Goal: Task Accomplishment & Management: Complete application form

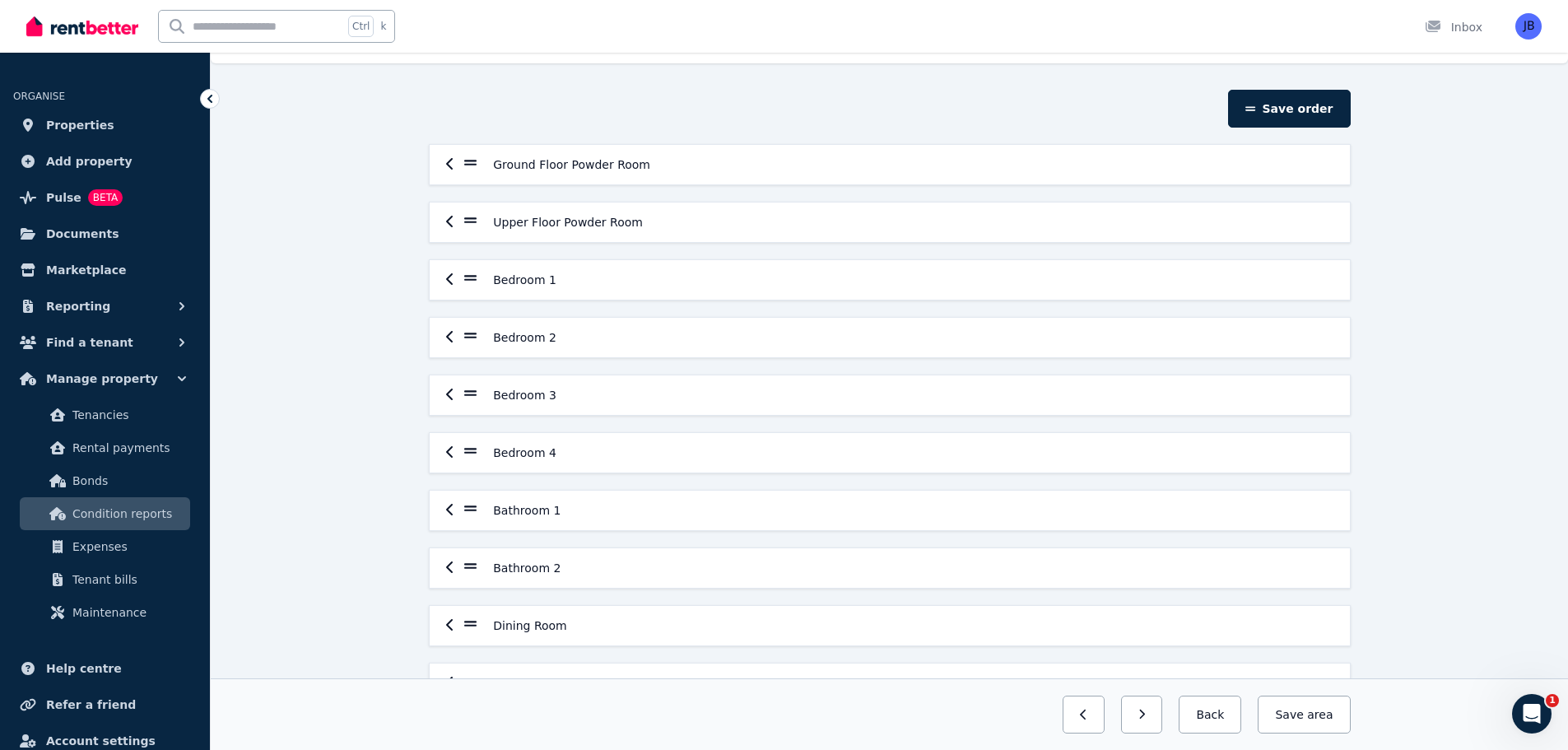
scroll to position [16, 0]
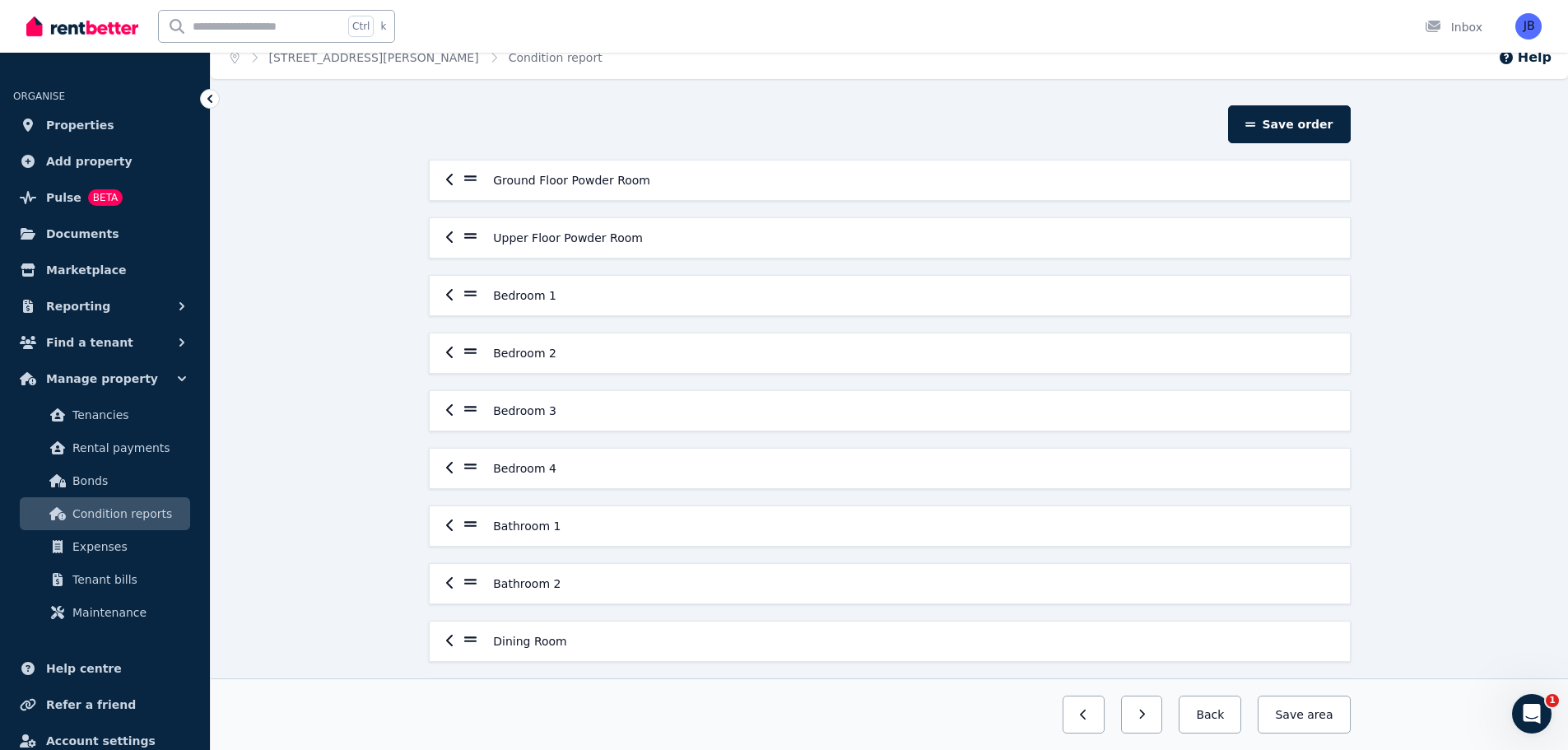
click at [1507, 389] on div "Save order Ground Floor Powder Room Upper Floor Powder Room Bedroom 1 Bedroom 2…" at bounding box center [889, 751] width 1357 height 1292
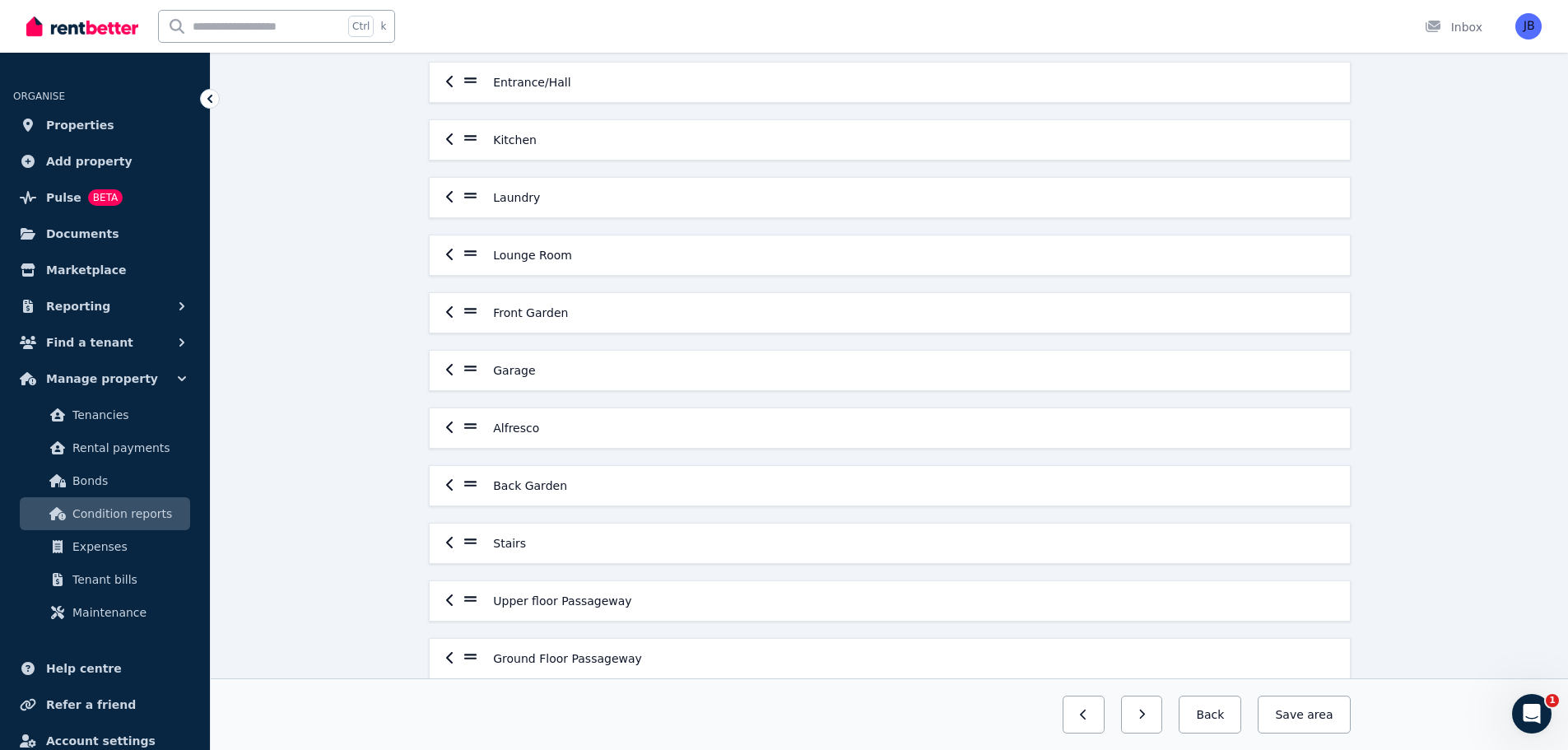
scroll to position [639, 0]
click at [467, 304] on icon at bounding box center [471, 305] width 13 height 5
click at [447, 308] on icon "button" at bounding box center [448, 305] width 6 height 12
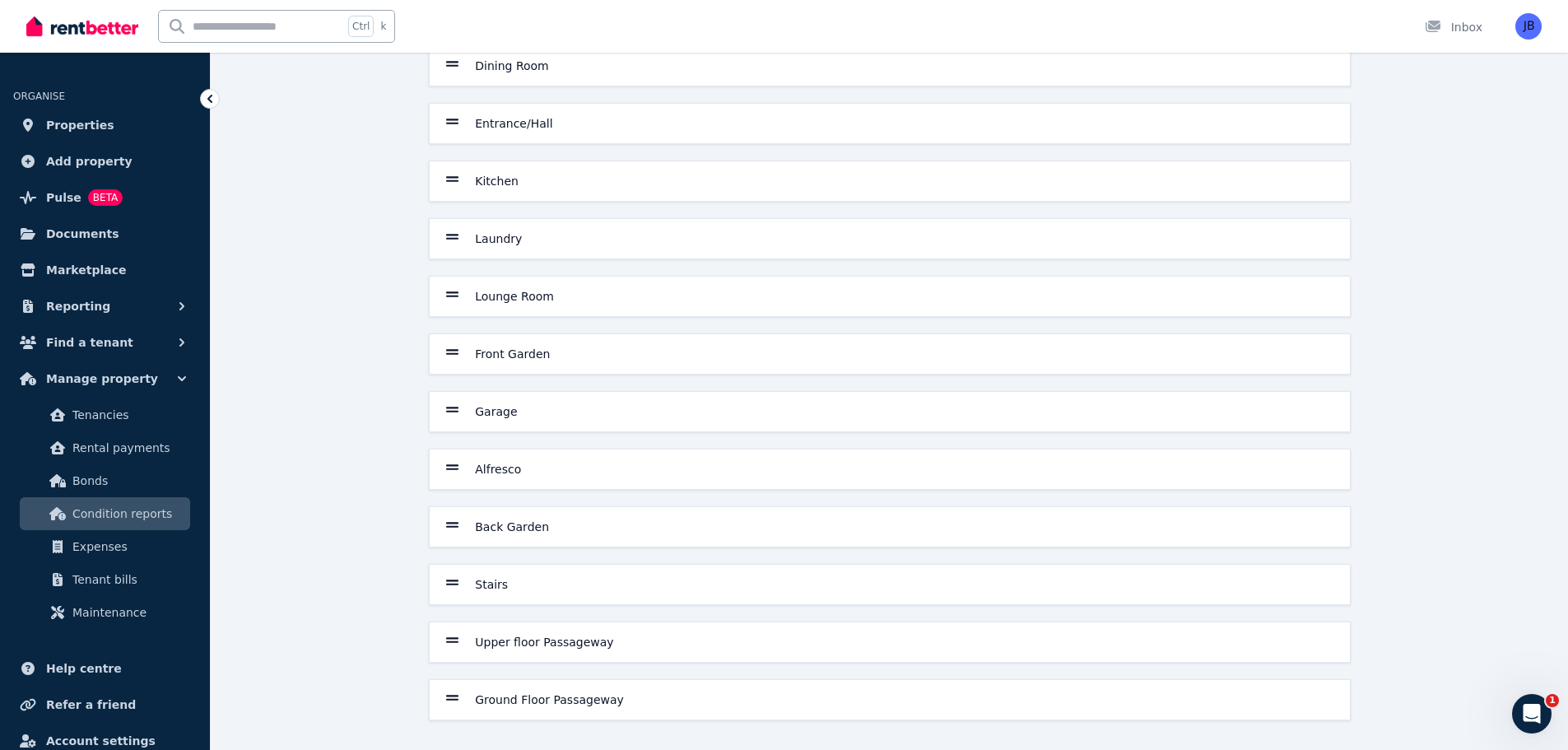
scroll to position [592, 0]
click at [488, 355] on h6 "Front Garden" at bounding box center [513, 354] width 75 height 16
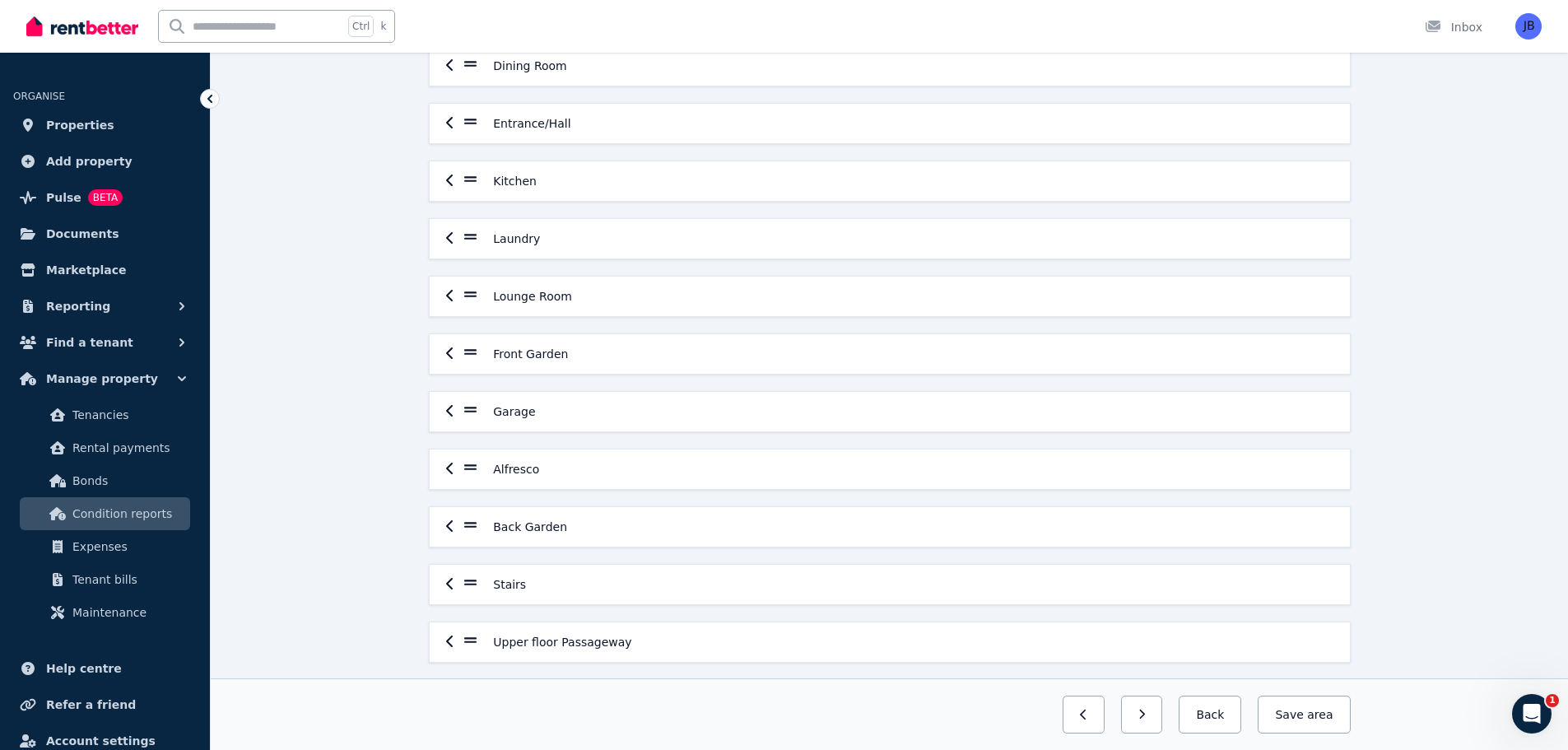
scroll to position [639, 0]
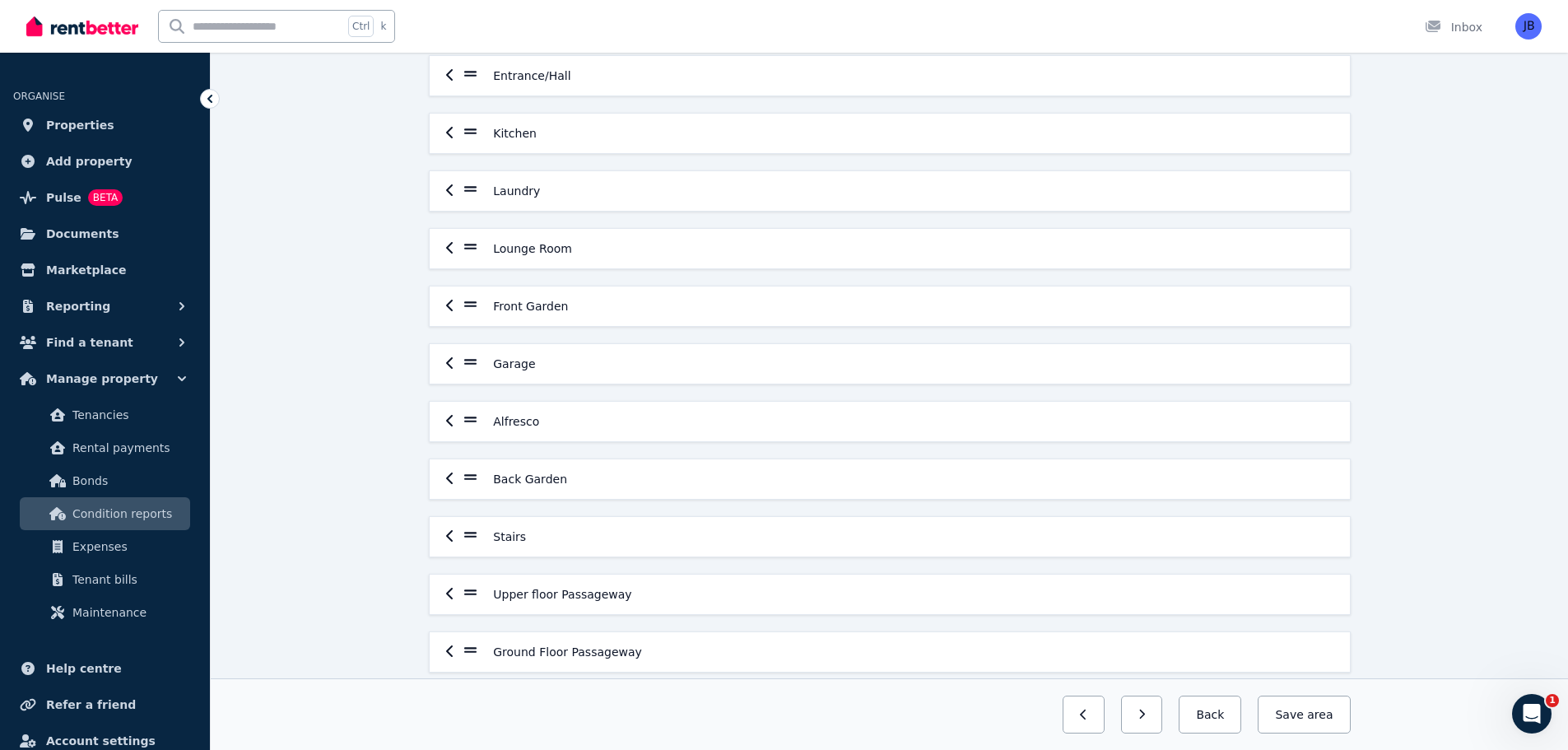
click at [446, 364] on icon "button" at bounding box center [448, 363] width 6 height 12
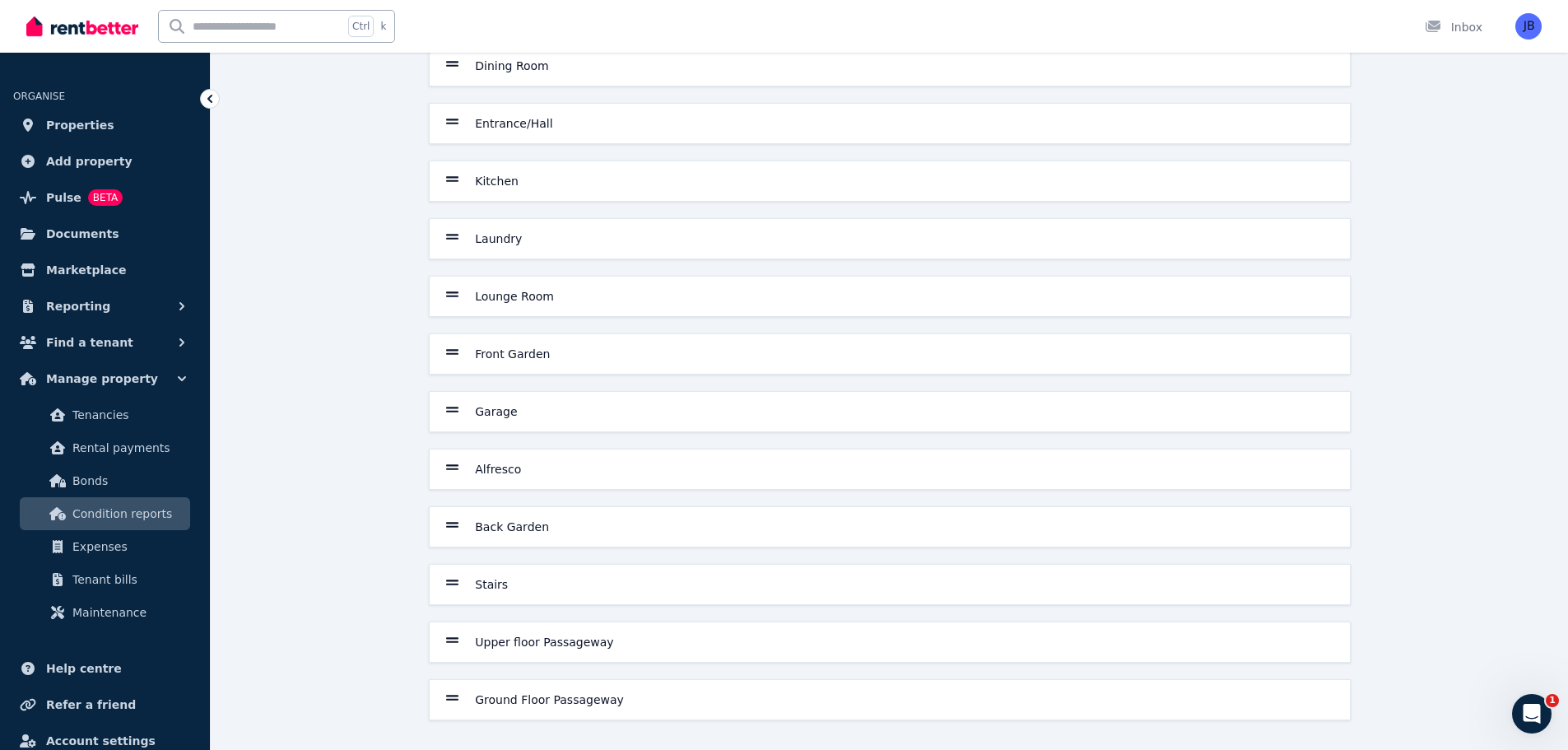
scroll to position [592, 0]
click at [460, 350] on div "Front Garden" at bounding box center [497, 354] width 104 height 20
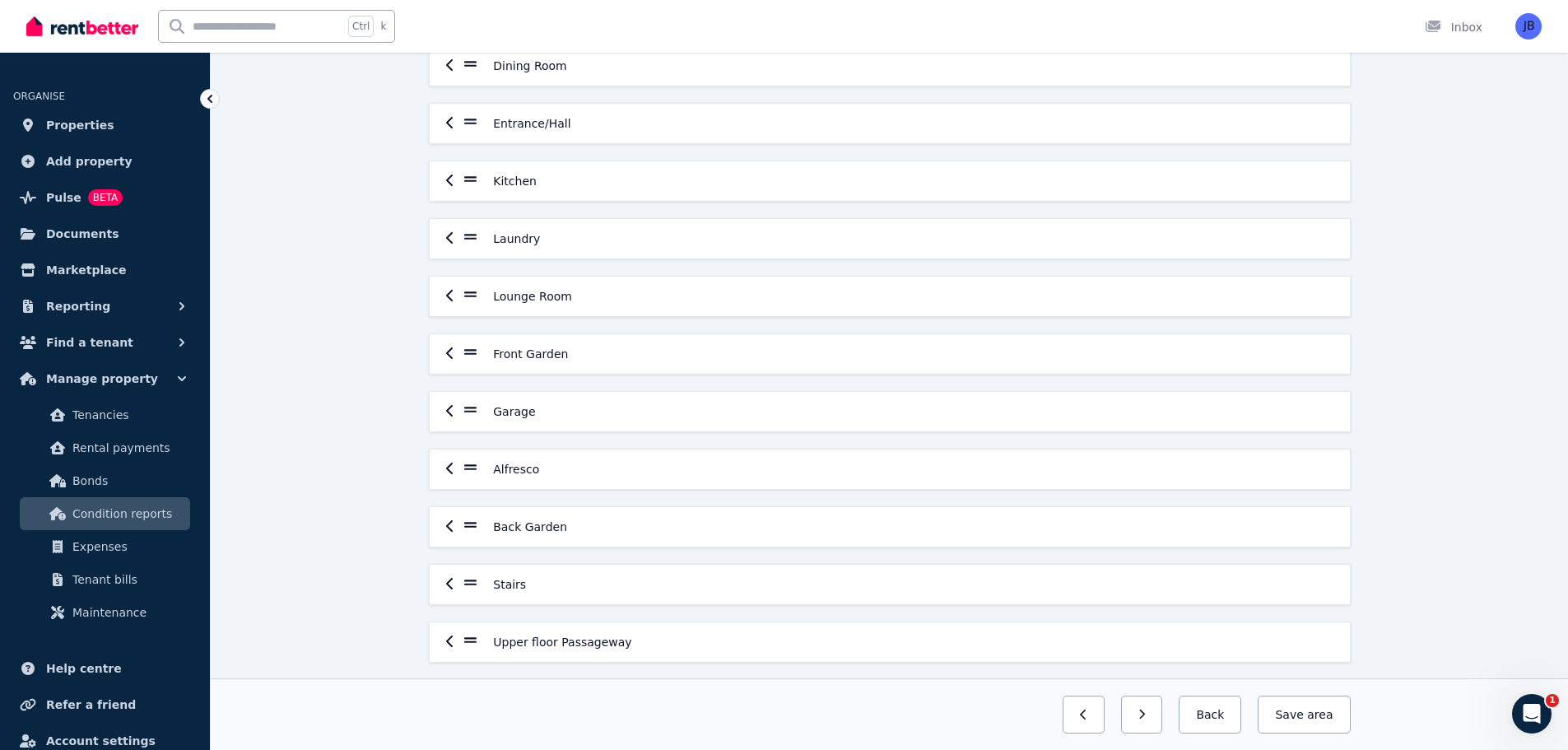
scroll to position [639, 0]
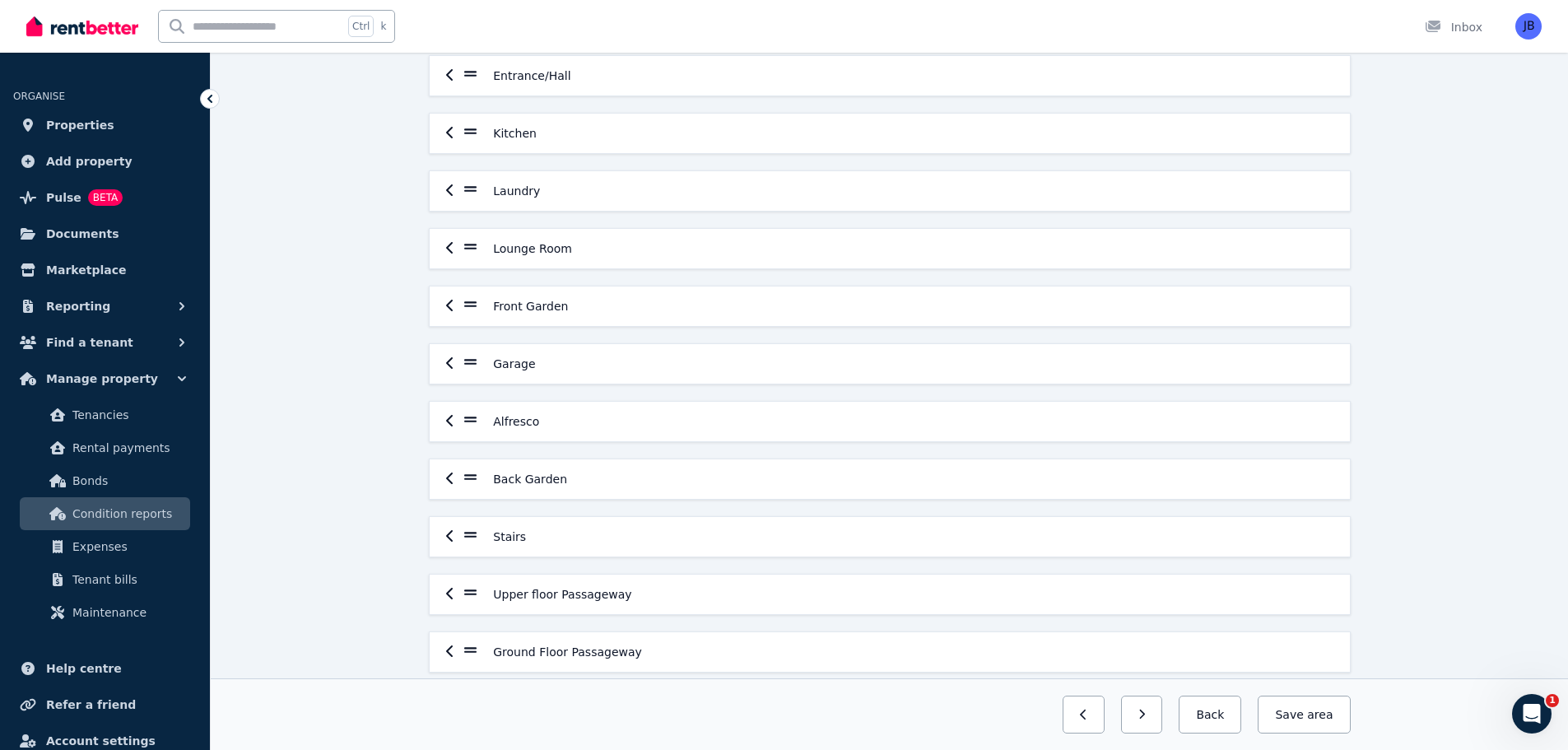
click at [446, 303] on icon "button" at bounding box center [449, 305] width 8 height 13
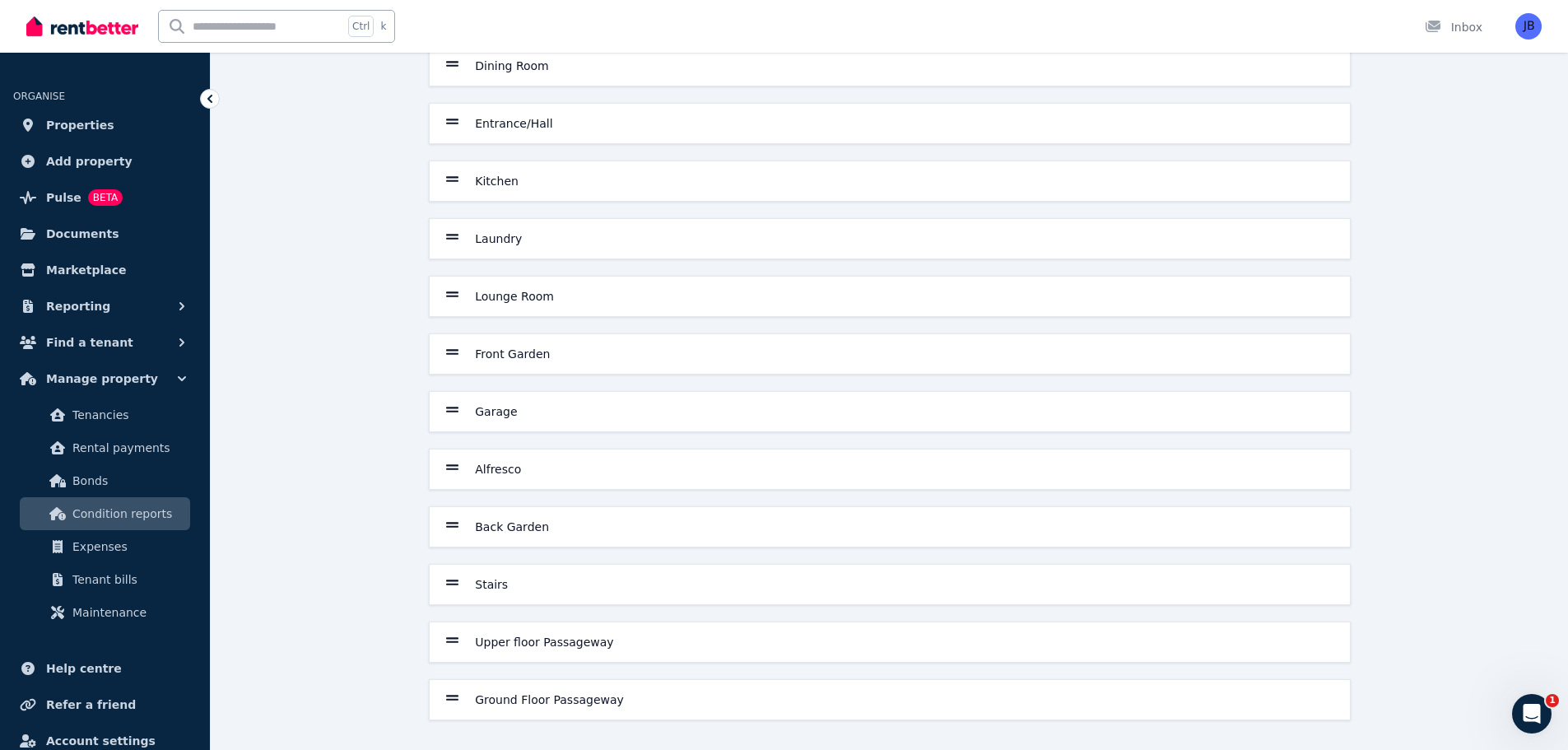
scroll to position [592, 0]
click at [448, 355] on icon at bounding box center [452, 352] width 13 height 5
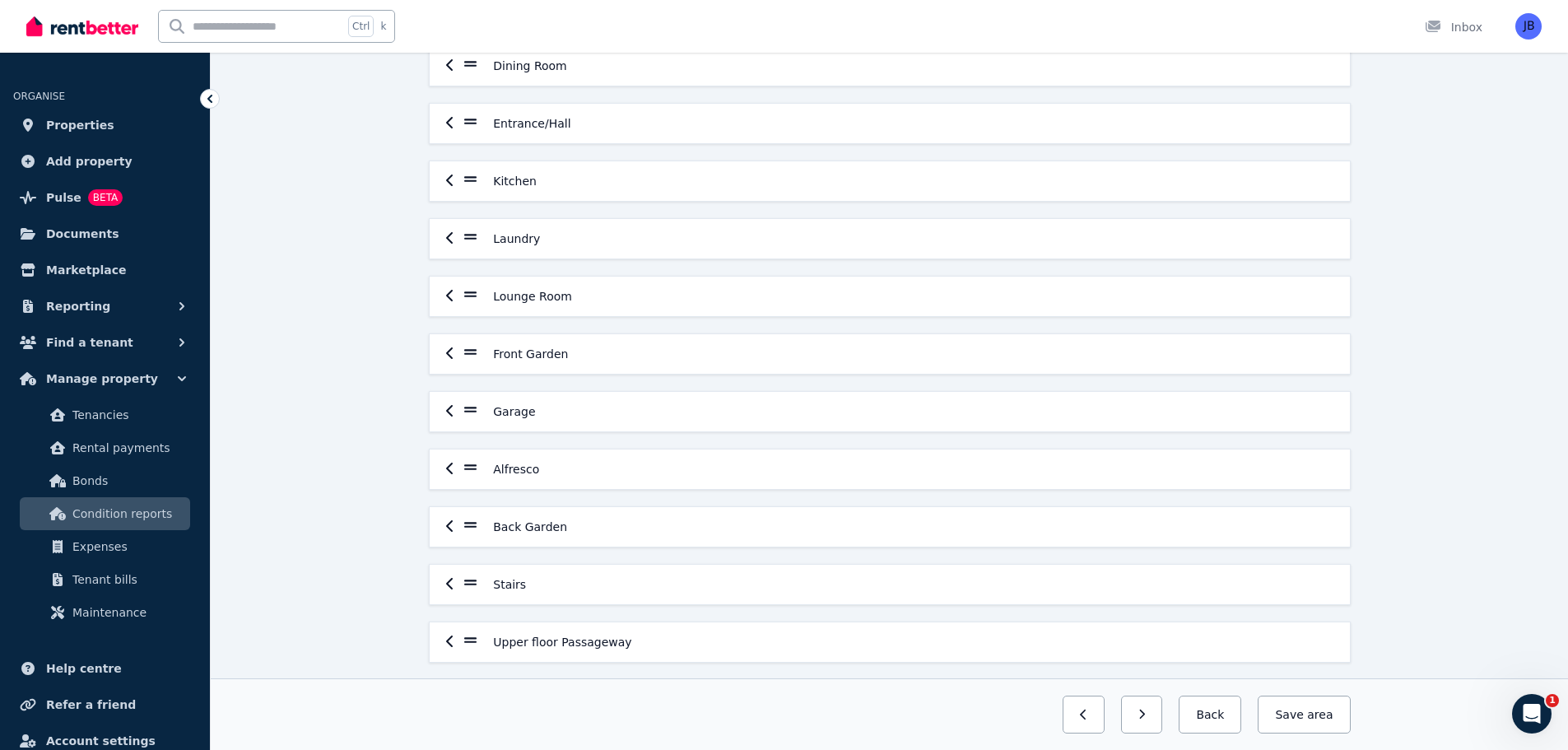
scroll to position [639, 0]
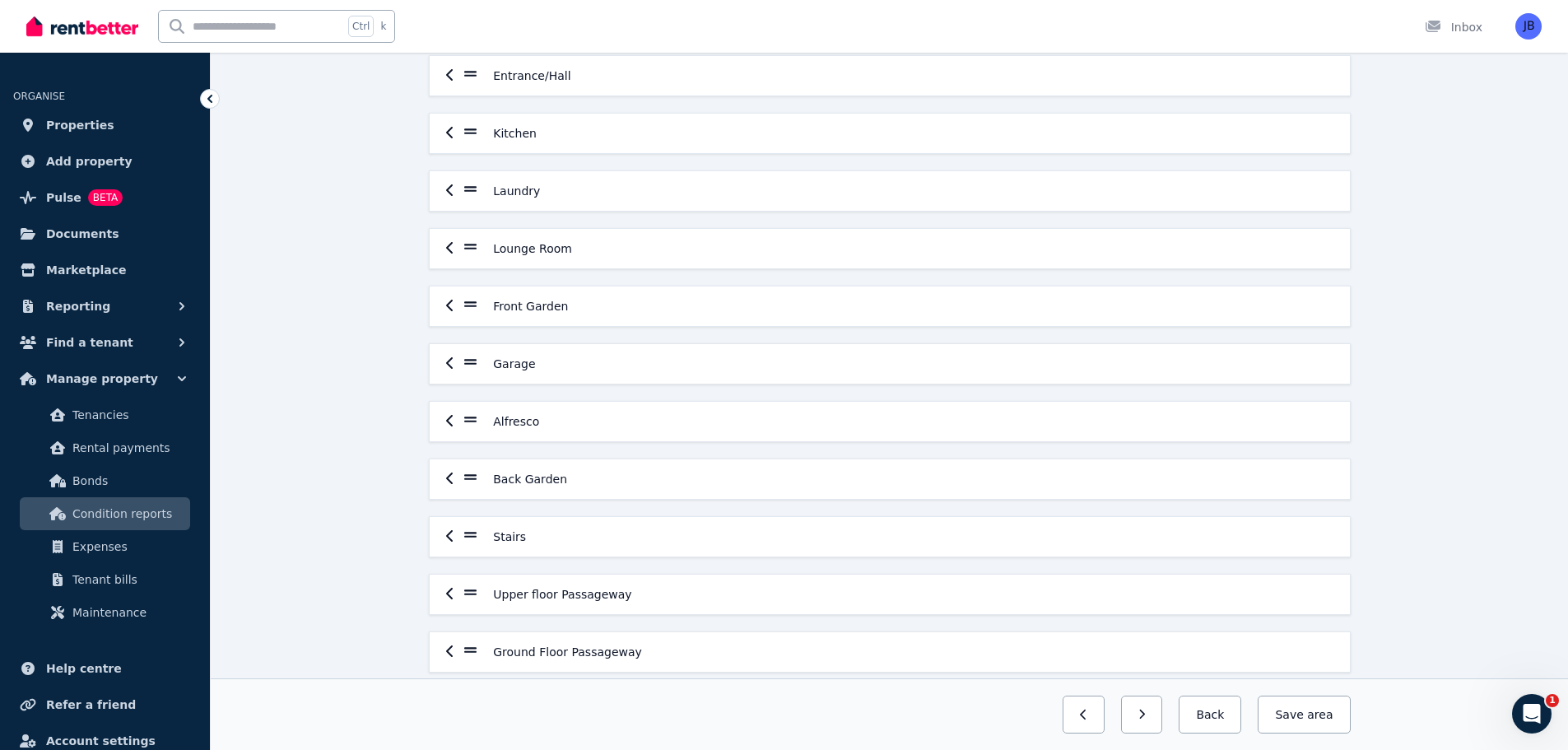
click at [451, 306] on icon "button" at bounding box center [449, 305] width 8 height 13
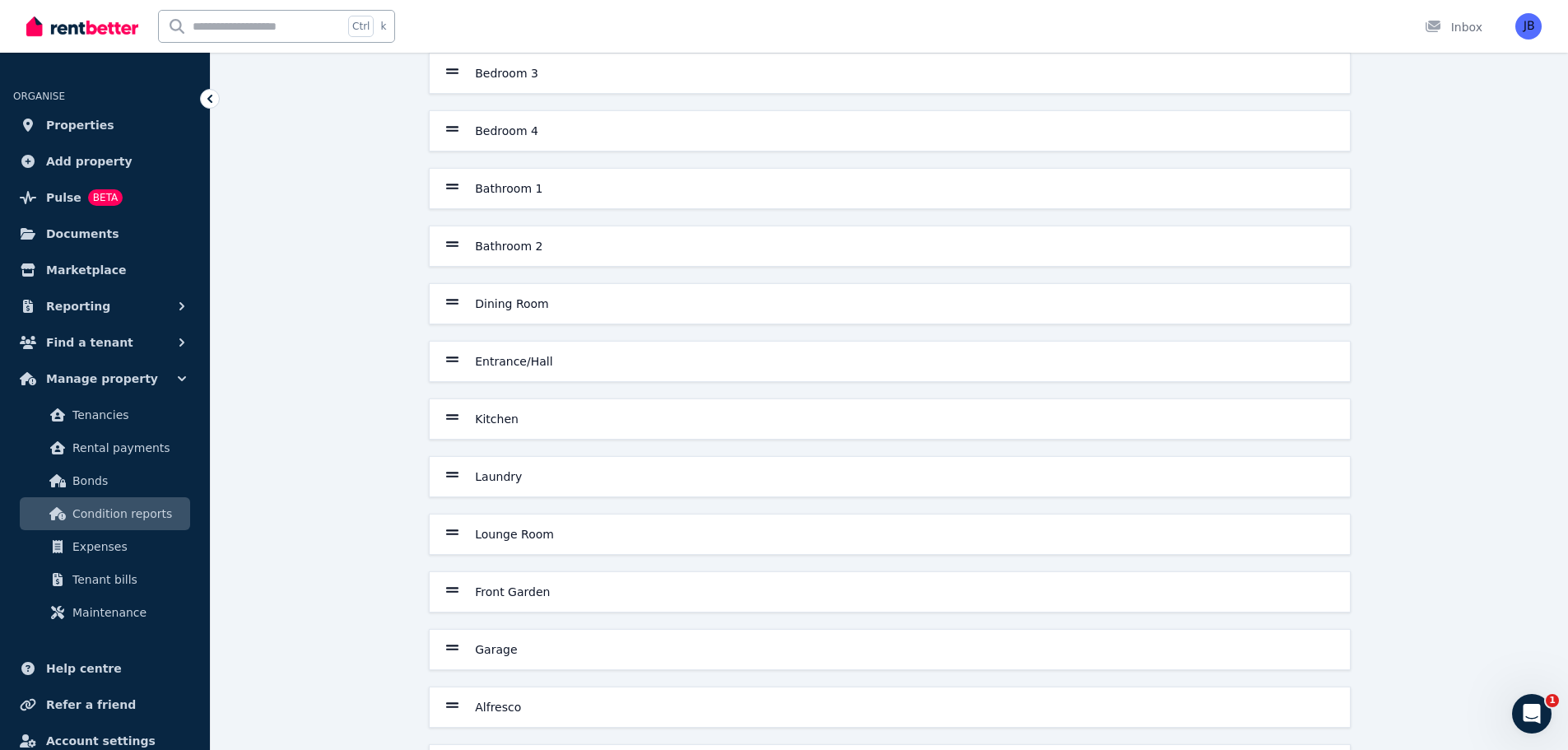
scroll to position [0, 0]
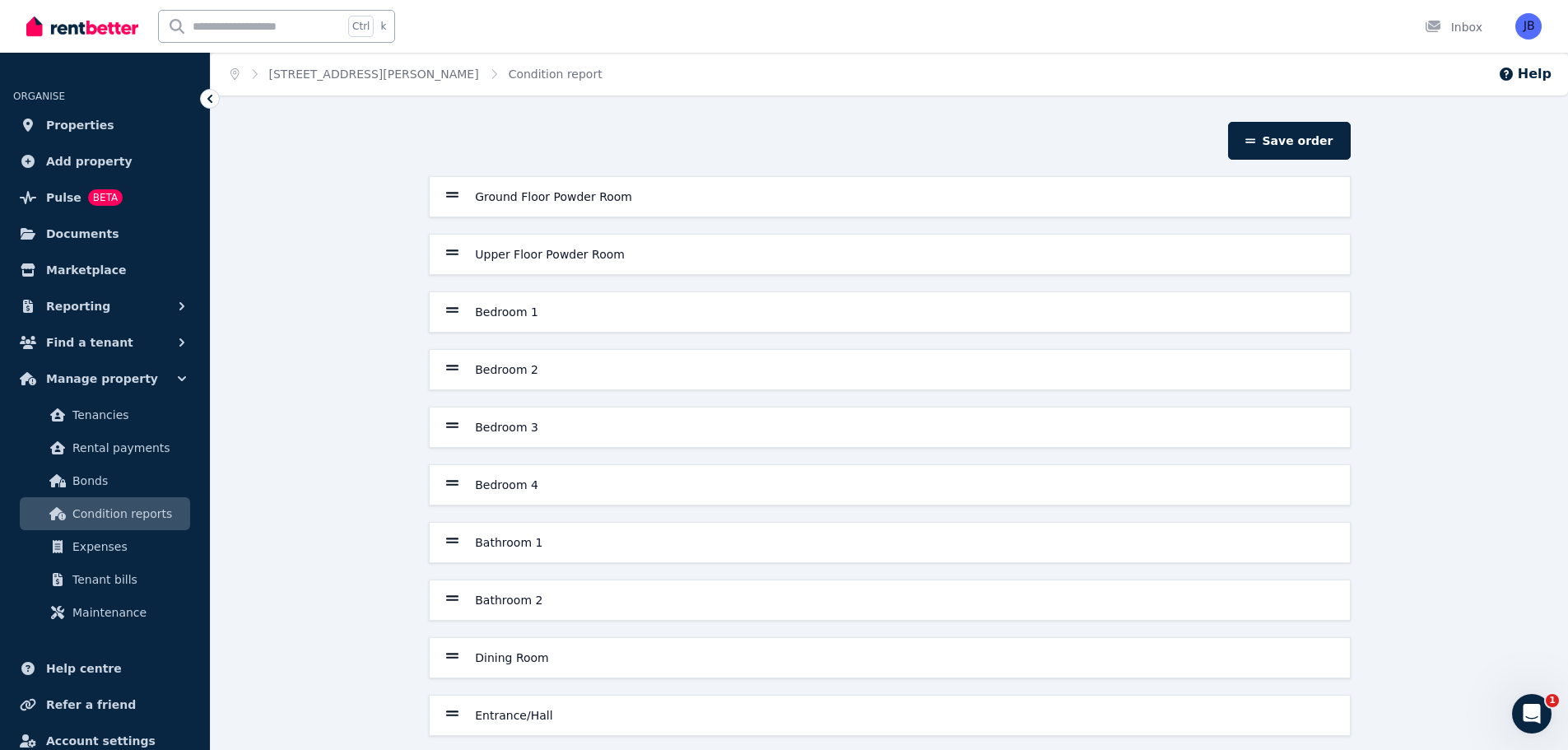
click at [1454, 342] on div "Save order Ground Floor Powder Room Upper Floor Powder Room Bedroom 1 Bedroom 2…" at bounding box center [889, 732] width 1357 height 1220
click at [453, 202] on icon at bounding box center [452, 195] width 13 height 15
click at [495, 201] on h6 "Ground Floor Powder Room" at bounding box center [571, 196] width 157 height 16
click at [448, 194] on icon "button" at bounding box center [448, 195] width 6 height 12
click at [455, 198] on icon at bounding box center [452, 195] width 13 height 5
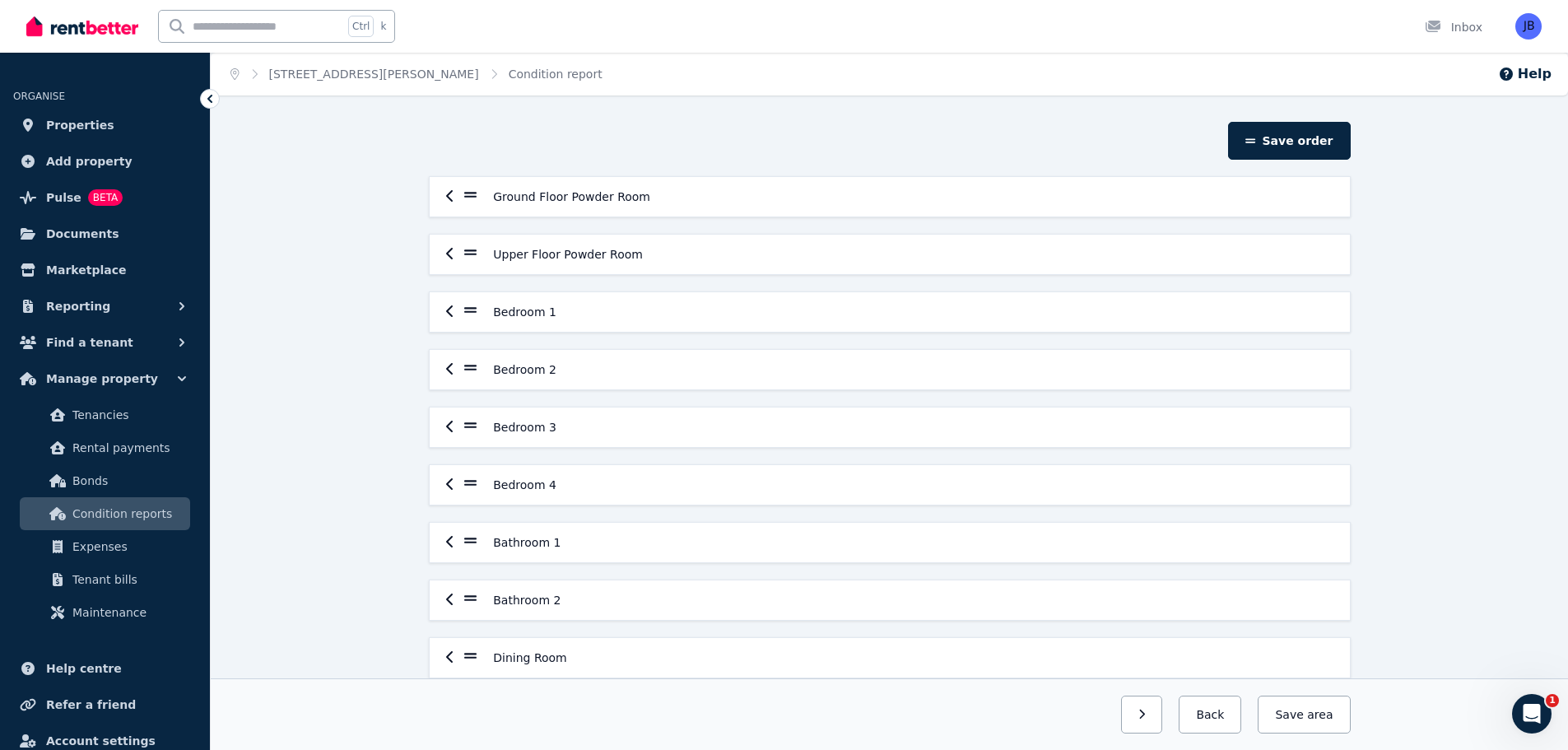
click at [455, 198] on div "Ground Floor Powder Room" at bounding box center [889, 197] width 887 height 20
click at [447, 255] on icon "button" at bounding box center [448, 253] width 6 height 12
click at [449, 316] on icon at bounding box center [452, 310] width 13 height 15
click at [1154, 721] on button "button" at bounding box center [1142, 714] width 42 height 37
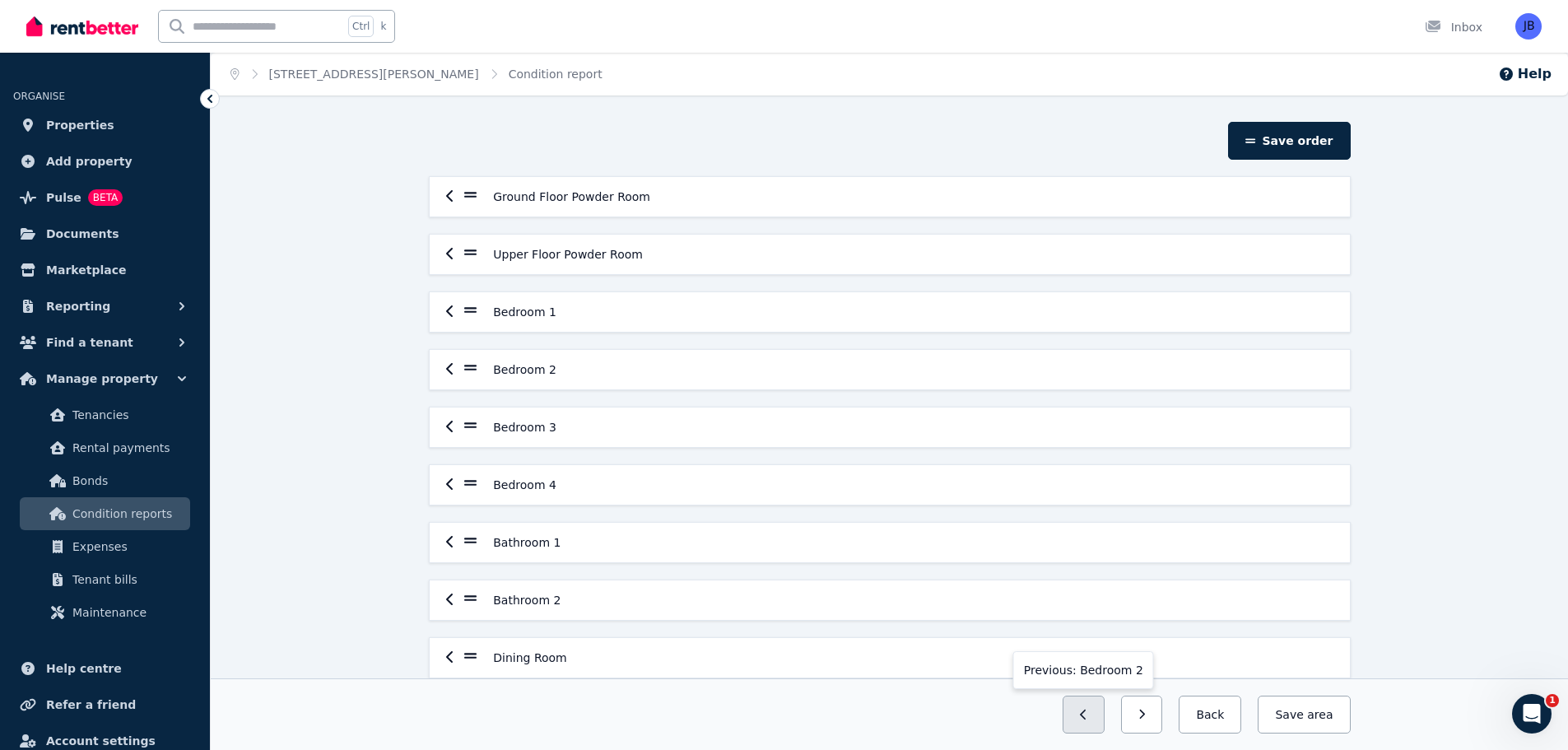
click at [1104, 717] on button "button" at bounding box center [1083, 714] width 42 height 37
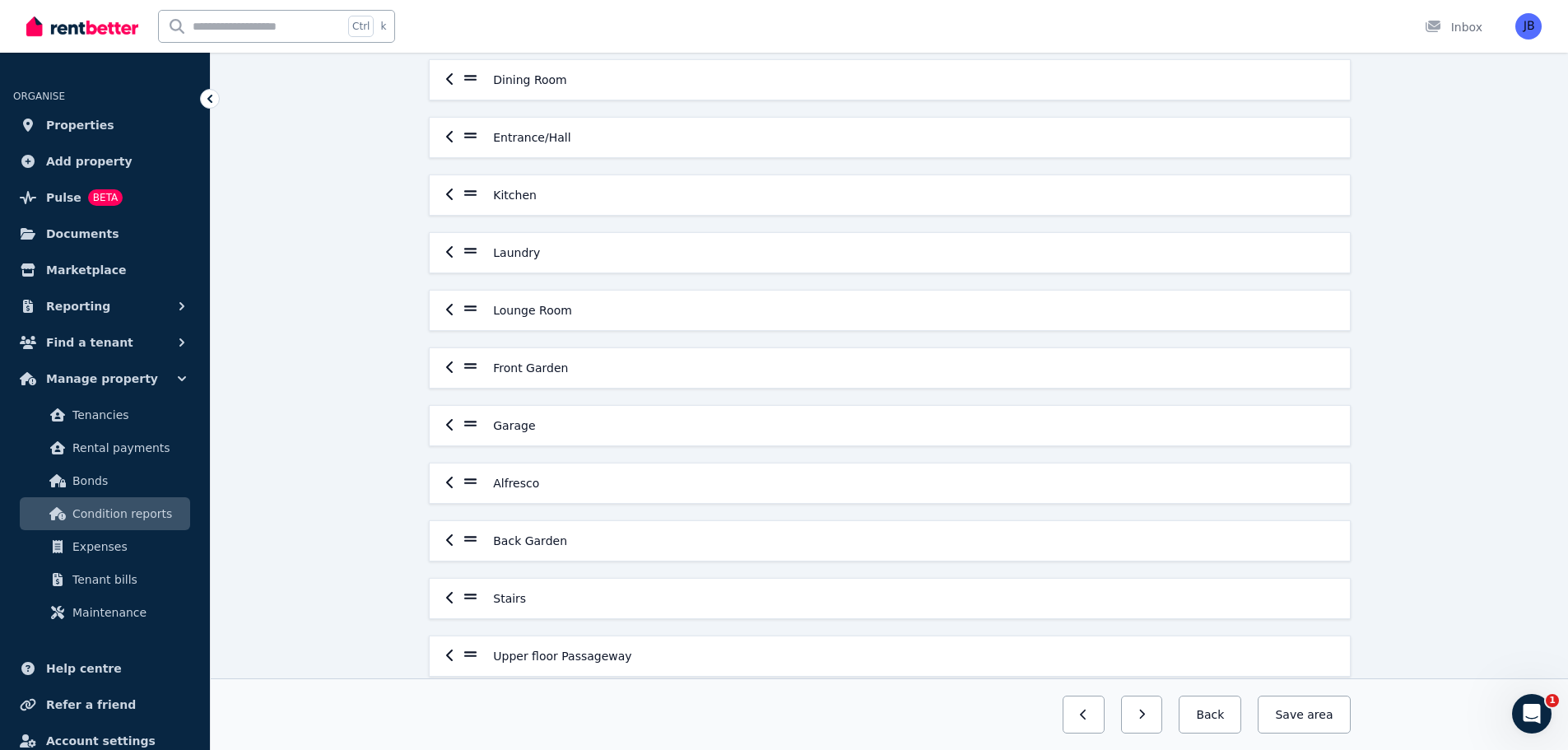
scroll to position [603, 0]
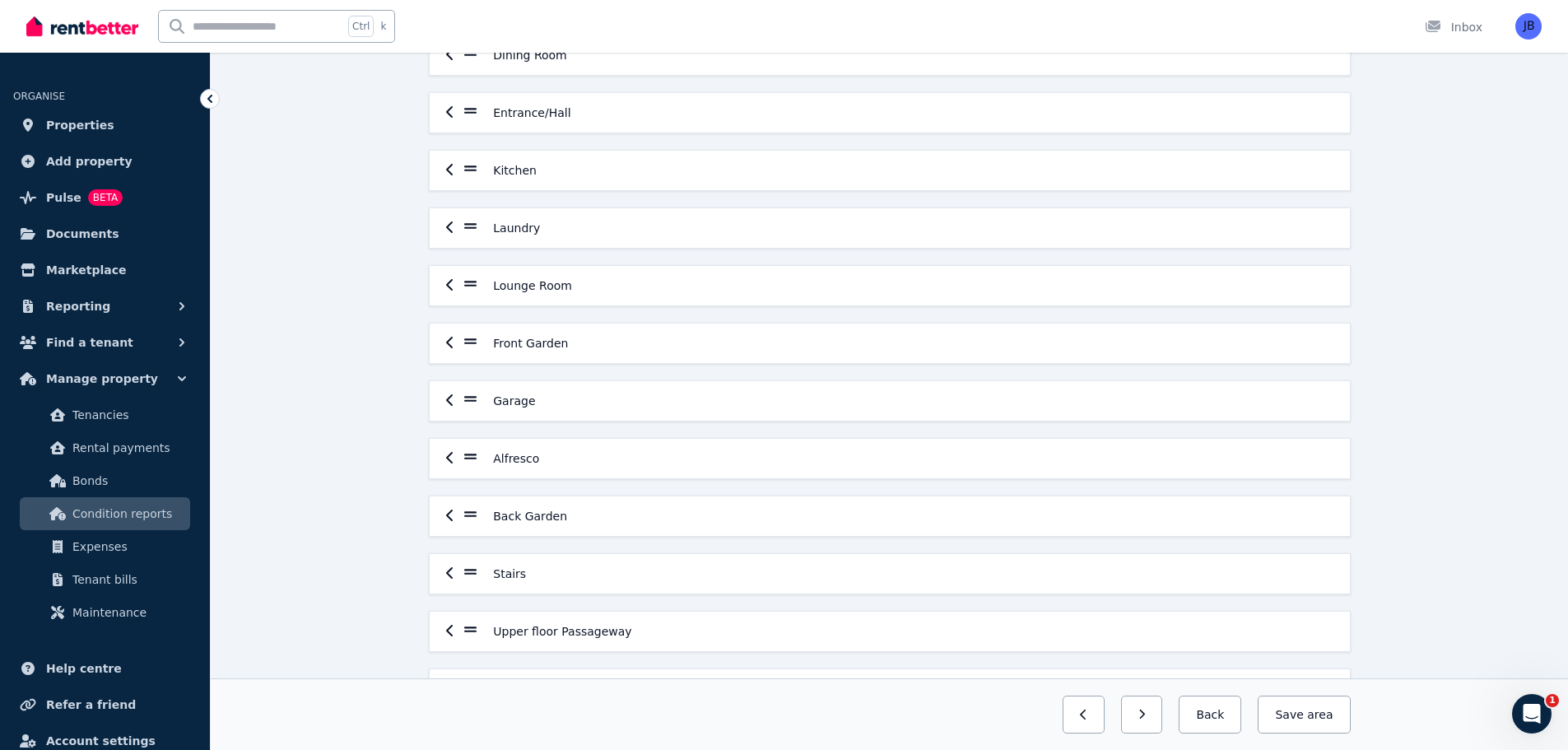
click at [450, 343] on icon "button" at bounding box center [449, 342] width 8 height 13
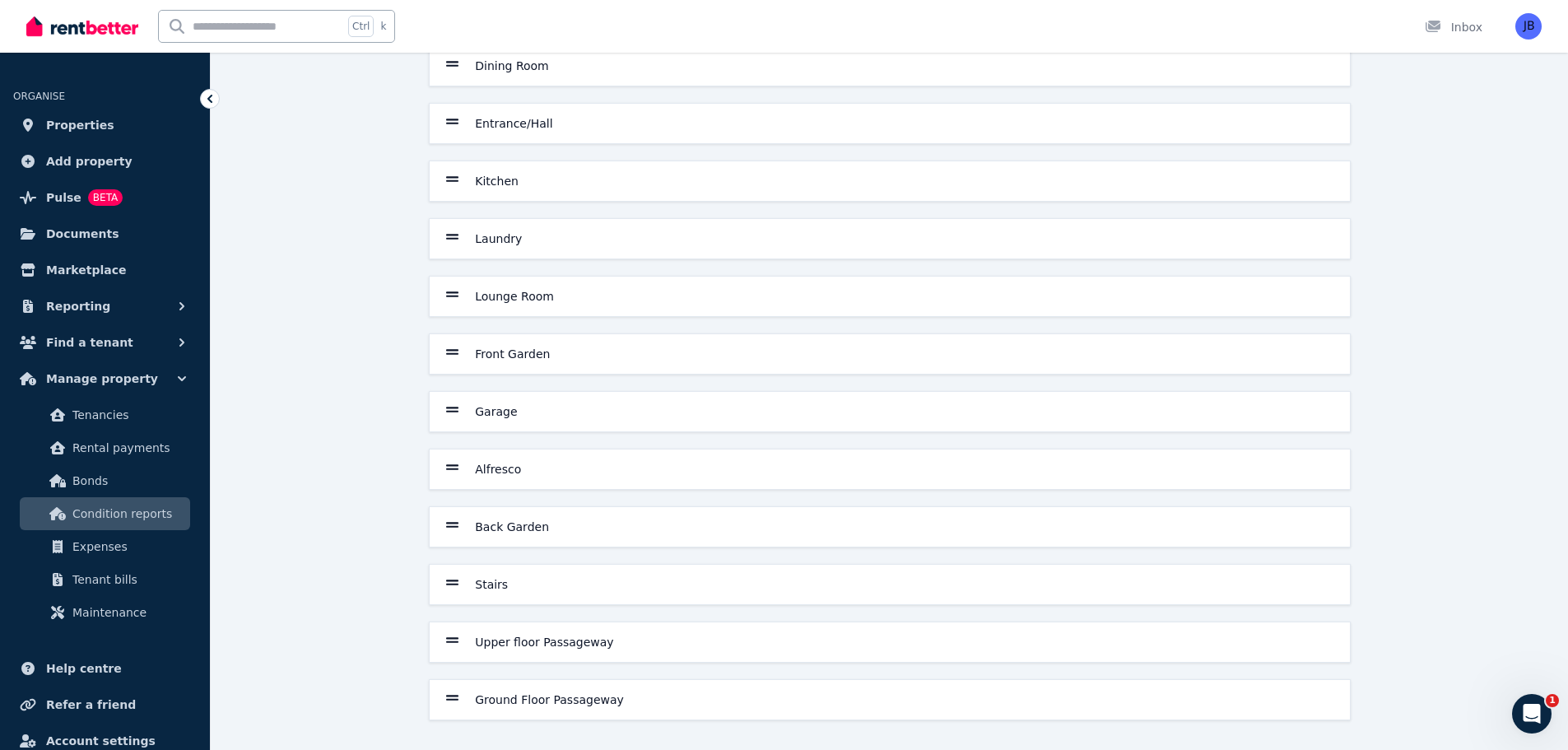
scroll to position [592, 0]
click at [499, 352] on h6 "Front Garden" at bounding box center [513, 354] width 75 height 16
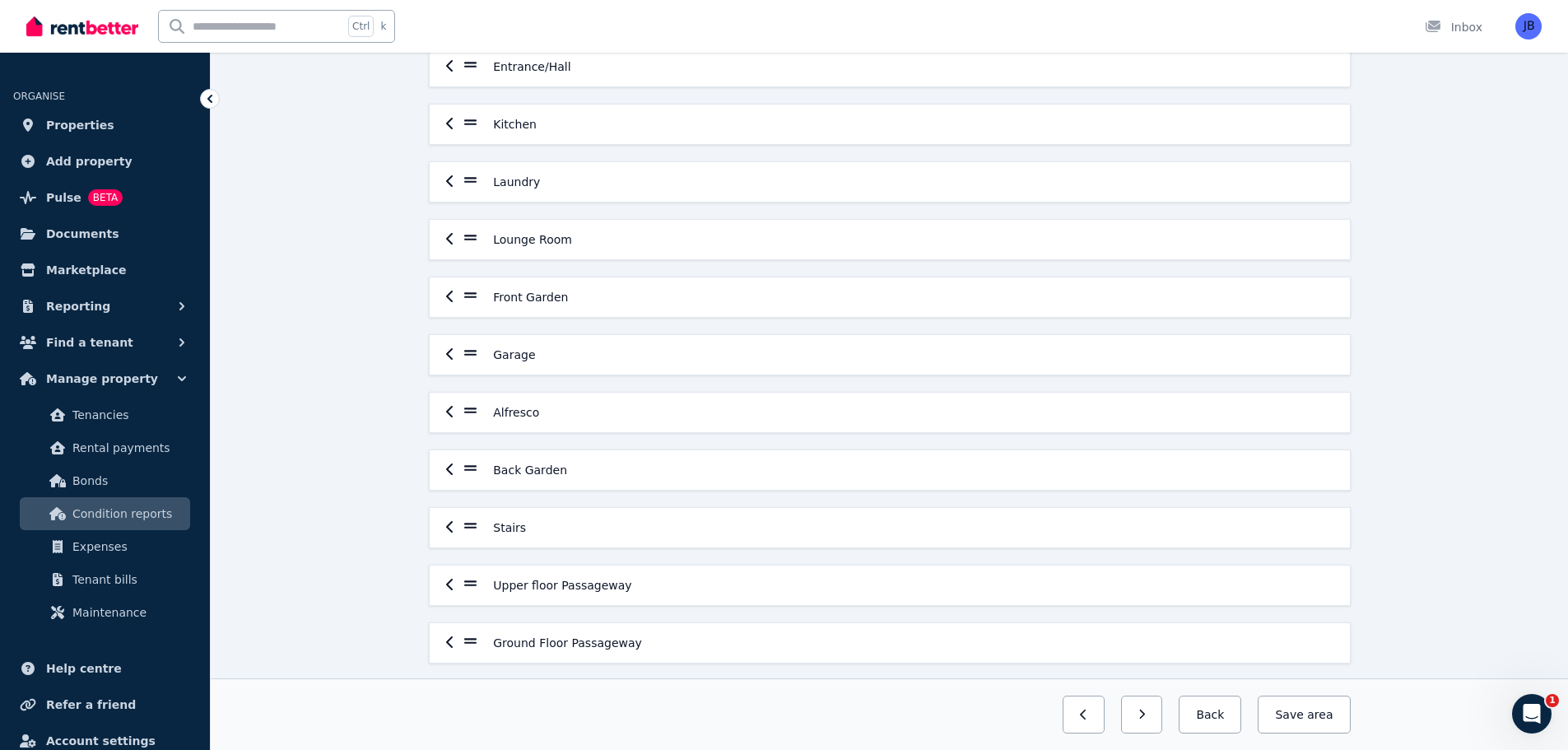
scroll to position [663, 0]
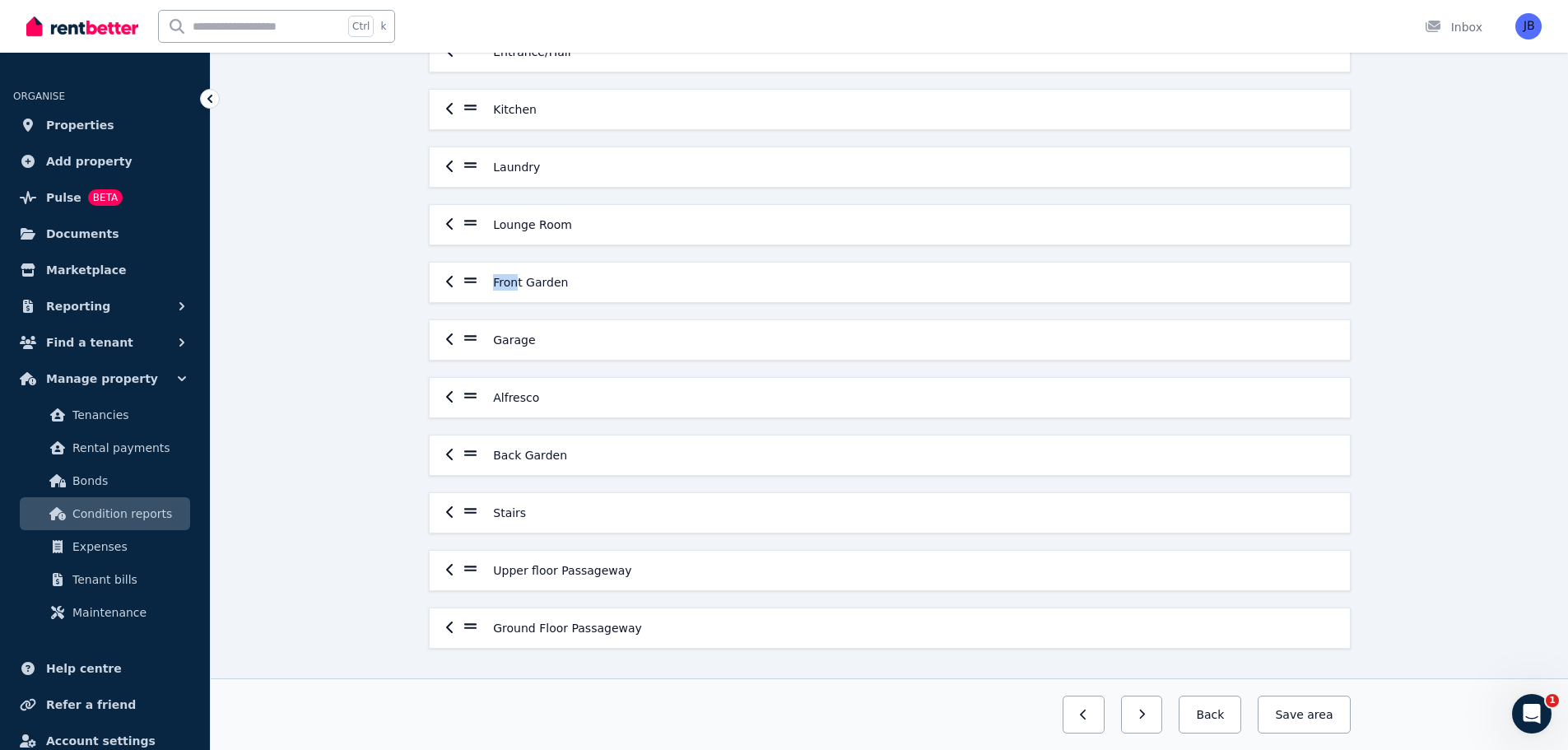
drag, startPoint x: 515, startPoint y: 284, endPoint x: 441, endPoint y: 284, distance: 74.0
click at [441, 284] on div "Front Garden" at bounding box center [890, 283] width 920 height 39
click at [452, 282] on icon "button" at bounding box center [449, 281] width 8 height 13
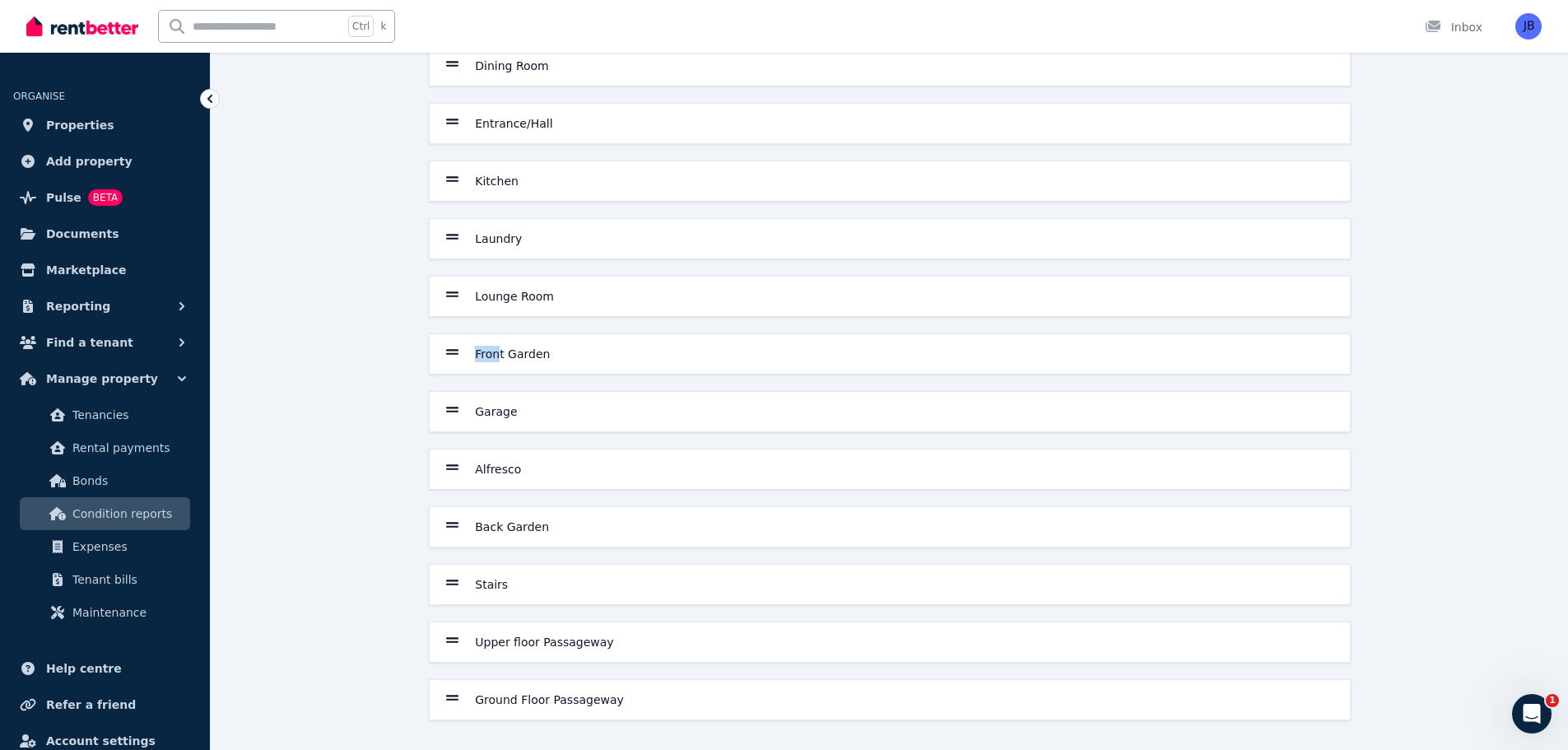
scroll to position [592, 0]
click at [499, 342] on div "Front Garden" at bounding box center [890, 354] width 920 height 39
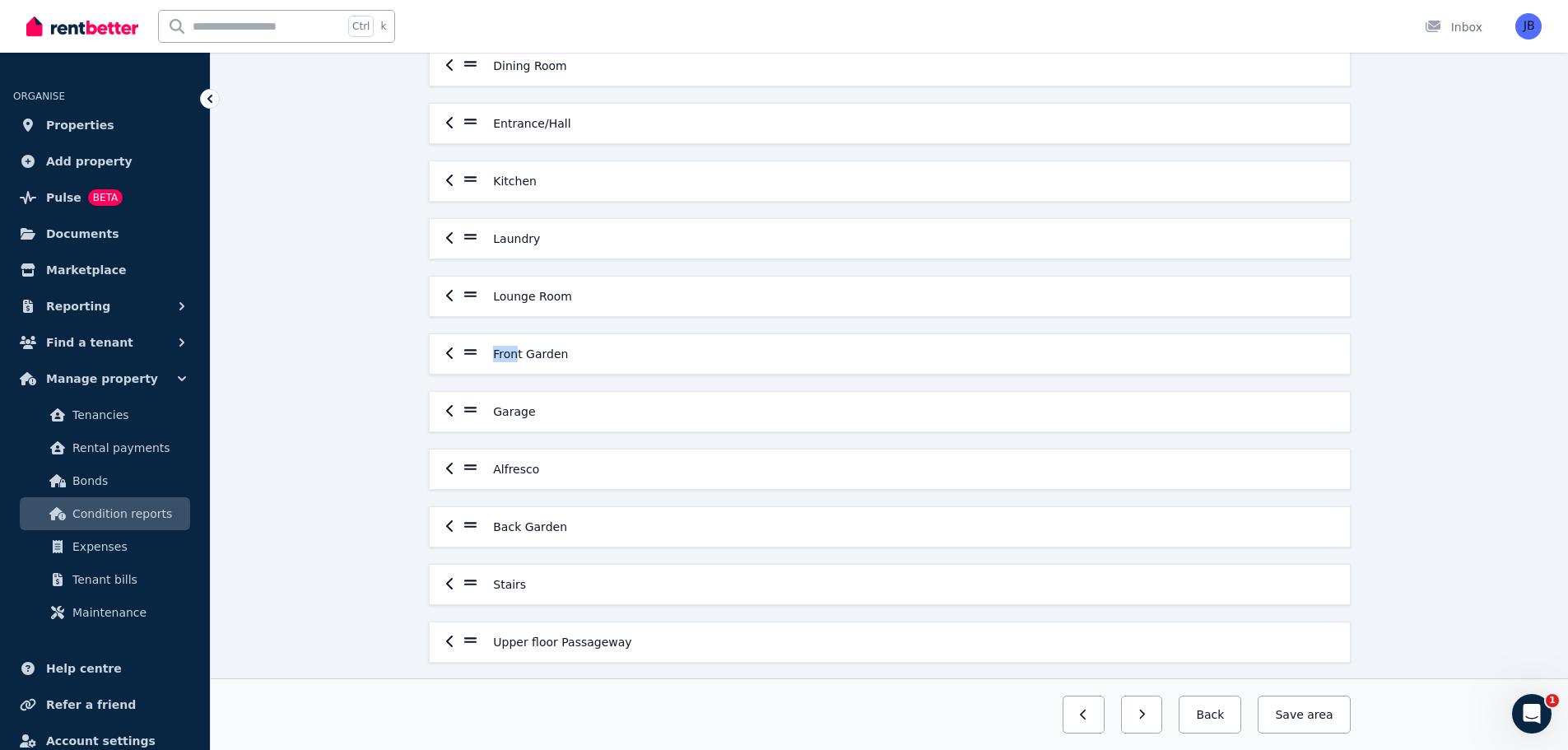
scroll to position [663, 0]
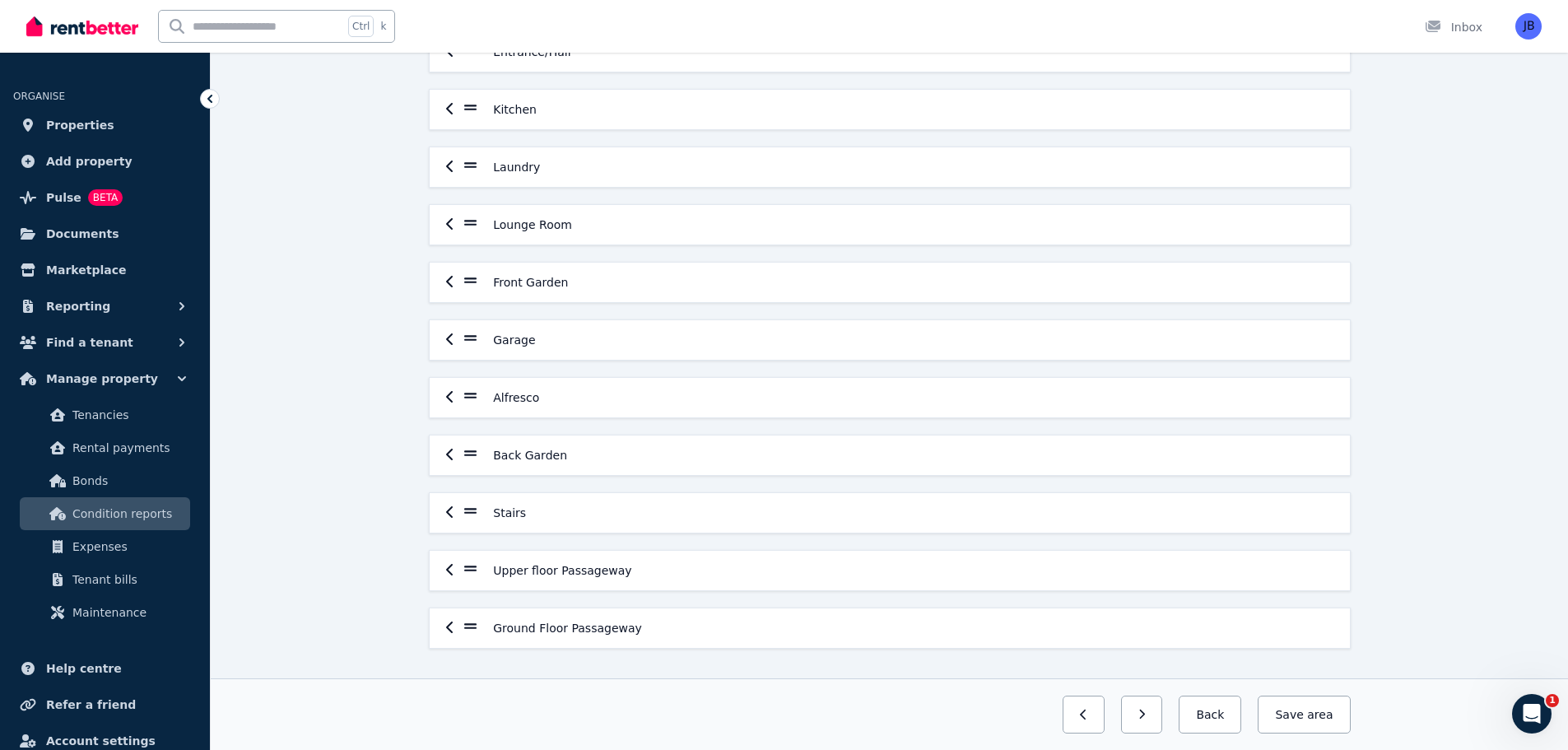
click at [451, 284] on icon "button" at bounding box center [449, 281] width 8 height 13
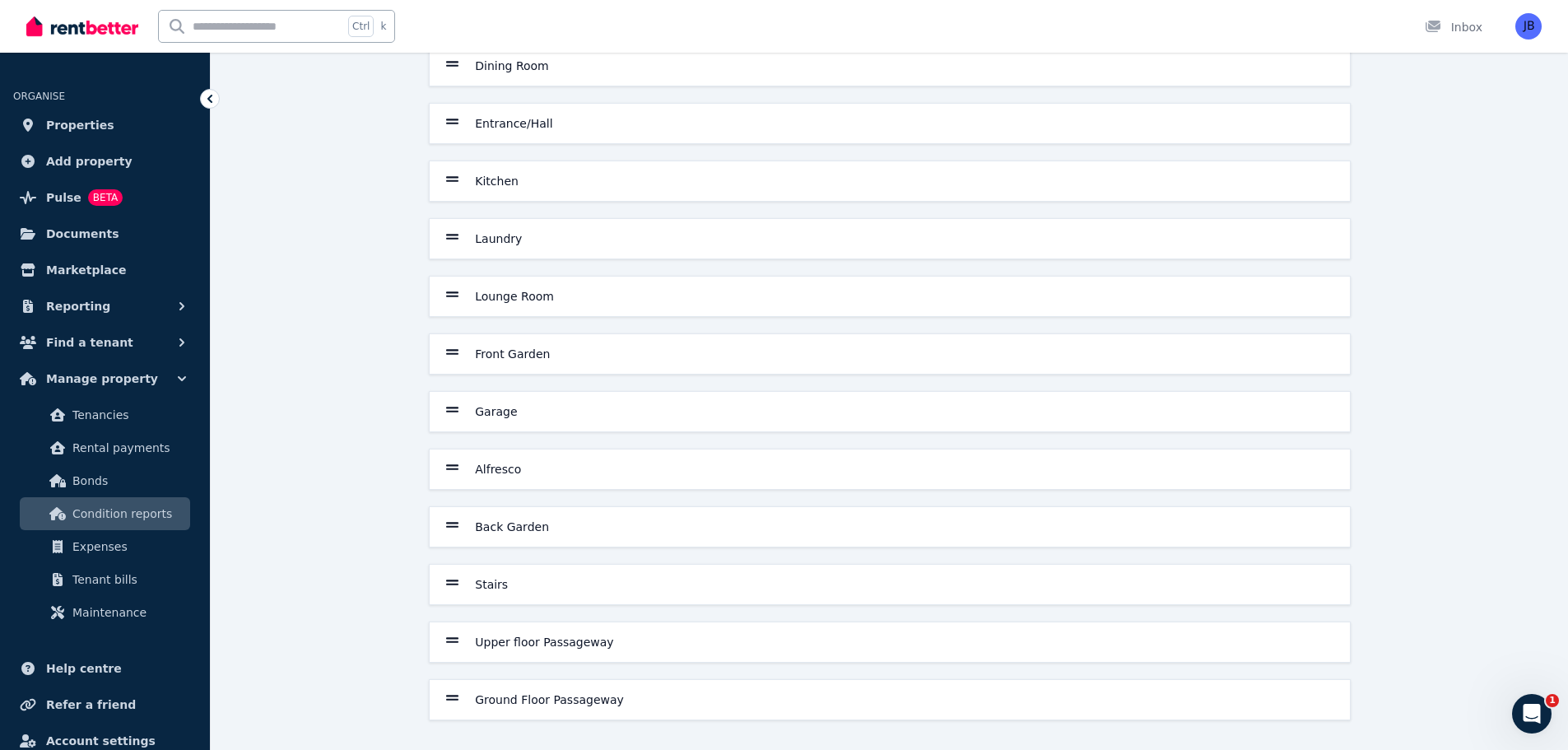
scroll to position [592, 0]
click at [1440, 185] on div "Save order Ground Floor Powder Room Upper Floor Powder Room Bedroom 1 Bedroom 2…" at bounding box center [889, 140] width 1357 height 1220
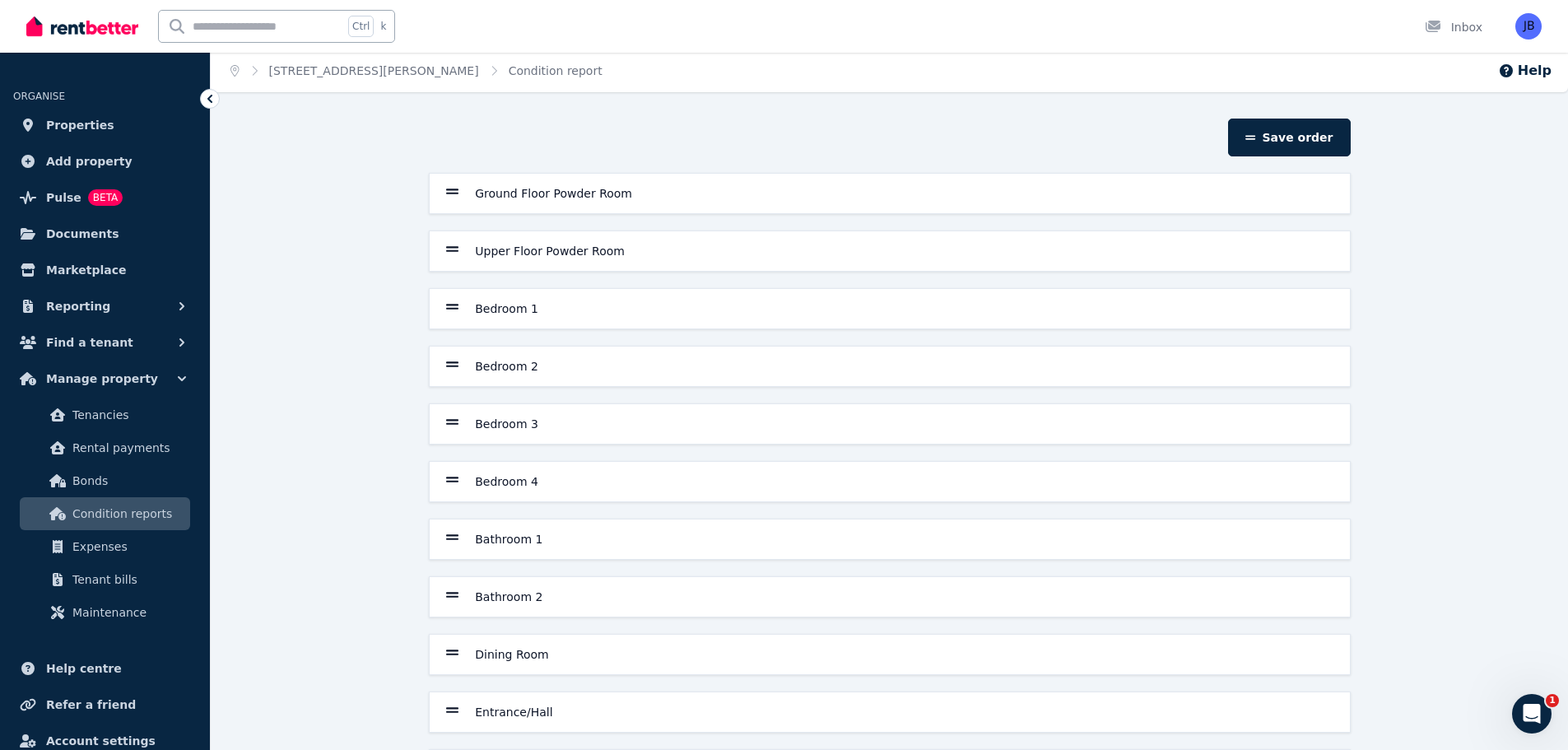
scroll to position [0, 0]
click at [1438, 371] on div "Save order Ground Floor Powder Room Upper Floor Powder Room Bedroom 1 Bedroom 2…" at bounding box center [889, 732] width 1357 height 1220
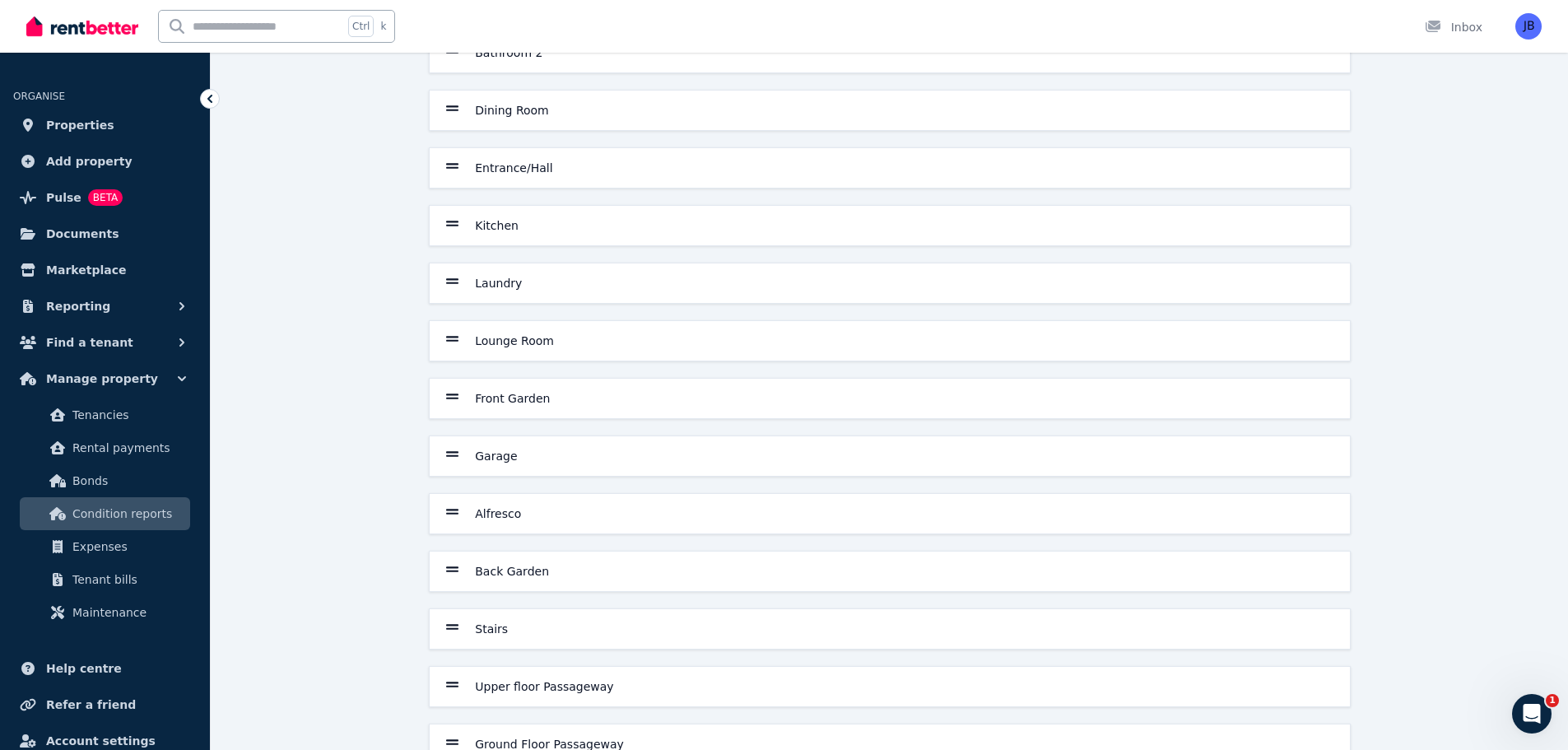
scroll to position [552, 0]
click at [88, 507] on span "Condition reports" at bounding box center [127, 514] width 111 height 20
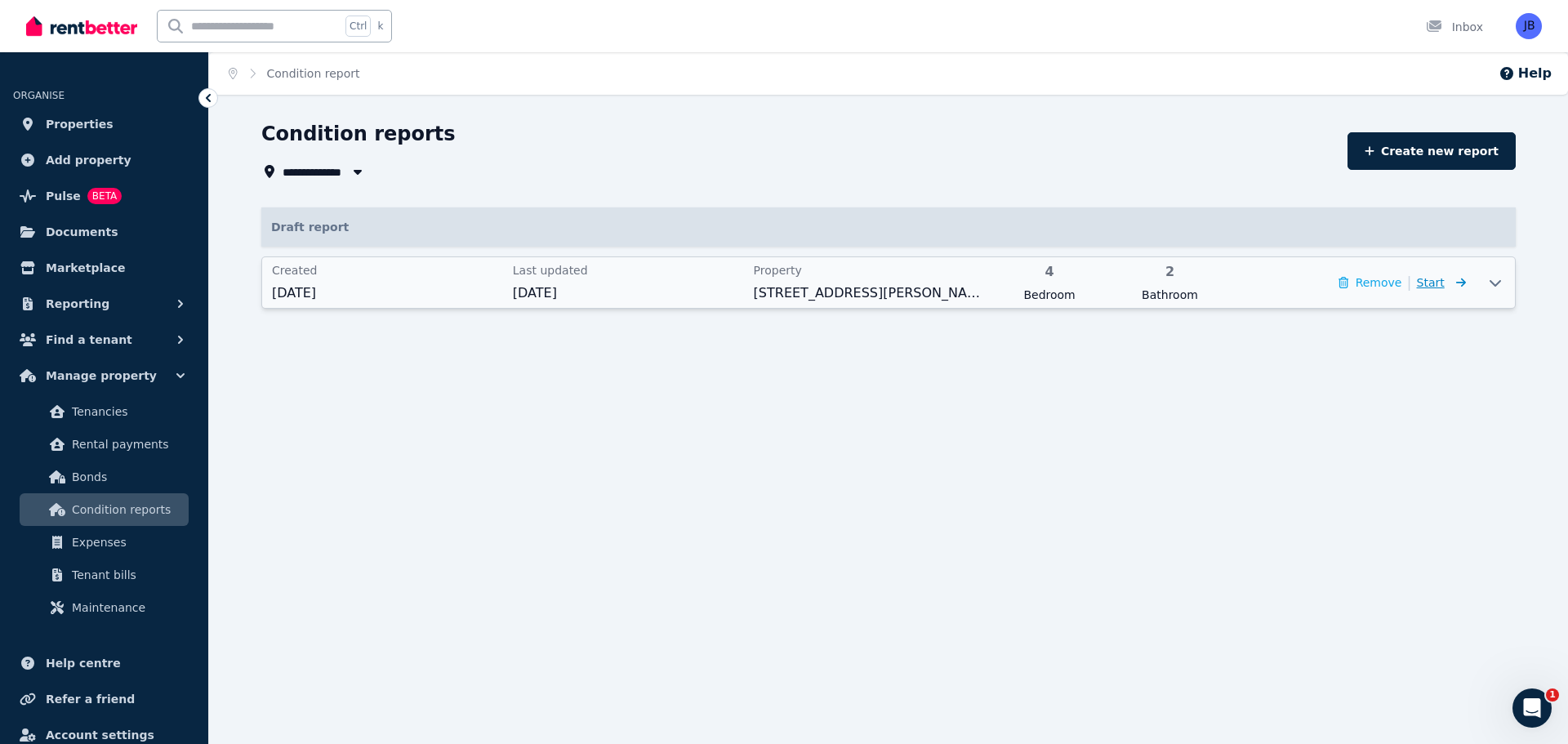
click at [1433, 283] on span "Start" at bounding box center [1430, 282] width 27 height 13
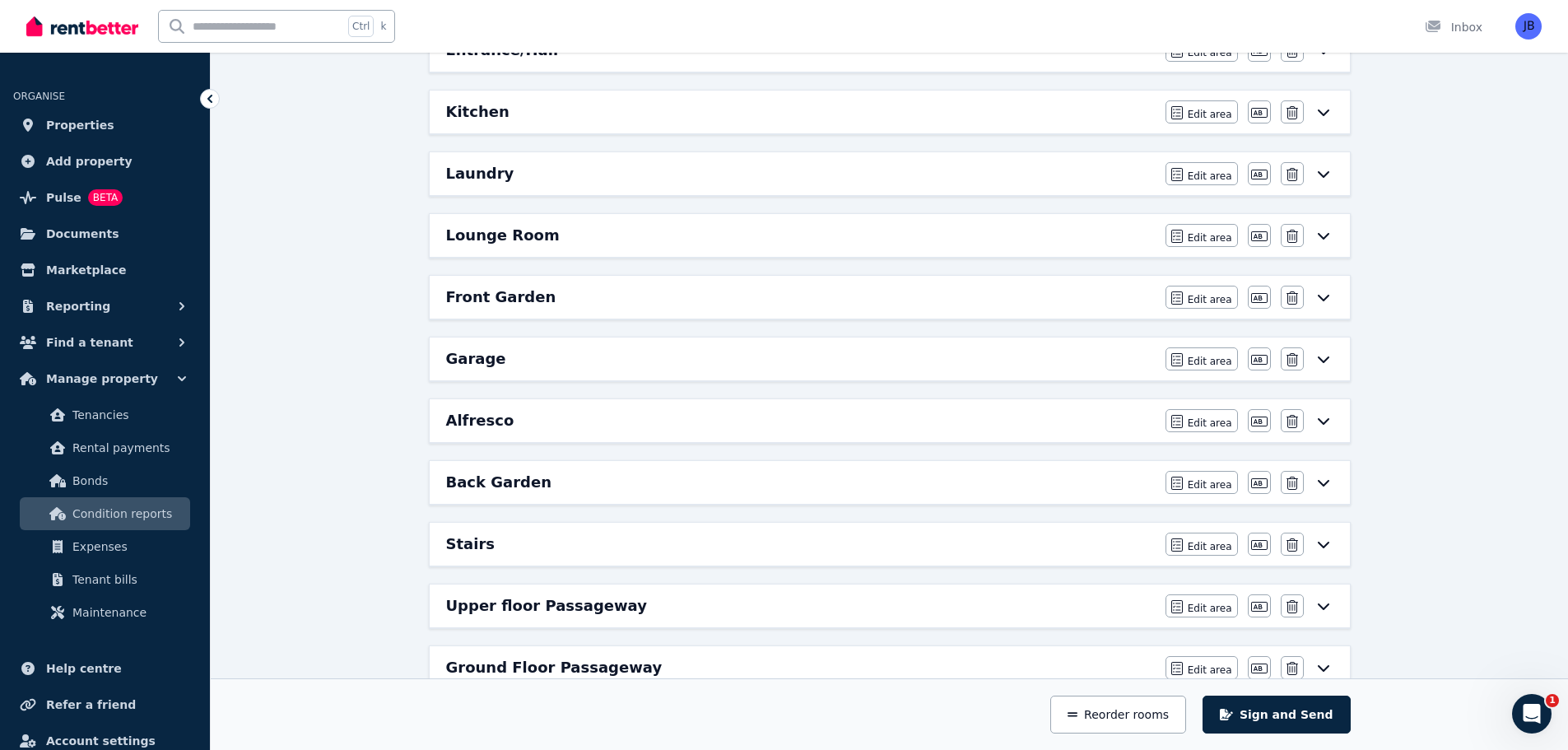
scroll to position [814, 0]
click at [1326, 299] on icon at bounding box center [1322, 299] width 12 height 6
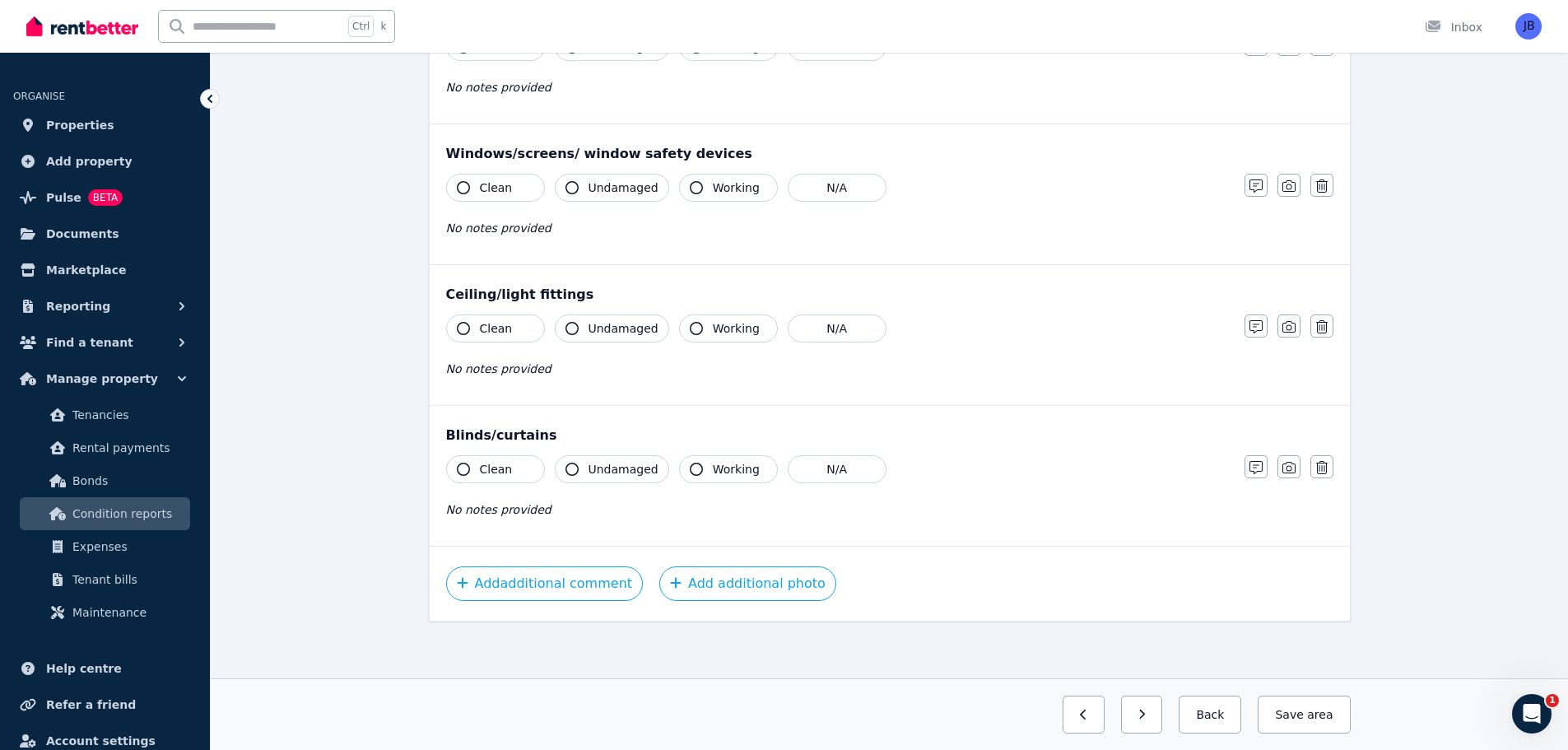
scroll to position [410, 0]
click at [499, 583] on button "Add additional comment" at bounding box center [545, 581] width 198 height 35
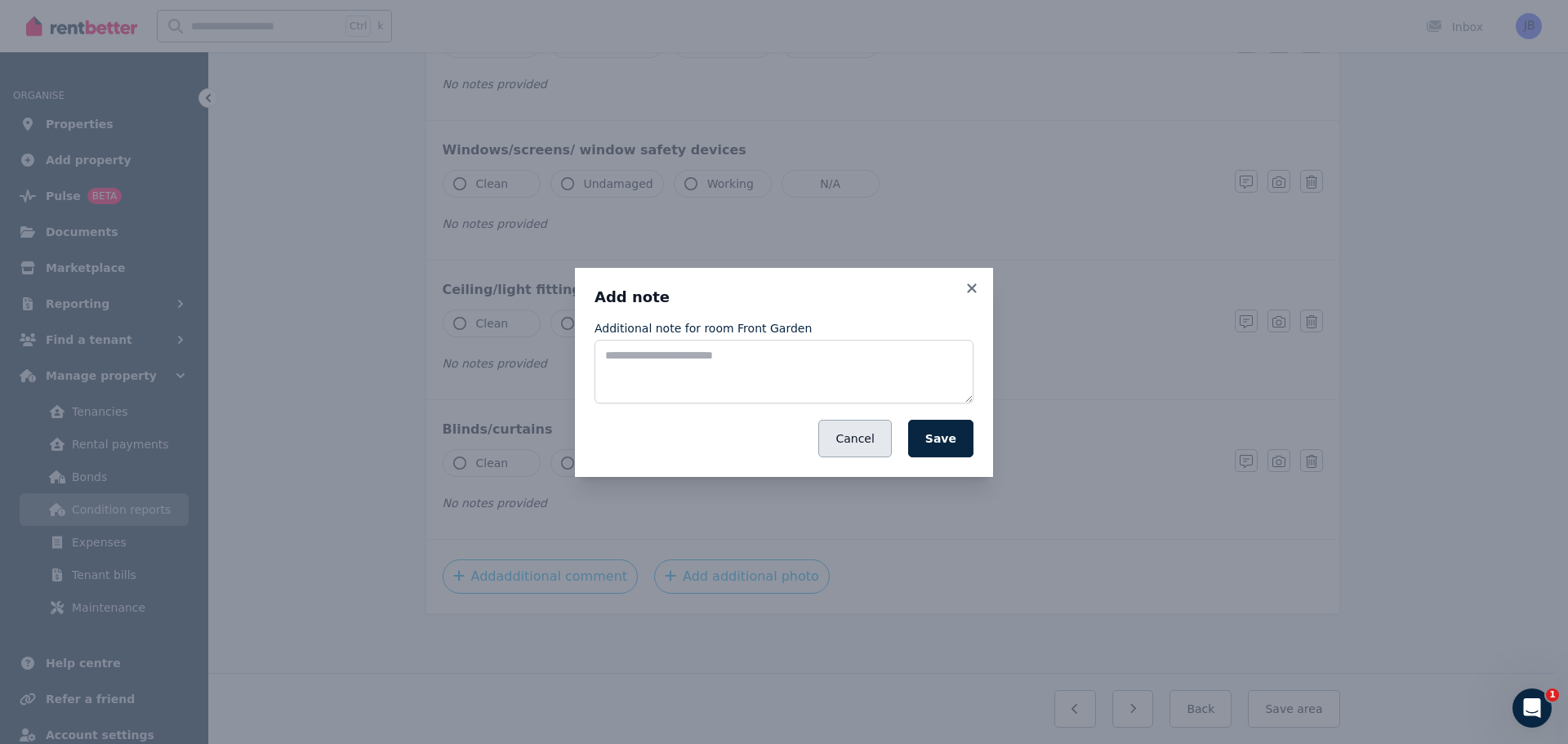
click at [867, 444] on button "Cancel" at bounding box center [854, 439] width 73 height 37
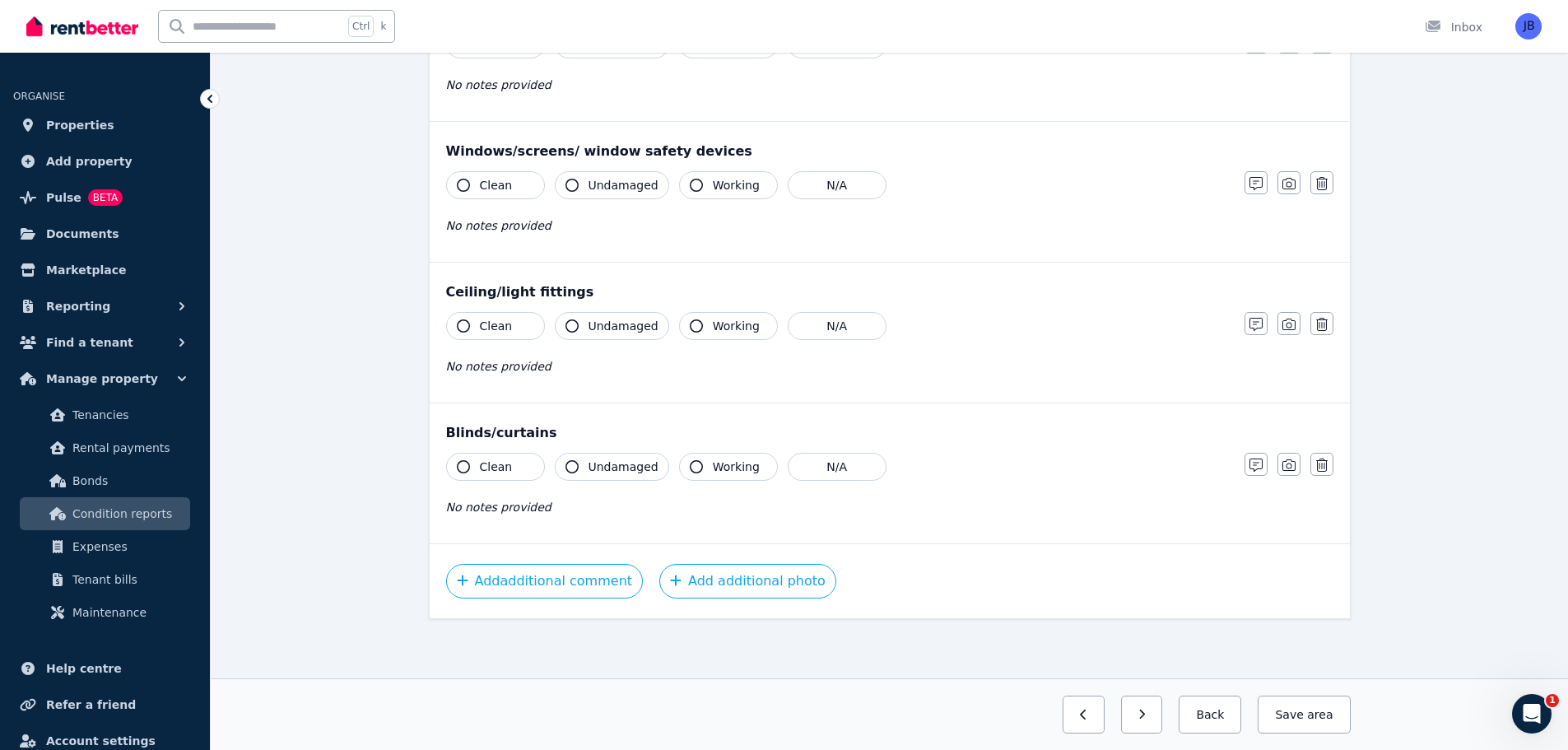
click at [351, 334] on div "Condition report [STREET_ADDRESS][PERSON_NAME] Add new item Front Garden Mark a…" at bounding box center [889, 231] width 1357 height 1038
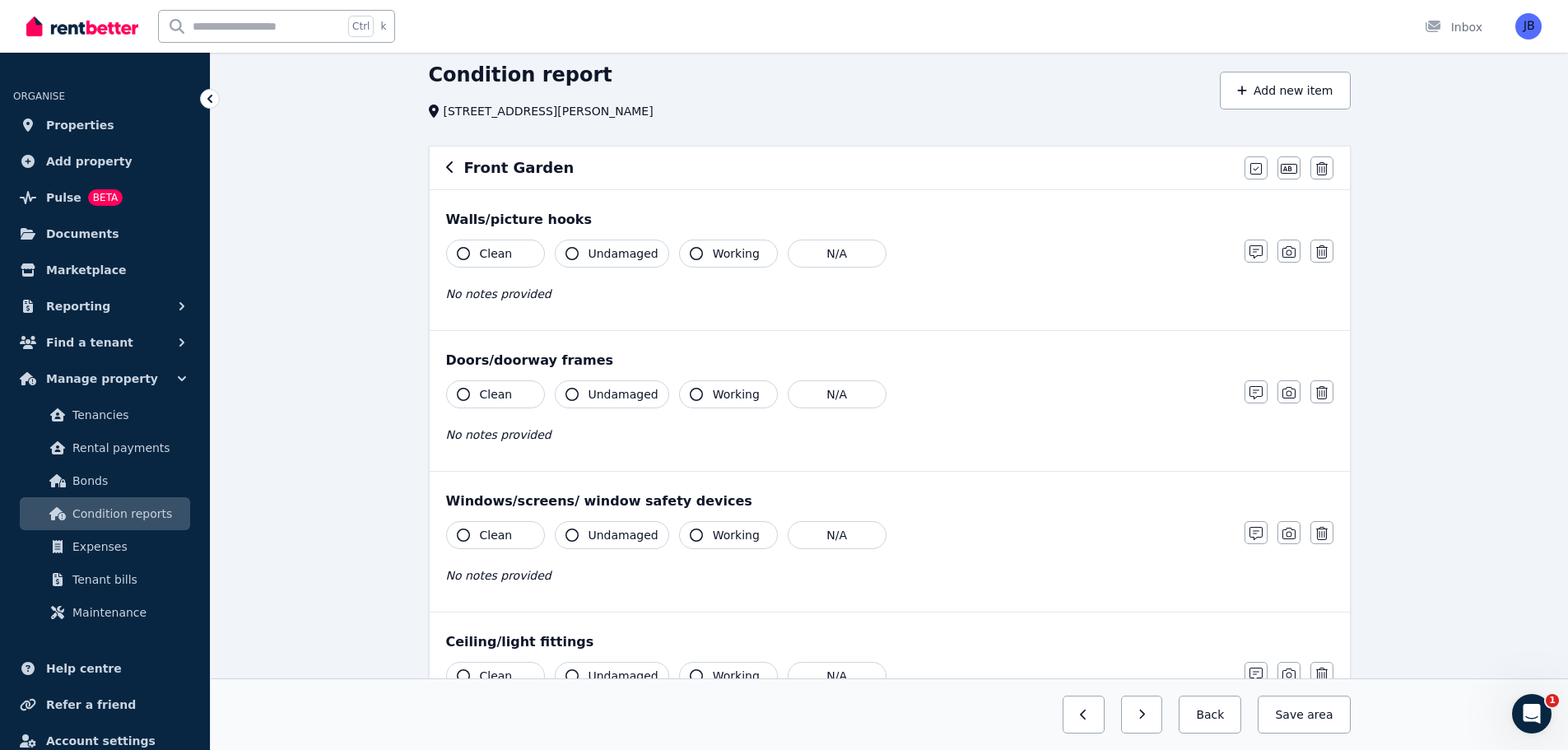
scroll to position [45, 0]
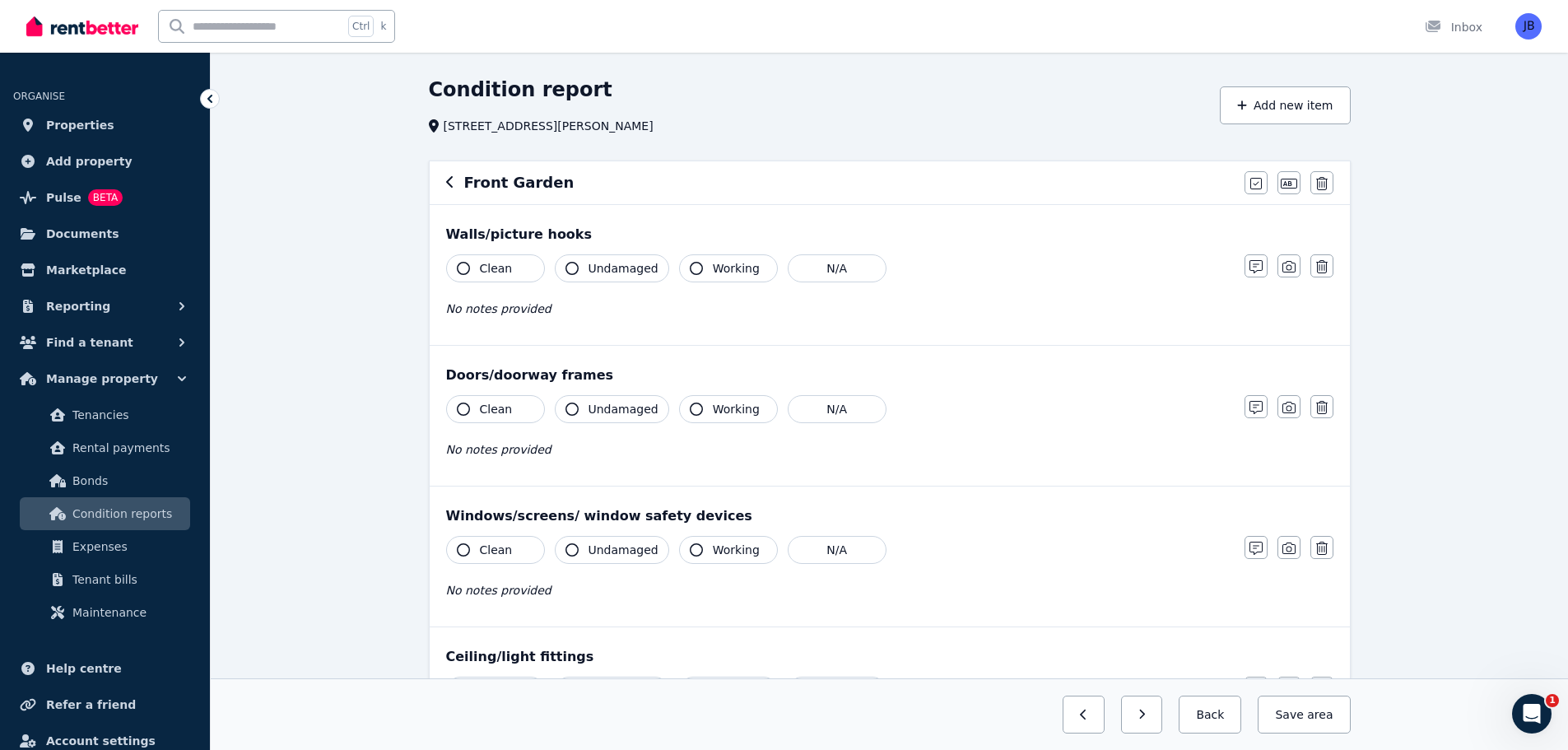
click at [449, 180] on icon "button" at bounding box center [448, 182] width 6 height 12
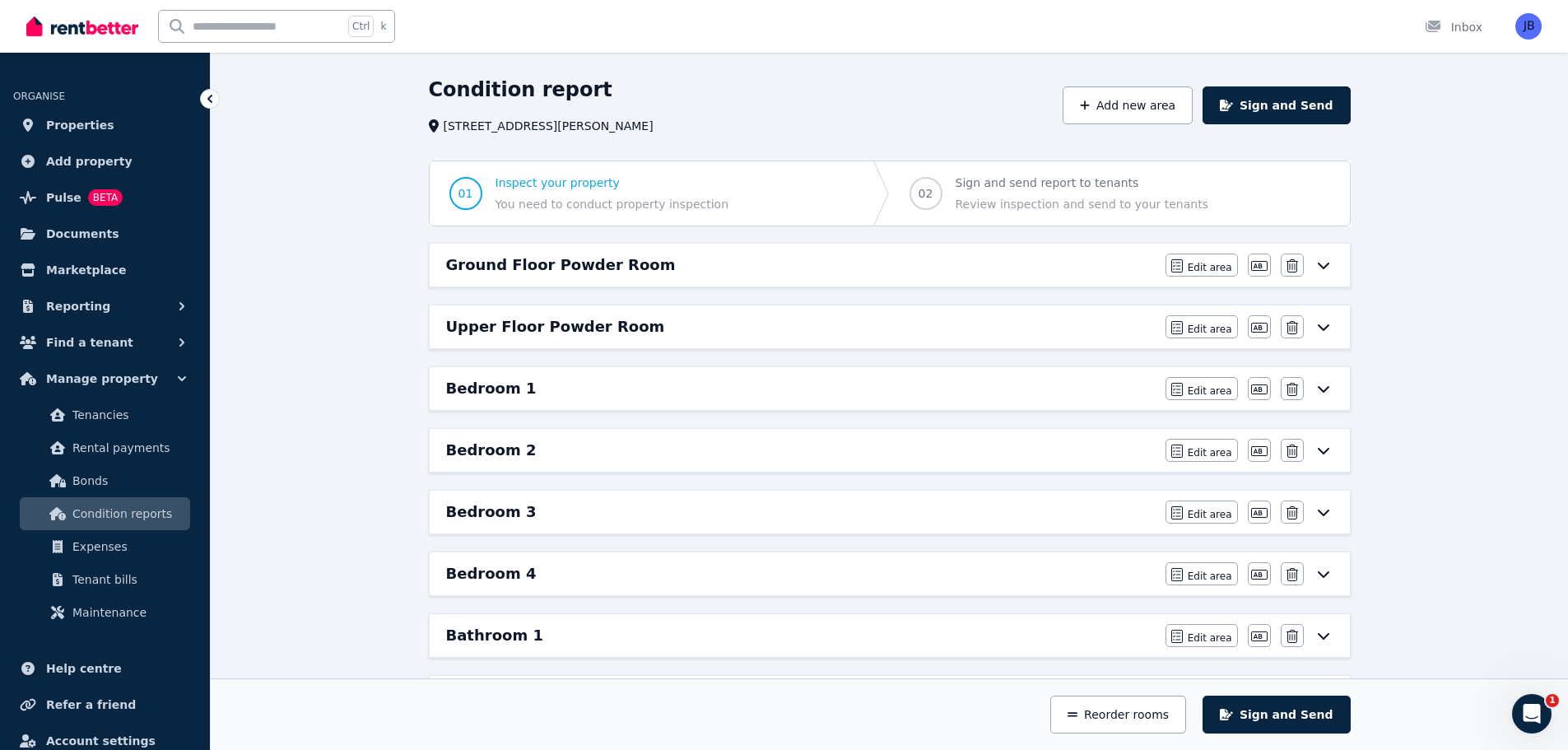
click at [955, 498] on div "Bedroom 3 Edit area Edit area Edit name [GEOGRAPHIC_DATA]" at bounding box center [890, 512] width 920 height 43
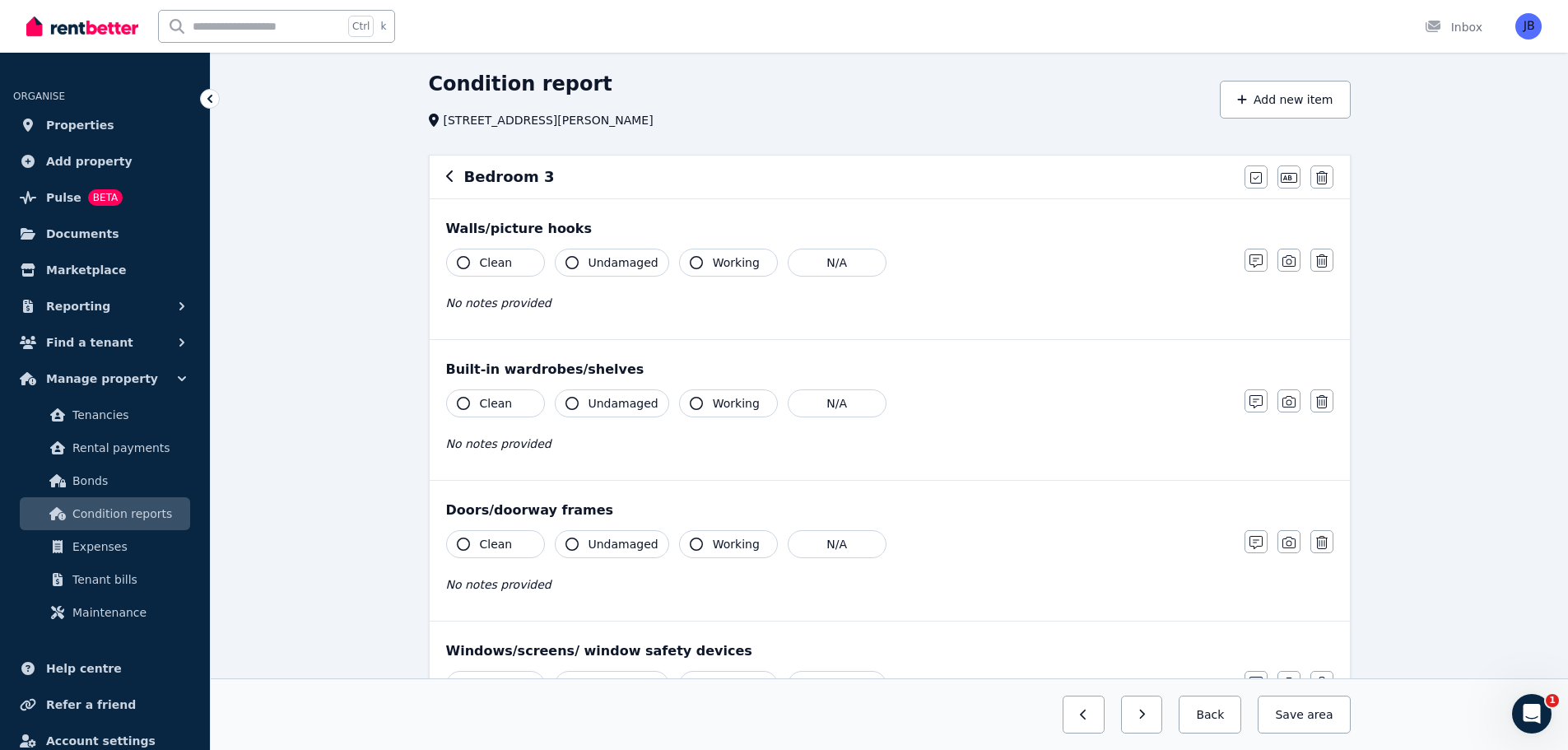
scroll to position [50, 0]
click at [505, 309] on span "No notes provided" at bounding box center [498, 303] width 105 height 13
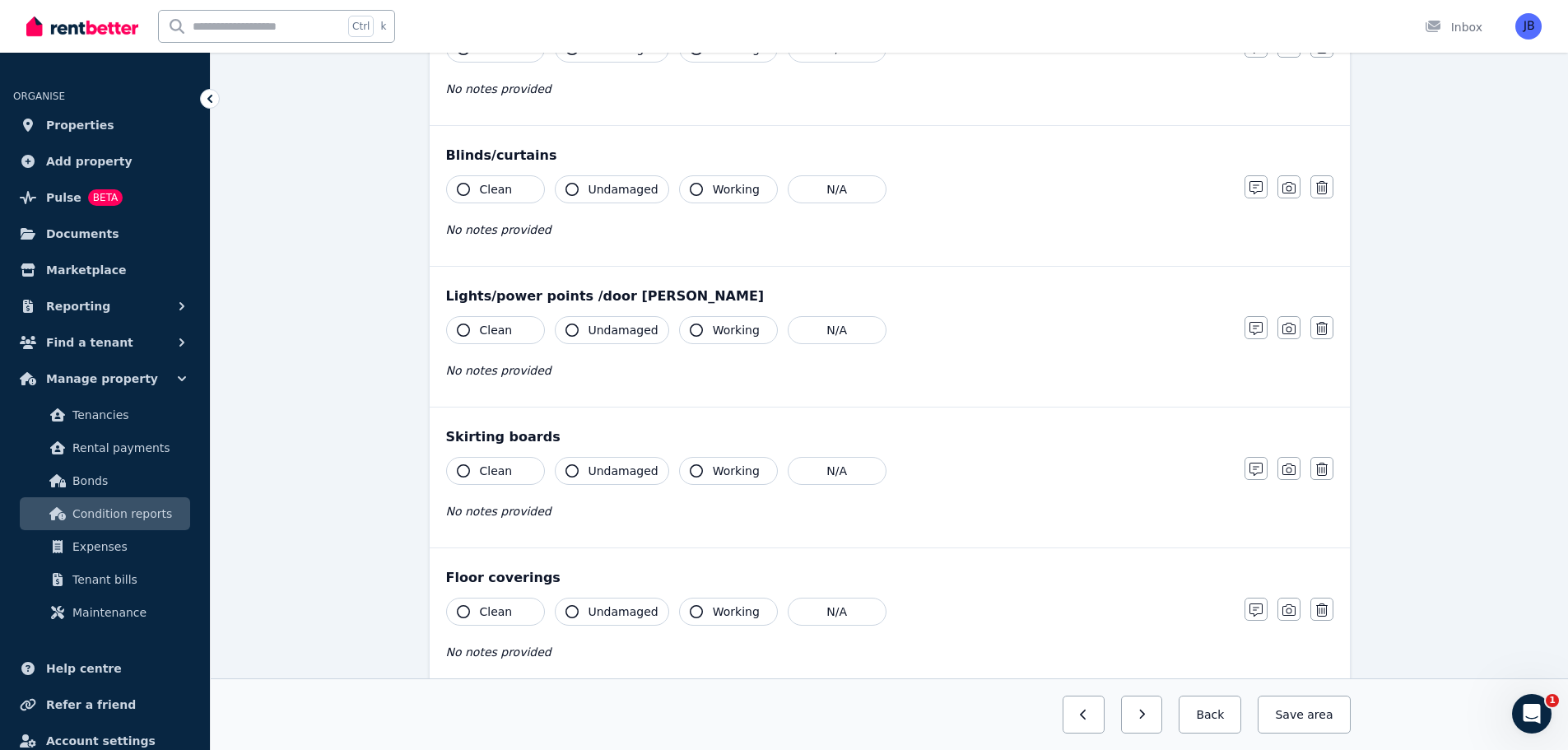
scroll to position [973, 0]
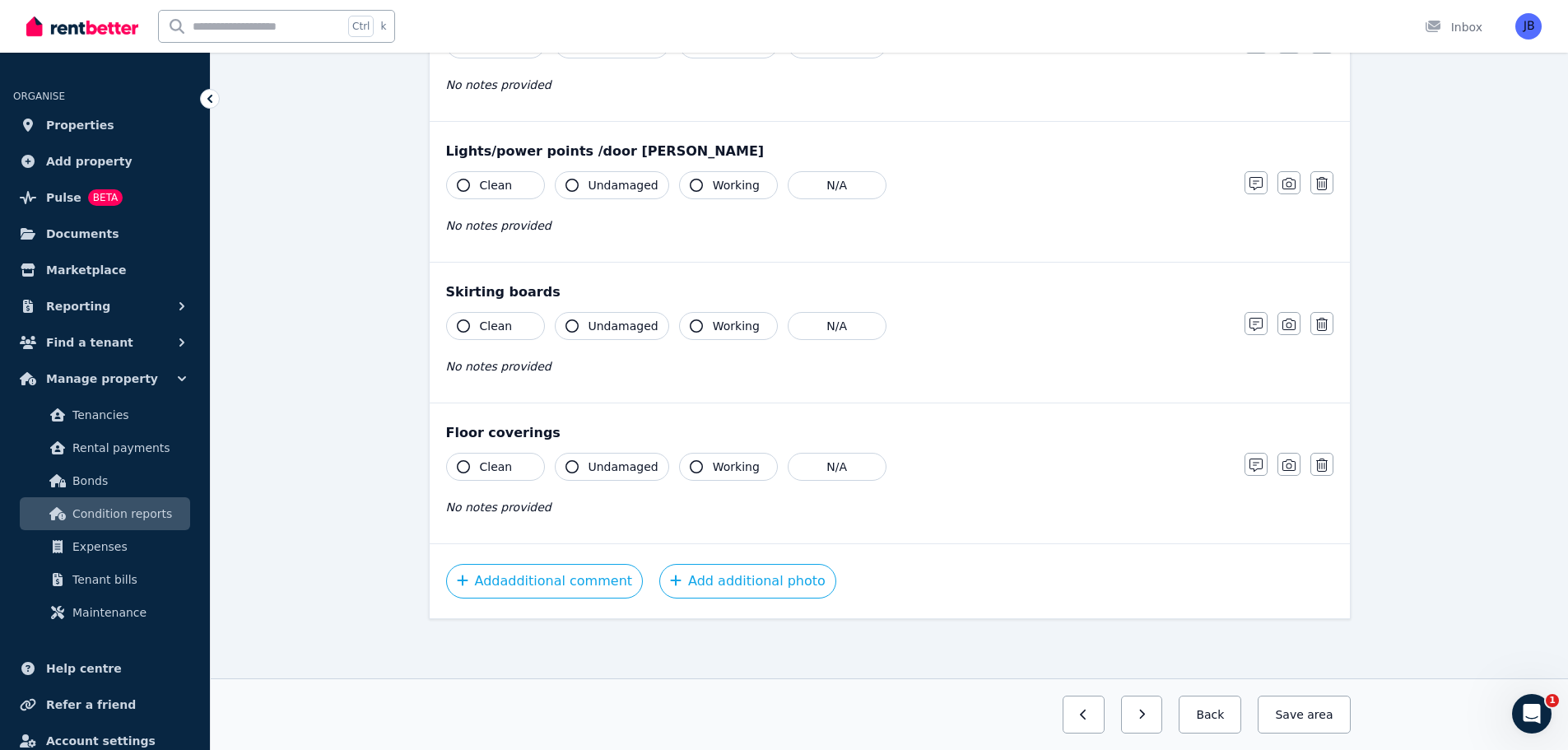
click at [1161, 199] on div "Clean Undamaged Working N/A No notes provided" at bounding box center [836, 211] width 782 height 80
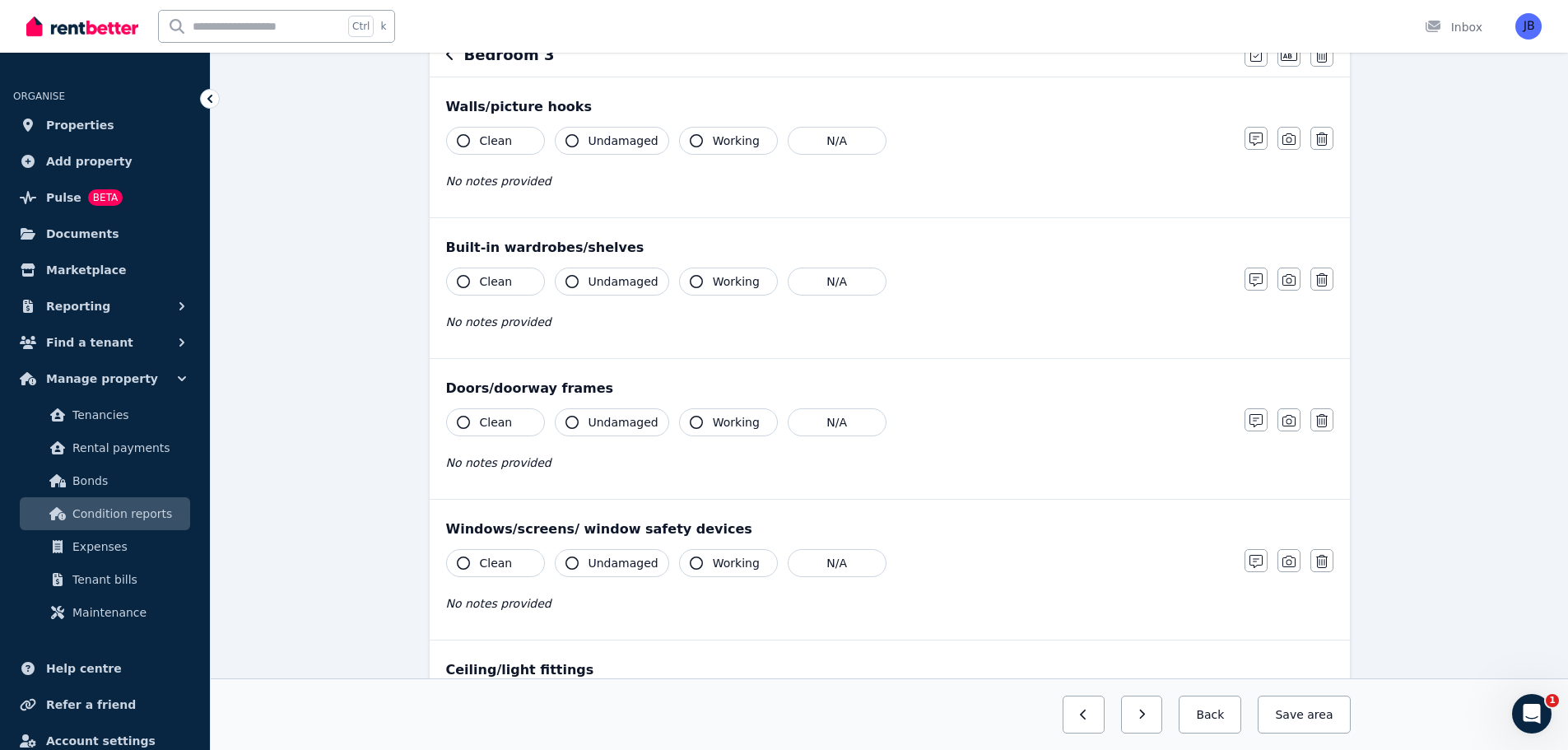
scroll to position [0, 0]
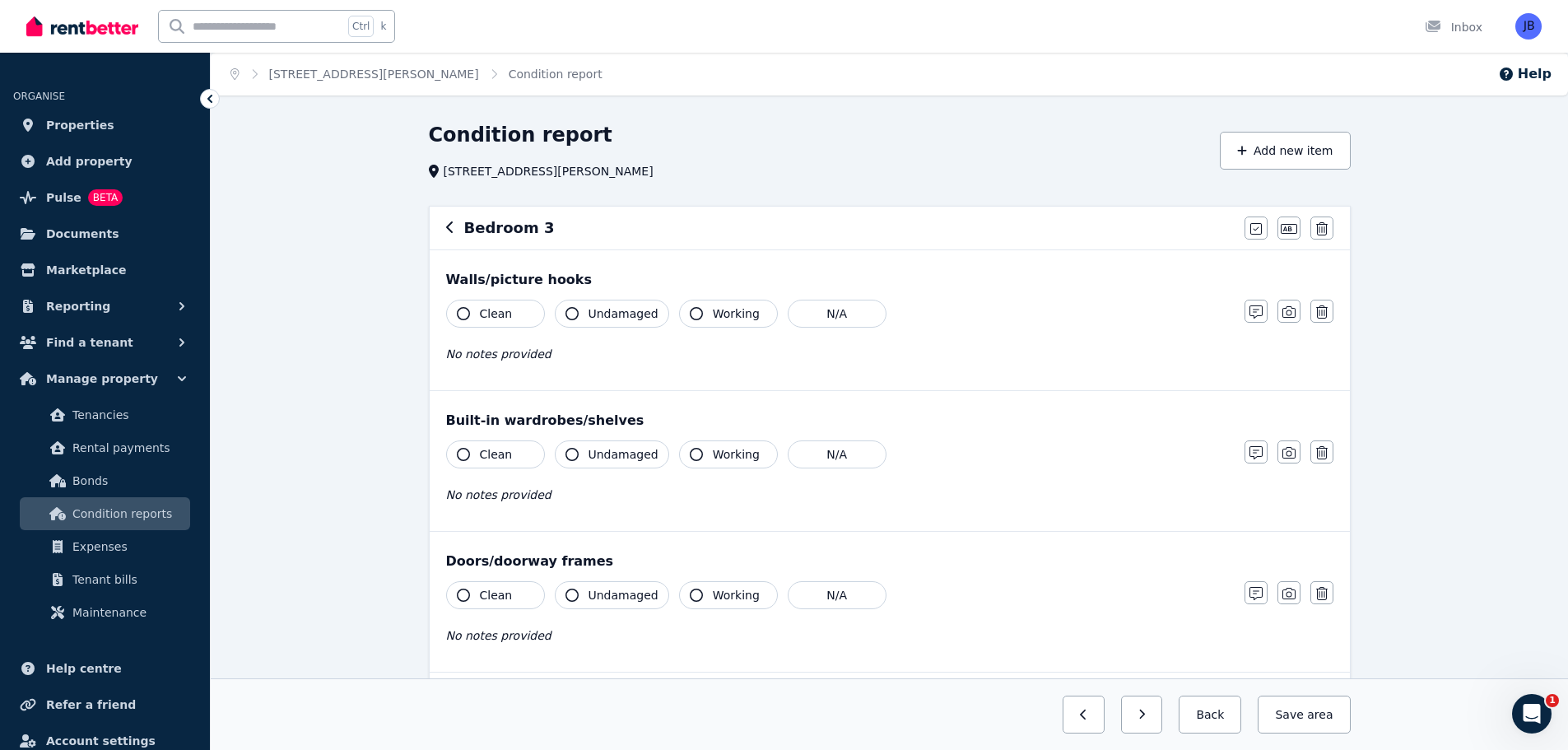
click at [112, 504] on span "Condition reports" at bounding box center [127, 514] width 111 height 20
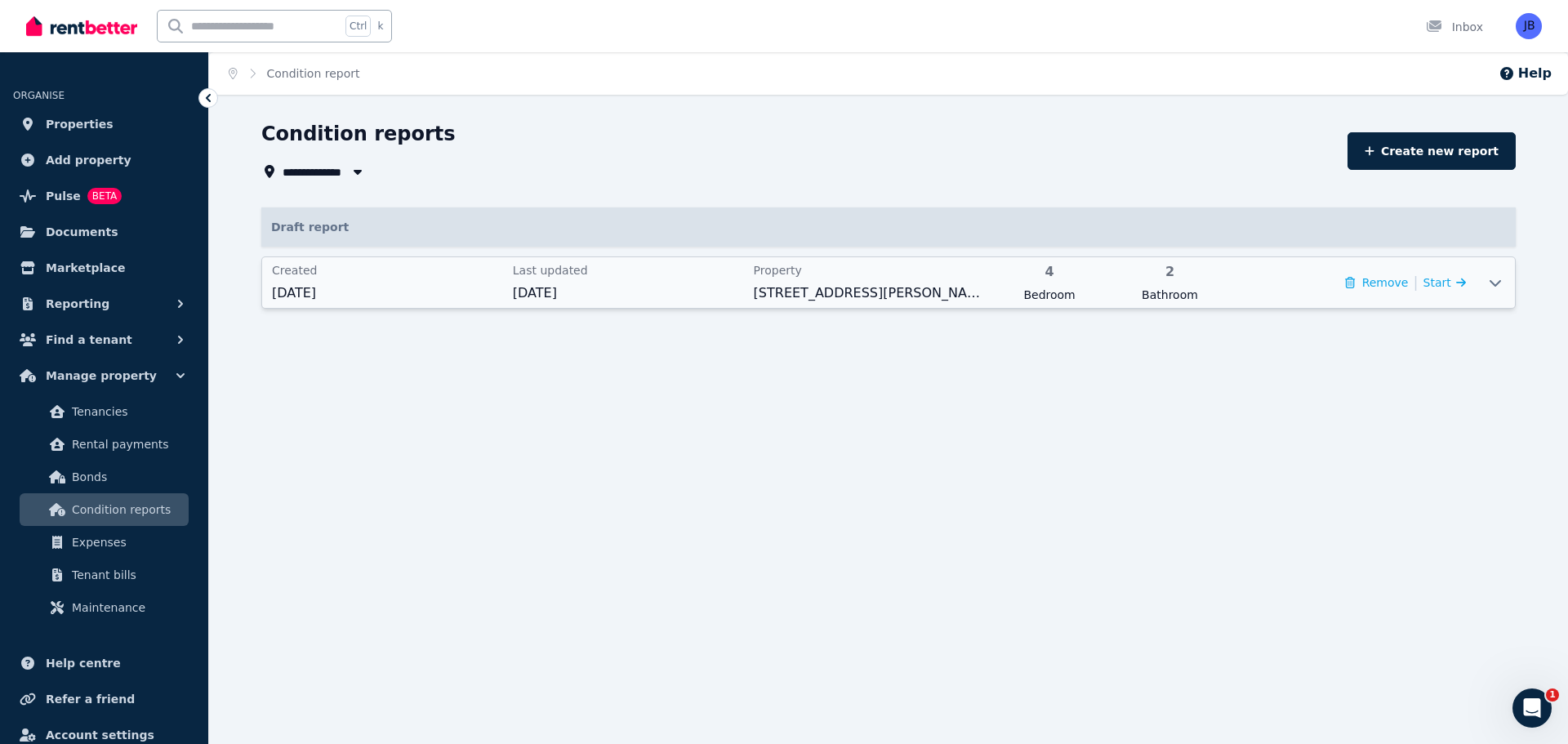
click at [1501, 283] on icon at bounding box center [1495, 282] width 19 height 13
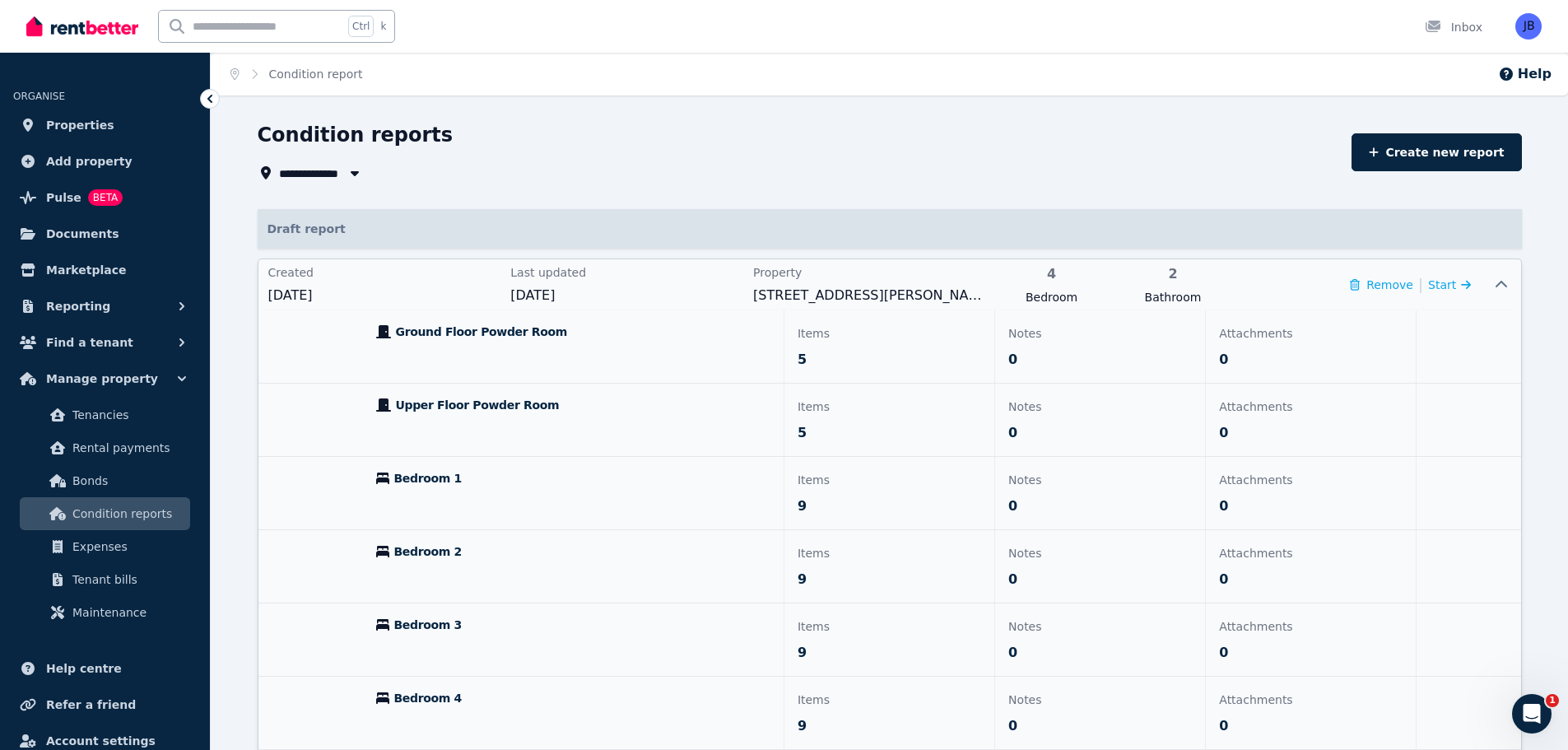
click at [1398, 651] on p "0" at bounding box center [1310, 653] width 184 height 20
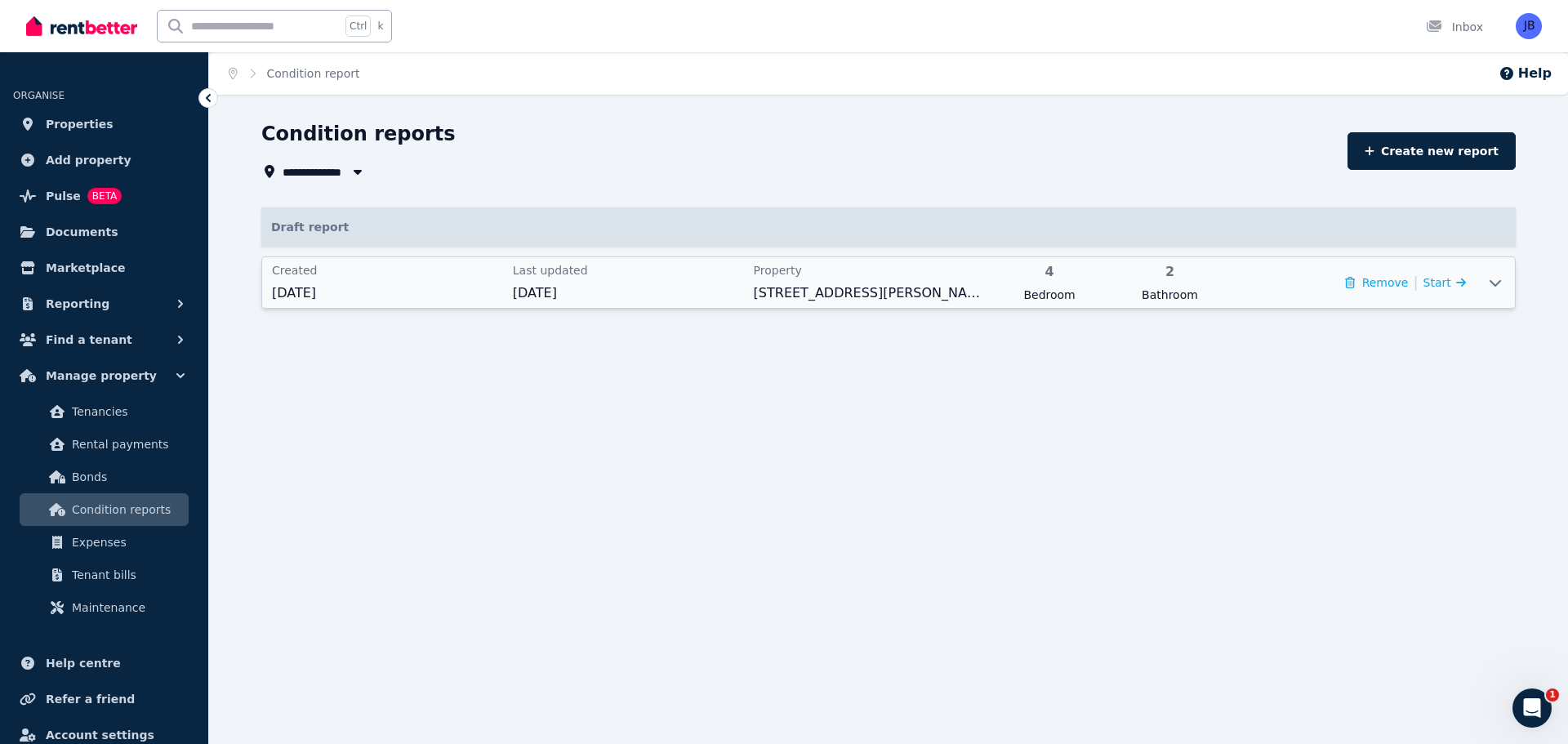
click at [1487, 288] on icon at bounding box center [1495, 282] width 19 height 13
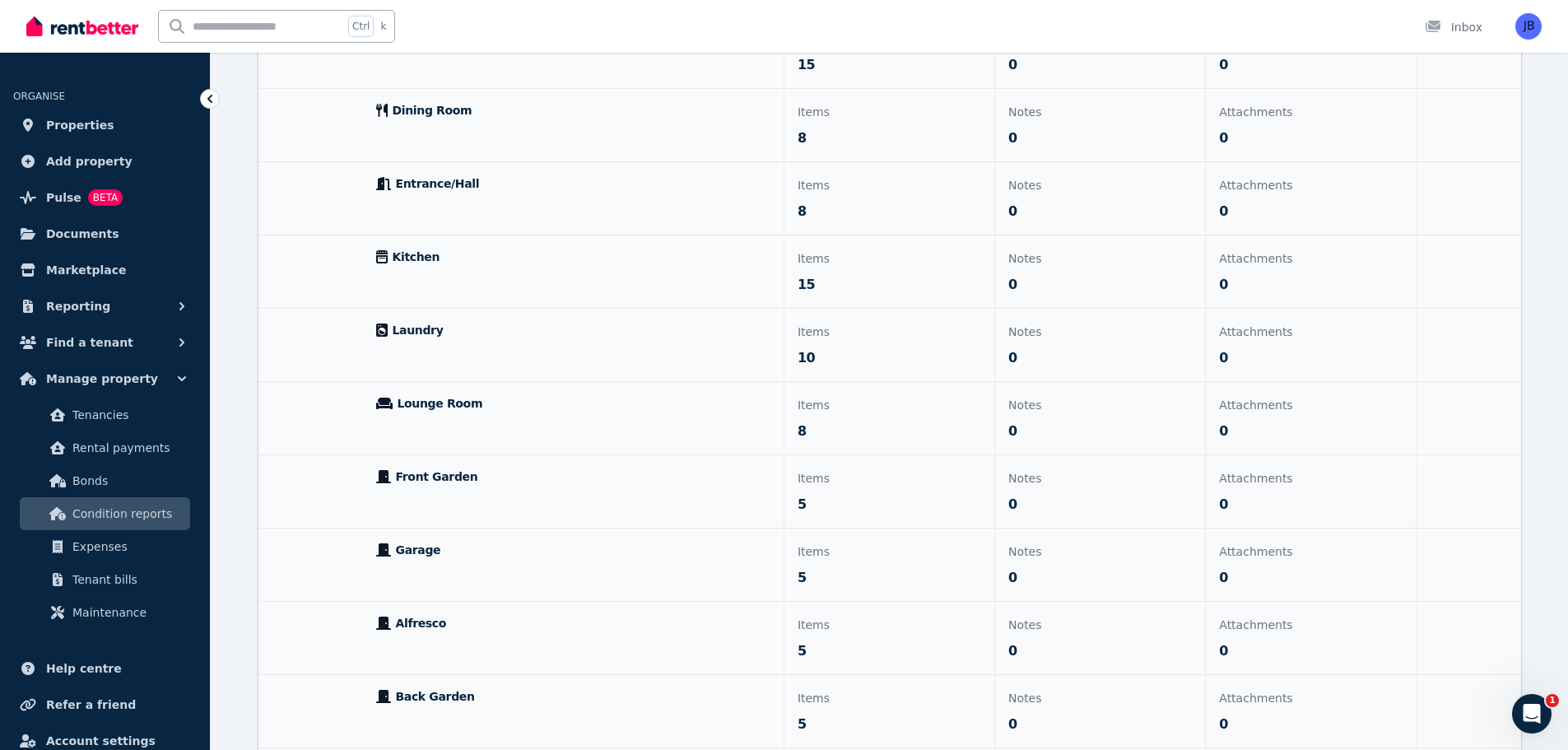
scroll to position [747, 0]
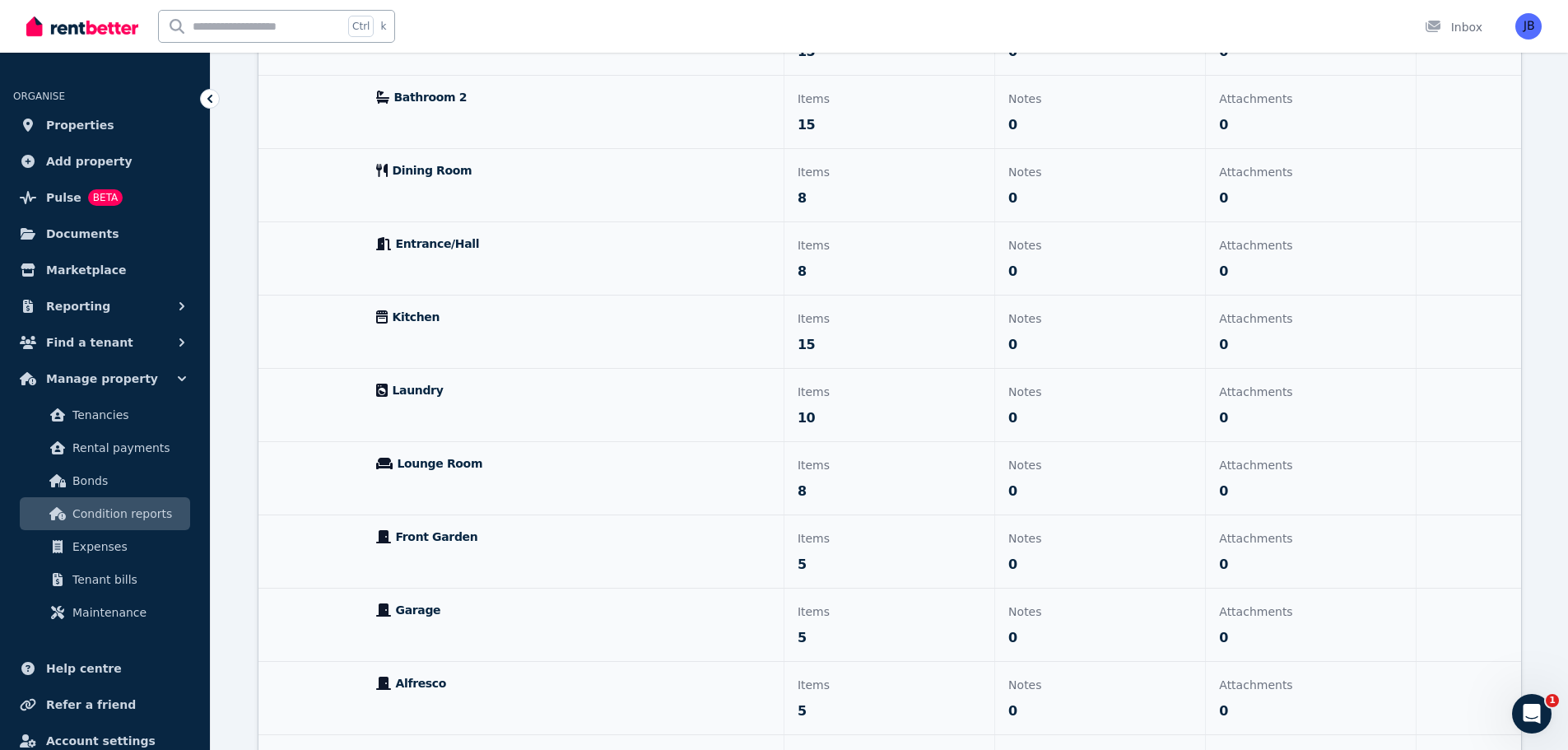
click at [1236, 553] on div "Attachments 0" at bounding box center [1310, 551] width 209 height 72
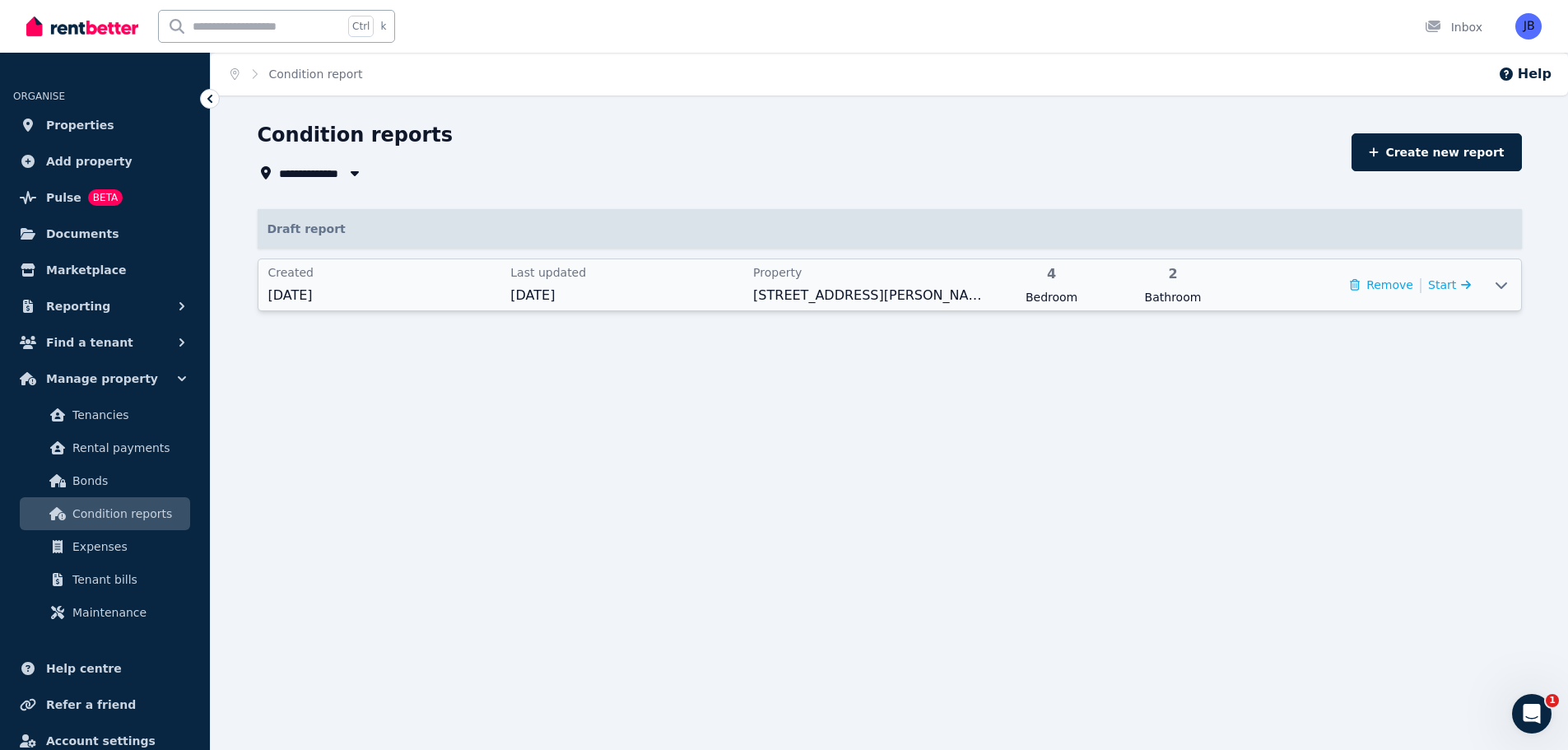
scroll to position [0, 0]
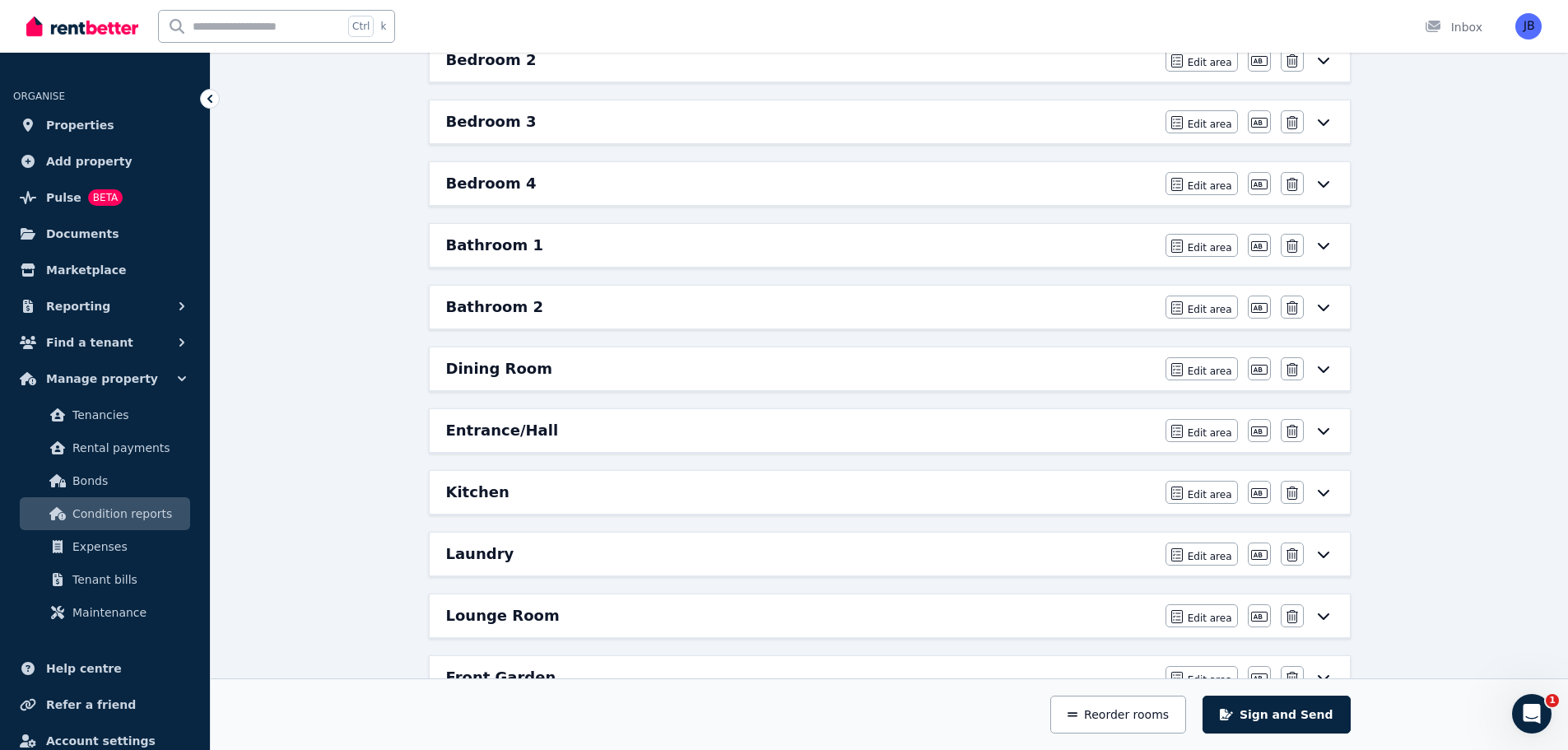
scroll to position [438, 0]
click at [1201, 484] on button "Edit area" at bounding box center [1201, 490] width 72 height 23
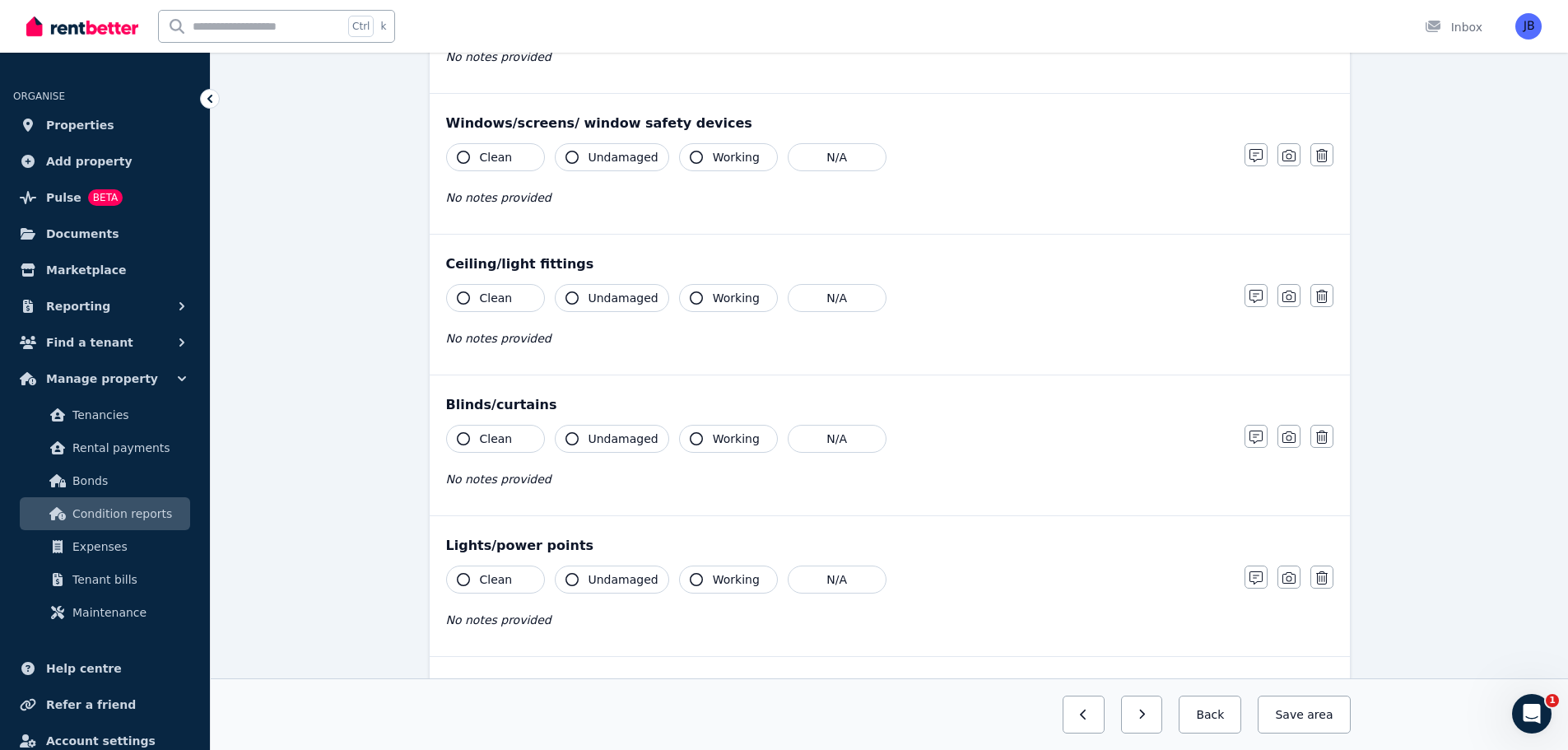
scroll to position [0, 0]
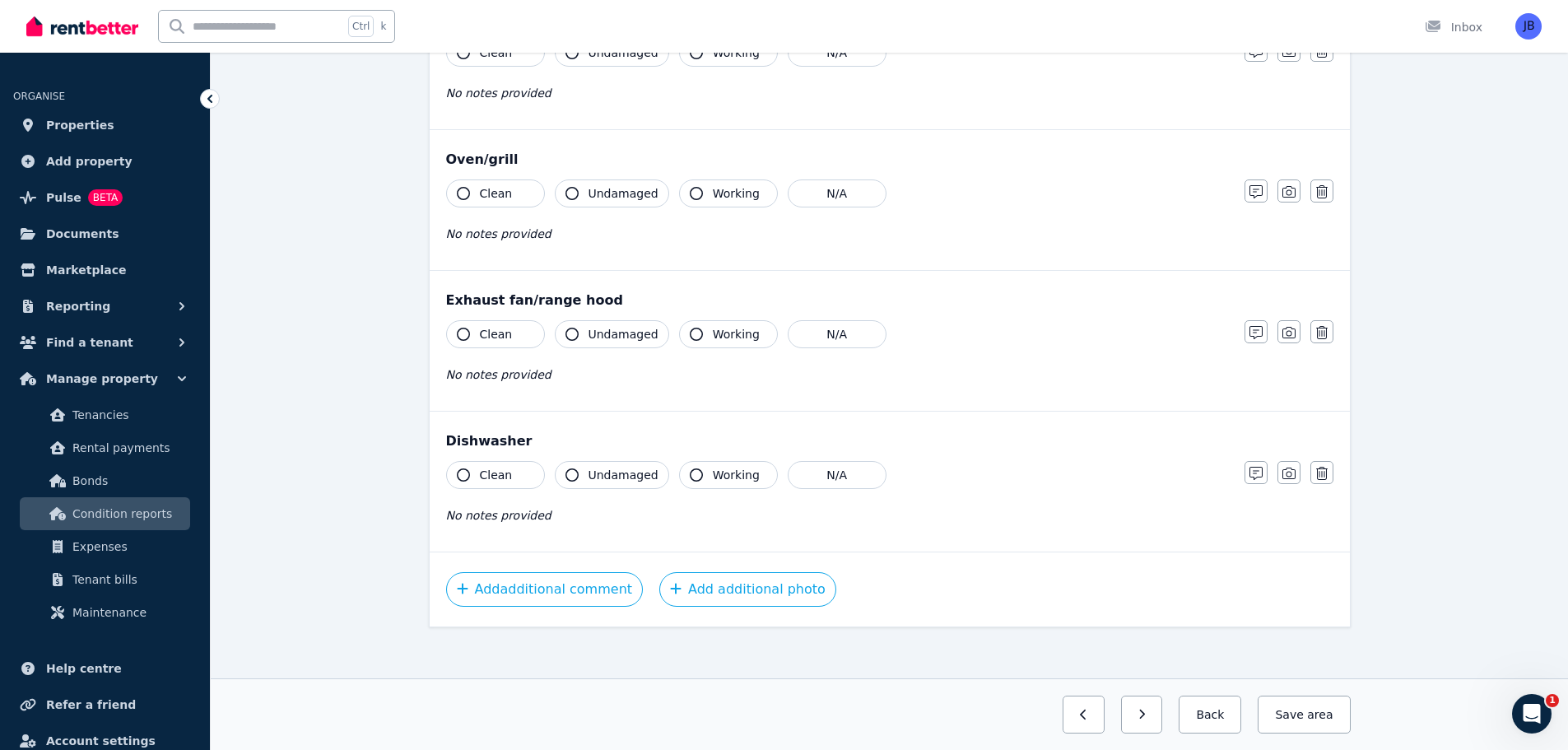
scroll to position [1818, 0]
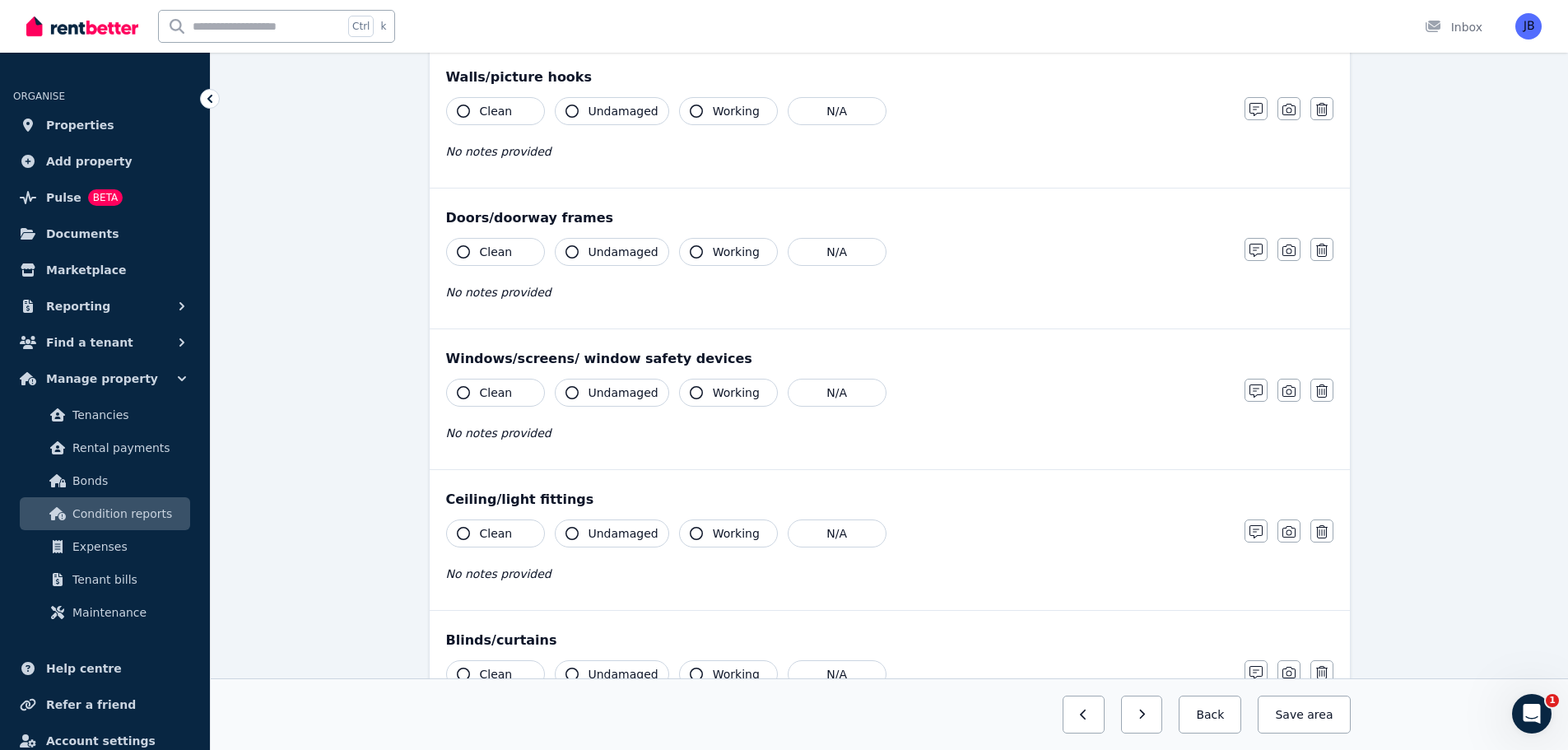
scroll to position [0, 0]
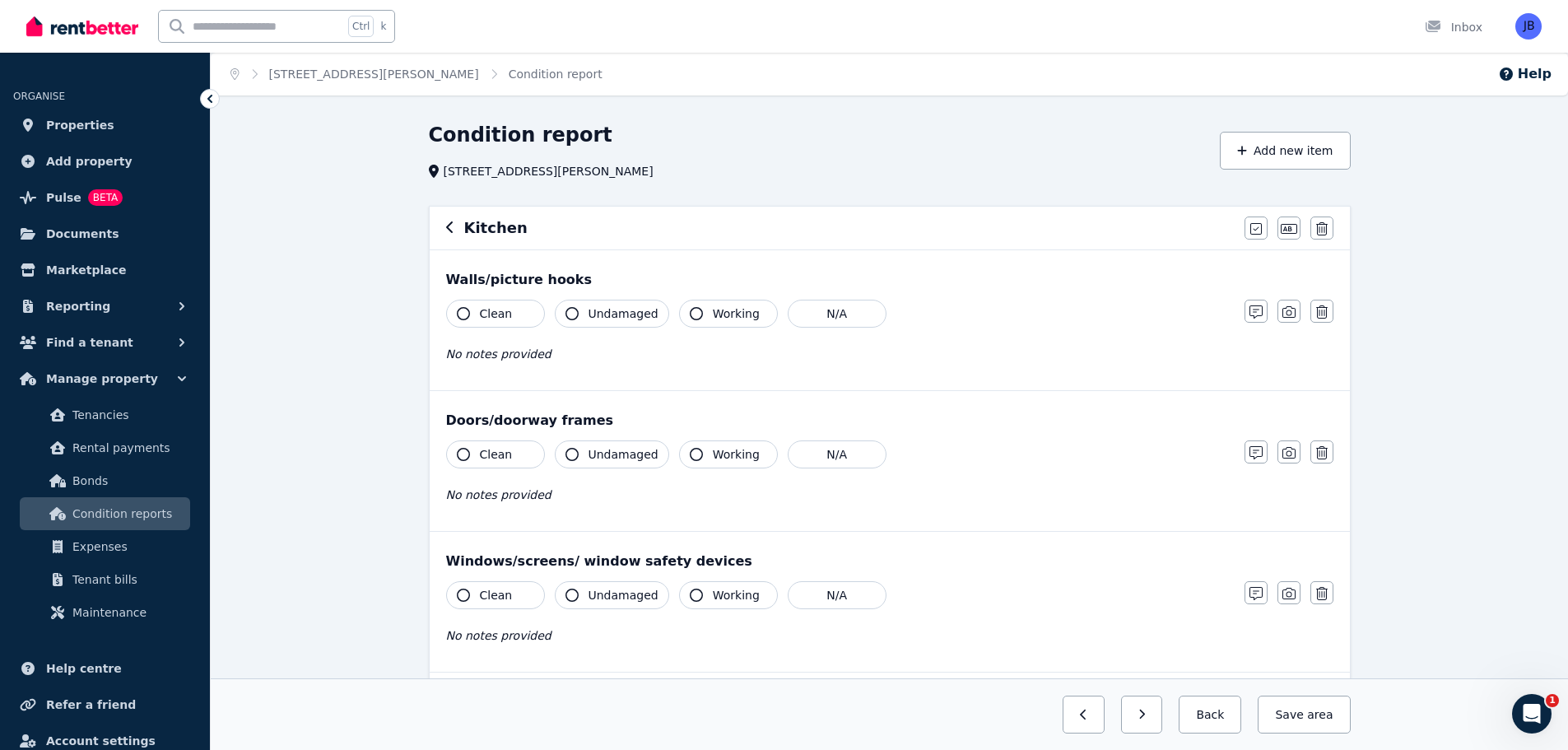
click at [450, 230] on icon "button" at bounding box center [449, 227] width 8 height 13
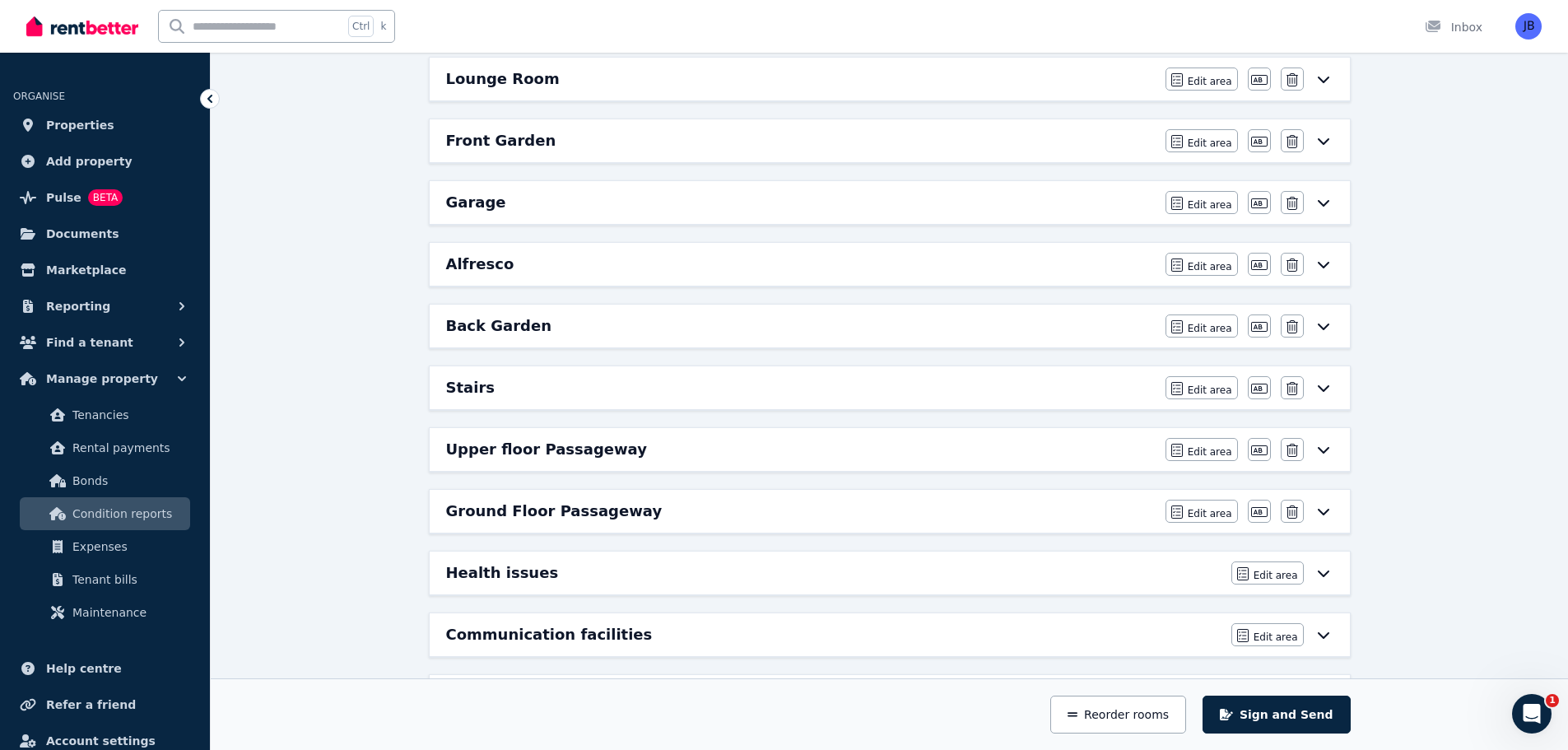
scroll to position [975, 0]
click at [1485, 256] on div "Condition report [STREET_ADDRESS] Add new area Sign and Send 01 Inspect your pr…" at bounding box center [889, 13] width 1357 height 1734
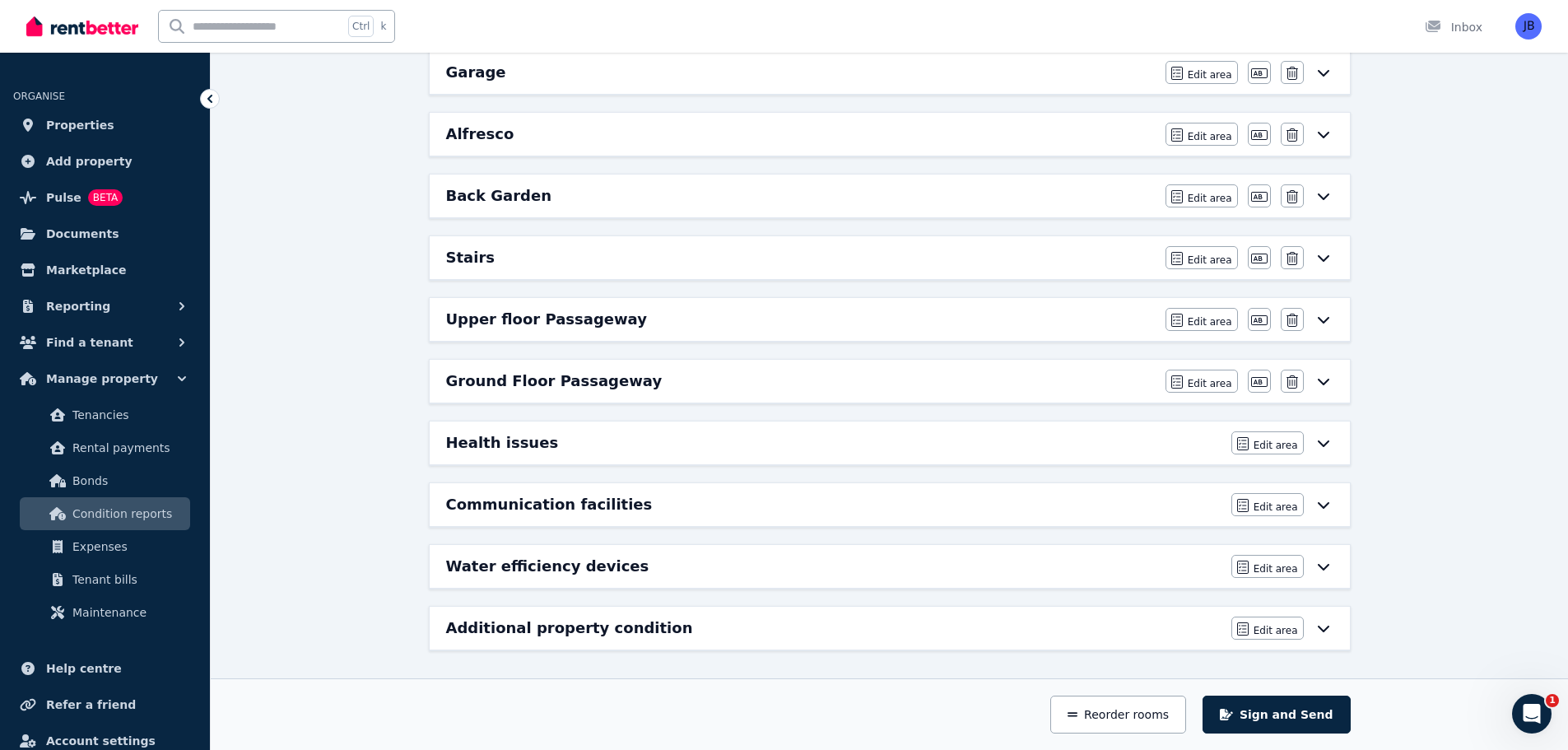
scroll to position [1105, 0]
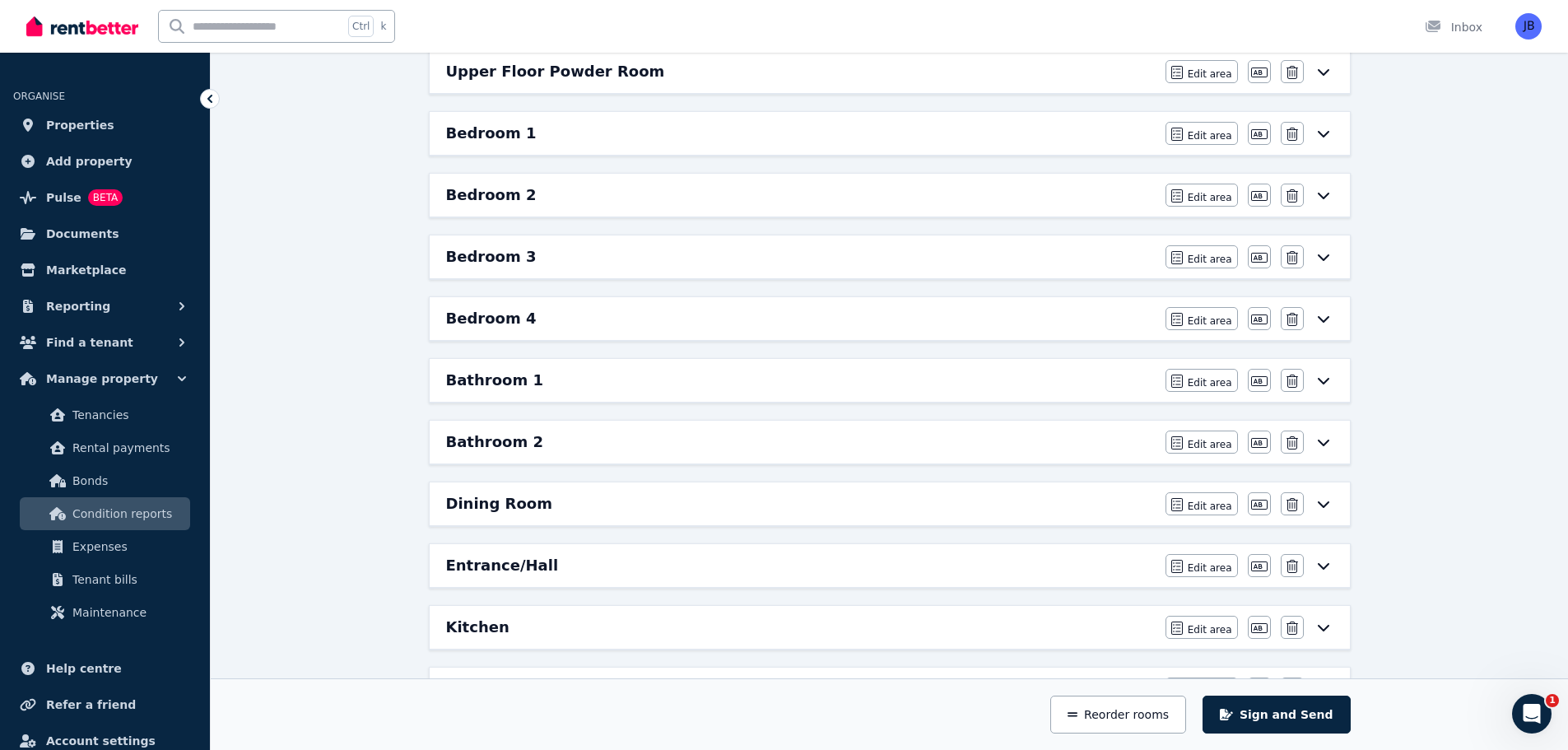
scroll to position [0, 0]
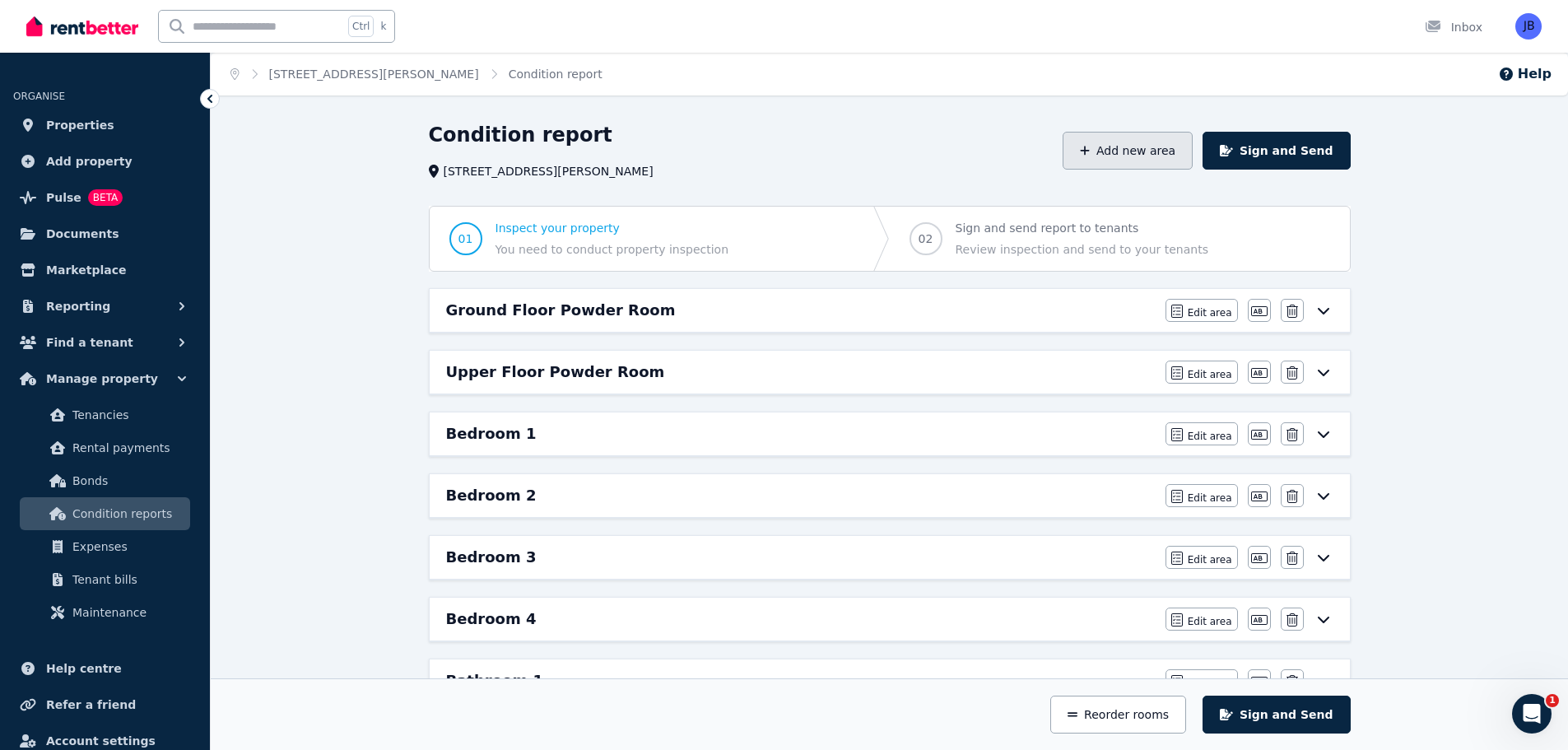
click at [1146, 152] on button "Add new area" at bounding box center [1128, 151] width 130 height 37
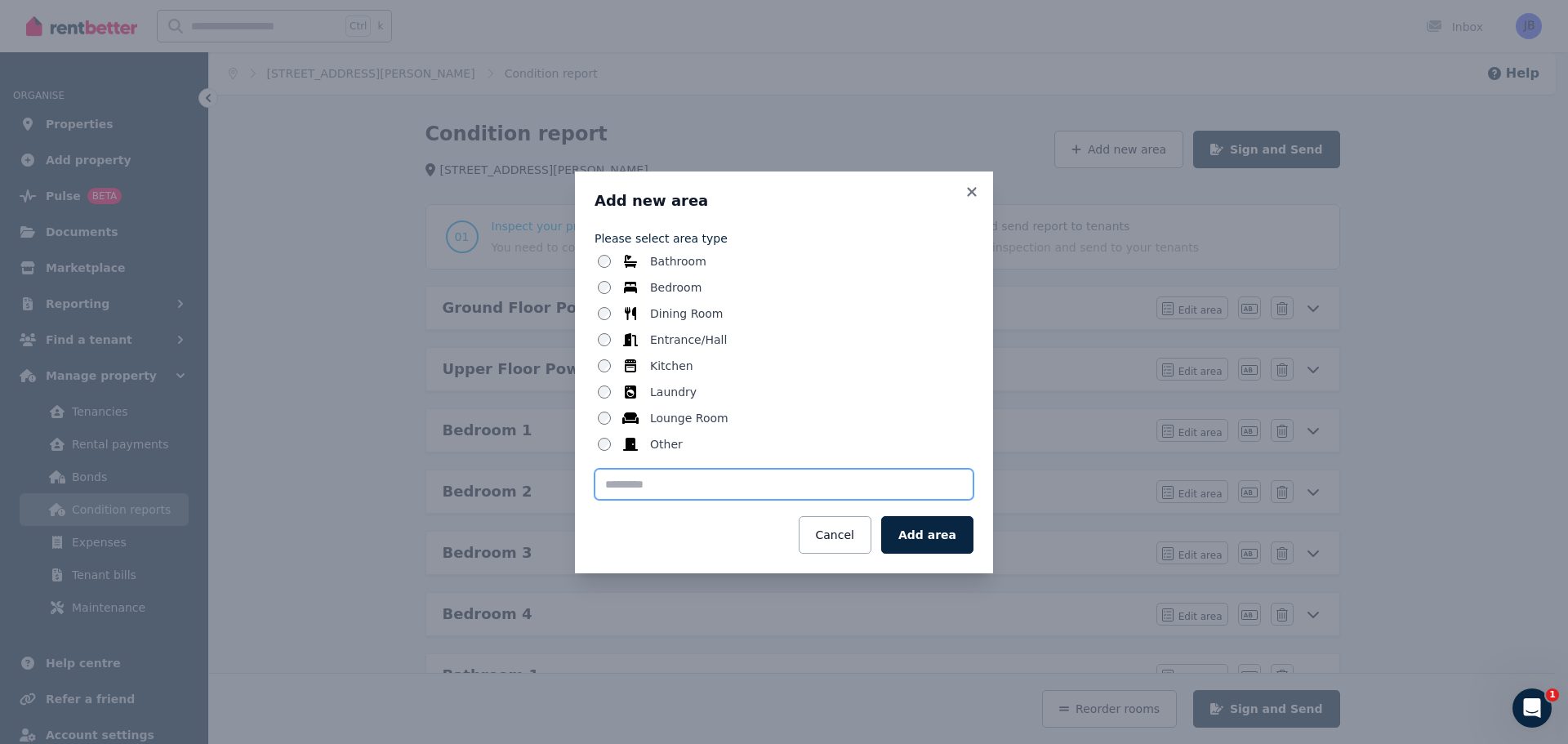
click at [692, 479] on input "text" at bounding box center [784, 484] width 379 height 31
type input "*****"
click at [944, 532] on button "Add area" at bounding box center [927, 535] width 92 height 37
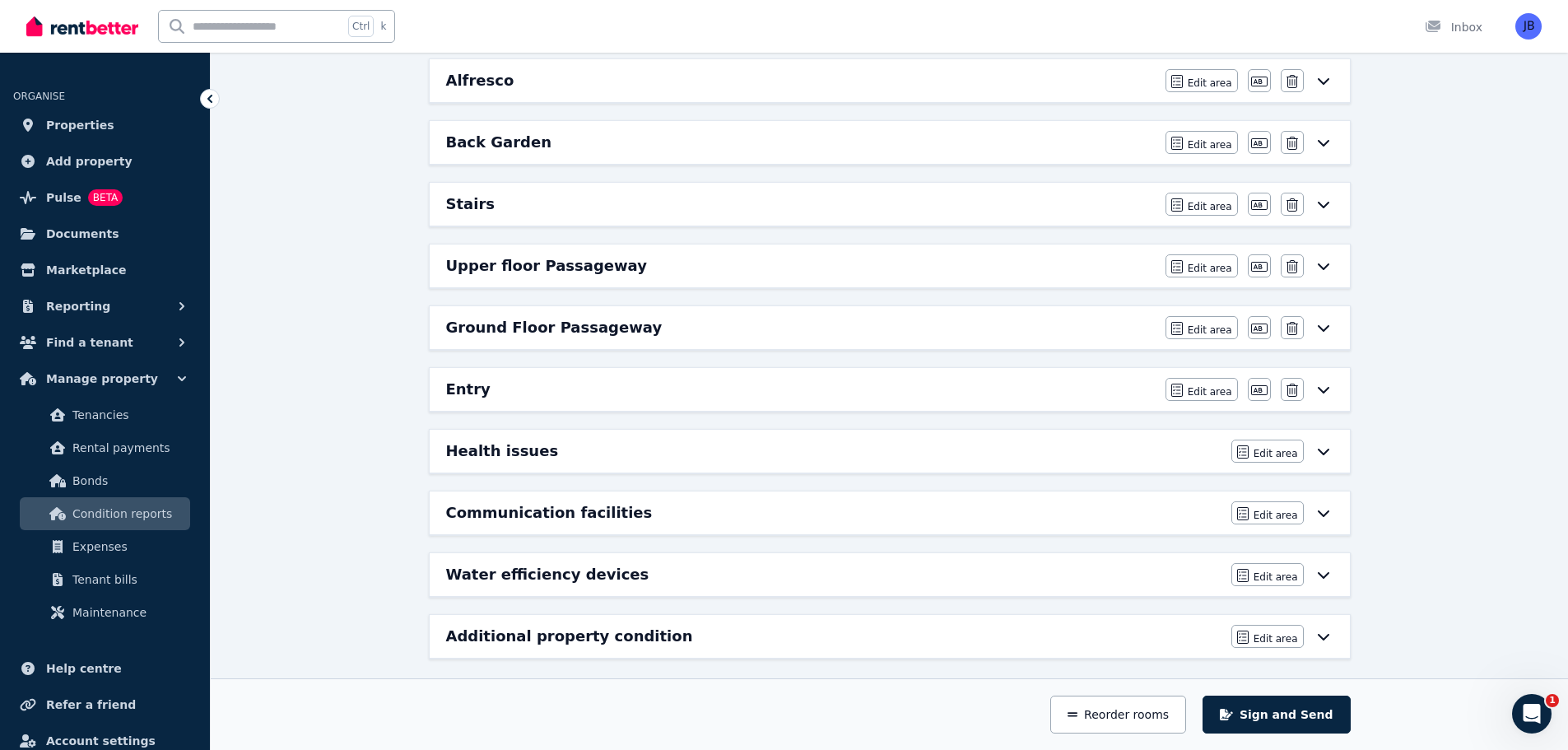
scroll to position [1166, 0]
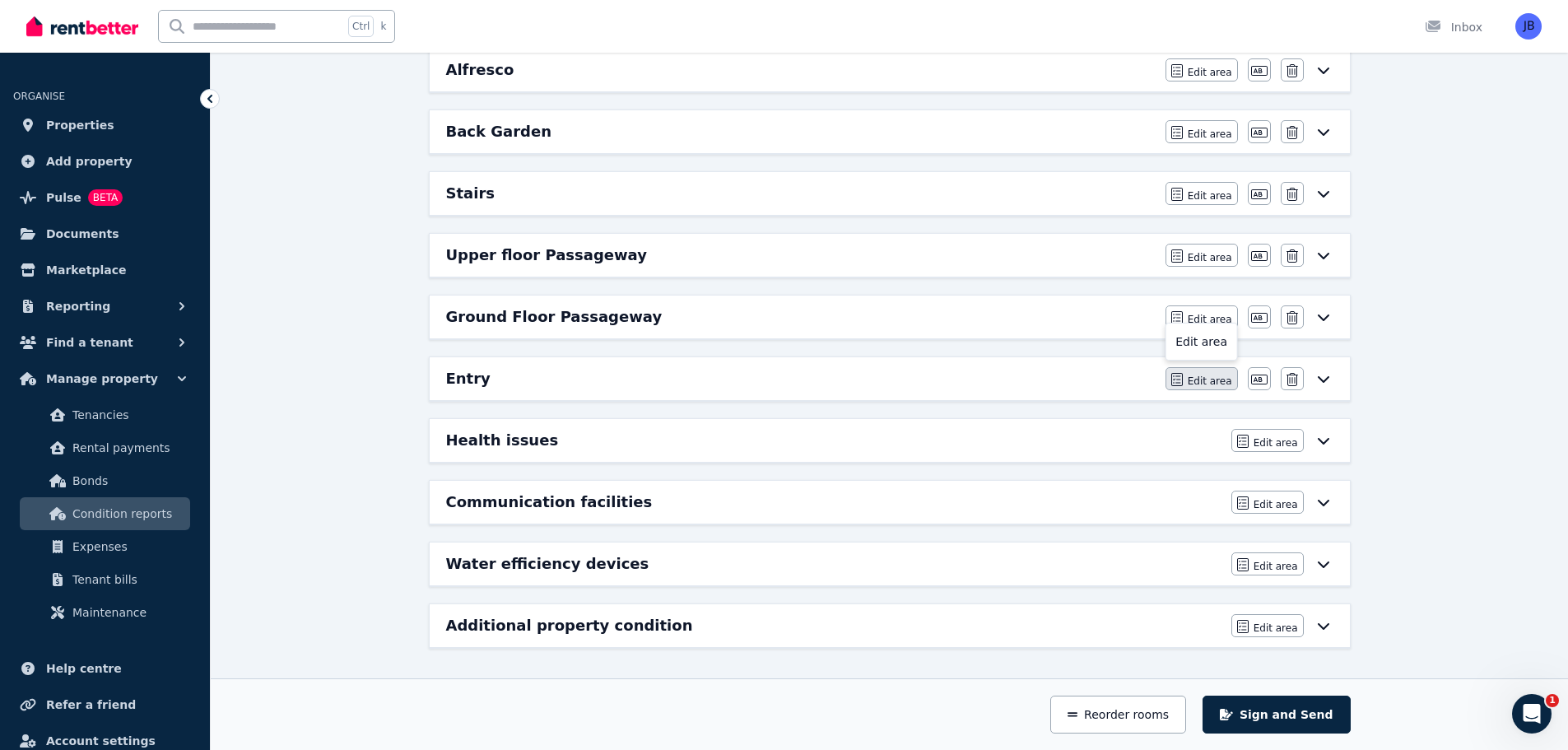
click at [1211, 382] on span "Edit area" at bounding box center [1210, 381] width 45 height 13
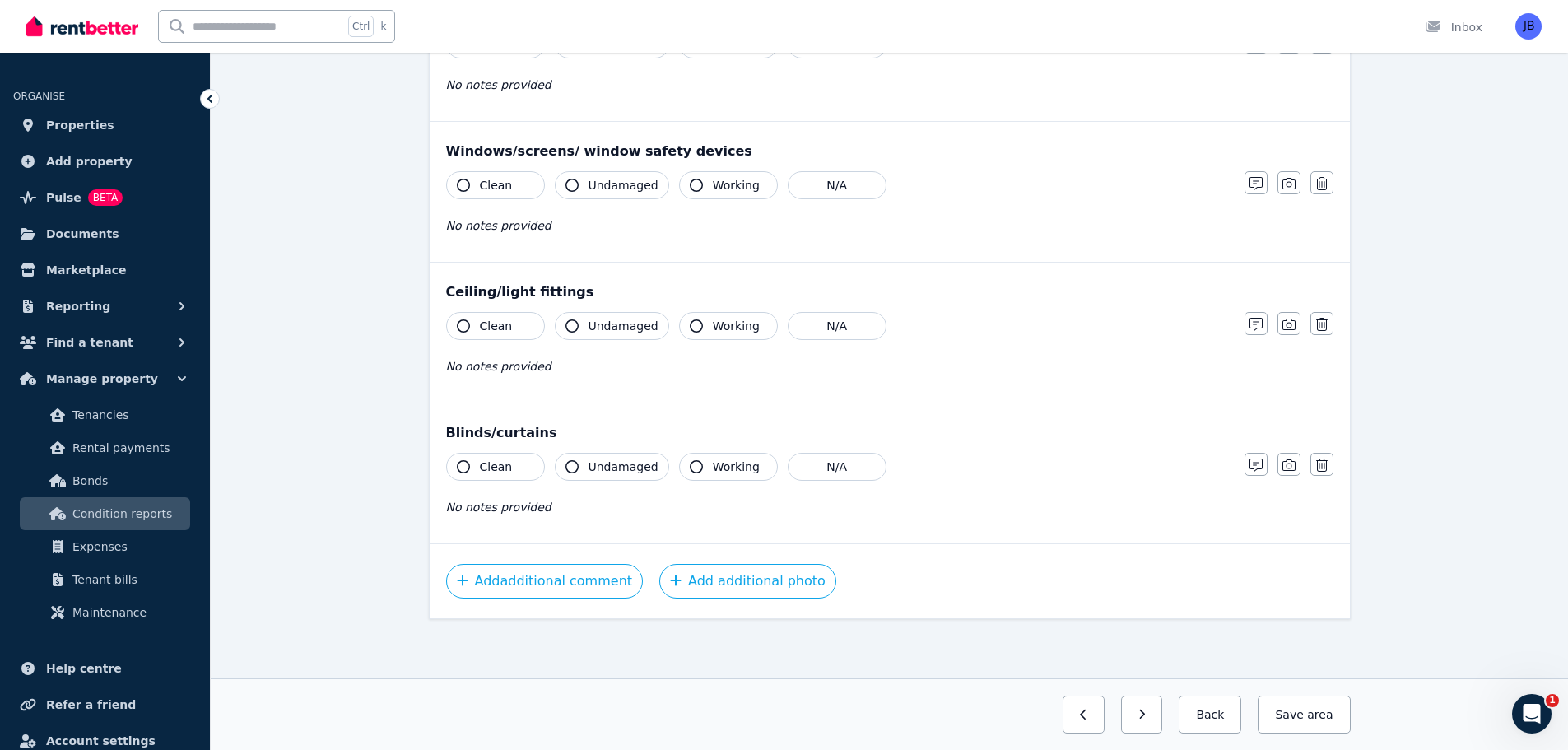
scroll to position [0, 0]
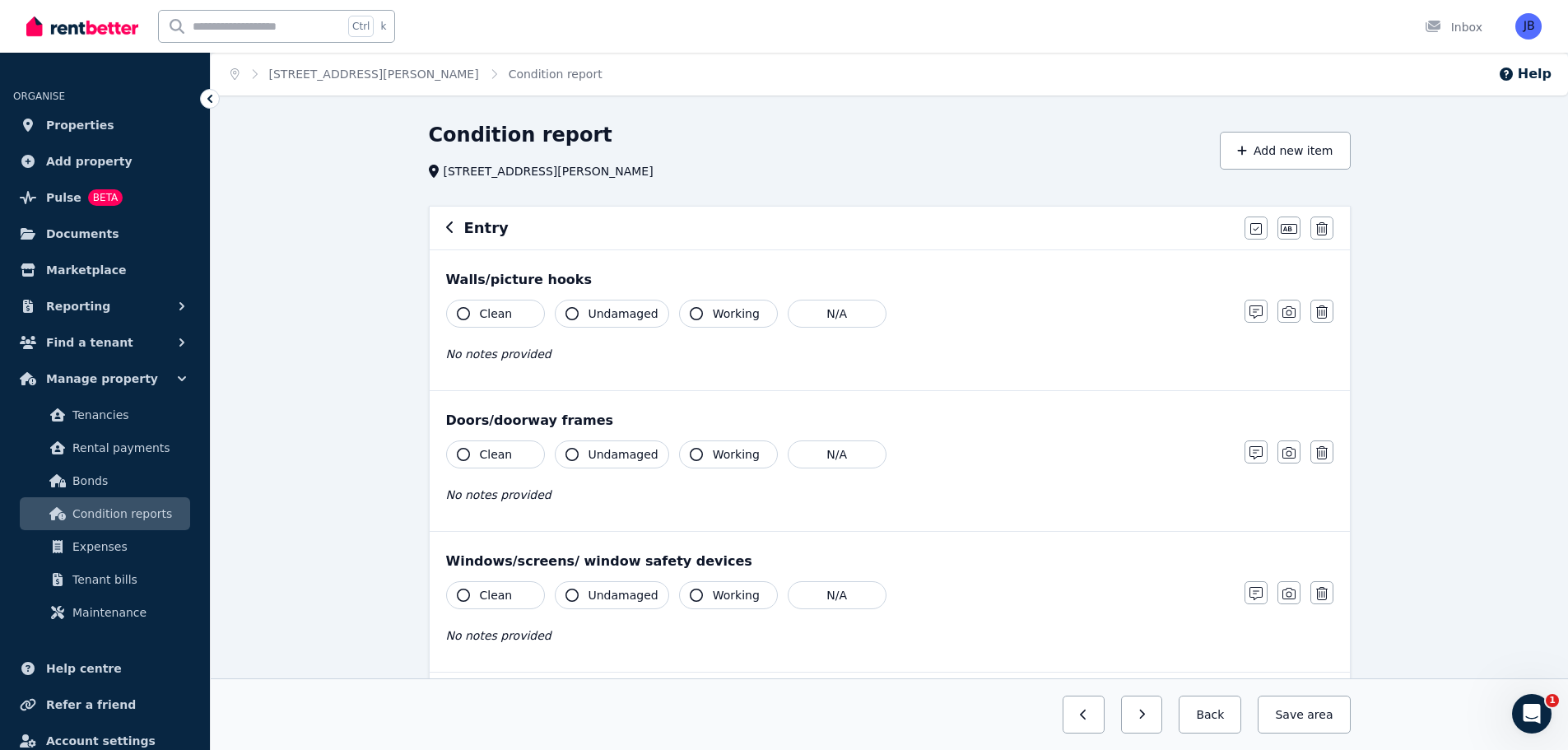
click at [461, 314] on icon "button" at bounding box center [463, 313] width 13 height 13
click at [566, 311] on icon "button" at bounding box center [571, 313] width 13 height 13
click at [1254, 316] on icon "button" at bounding box center [1256, 312] width 13 height 13
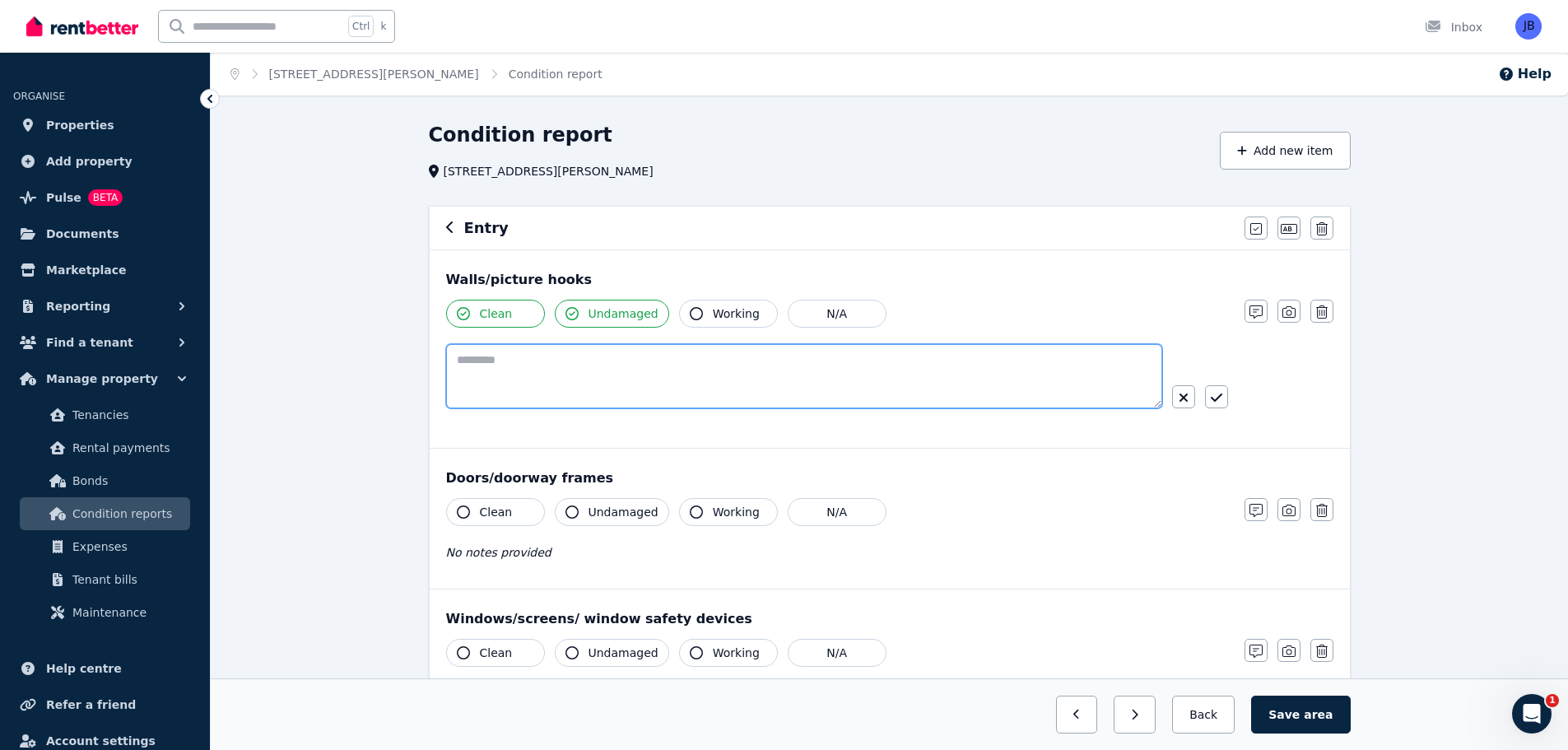
click at [534, 363] on textarea at bounding box center [803, 376] width 716 height 64
type textarea "**********"
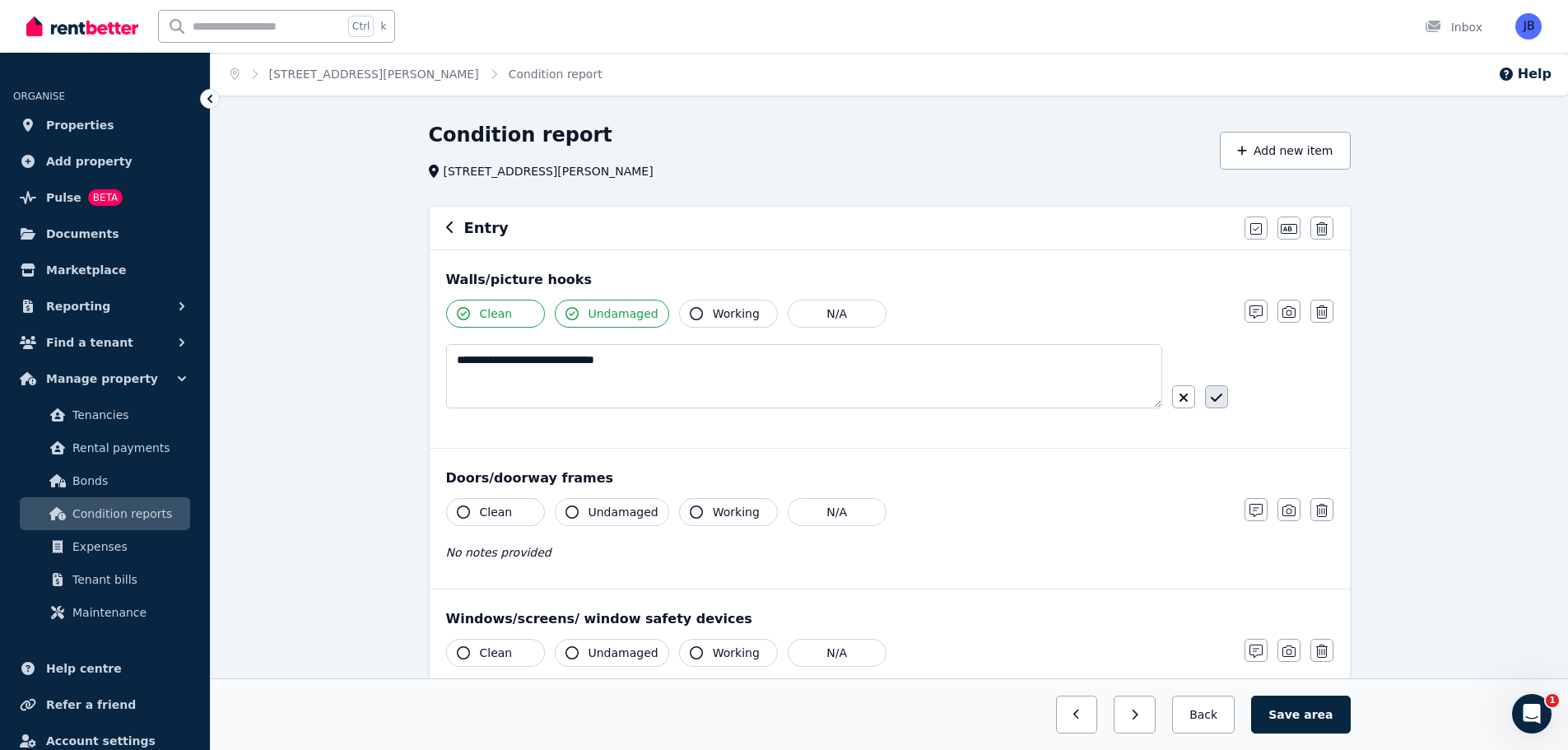
click at [1220, 396] on icon "button" at bounding box center [1215, 397] width 12 height 8
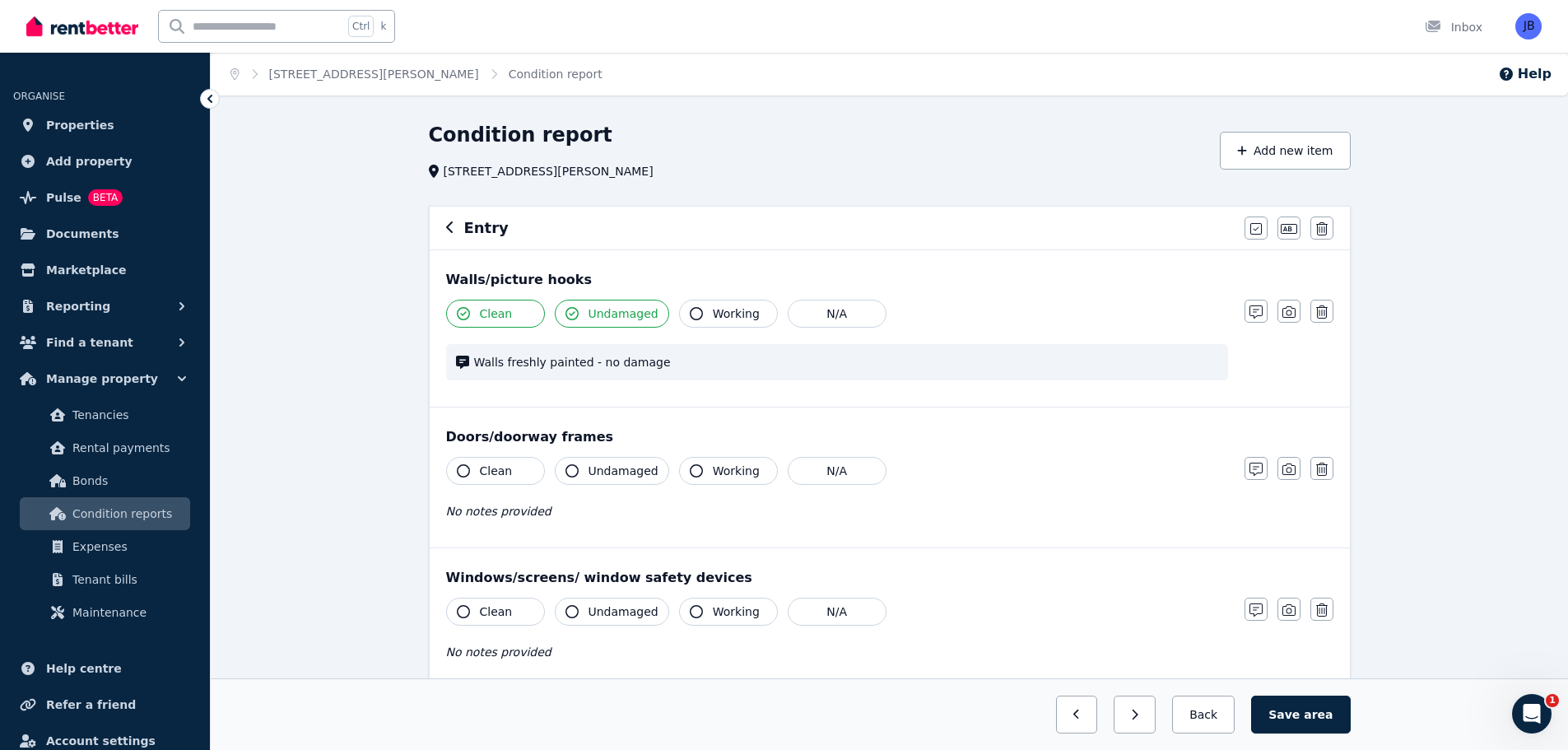
click at [670, 359] on span "Walls freshly painted - no damage" at bounding box center [846, 362] width 744 height 16
click at [1256, 311] on icon "button" at bounding box center [1256, 312] width 13 height 13
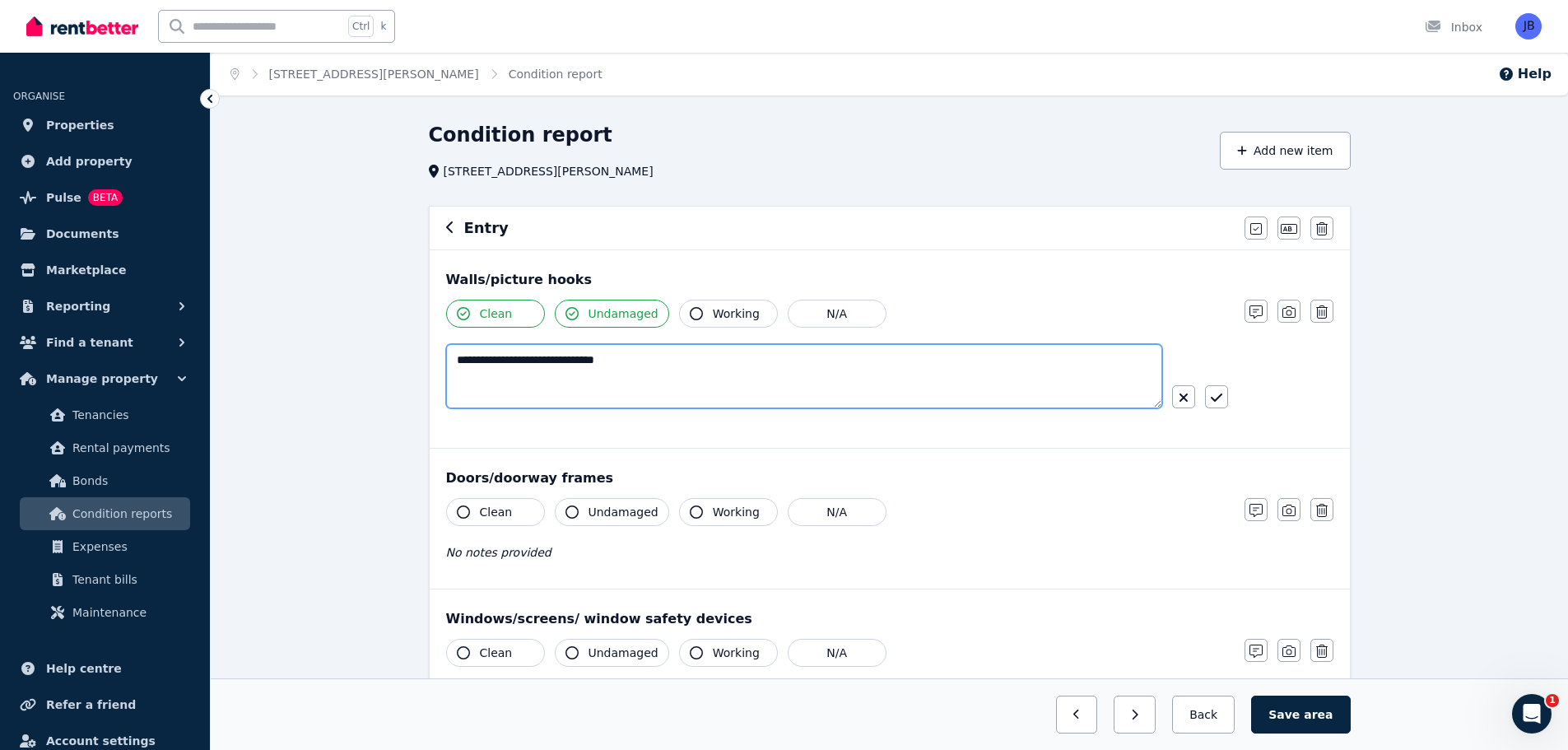
click at [450, 376] on textarea "**********" at bounding box center [803, 376] width 716 height 64
click at [647, 357] on textarea "**********" at bounding box center [803, 376] width 716 height 64
type textarea "**********"
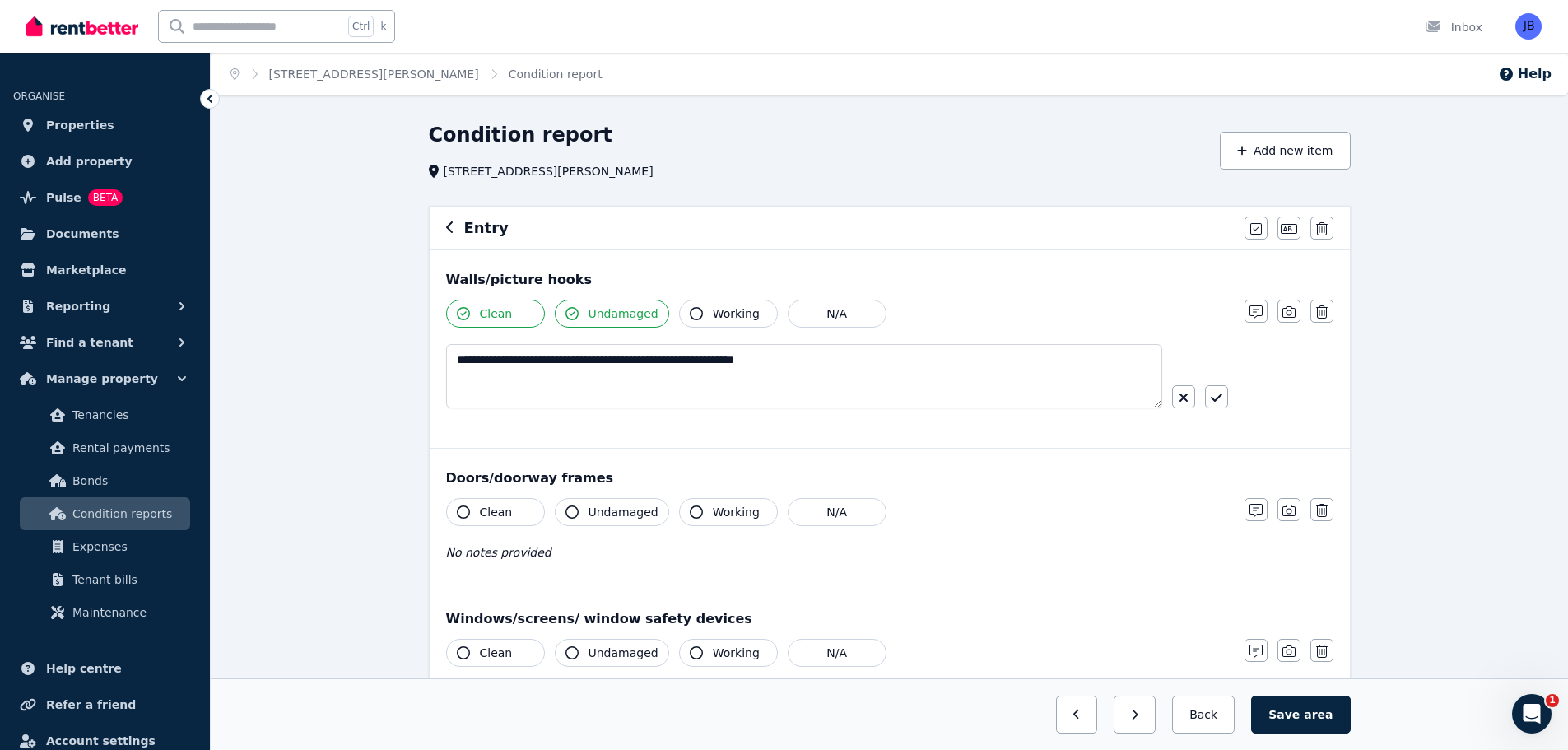
click at [463, 512] on icon "button" at bounding box center [463, 512] width 13 height 13
click at [1254, 507] on icon "button" at bounding box center [1256, 510] width 13 height 13
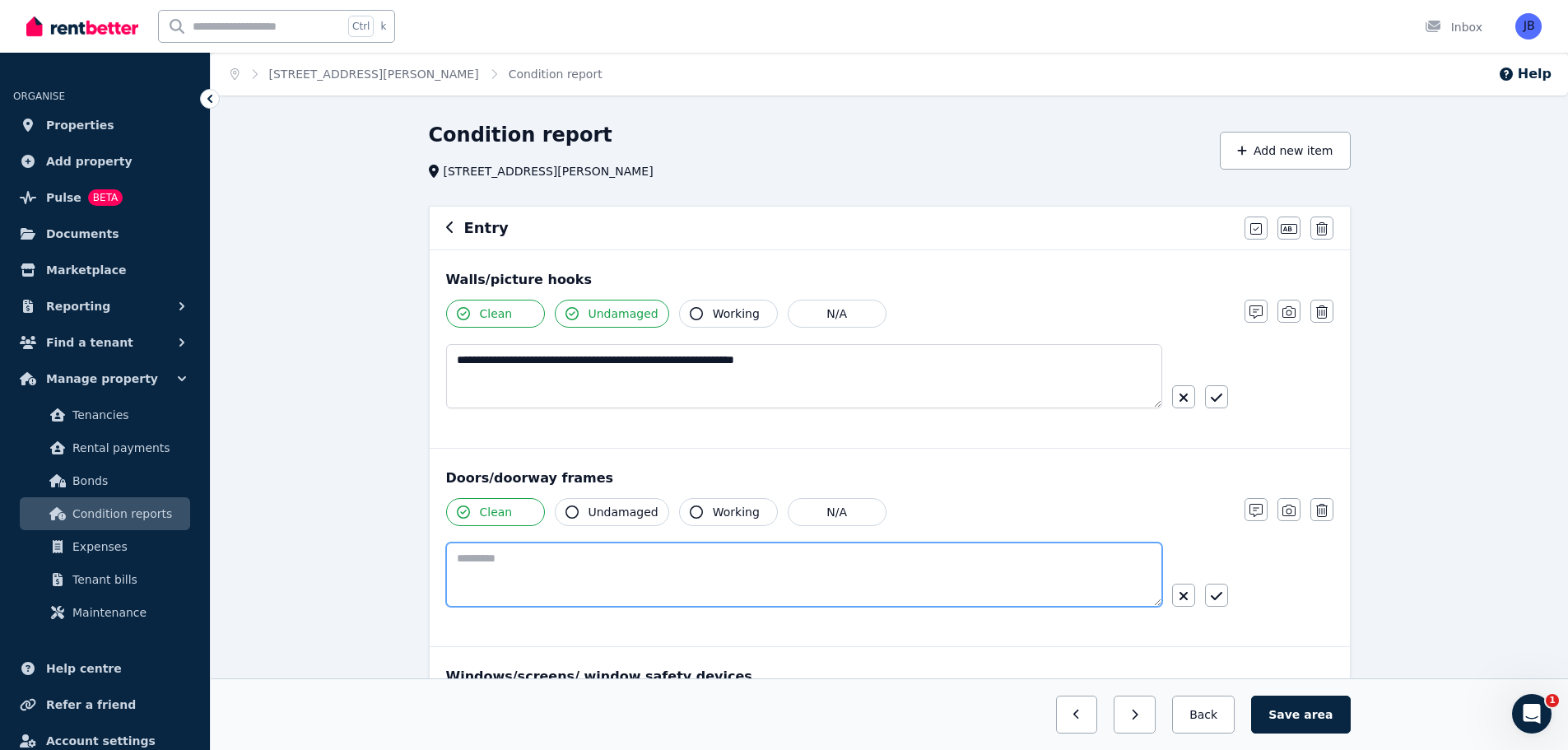
click at [525, 547] on textarea at bounding box center [803, 574] width 716 height 64
type textarea "*"
type textarea "**********"
click at [1219, 596] on icon "button" at bounding box center [1215, 596] width 12 height 8
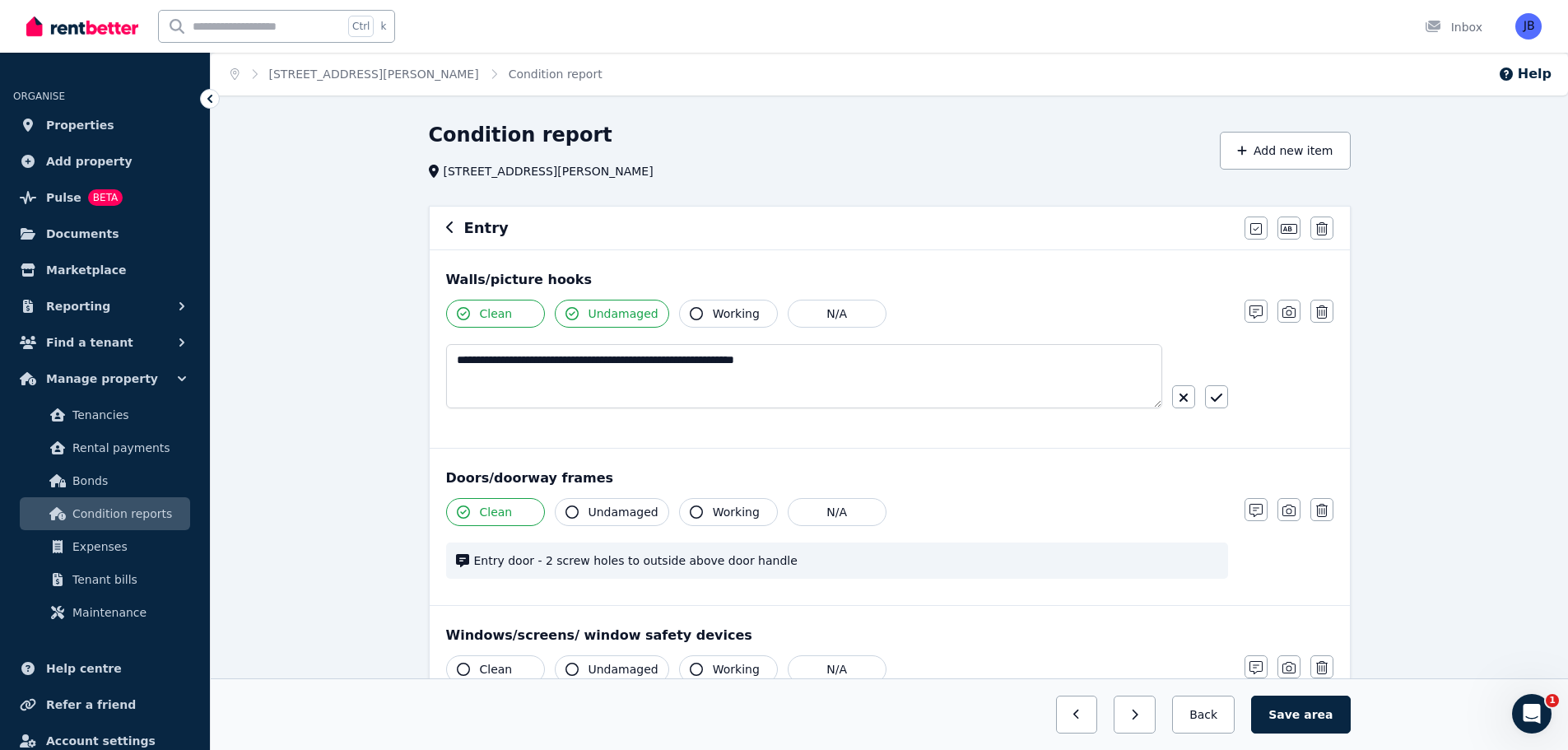
click at [1310, 375] on div "**********" at bounding box center [889, 368] width 887 height 138
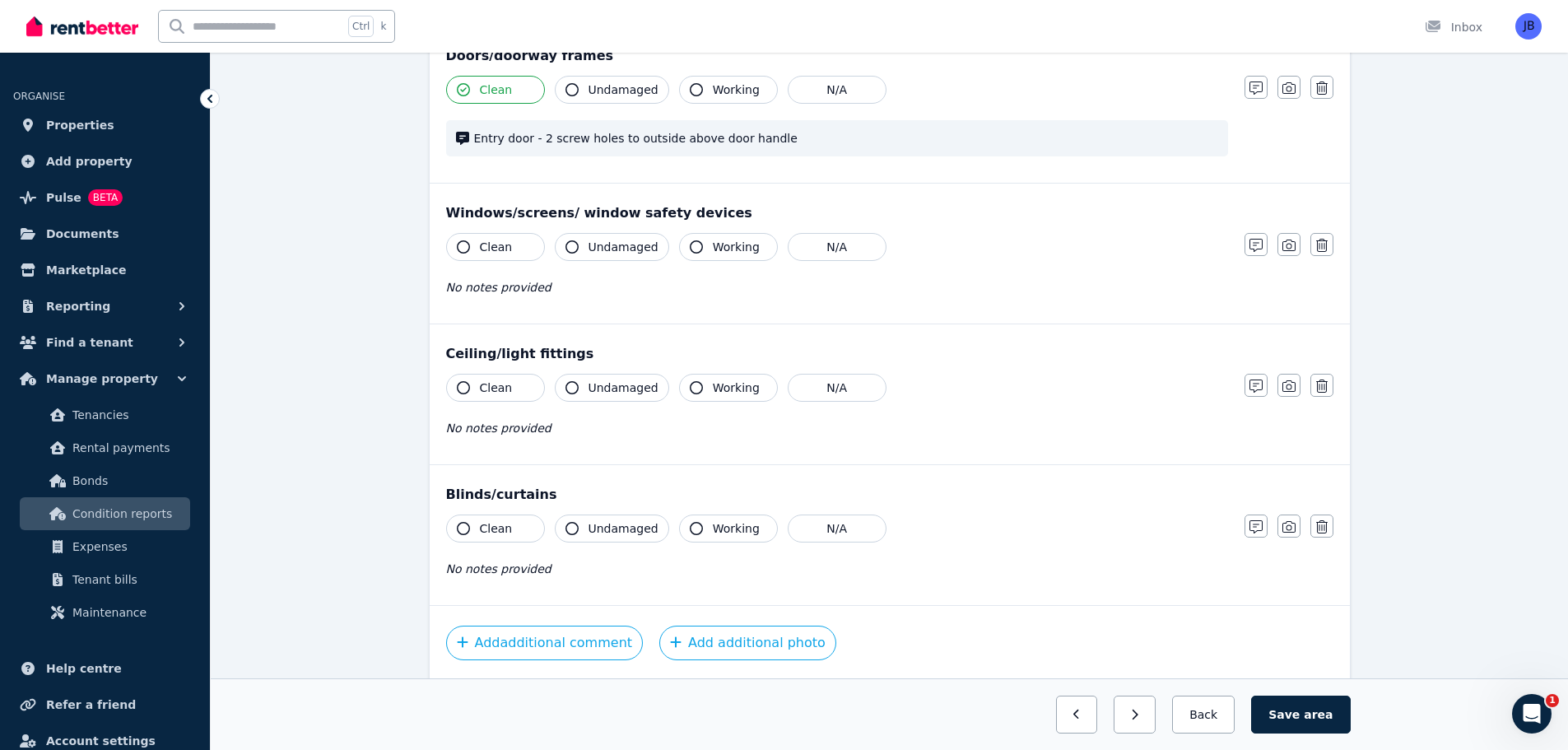
scroll to position [424, 0]
click at [574, 391] on icon "button" at bounding box center [571, 387] width 13 height 13
click at [568, 388] on icon "button" at bounding box center [571, 387] width 13 height 13
click at [462, 382] on icon "button" at bounding box center [463, 387] width 13 height 13
click at [573, 384] on icon "button" at bounding box center [571, 387] width 13 height 13
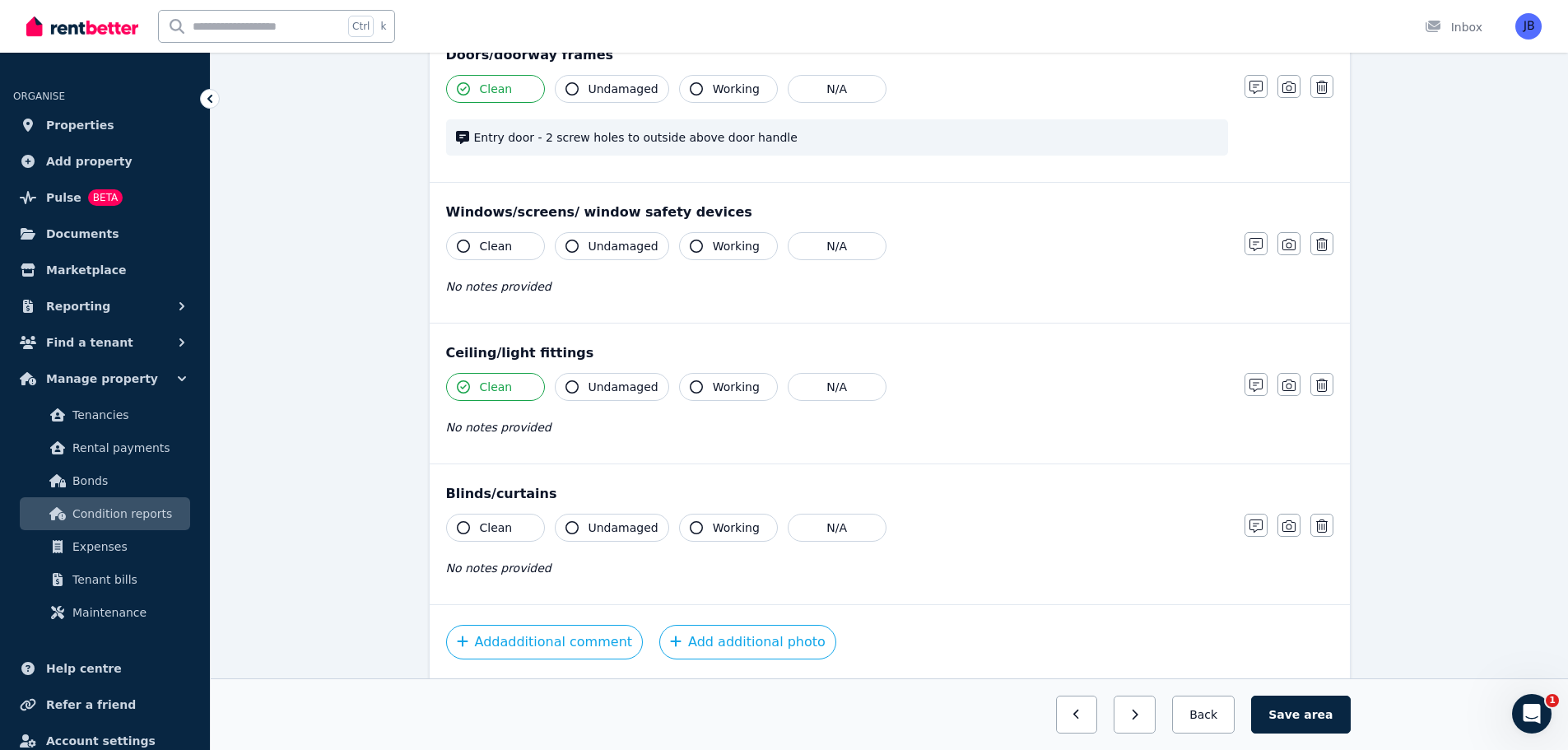
click at [575, 387] on icon "button" at bounding box center [571, 387] width 13 height 13
click at [1189, 371] on div "Ceiling/light fittings Clean Undamaged Working N/A No notes provided Notes Phot…" at bounding box center [890, 393] width 920 height 140
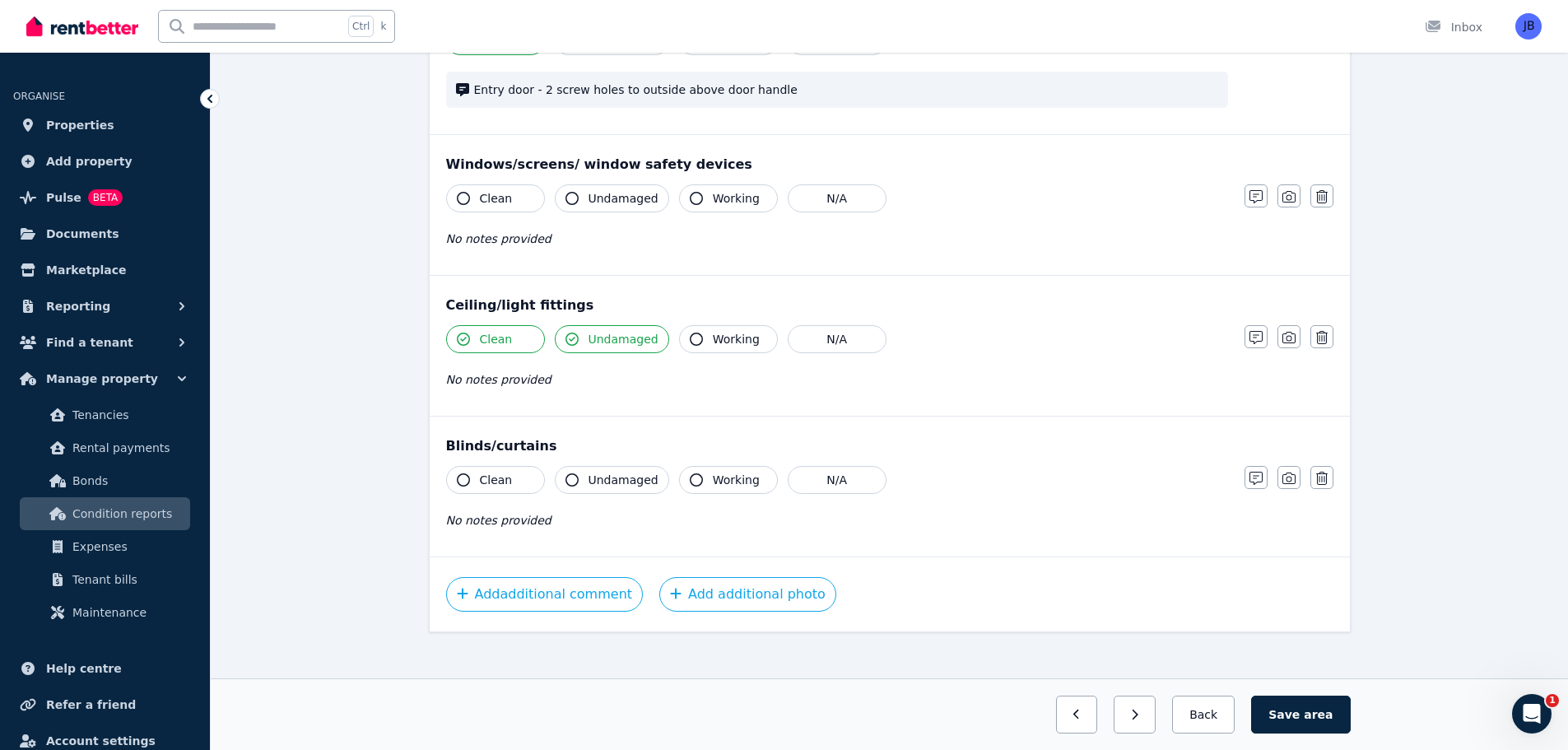
scroll to position [484, 0]
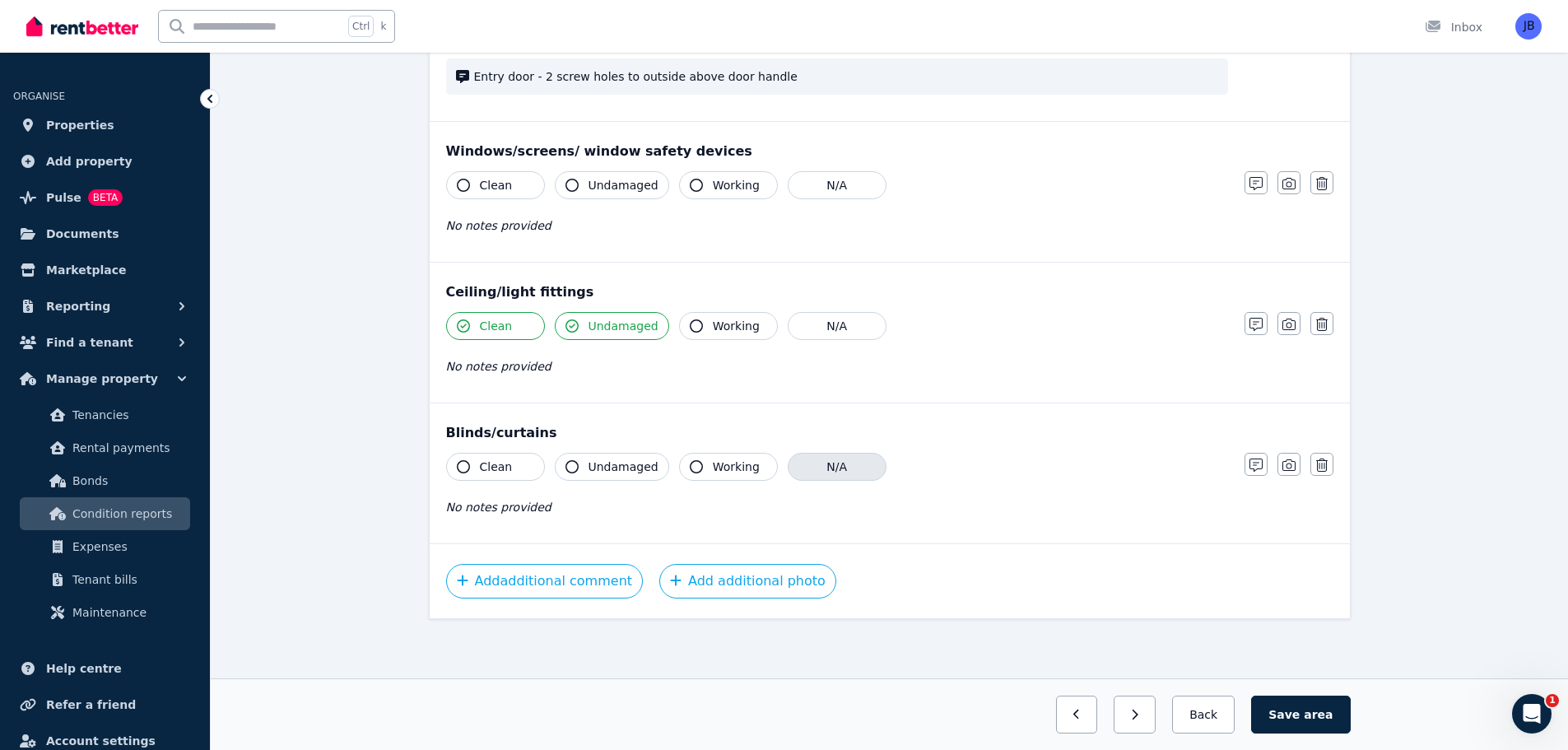
click at [815, 478] on button "N/A" at bounding box center [837, 466] width 99 height 28
click at [1216, 270] on div "Ceiling/light fittings Clean Undamaged Working N/A No notes provided Notes Phot…" at bounding box center [890, 333] width 920 height 140
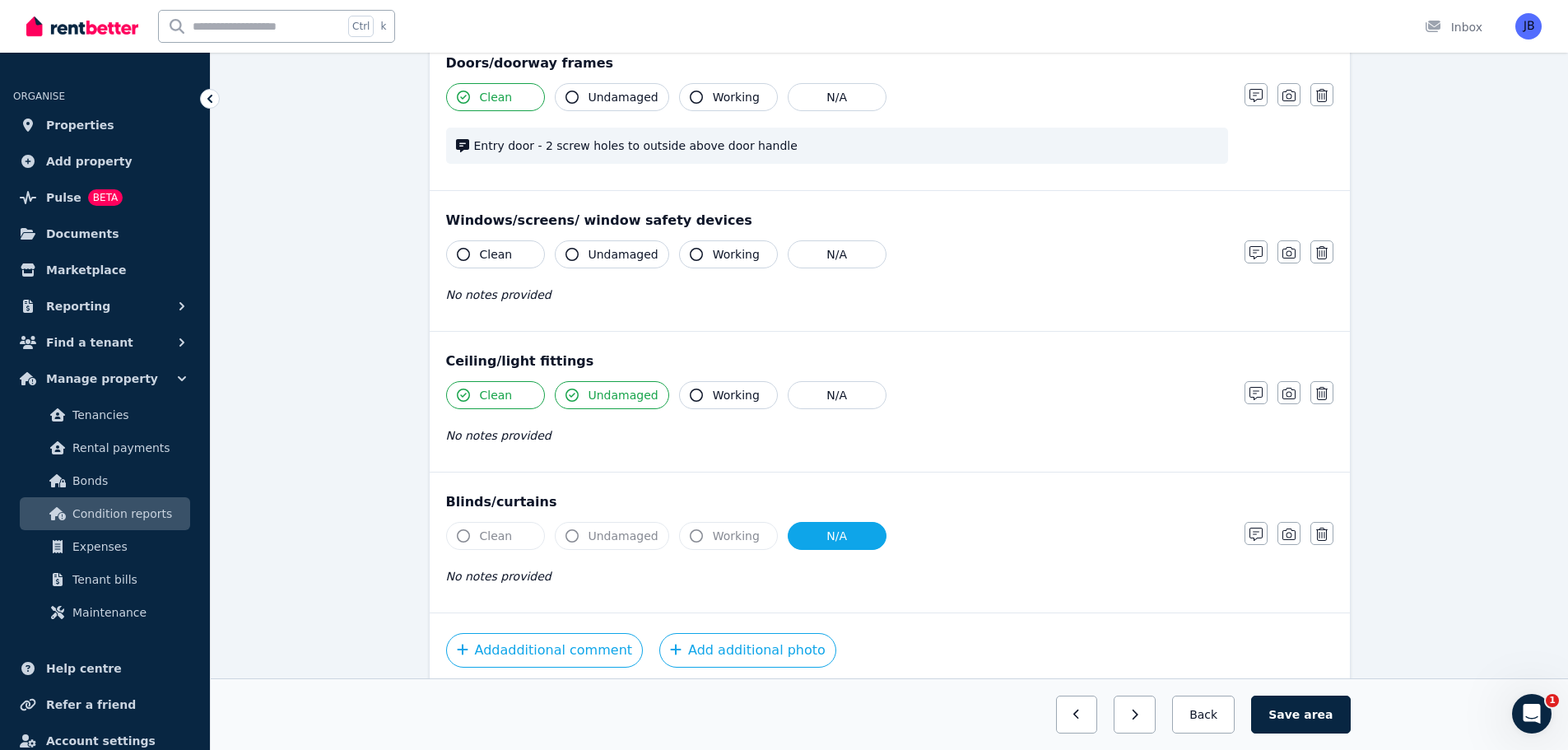
scroll to position [403, 0]
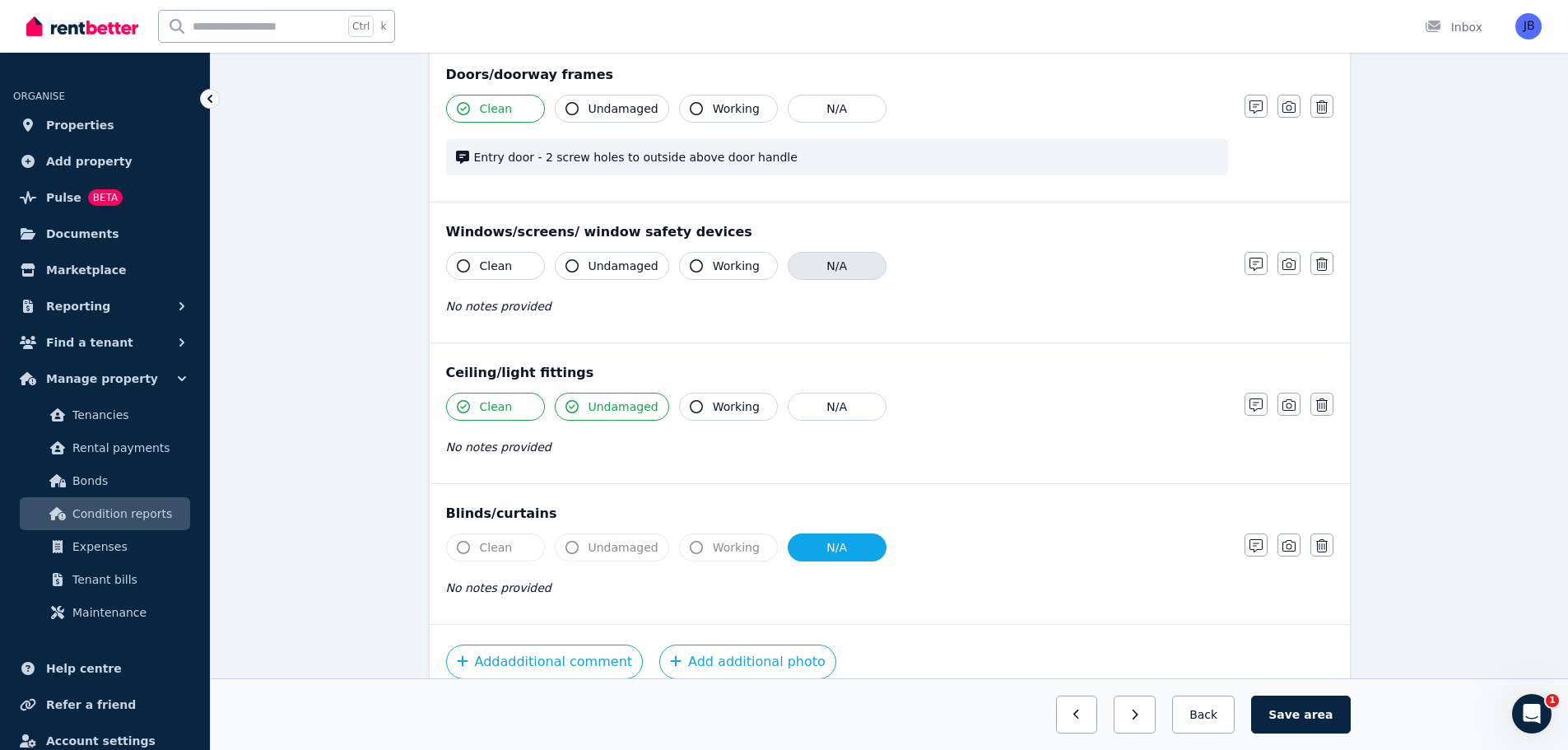
click at [824, 269] on button "N/A" at bounding box center [837, 266] width 99 height 28
click at [1170, 348] on div "Ceiling/light fittings Clean Undamaged Working N/A No notes provided Notes Phot…" at bounding box center [890, 413] width 920 height 140
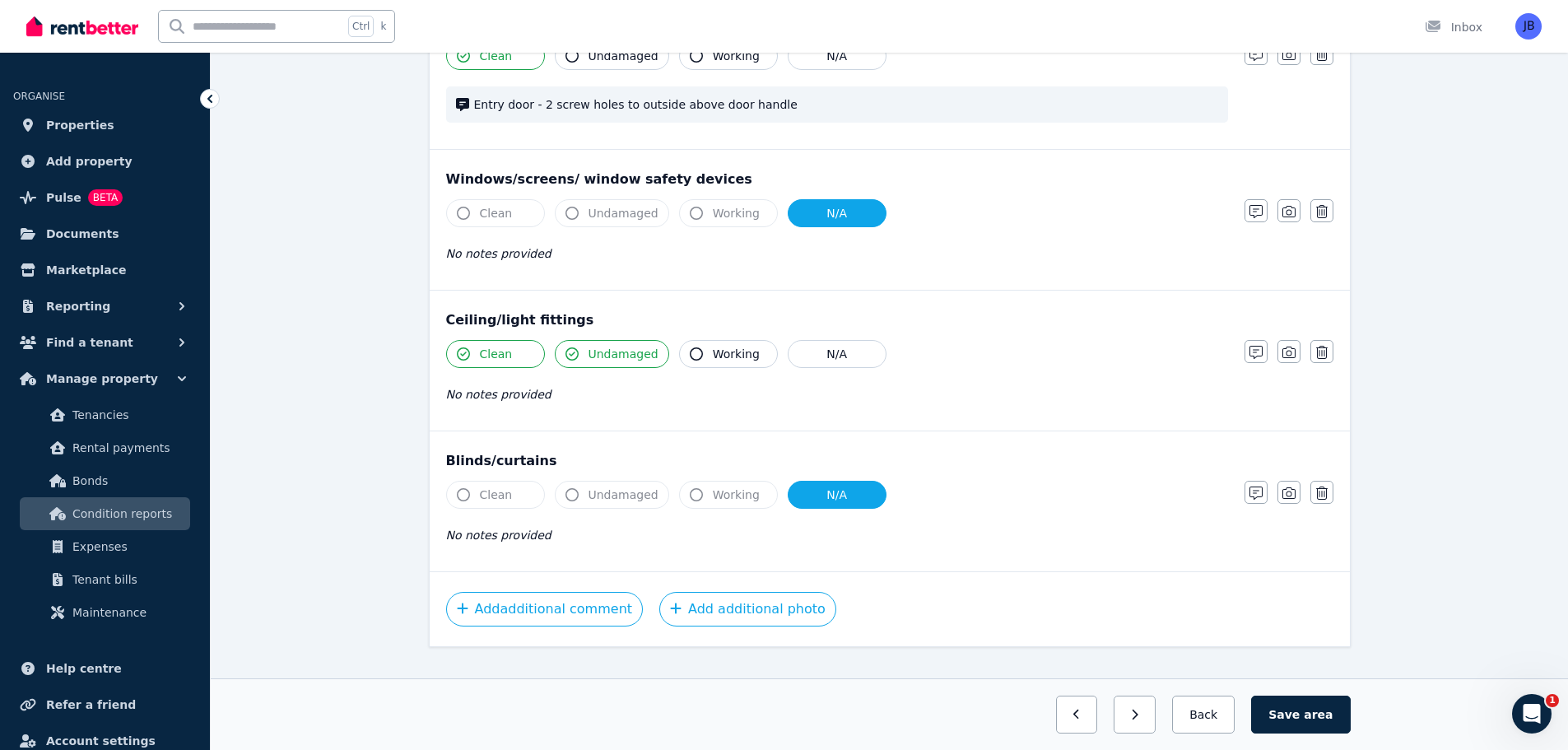
scroll to position [460, 0]
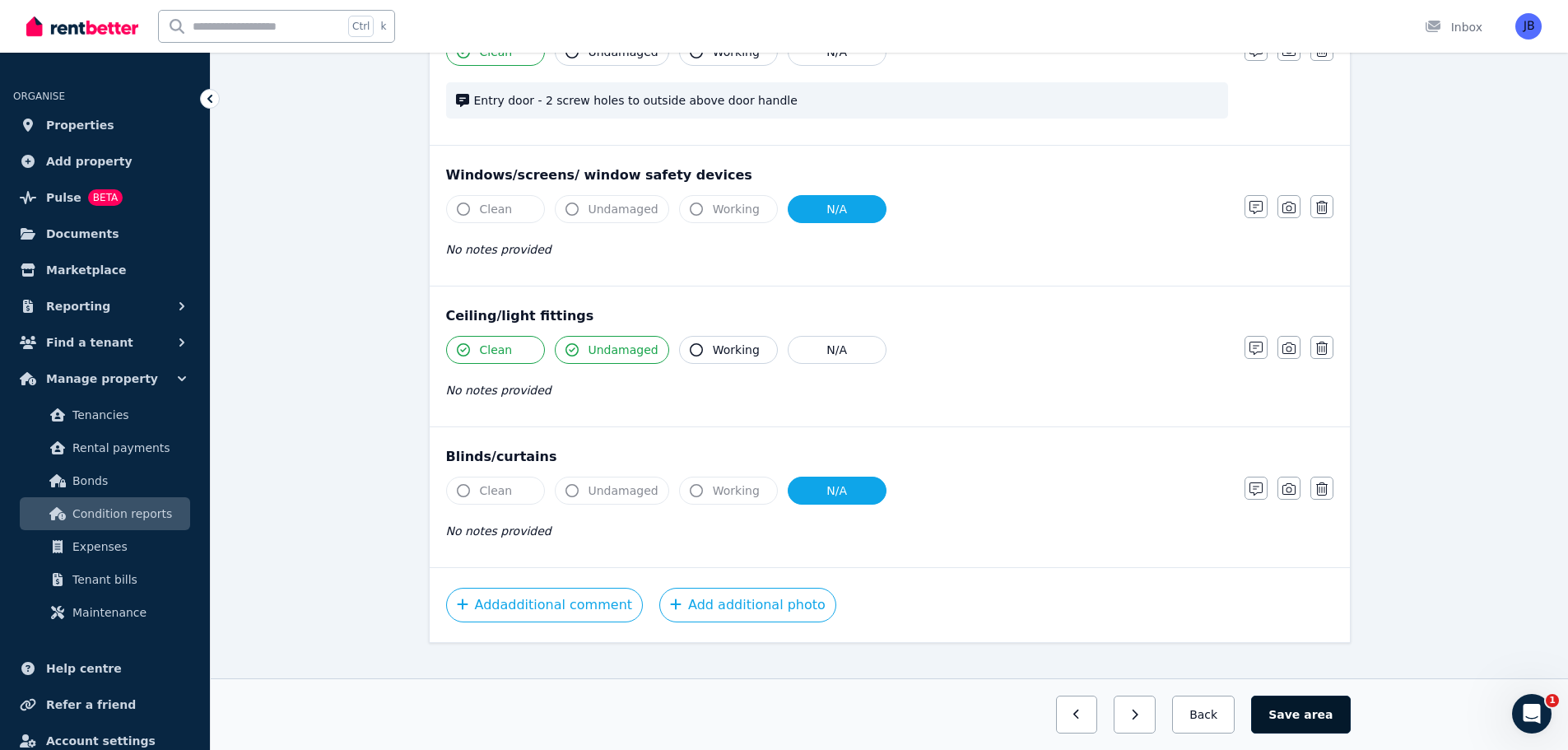
click at [1306, 715] on button "Save area" at bounding box center [1300, 714] width 99 height 37
click at [1283, 239] on div "Clean Undamaged Working N/A No notes provided Notes Photo Delete" at bounding box center [889, 235] width 887 height 80
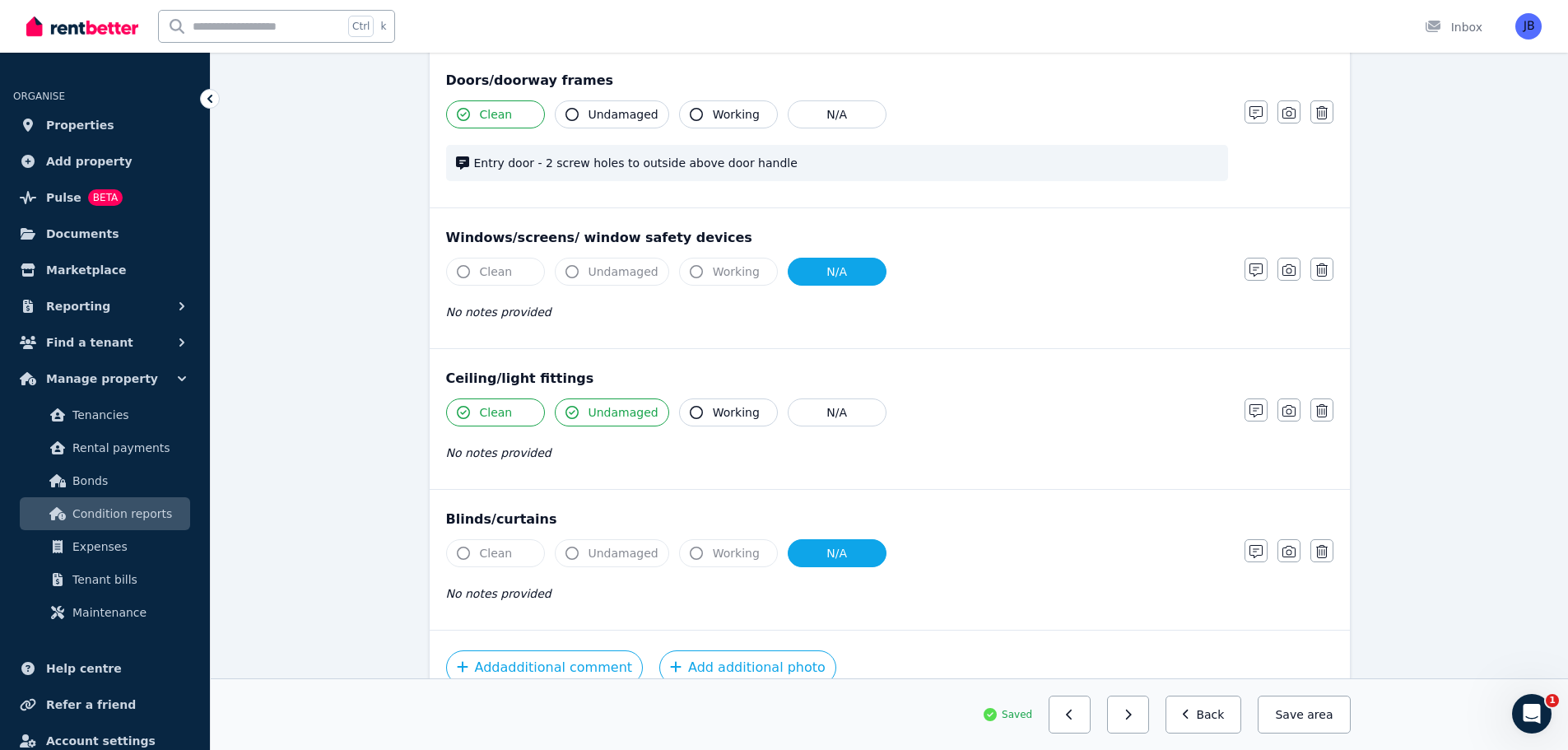
scroll to position [484, 0]
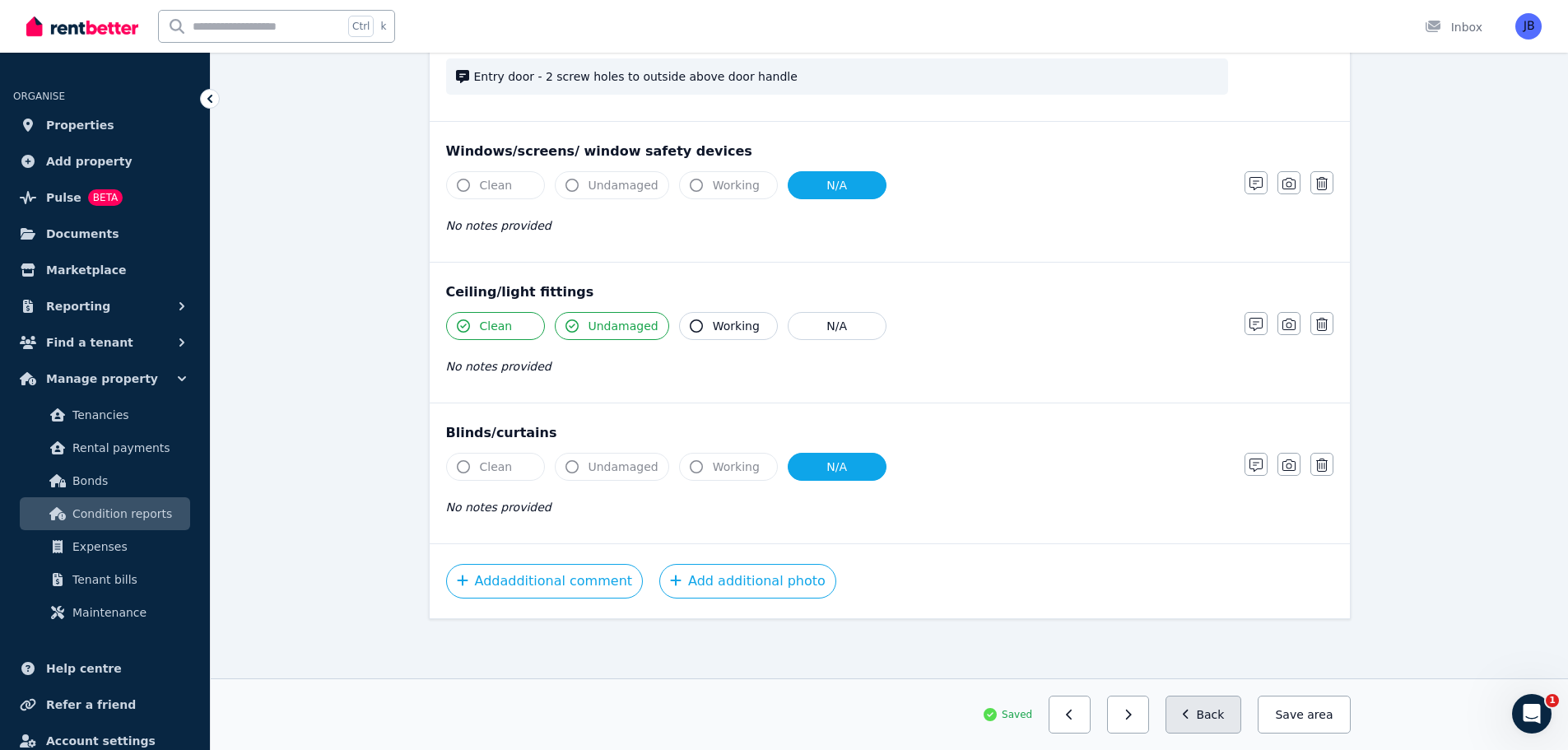
click at [1211, 724] on button "Back" at bounding box center [1203, 714] width 77 height 37
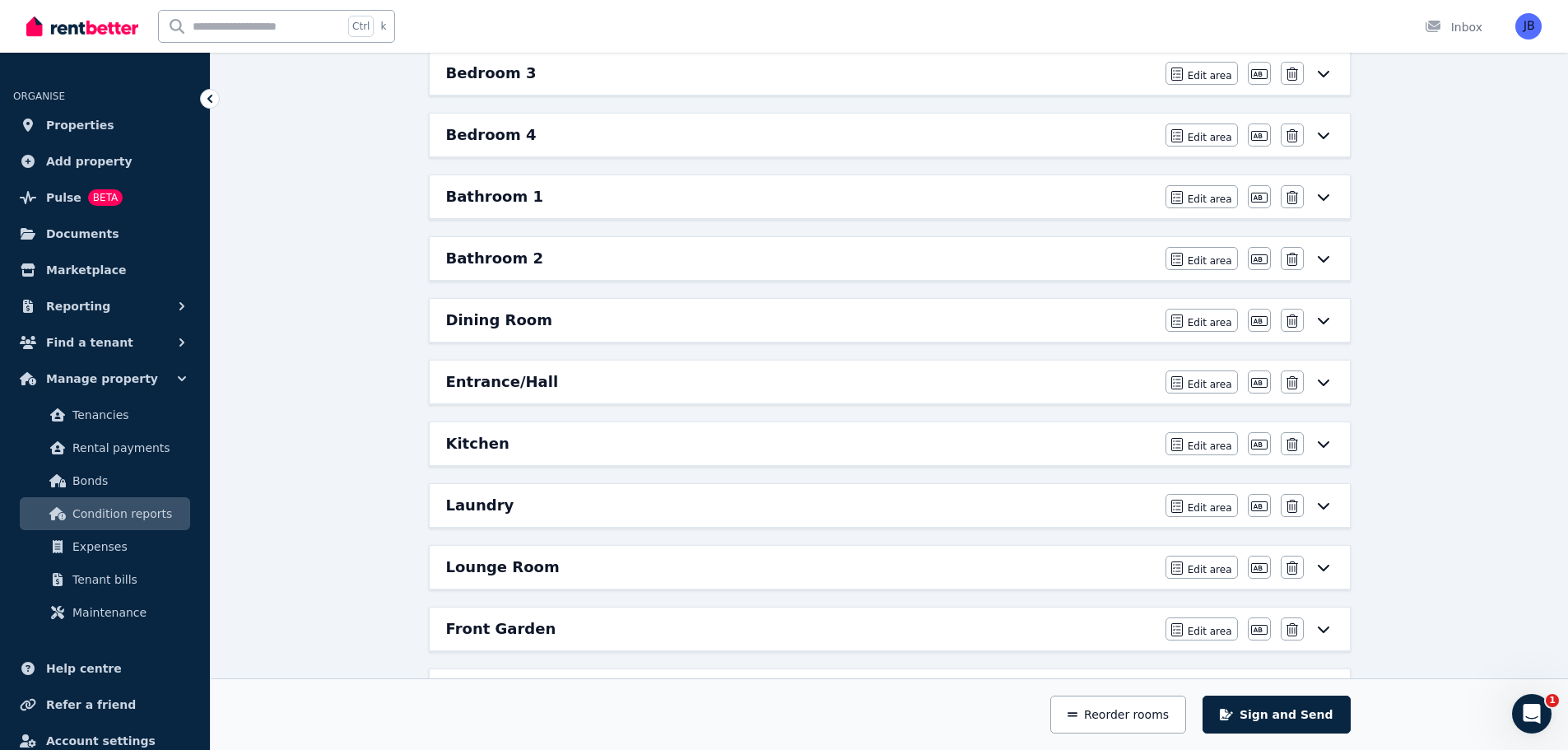
scroll to position [566, 0]
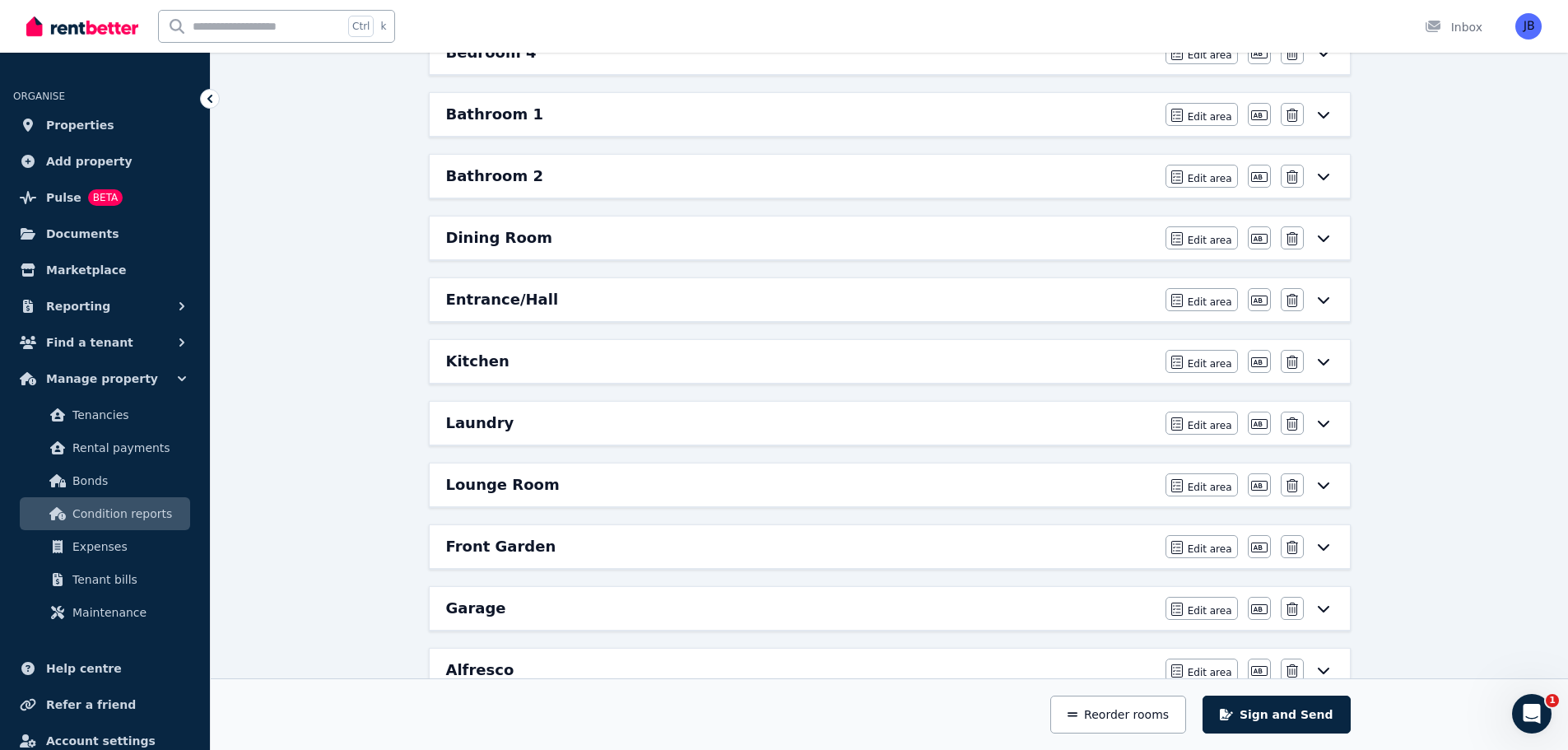
click at [1227, 381] on div "Kitchen Edit area Edit area Edit name [GEOGRAPHIC_DATA]" at bounding box center [890, 361] width 920 height 43
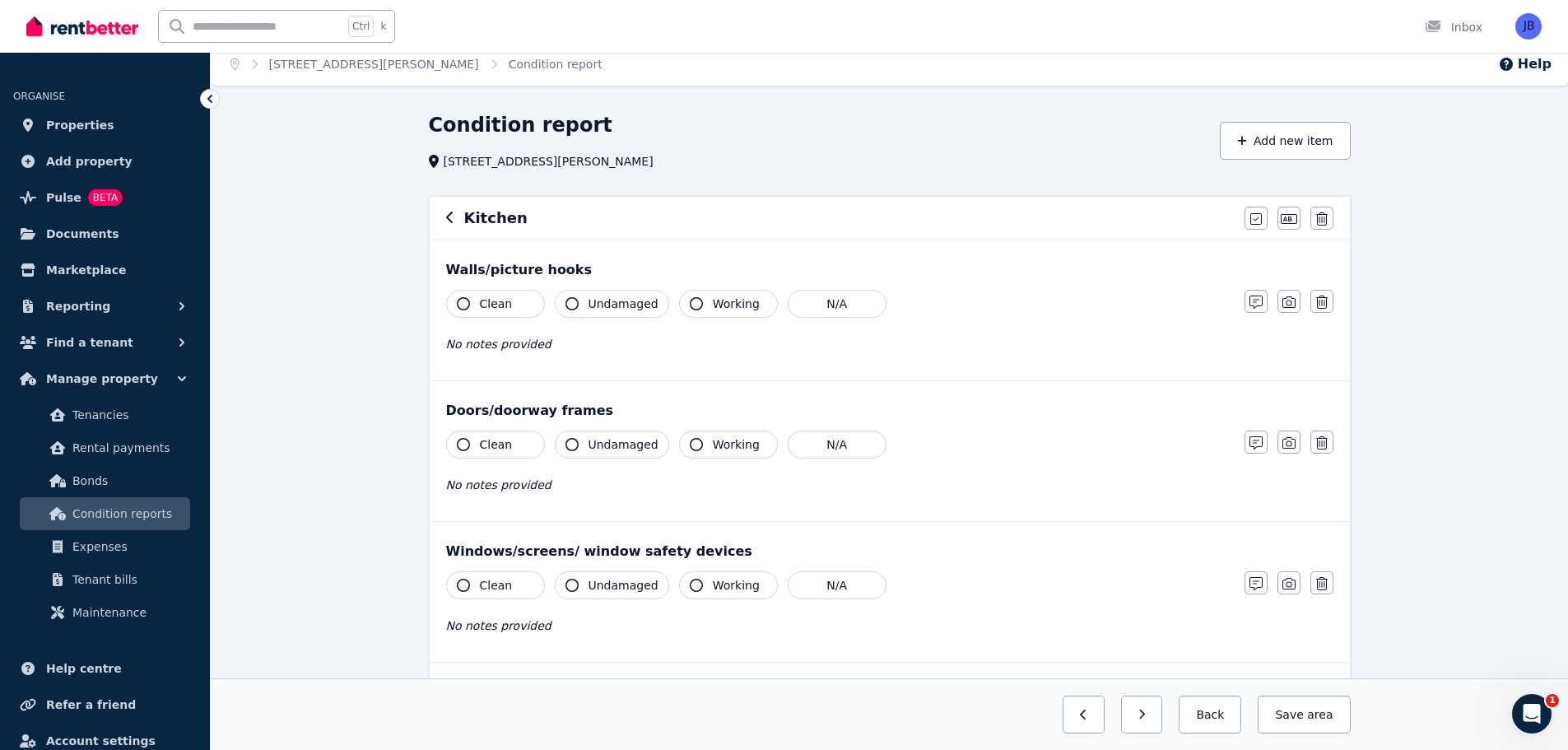
scroll to position [0, 0]
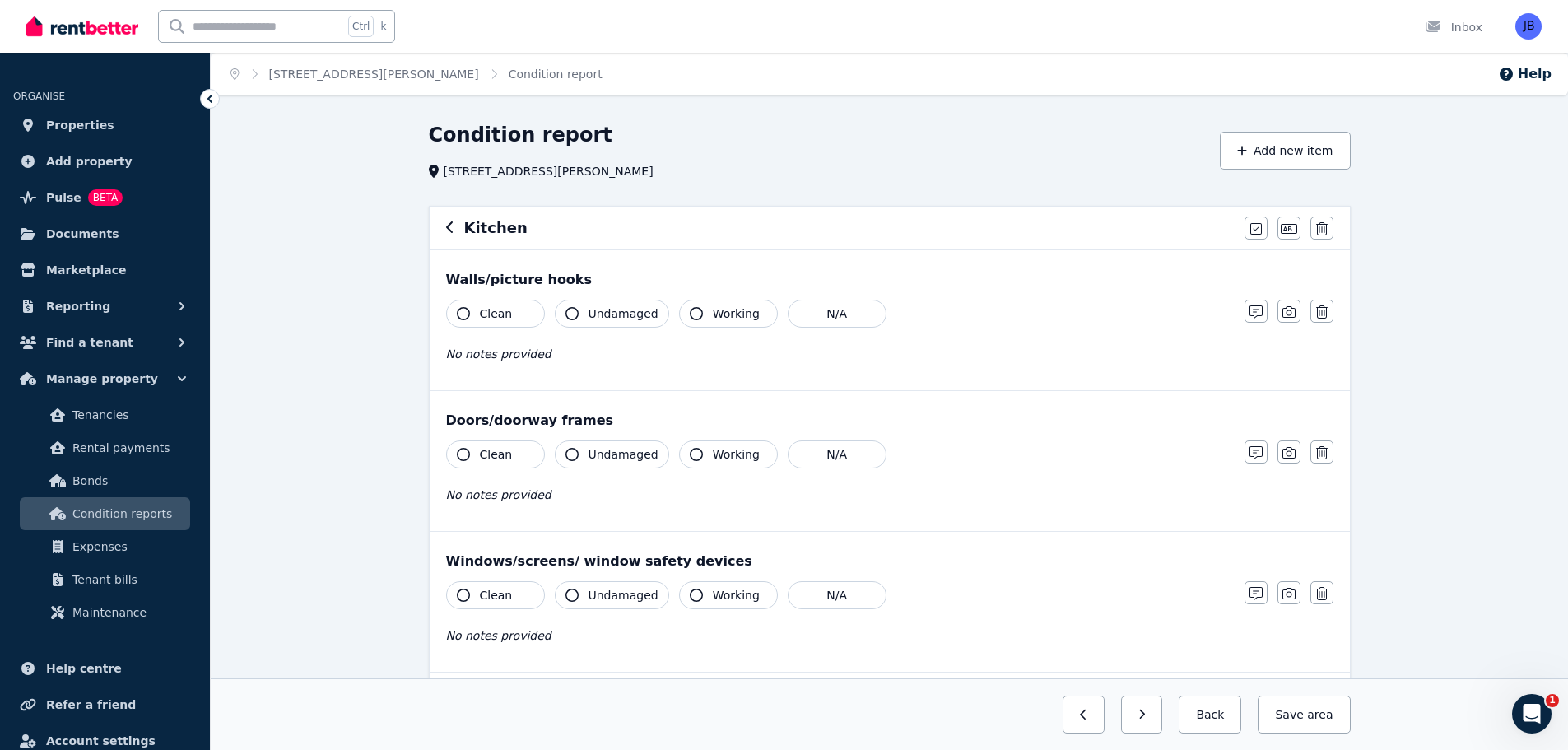
click at [448, 225] on icon "button" at bounding box center [449, 227] width 8 height 13
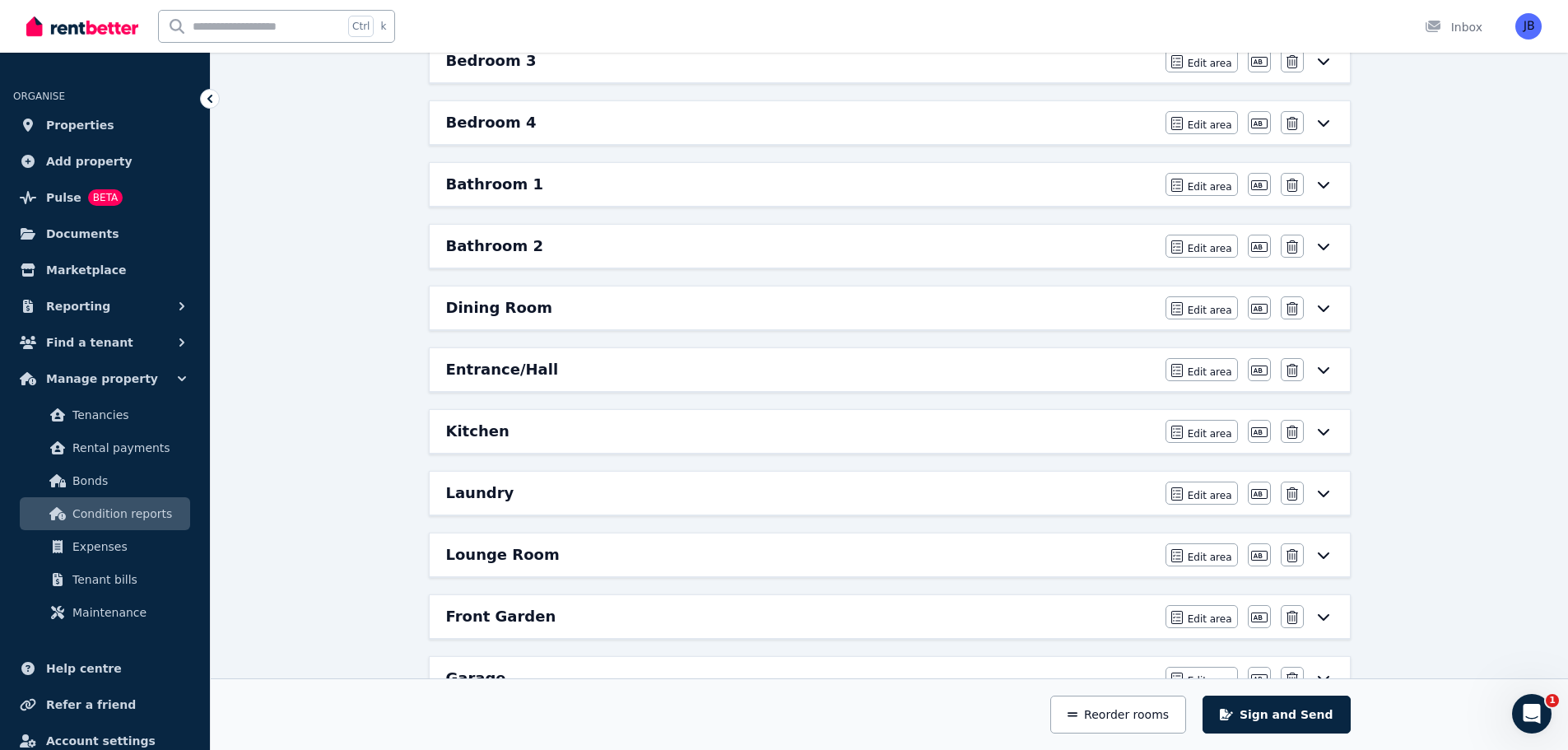
scroll to position [499, 0]
click at [1199, 370] on span "Edit area" at bounding box center [1210, 370] width 45 height 13
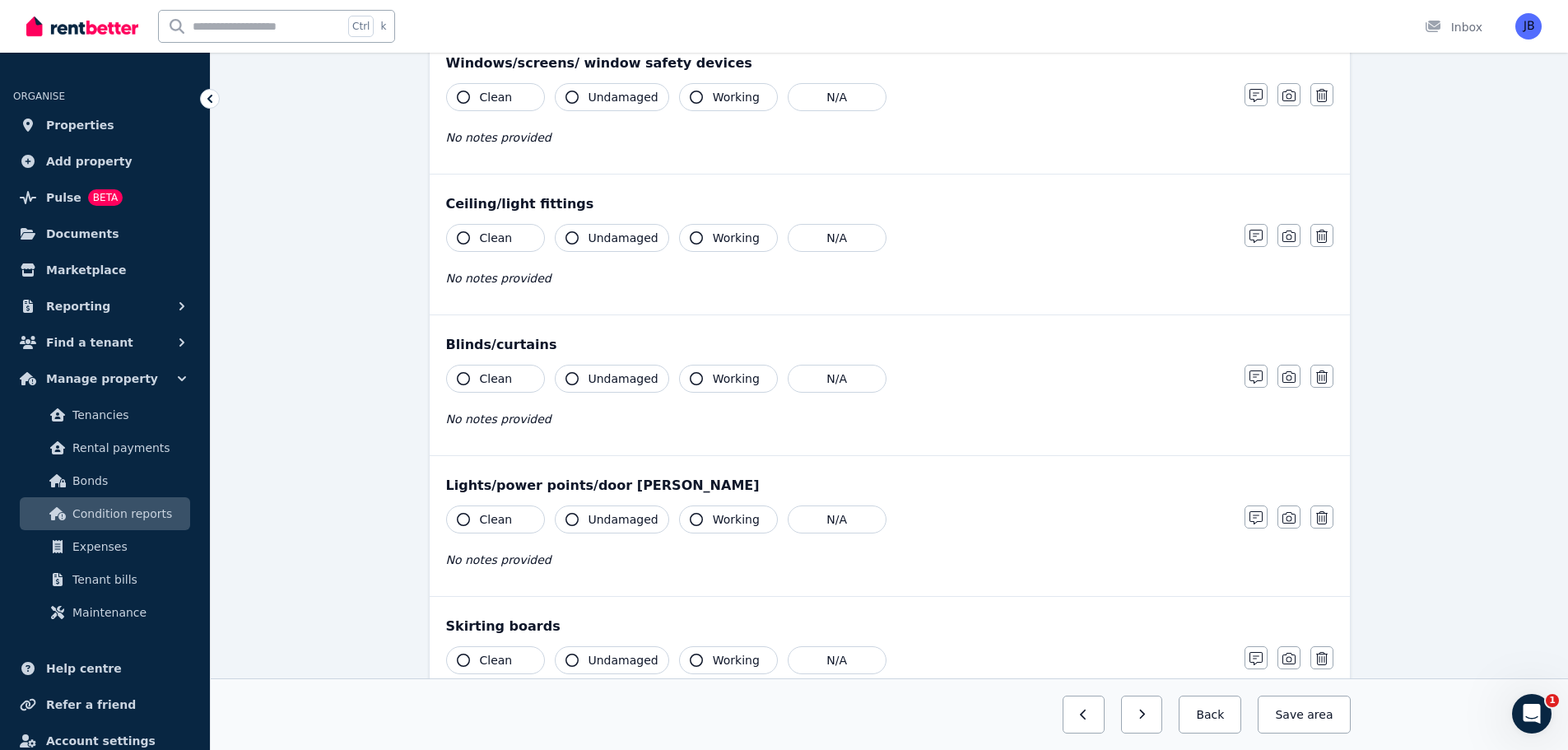
scroll to position [0, 0]
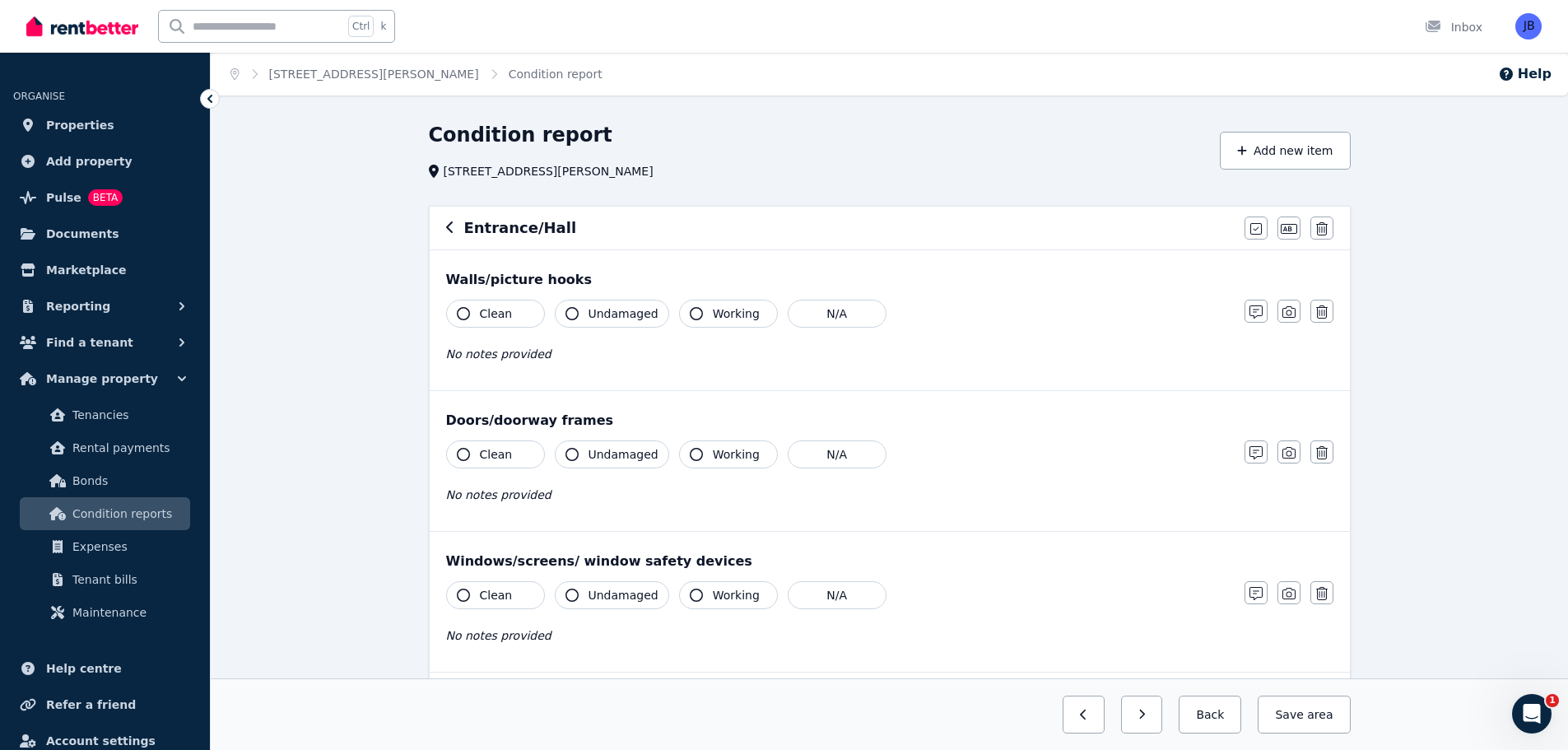
click at [458, 313] on icon "button" at bounding box center [463, 313] width 13 height 13
click at [568, 315] on icon "button" at bounding box center [571, 313] width 13 height 13
click at [1257, 306] on button "button" at bounding box center [1256, 311] width 23 height 23
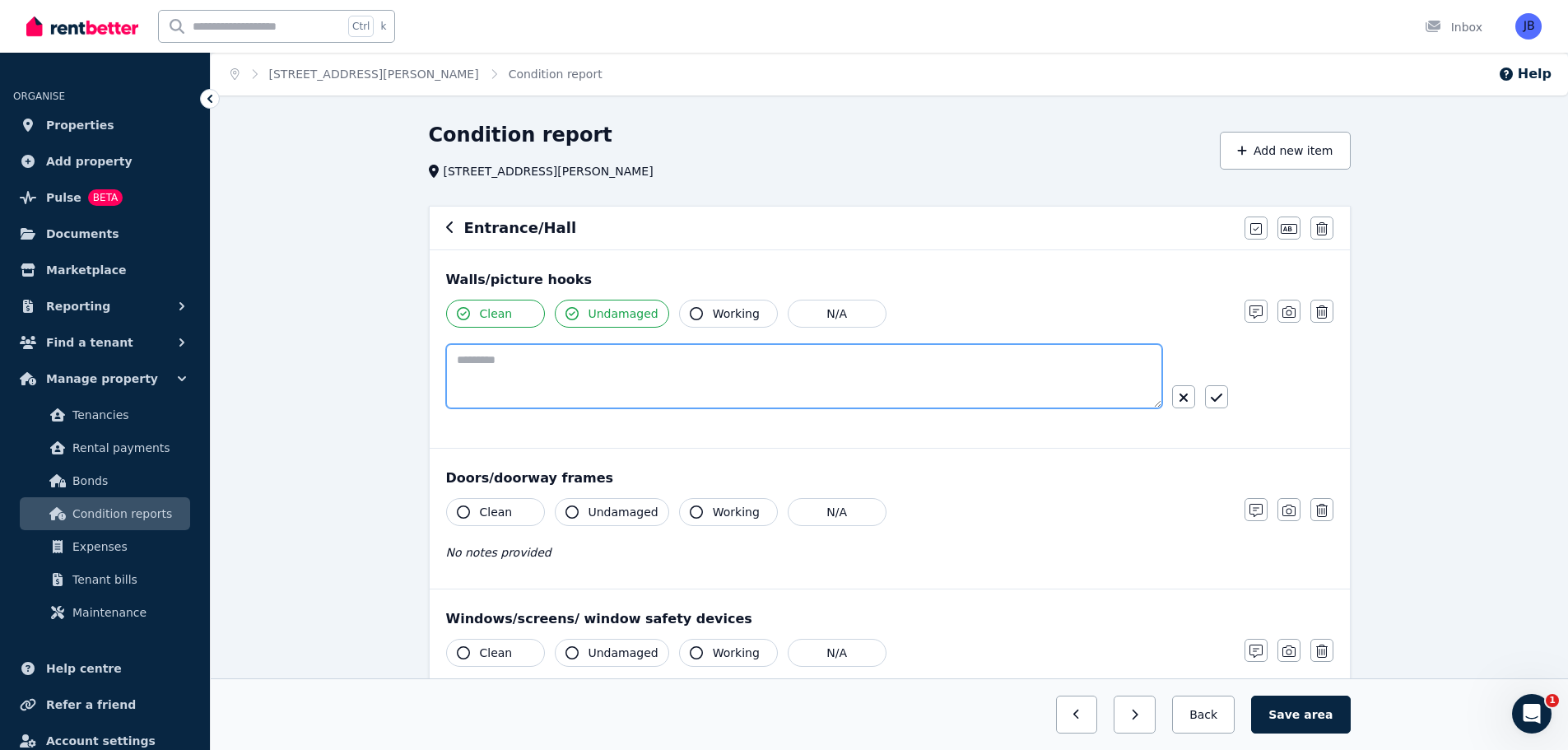
click at [519, 355] on textarea at bounding box center [803, 376] width 716 height 64
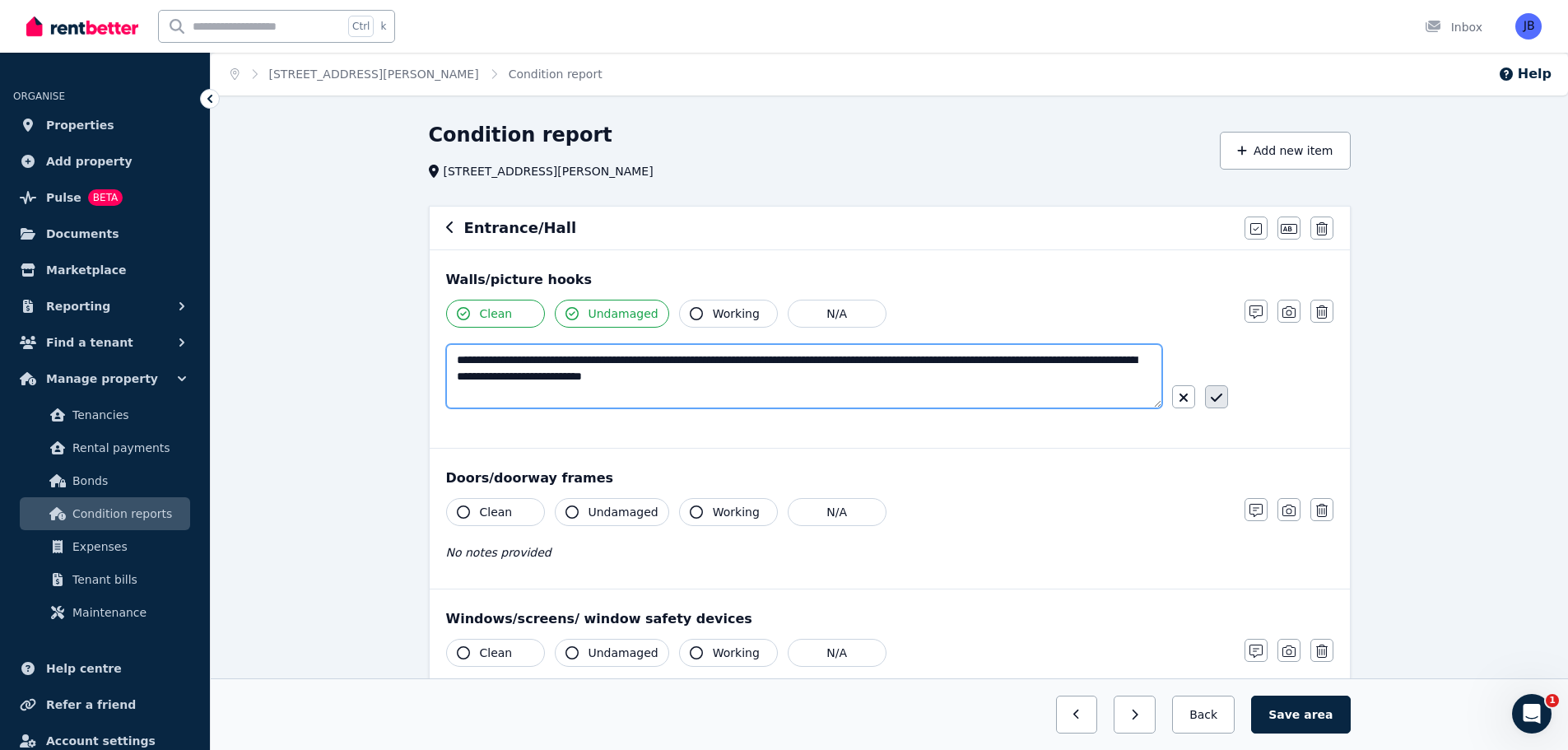
type textarea "**********"
click at [1215, 390] on button "button" at bounding box center [1217, 397] width 23 height 23
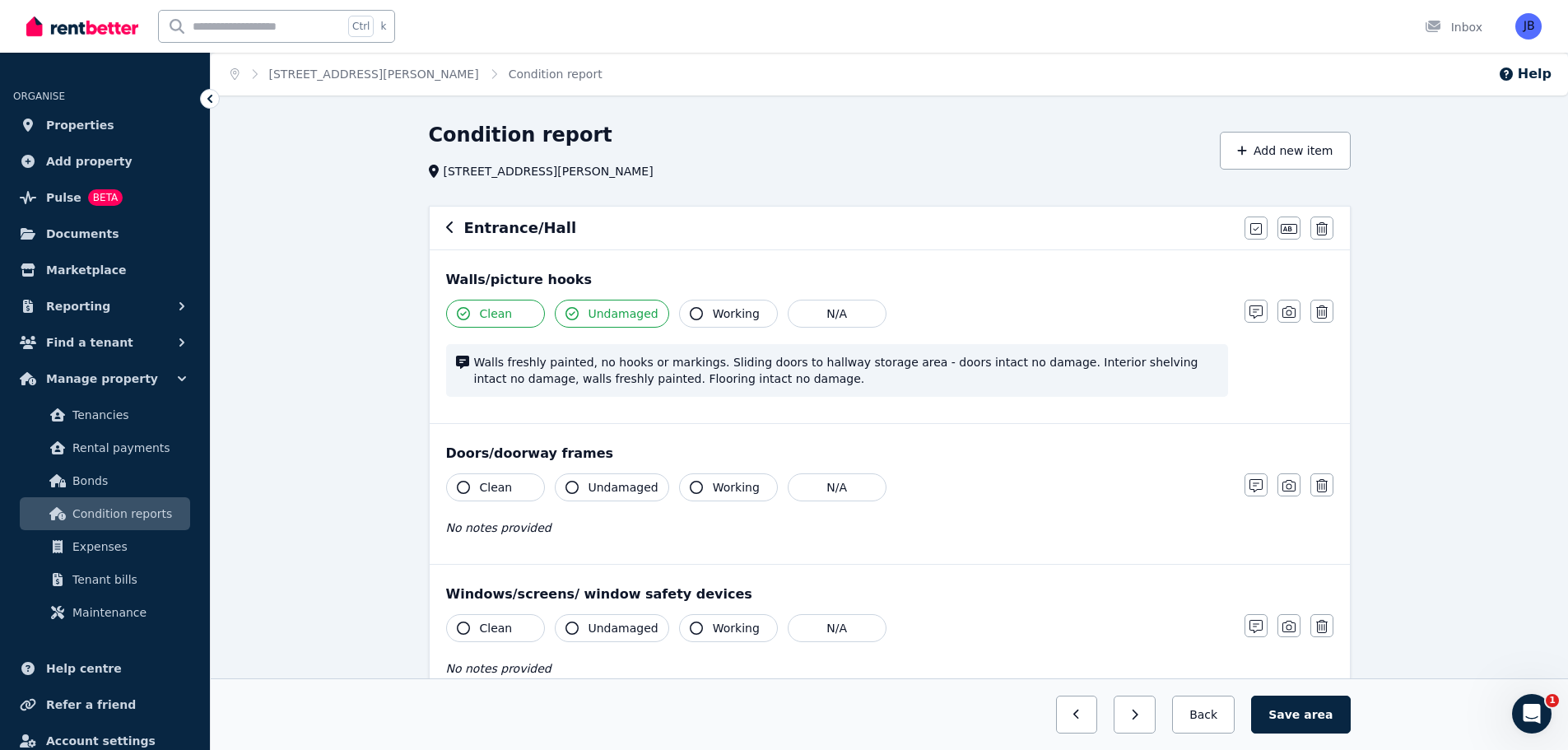
click at [459, 482] on icon "button" at bounding box center [463, 487] width 13 height 13
click at [573, 485] on icon "button" at bounding box center [571, 487] width 13 height 13
click at [690, 485] on icon "button" at bounding box center [696, 487] width 13 height 13
click at [1250, 484] on icon "button" at bounding box center [1256, 485] width 13 height 13
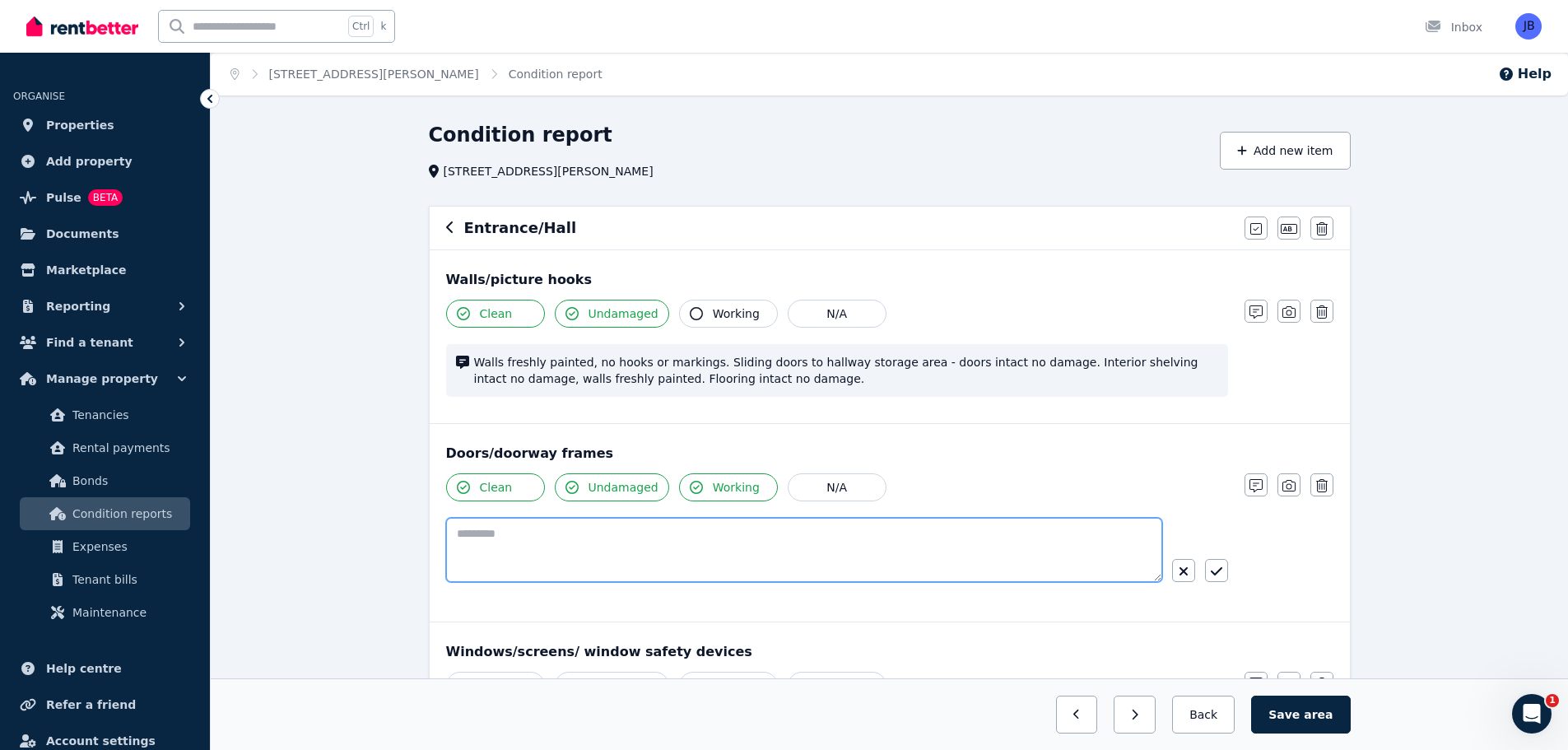
click at [581, 540] on textarea at bounding box center [803, 550] width 716 height 64
type textarea "**********"
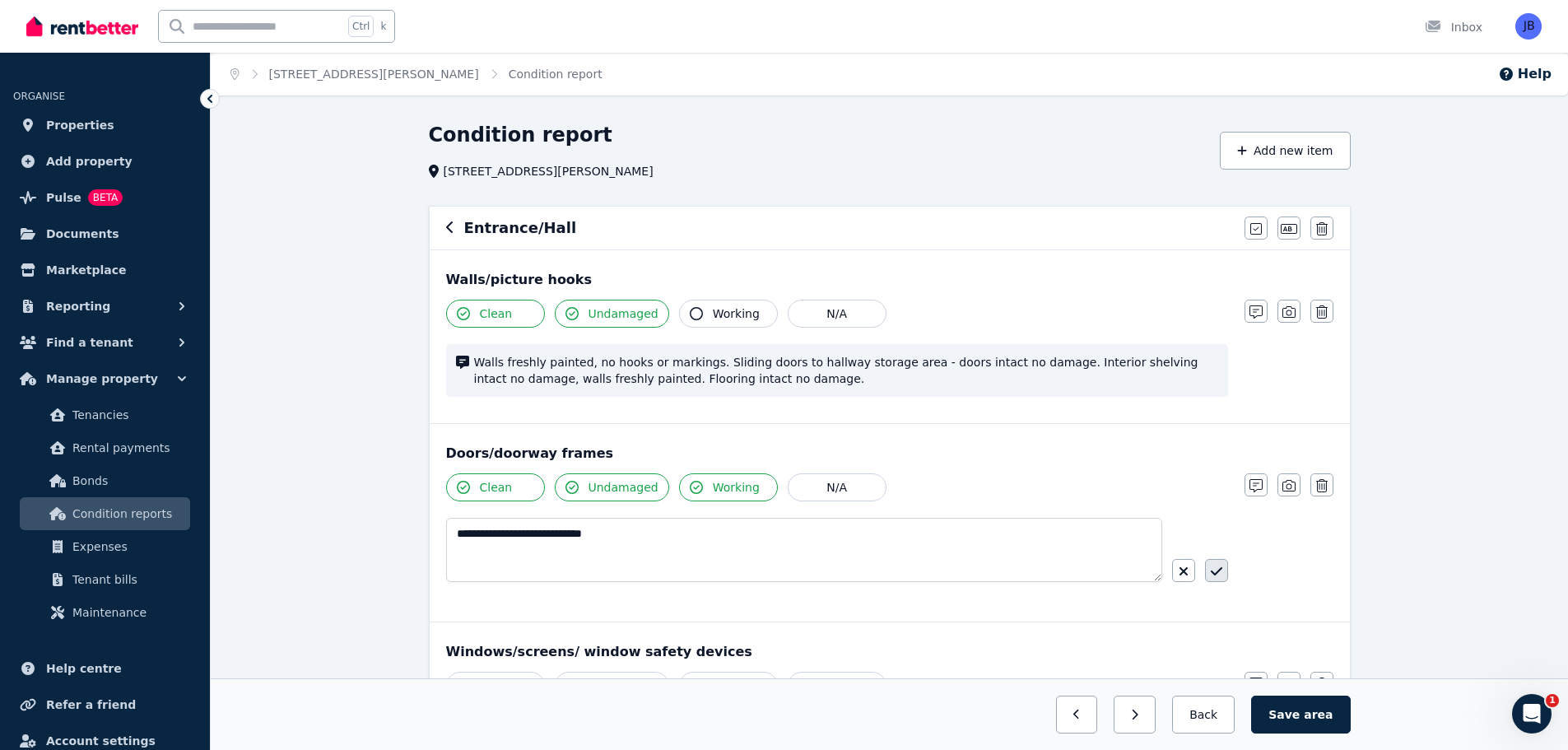
click at [1218, 563] on button "button" at bounding box center [1217, 571] width 23 height 23
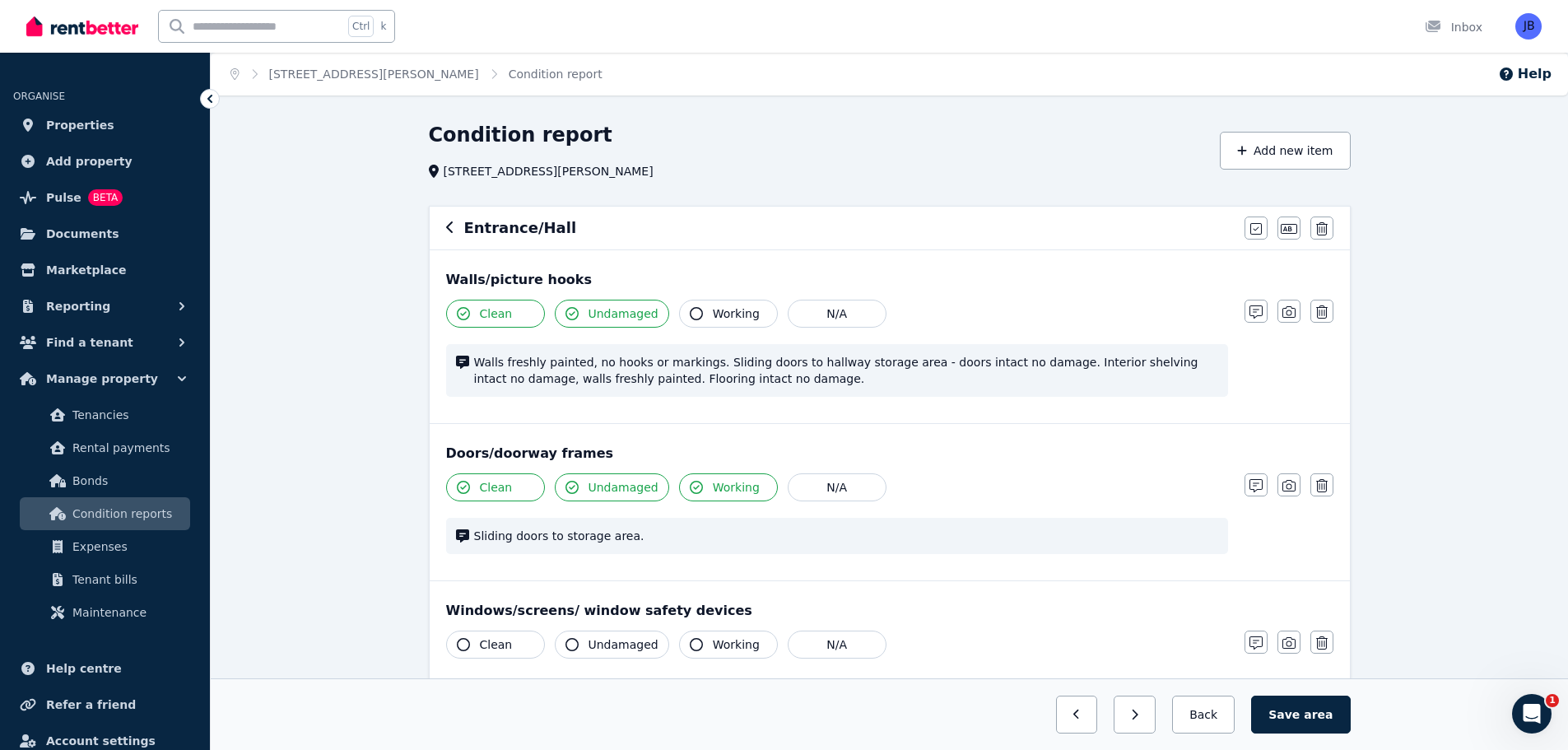
click at [1010, 573] on div "Doors/doorway frames Clean Undamaged Working N/A Sliding doors to storage area.…" at bounding box center [890, 501] width 920 height 156
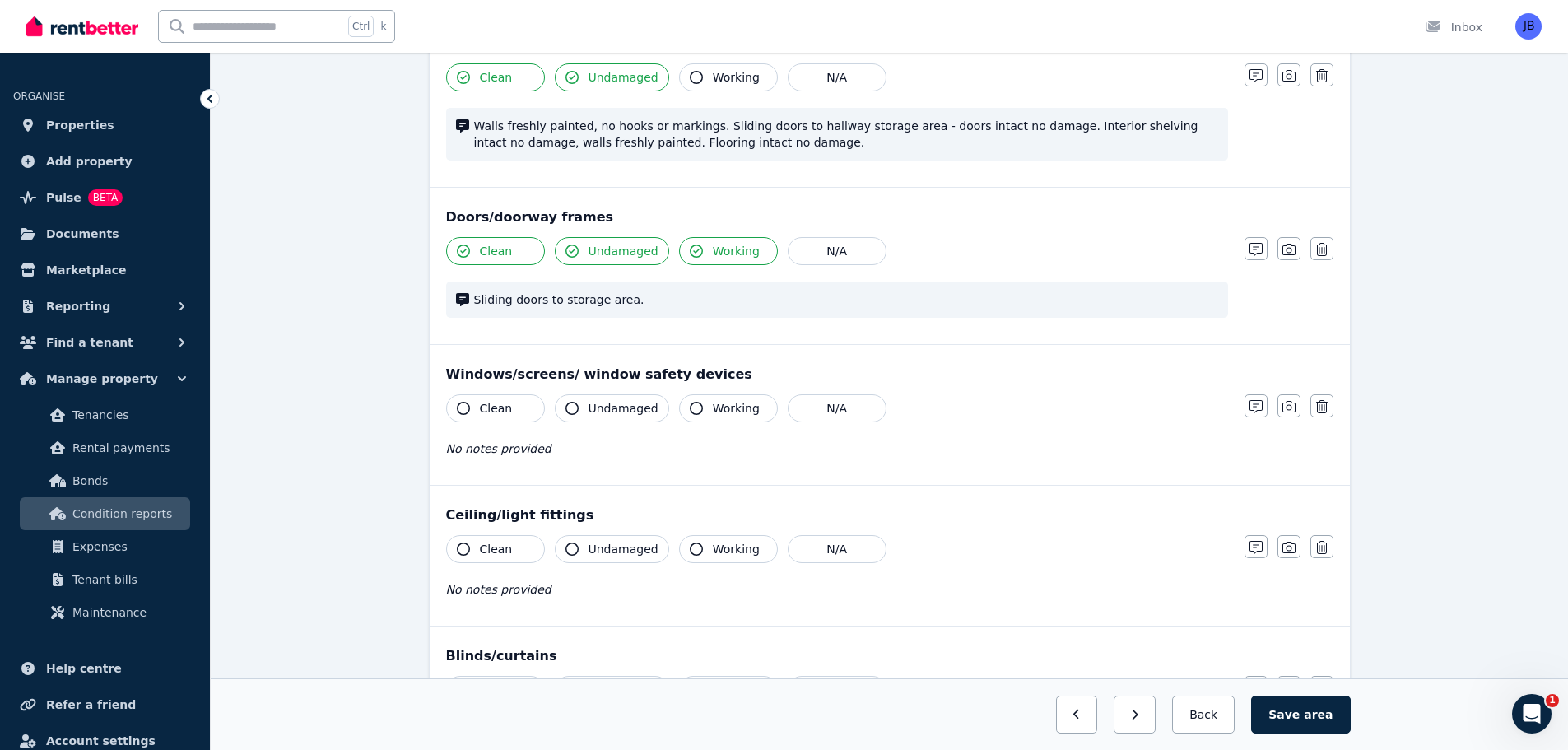
scroll to position [237, 0]
click at [821, 417] on button "N/A" at bounding box center [837, 407] width 99 height 28
click at [810, 555] on button "N/A" at bounding box center [837, 548] width 99 height 28
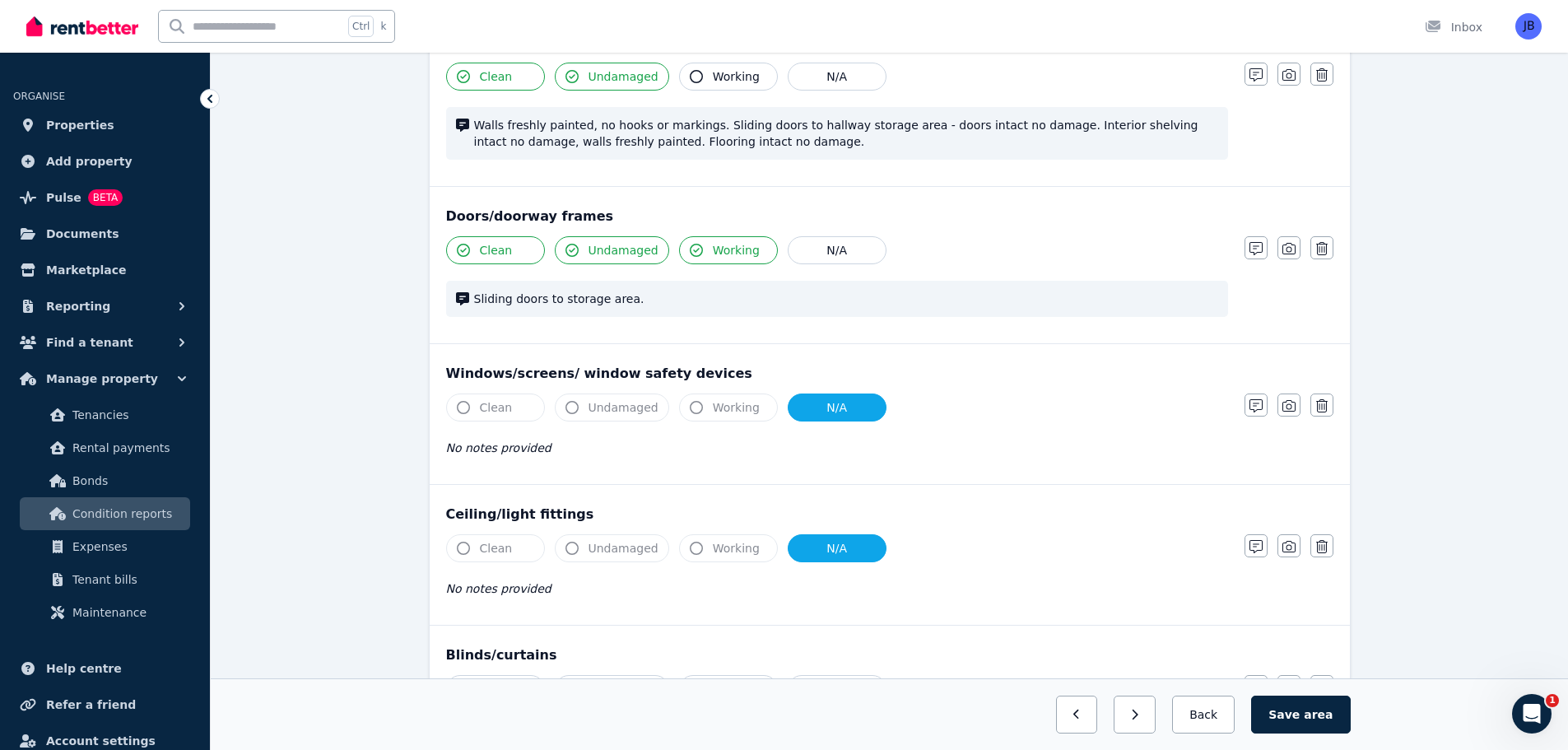
click at [1046, 526] on div "Ceiling/light fittings Clean Undamaged Working N/A No notes provided Notes Phot…" at bounding box center [890, 555] width 920 height 140
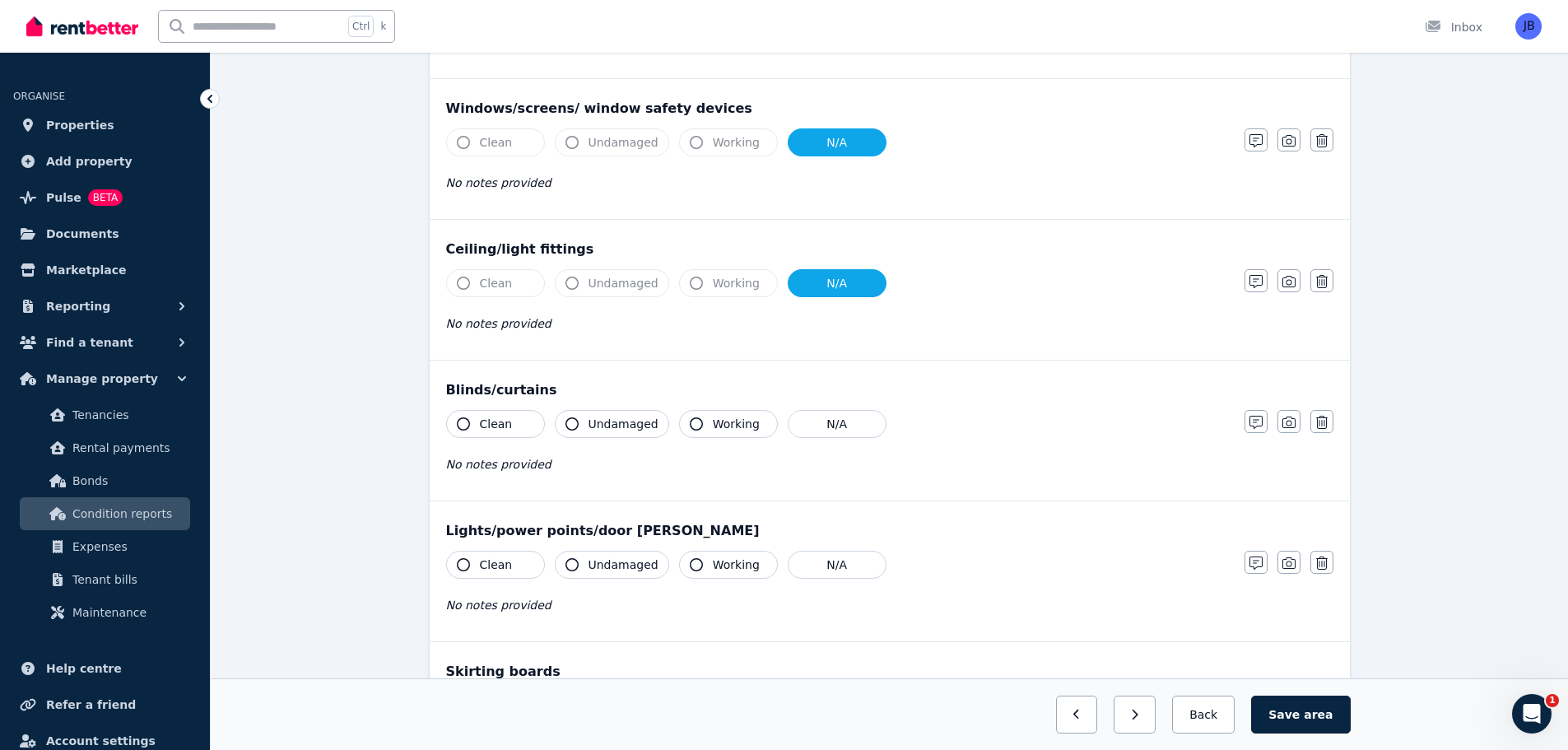
scroll to position [507, 0]
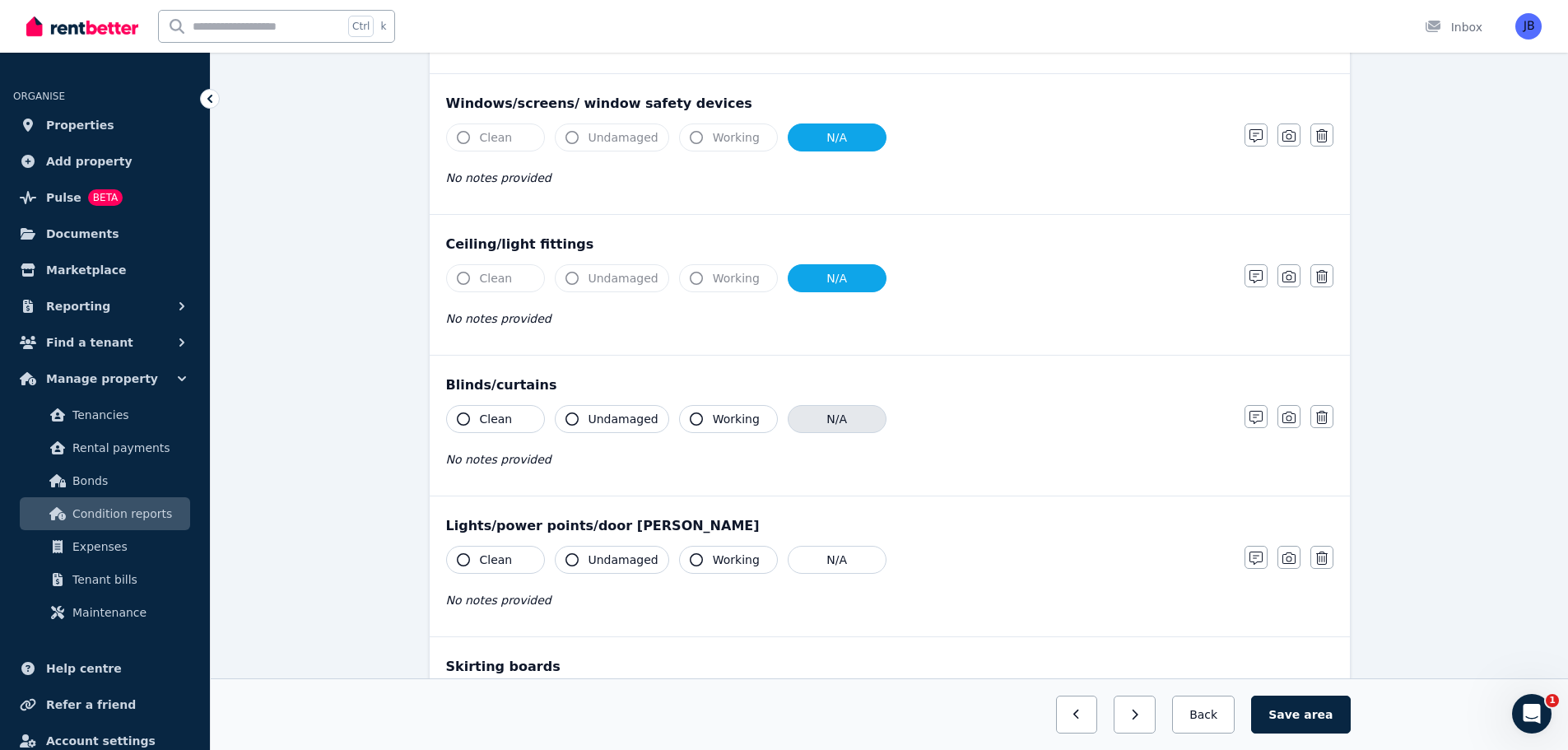
click at [832, 413] on button "N/A" at bounding box center [837, 418] width 99 height 28
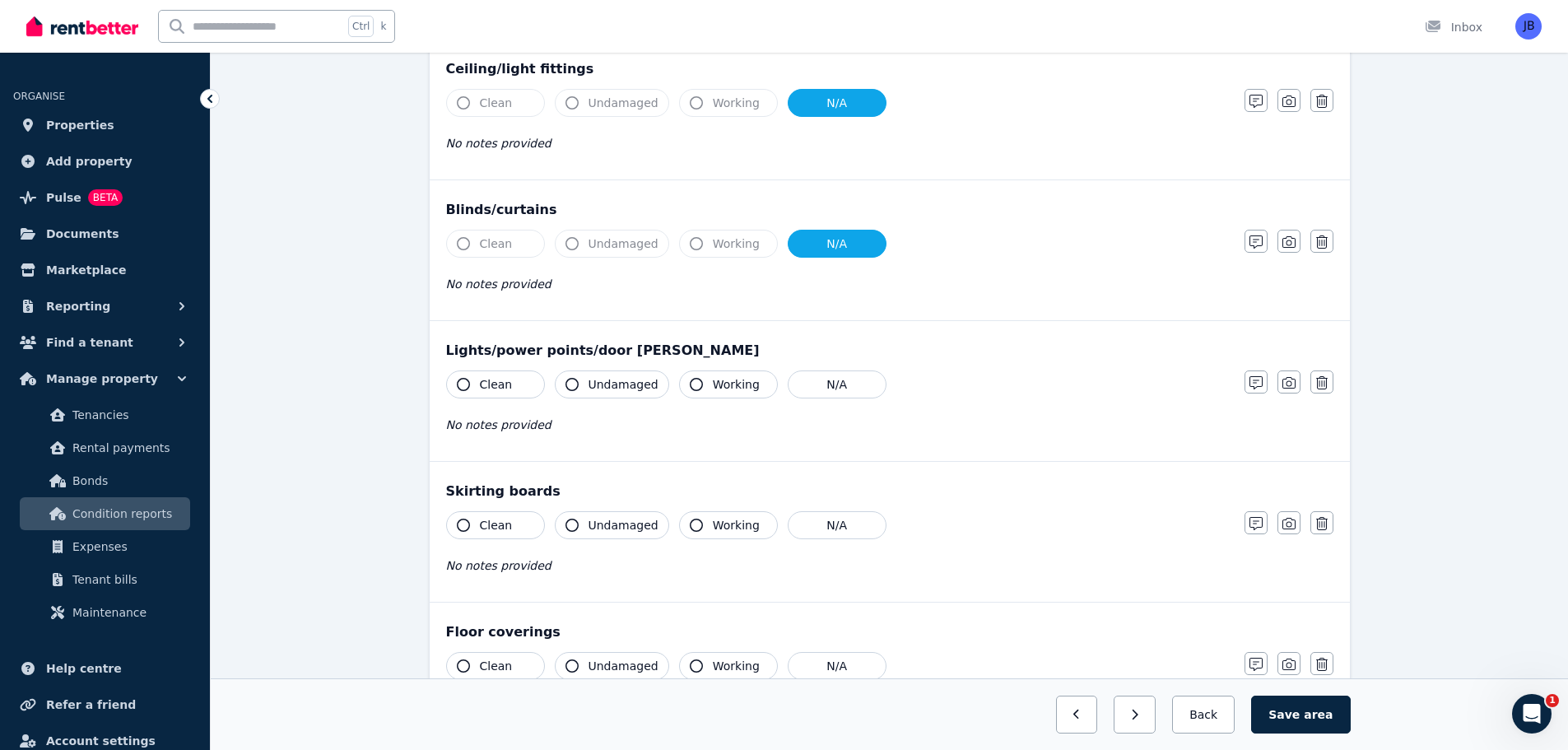
scroll to position [683, 0]
click at [466, 379] on icon "button" at bounding box center [463, 383] width 13 height 13
click at [572, 383] on icon "button" at bounding box center [571, 383] width 13 height 13
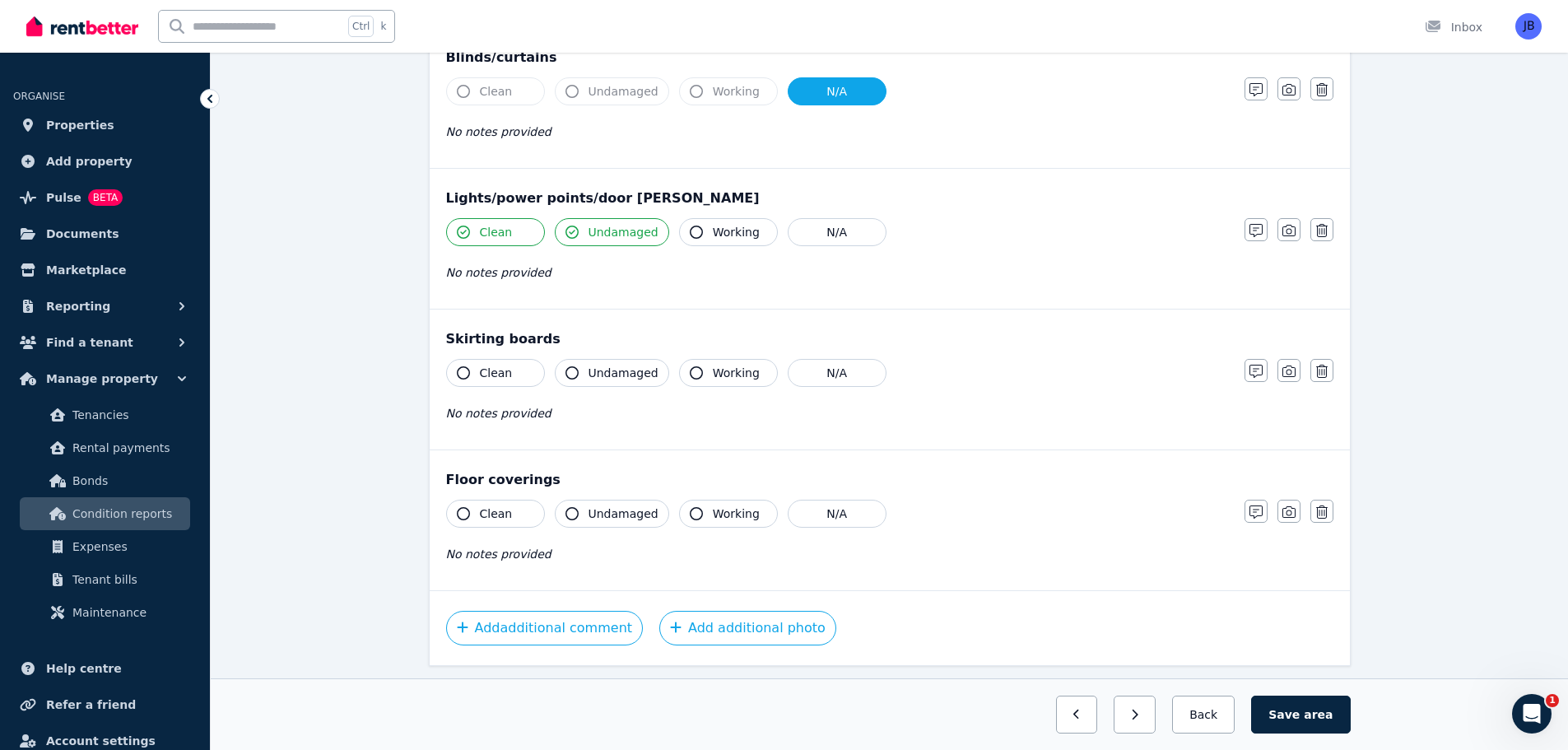
scroll to position [842, 0]
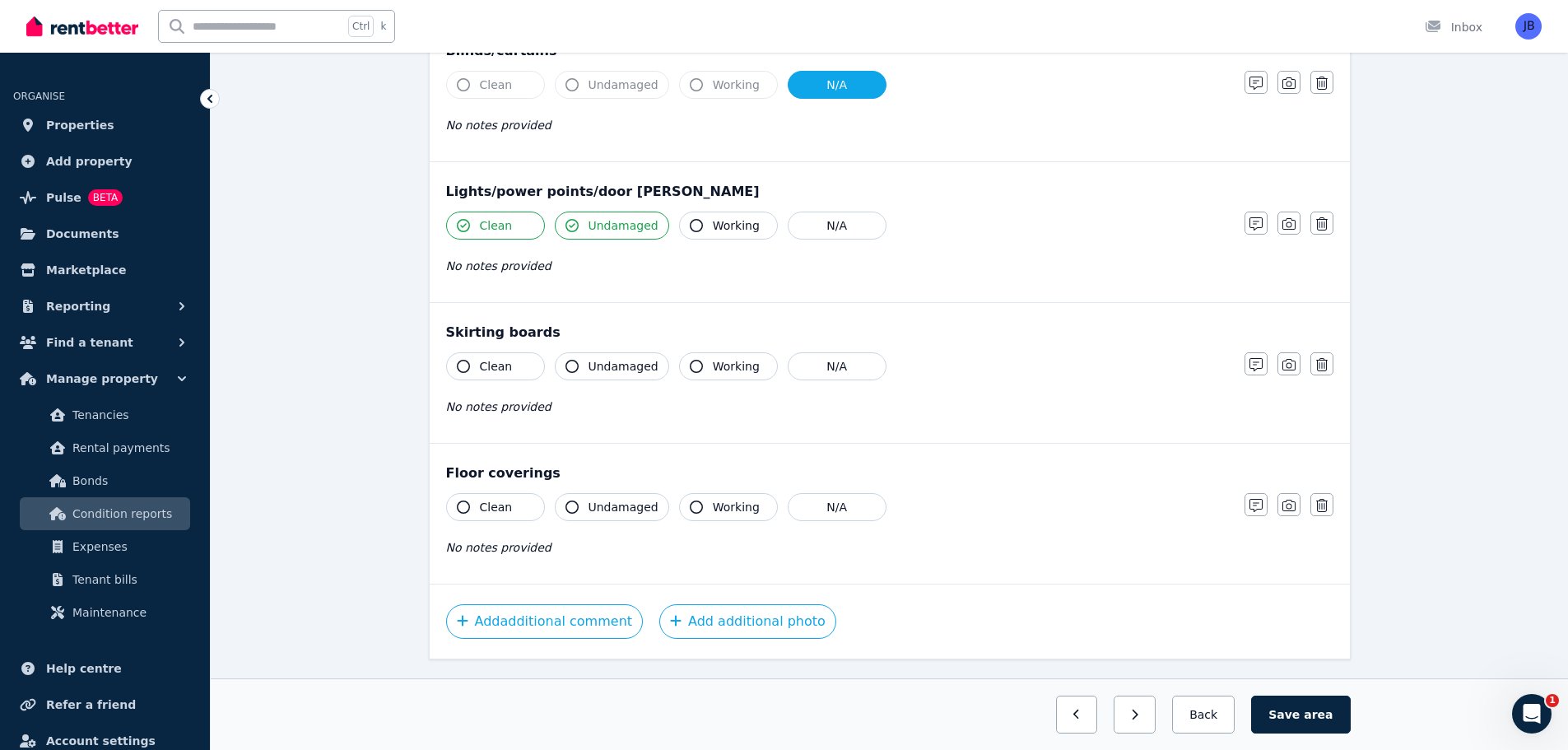
click at [465, 369] on icon "button" at bounding box center [463, 366] width 13 height 13
click at [1250, 367] on icon "button" at bounding box center [1256, 365] width 13 height 13
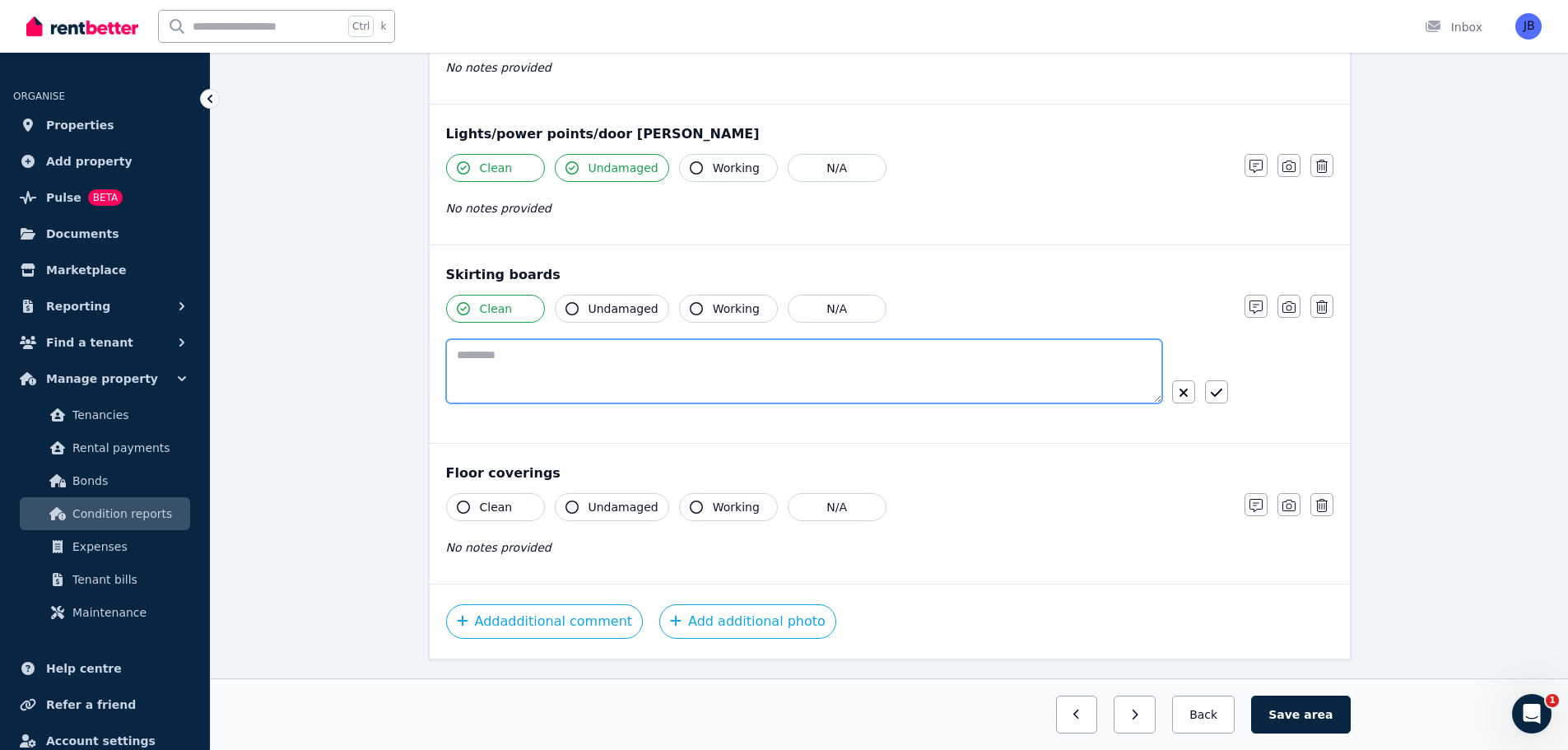
click at [578, 349] on textarea at bounding box center [803, 371] width 716 height 64
type textarea "**********"
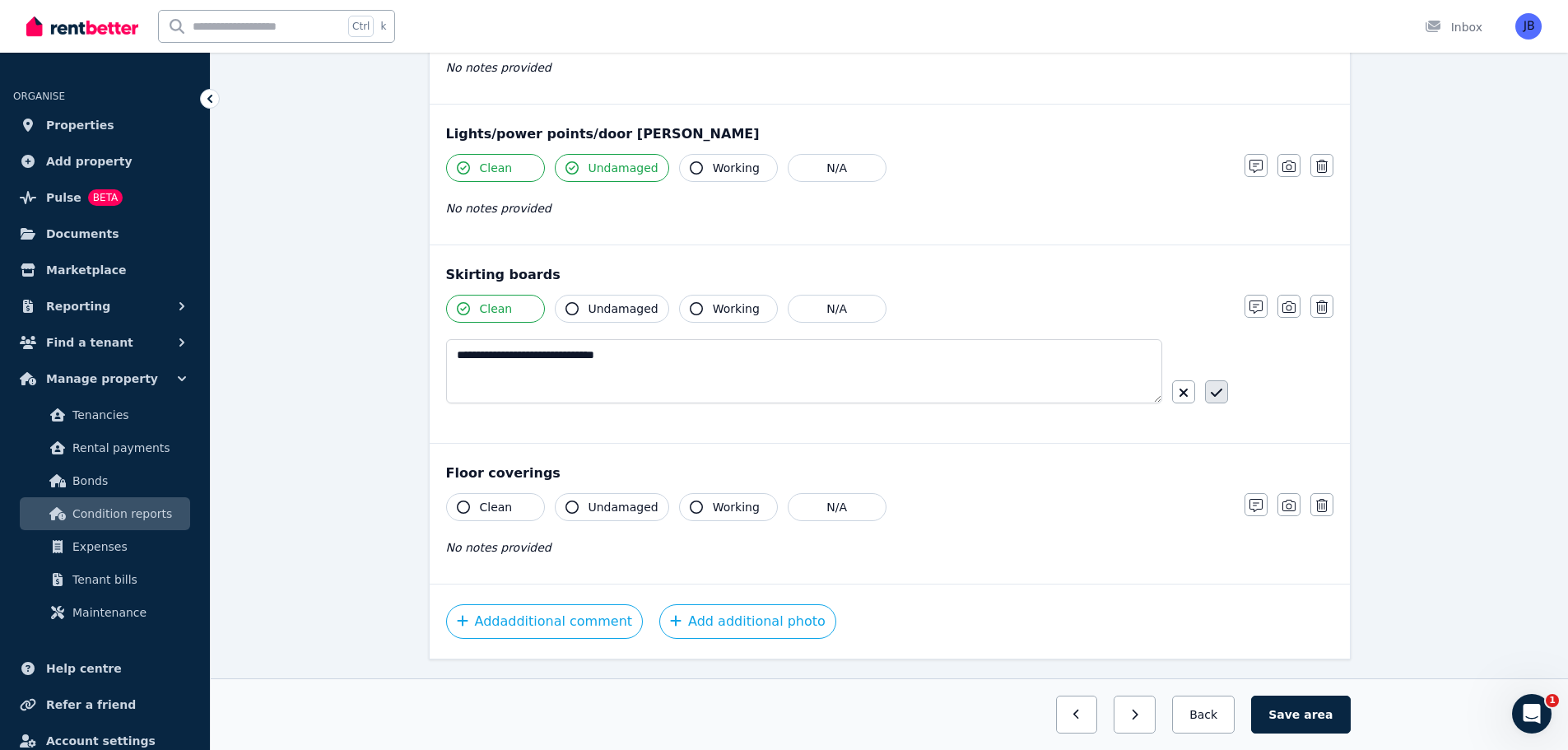
click at [1218, 396] on icon "button" at bounding box center [1216, 392] width 12 height 13
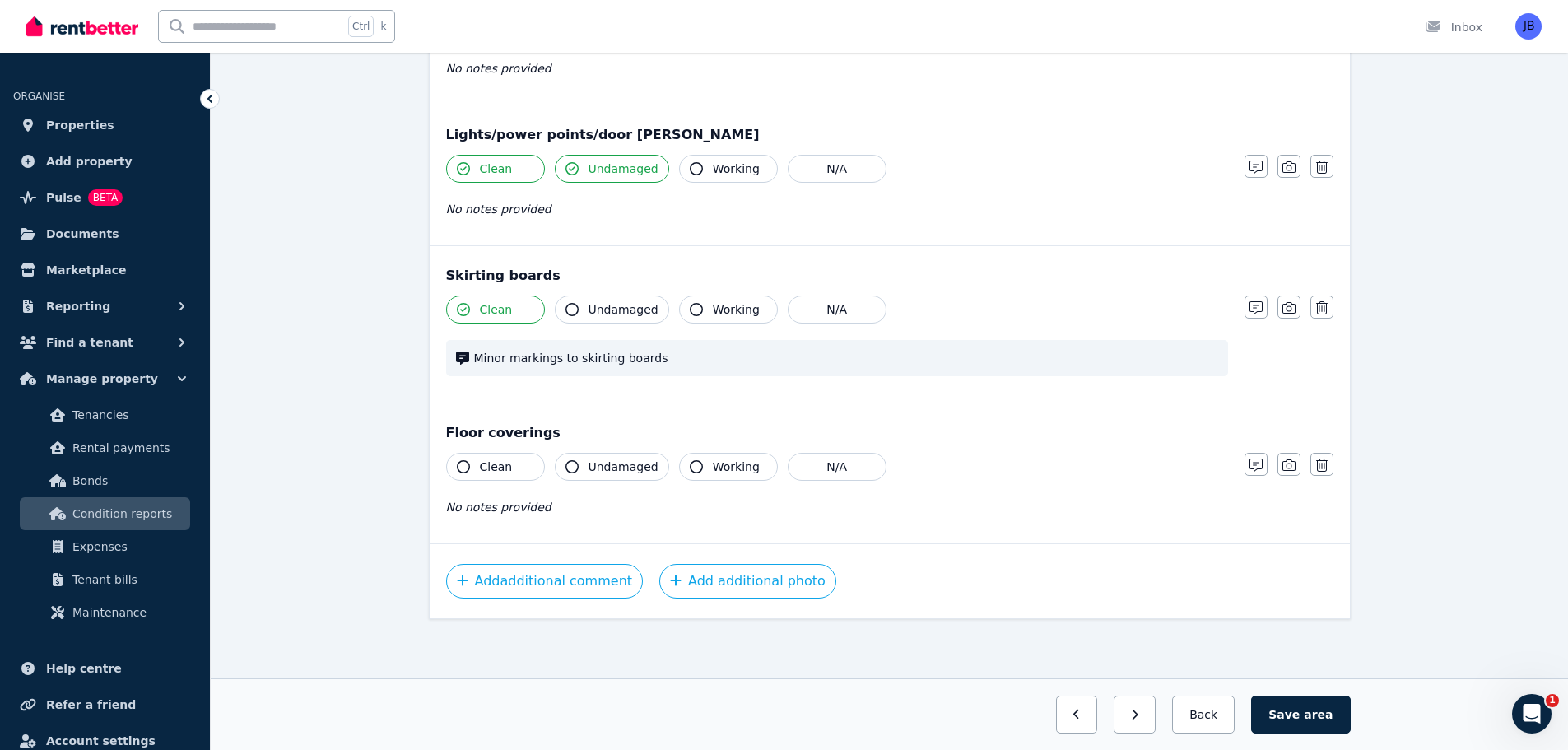
scroll to position [858, 0]
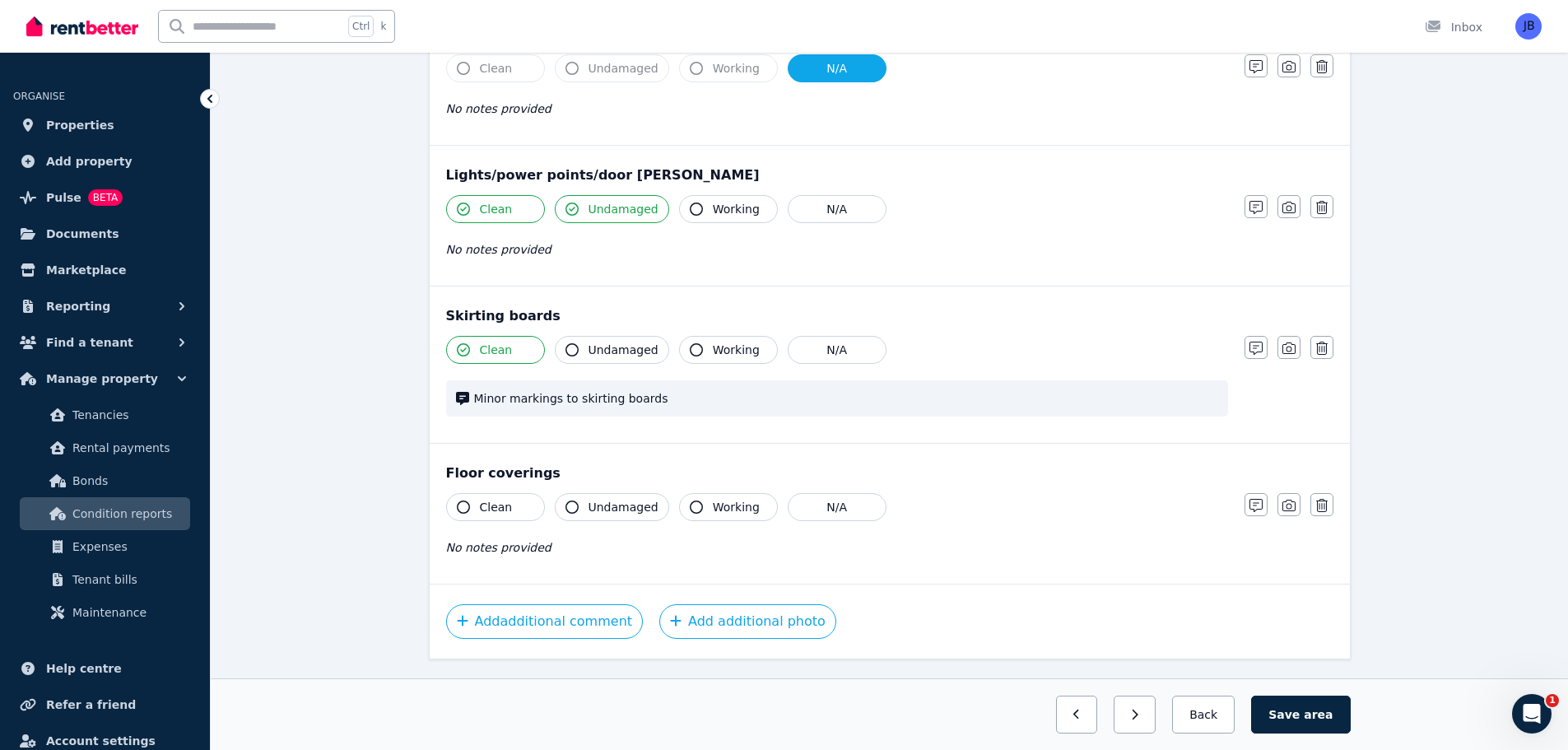
click at [1150, 302] on div "Skirting boards Clean Undamaged Working N/A Minor markings to skirting boards N…" at bounding box center [890, 364] width 920 height 156
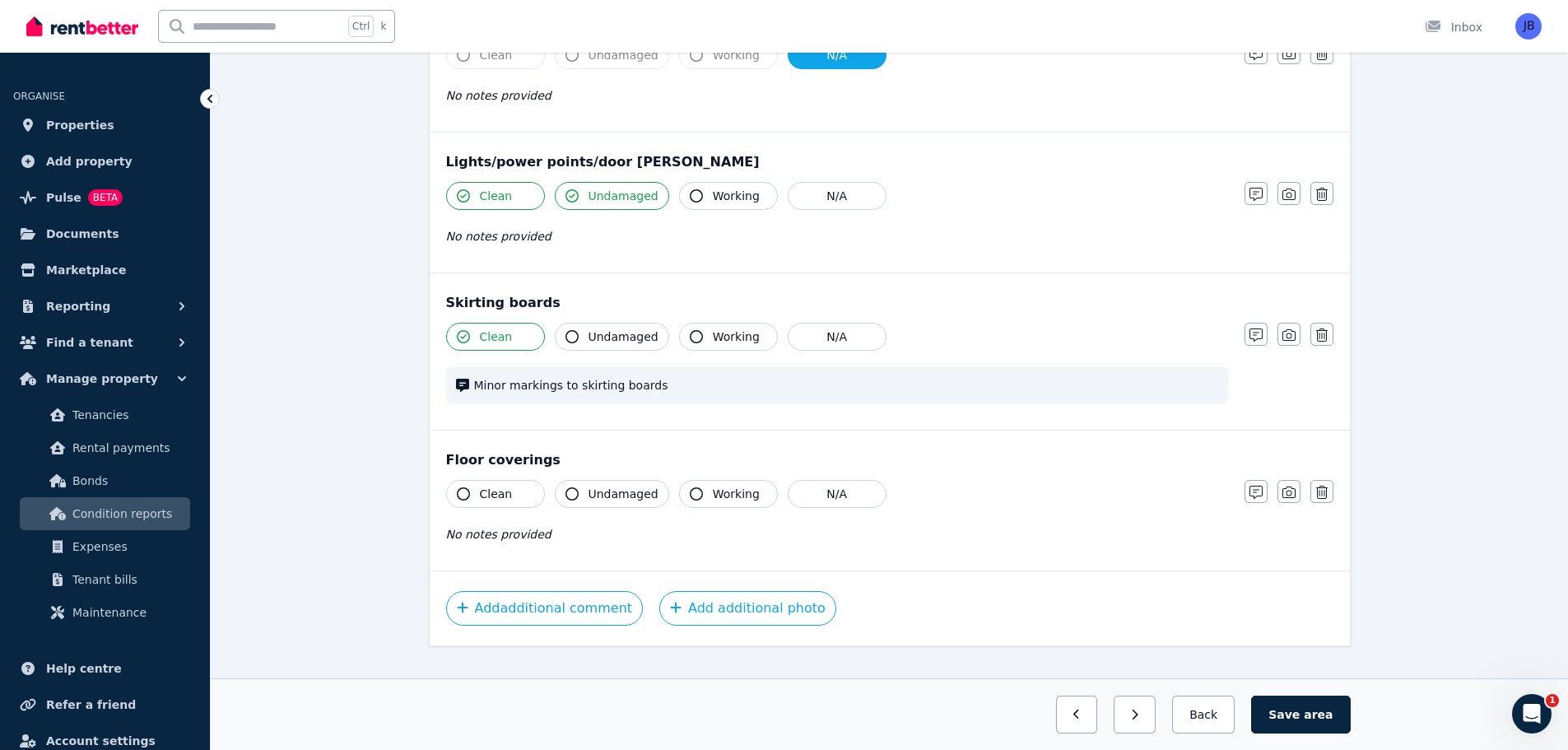
scroll to position [898, 0]
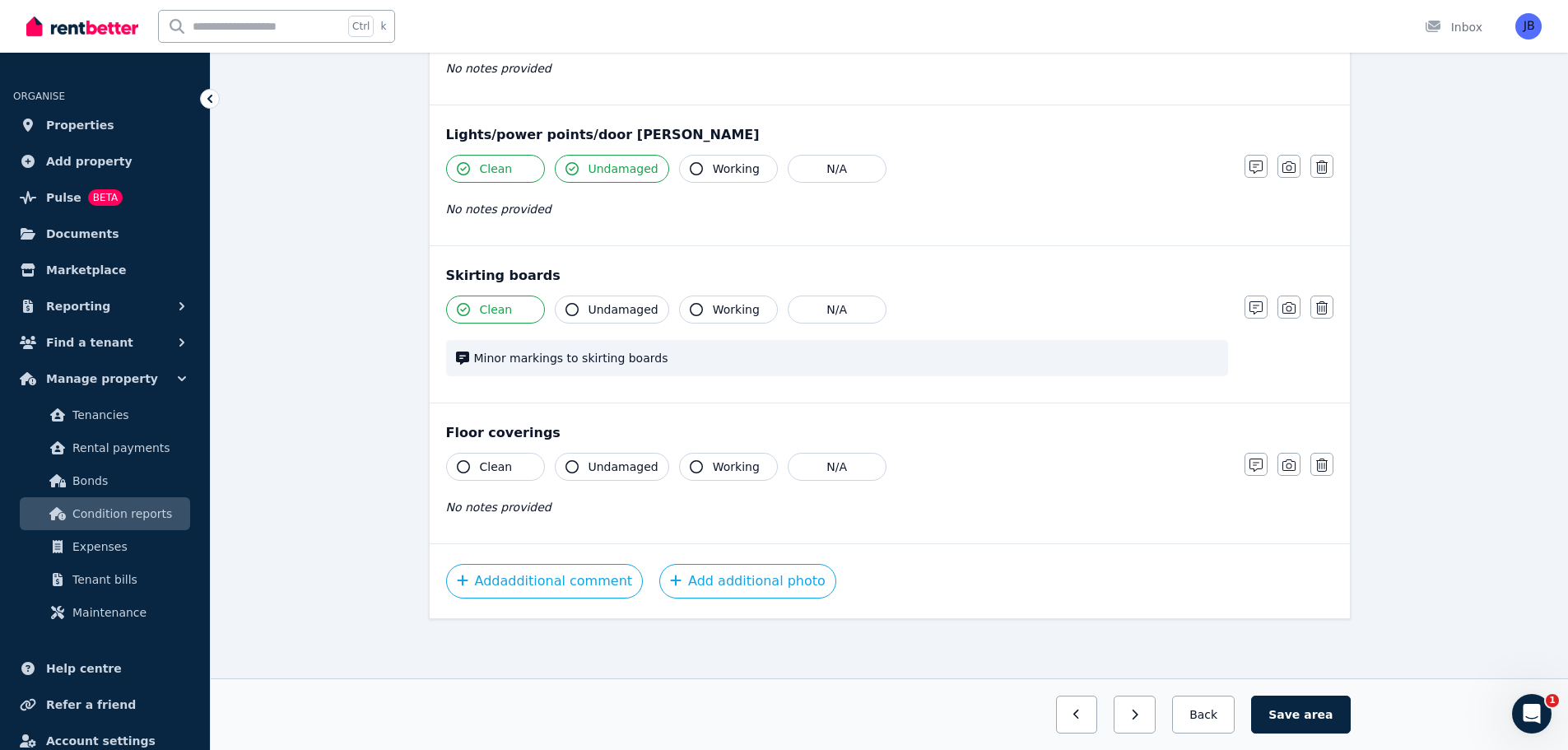
click at [460, 467] on icon "button" at bounding box center [463, 466] width 13 height 13
click at [567, 464] on icon "button" at bounding box center [571, 466] width 13 height 13
click at [1283, 713] on button "Save area" at bounding box center [1300, 714] width 99 height 37
click at [1089, 720] on button "button" at bounding box center [1069, 714] width 42 height 37
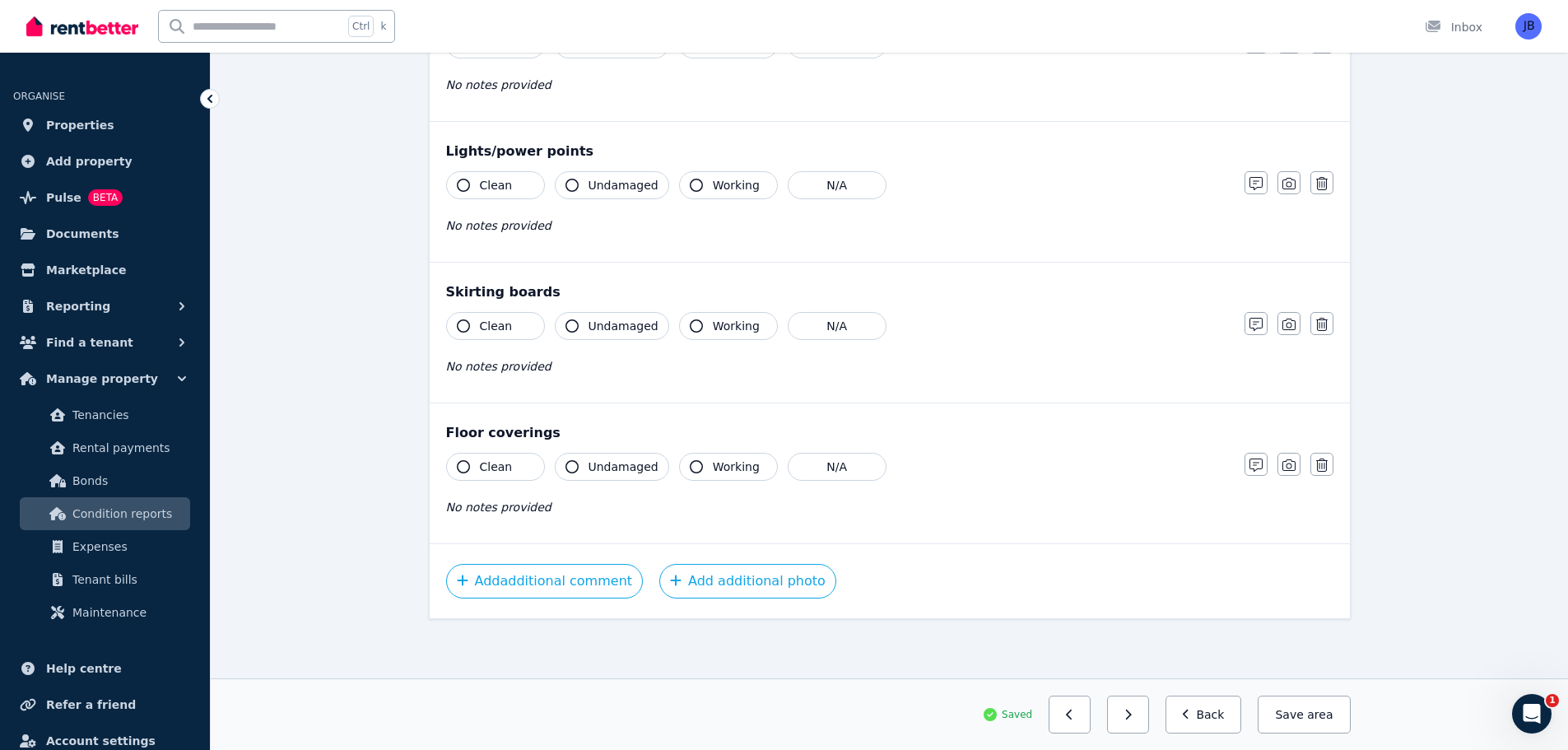
scroll to position [832, 0]
click at [1071, 714] on icon "button" at bounding box center [1069, 714] width 5 height 10
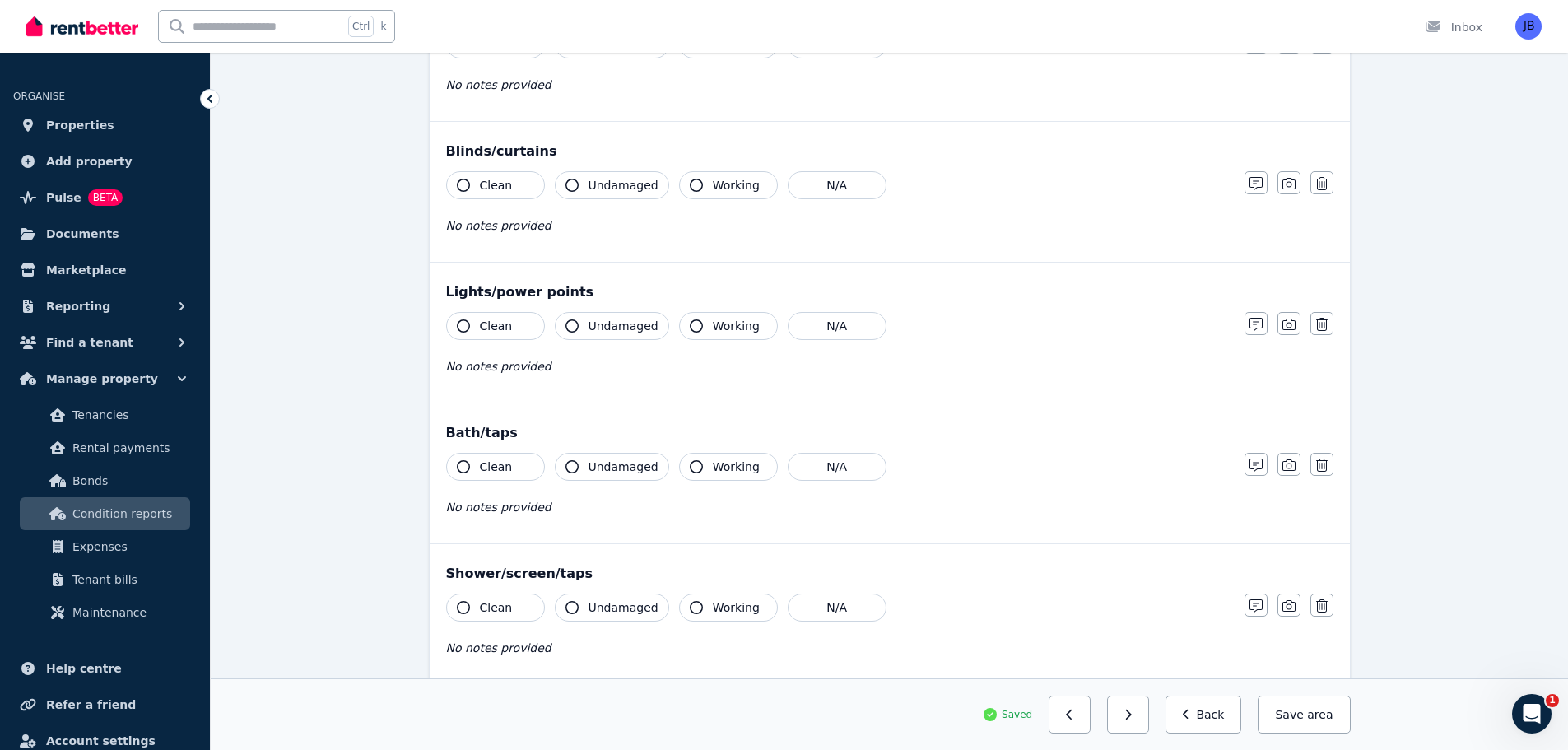
scroll to position [1818, 0]
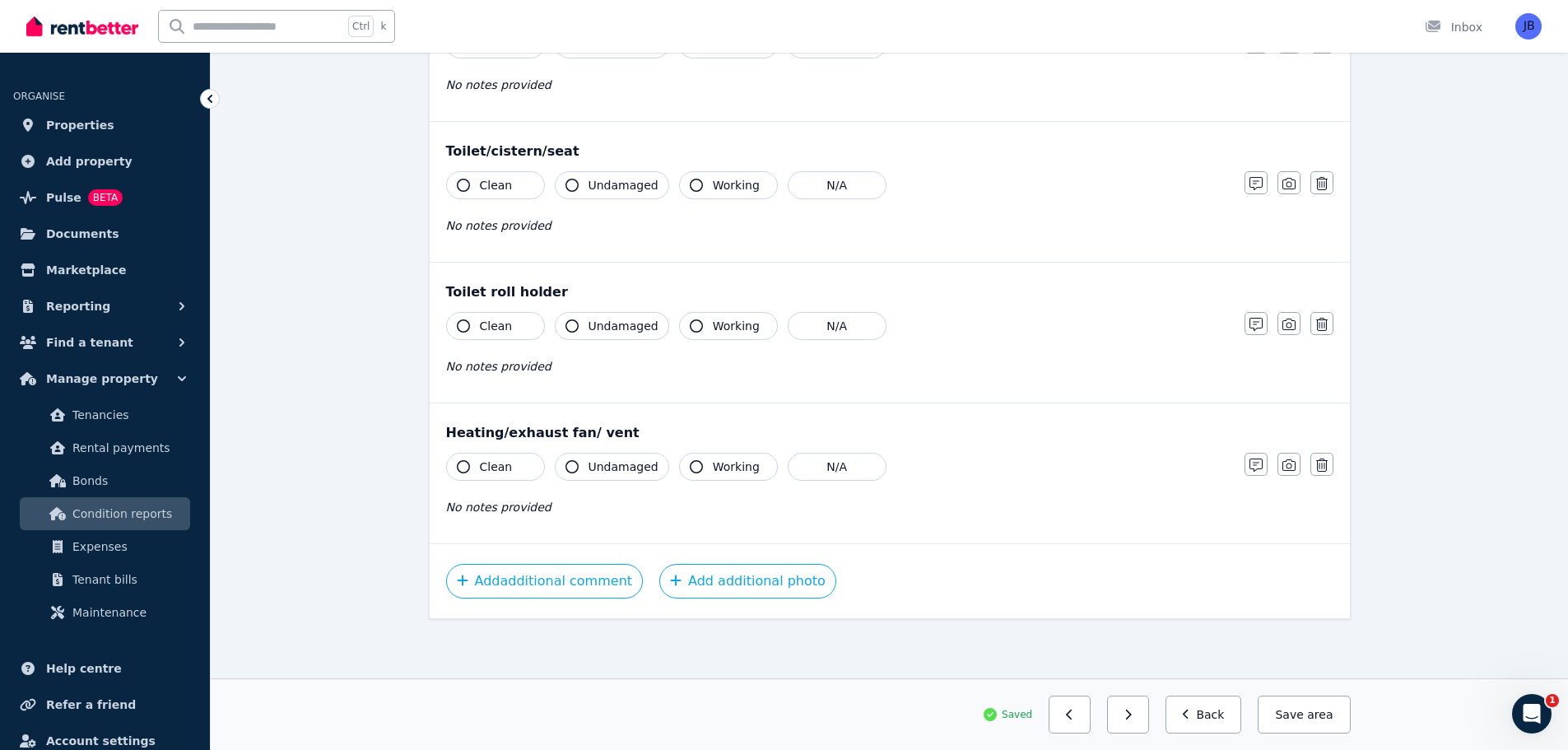
click at [1206, 199] on div "Clean Undamaged Working N/A" at bounding box center [836, 185] width 782 height 28
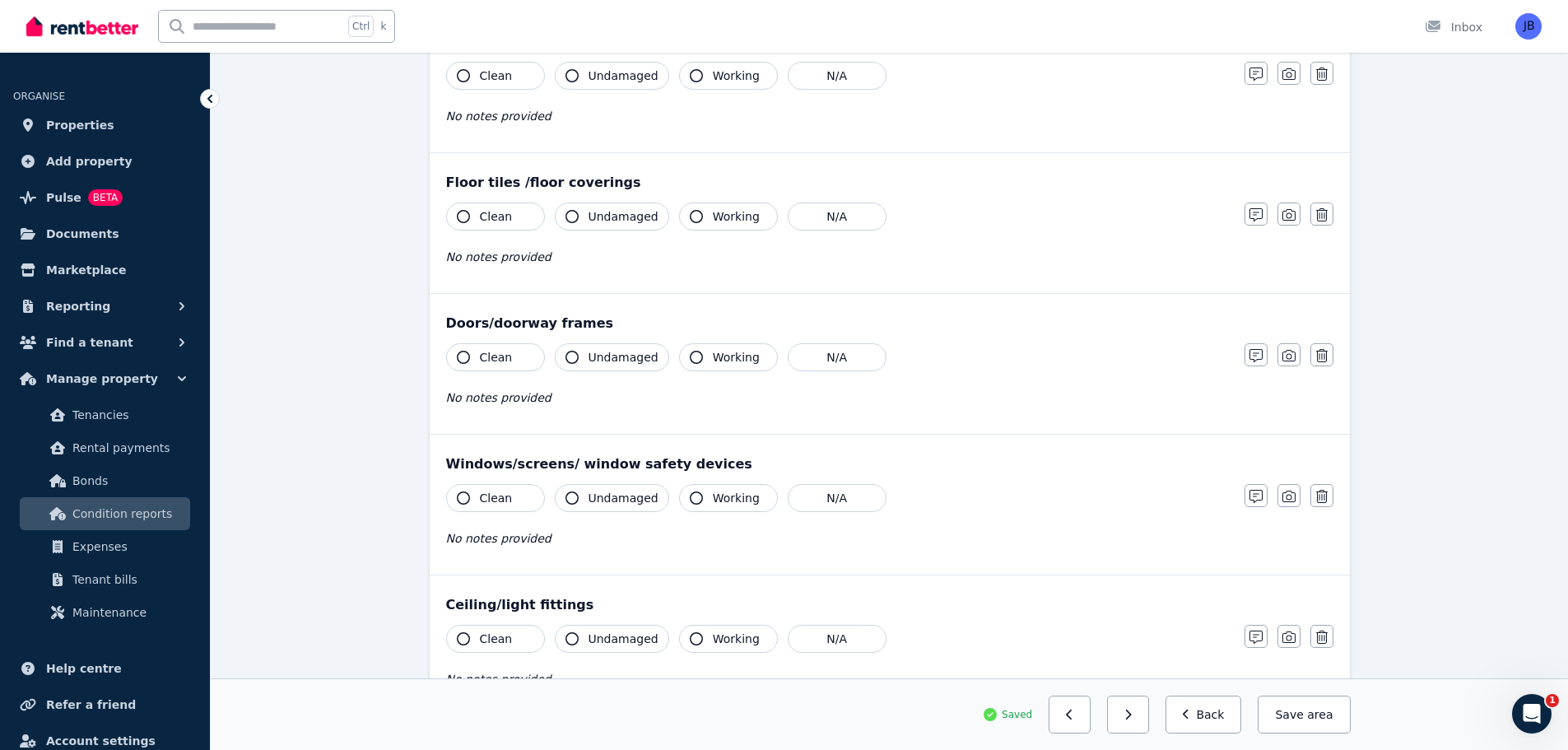
scroll to position [0, 0]
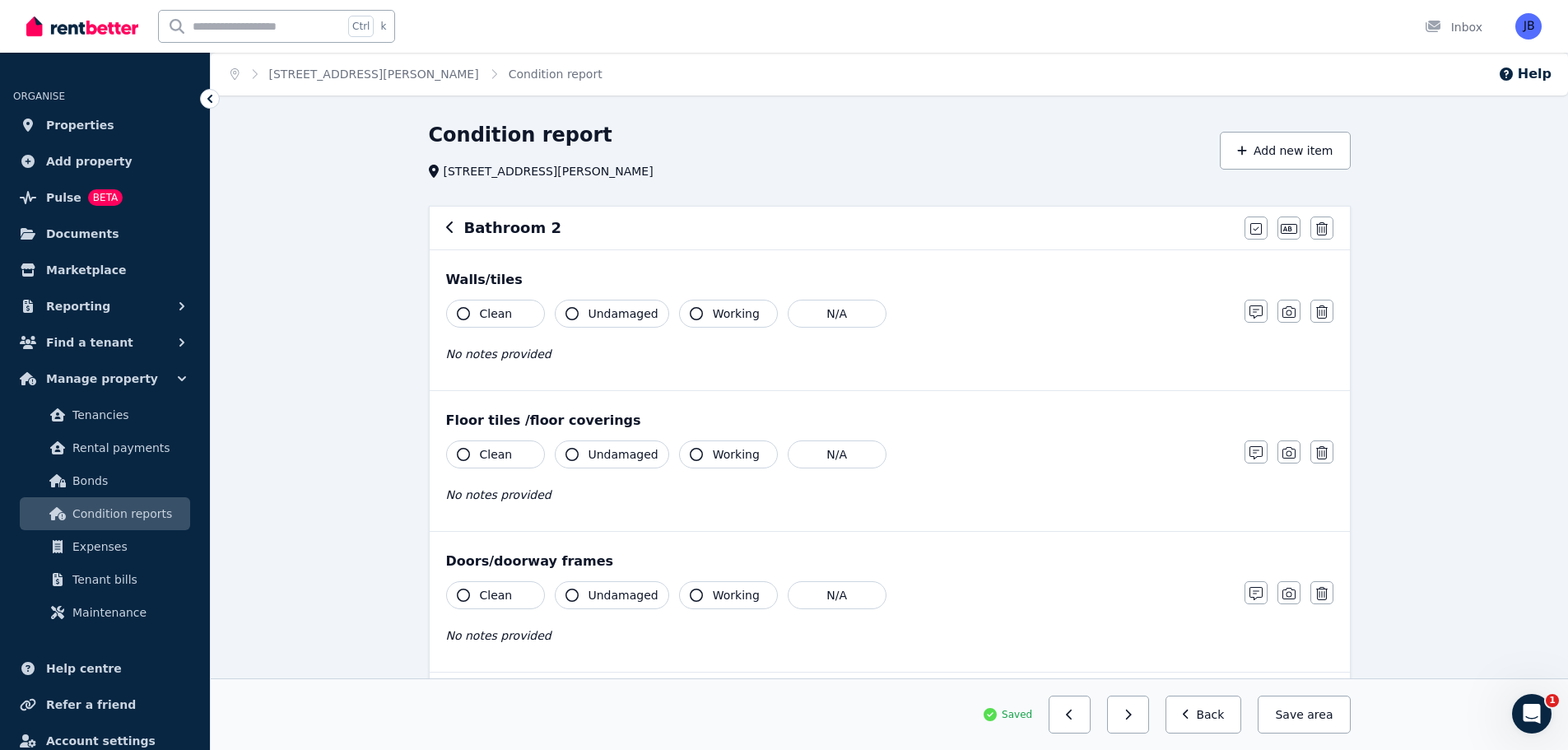
click at [456, 226] on div "Bathroom 2" at bounding box center [840, 228] width 789 height 23
click at [447, 225] on icon "button" at bounding box center [449, 227] width 8 height 13
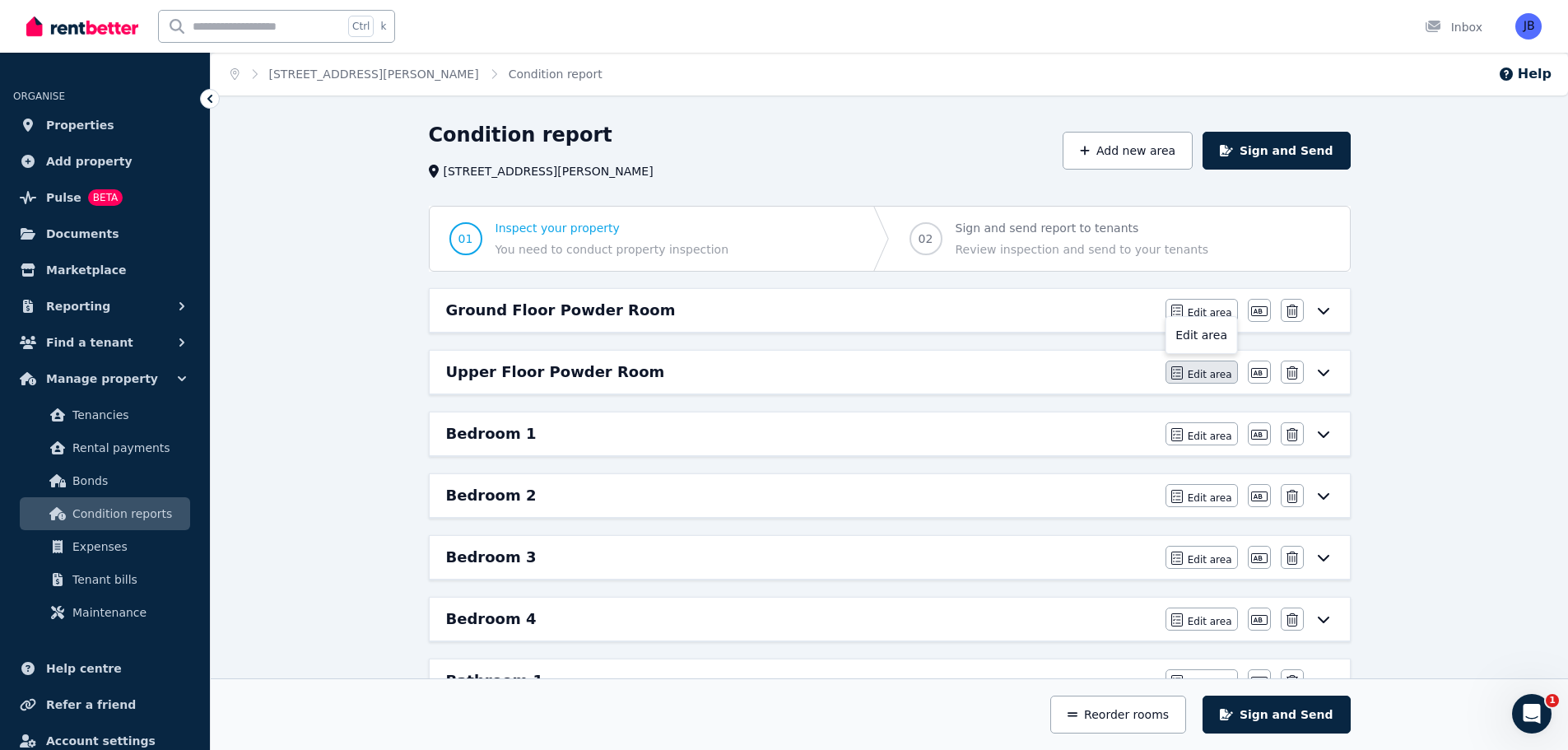
click at [1176, 381] on button "Edit area" at bounding box center [1201, 372] width 72 height 23
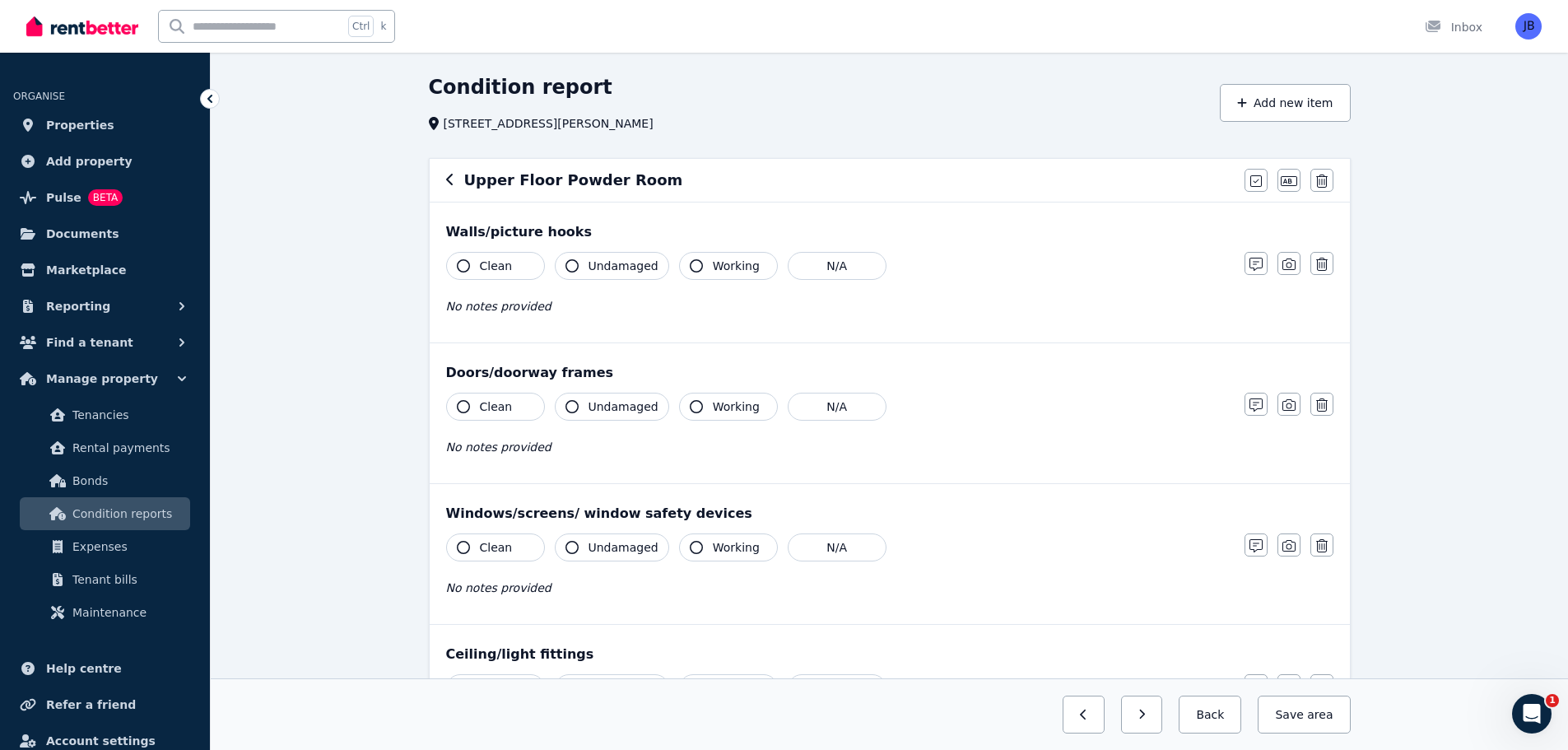
scroll to position [45, 0]
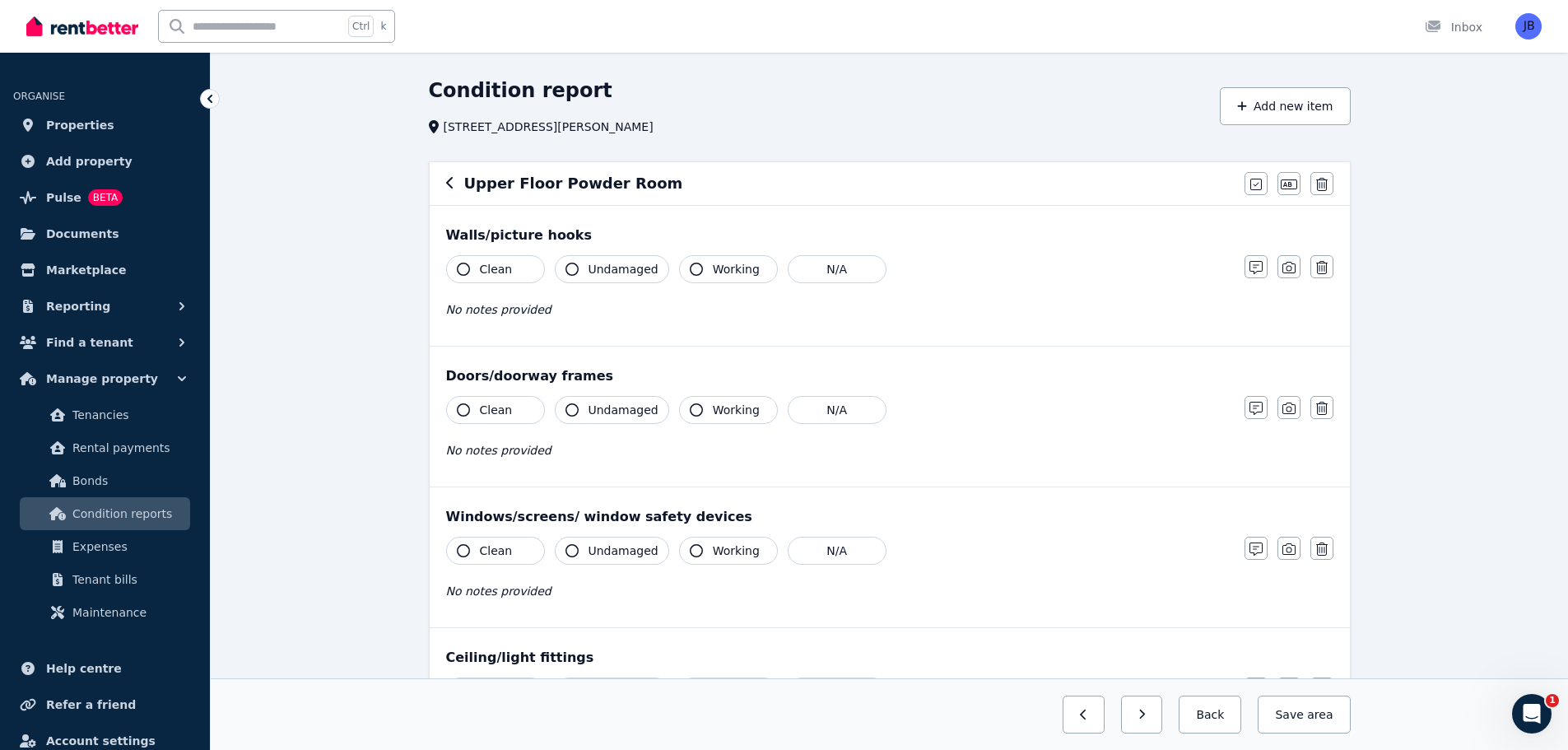
click at [450, 179] on icon "button" at bounding box center [448, 183] width 6 height 12
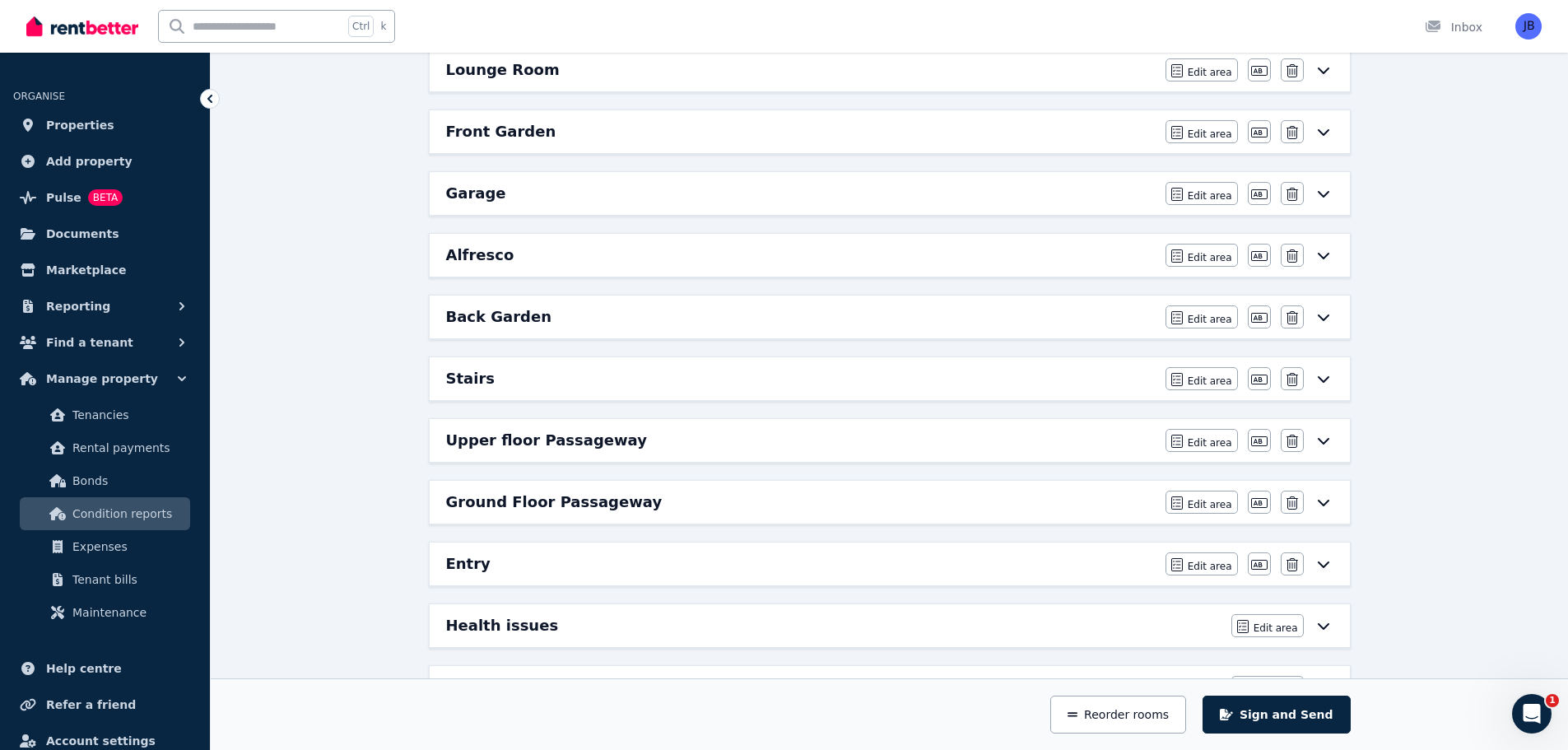
scroll to position [982, 0]
click at [494, 506] on h6 "Ground Floor Passageway" at bounding box center [554, 501] width 217 height 23
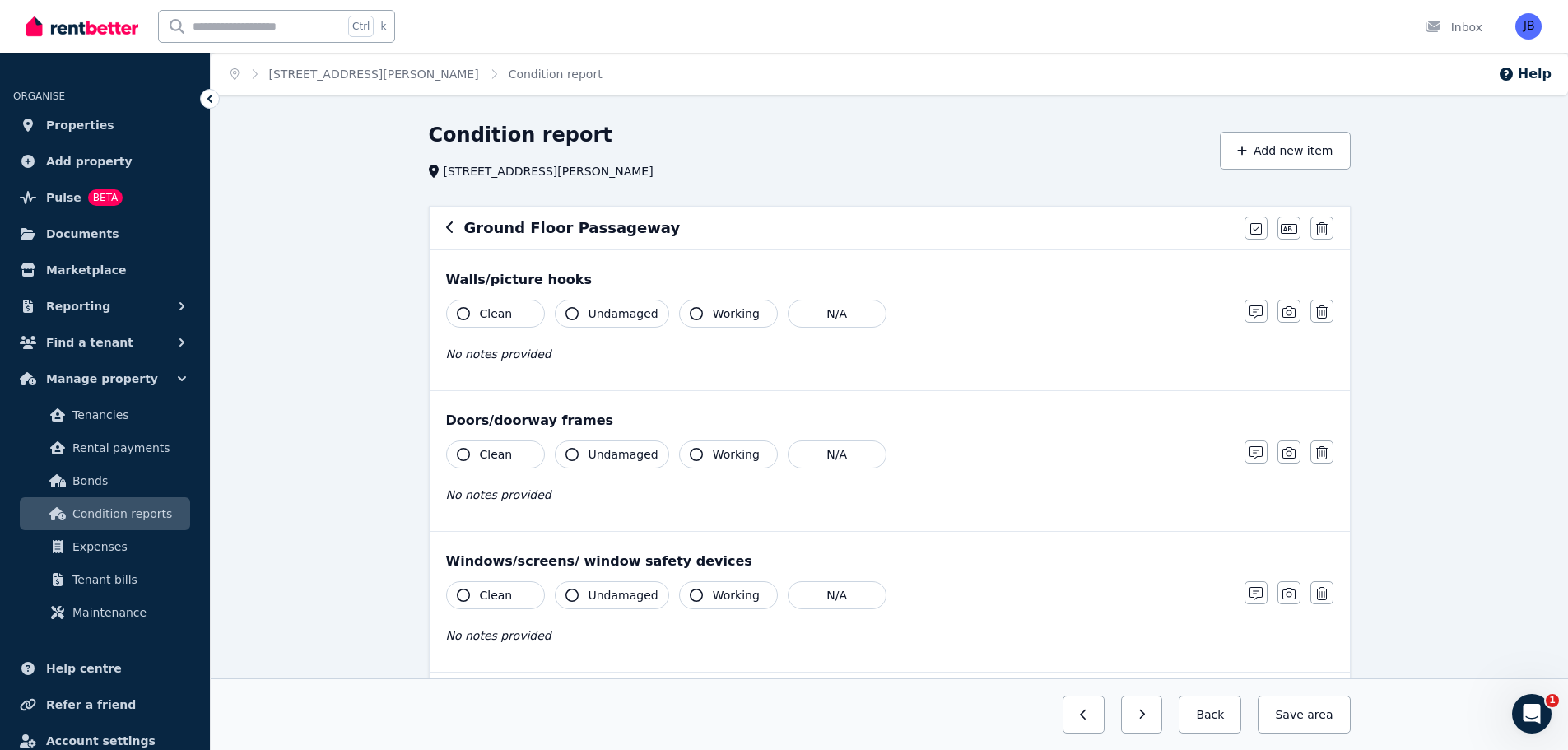
click at [1490, 366] on div "Condition report [STREET_ADDRESS][PERSON_NAME] Add new item Ground Floor Passag…" at bounding box center [889, 641] width 1357 height 1038
click at [455, 231] on div "Ground Floor Passageway" at bounding box center [840, 228] width 789 height 23
click at [452, 225] on icon "button" at bounding box center [449, 227] width 8 height 13
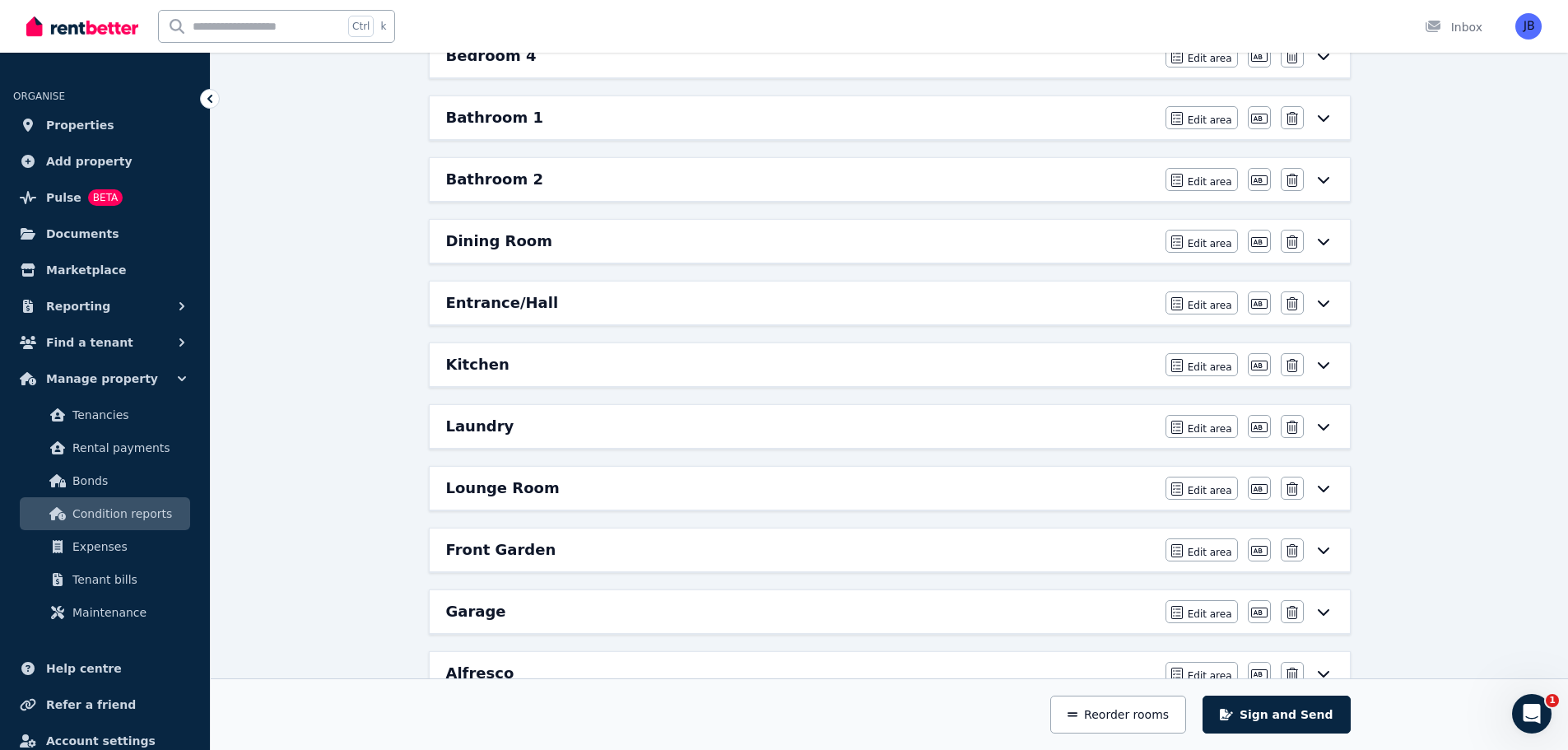
scroll to position [566, 0]
click at [512, 296] on h6 "Entrance/Hall" at bounding box center [502, 300] width 112 height 23
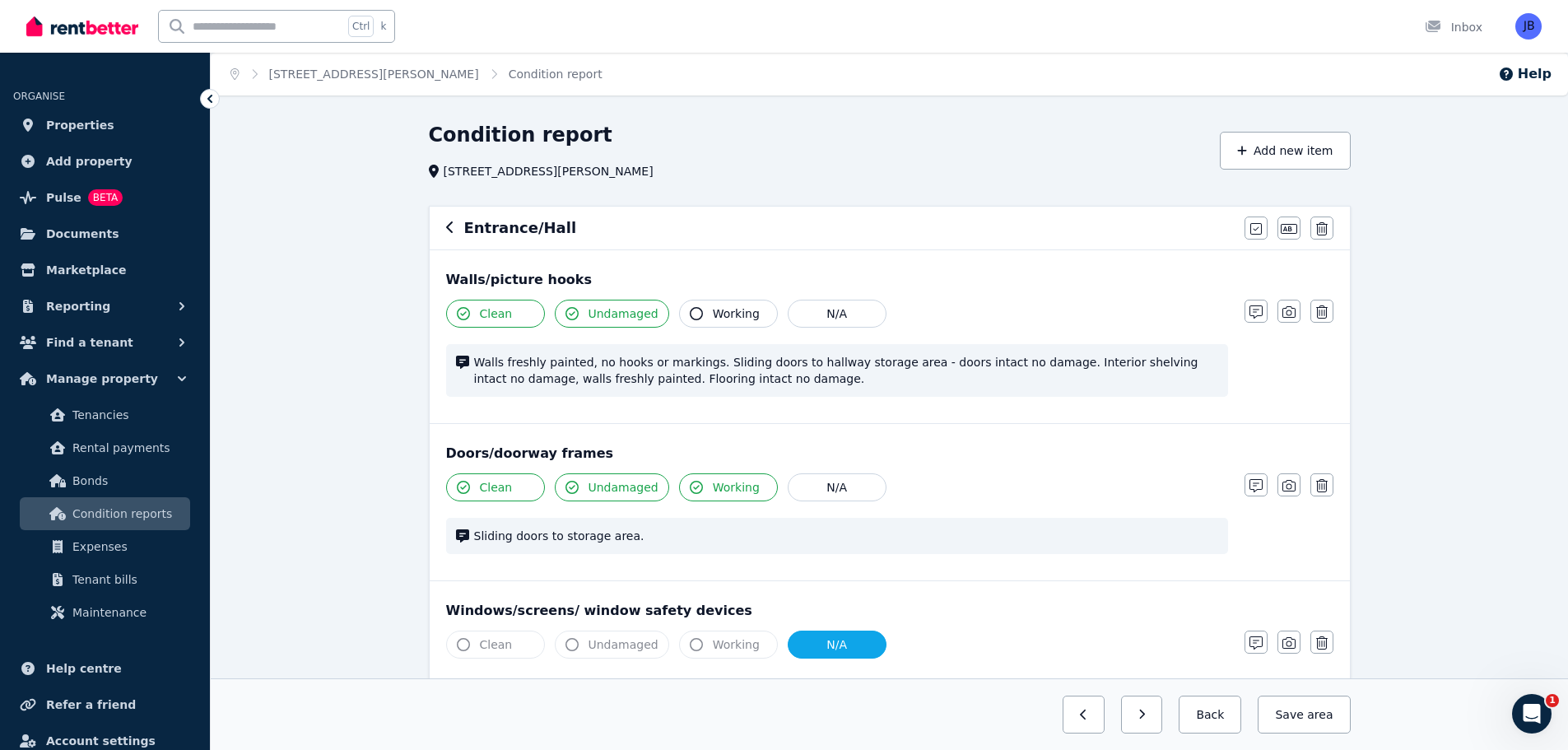
click at [446, 230] on icon "button" at bounding box center [449, 227] width 8 height 13
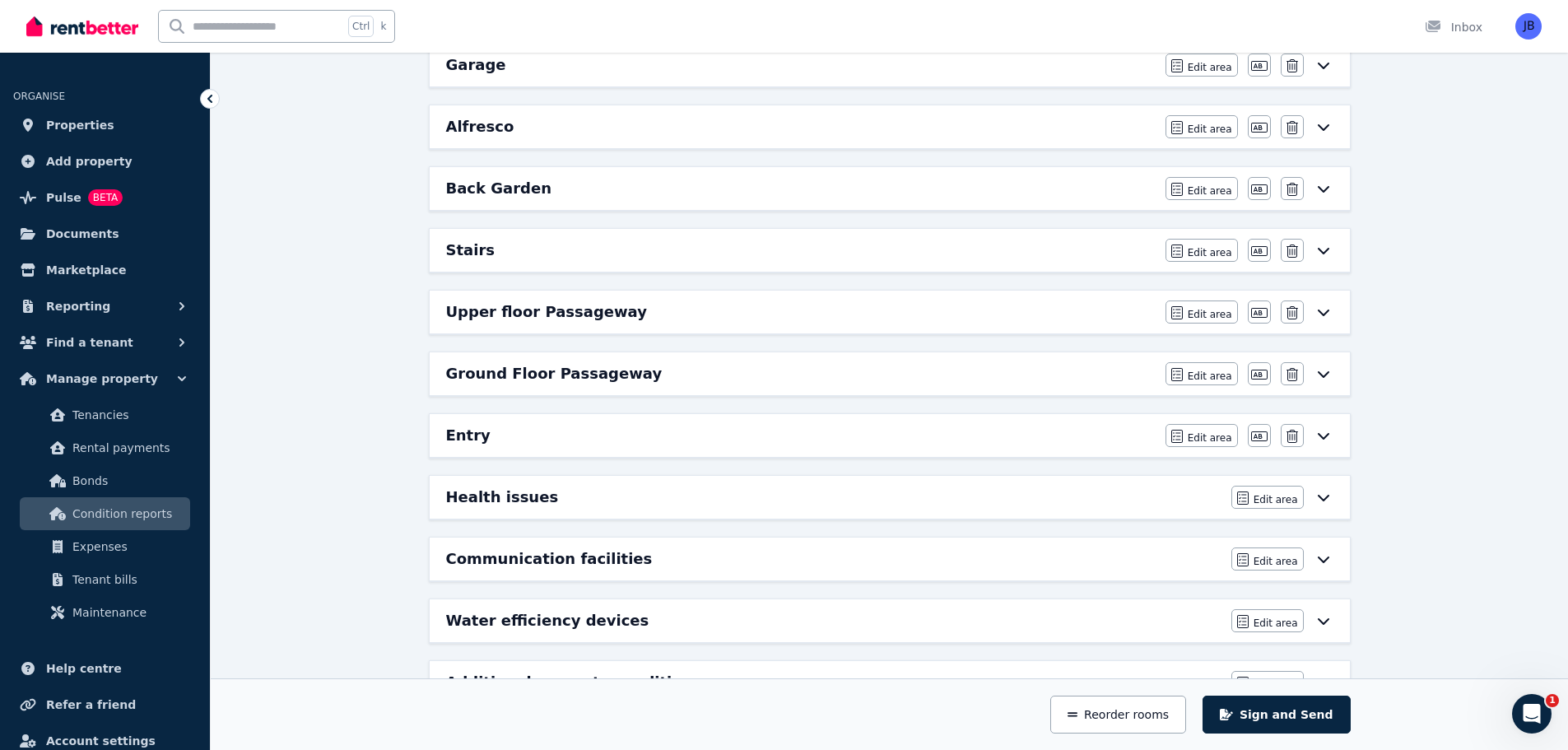
scroll to position [1111, 0]
click at [473, 436] on h6 "Entry" at bounding box center [468, 435] width 45 height 23
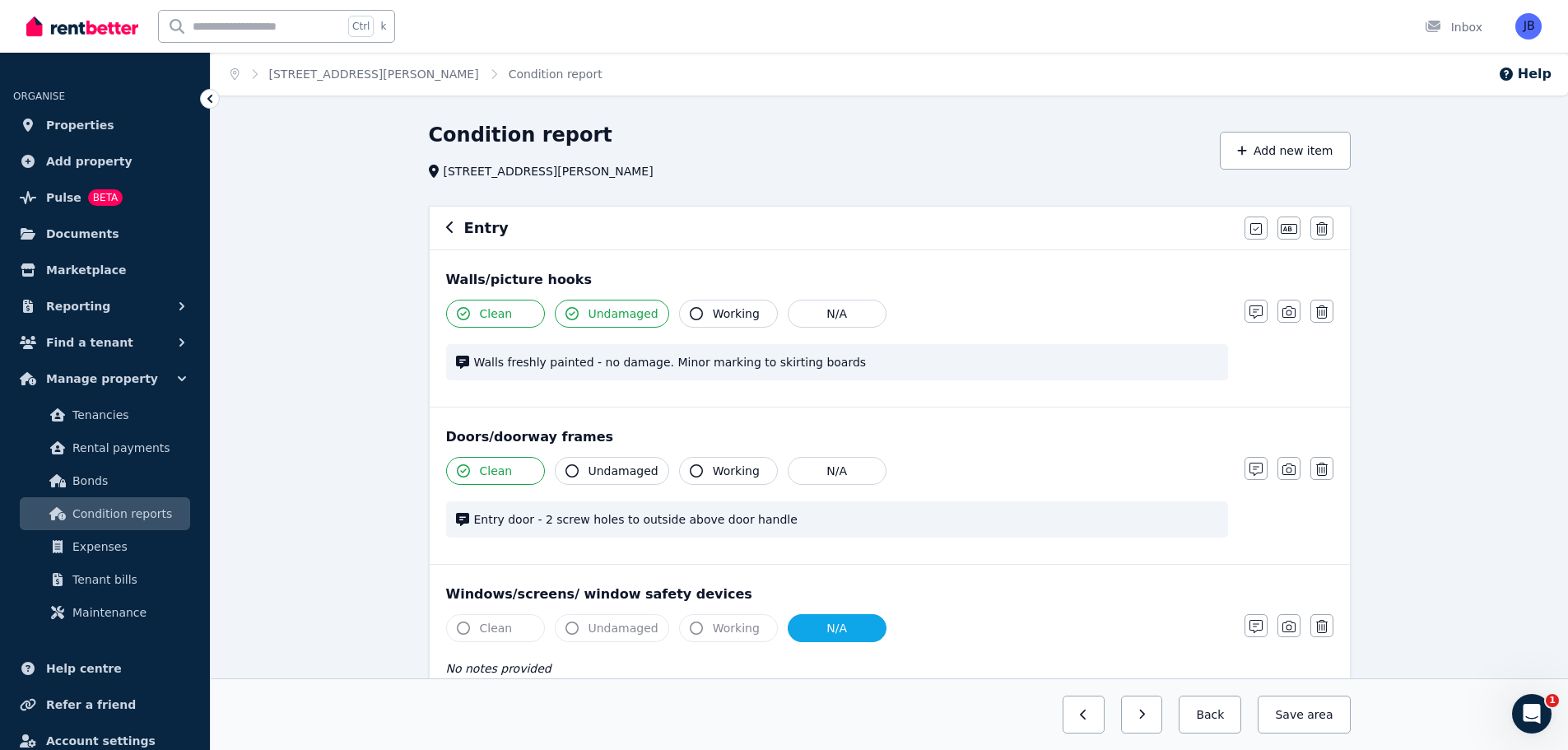
click at [452, 227] on icon "button" at bounding box center [449, 227] width 8 height 13
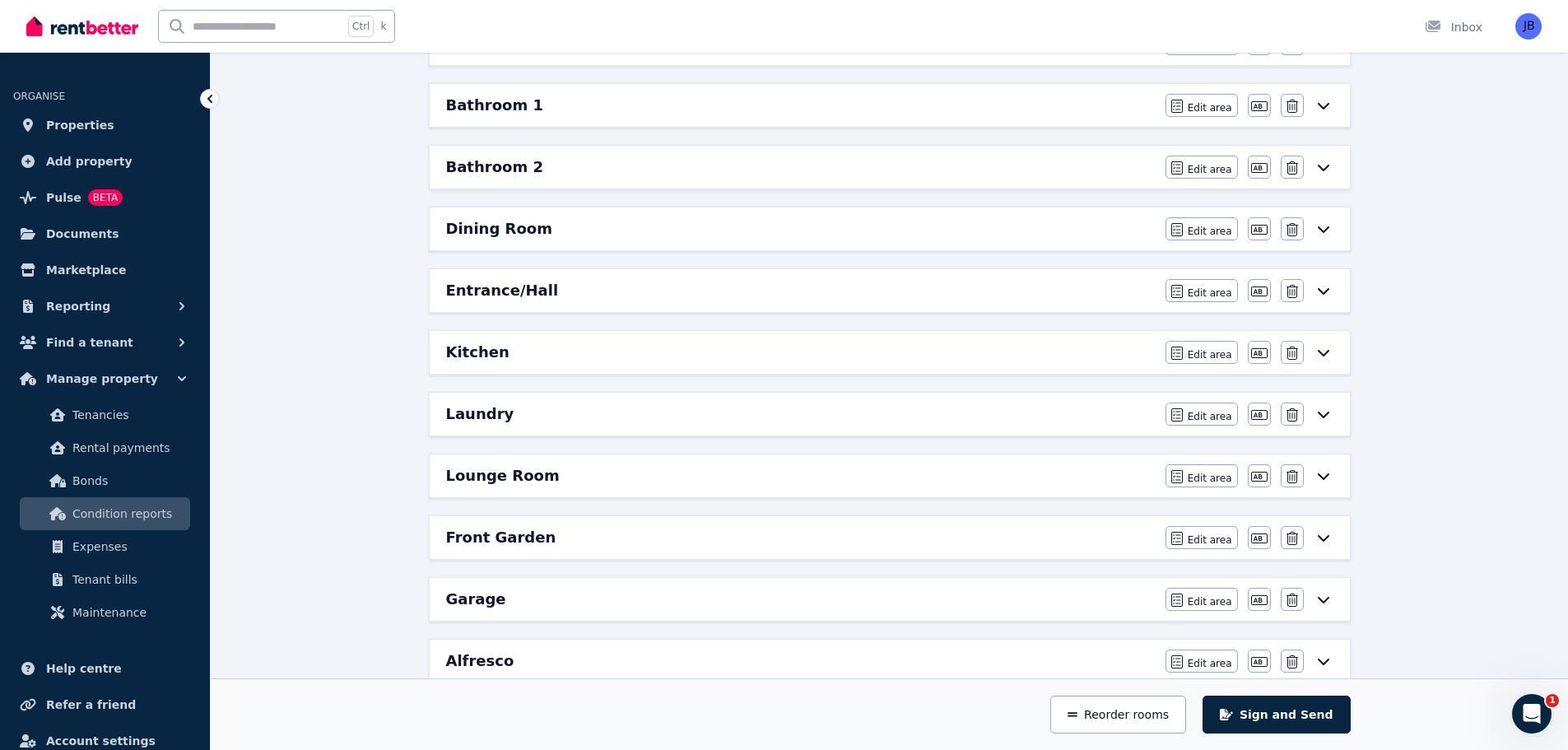
scroll to position [577, 0]
click at [464, 351] on h6 "Kitchen" at bounding box center [477, 350] width 63 height 23
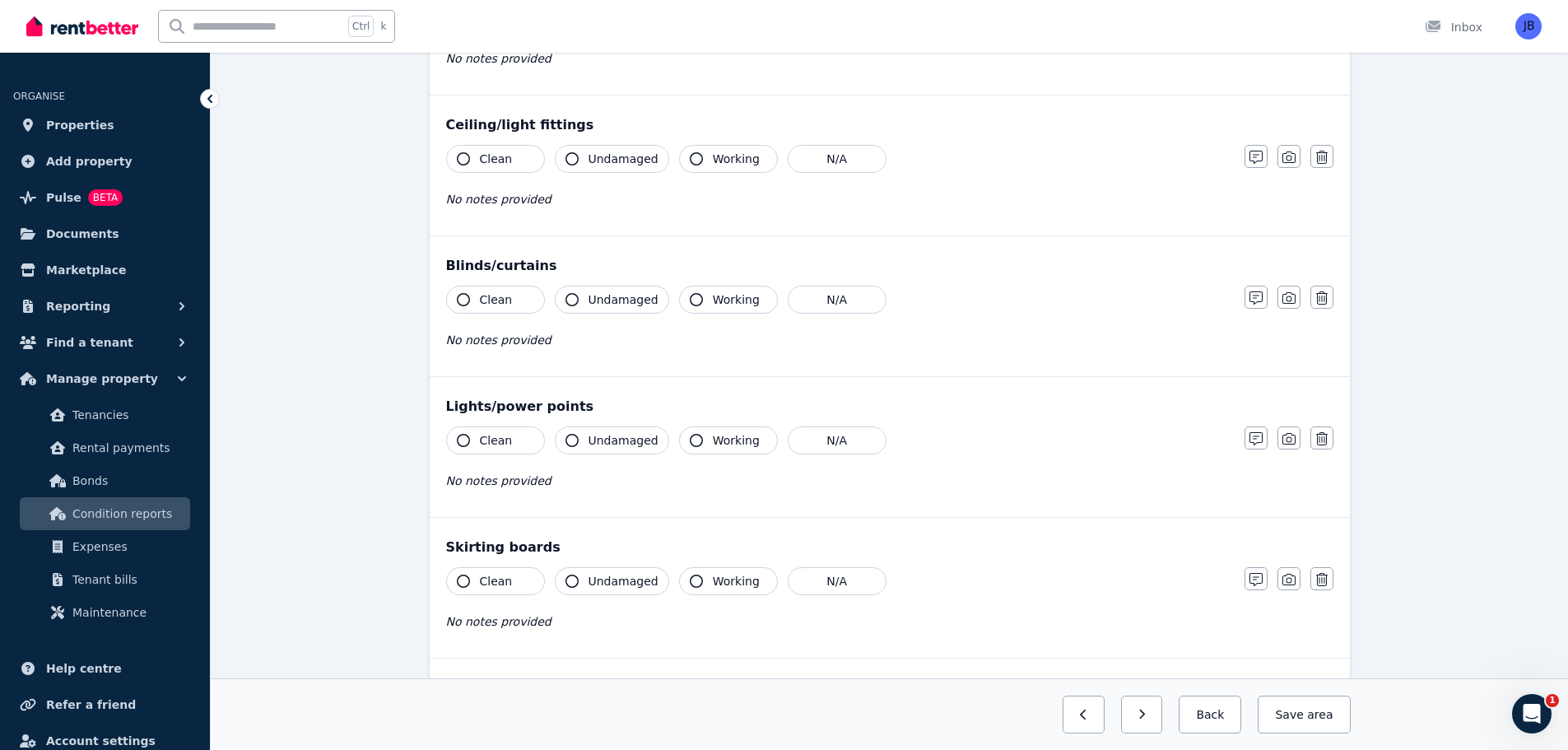
scroll to position [0, 0]
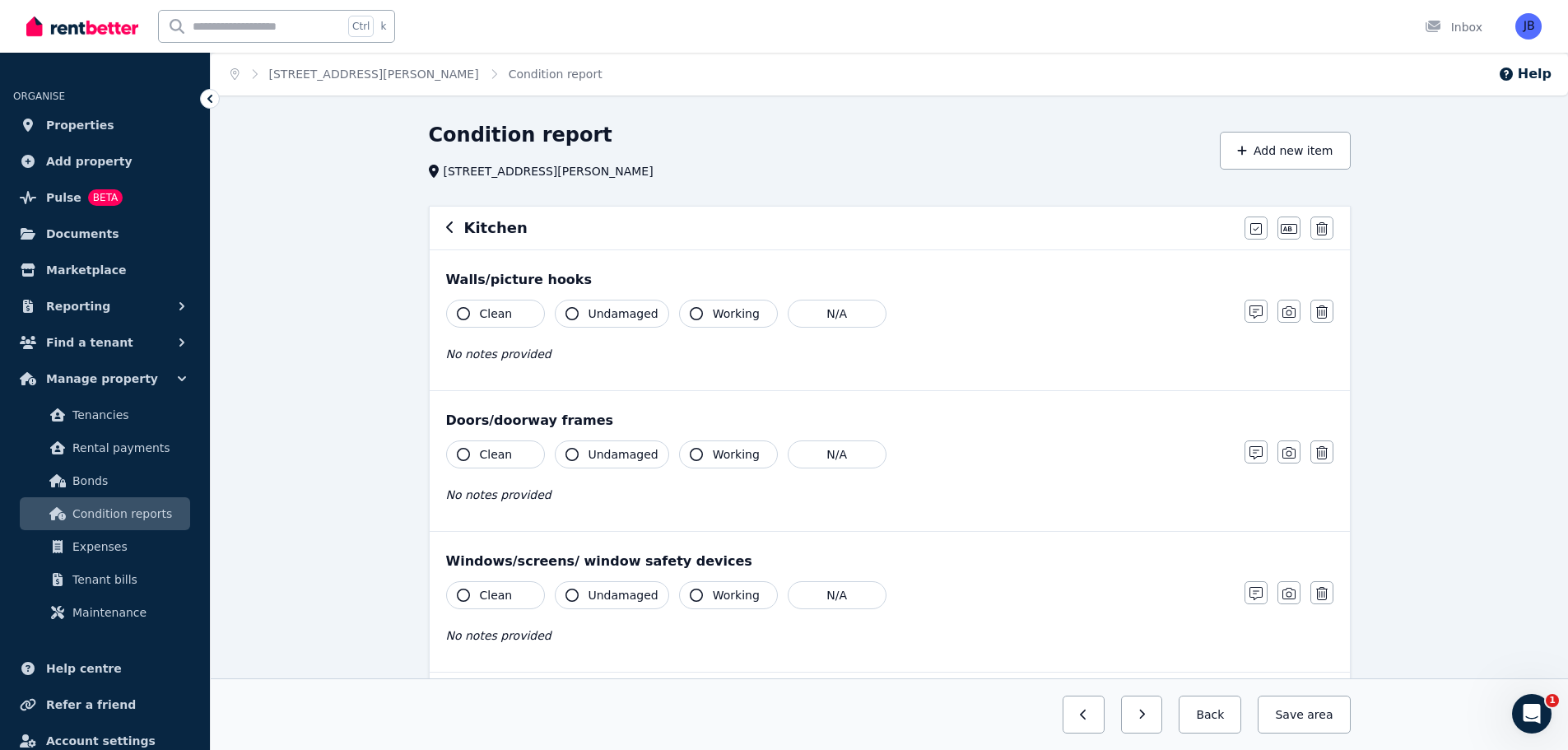
click at [459, 311] on icon "button" at bounding box center [463, 313] width 13 height 13
click at [571, 315] on icon "button" at bounding box center [571, 313] width 13 height 13
click at [1251, 311] on icon "button" at bounding box center [1256, 312] width 13 height 13
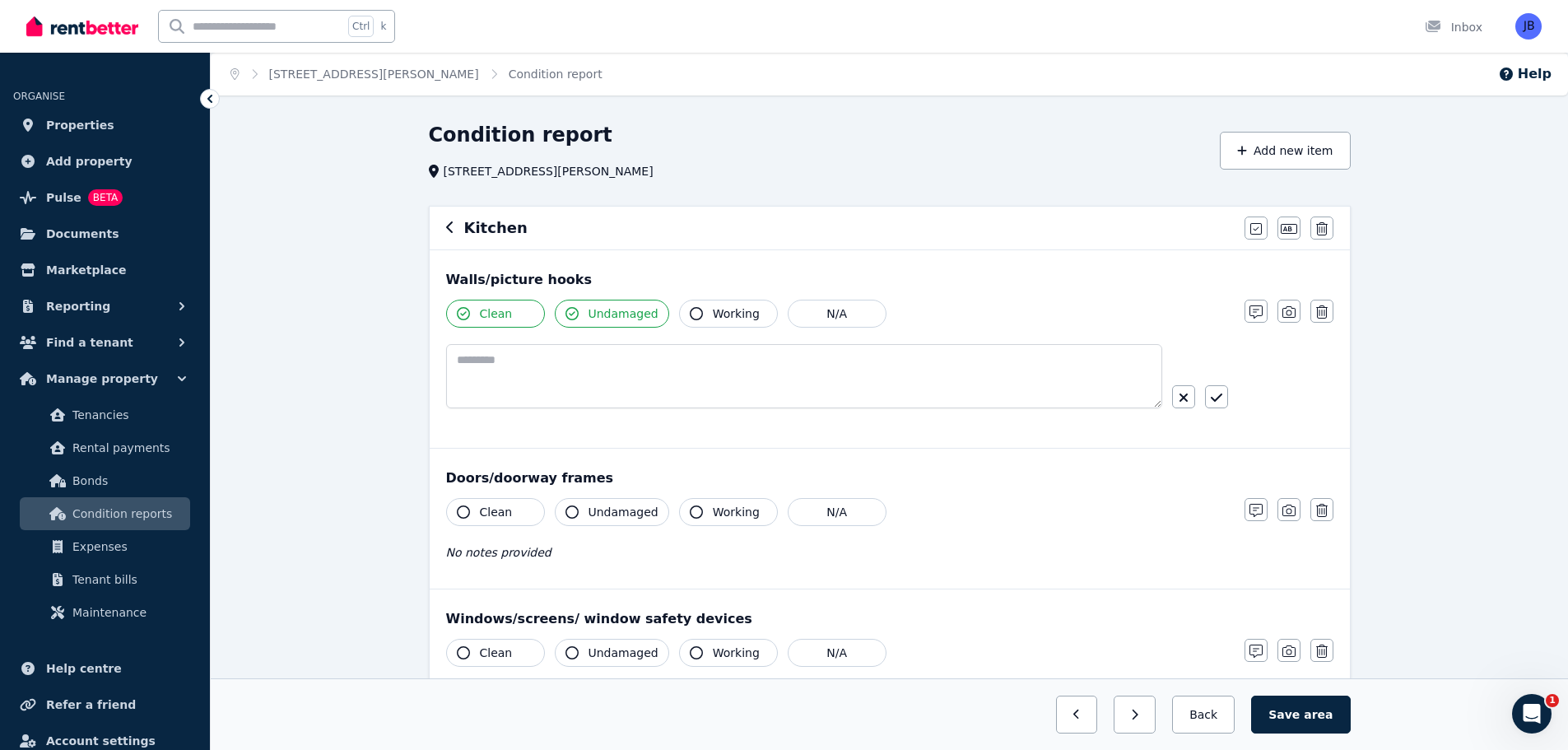
click at [1244, 300] on button "button" at bounding box center [1256, 311] width 23 height 23
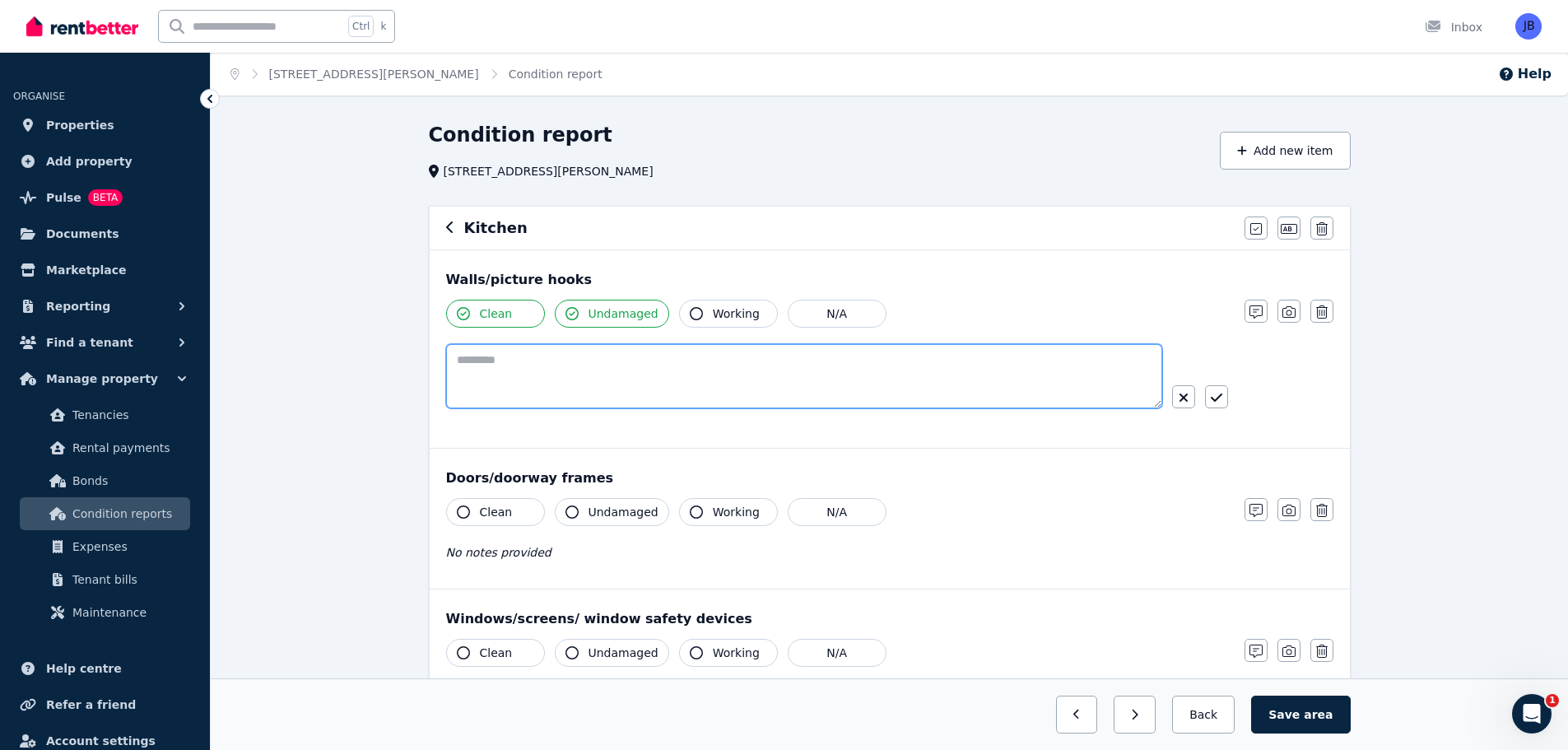
click at [601, 359] on textarea at bounding box center [803, 376] width 716 height 64
type textarea "**********"
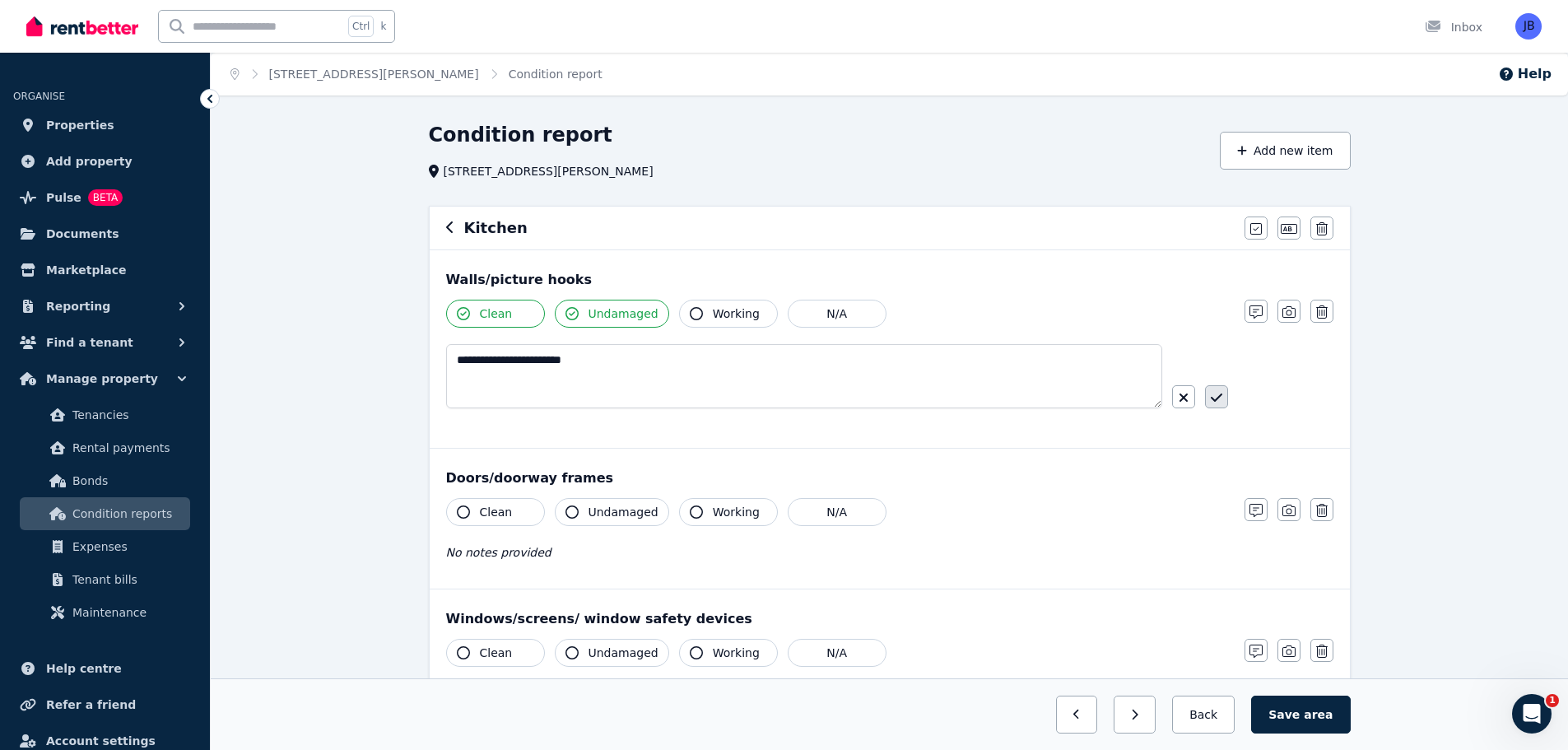
click at [1216, 396] on icon "button" at bounding box center [1216, 398] width 12 height 13
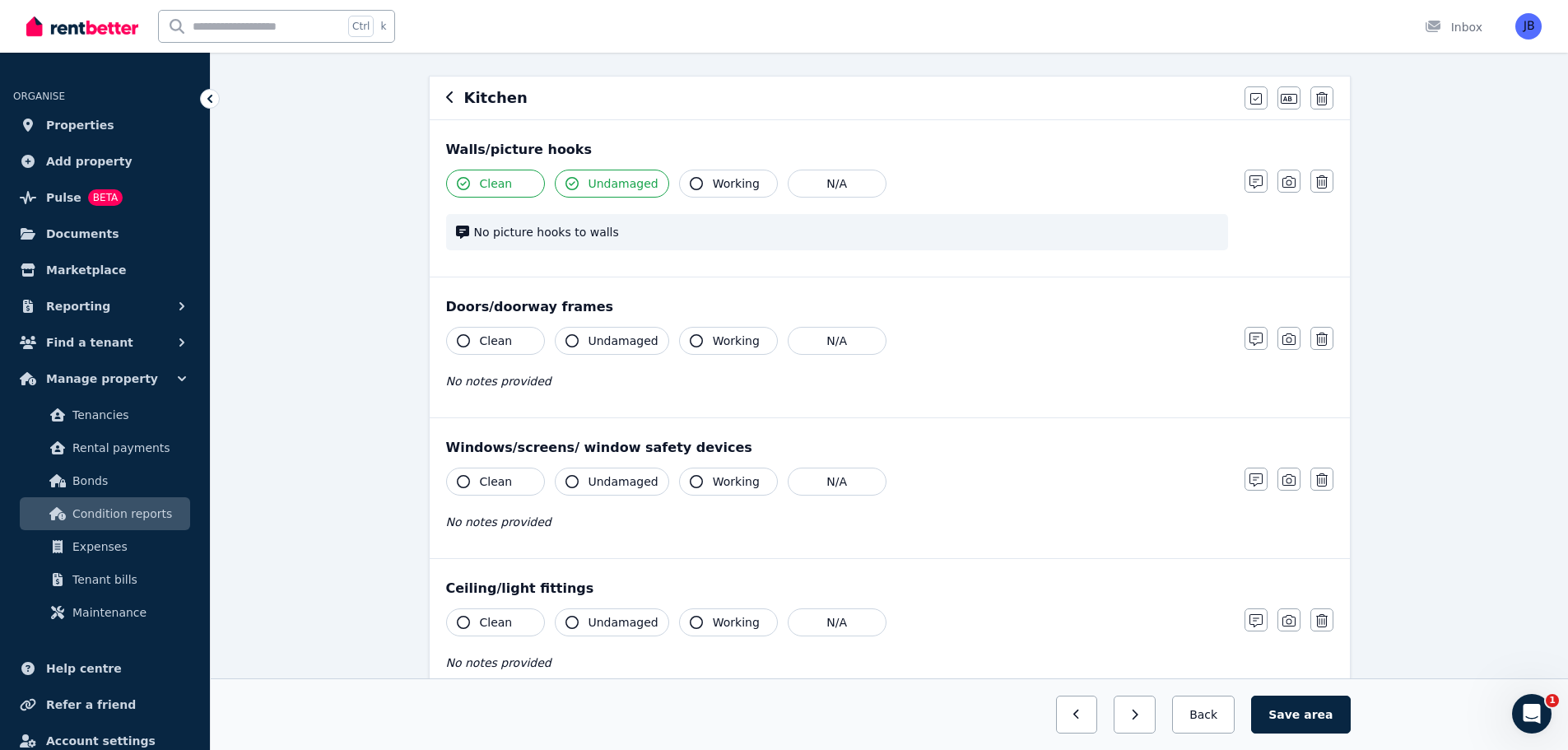
scroll to position [136, 0]
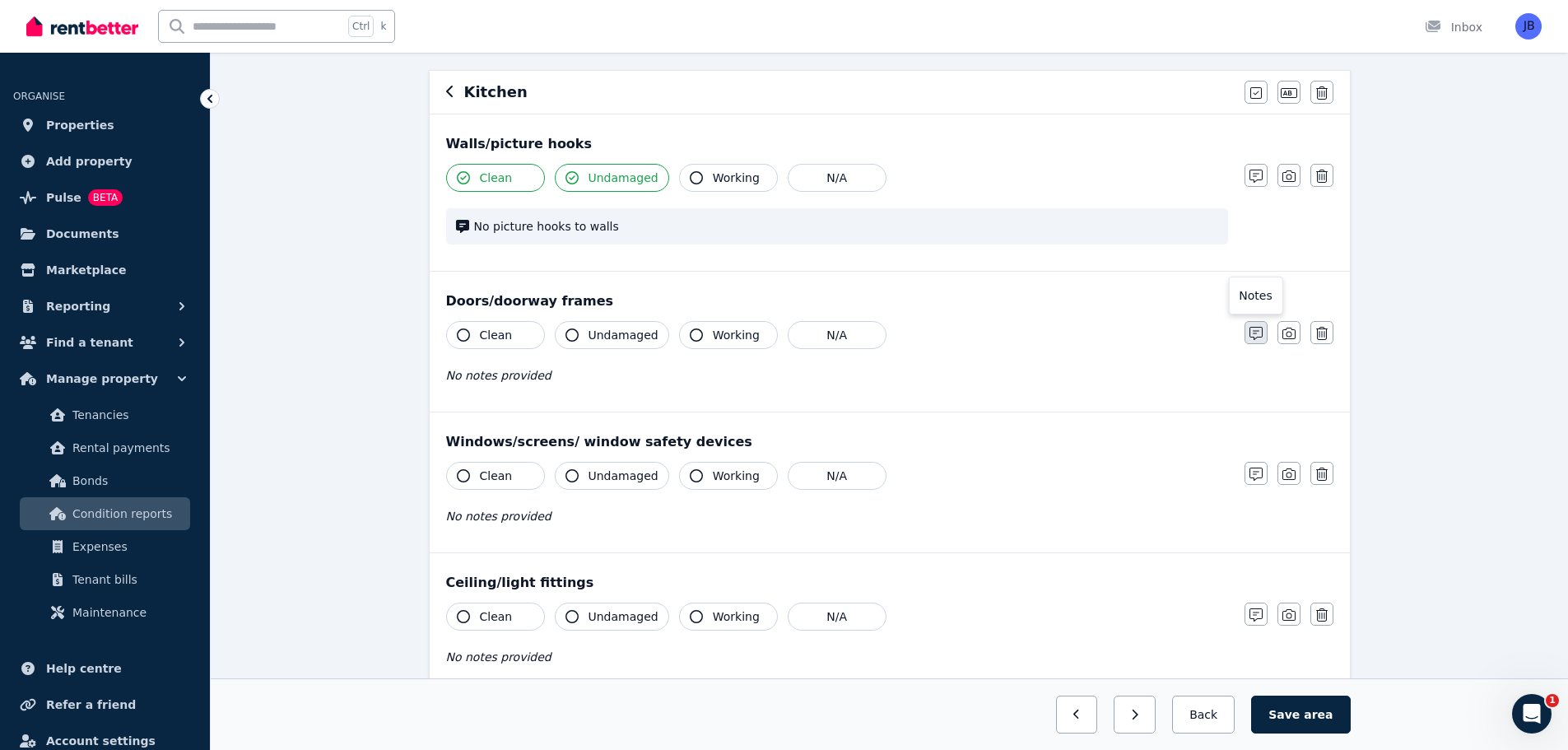
click at [1250, 331] on icon "button" at bounding box center [1256, 334] width 13 height 13
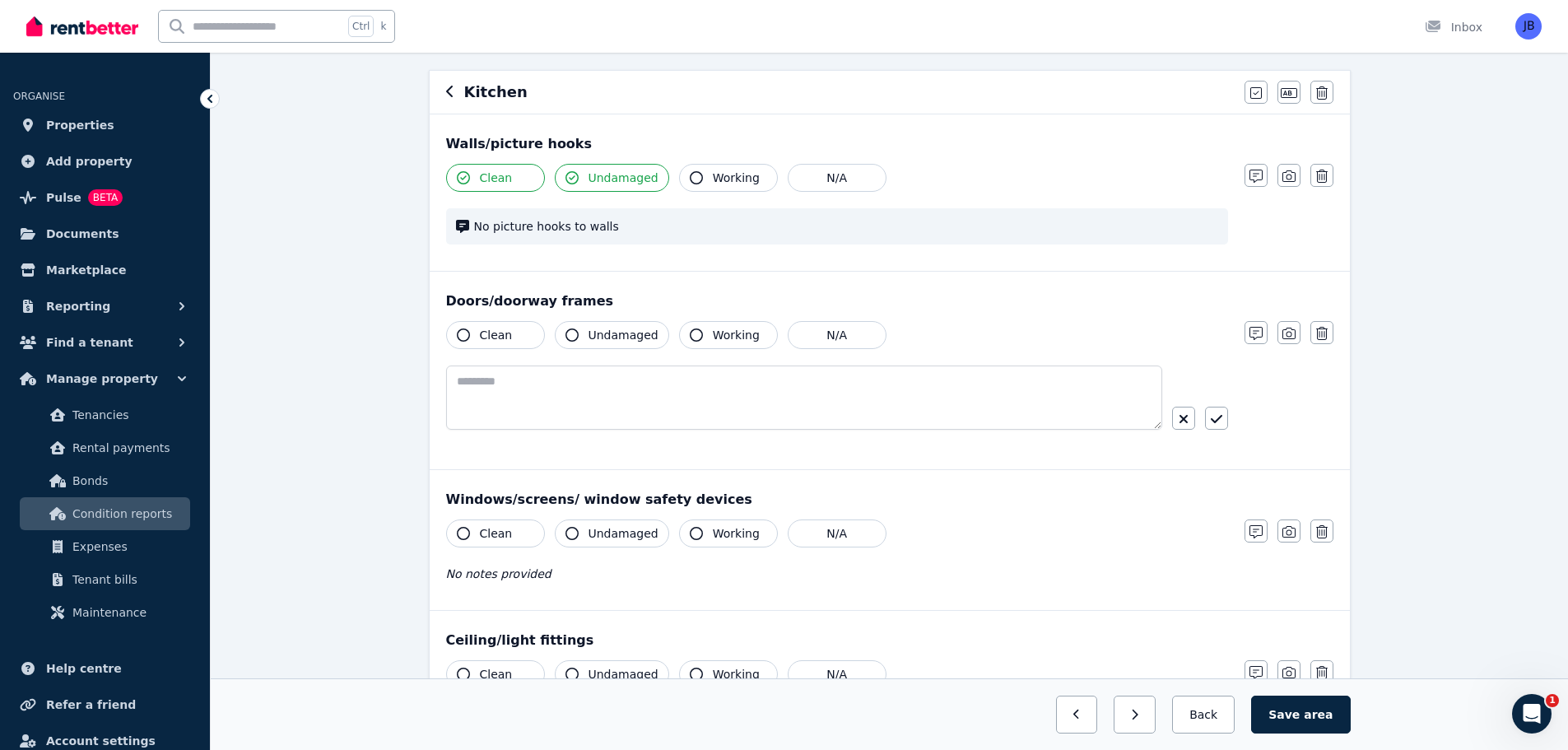
click at [462, 329] on icon "button" at bounding box center [463, 334] width 13 height 13
click at [566, 335] on icon "button" at bounding box center [571, 334] width 13 height 13
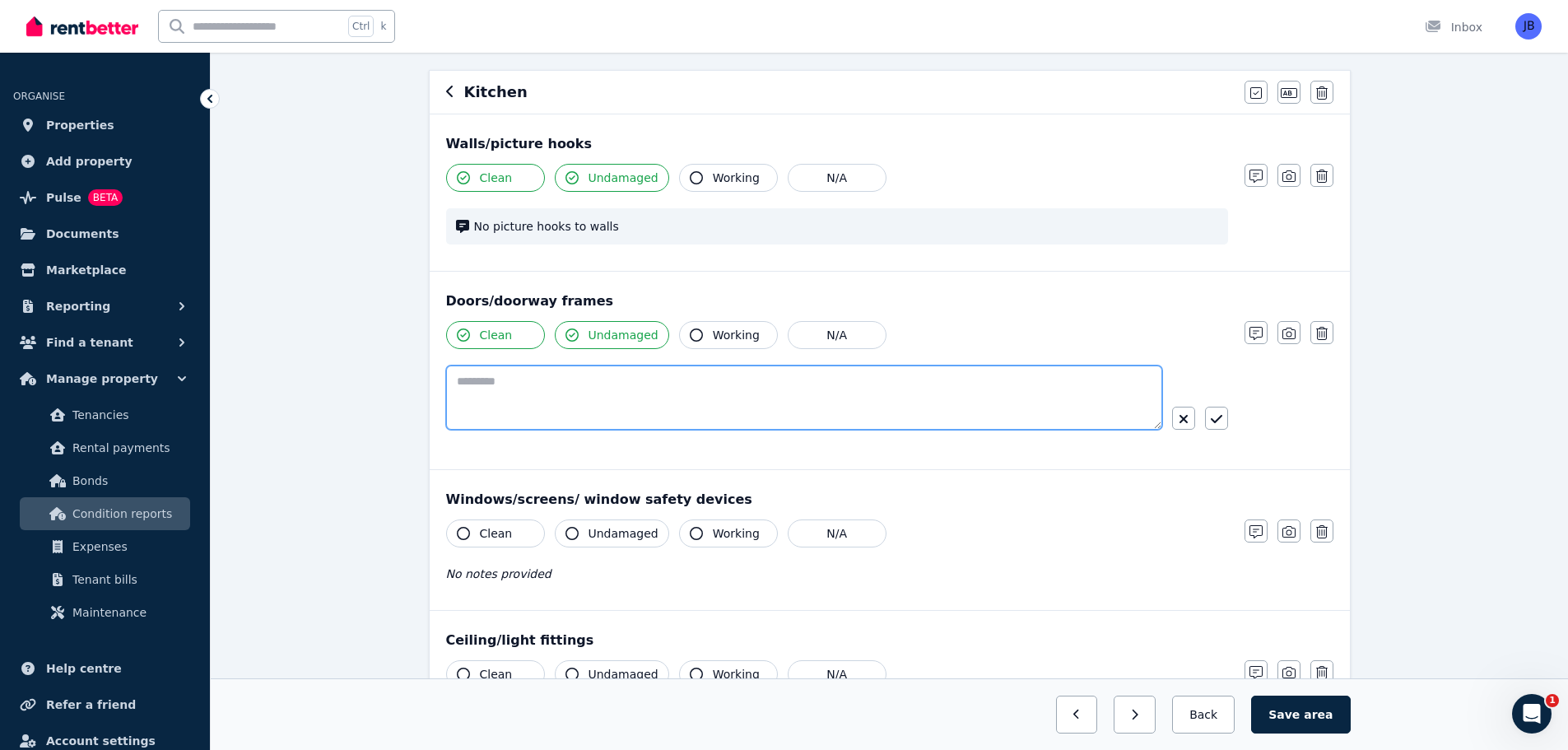
click at [496, 372] on textarea at bounding box center [803, 398] width 716 height 64
type textarea "**********"
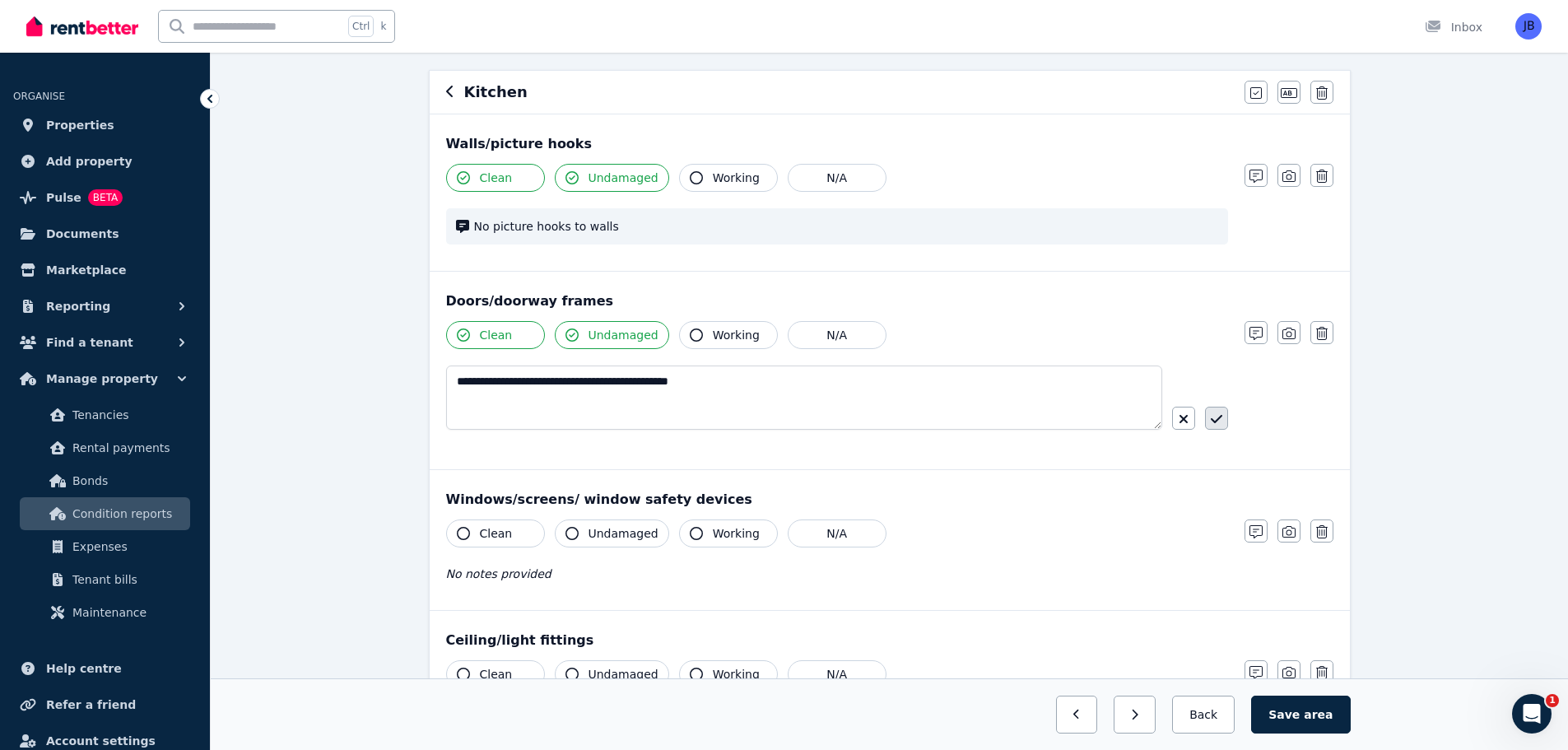
click at [1219, 413] on icon "button" at bounding box center [1216, 419] width 12 height 13
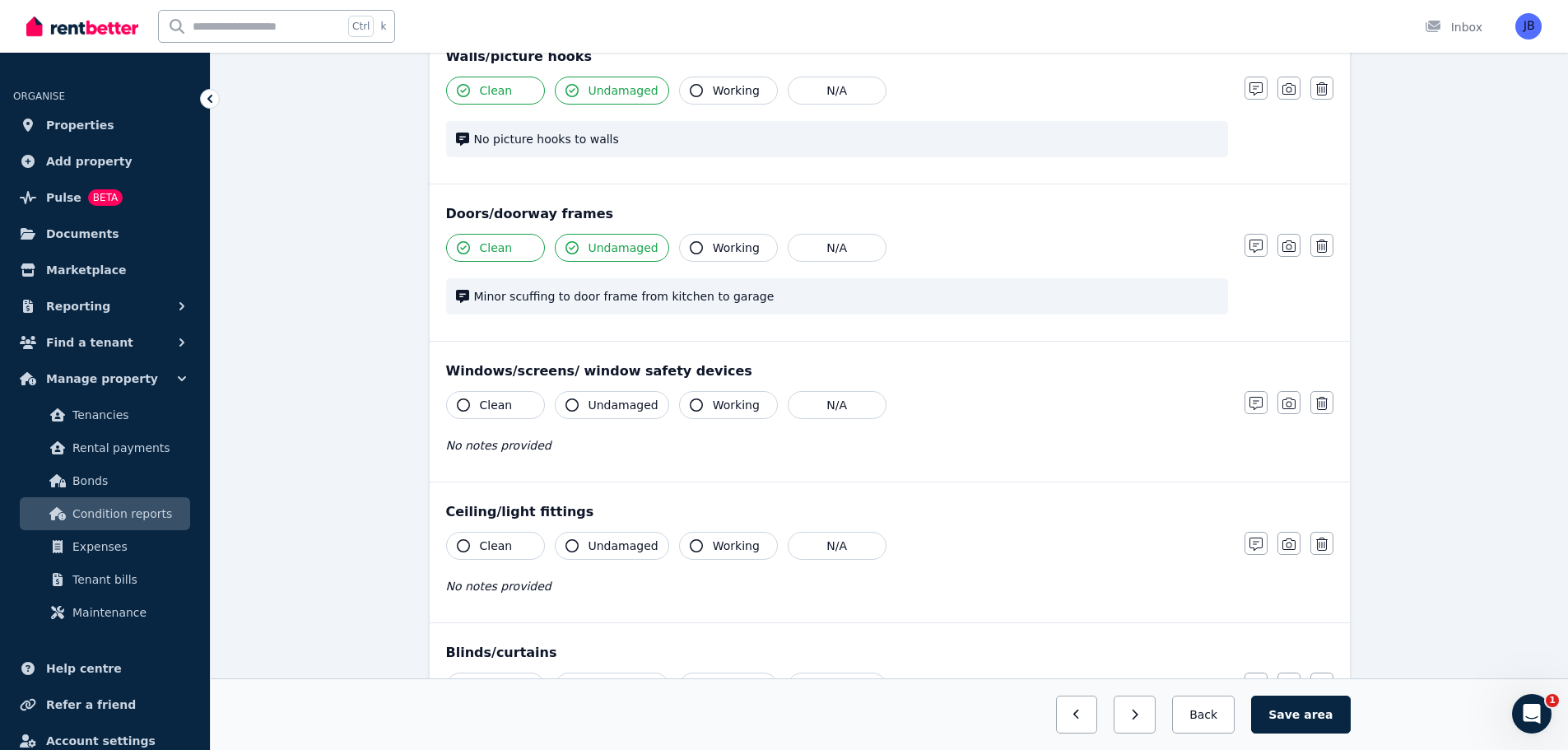
scroll to position [237, 0]
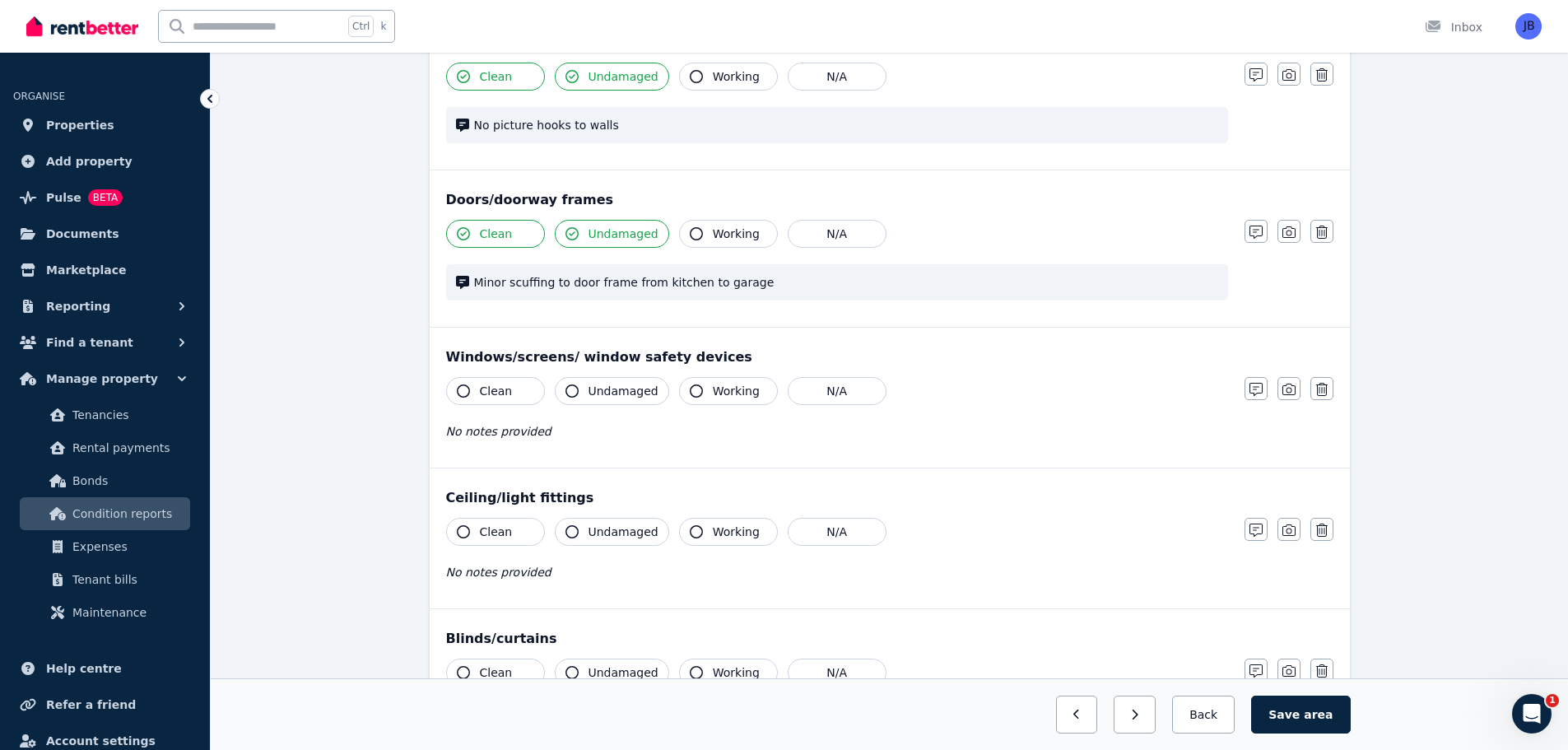
click at [467, 391] on icon "button" at bounding box center [463, 391] width 13 height 13
click at [569, 391] on icon "button" at bounding box center [571, 391] width 13 height 13
click at [690, 390] on icon "button" at bounding box center [696, 391] width 13 height 13
click at [1297, 279] on div "Clean Undamaged Working N/A Minor scuffing to door frame from kitchen to garage…" at bounding box center [889, 268] width 887 height 97
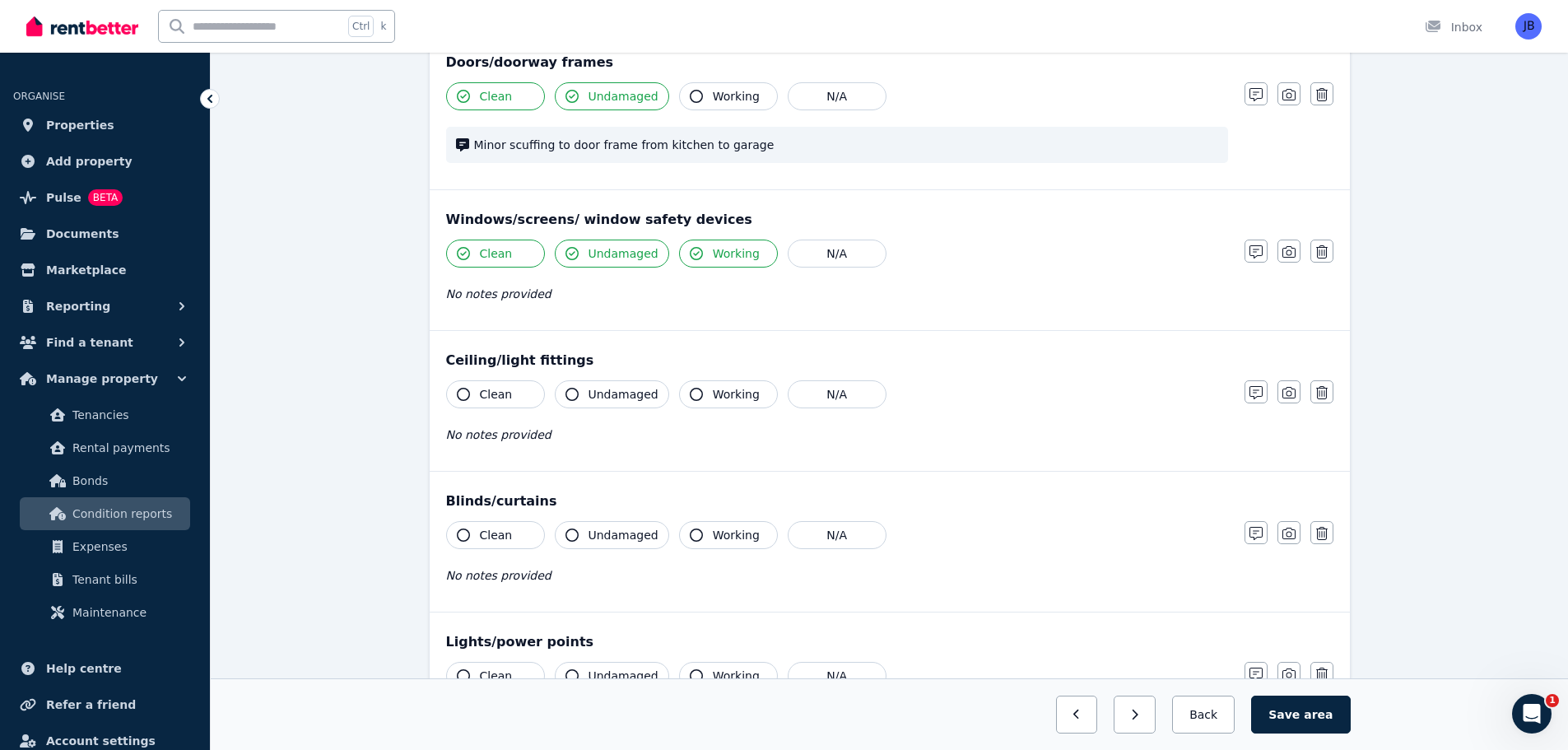
scroll to position [375, 0]
click at [464, 390] on icon "button" at bounding box center [463, 393] width 13 height 13
click at [573, 389] on icon "button" at bounding box center [571, 393] width 13 height 13
click at [690, 394] on icon "button" at bounding box center [696, 393] width 13 height 13
click at [1197, 326] on div "Windows/screens/ window safety devices Clean Undamaged Working N/A No notes pro…" at bounding box center [890, 259] width 920 height 140
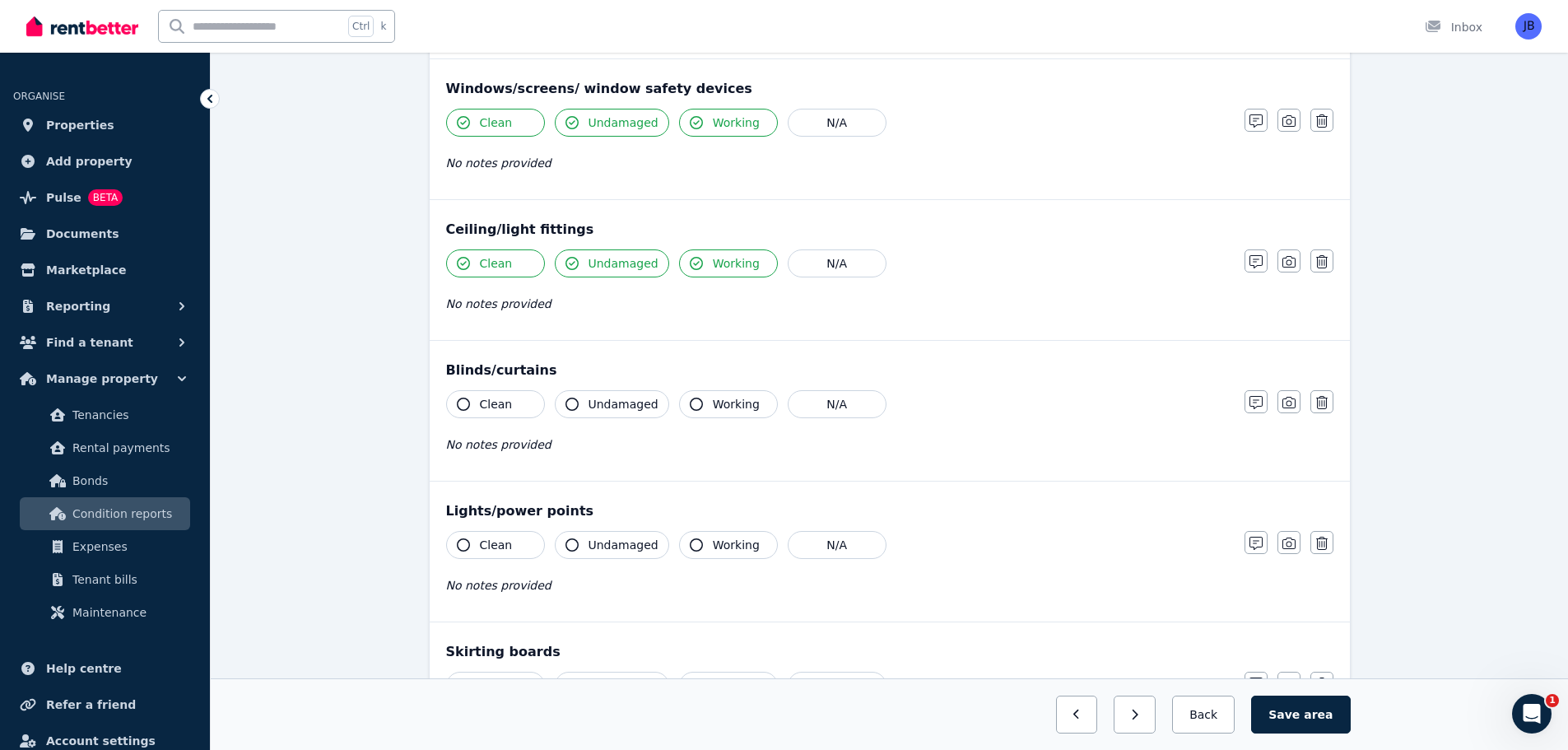
scroll to position [552, 0]
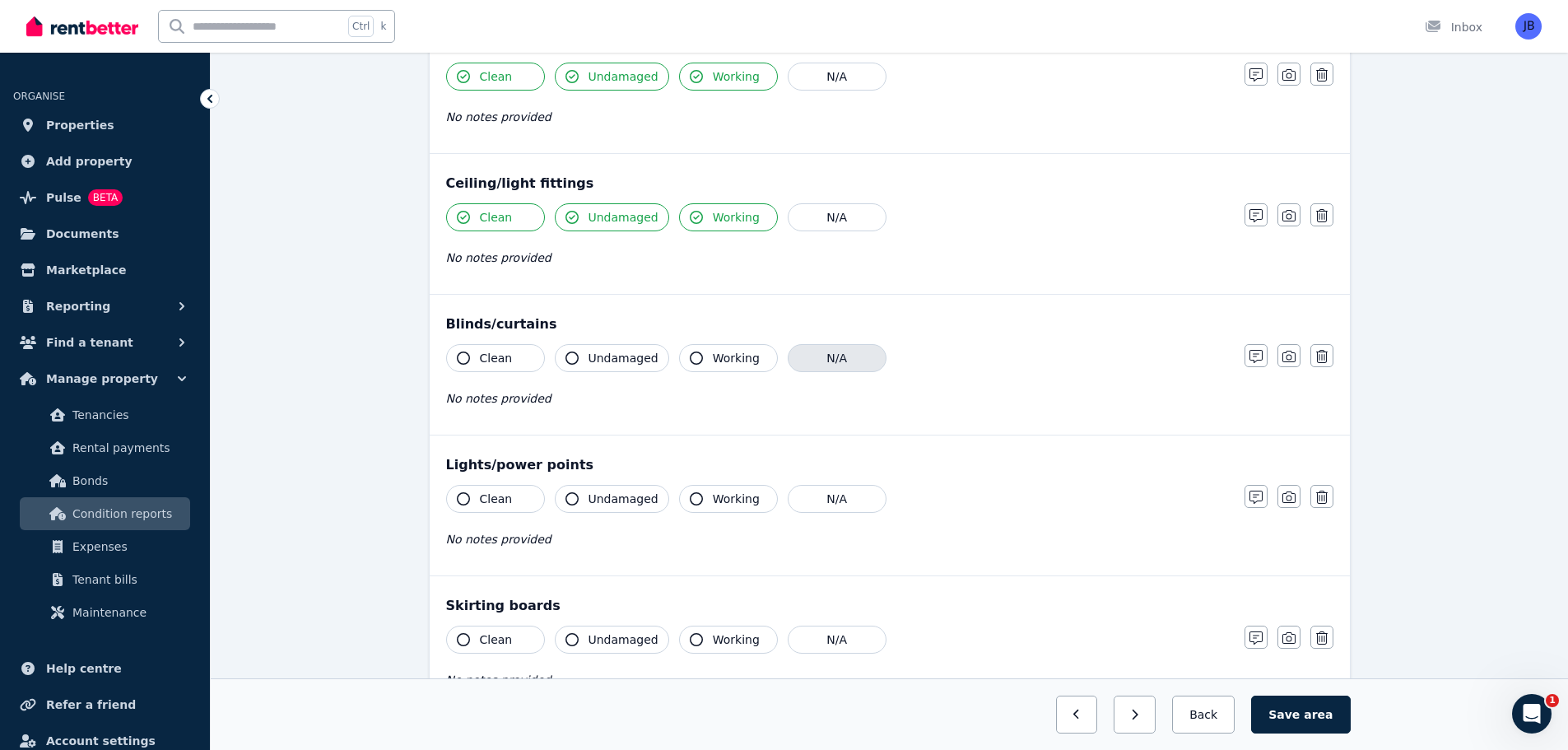
click at [821, 355] on button "N/A" at bounding box center [837, 358] width 99 height 28
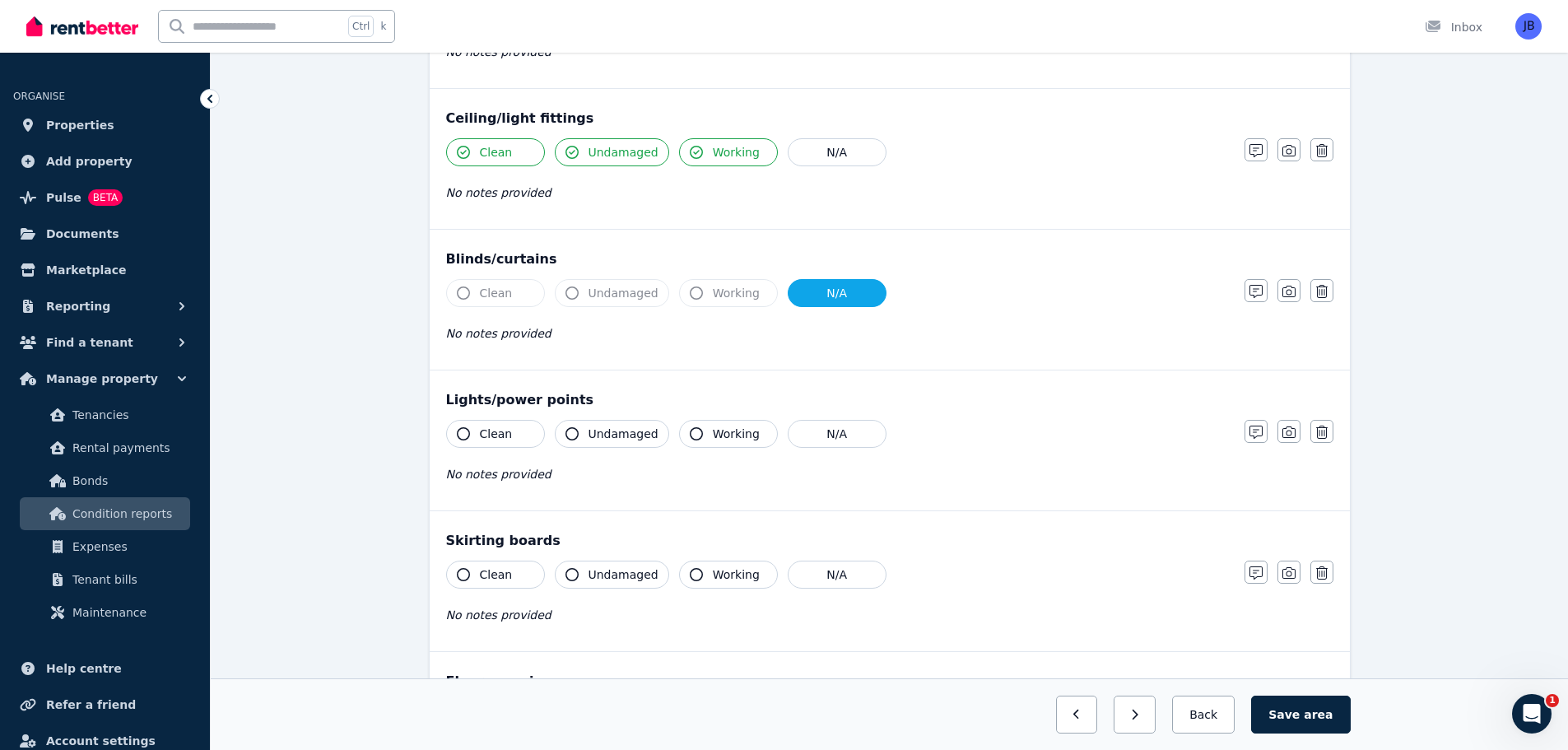
scroll to position [624, 0]
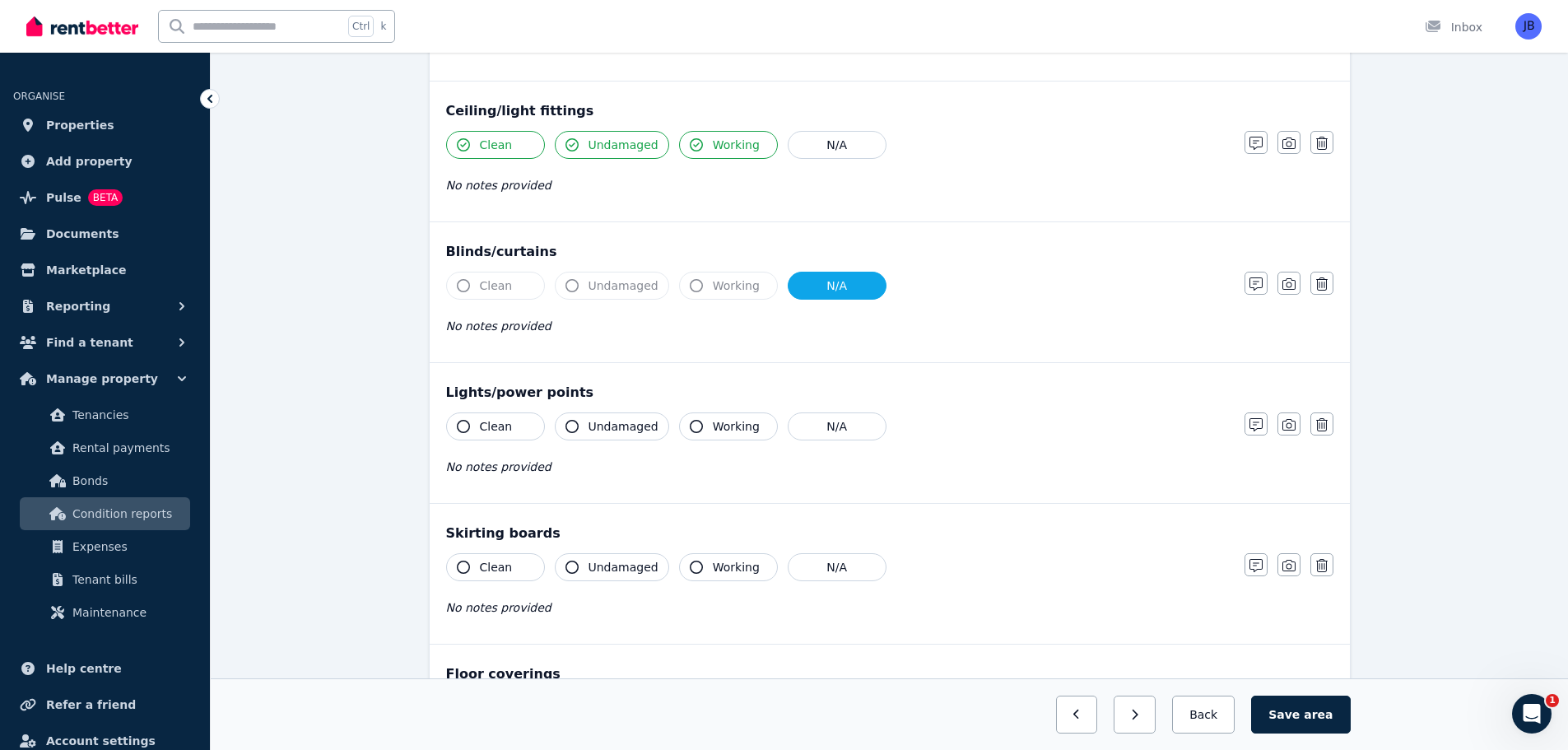
click at [462, 424] on icon "button" at bounding box center [463, 426] width 13 height 13
click at [579, 426] on button "Undamaged" at bounding box center [612, 426] width 114 height 28
click at [690, 421] on icon "button" at bounding box center [696, 426] width 13 height 13
click at [1216, 321] on div "No notes provided" at bounding box center [836, 326] width 782 height 20
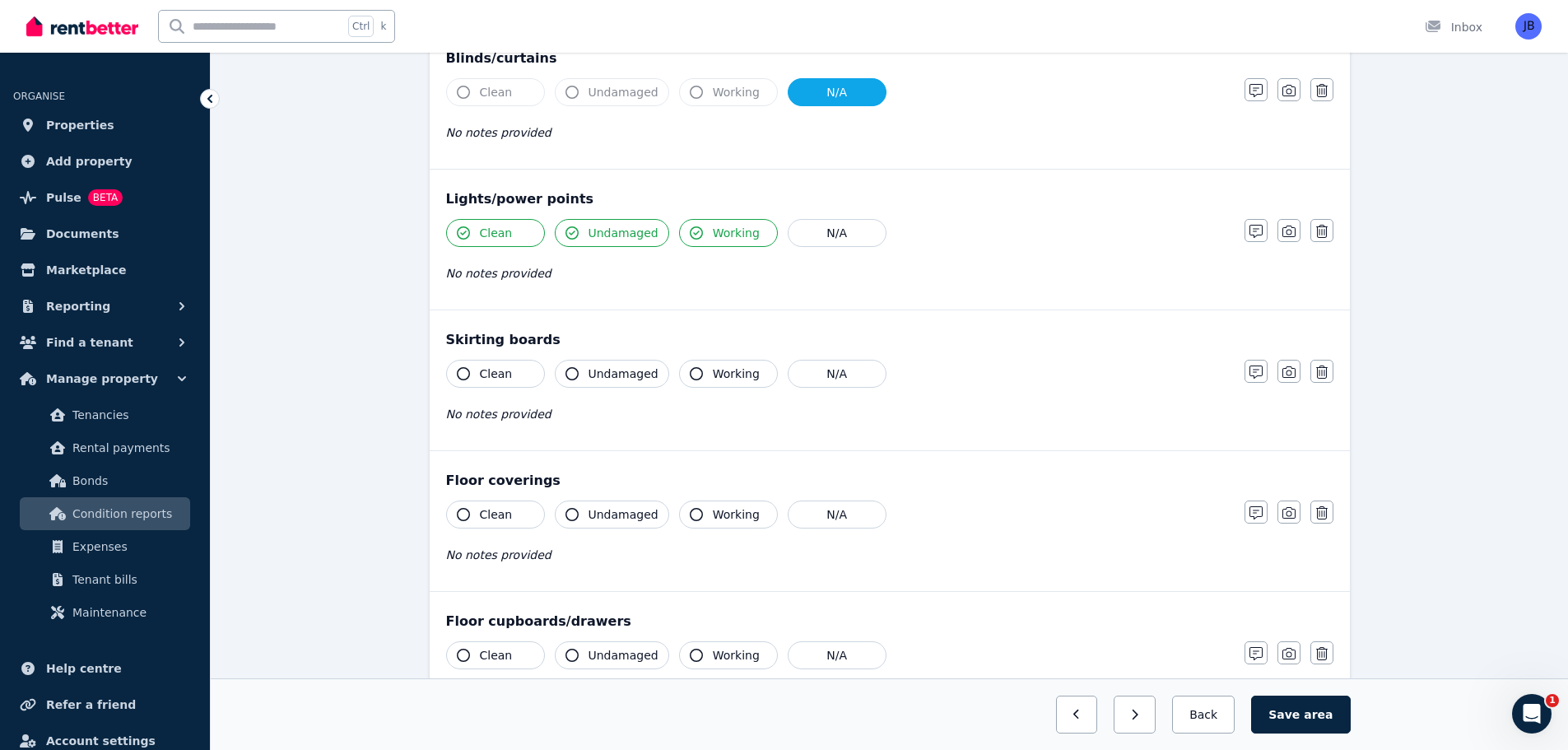
scroll to position [820, 0]
click at [464, 373] on icon "button" at bounding box center [463, 372] width 13 height 13
click at [1250, 370] on icon "button" at bounding box center [1256, 370] width 13 height 13
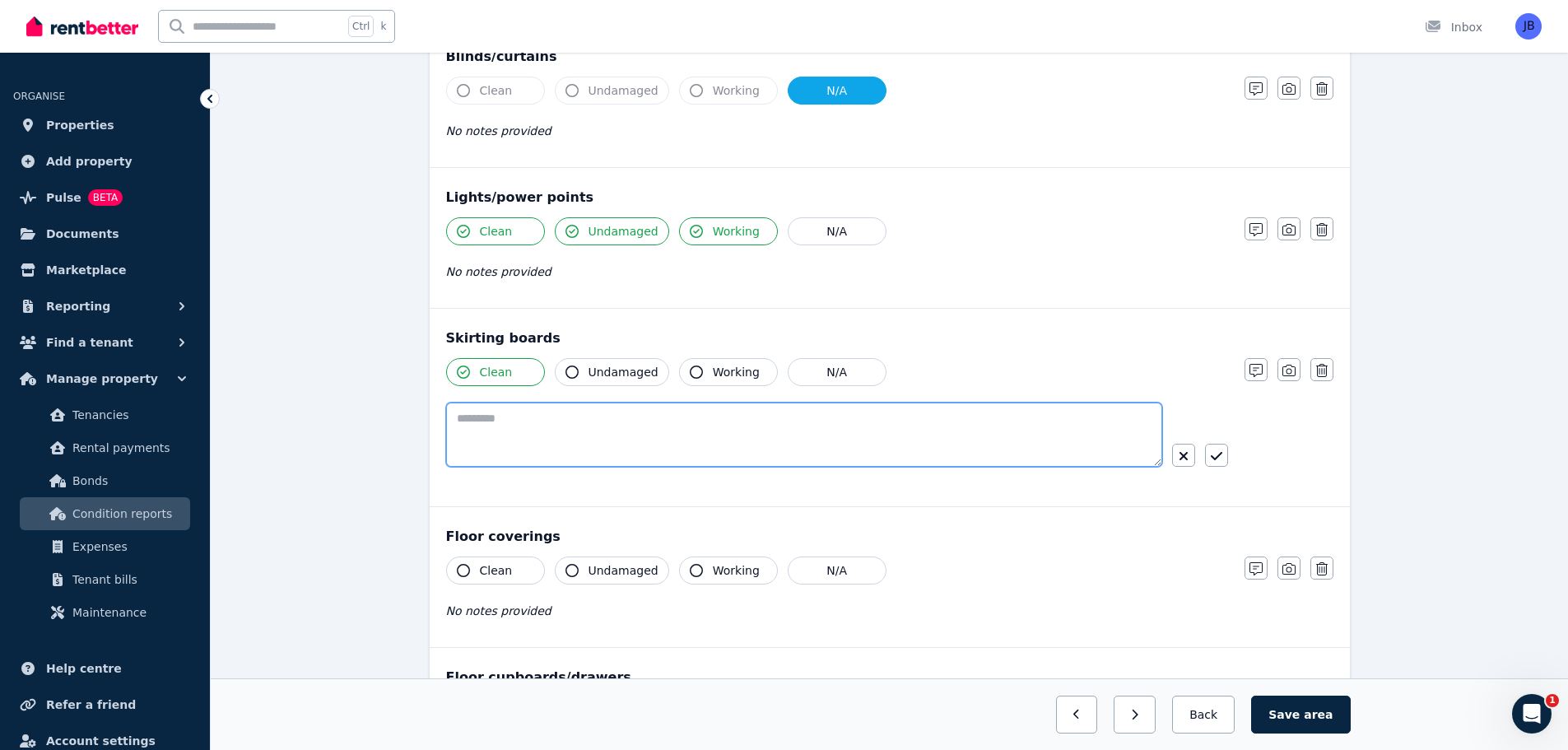
click at [554, 417] on textarea at bounding box center [803, 434] width 716 height 64
type textarea "**********"
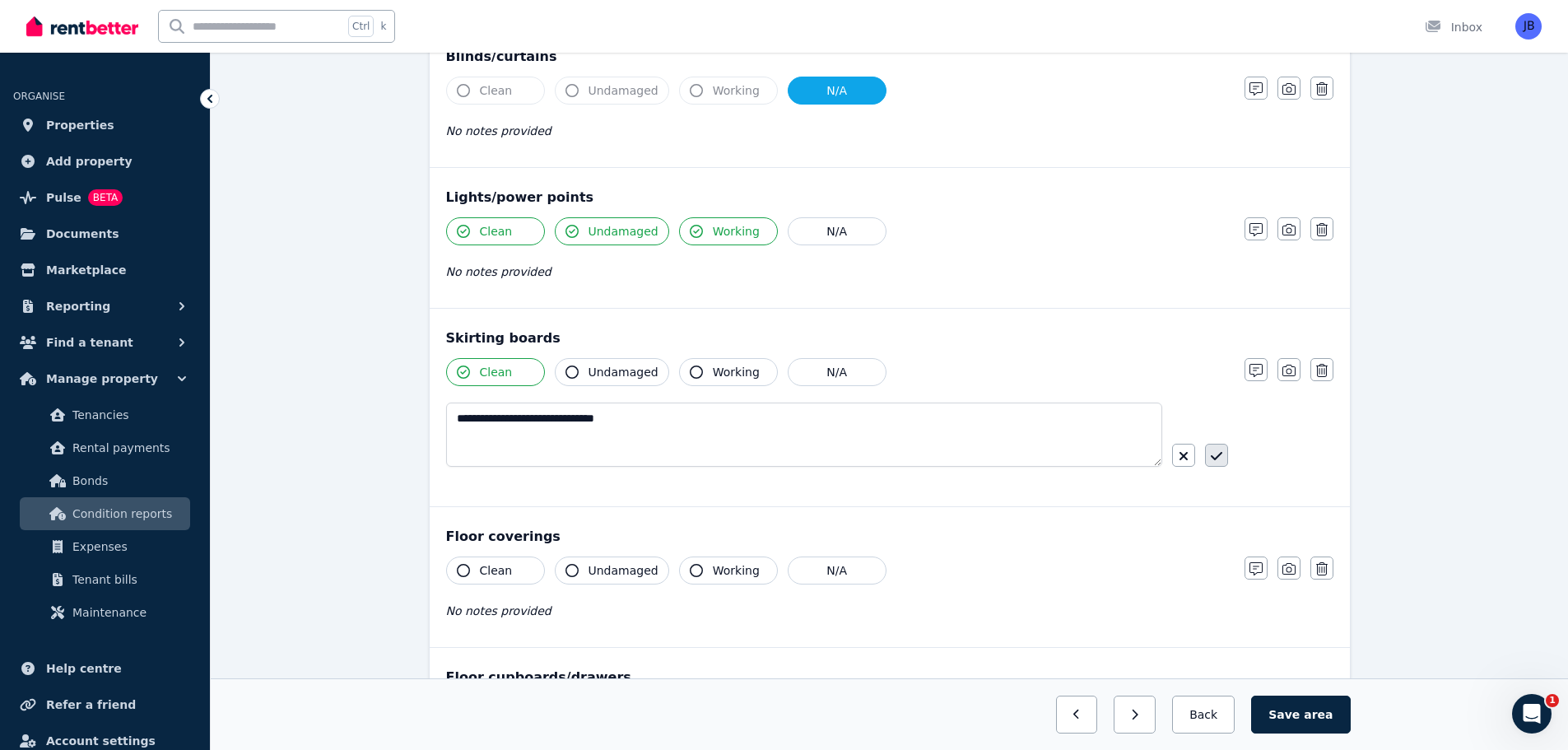
click at [1223, 452] on button "button" at bounding box center [1217, 456] width 23 height 23
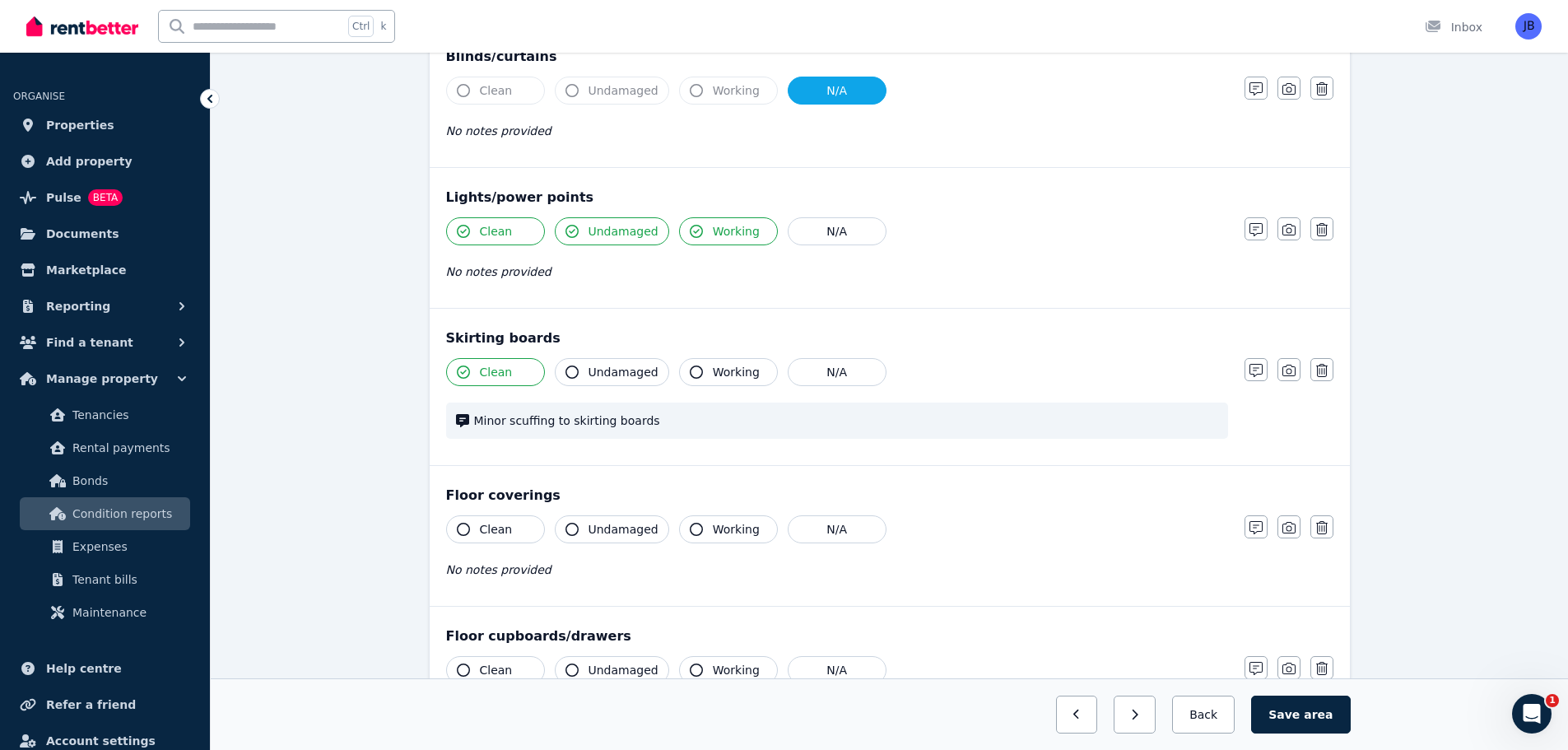
click at [1194, 271] on div "No notes provided" at bounding box center [836, 272] width 782 height 20
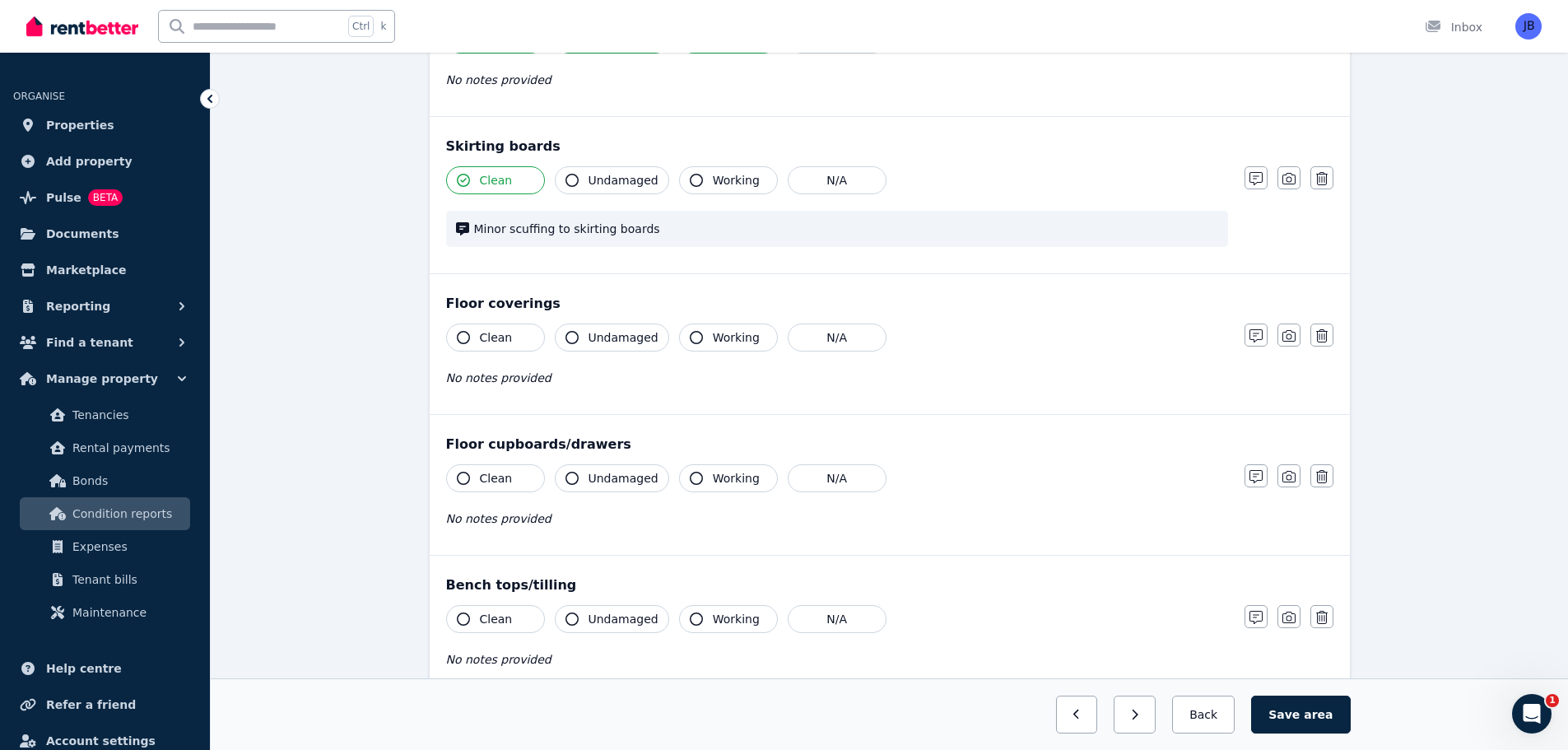
scroll to position [1036, 0]
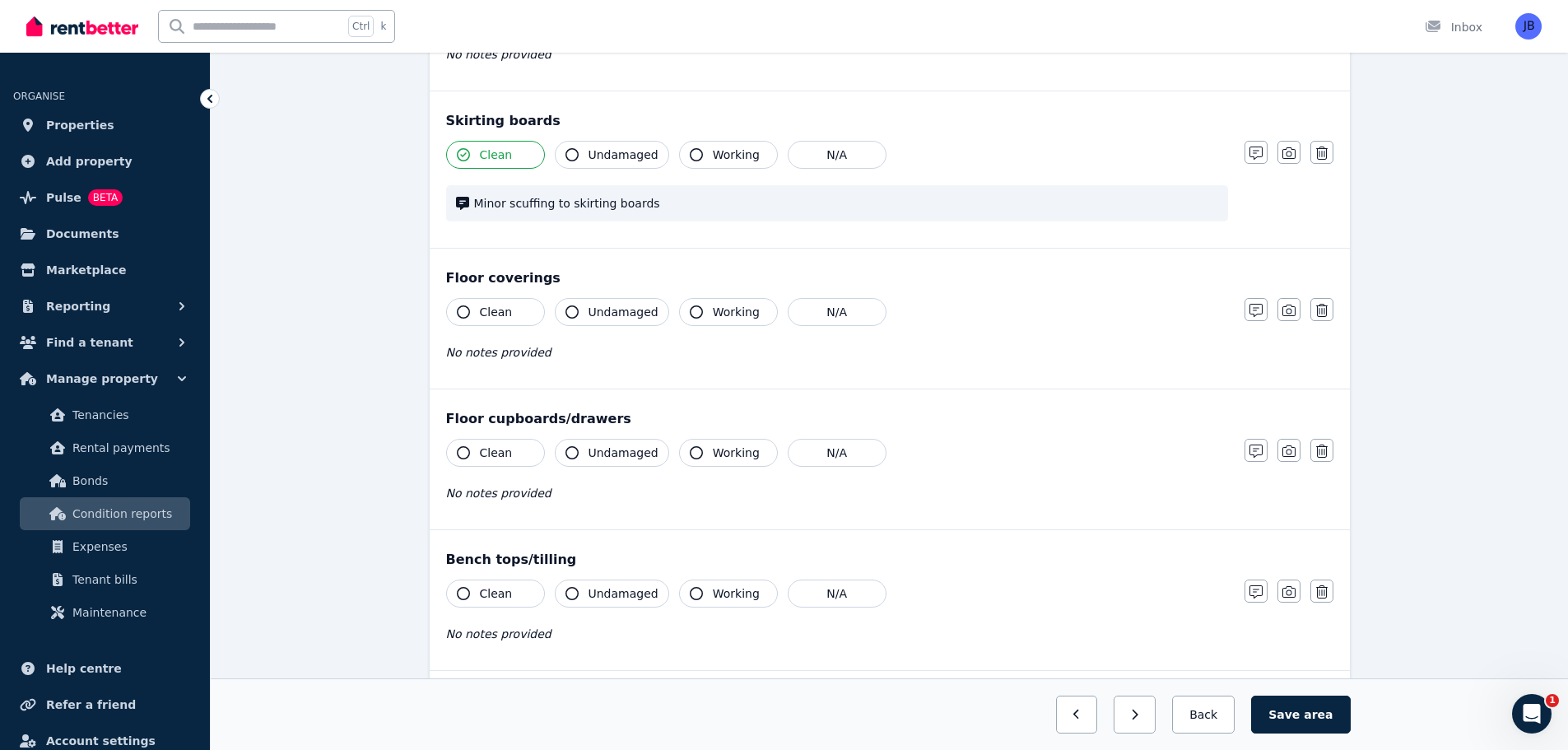
click at [463, 310] on icon "button" at bounding box center [463, 312] width 13 height 13
click at [574, 314] on icon "button" at bounding box center [571, 312] width 13 height 13
click at [1247, 316] on button "button" at bounding box center [1256, 309] width 23 height 23
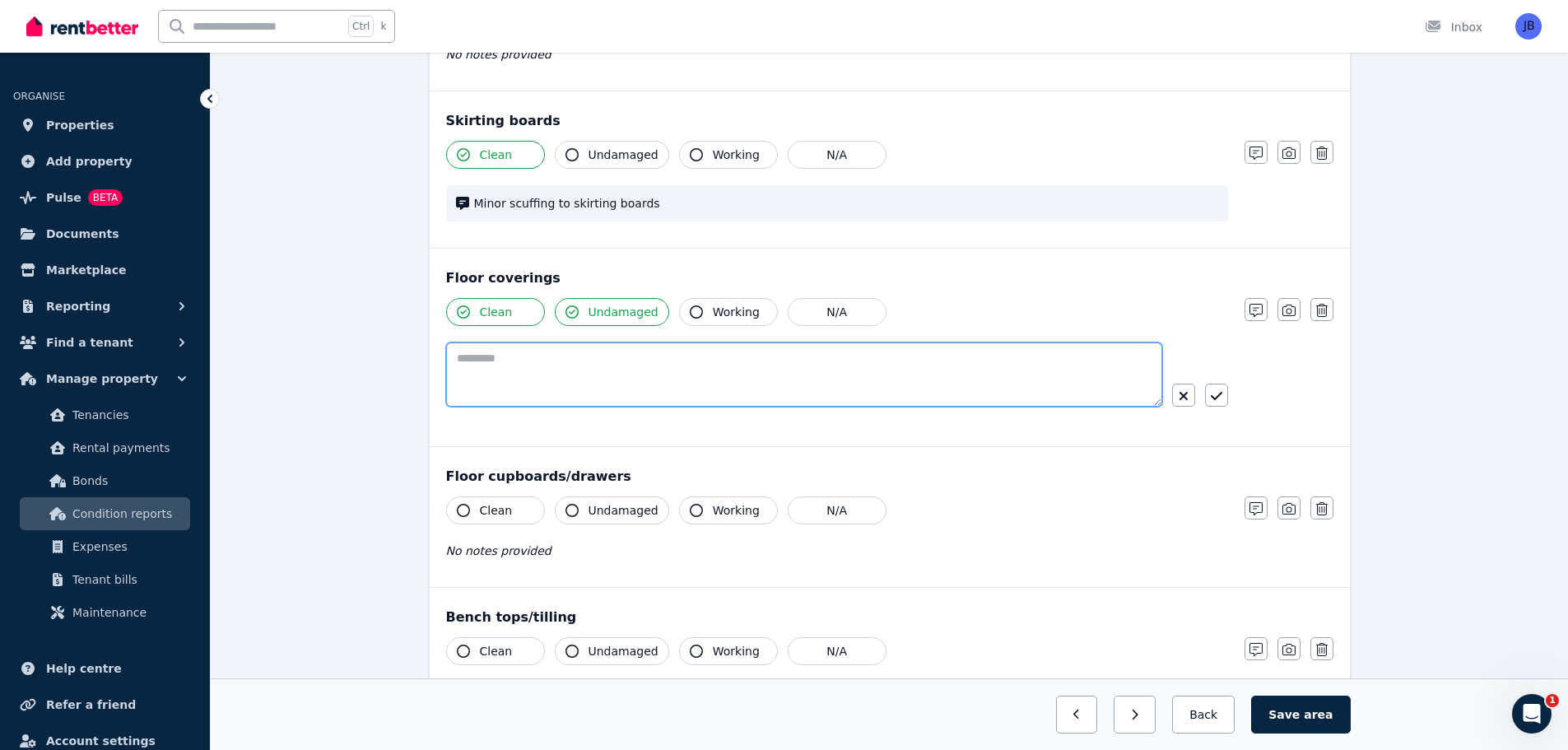
click at [542, 356] on textarea at bounding box center [803, 375] width 716 height 64
type textarea "**********"
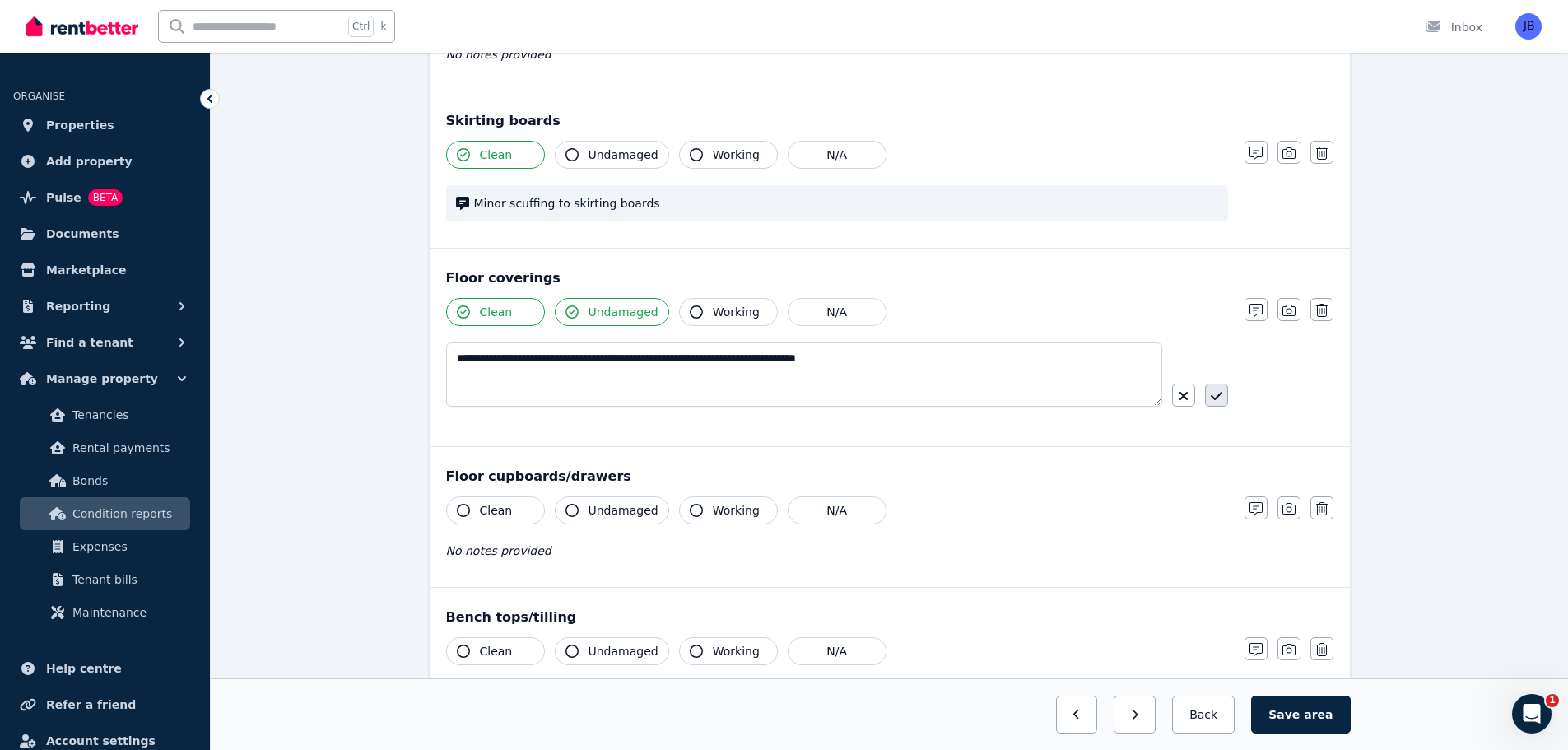
click at [1215, 396] on icon "button" at bounding box center [1216, 396] width 12 height 13
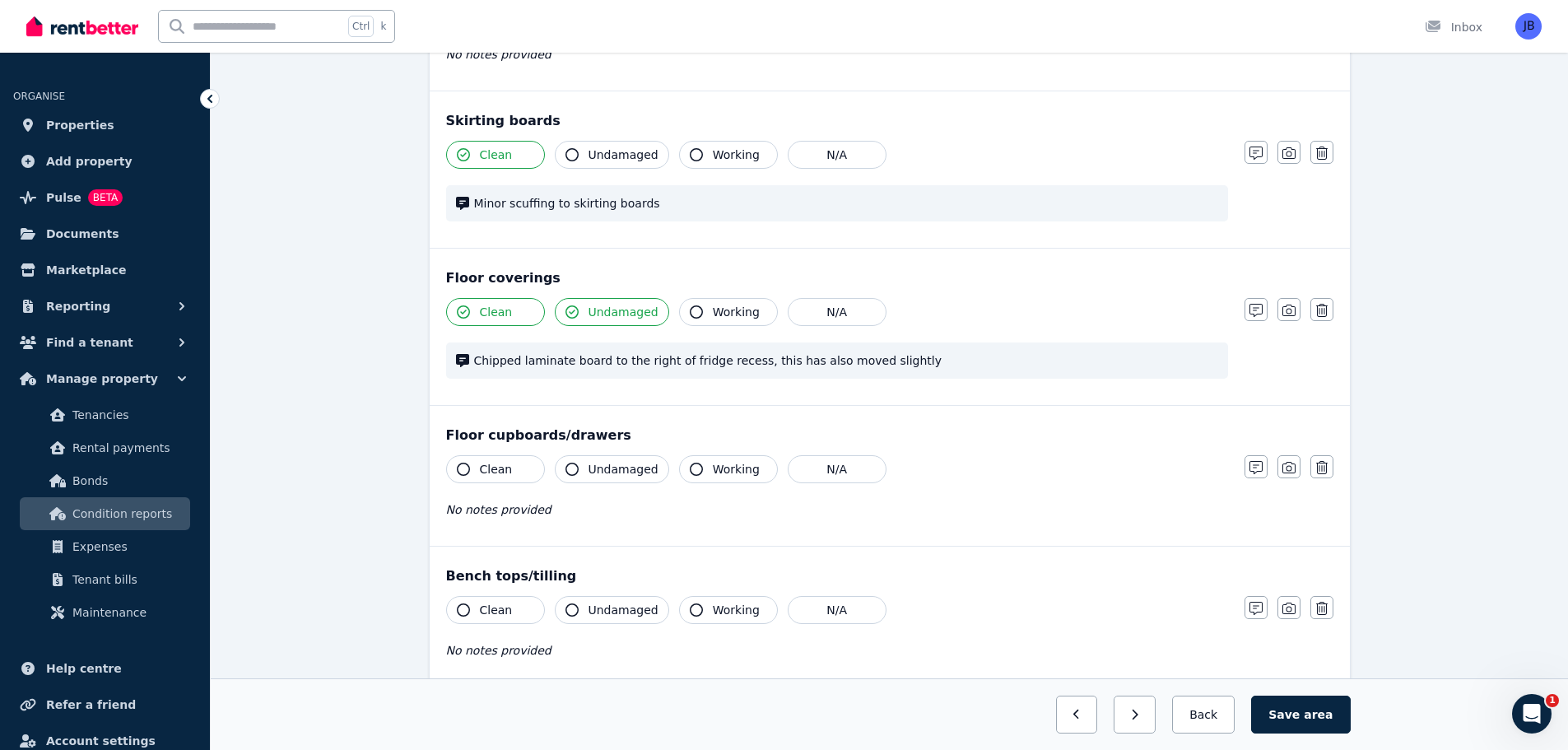
click at [460, 471] on icon "button" at bounding box center [463, 469] width 13 height 13
click at [572, 468] on icon "button" at bounding box center [571, 469] width 13 height 13
click at [690, 466] on icon "button" at bounding box center [696, 469] width 13 height 13
click at [1142, 334] on div "Clean Undamaged Working N/A Chipped laminate board to the right of fridge reces…" at bounding box center [836, 346] width 782 height 97
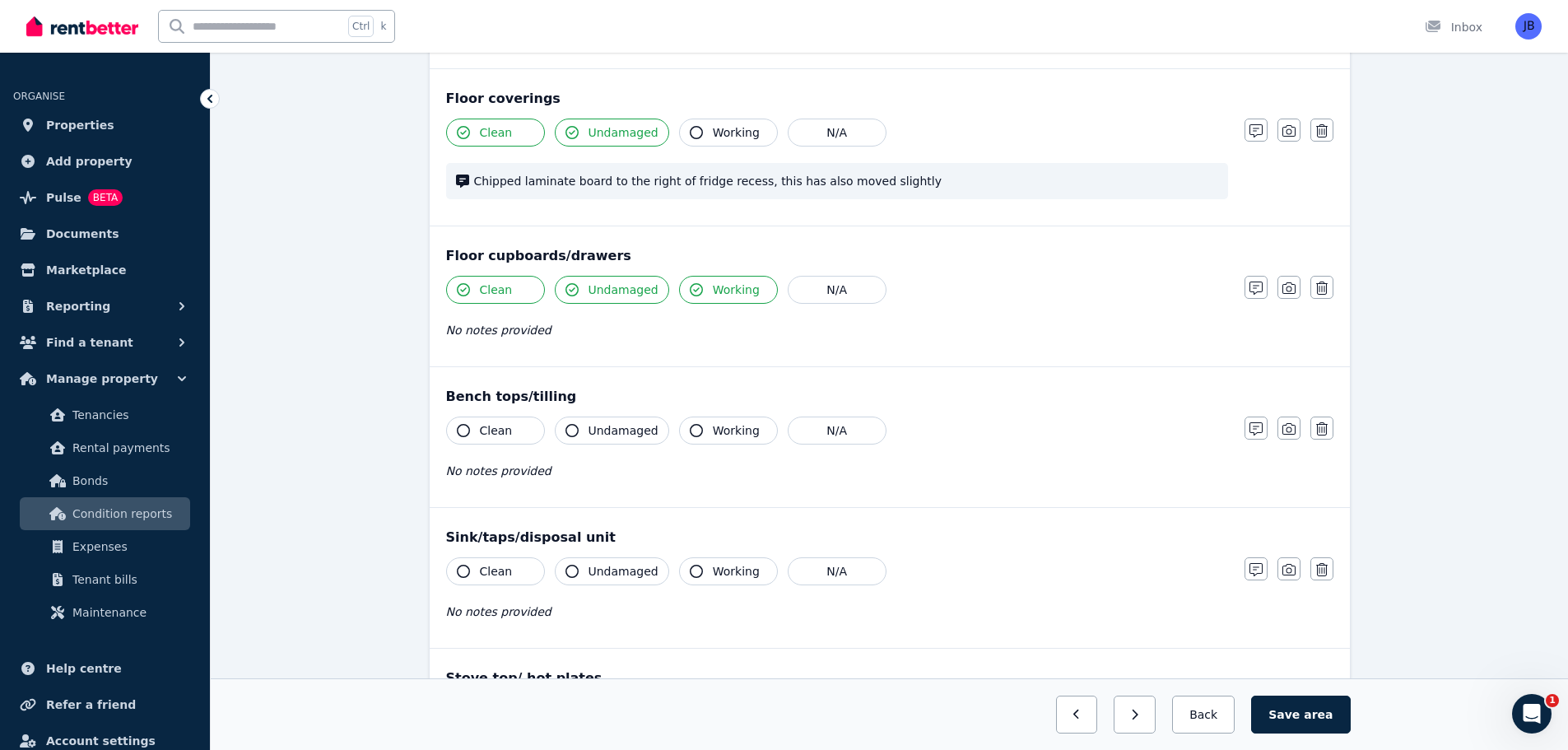
scroll to position [1219, 0]
click at [460, 428] on icon "button" at bounding box center [463, 427] width 13 height 13
click at [571, 433] on icon "button" at bounding box center [571, 427] width 13 height 13
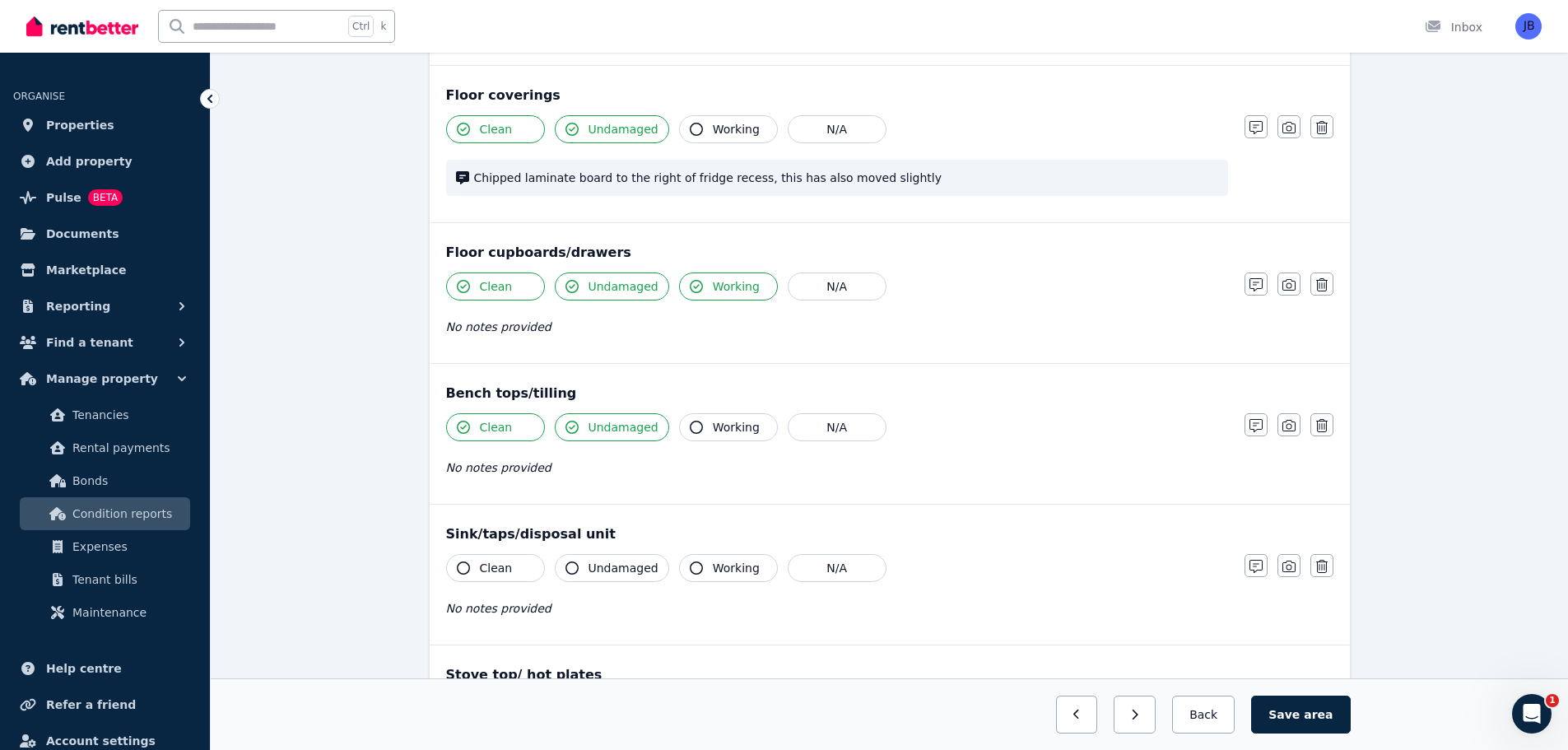
click at [690, 428] on icon "button" at bounding box center [696, 427] width 13 height 13
click at [1147, 361] on div "Floor cupboards/drawers Clean Undamaged Working N/A No notes provided Notes Pho…" at bounding box center [890, 293] width 920 height 140
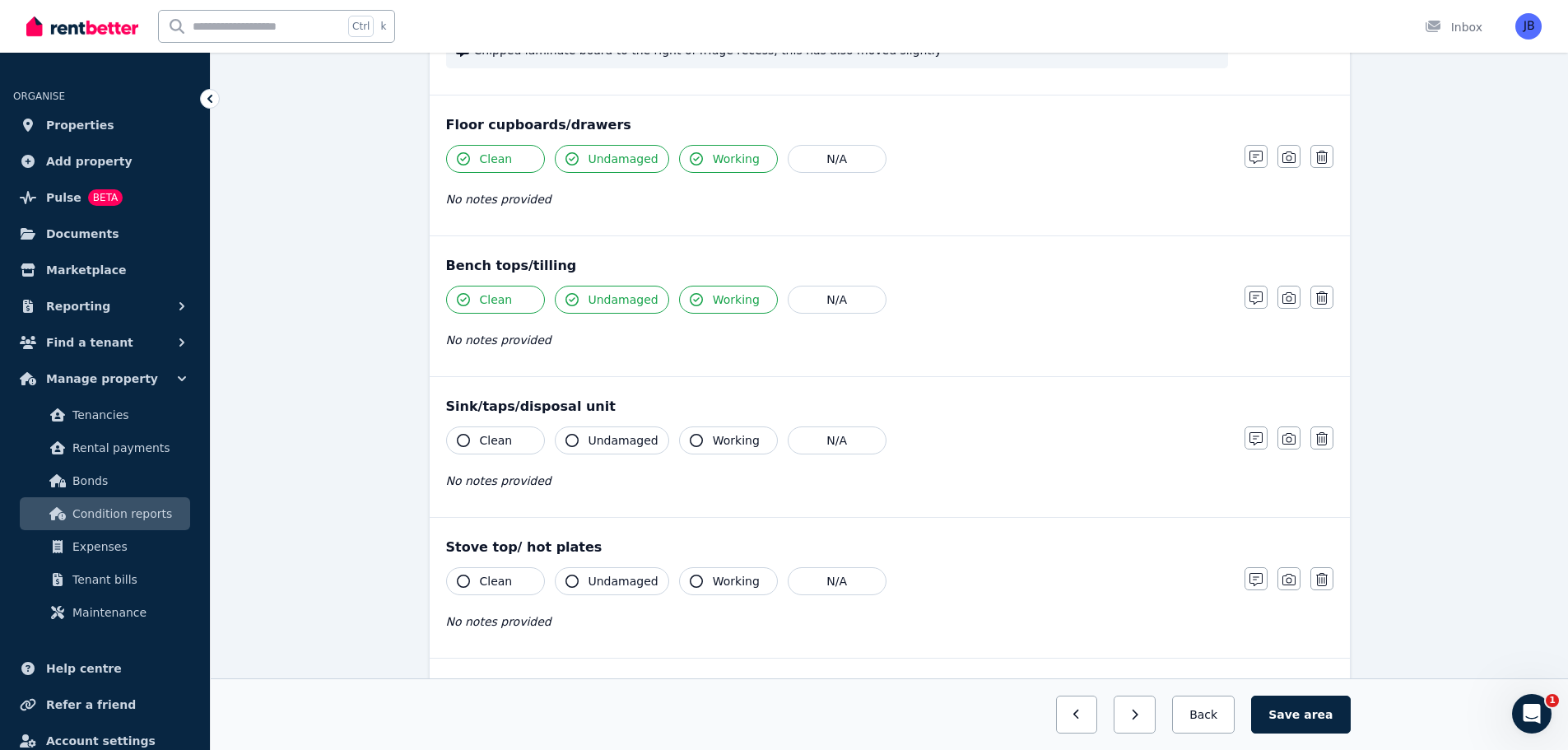
scroll to position [1357, 0]
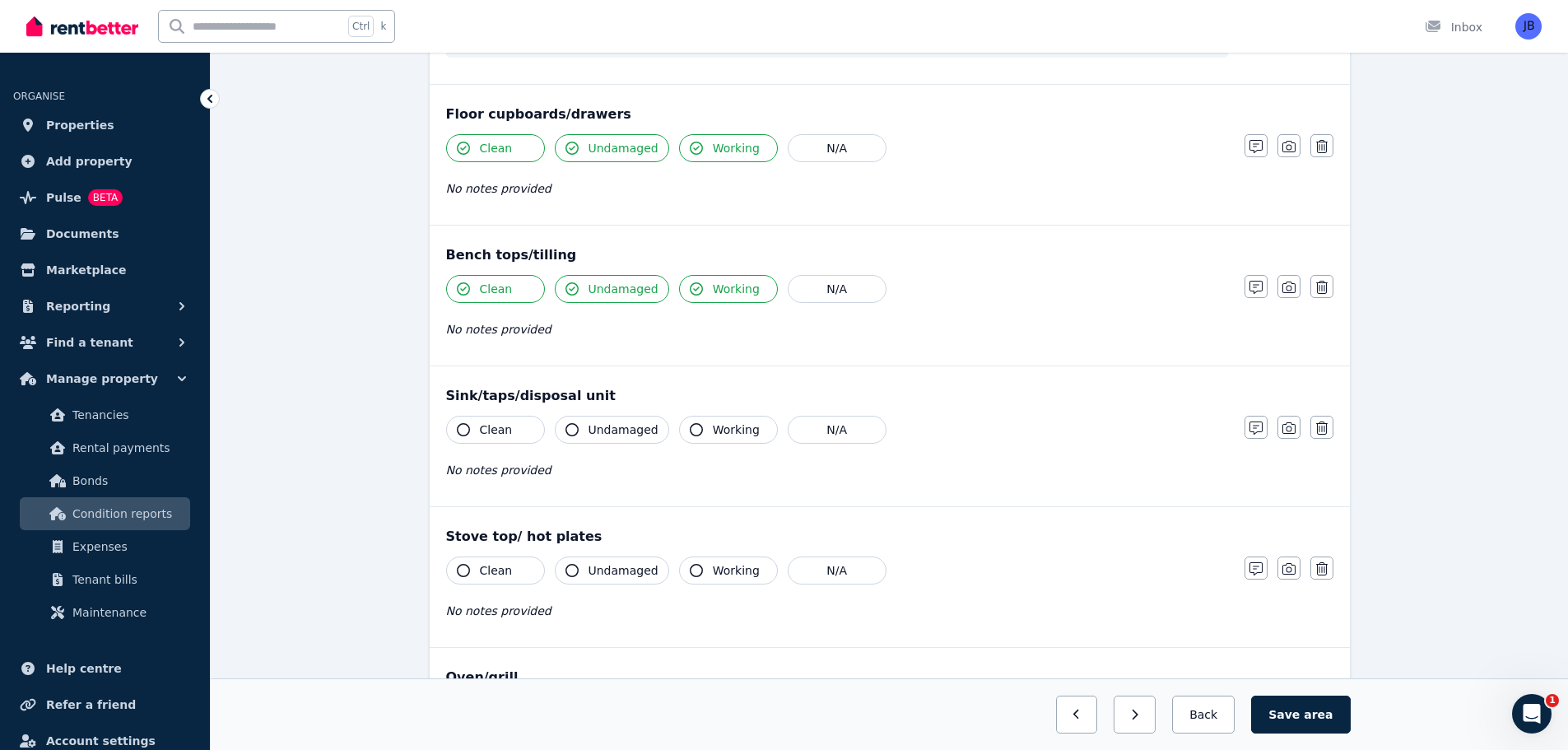
click at [460, 426] on icon "button" at bounding box center [463, 430] width 13 height 13
click at [577, 435] on button "Undamaged" at bounding box center [612, 429] width 114 height 28
click at [690, 434] on icon "button" at bounding box center [696, 430] width 13 height 13
click at [1131, 341] on div "Clean Undamaged Working N/A No notes provided" at bounding box center [836, 315] width 782 height 80
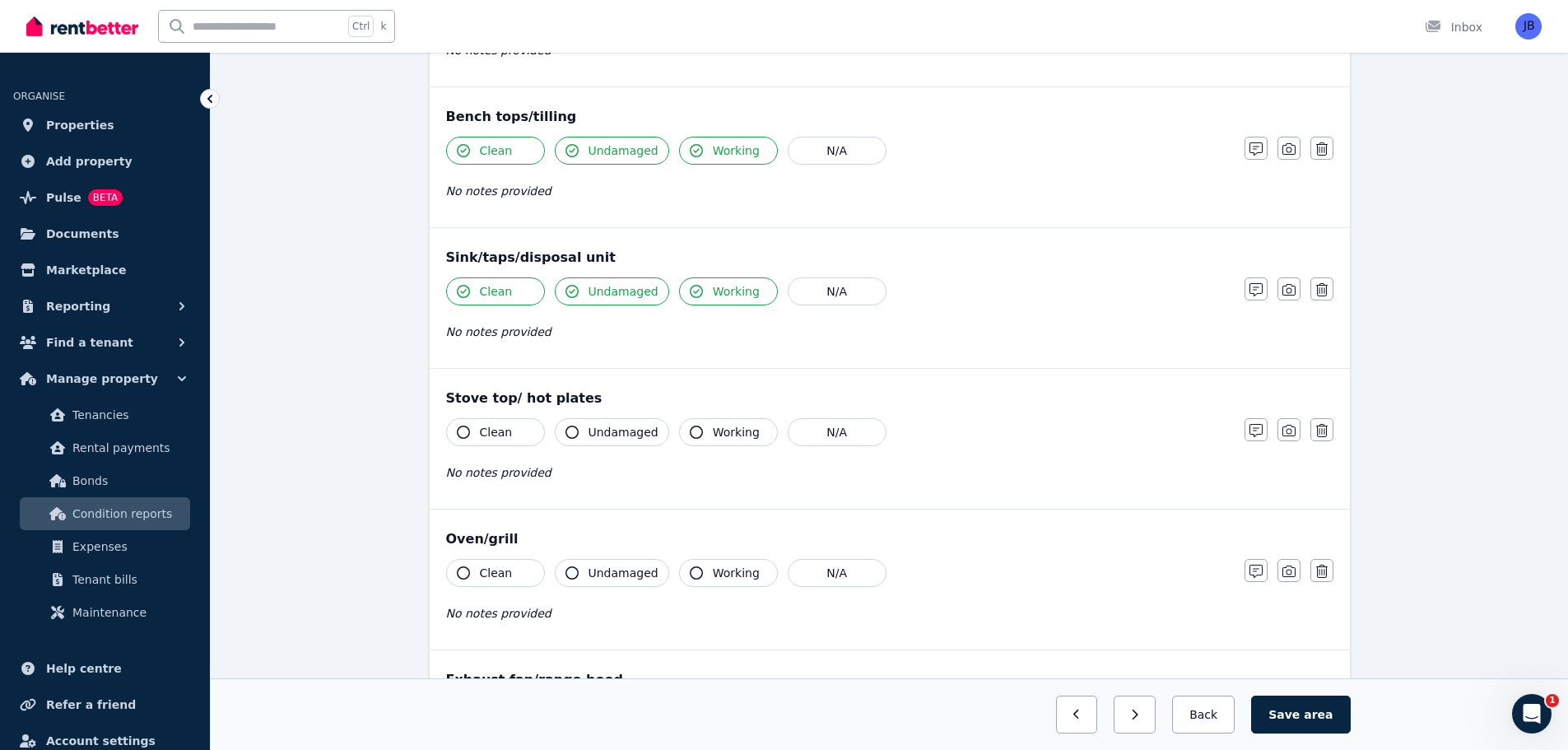
scroll to position [1504, 0]
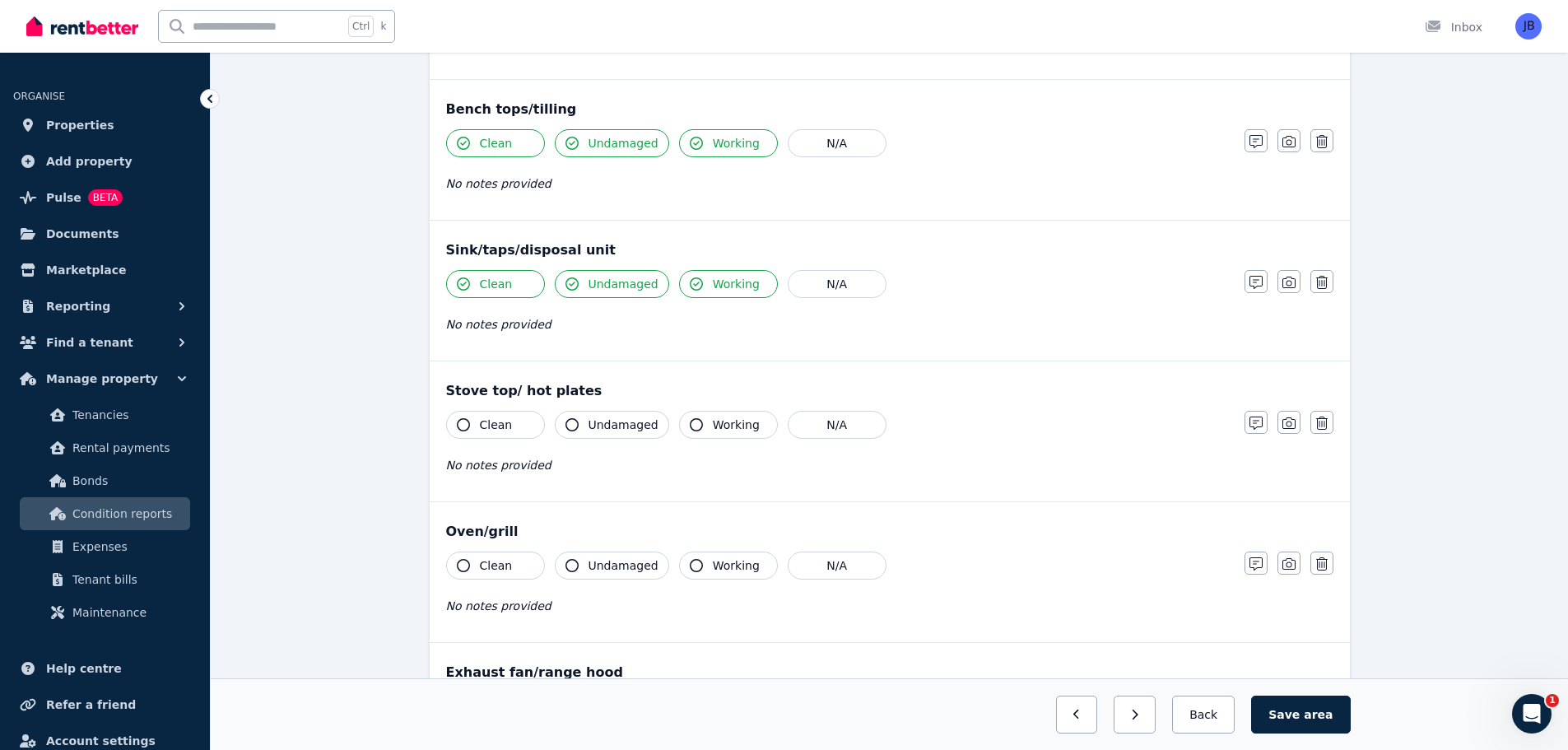
click at [464, 424] on icon "button" at bounding box center [463, 424] width 13 height 13
click at [574, 425] on icon "button" at bounding box center [571, 424] width 13 height 13
click at [690, 426] on icon "button" at bounding box center [696, 424] width 13 height 13
click at [1119, 329] on div "No notes provided" at bounding box center [836, 325] width 782 height 20
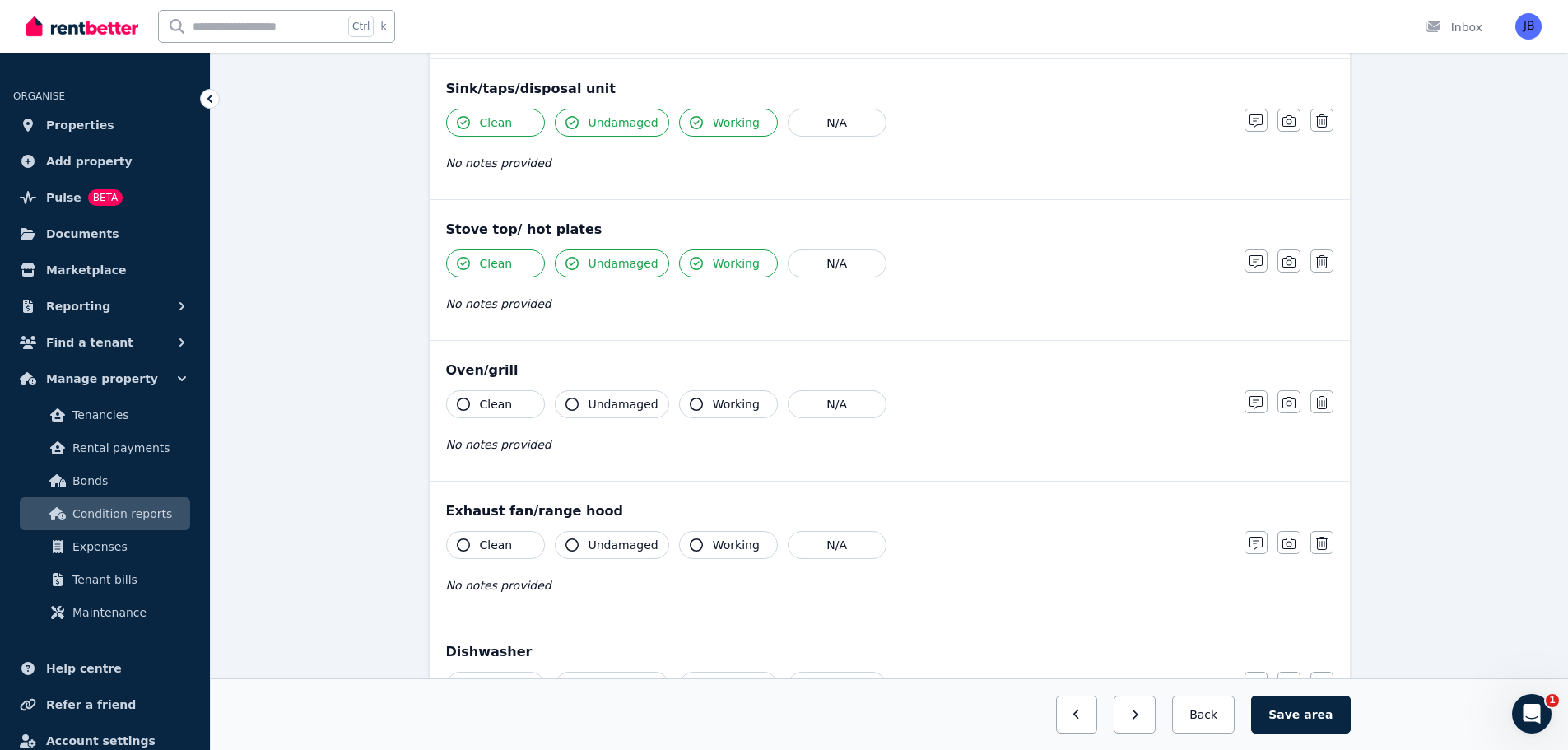
scroll to position [1674, 0]
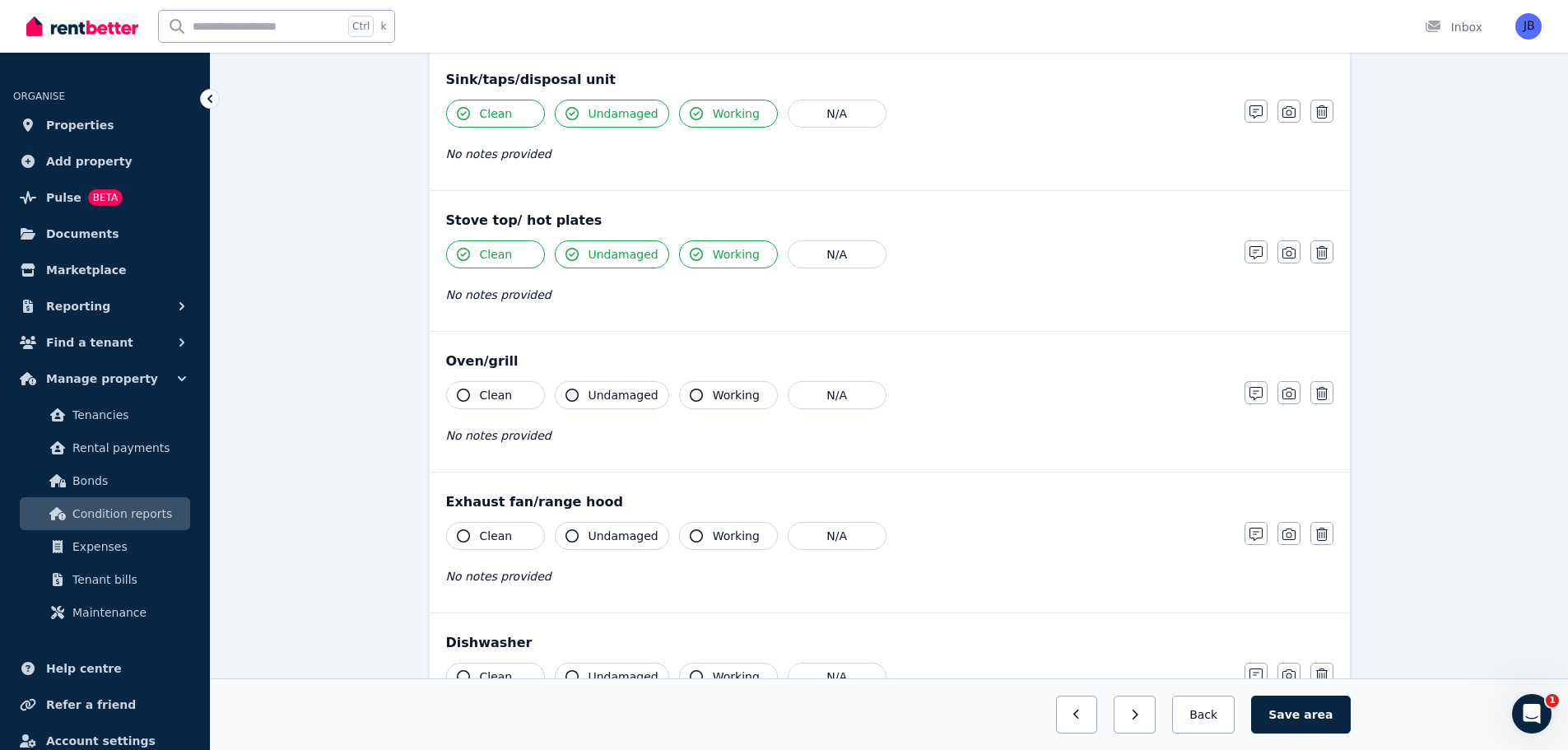
click at [464, 397] on icon "button" at bounding box center [463, 395] width 13 height 13
click at [572, 391] on icon "button" at bounding box center [571, 395] width 13 height 13
click at [690, 392] on icon "button" at bounding box center [696, 395] width 13 height 13
click at [1111, 310] on div "Clean Undamaged Working N/A No notes provided" at bounding box center [836, 281] width 782 height 80
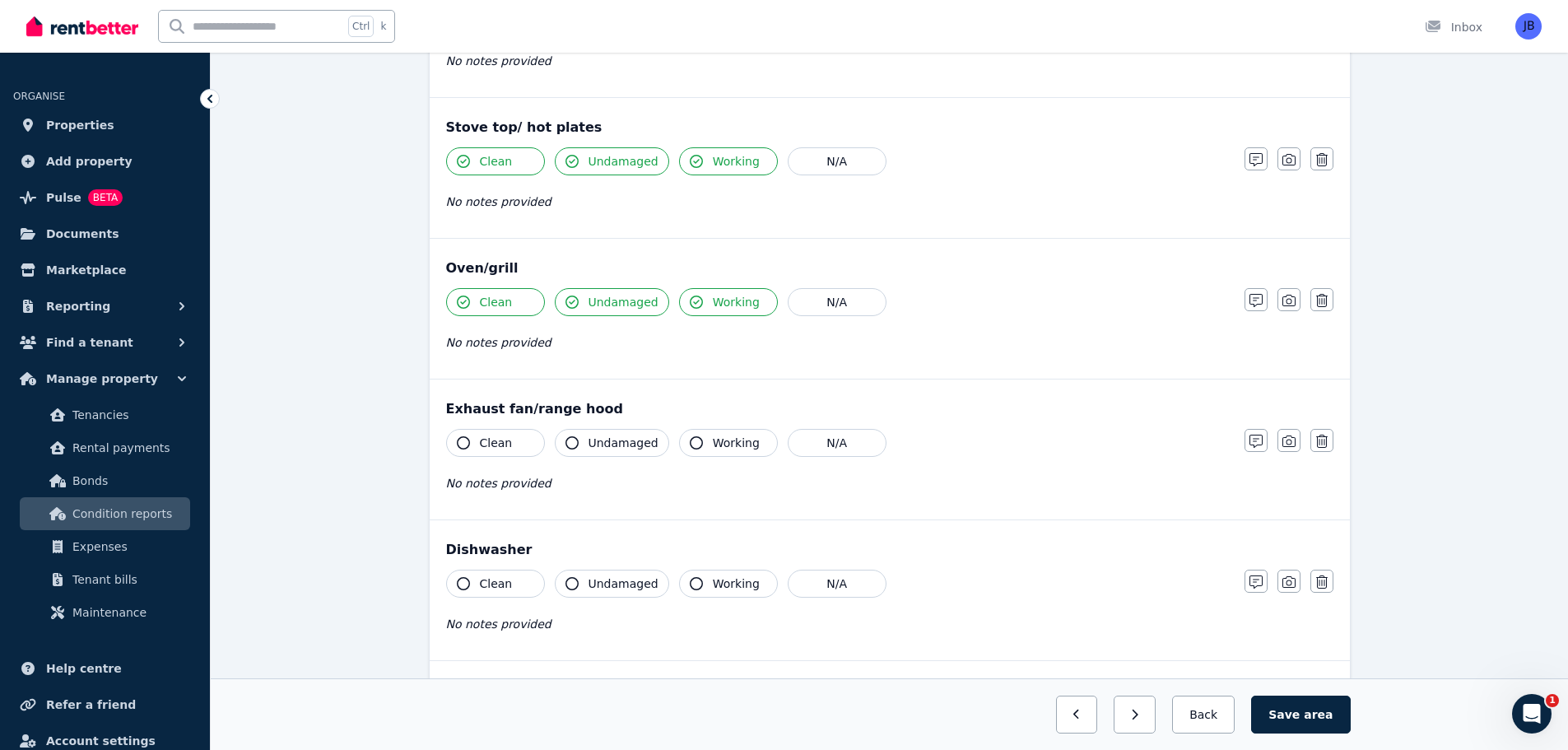
scroll to position [1778, 0]
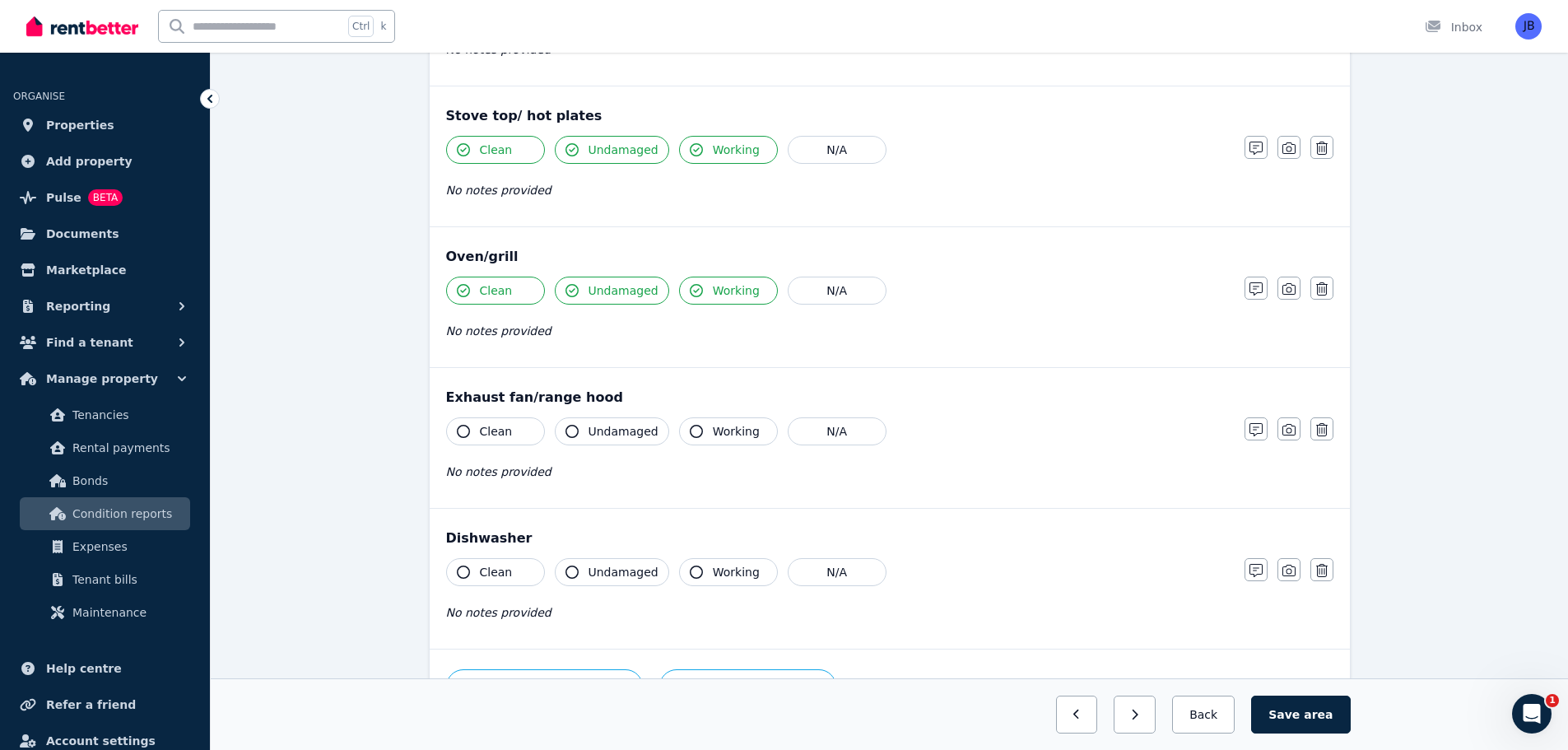
click at [461, 434] on icon "button" at bounding box center [463, 431] width 13 height 13
click at [565, 434] on icon "button" at bounding box center [571, 431] width 13 height 13
click at [690, 436] on icon "button" at bounding box center [696, 431] width 13 height 13
click at [1112, 271] on div "Oven/grill Clean Undamaged Working N/A No notes provided Notes Photo Delete" at bounding box center [890, 297] width 920 height 140
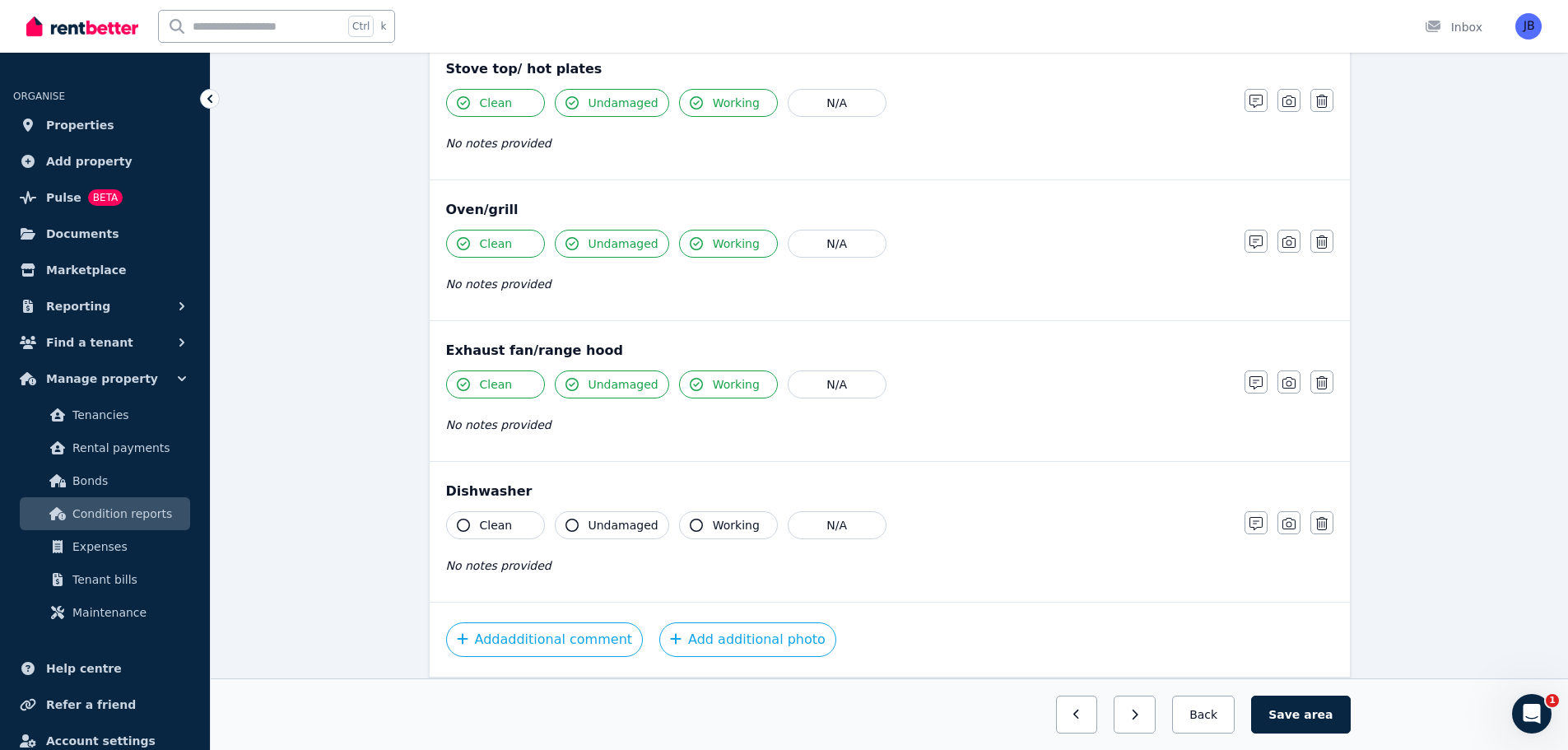
scroll to position [1883, 0]
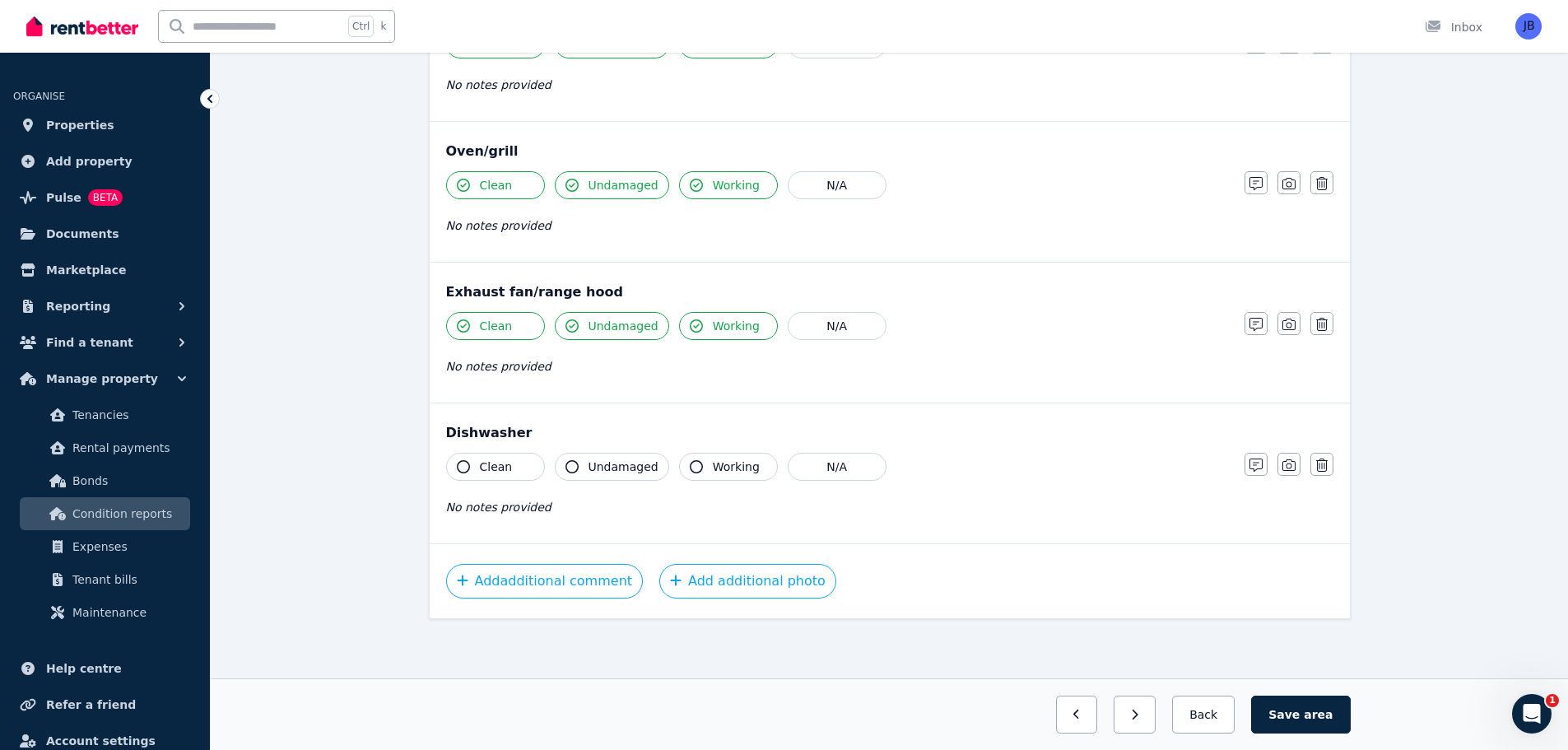
click at [463, 466] on icon "button" at bounding box center [463, 466] width 13 height 13
click at [566, 465] on icon "button" at bounding box center [571, 466] width 13 height 13
click at [693, 466] on icon "button" at bounding box center [696, 466] width 13 height 13
click at [1308, 714] on button "Save area" at bounding box center [1300, 714] width 99 height 37
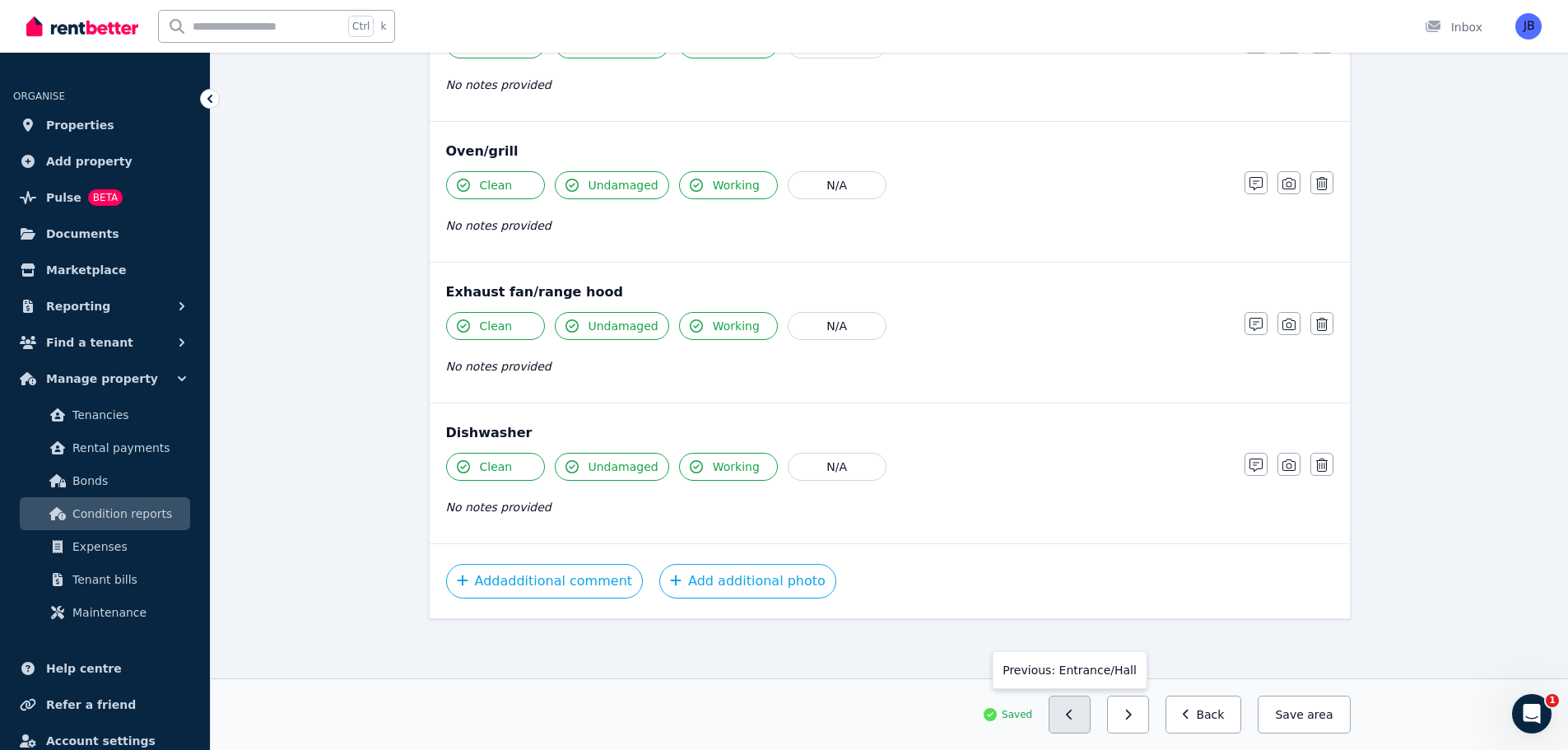
click at [1073, 710] on icon "button" at bounding box center [1070, 714] width 7 height 12
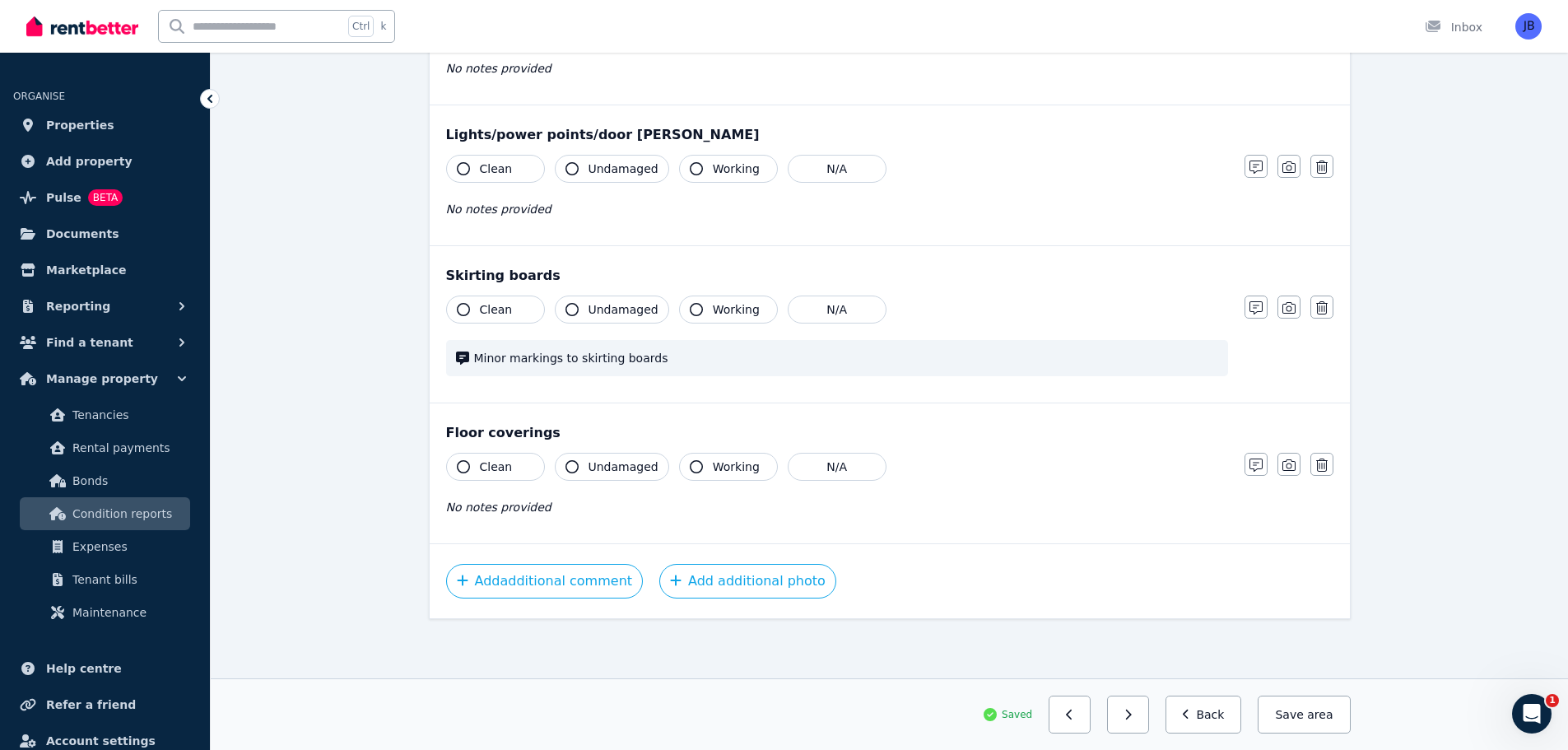
scroll to position [898, 0]
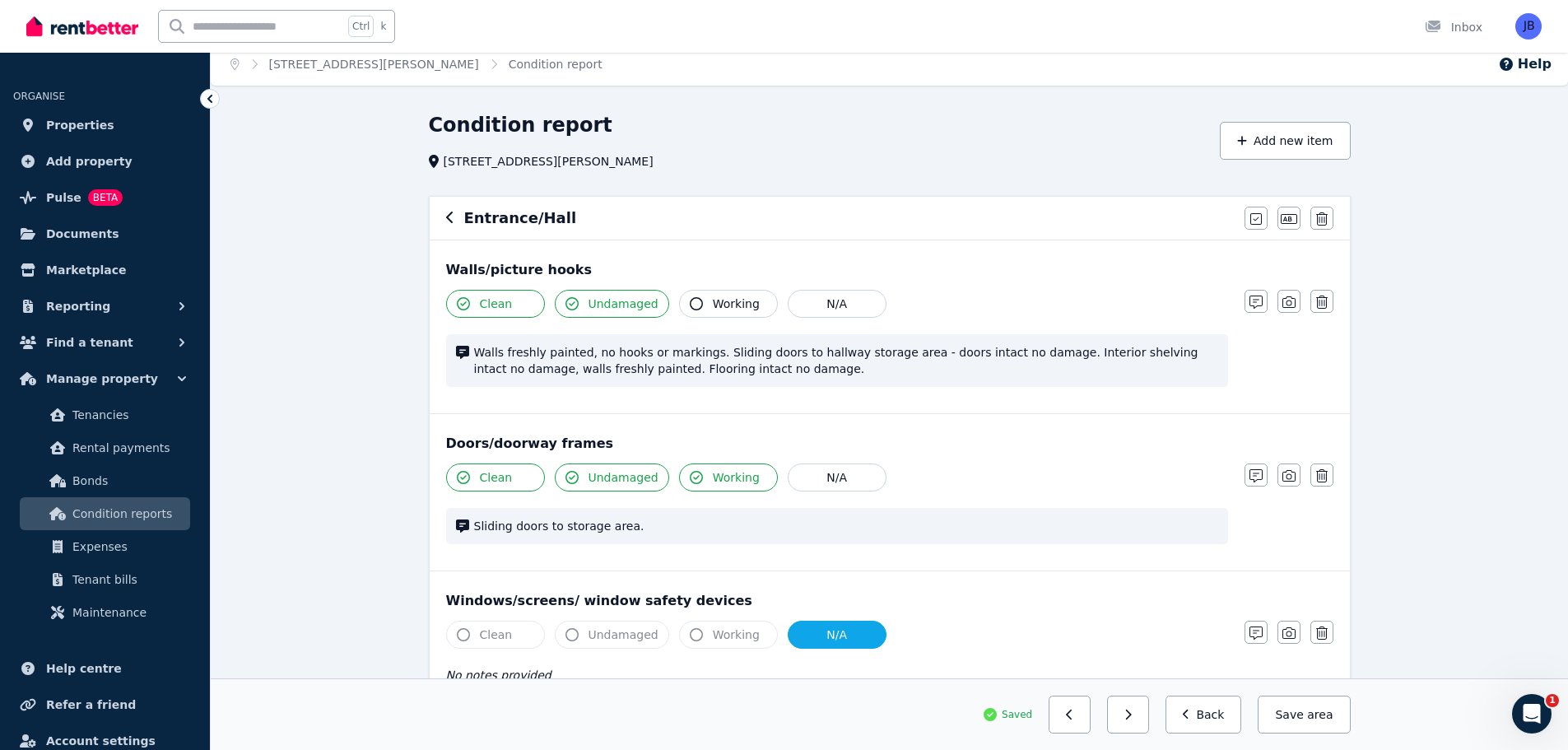
scroll to position [5, 0]
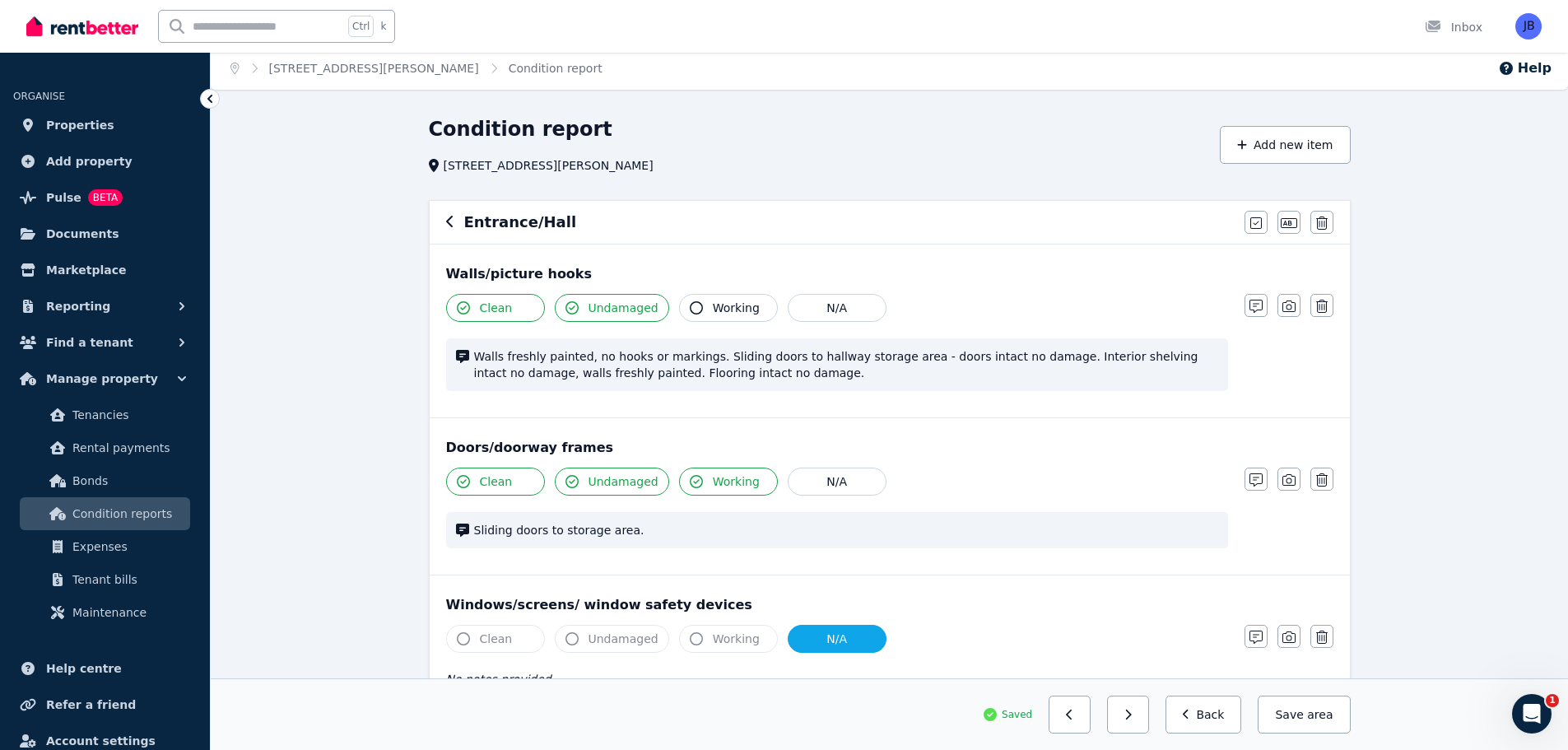
drag, startPoint x: 467, startPoint y: 222, endPoint x: 450, endPoint y: 221, distance: 17.0
click at [450, 221] on div "Entrance/Hall" at bounding box center [840, 222] width 789 height 23
click at [450, 221] on icon "button" at bounding box center [449, 221] width 8 height 13
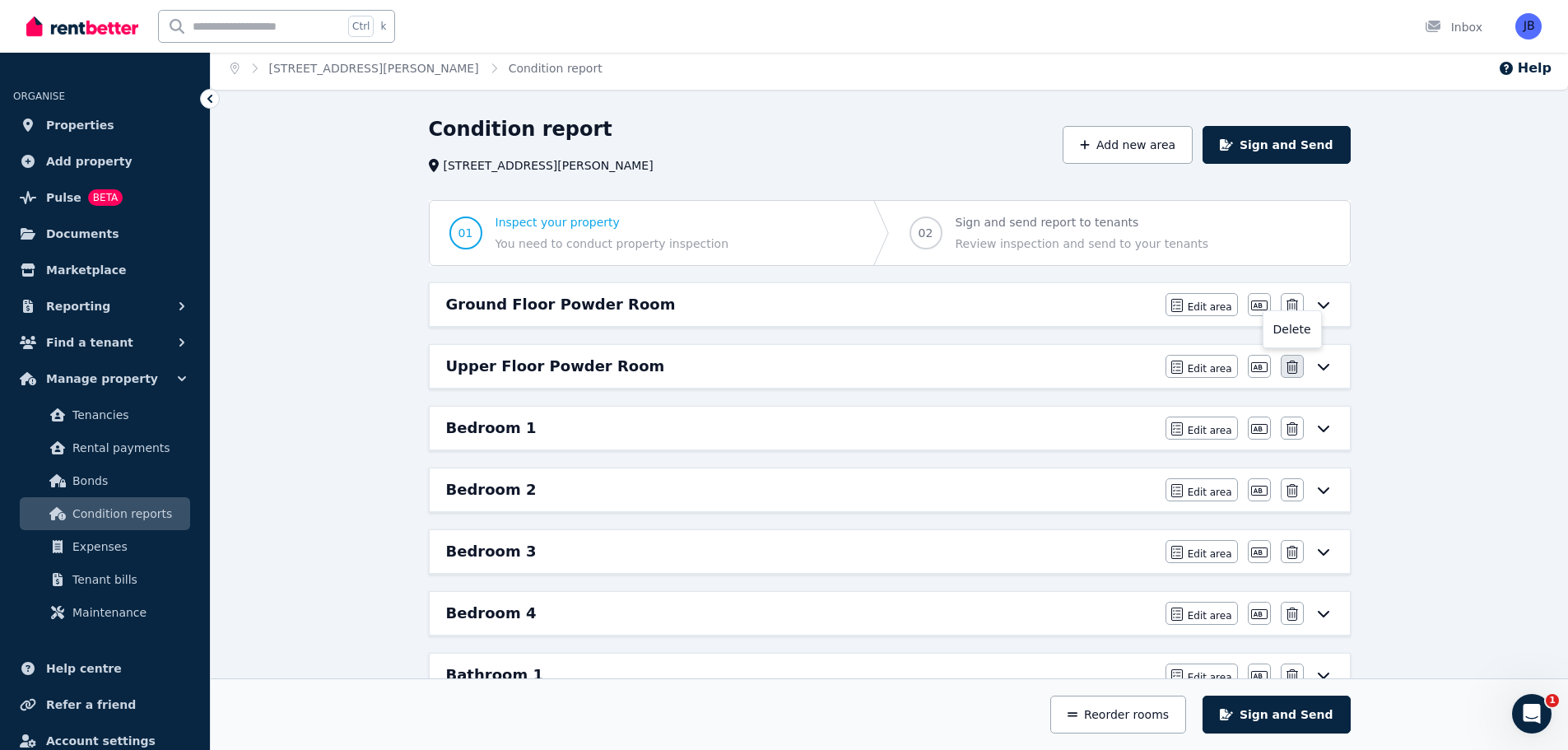
click at [1290, 370] on icon "button" at bounding box center [1292, 367] width 12 height 13
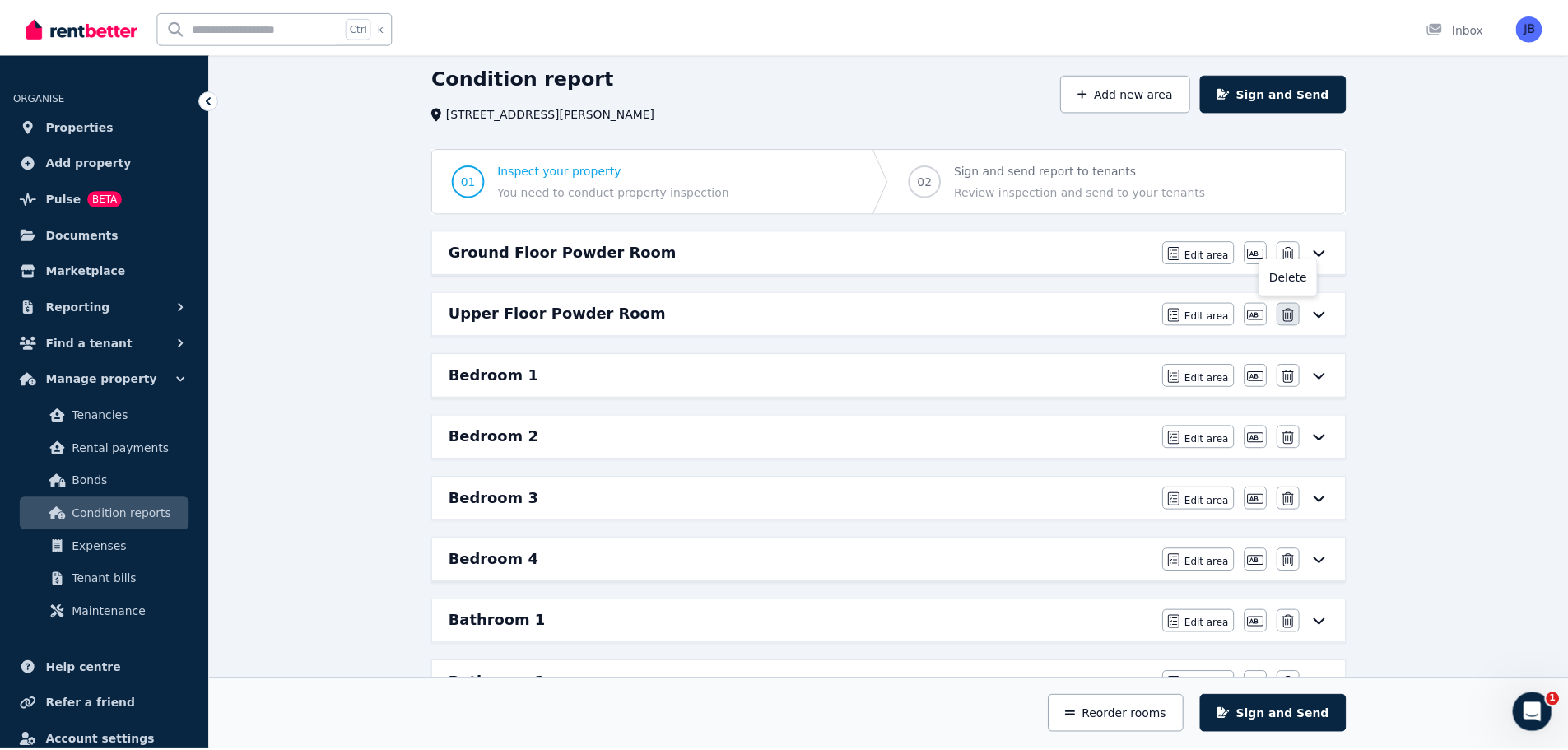
scroll to position [78, 0]
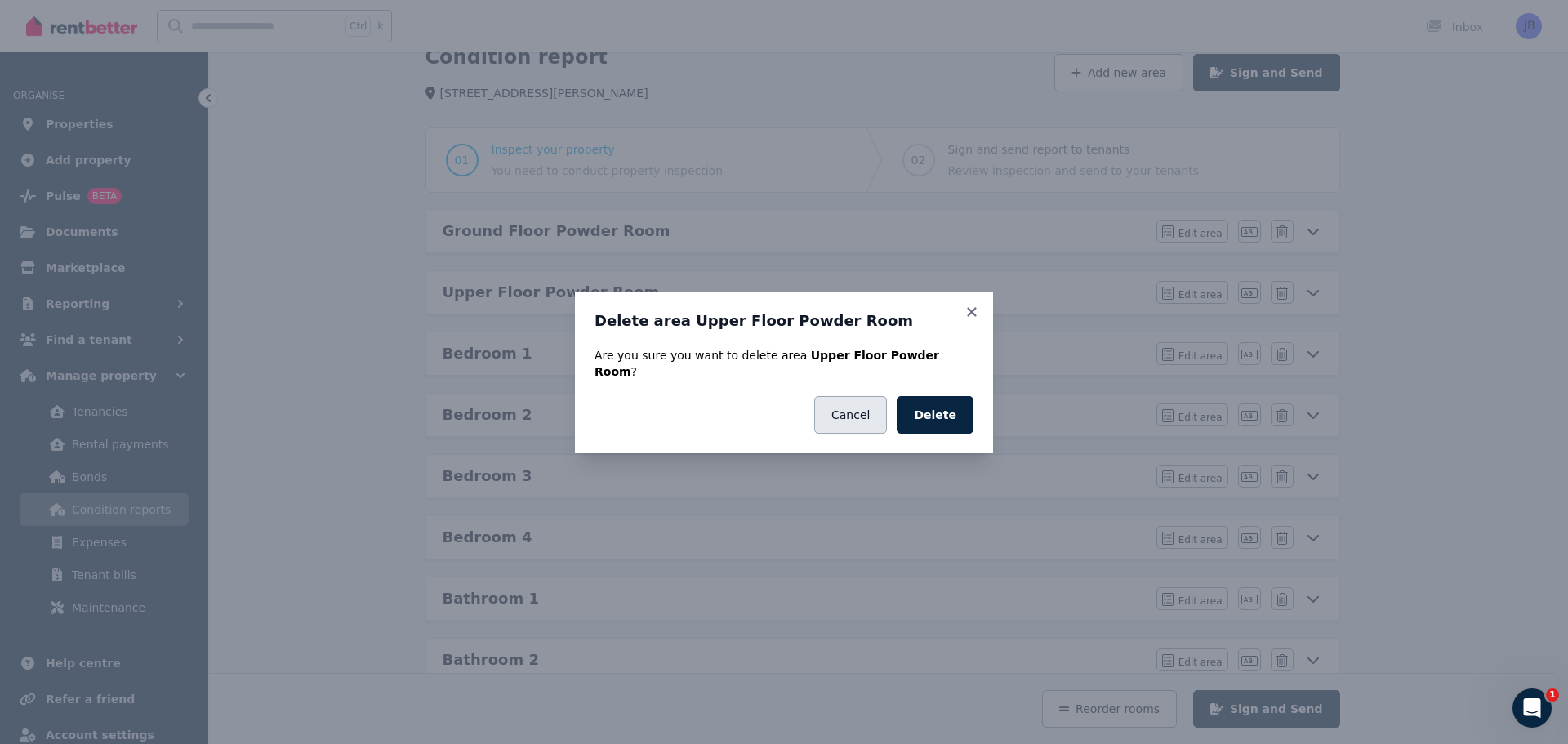
click at [860, 414] on button "Cancel" at bounding box center [851, 415] width 73 height 37
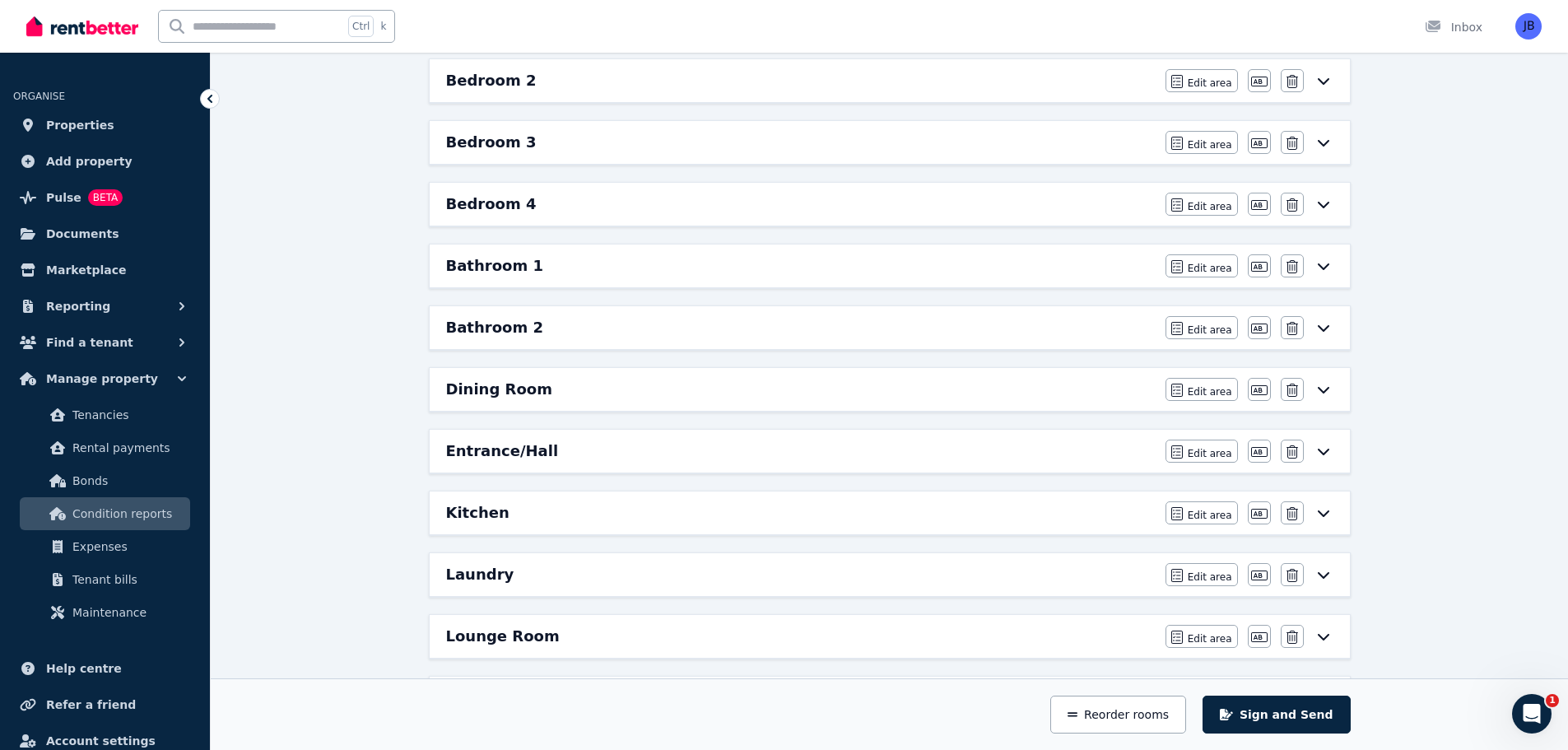
scroll to position [416, 0]
click at [465, 515] on h6 "Kitchen" at bounding box center [477, 512] width 63 height 23
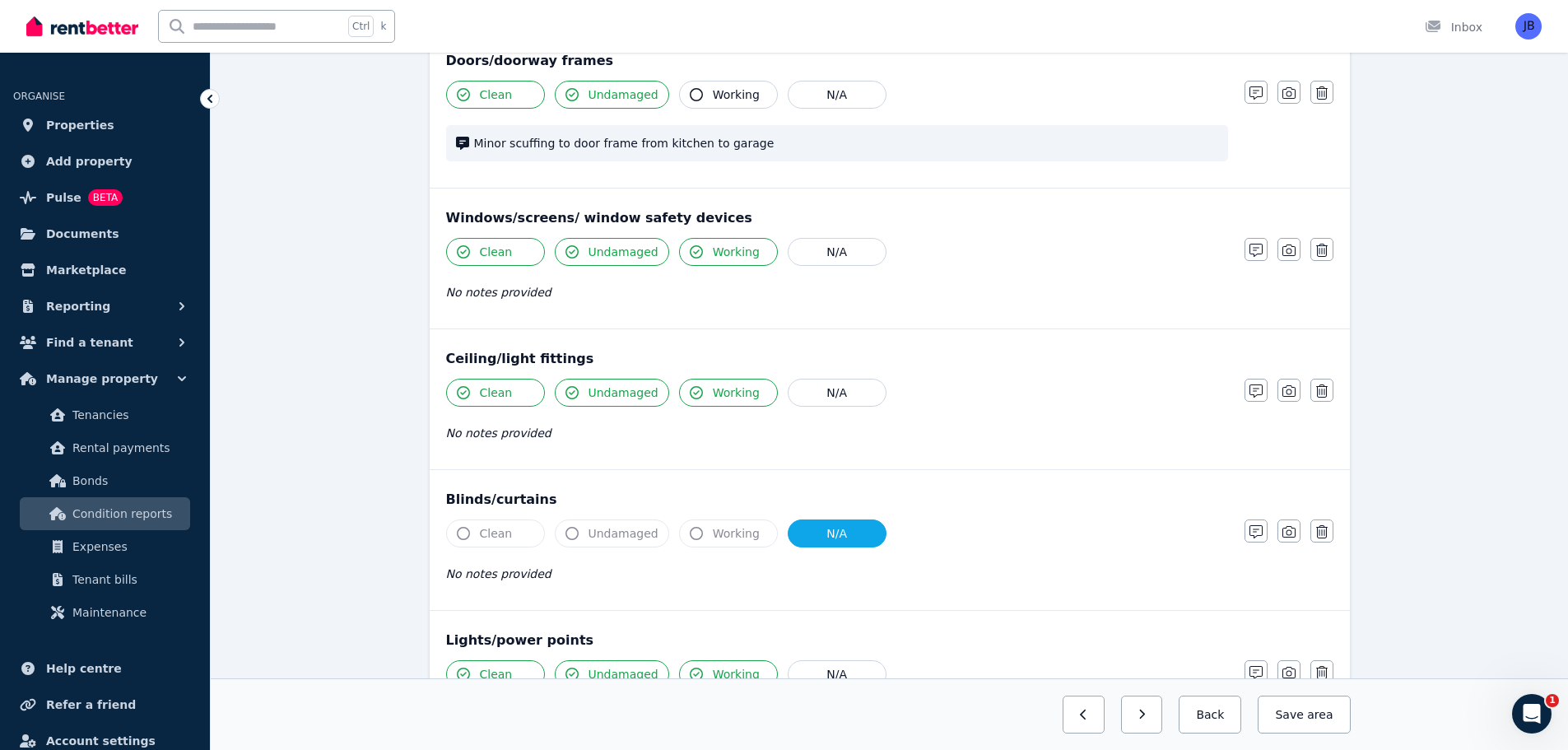
scroll to position [0, 0]
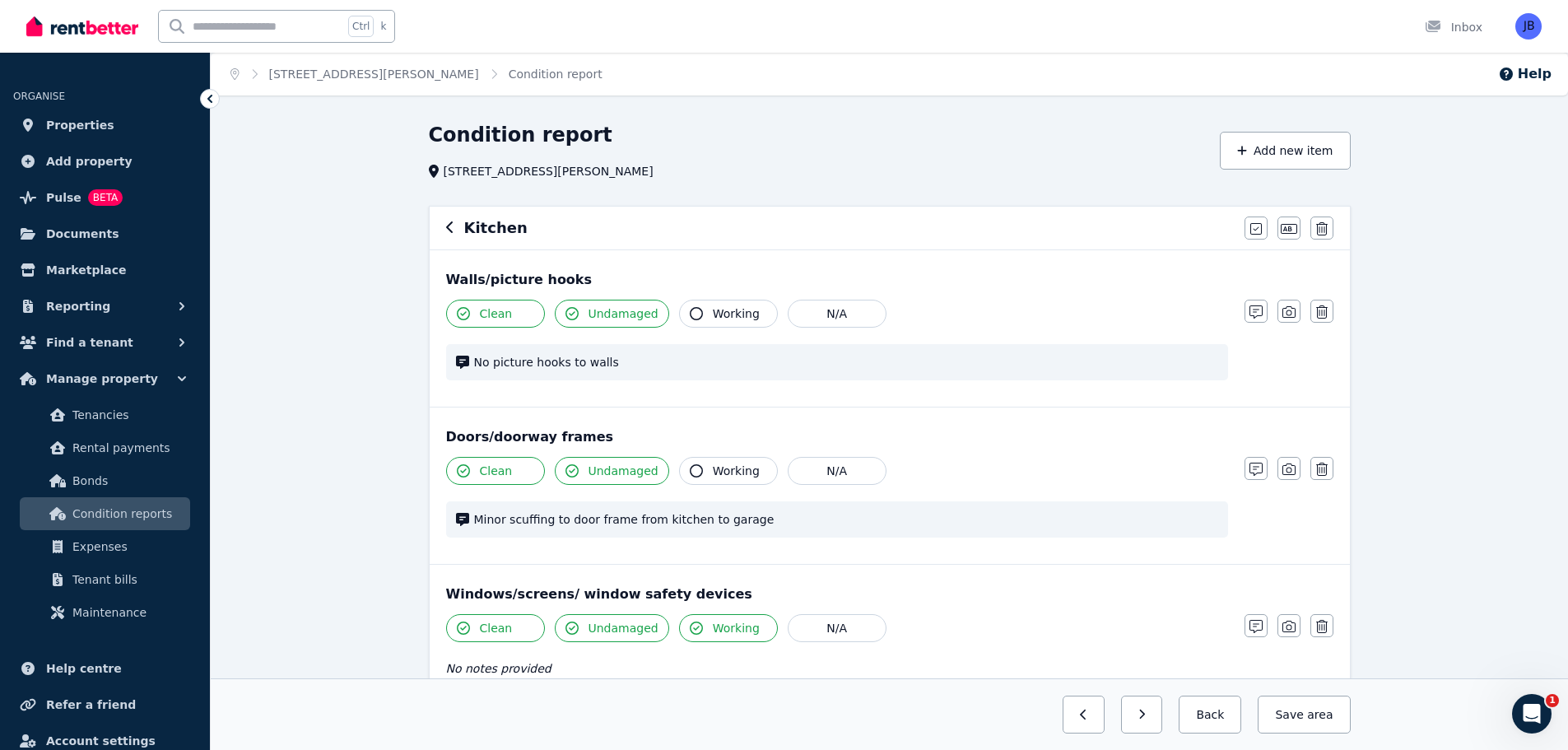
click at [449, 227] on icon "button" at bounding box center [449, 227] width 8 height 13
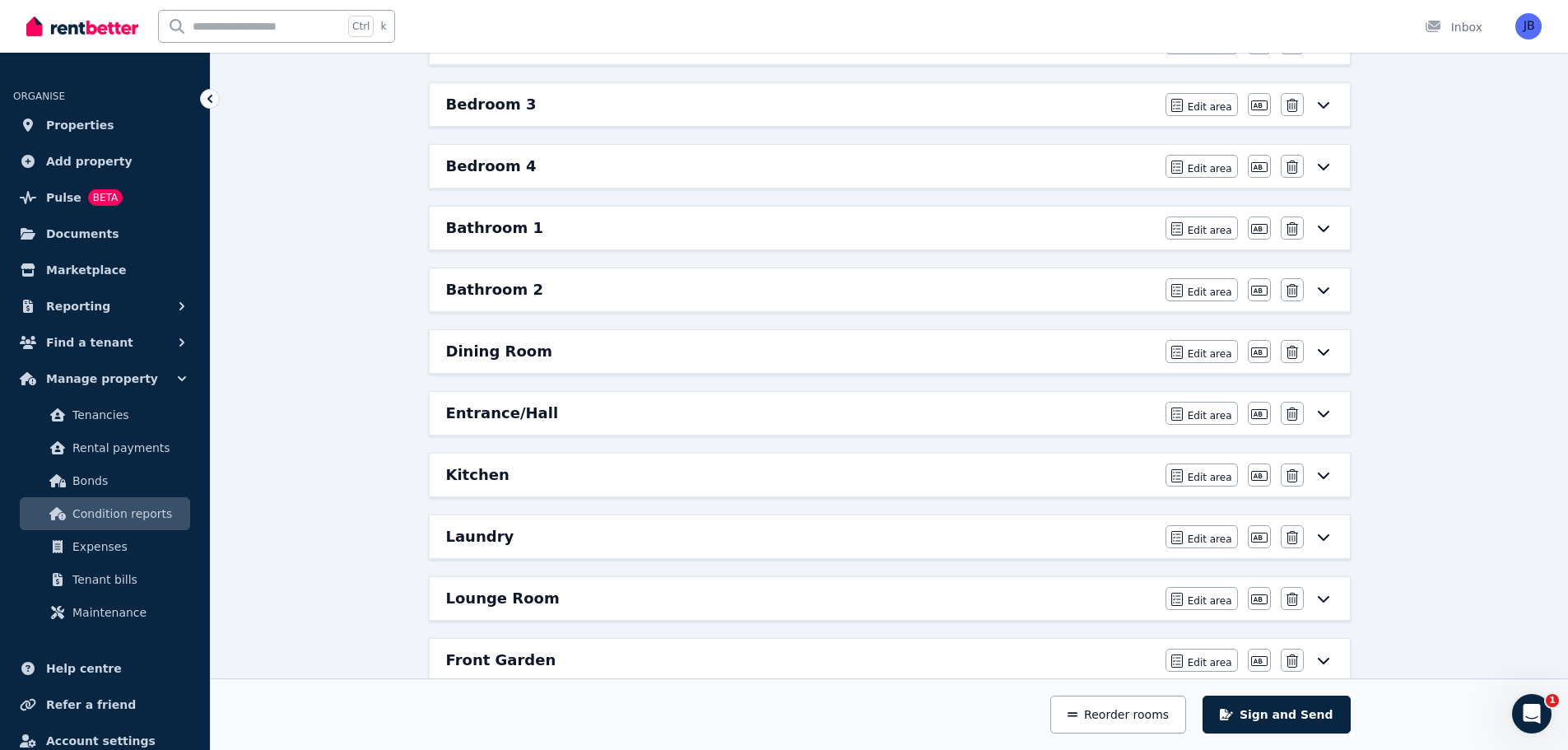
scroll to position [448, 0]
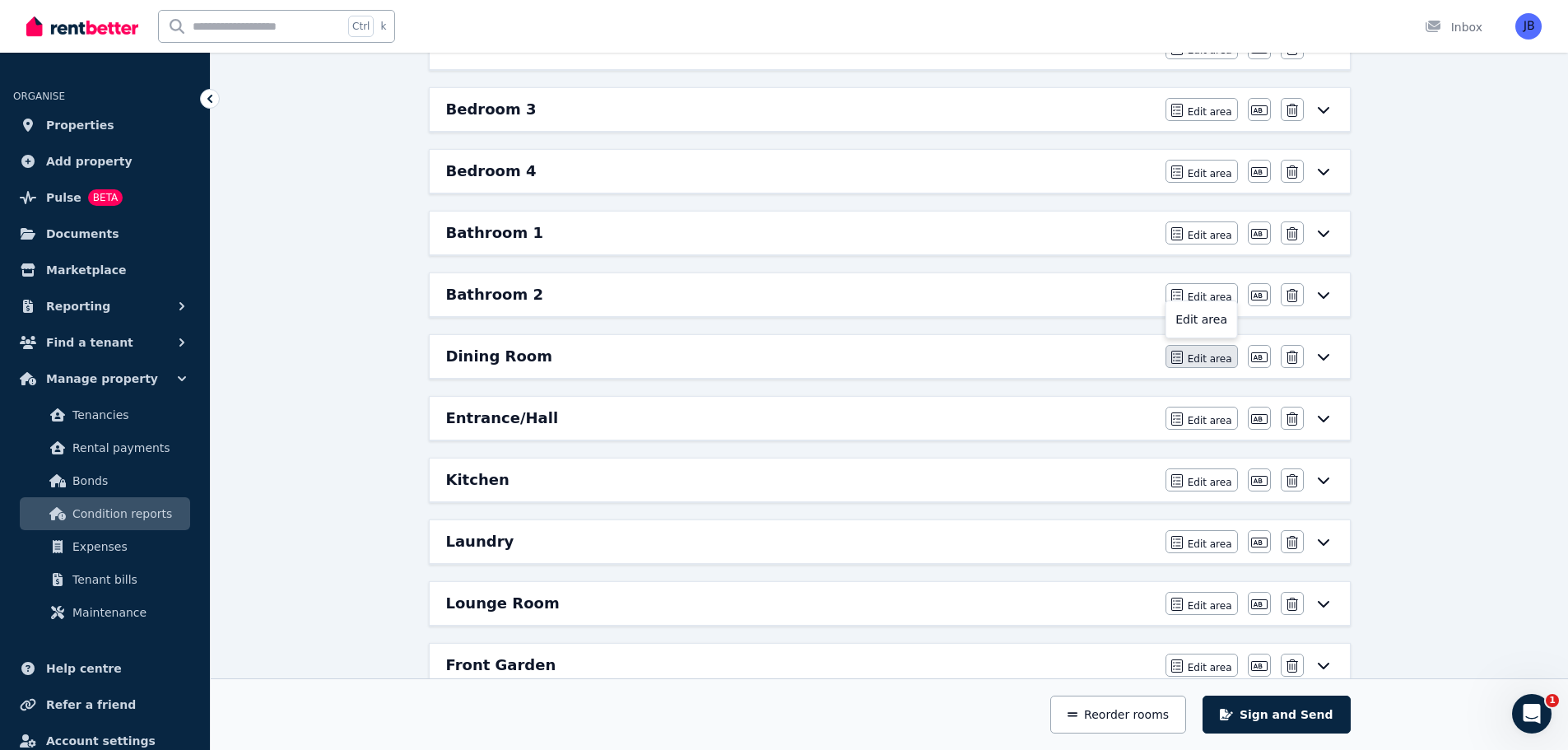
click at [1205, 357] on span "Edit area" at bounding box center [1210, 359] width 45 height 13
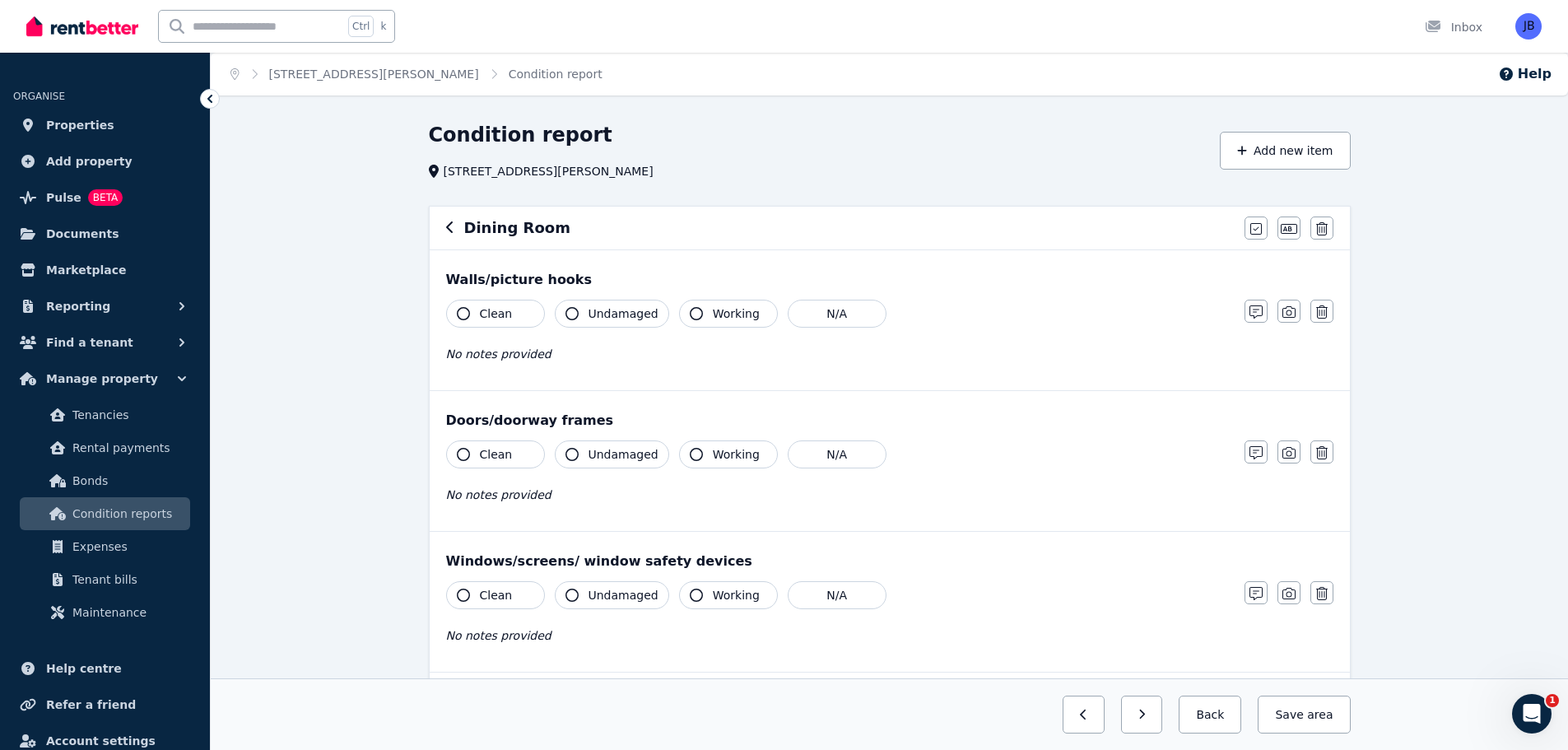
click at [466, 318] on icon "button" at bounding box center [463, 313] width 13 height 13
click at [574, 323] on button "Undamaged" at bounding box center [612, 313] width 114 height 28
click at [1261, 313] on icon "button" at bounding box center [1256, 312] width 13 height 13
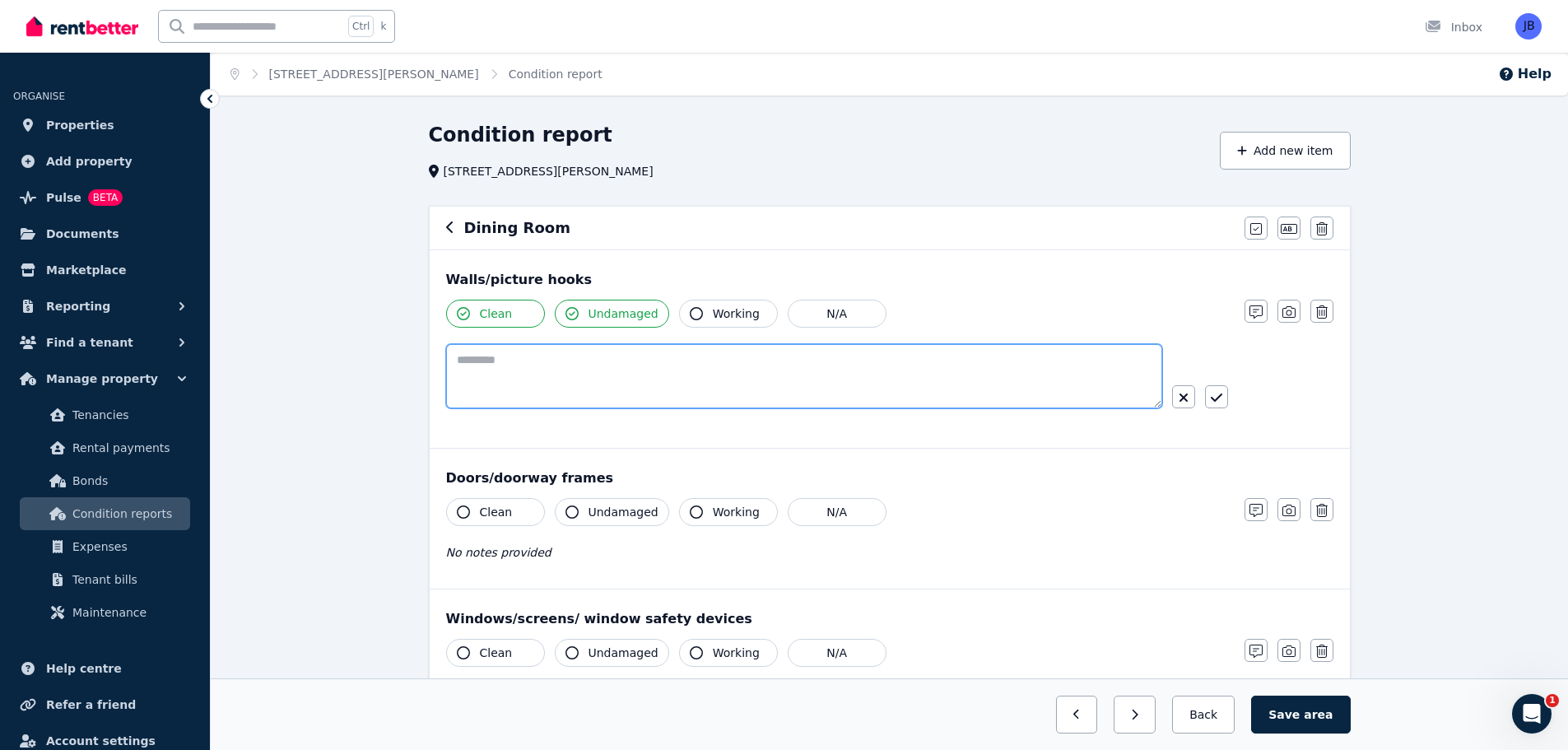
click at [714, 353] on textarea at bounding box center [803, 376] width 716 height 64
type textarea "**********"
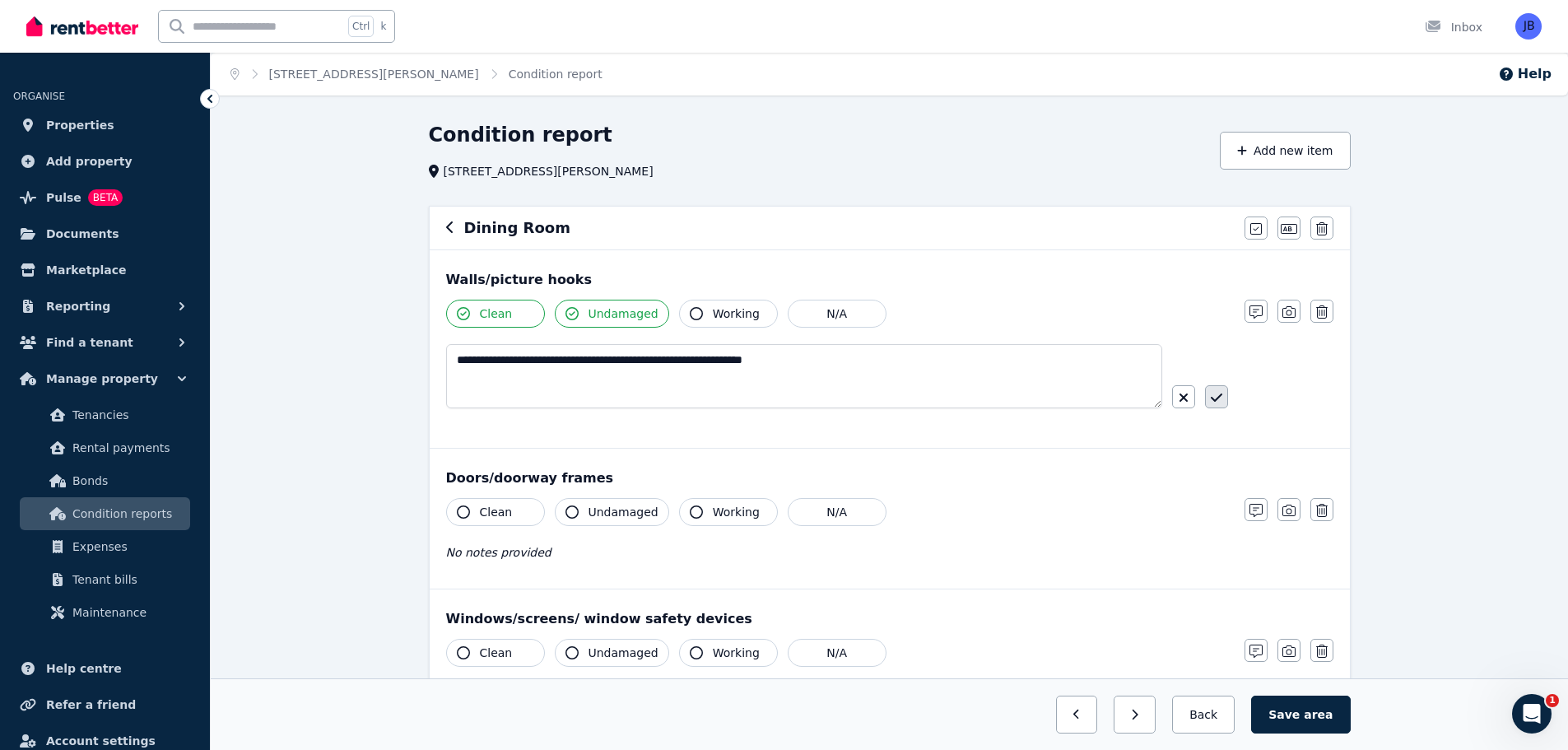
click at [1213, 394] on icon "button" at bounding box center [1216, 398] width 12 height 13
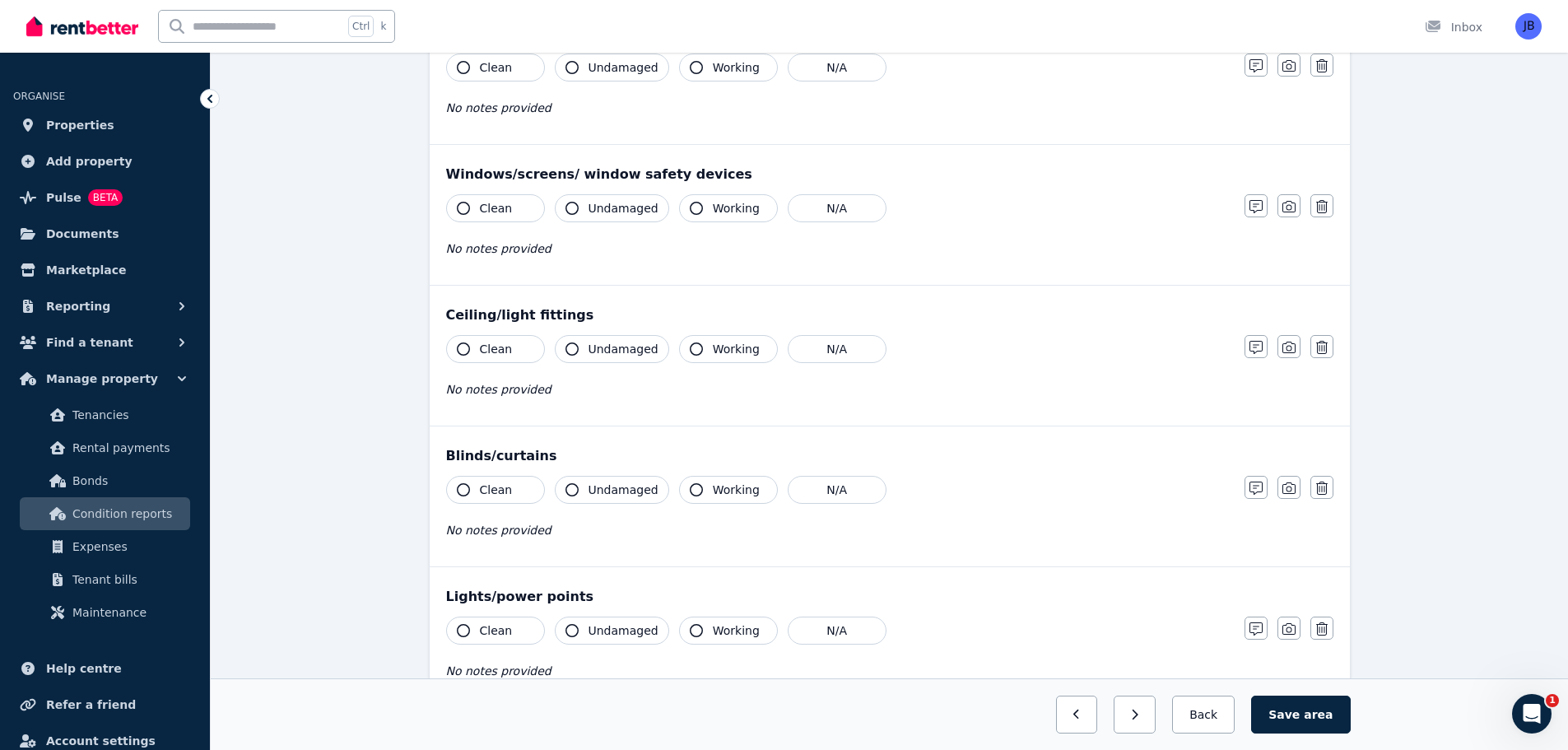
scroll to position [422, 0]
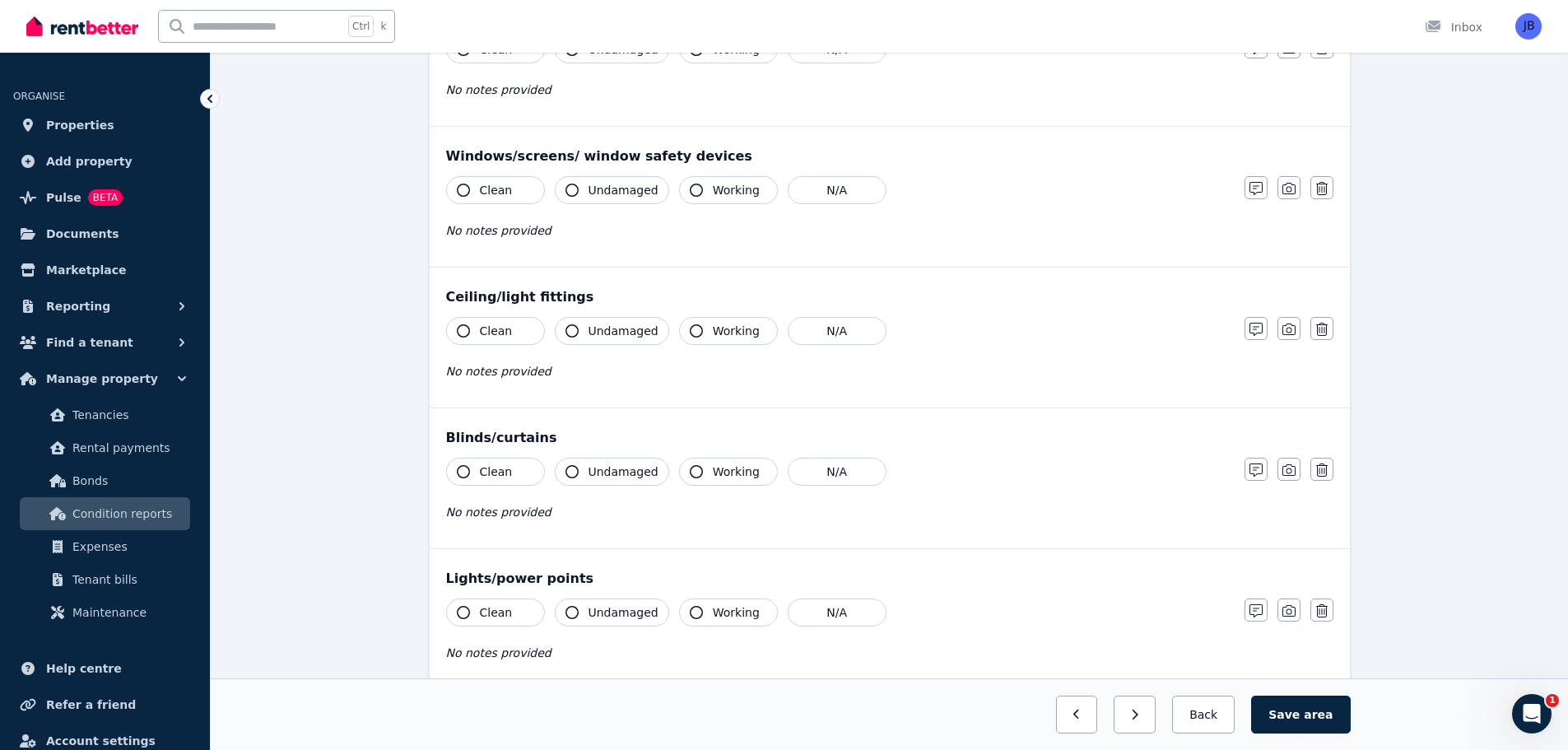
click at [465, 334] on icon "button" at bounding box center [463, 331] width 13 height 13
click at [572, 330] on icon "button" at bounding box center [571, 331] width 13 height 13
click at [690, 332] on icon "button" at bounding box center [696, 331] width 13 height 13
click at [1196, 334] on div "Clean Undamaged Working N/A" at bounding box center [836, 330] width 782 height 28
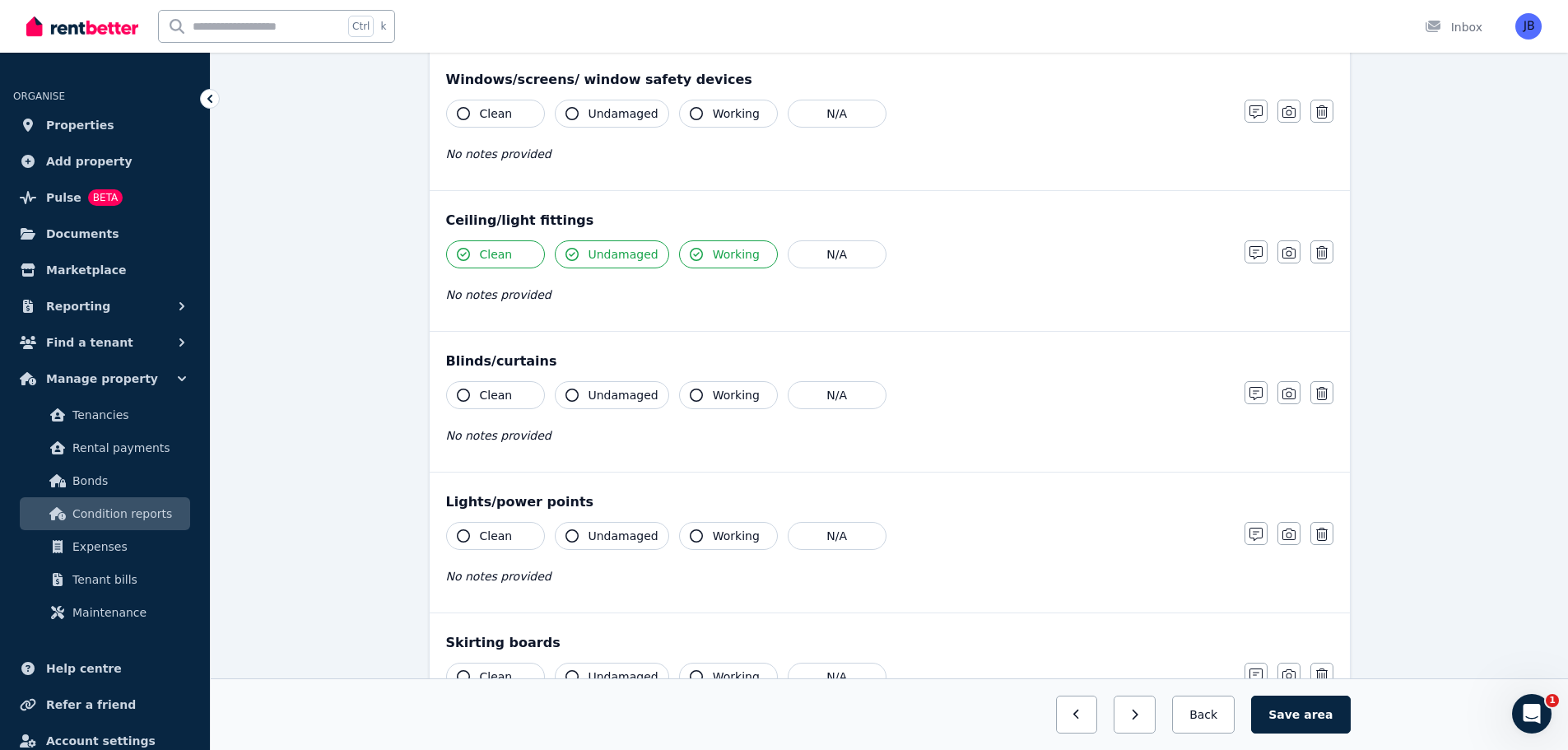
scroll to position [507, 0]
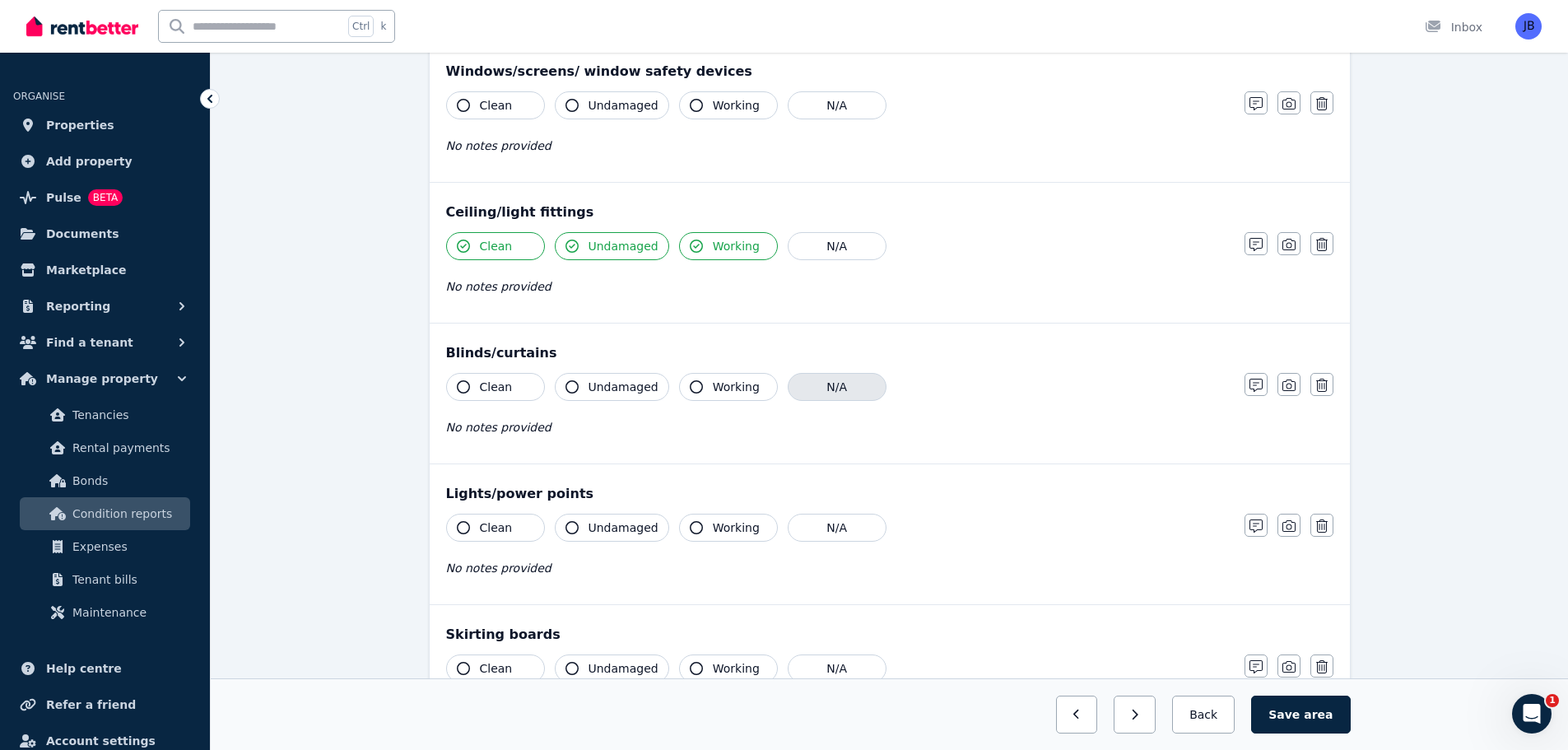
click at [853, 390] on button "N/A" at bounding box center [837, 386] width 99 height 28
click at [1174, 320] on div "Ceiling/light fittings Clean Undamaged Working N/A No notes provided Notes Phot…" at bounding box center [890, 252] width 920 height 140
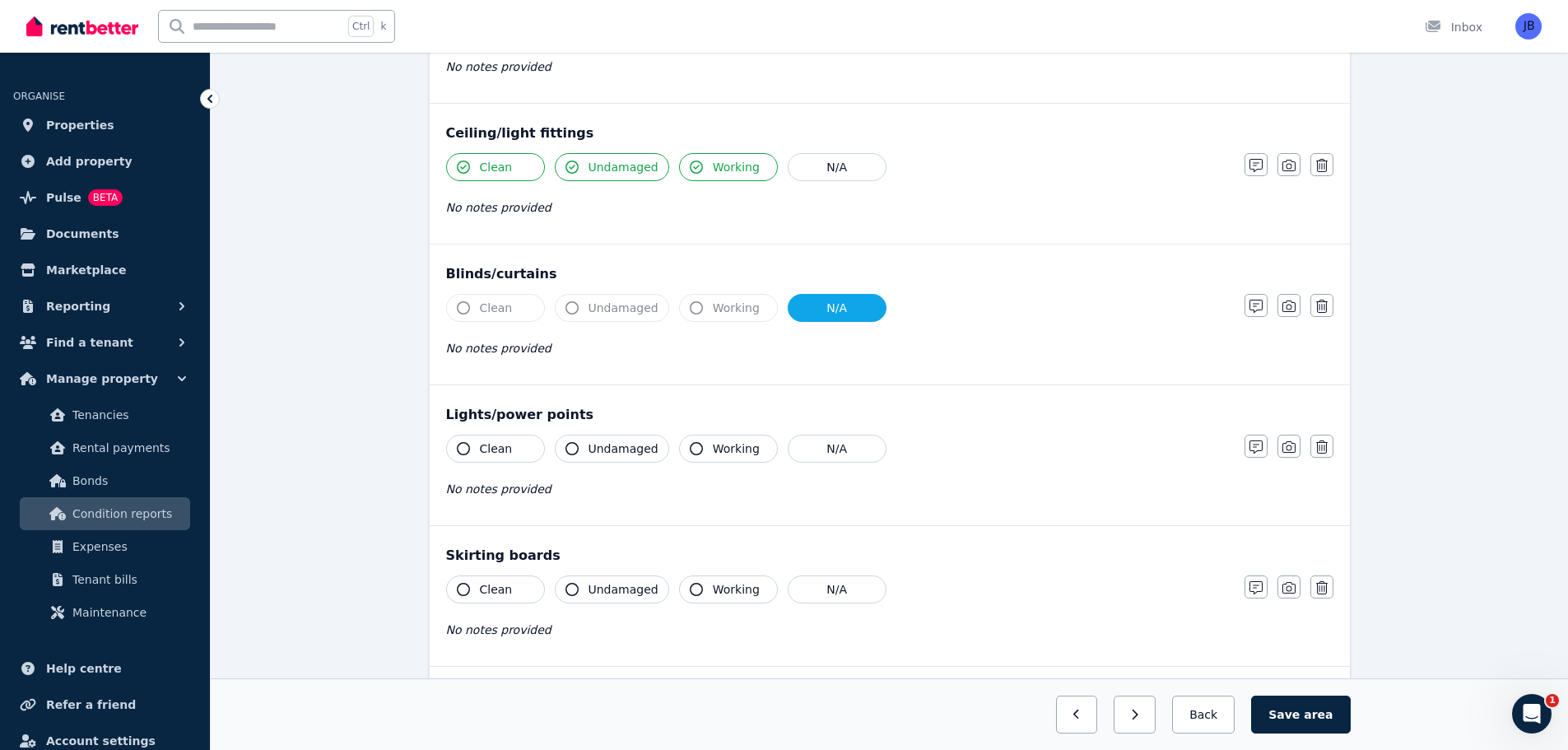
scroll to position [586, 0]
click at [464, 445] on icon "button" at bounding box center [463, 448] width 13 height 13
click at [568, 448] on icon "button" at bounding box center [571, 448] width 13 height 13
click at [690, 448] on icon "button" at bounding box center [696, 448] width 13 height 13
click at [697, 449] on button "Working" at bounding box center [728, 448] width 99 height 28
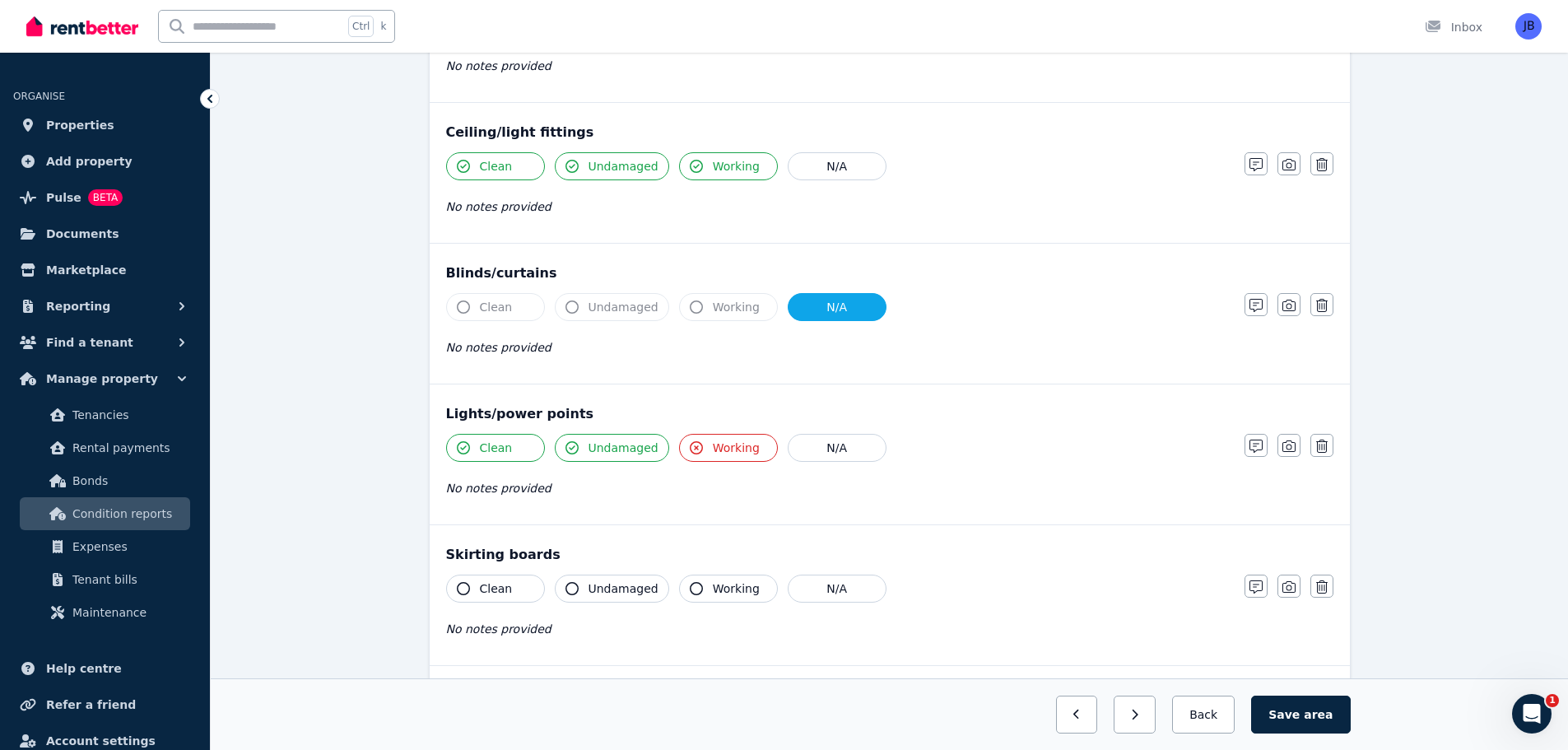
click at [578, 450] on icon "button" at bounding box center [571, 448] width 13 height 13
click at [474, 445] on button "Clean" at bounding box center [495, 448] width 99 height 28
click at [611, 475] on div "Clean Undamaged Working N/A No notes provided" at bounding box center [836, 474] width 782 height 80
click at [470, 440] on button "Clean" at bounding box center [495, 448] width 99 height 28
click at [593, 450] on span "Undamaged" at bounding box center [623, 448] width 70 height 16
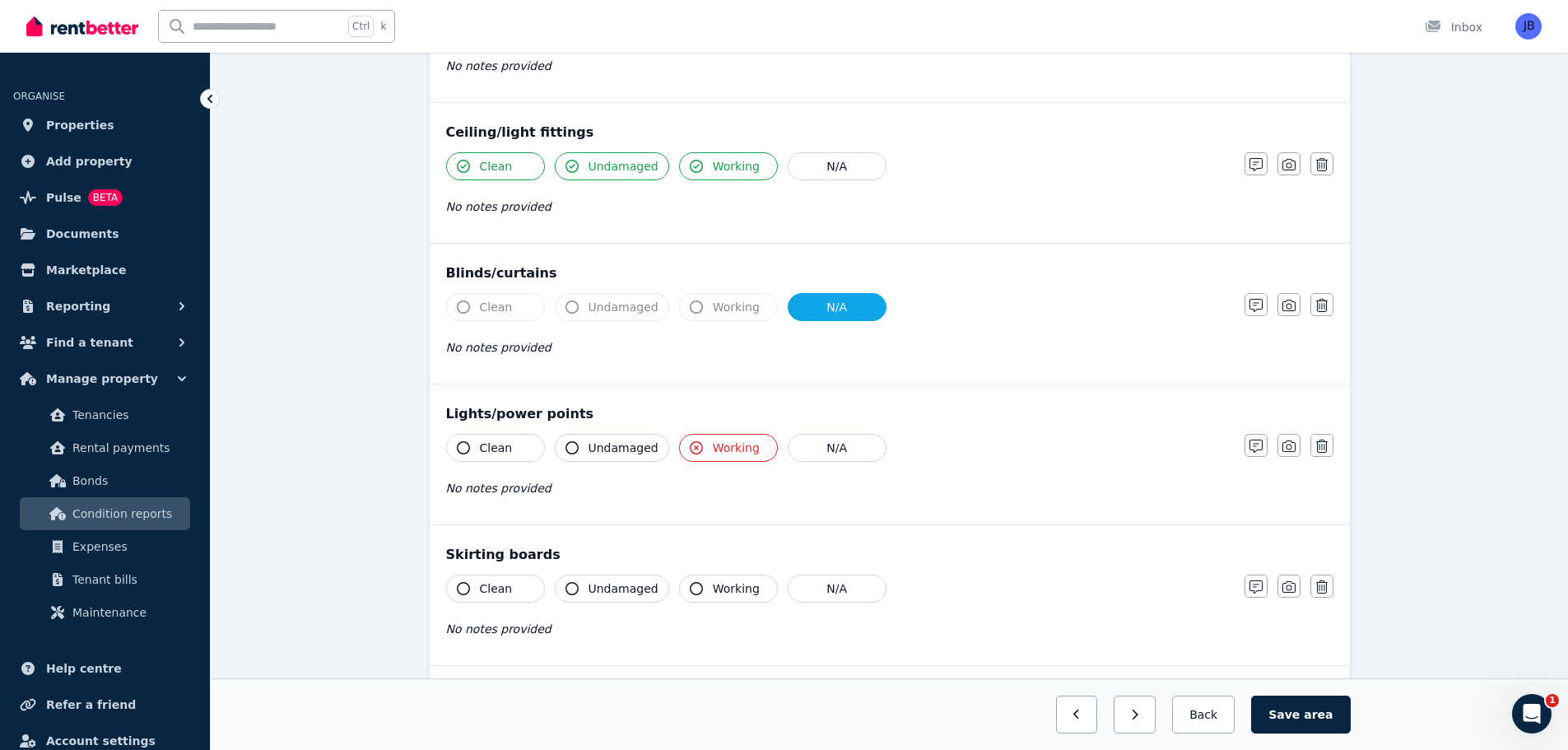
click at [713, 448] on span "Working" at bounding box center [736, 448] width 47 height 16
click at [1220, 309] on div "Clean Undamaged Working N/A" at bounding box center [836, 307] width 782 height 28
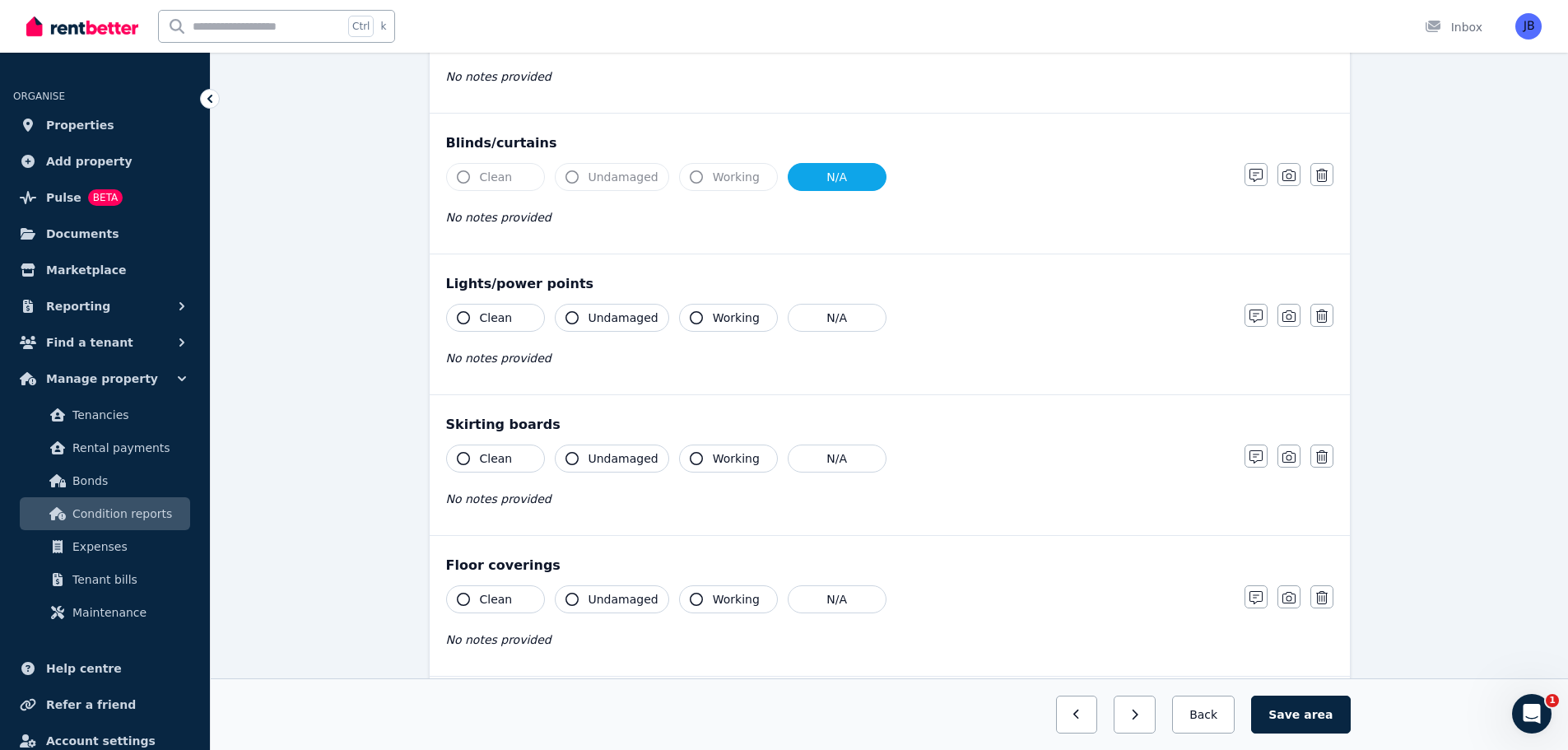
scroll to position [734, 0]
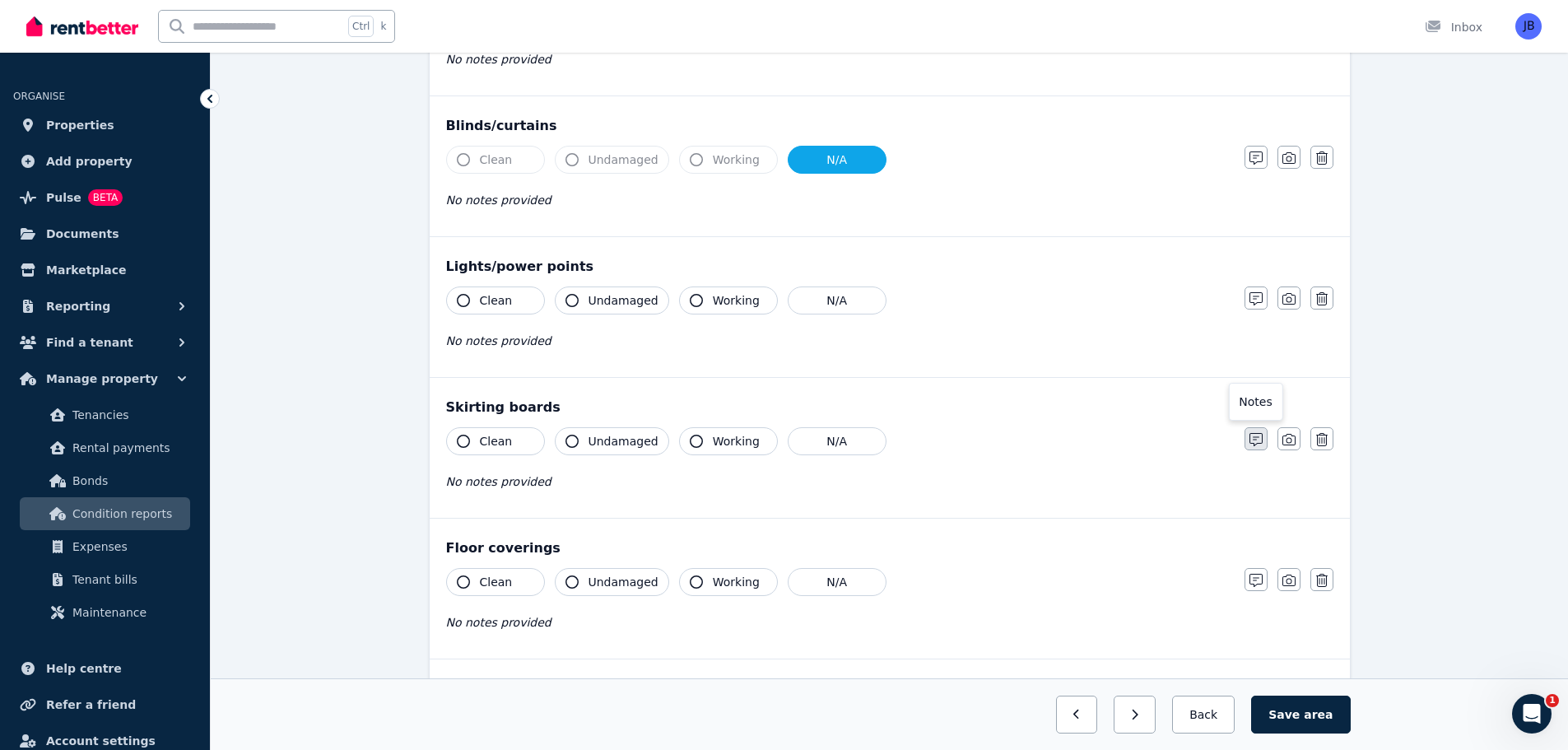
click at [1255, 441] on icon "button" at bounding box center [1256, 440] width 13 height 13
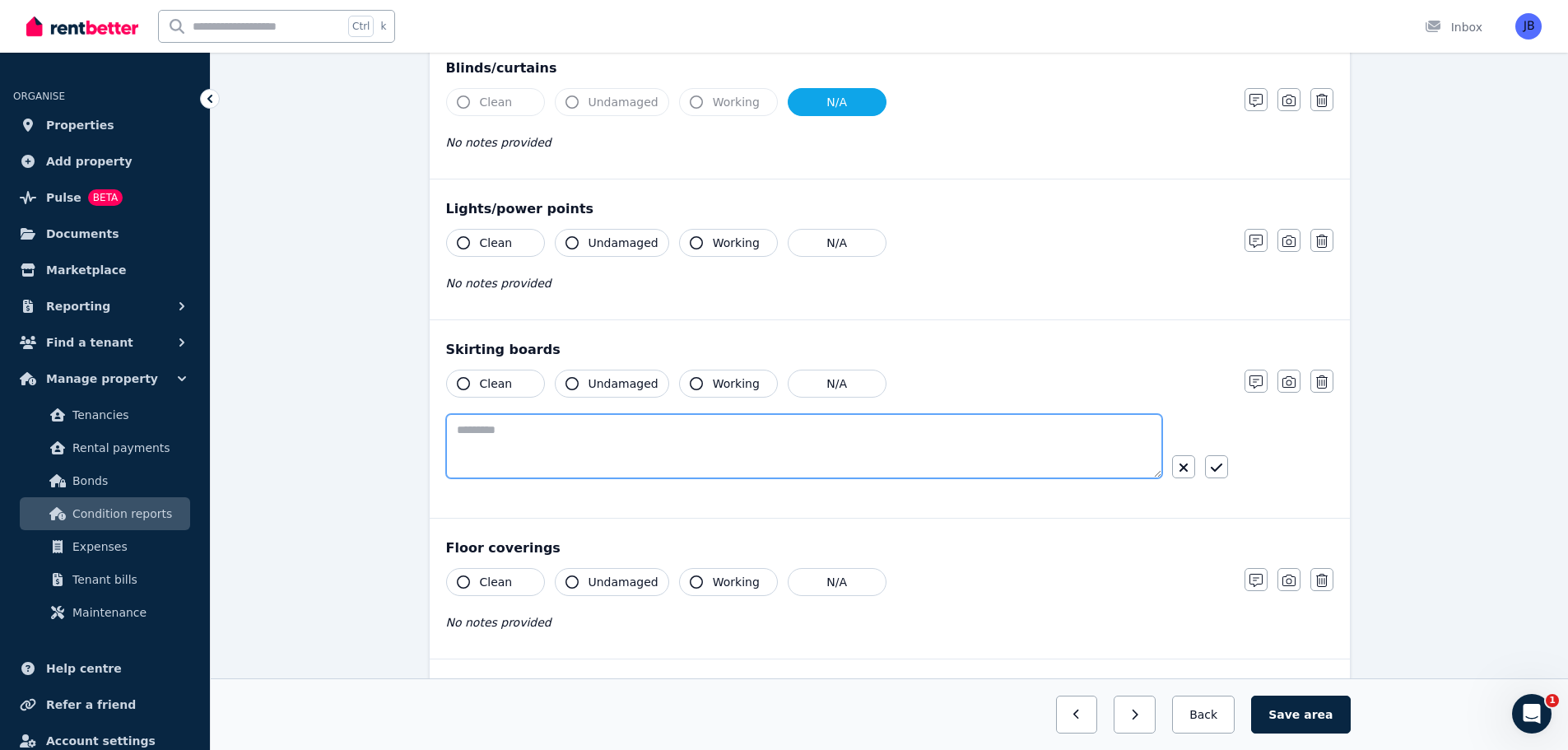
click at [604, 419] on textarea at bounding box center [803, 446] width 716 height 64
type textarea "**********"
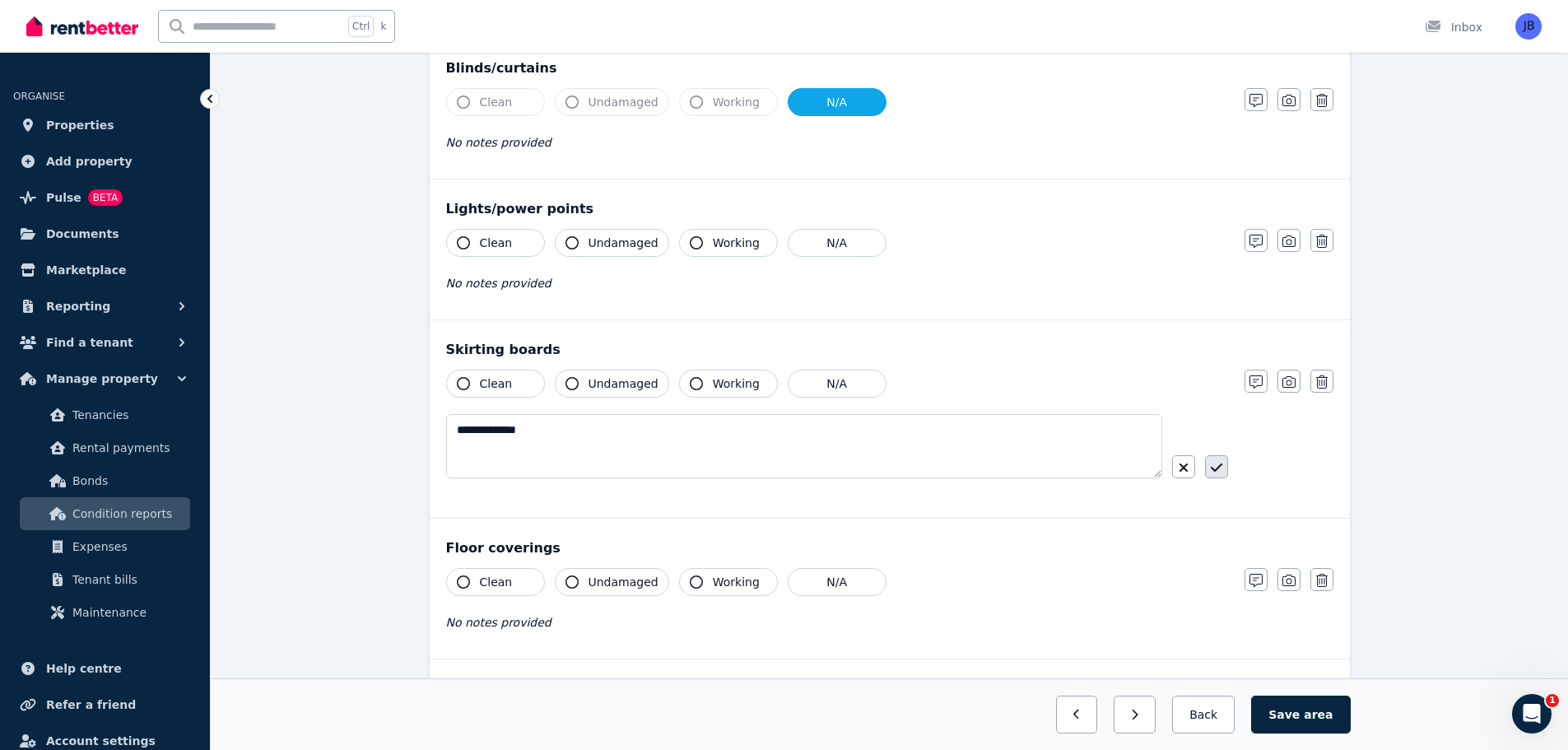
click at [1213, 466] on icon "button" at bounding box center [1216, 467] width 12 height 13
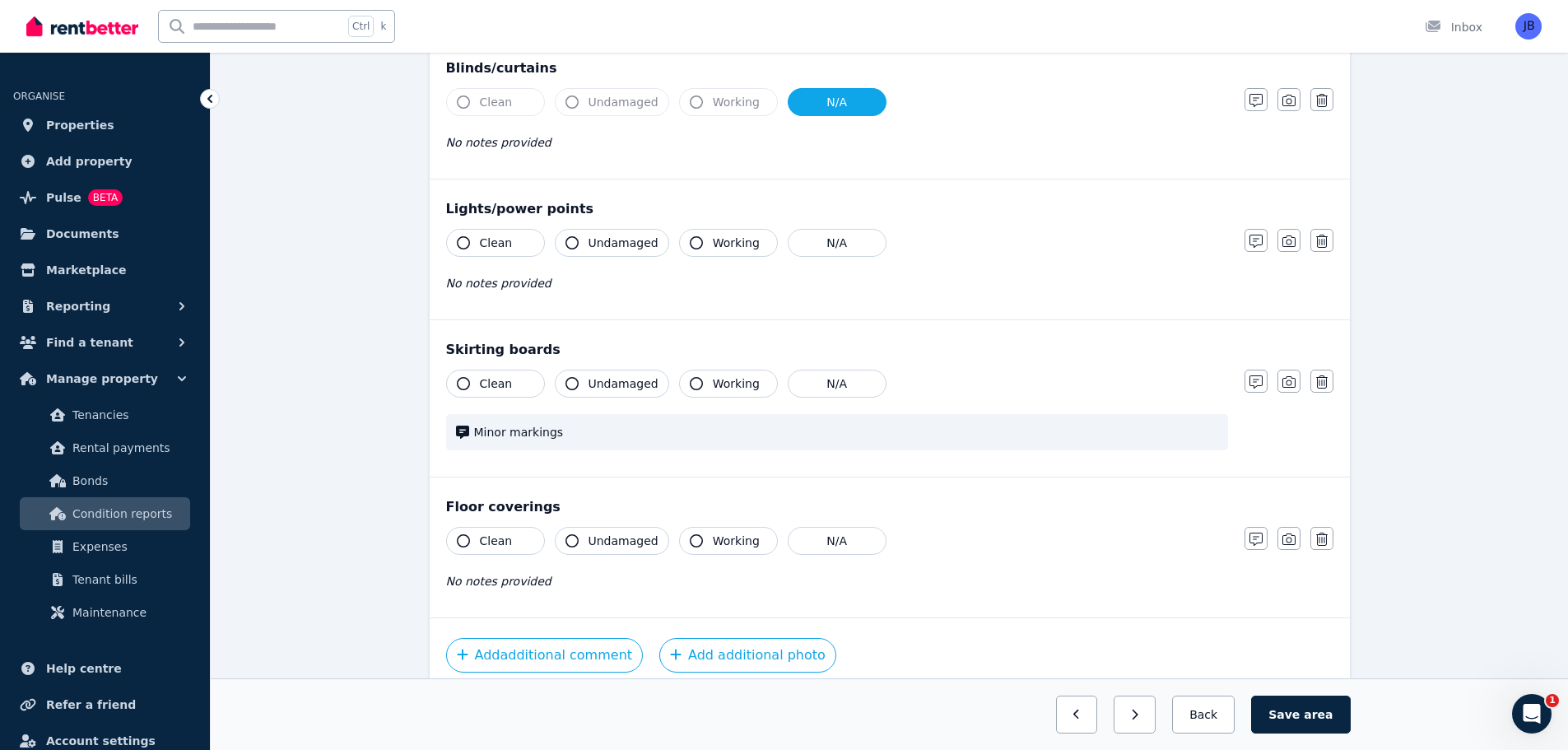
scroll to position [750, 0]
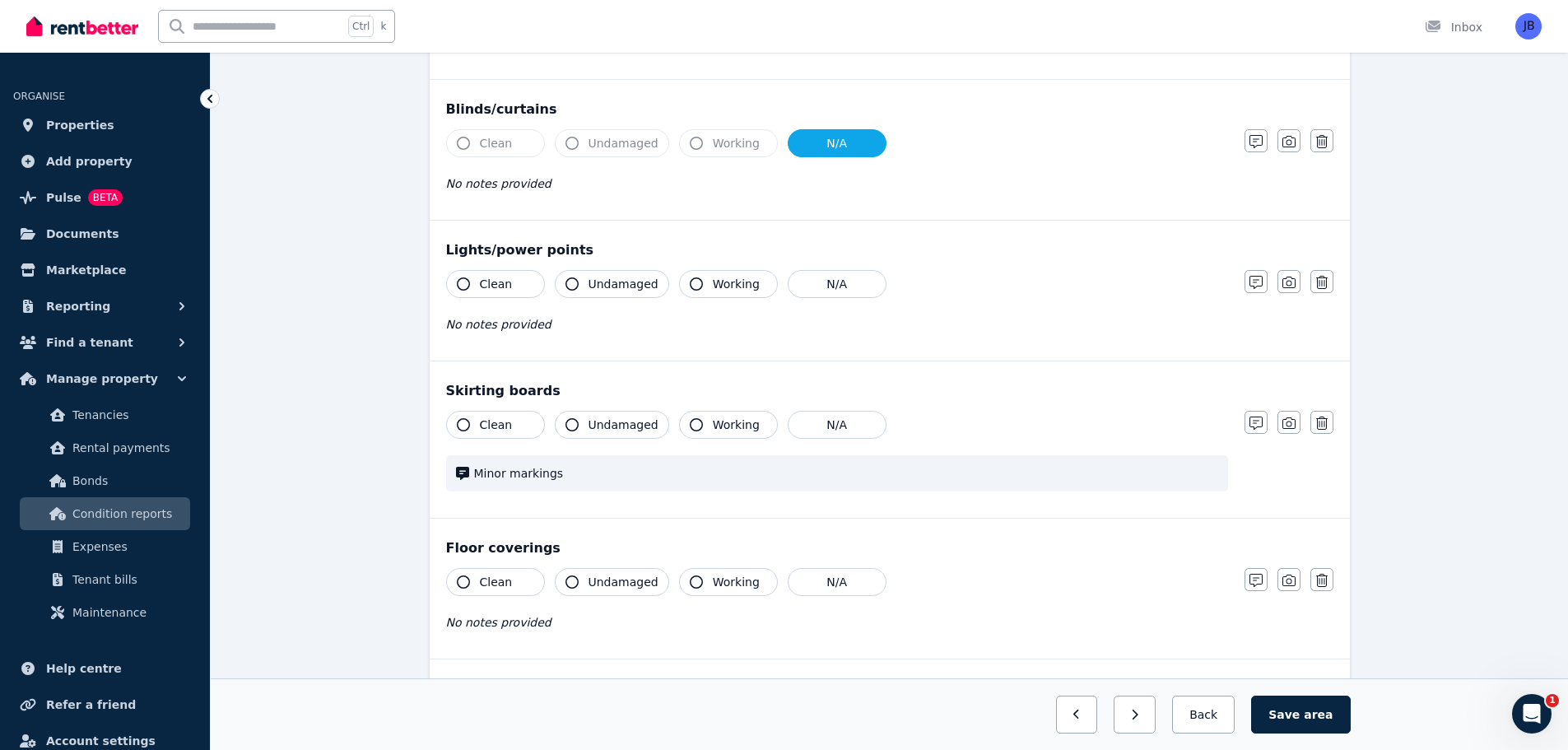
click at [467, 581] on icon "button" at bounding box center [463, 581] width 13 height 13
click at [577, 585] on icon "button" at bounding box center [571, 581] width 13 height 13
click at [1211, 320] on div "No notes provided" at bounding box center [836, 325] width 782 height 20
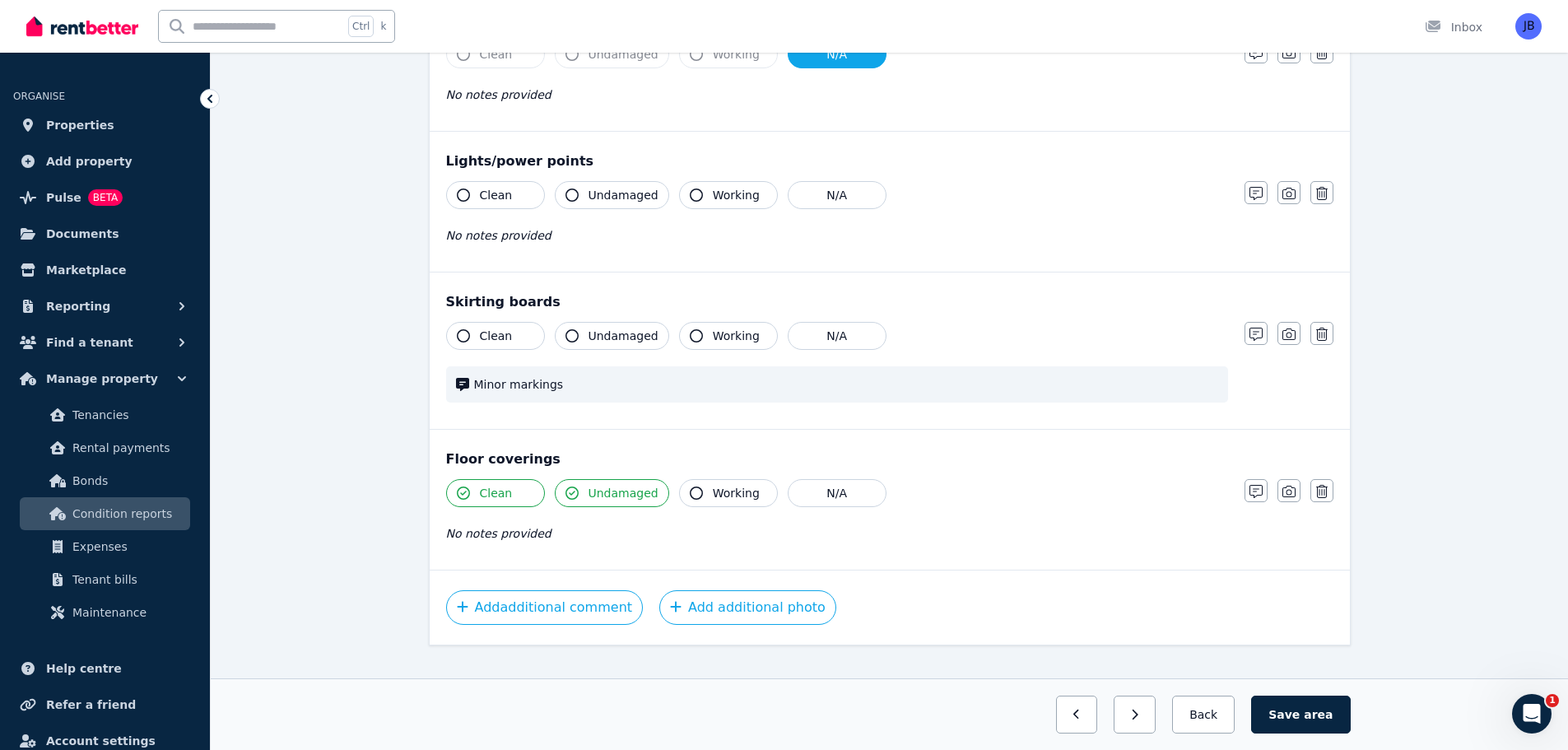
scroll to position [865, 0]
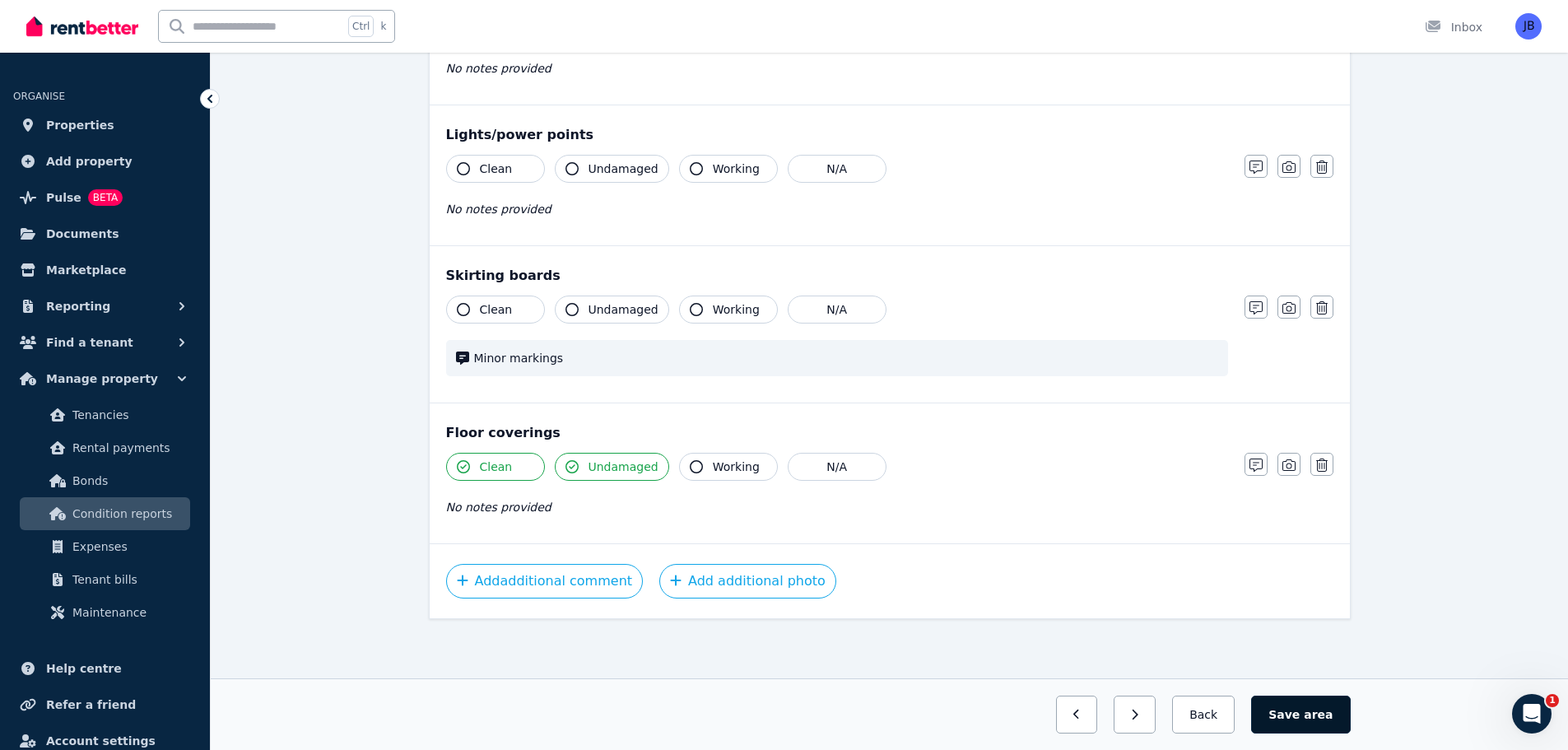
click at [1305, 712] on button "Save area" at bounding box center [1300, 714] width 99 height 37
click at [1147, 185] on div "Clean Undamaged Working N/A No notes provided" at bounding box center [836, 195] width 782 height 80
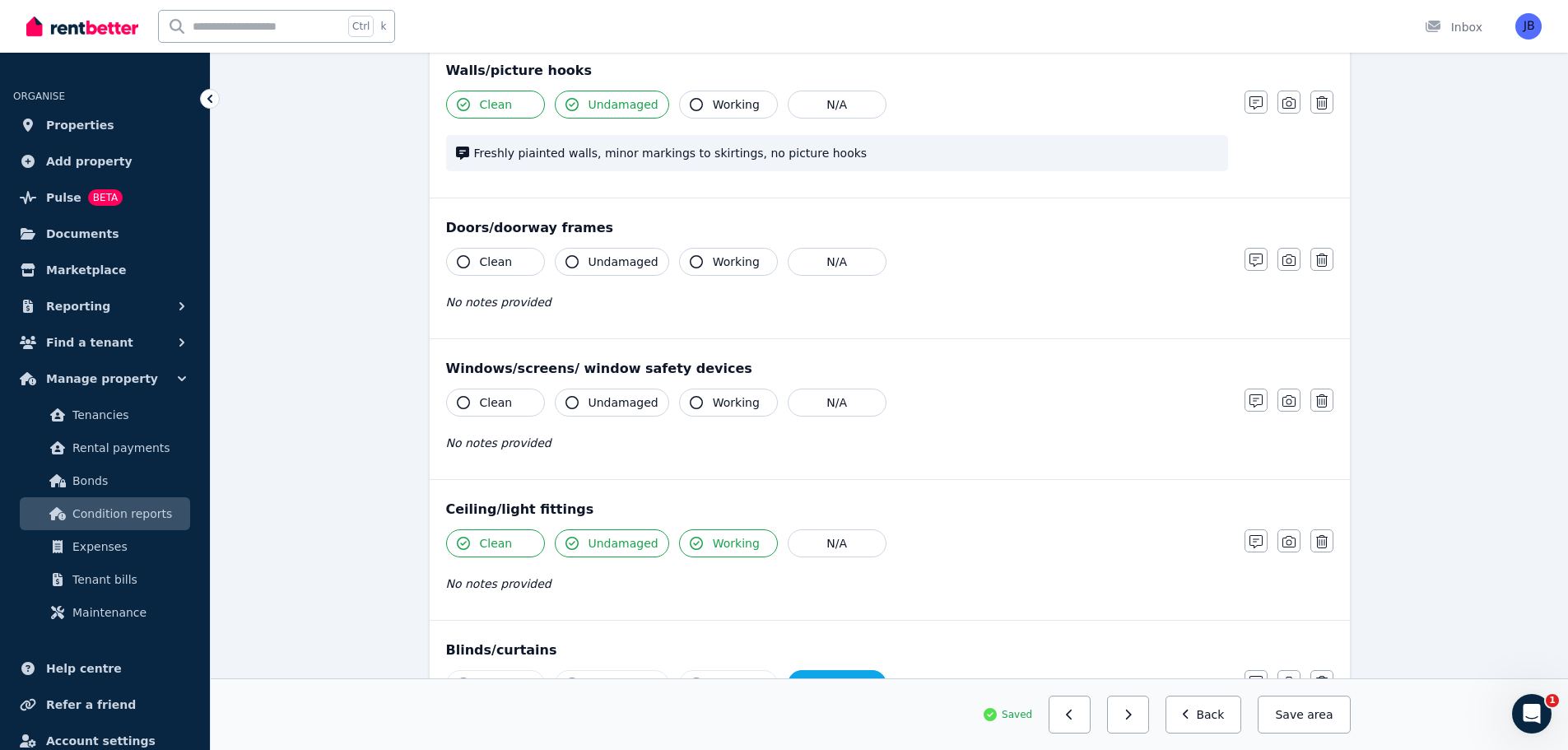
scroll to position [0, 0]
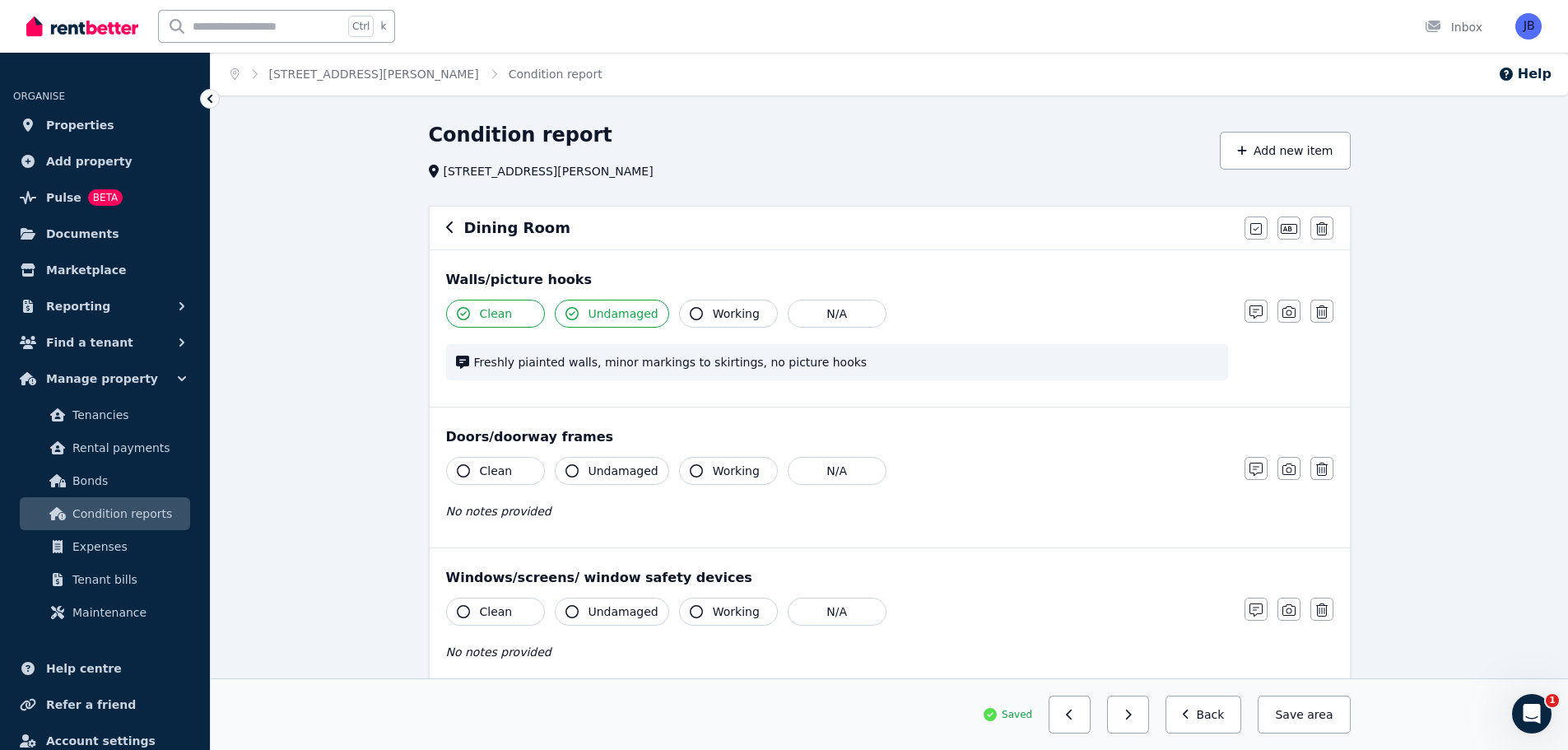
click at [446, 227] on icon "button" at bounding box center [449, 227] width 8 height 13
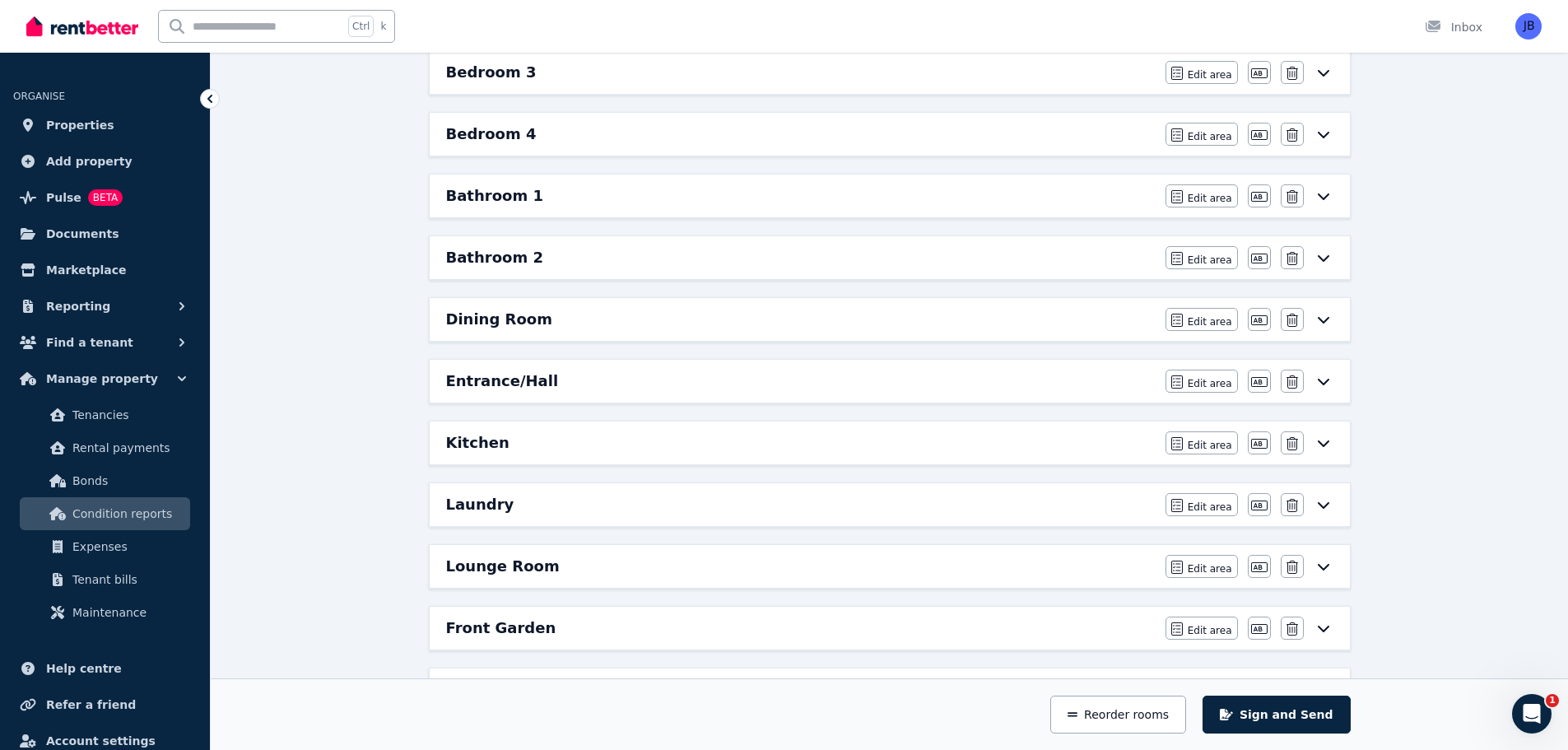
scroll to position [488, 0]
click at [1445, 349] on div "Condition report [STREET_ADDRESS] Add new area Sign and Send 01 Inspect your pr…" at bounding box center [889, 532] width 1357 height 1795
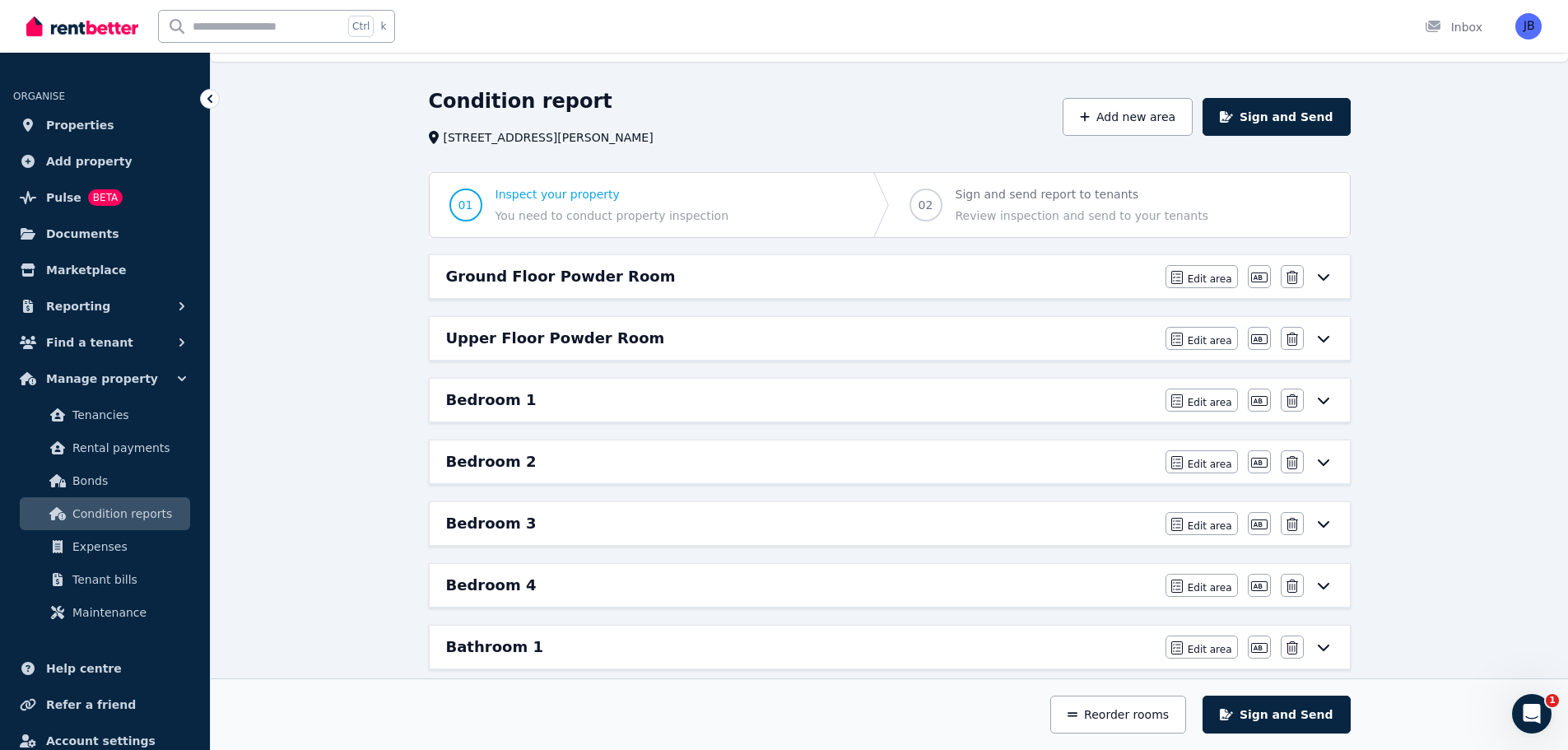
scroll to position [0, 0]
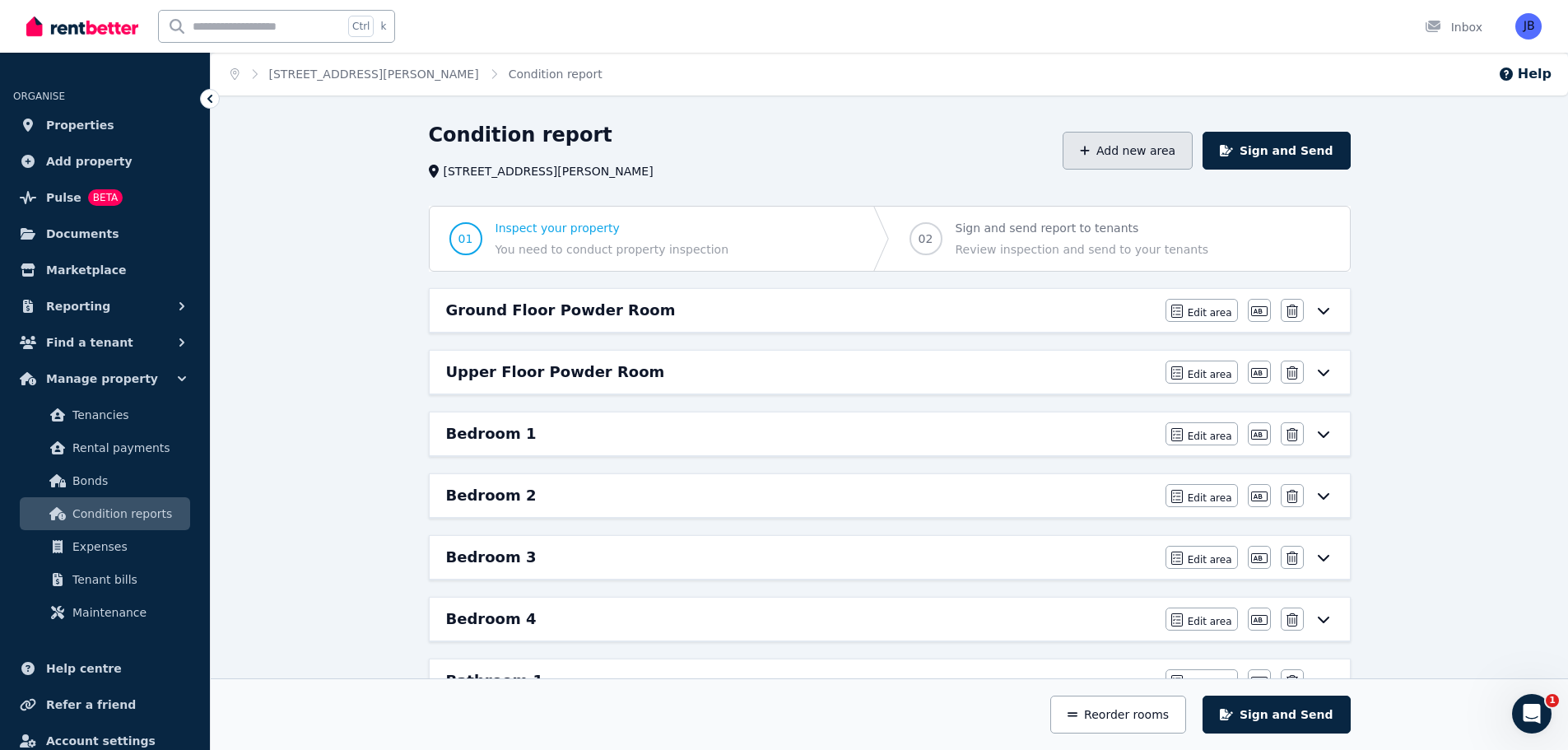
click at [1128, 150] on button "Add new area" at bounding box center [1128, 151] width 130 height 37
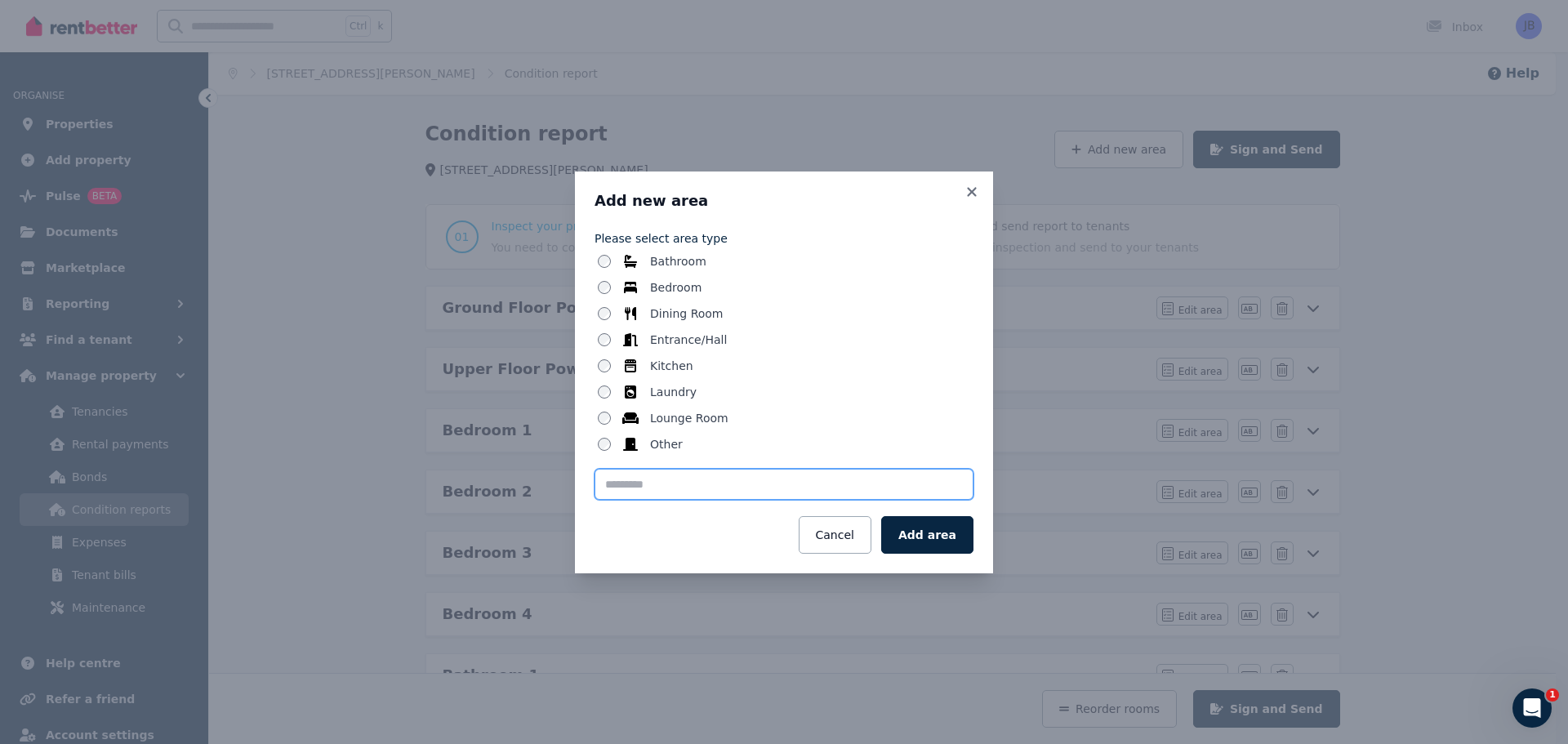
click at [658, 487] on input "text" at bounding box center [784, 484] width 379 height 31
type input "**********"
drag, startPoint x: 716, startPoint y: 505, endPoint x: 922, endPoint y: 540, distance: 209.0
click at [922, 540] on div "**********" at bounding box center [784, 388] width 379 height 330
click at [922, 540] on button "Add area" at bounding box center [927, 535] width 92 height 37
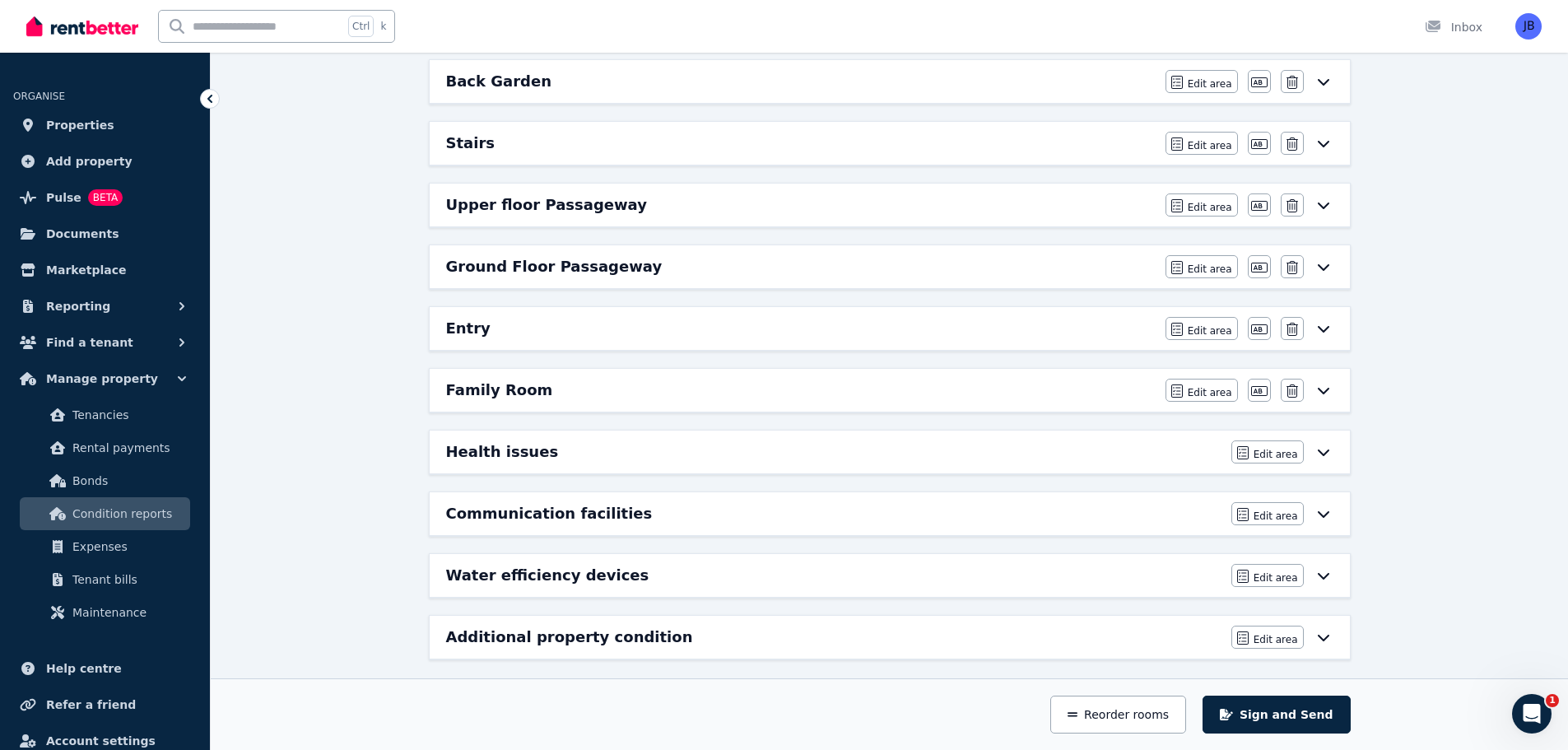
scroll to position [1229, 0]
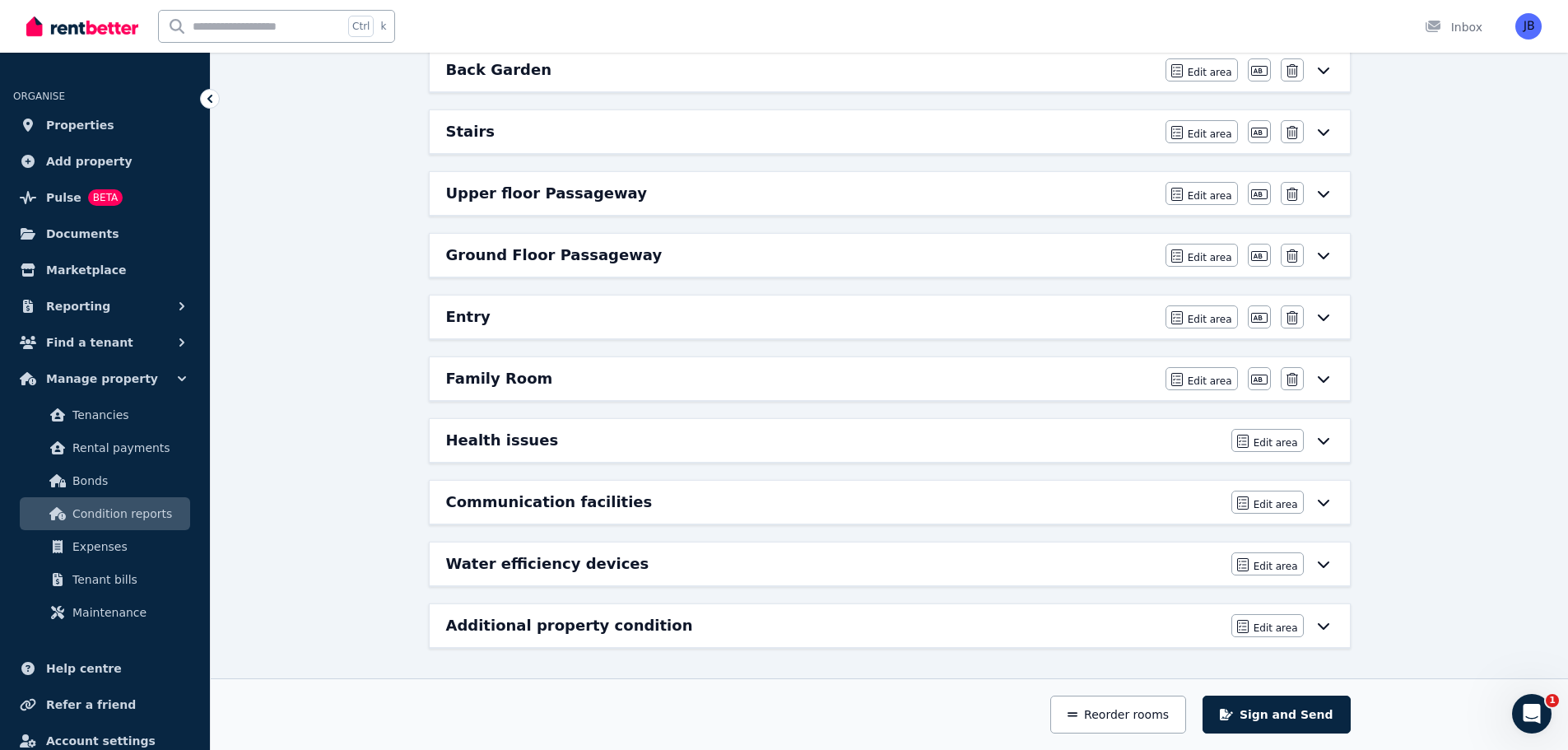
click at [477, 381] on h6 "Family Room" at bounding box center [499, 379] width 107 height 23
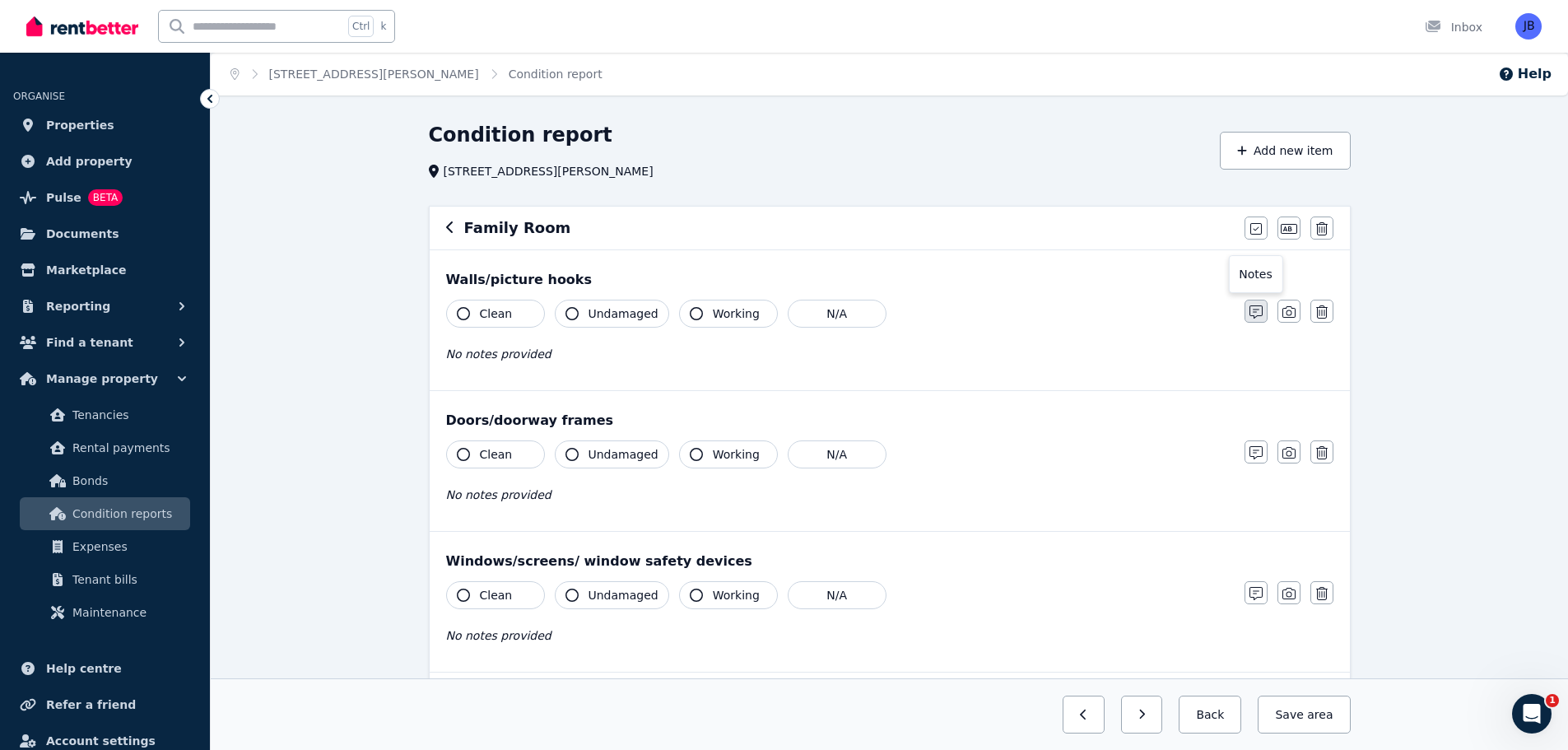
click at [1249, 305] on button "button" at bounding box center [1256, 311] width 23 height 23
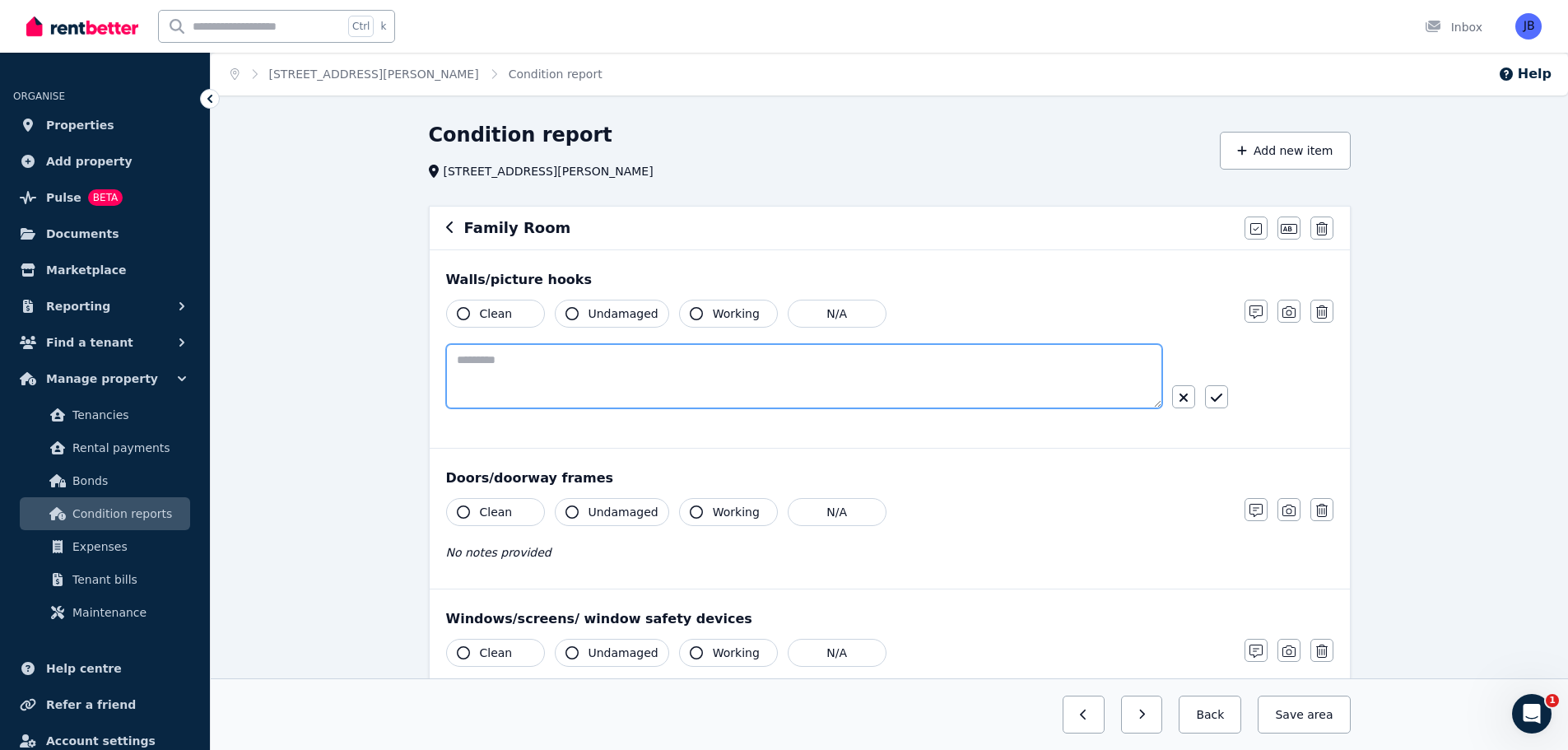
click at [483, 361] on textarea at bounding box center [803, 376] width 716 height 64
type textarea "*"
type textarea "**********"
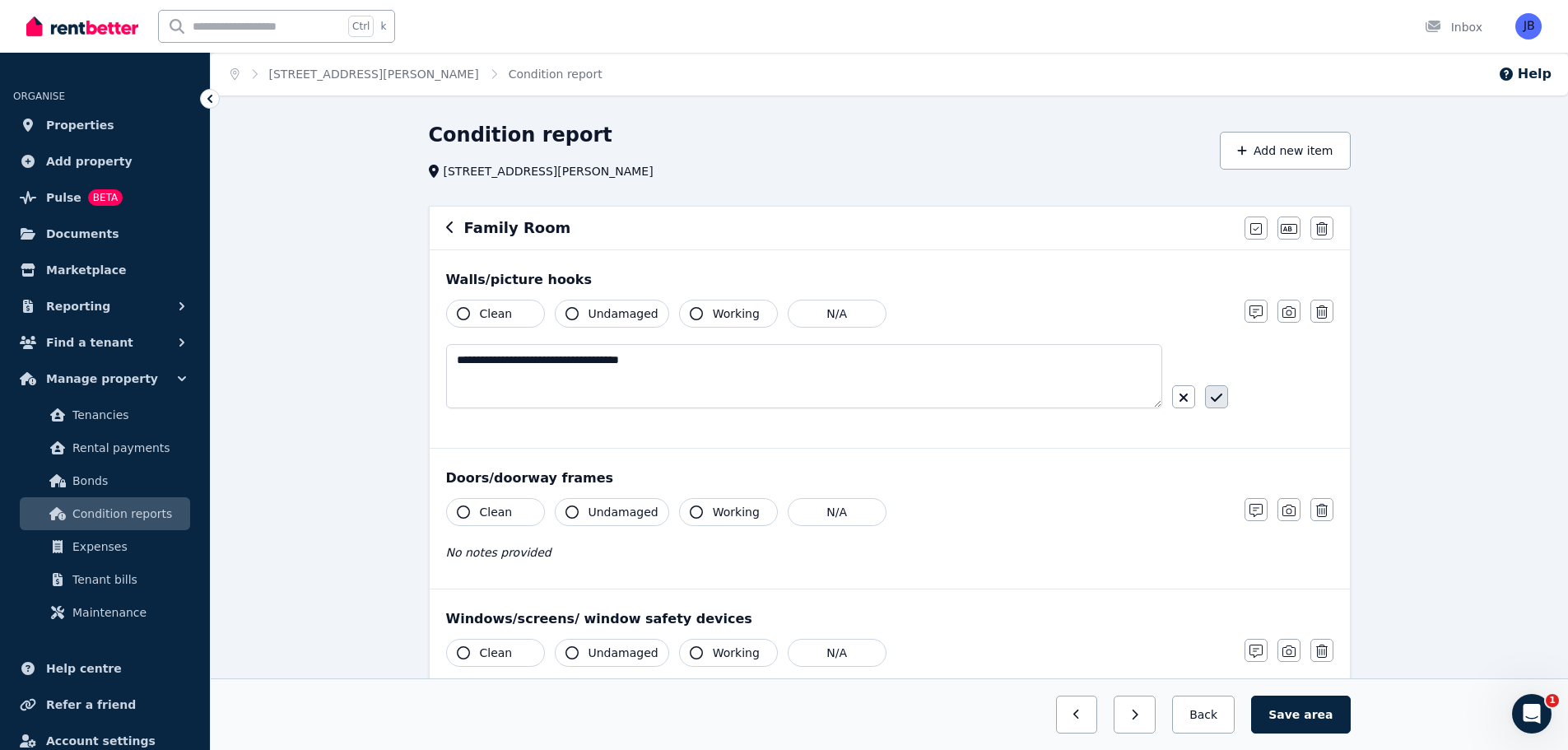
click at [1213, 393] on icon "button" at bounding box center [1216, 398] width 12 height 13
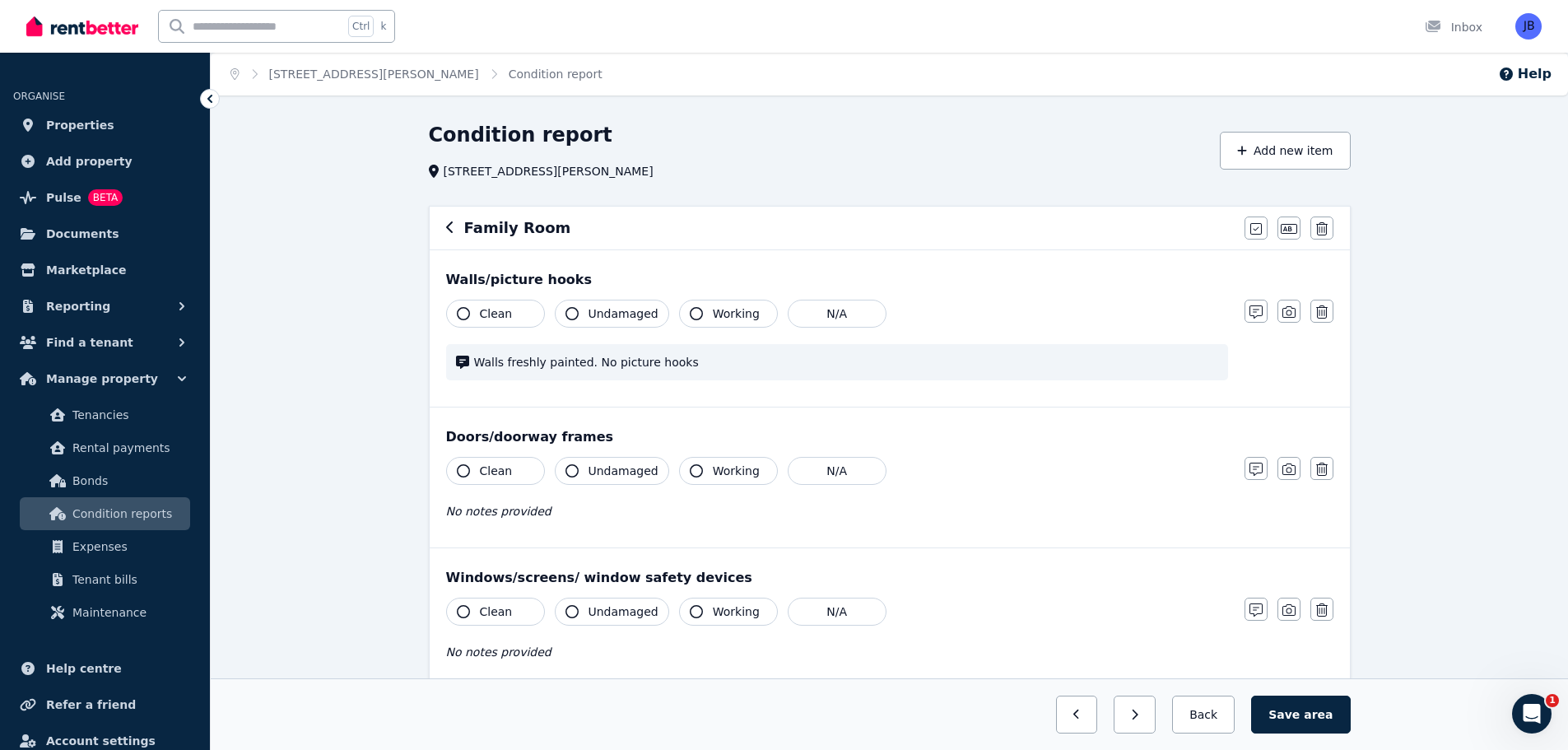
click at [468, 320] on button "Clean" at bounding box center [495, 313] width 99 height 28
click at [569, 318] on icon "button" at bounding box center [571, 313] width 13 height 13
click at [464, 467] on icon "button" at bounding box center [463, 471] width 13 height 13
click at [569, 471] on icon "button" at bounding box center [571, 471] width 13 height 13
click at [691, 467] on icon "button" at bounding box center [696, 471] width 13 height 13
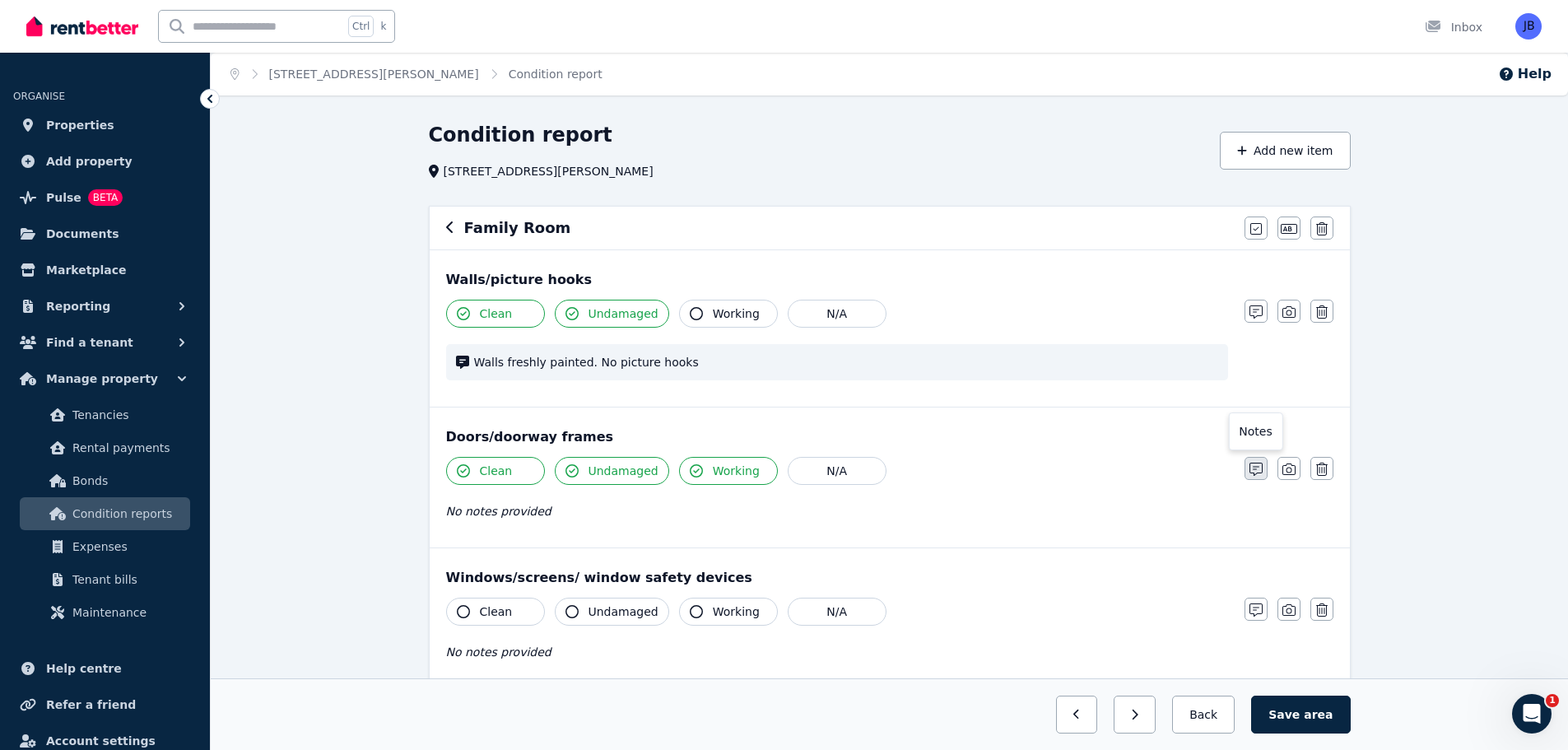
click at [1252, 475] on icon "button" at bounding box center [1256, 469] width 13 height 13
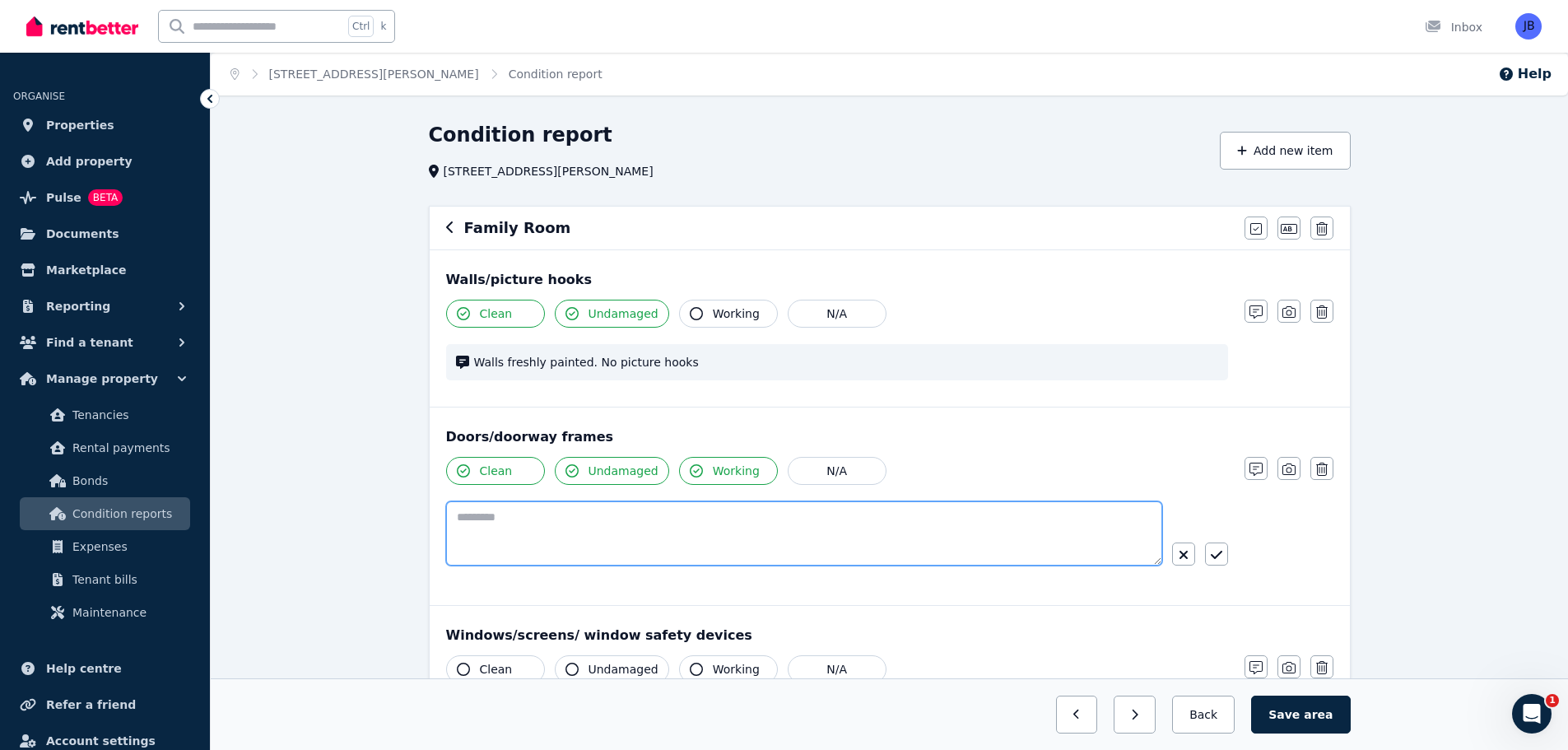
click at [478, 509] on textarea at bounding box center [803, 533] width 716 height 64
type textarea "**********"
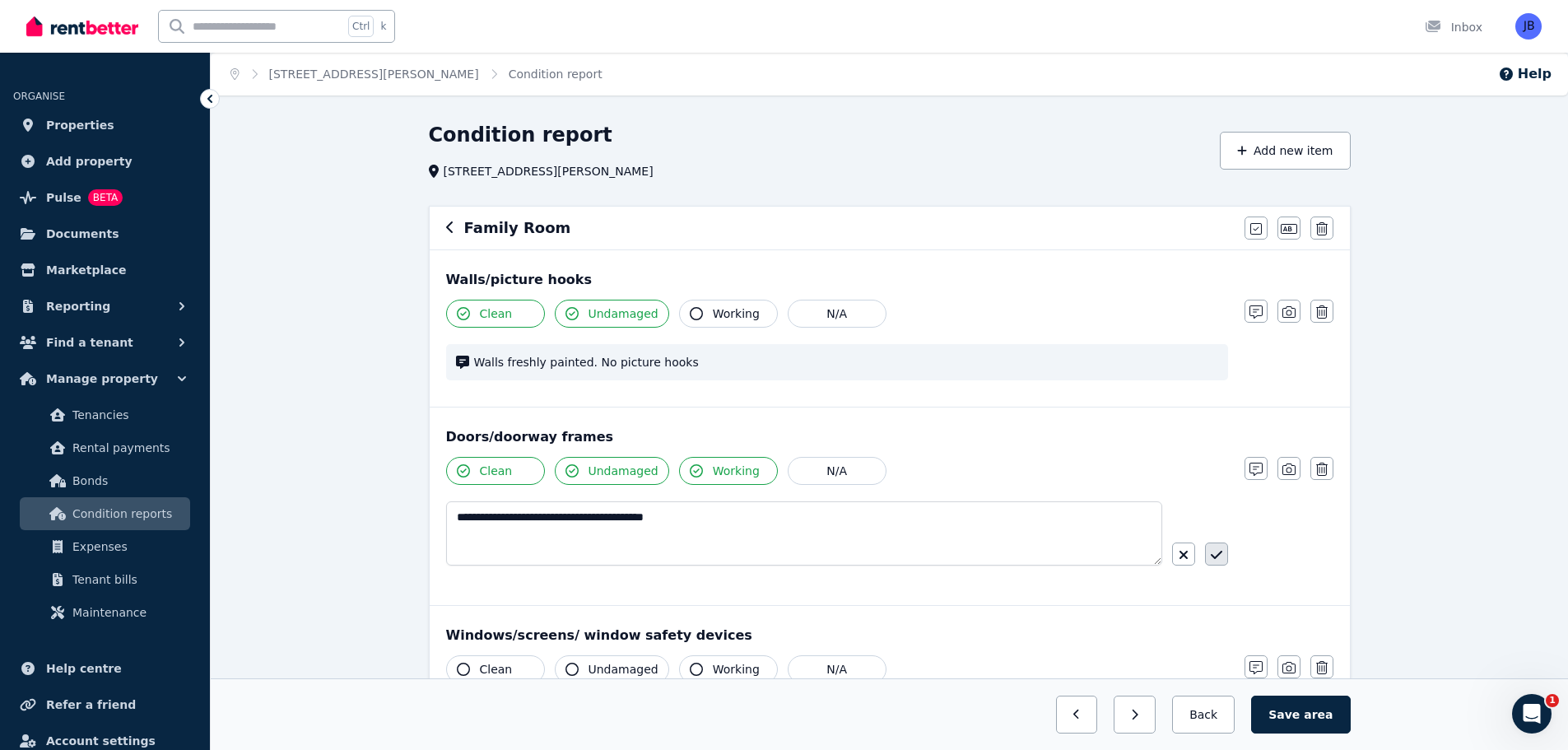
click at [1217, 554] on icon "button" at bounding box center [1216, 555] width 12 height 13
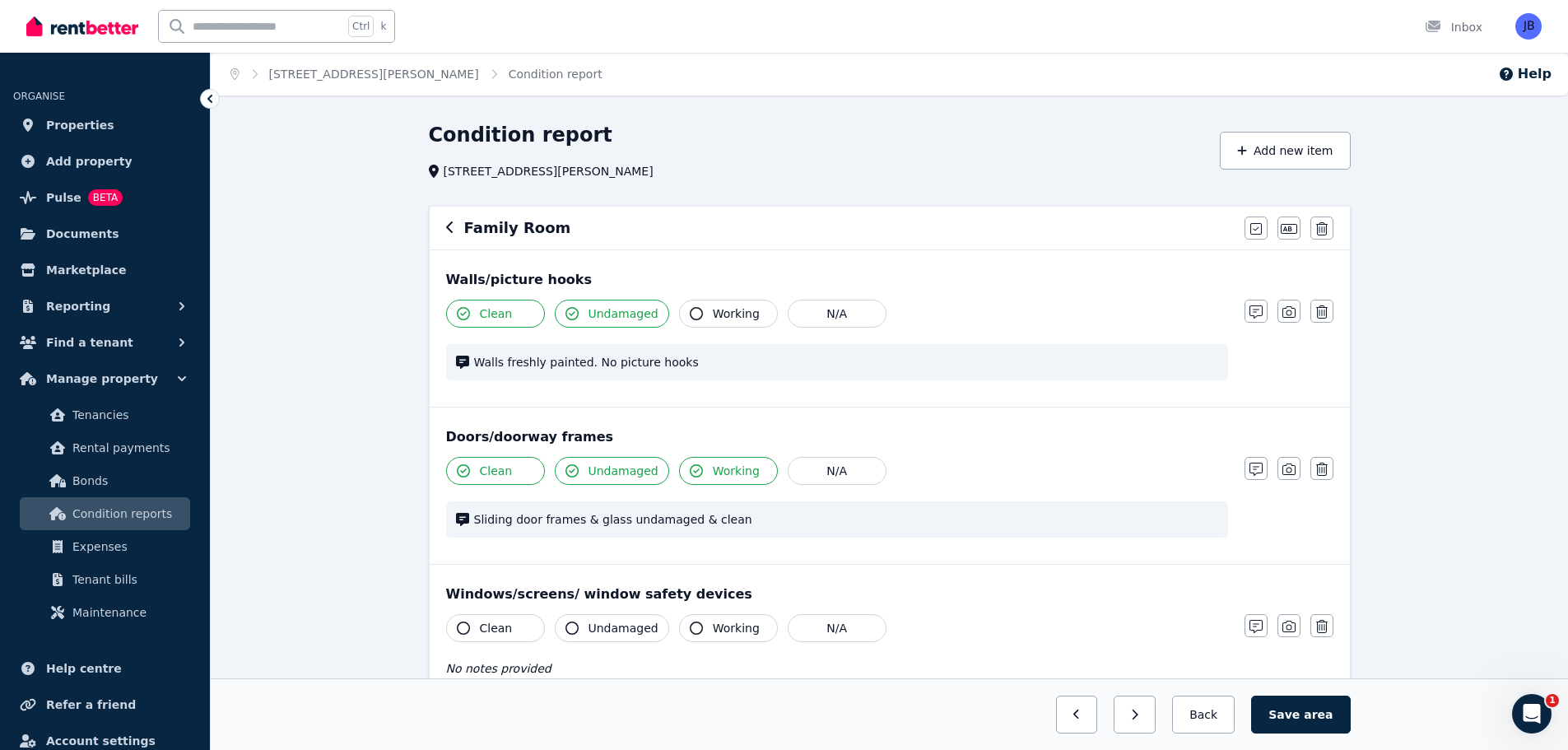
click at [462, 629] on icon "button" at bounding box center [463, 628] width 13 height 13
click at [568, 624] on icon "button" at bounding box center [571, 628] width 13 height 13
click at [690, 631] on icon "button" at bounding box center [696, 628] width 13 height 13
click at [1172, 342] on div "Clean Undamaged Working N/A Walls freshly painted. No picture hooks" at bounding box center [836, 348] width 782 height 97
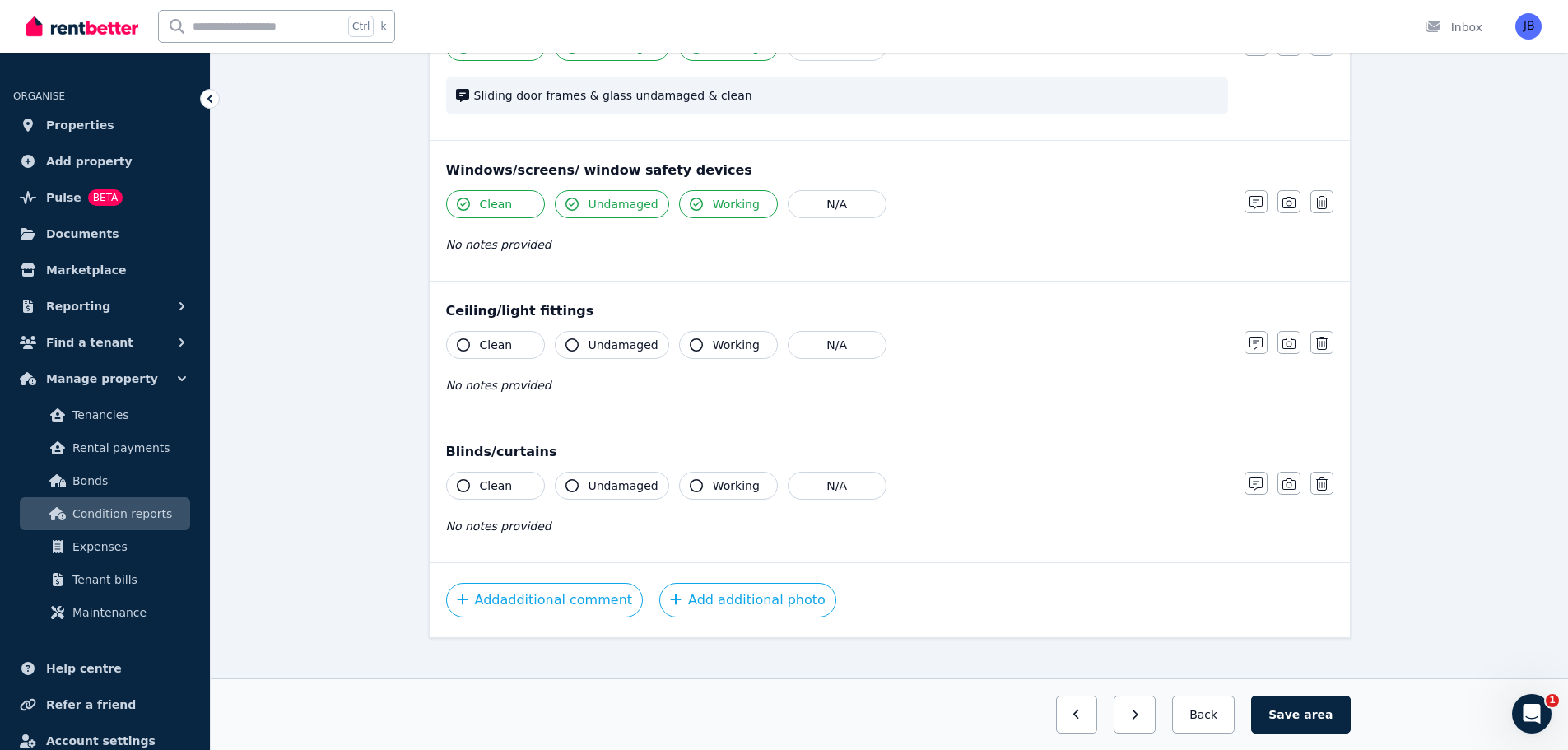
scroll to position [443, 0]
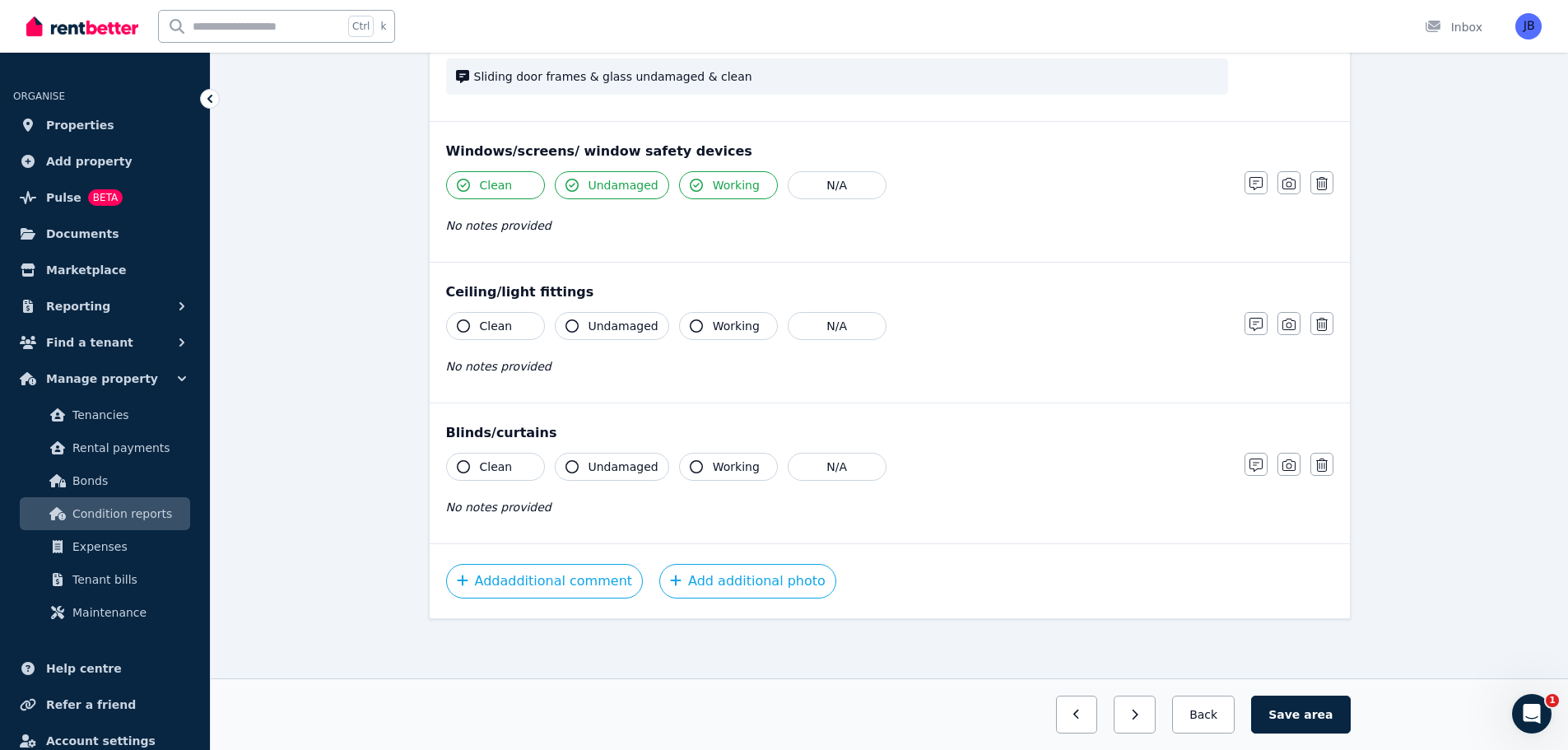
click at [463, 324] on icon "button" at bounding box center [463, 326] width 13 height 13
click at [570, 318] on button "Undamaged" at bounding box center [612, 326] width 114 height 28
click at [690, 326] on icon "button" at bounding box center [696, 326] width 13 height 13
click at [1296, 718] on button "Save area" at bounding box center [1300, 714] width 99 height 37
click at [1165, 182] on div "Clean Undamaged Working N/A" at bounding box center [836, 185] width 782 height 28
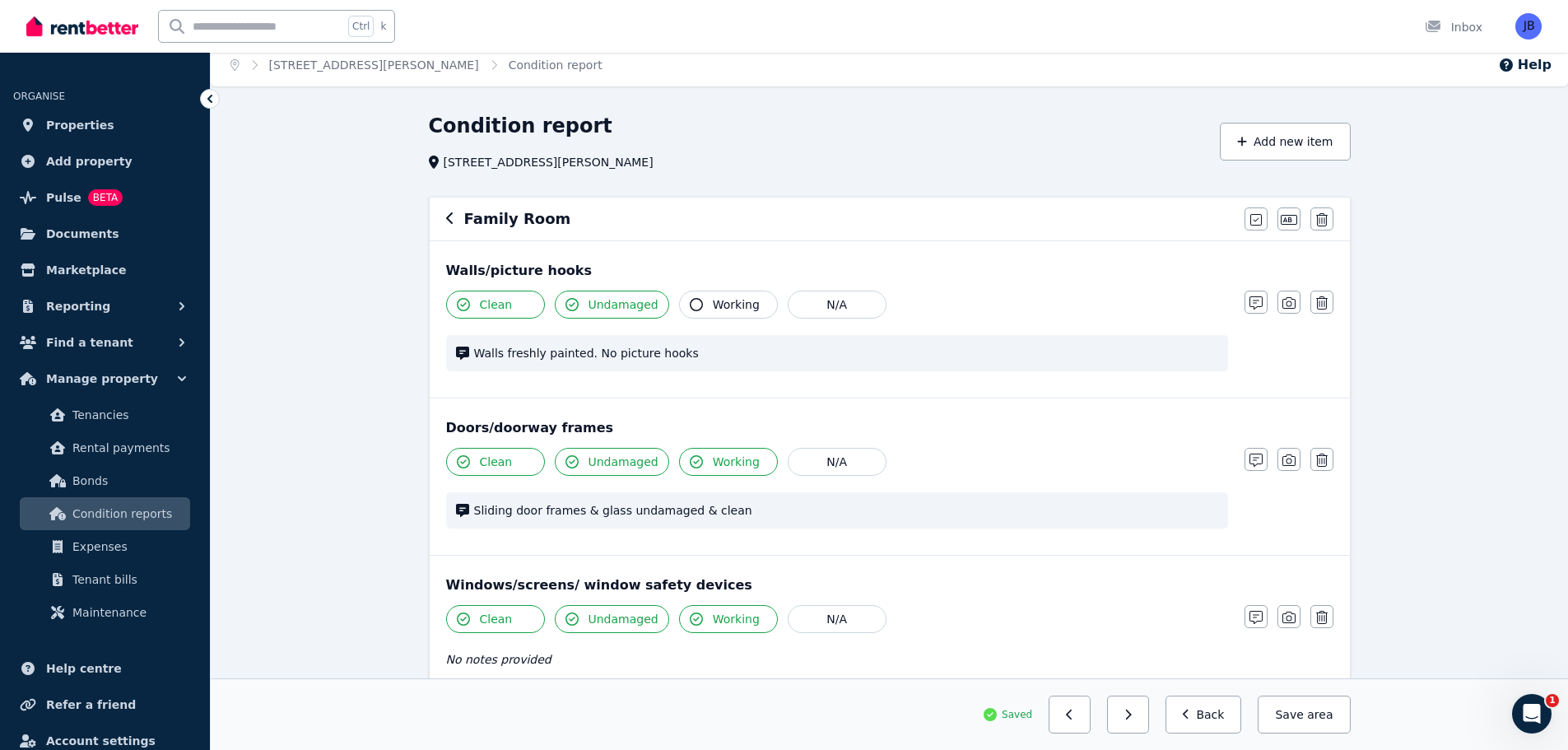
scroll to position [0, 0]
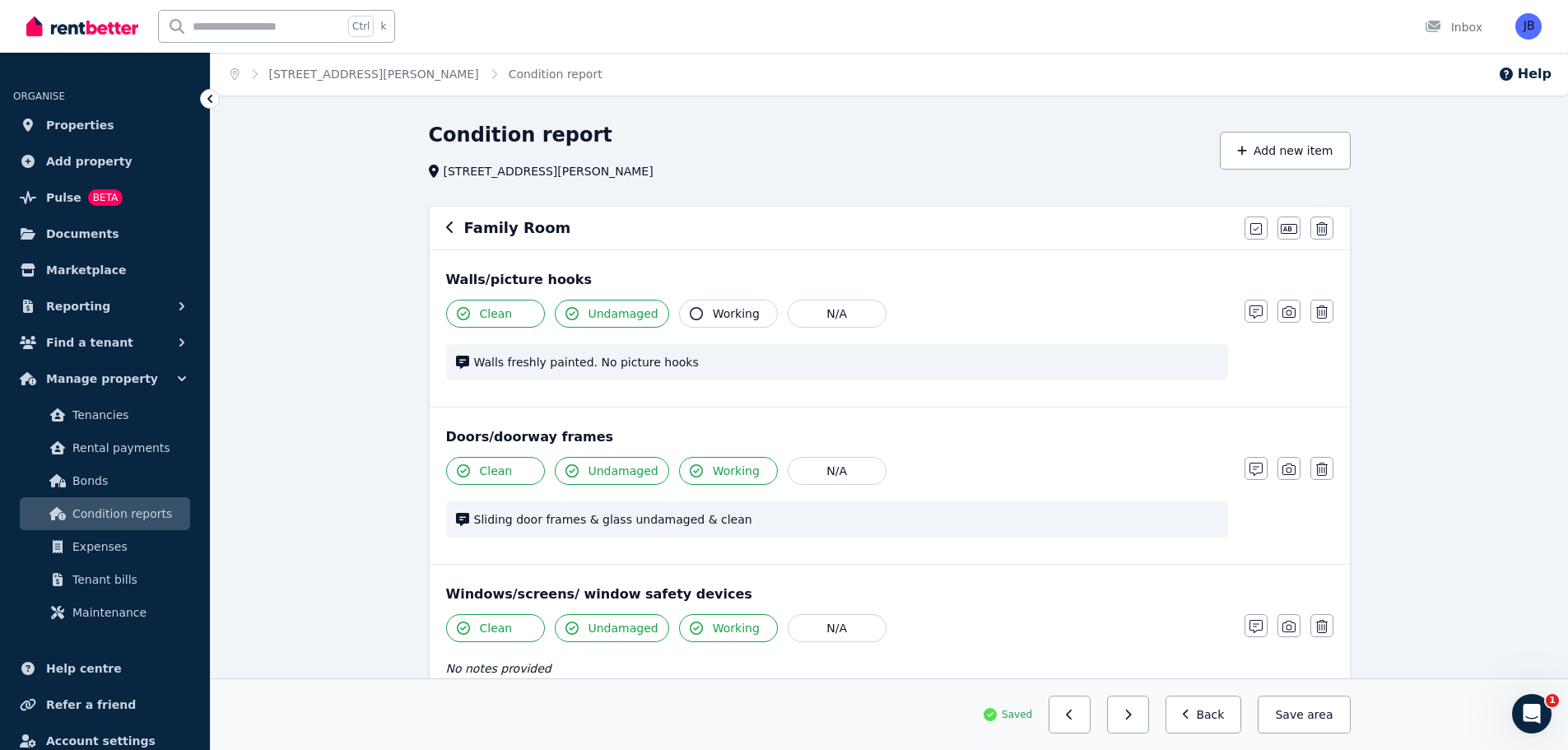
click at [454, 225] on icon "button" at bounding box center [449, 227] width 8 height 13
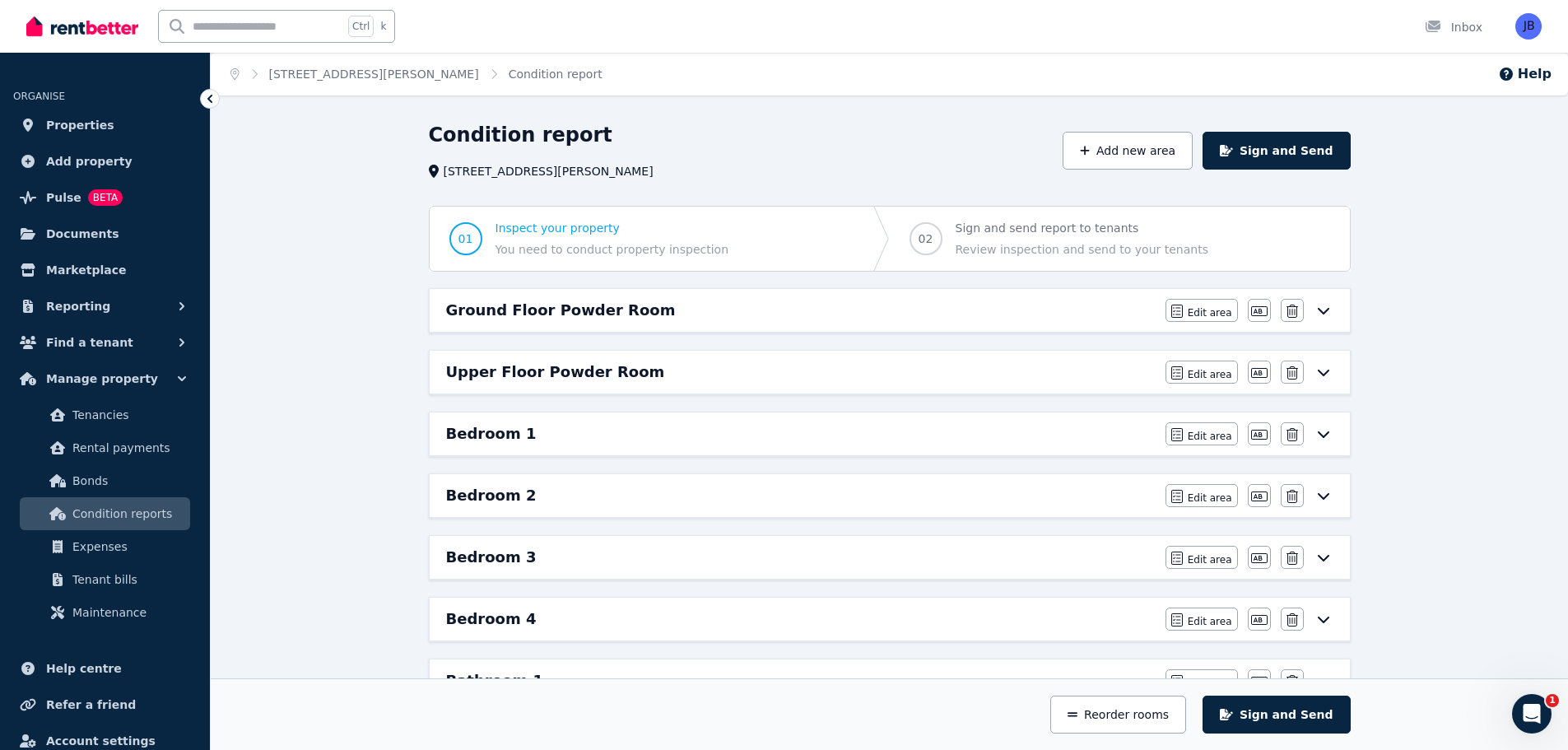
click at [1129, 351] on div "Upper Floor Powder Room Edit area Edit area Edit name Delete" at bounding box center [890, 372] width 920 height 43
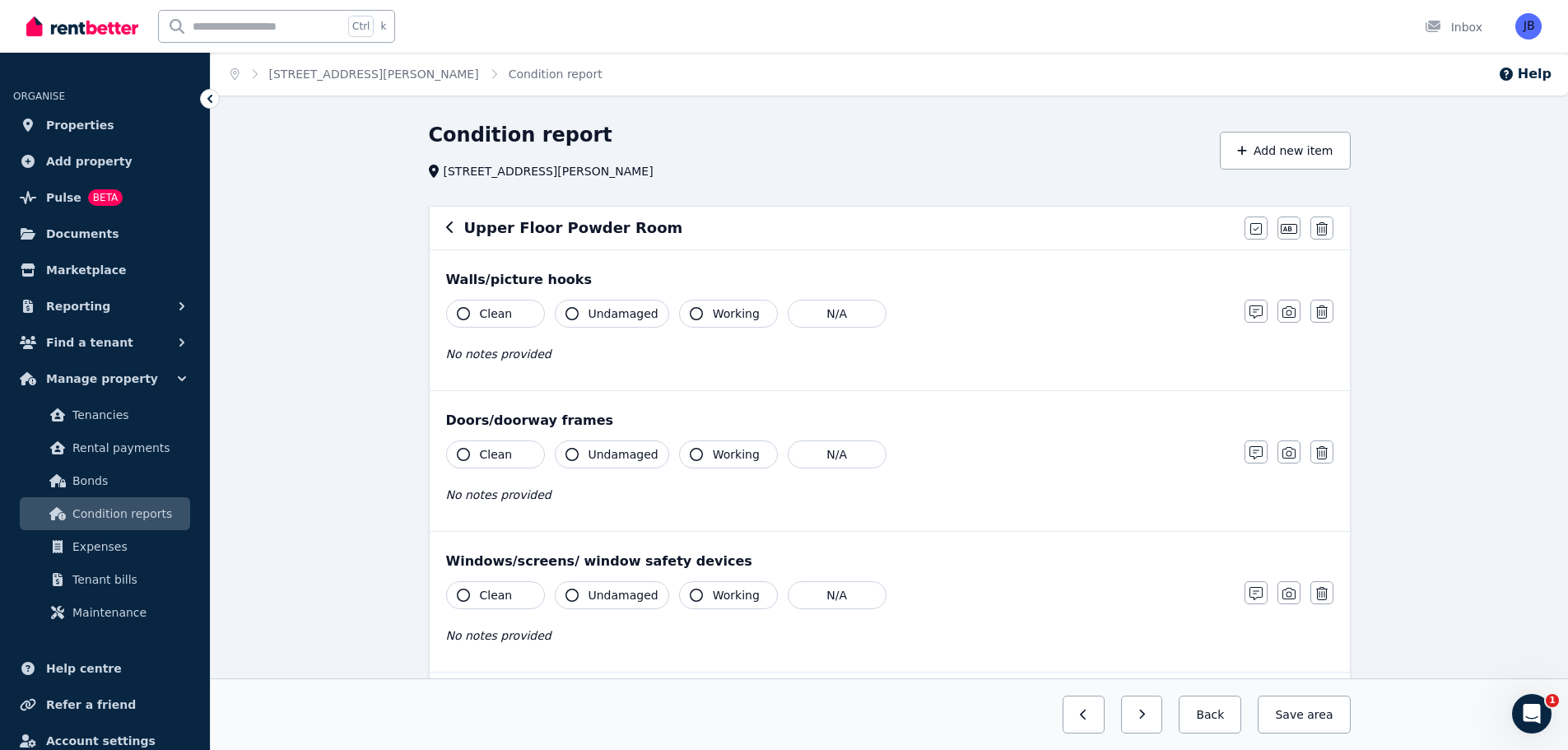
click at [448, 229] on div "Upper Floor Powder Room" at bounding box center [840, 228] width 789 height 23
click at [448, 229] on icon "button" at bounding box center [449, 227] width 8 height 13
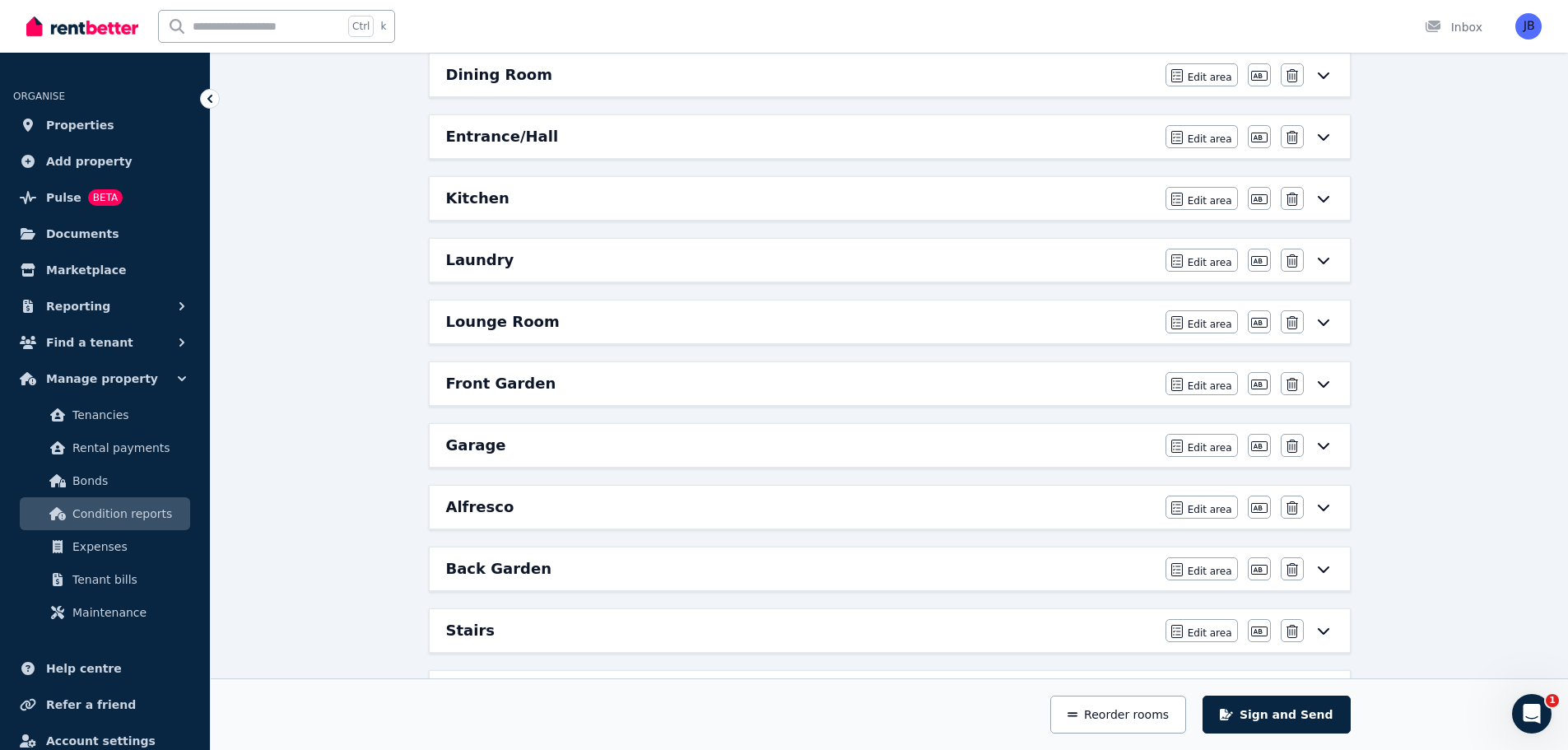
scroll to position [734, 0]
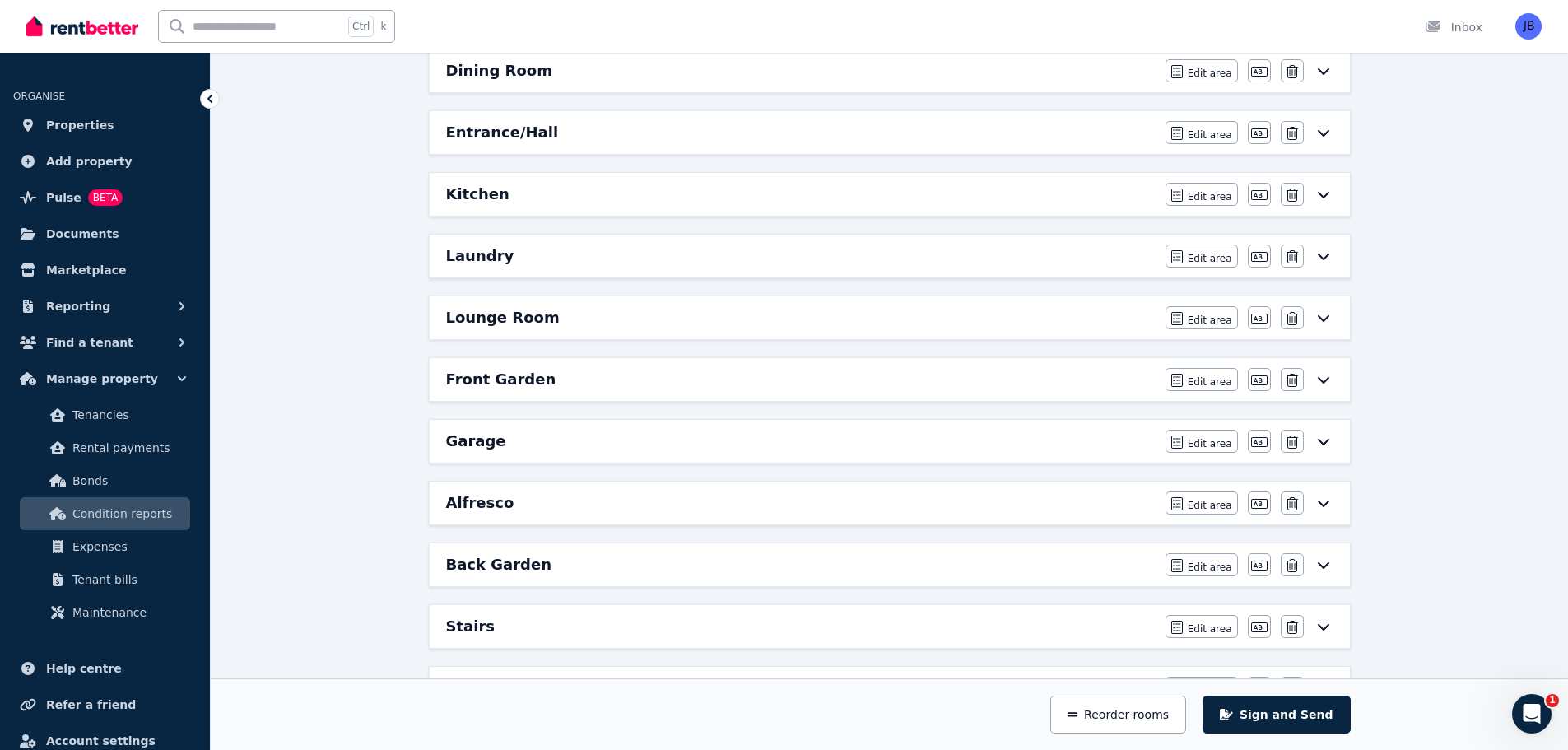
click at [1469, 343] on div "Condition report [STREET_ADDRESS] Add new area Sign and Send 01 Inspect your pr…" at bounding box center [889, 317] width 1357 height 1857
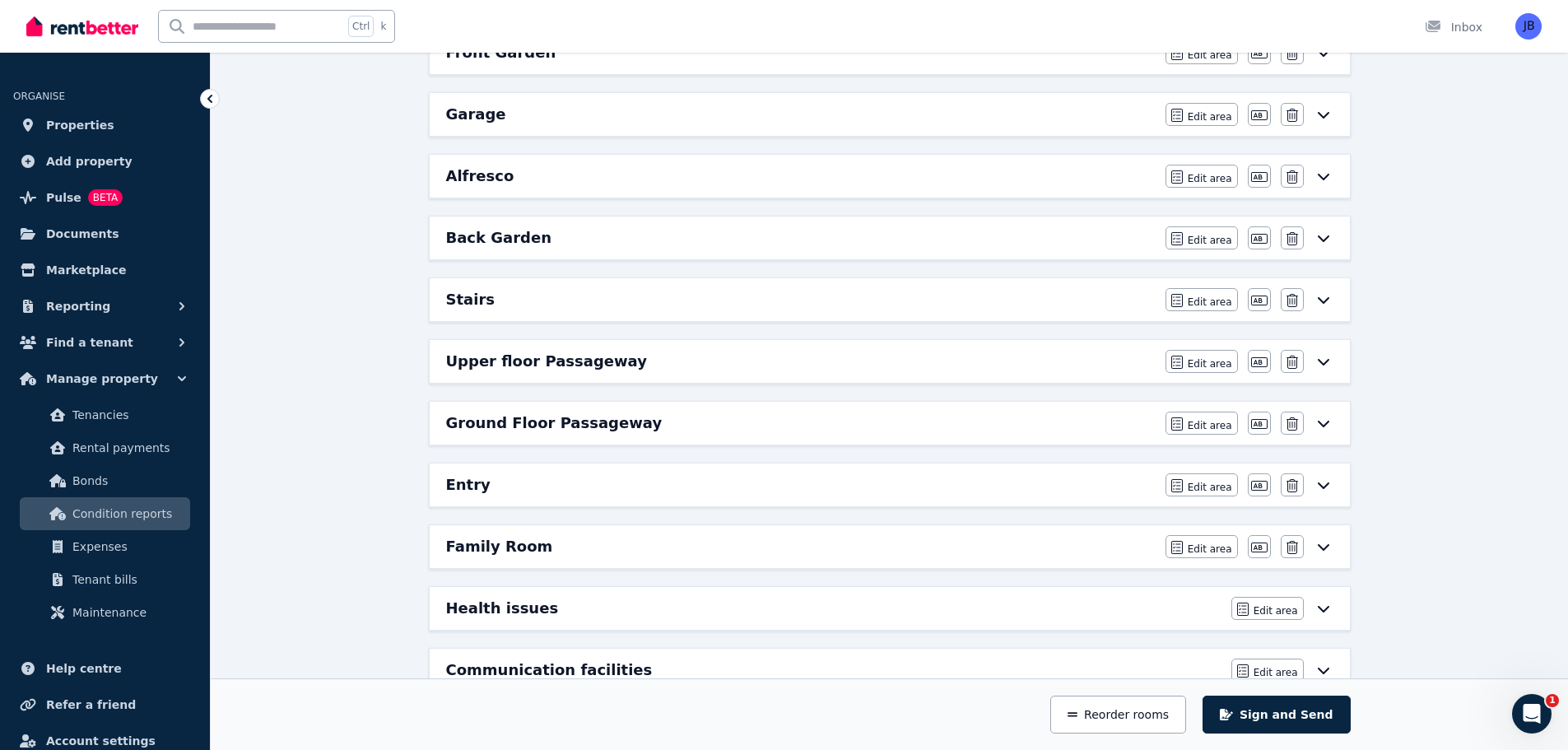
scroll to position [1063, 0]
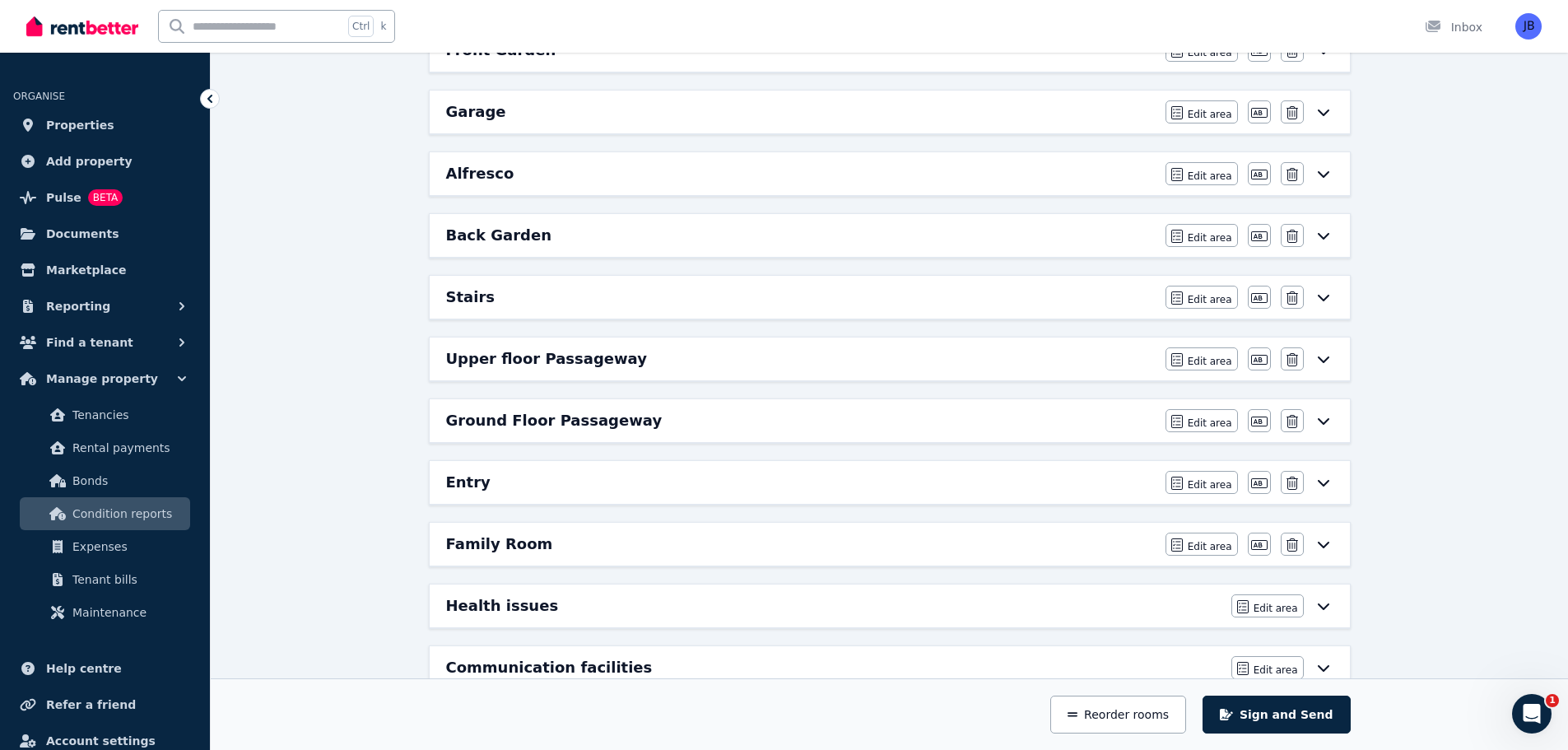
click at [505, 420] on h6 "Ground Floor Passageway" at bounding box center [554, 421] width 217 height 23
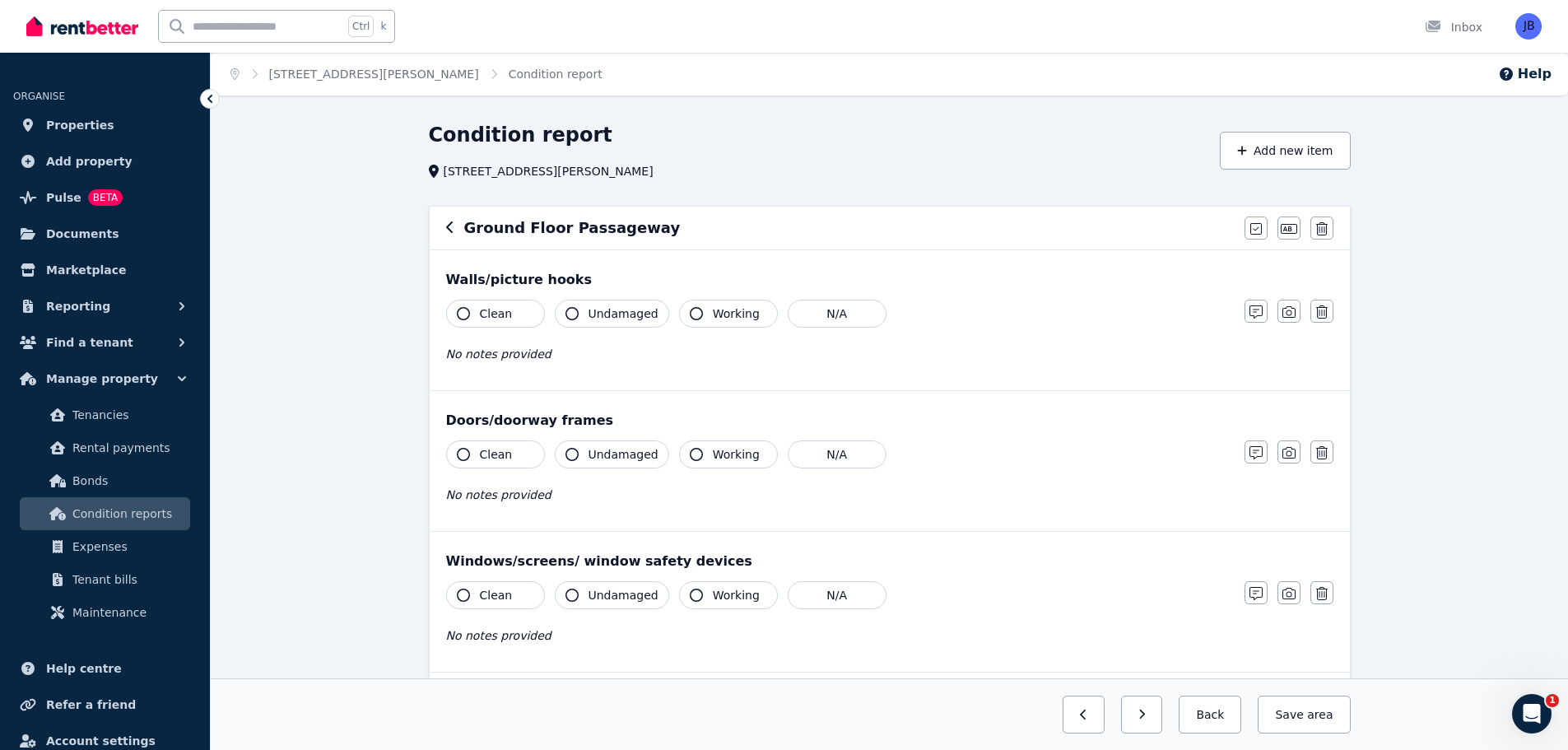
click at [486, 231] on h6 "Ground Floor Passageway" at bounding box center [572, 228] width 217 height 23
click at [1260, 308] on icon "button" at bounding box center [1256, 312] width 13 height 13
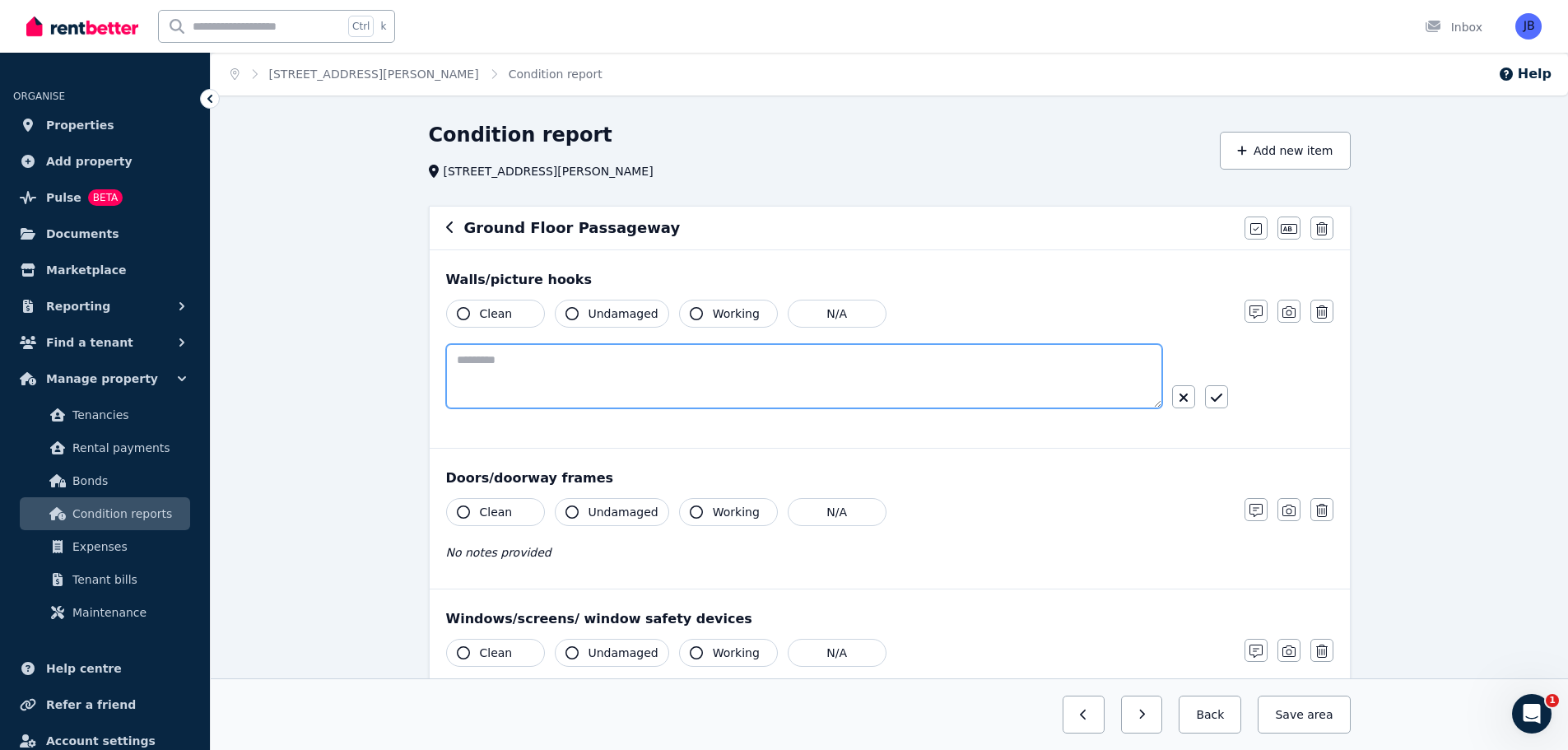
click at [584, 356] on textarea at bounding box center [803, 376] width 716 height 64
type textarea "**********"
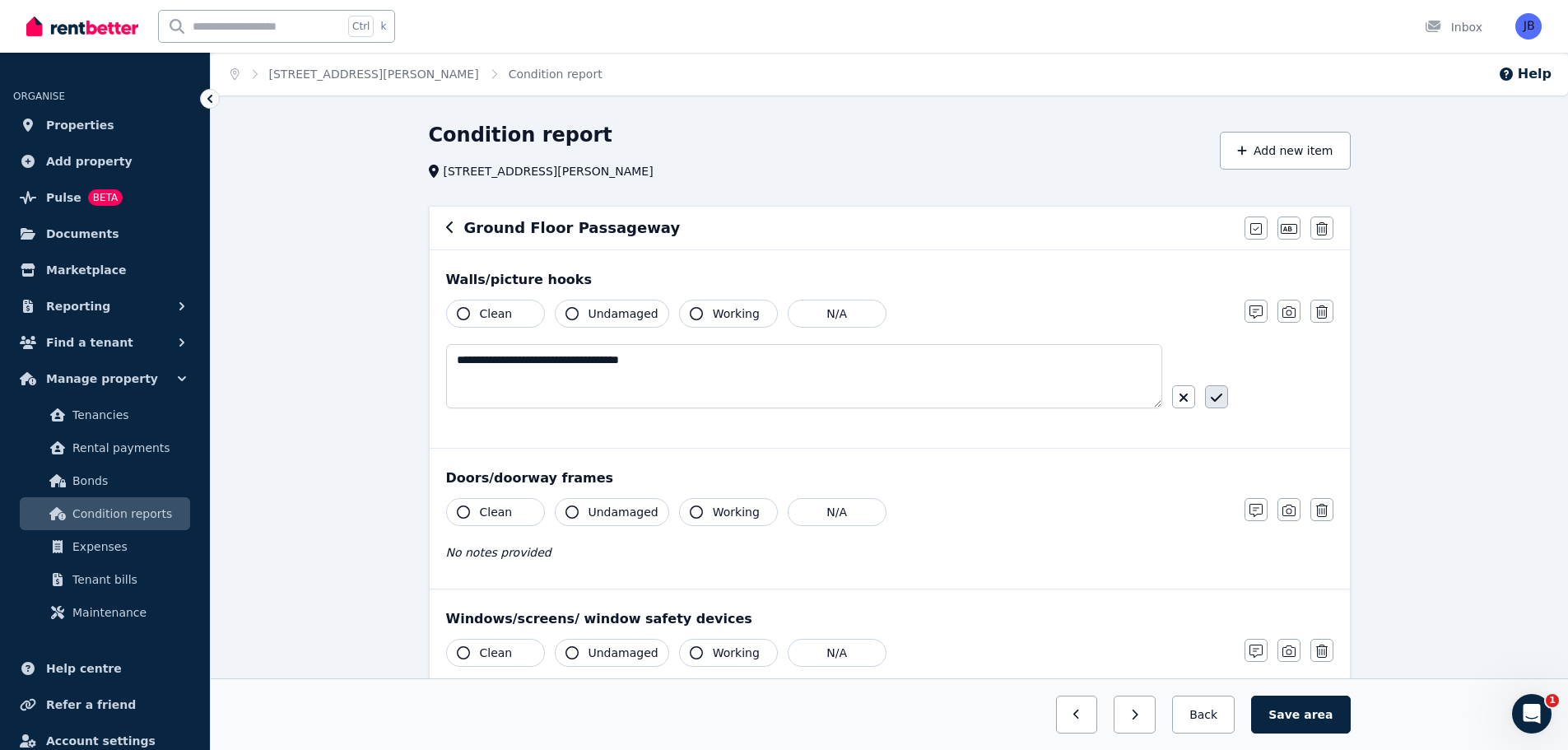
click at [1216, 394] on icon "button" at bounding box center [1216, 398] width 12 height 13
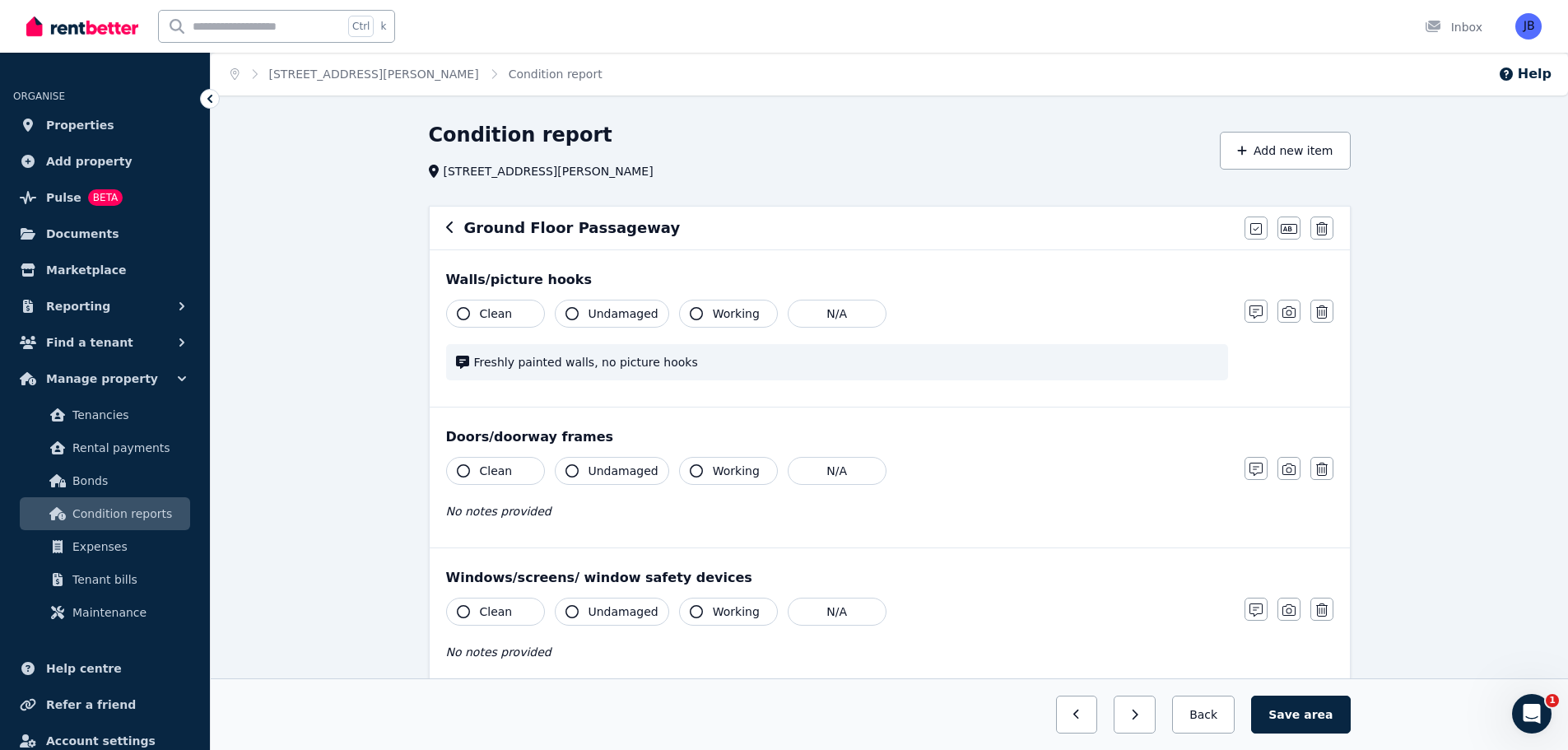
click at [491, 518] on span "No notes provided" at bounding box center [498, 511] width 105 height 13
click at [1208, 387] on div "Clean Undamaged Working N/A Freshly painted walls, no picture hooks" at bounding box center [836, 348] width 782 height 97
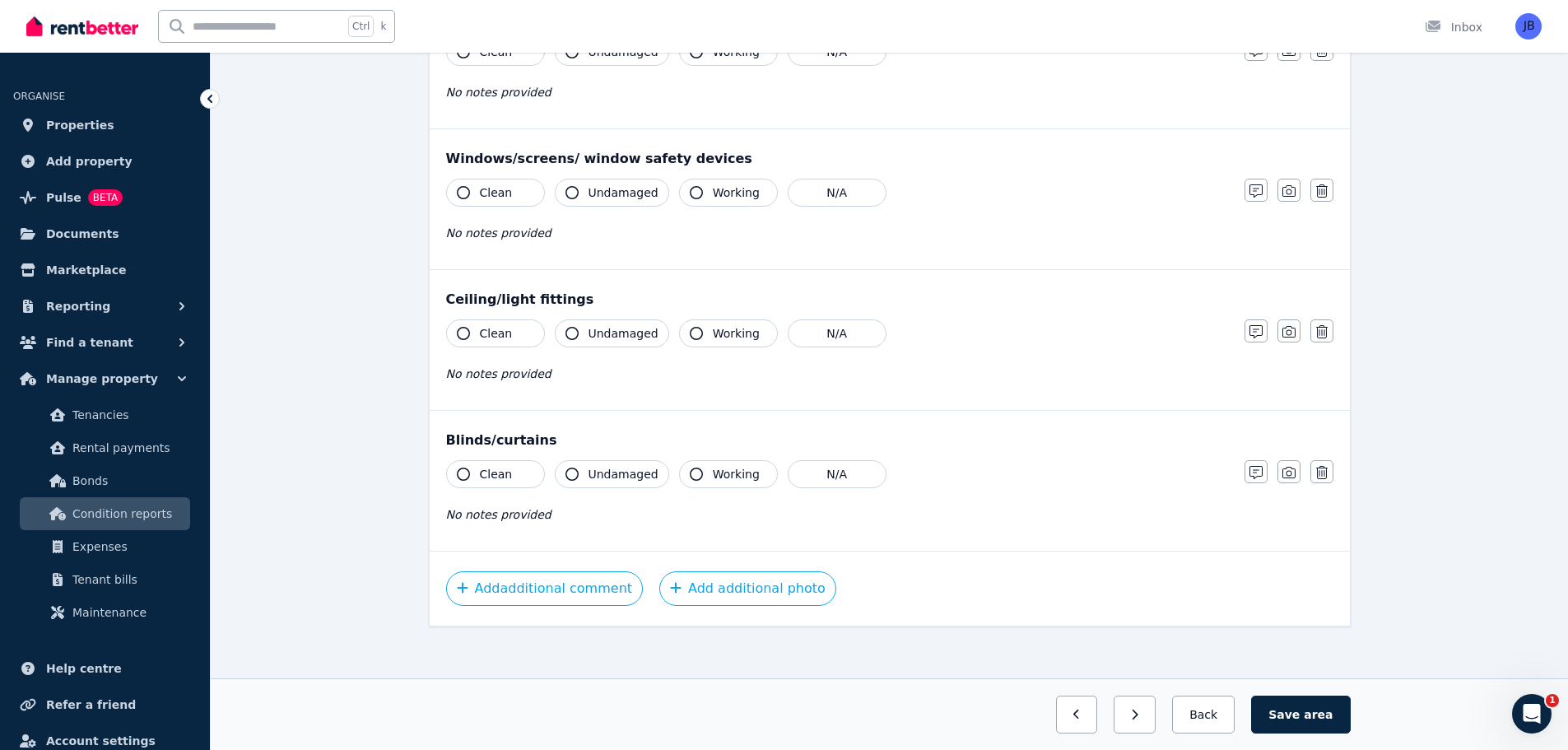
scroll to position [422, 0]
click at [462, 332] on icon "button" at bounding box center [463, 331] width 13 height 13
click at [572, 332] on icon "button" at bounding box center [571, 331] width 13 height 13
click at [691, 334] on icon "button" at bounding box center [696, 331] width 13 height 13
click at [1312, 722] on span "area" at bounding box center [1318, 714] width 29 height 16
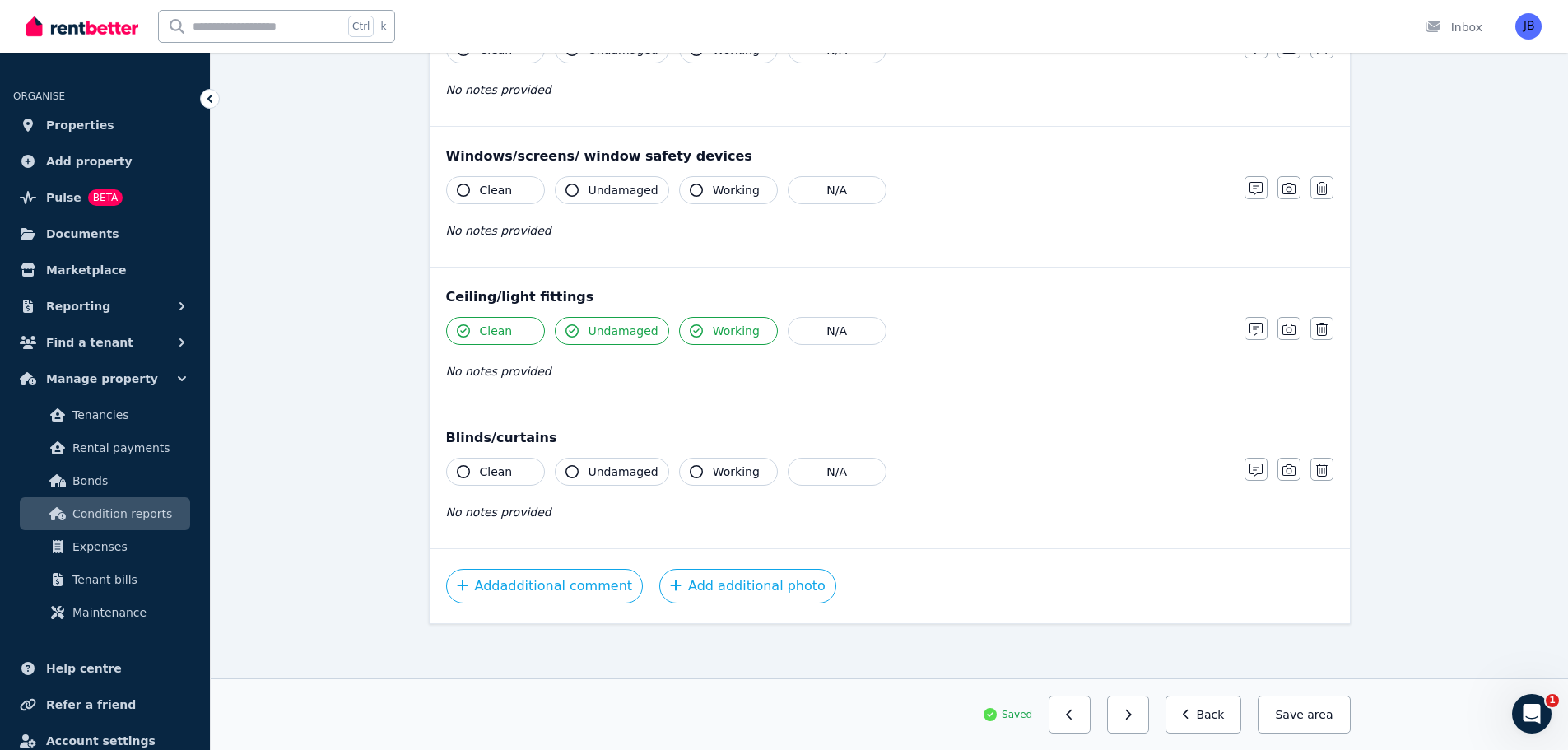
click at [1129, 202] on div "Clean Undamaged Working N/A" at bounding box center [836, 190] width 782 height 28
click at [1138, 362] on div "No notes provided" at bounding box center [836, 371] width 782 height 20
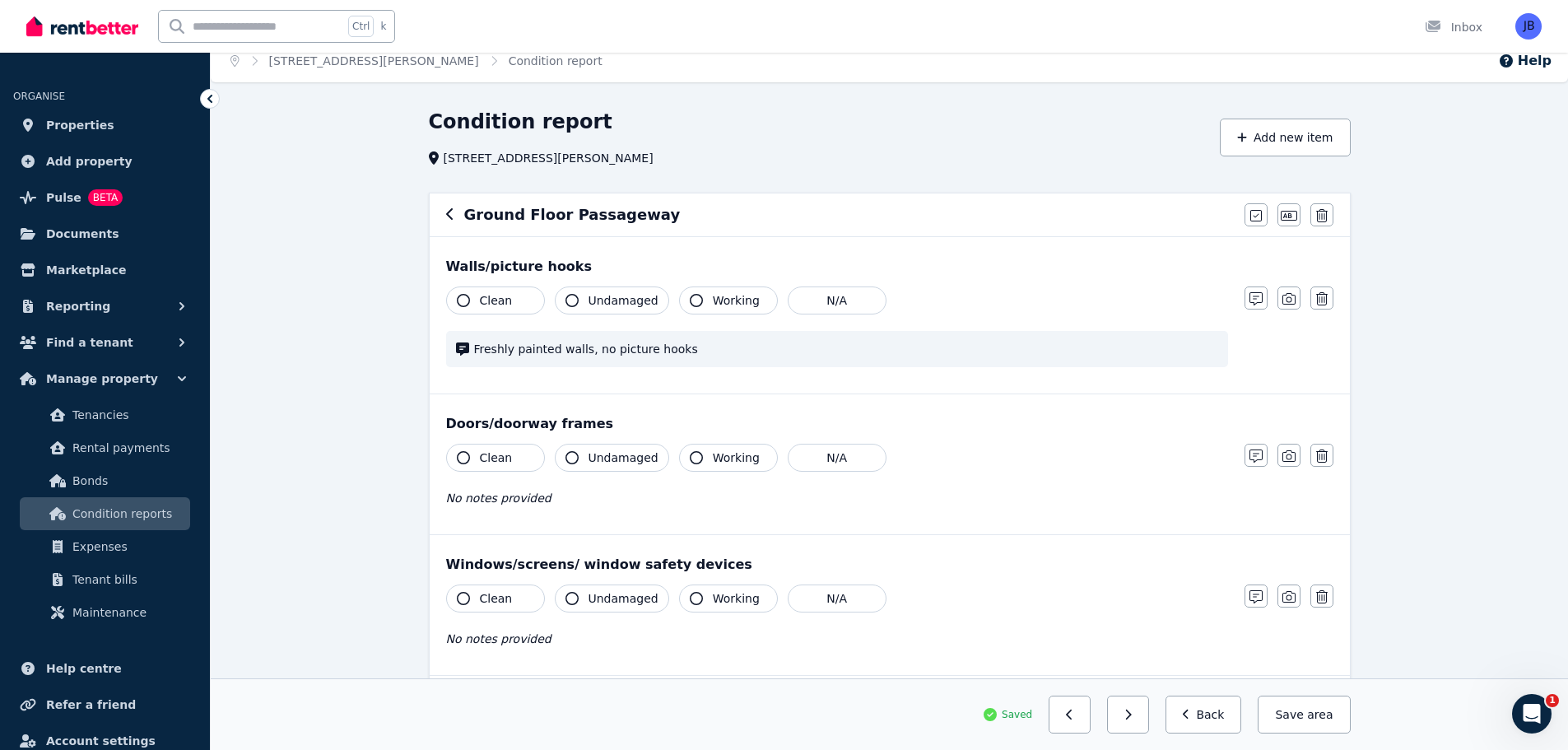
scroll to position [0, 0]
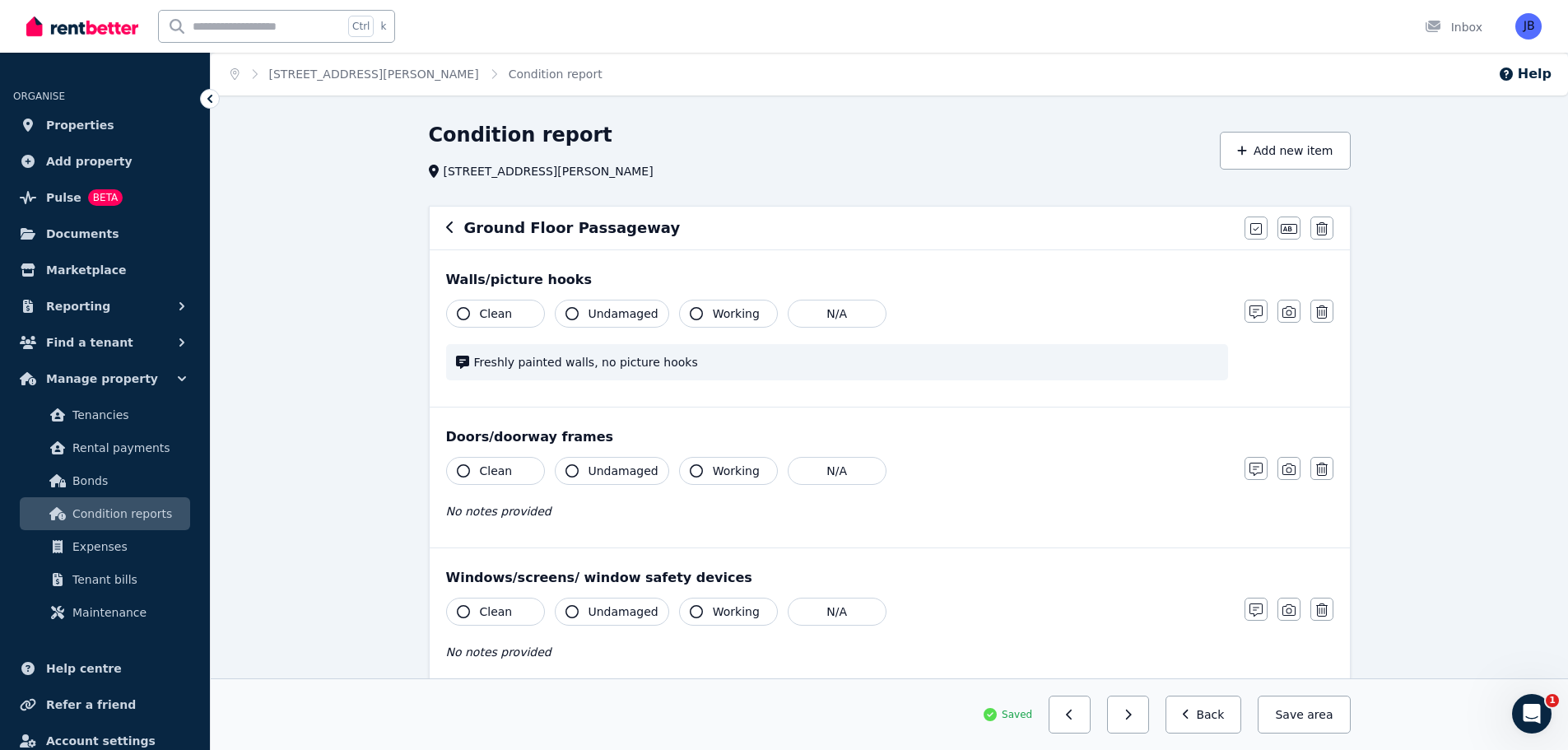
click at [449, 227] on icon "button" at bounding box center [449, 227] width 8 height 13
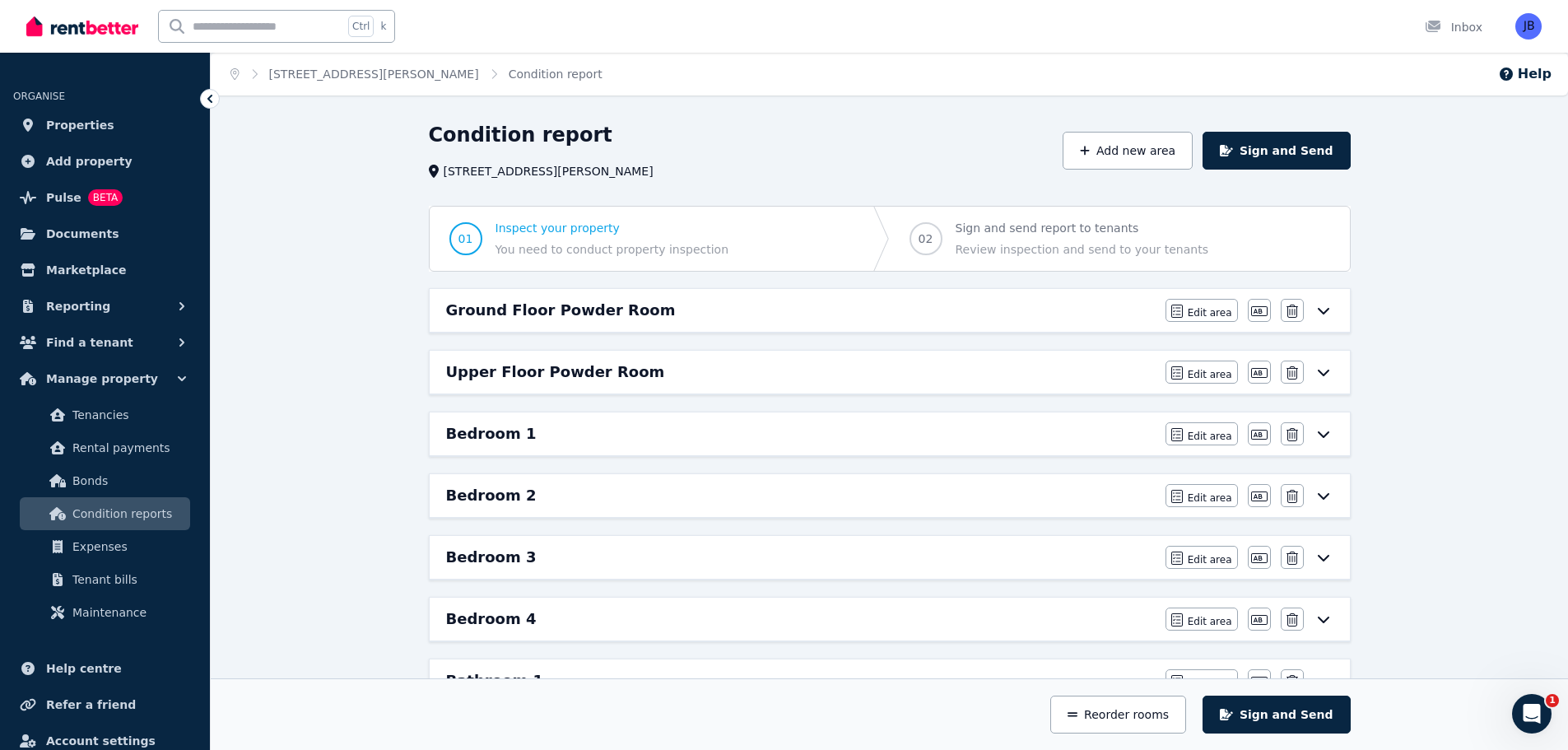
click at [1110, 367] on div "Upper Floor Powder Room" at bounding box center [800, 372] width 710 height 23
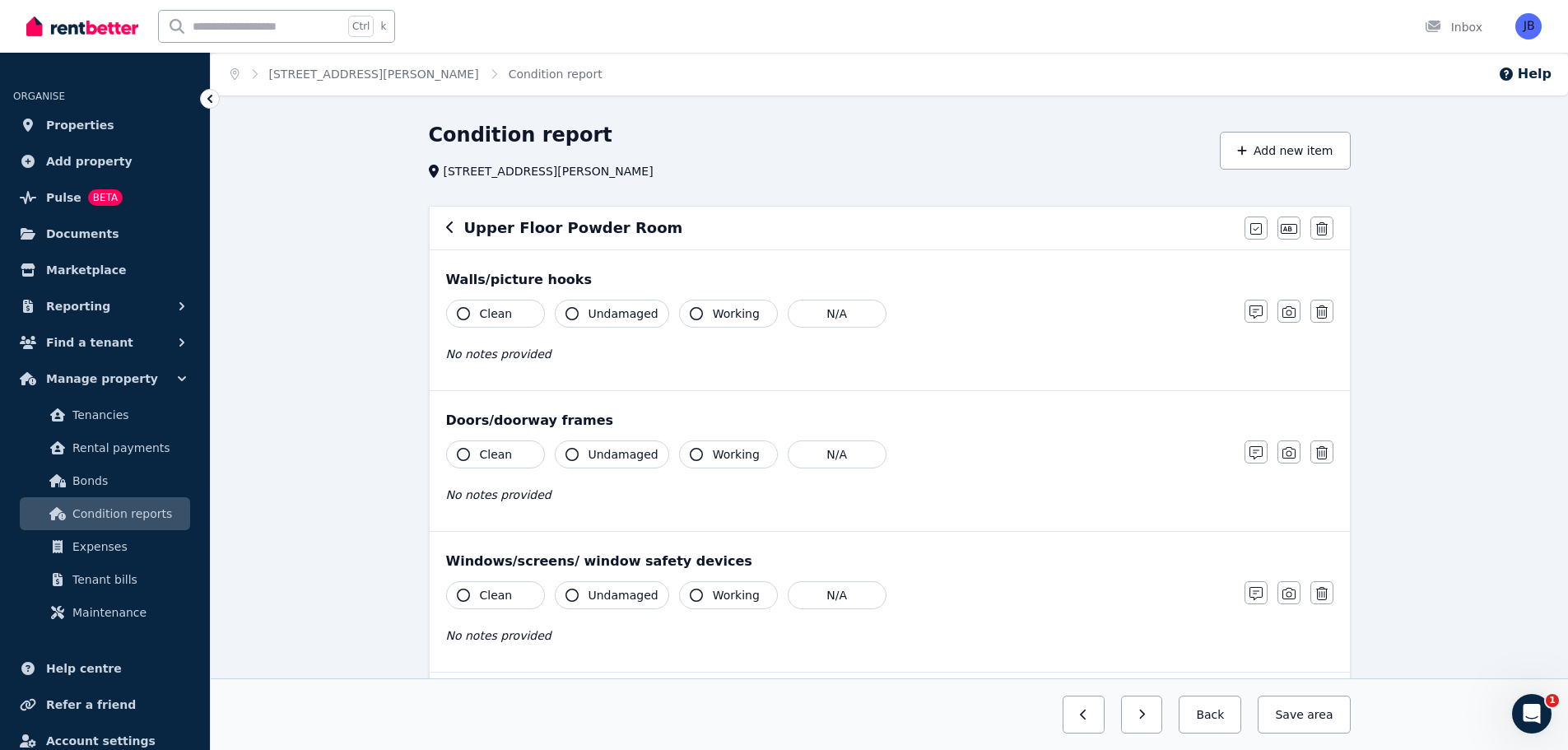
click at [447, 226] on icon "button" at bounding box center [449, 227] width 8 height 13
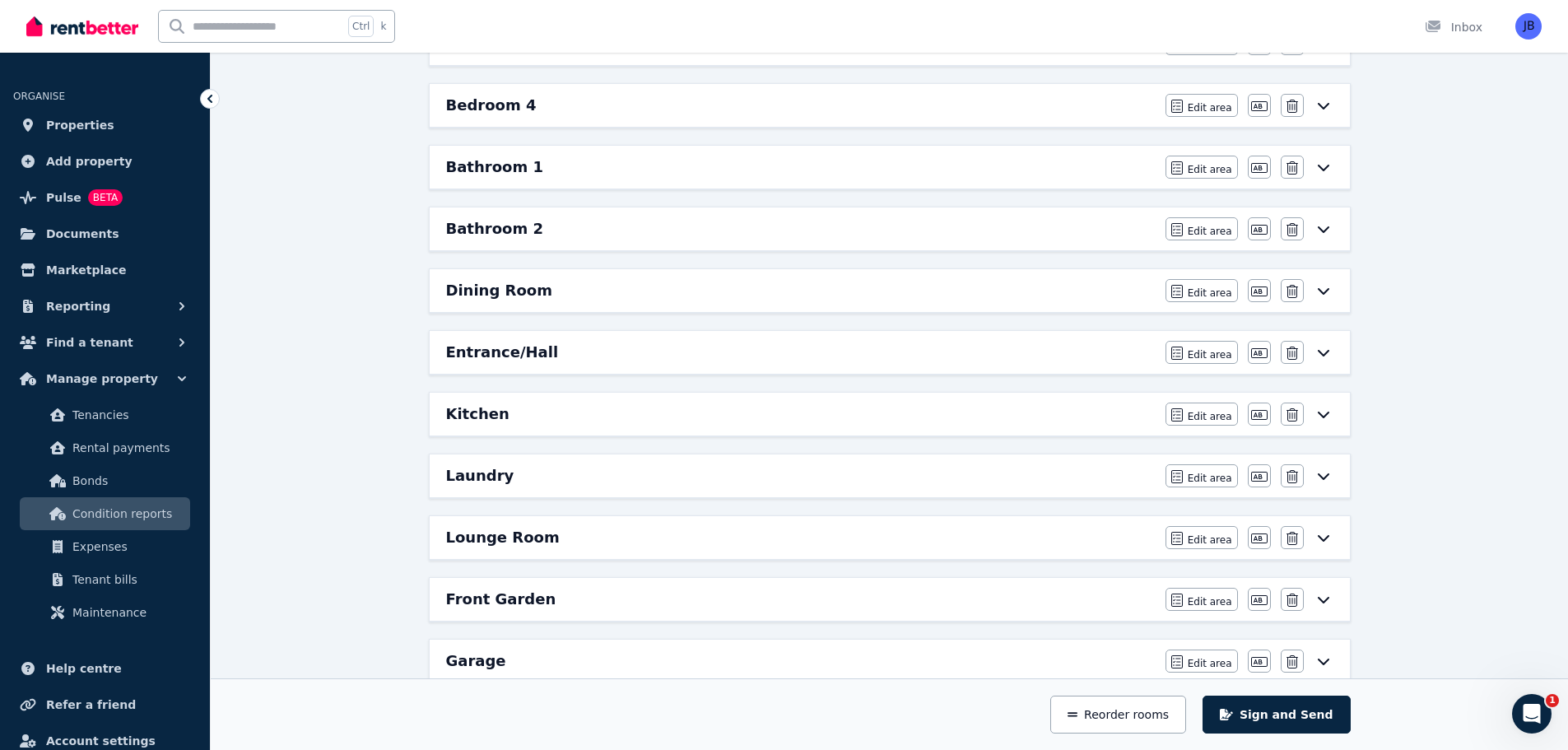
scroll to position [520, 0]
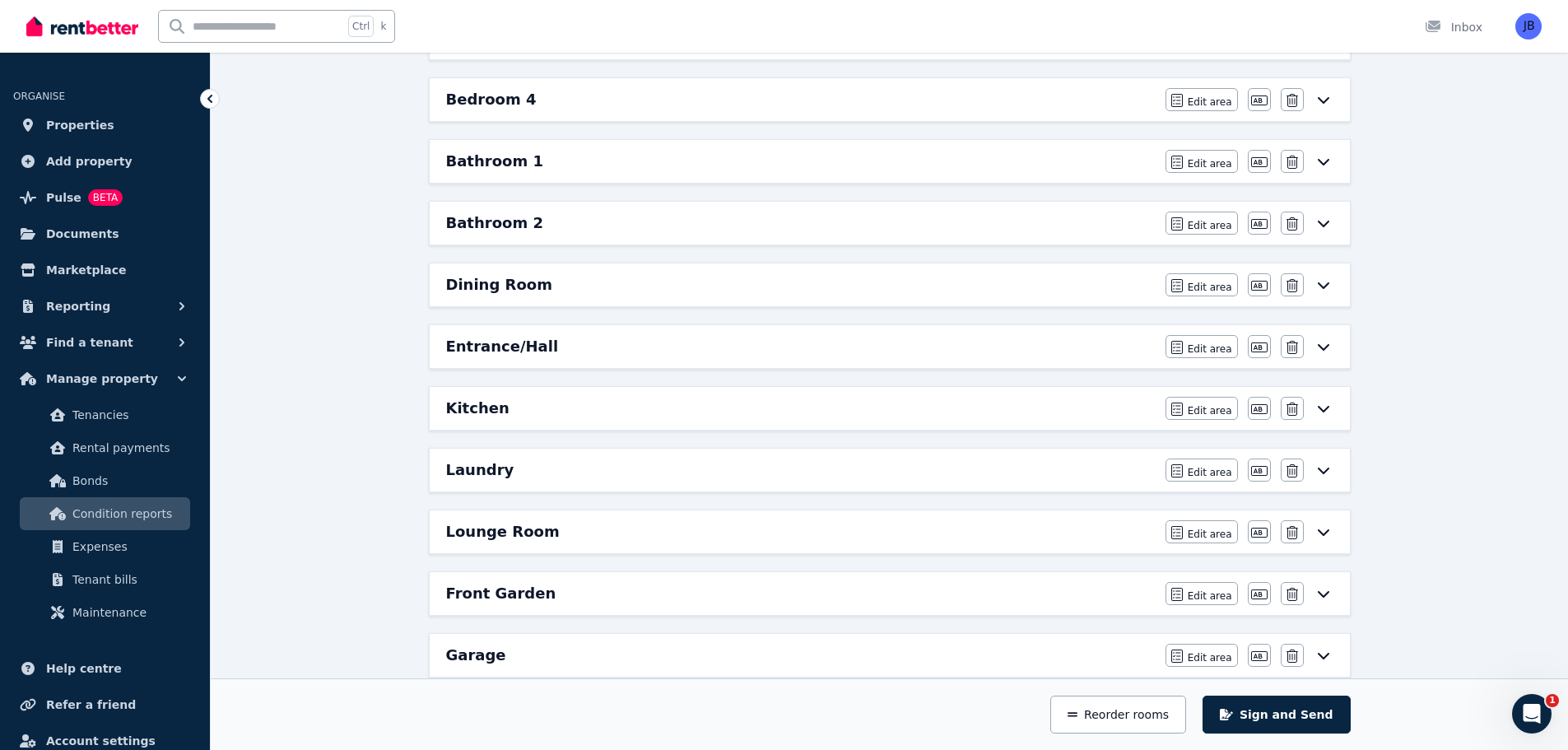
click at [481, 479] on h6 "Laundry" at bounding box center [480, 470] width 69 height 23
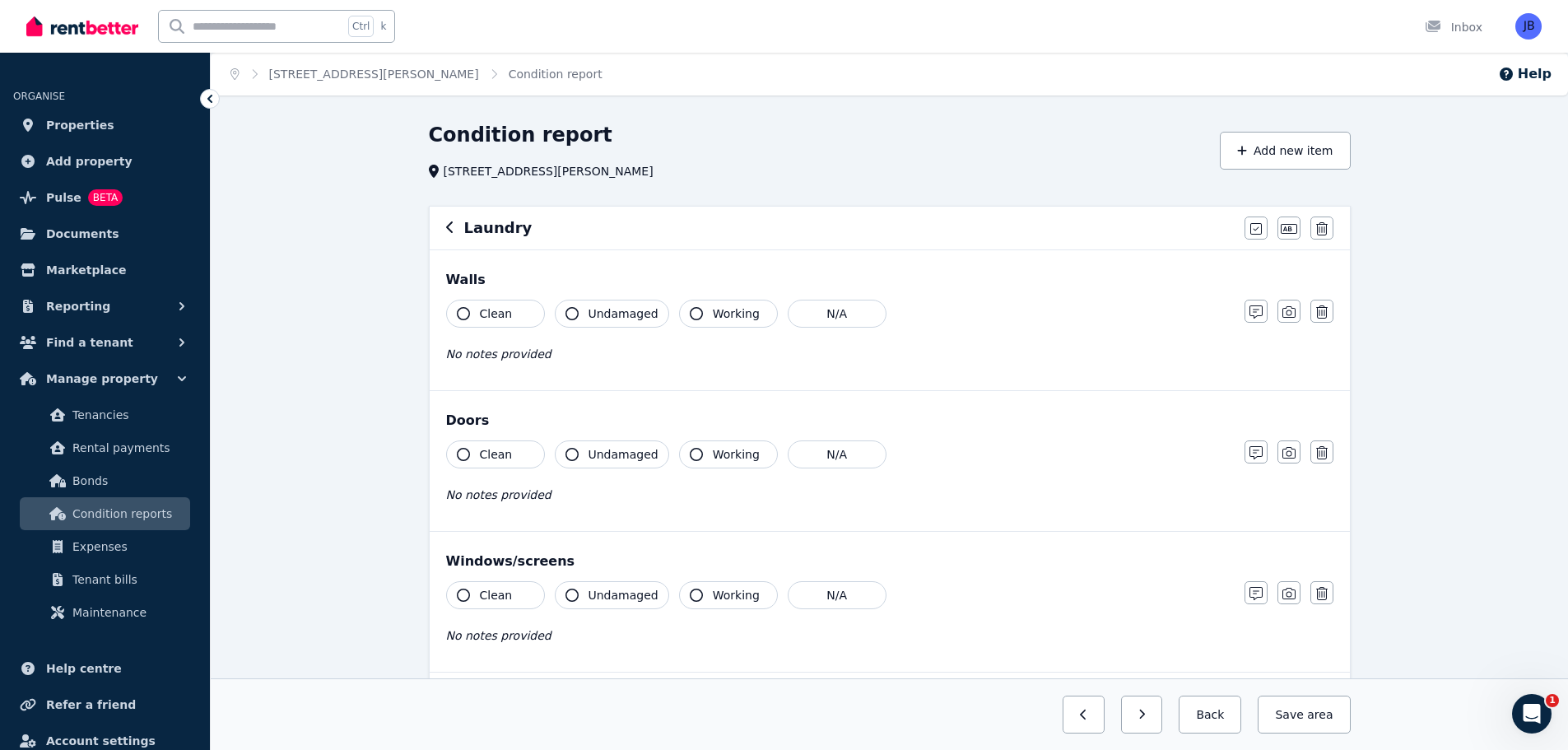
click at [458, 315] on icon "button" at bounding box center [463, 313] width 13 height 13
click at [576, 309] on icon "button" at bounding box center [571, 313] width 13 height 13
click at [690, 312] on icon "button" at bounding box center [696, 313] width 13 height 13
click at [1252, 315] on icon "button" at bounding box center [1256, 312] width 13 height 13
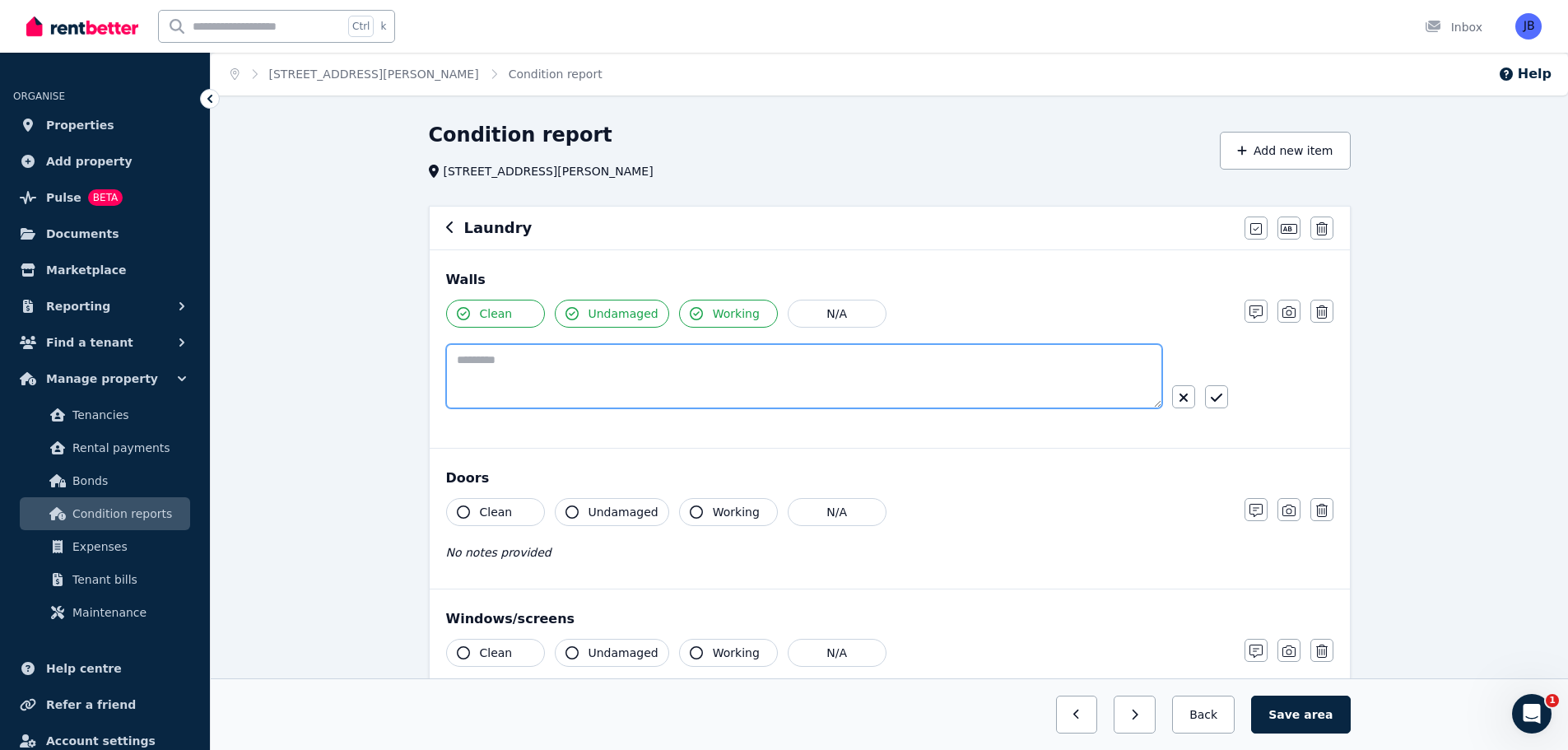
click at [599, 352] on textarea at bounding box center [803, 376] width 716 height 64
type textarea "**********"
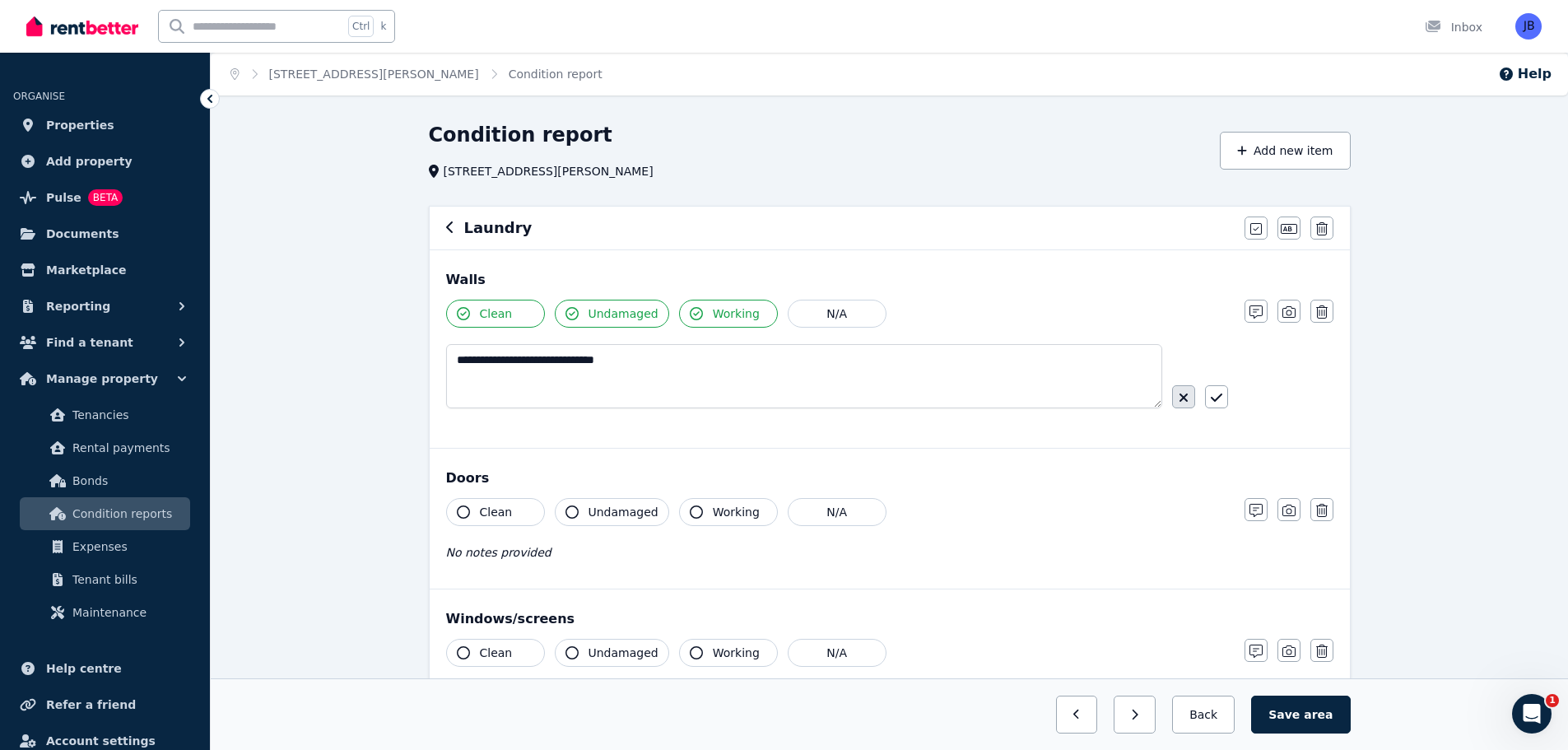
click at [1193, 396] on button "button" at bounding box center [1184, 397] width 23 height 23
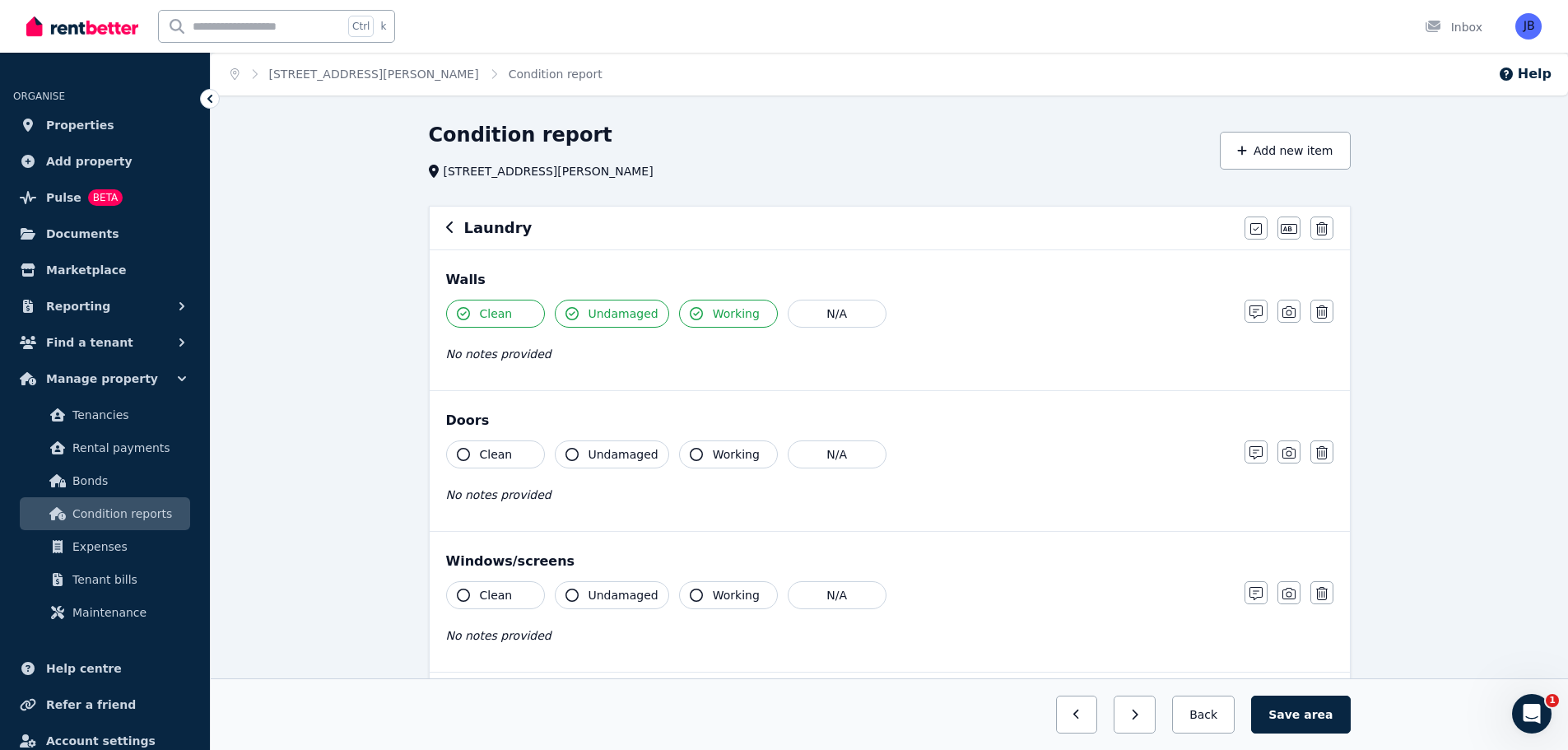
click at [466, 510] on div "Clean Undamaged Working N/A No notes provided" at bounding box center [836, 481] width 782 height 80
click at [464, 457] on icon "button" at bounding box center [463, 454] width 13 height 13
click at [1261, 454] on icon "button" at bounding box center [1256, 452] width 13 height 13
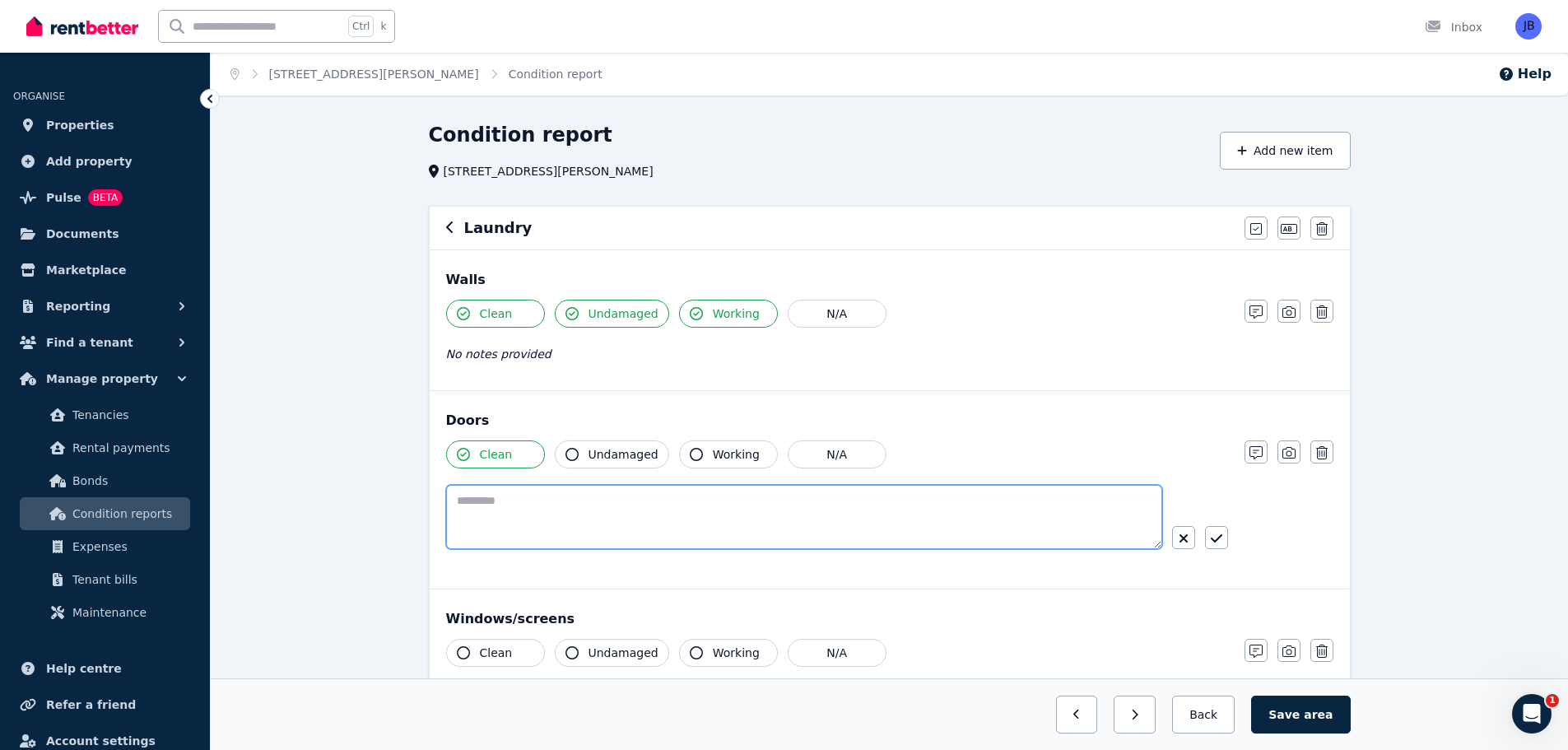
click at [542, 493] on textarea at bounding box center [803, 517] width 716 height 64
type textarea "**********"
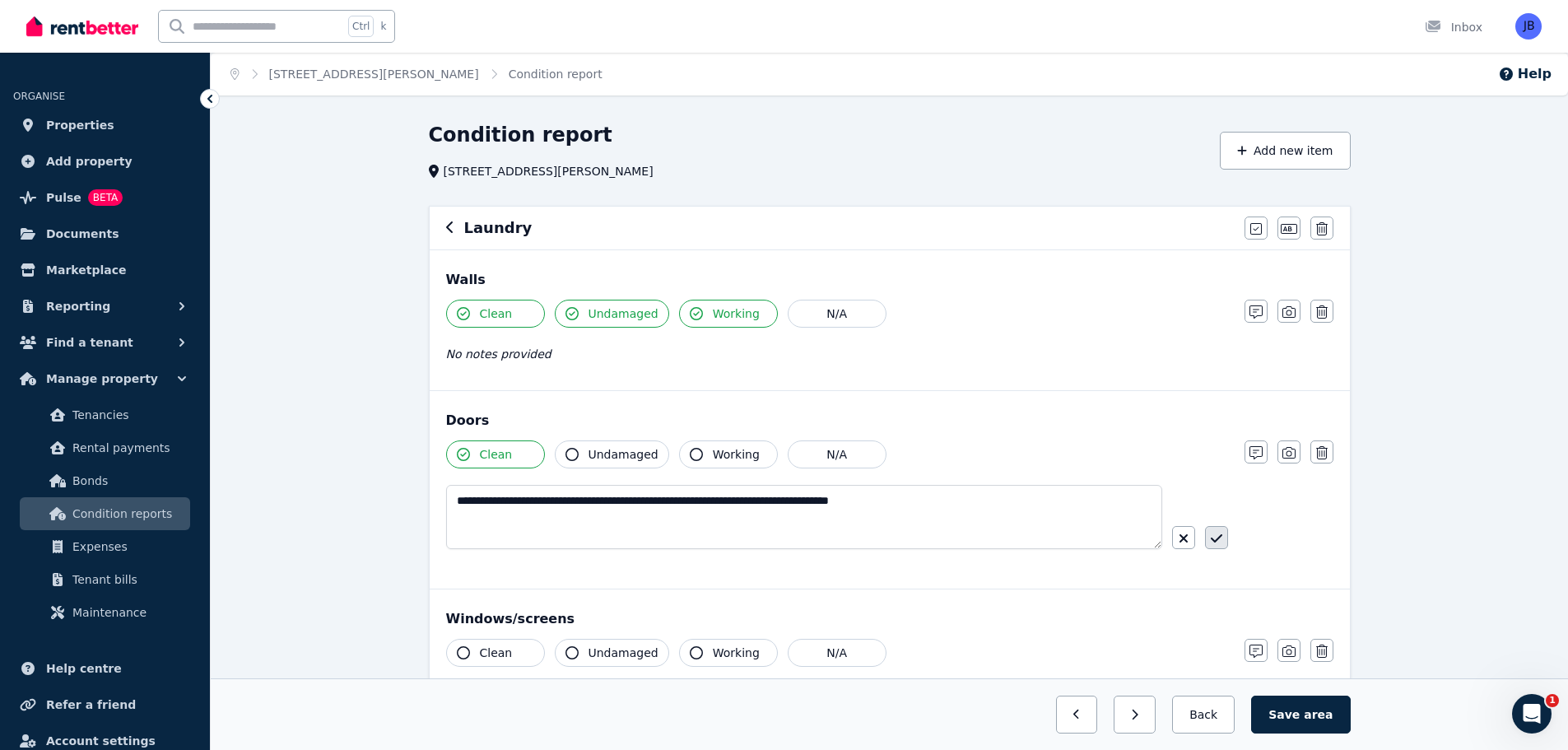
click at [1216, 541] on icon "button" at bounding box center [1215, 538] width 12 height 8
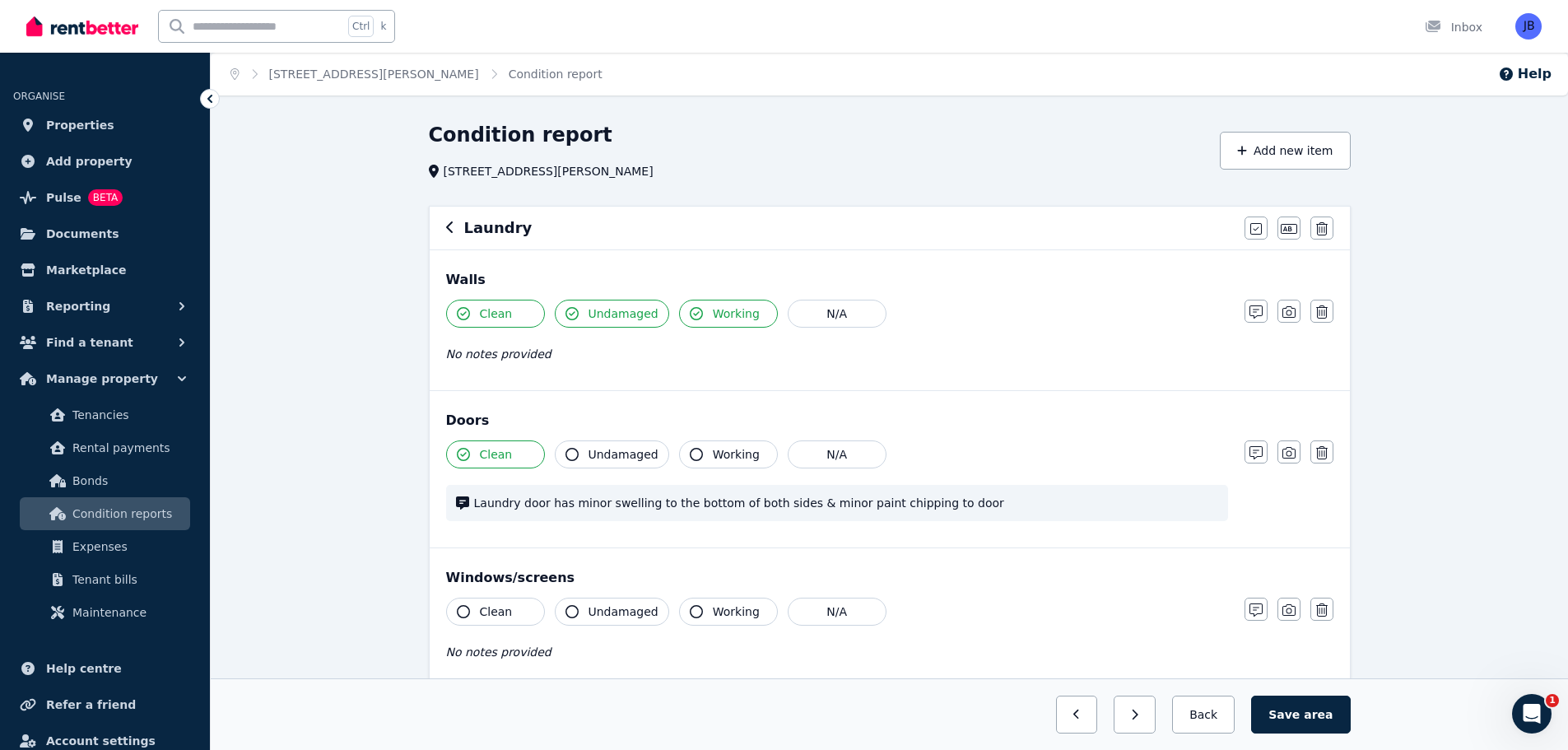
click at [1216, 541] on div "Doors Clean Undamaged Working N/A Laundry door has minor swelling to the bottom…" at bounding box center [890, 469] width 920 height 156
click at [1303, 711] on button "Save area" at bounding box center [1300, 714] width 99 height 37
click at [446, 228] on icon "button" at bounding box center [448, 227] width 6 height 12
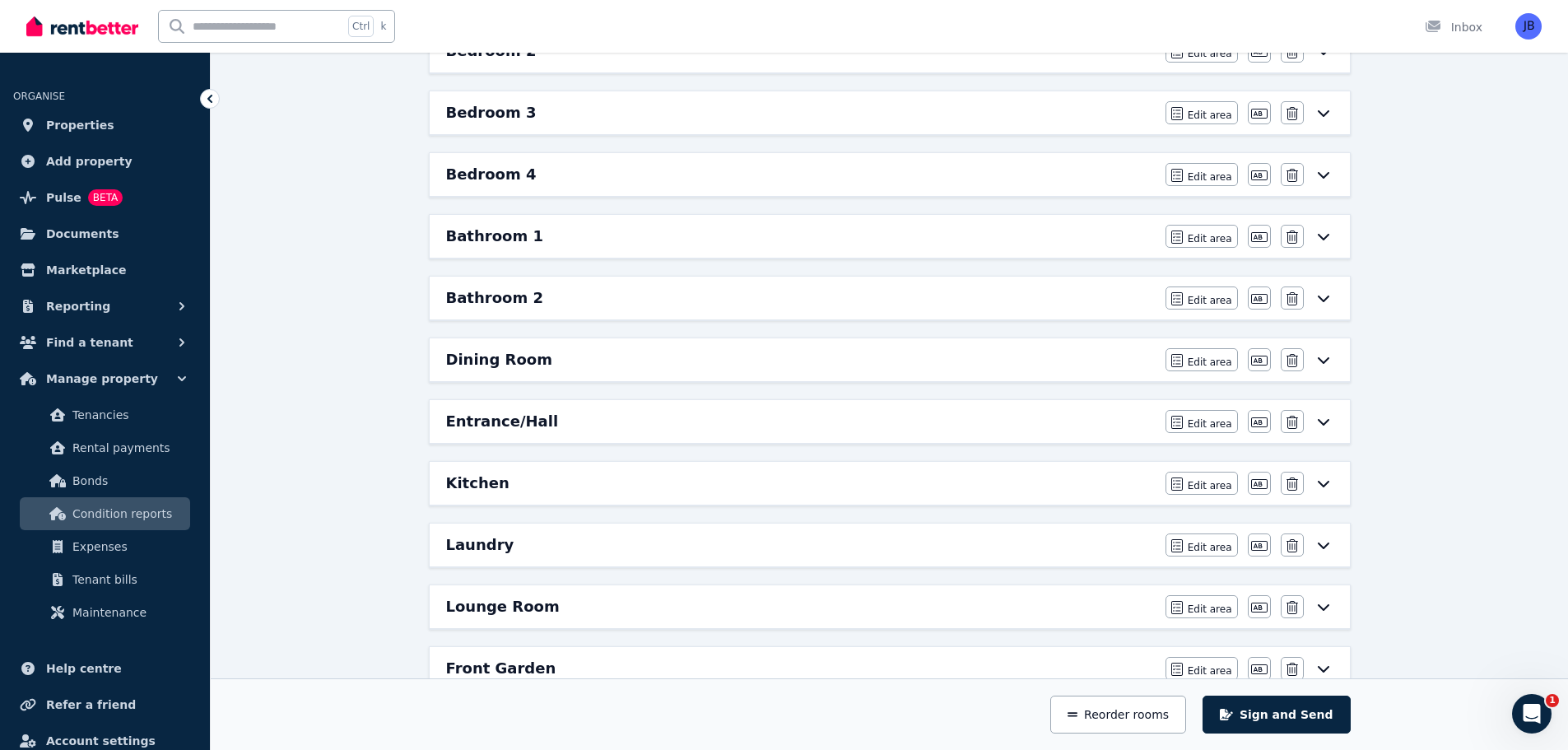
scroll to position [457, 0]
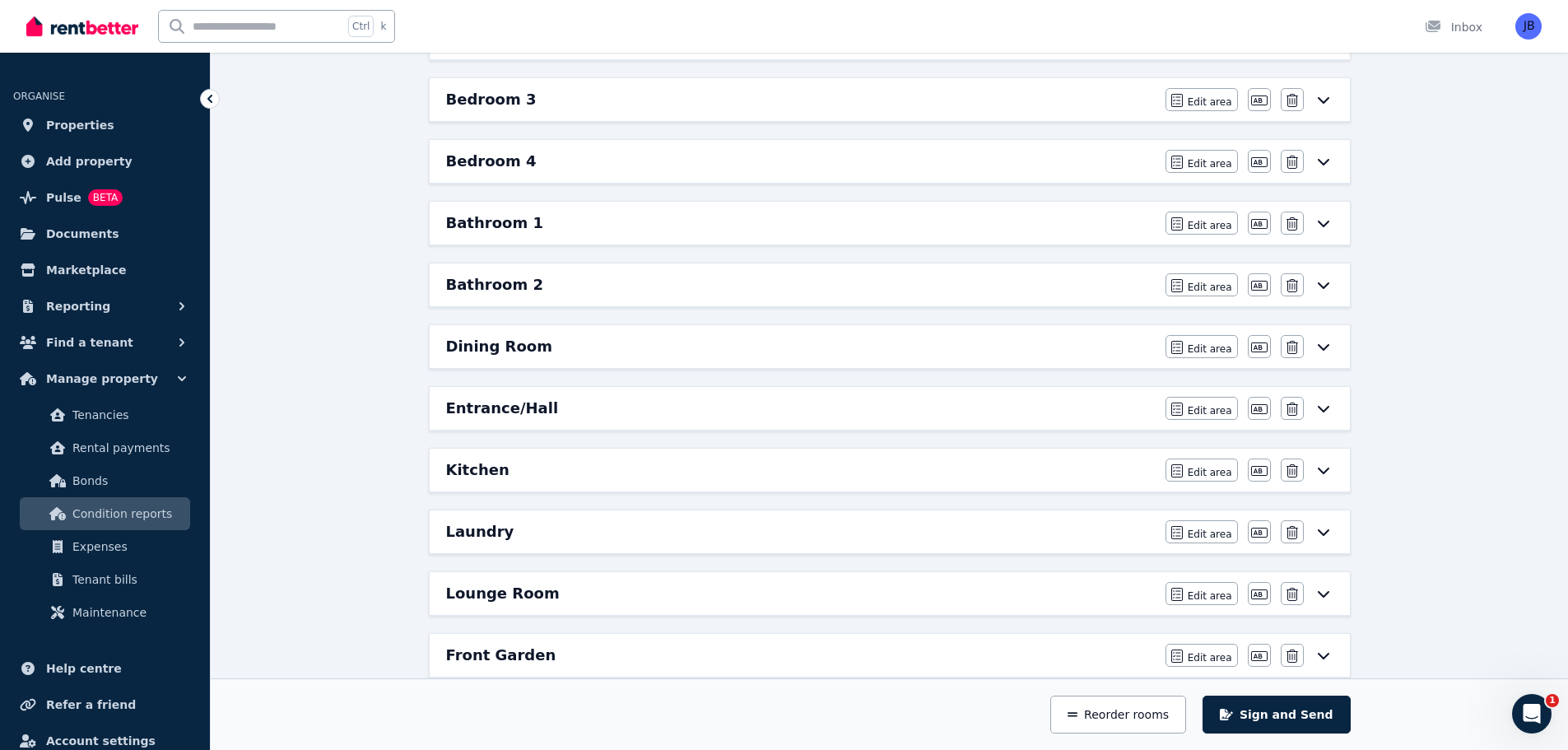
click at [471, 474] on h6 "Kitchen" at bounding box center [477, 470] width 63 height 23
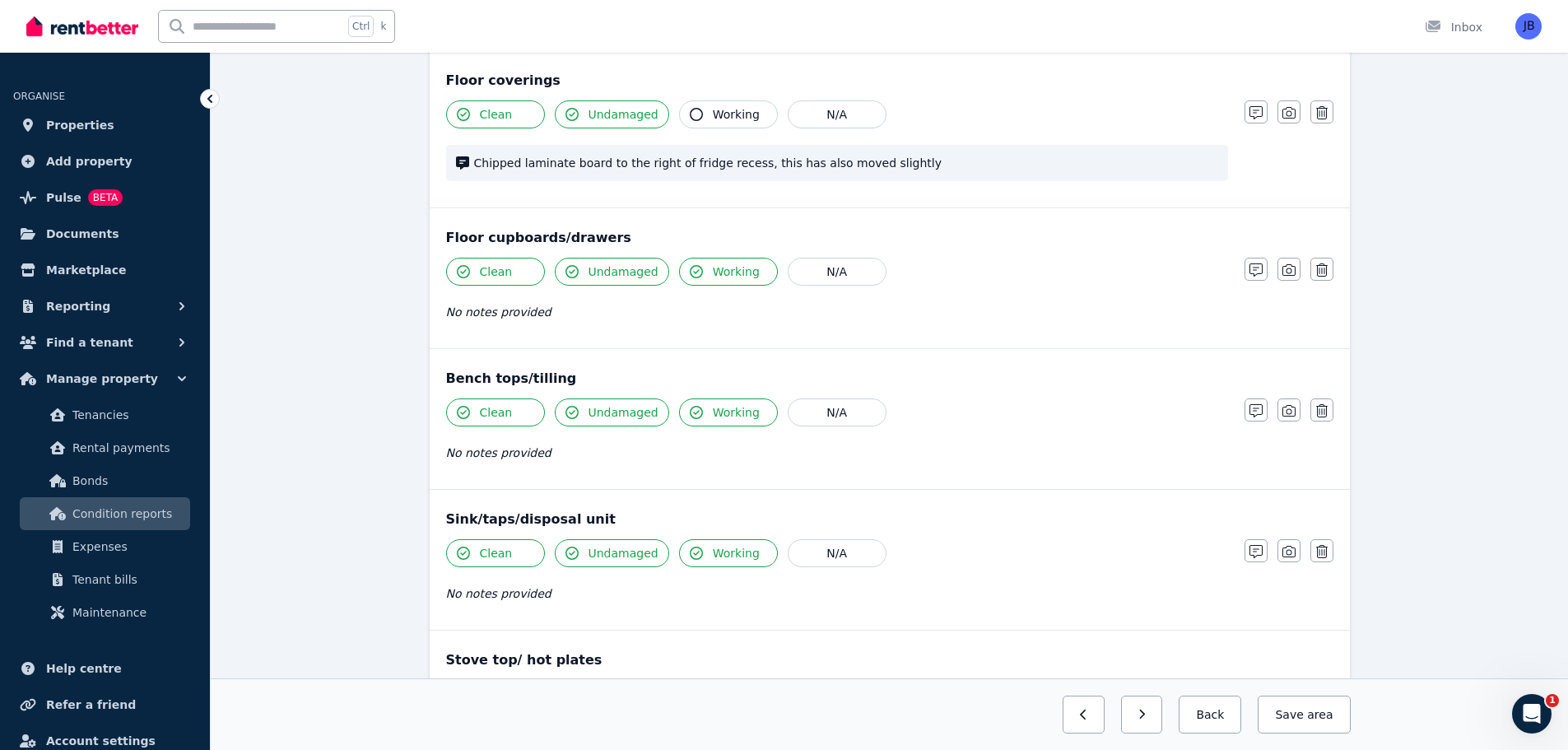
scroll to position [1235, 0]
click at [1252, 268] on icon "button" at bounding box center [1256, 269] width 13 height 13
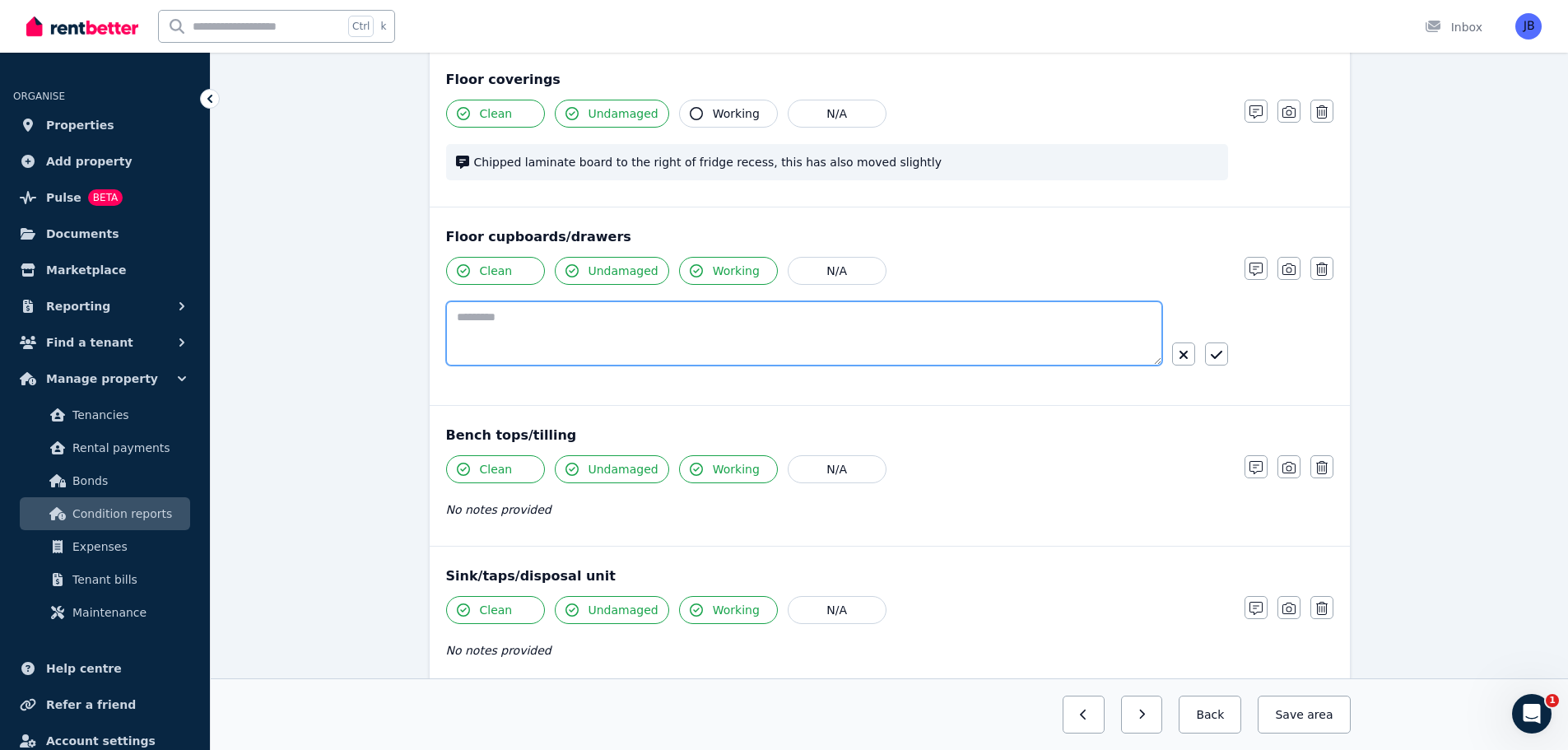
click at [564, 317] on textarea at bounding box center [803, 334] width 716 height 64
type textarea "**********"
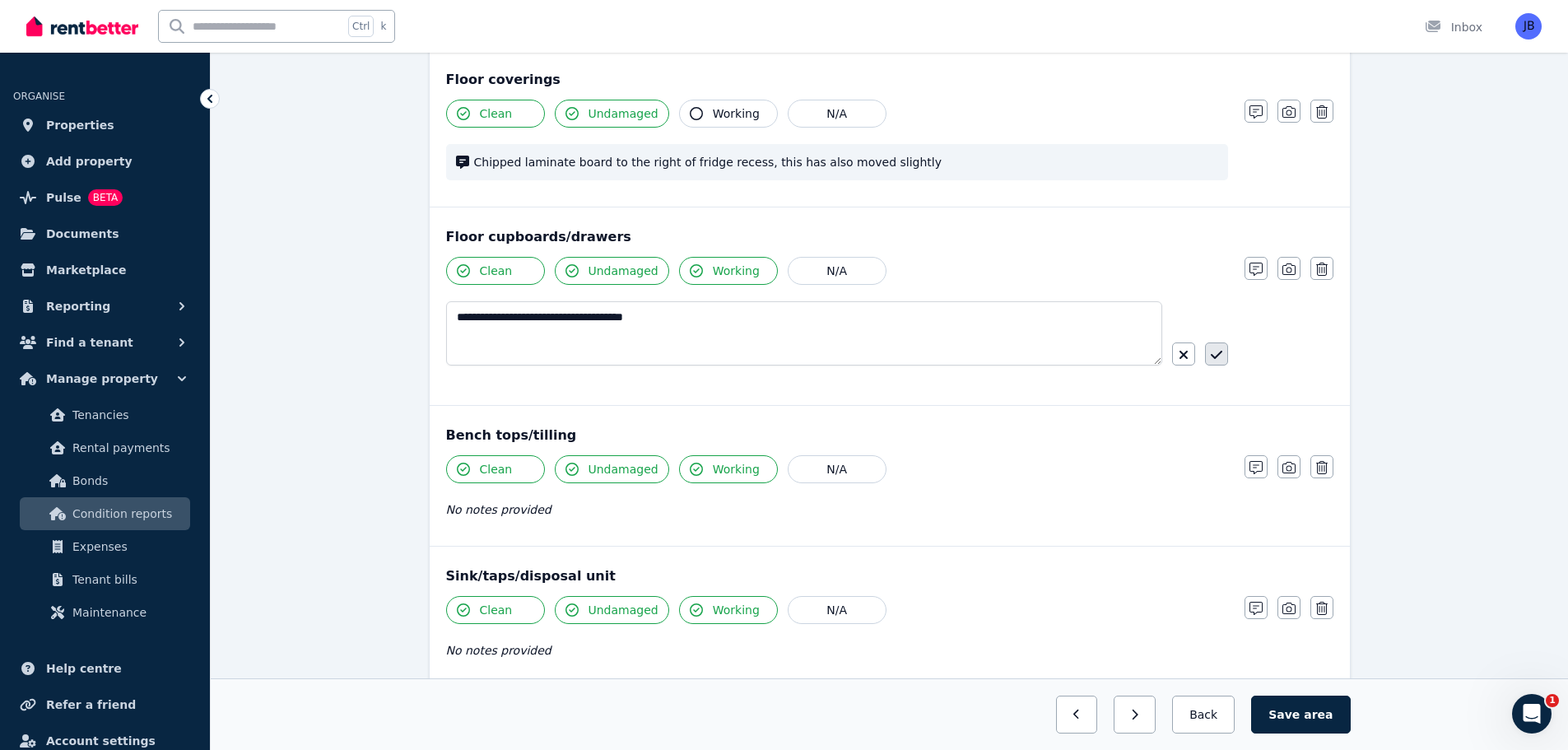
click at [1217, 355] on icon "button" at bounding box center [1216, 355] width 12 height 13
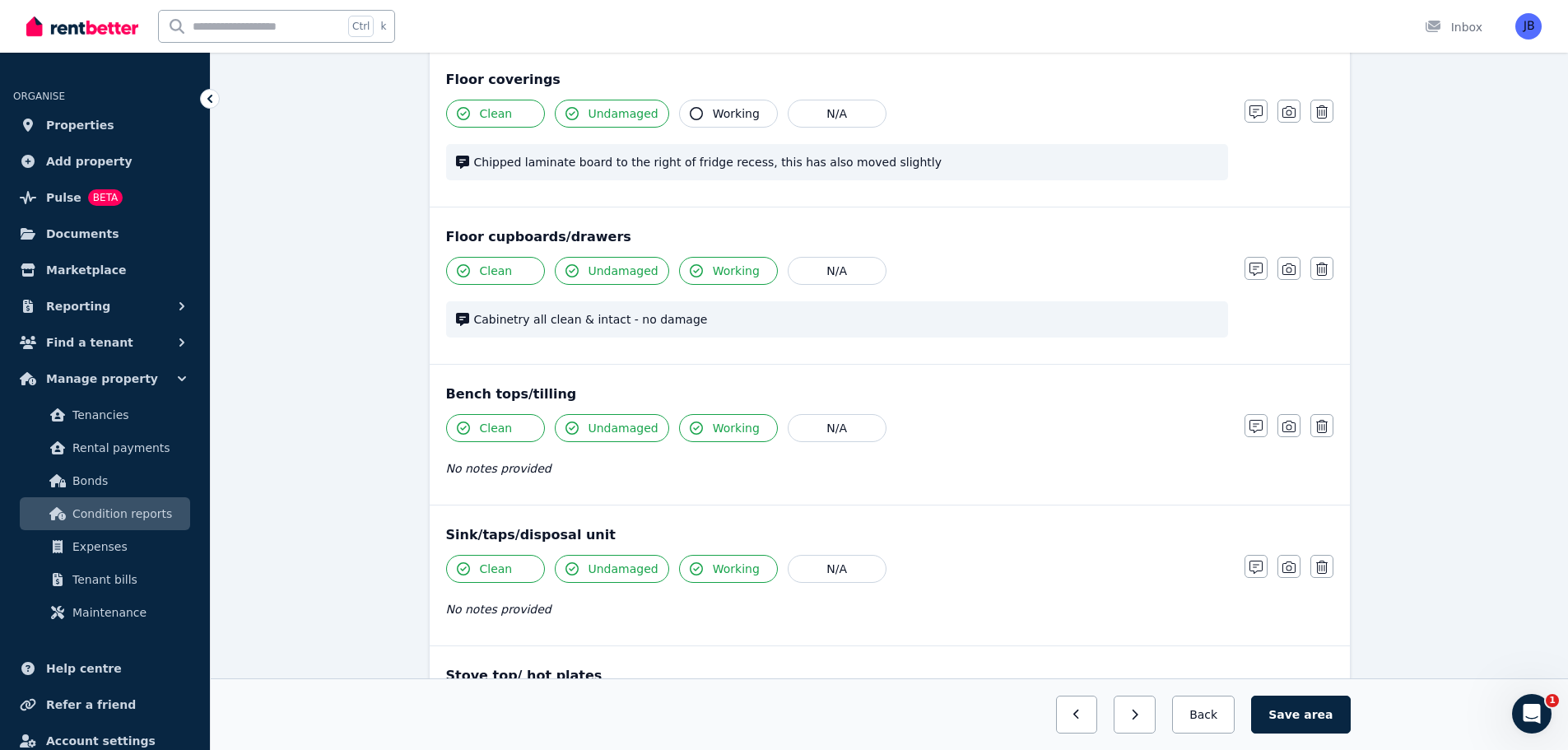
click at [1027, 415] on div "Clean Undamaged Working N/A" at bounding box center [836, 427] width 782 height 28
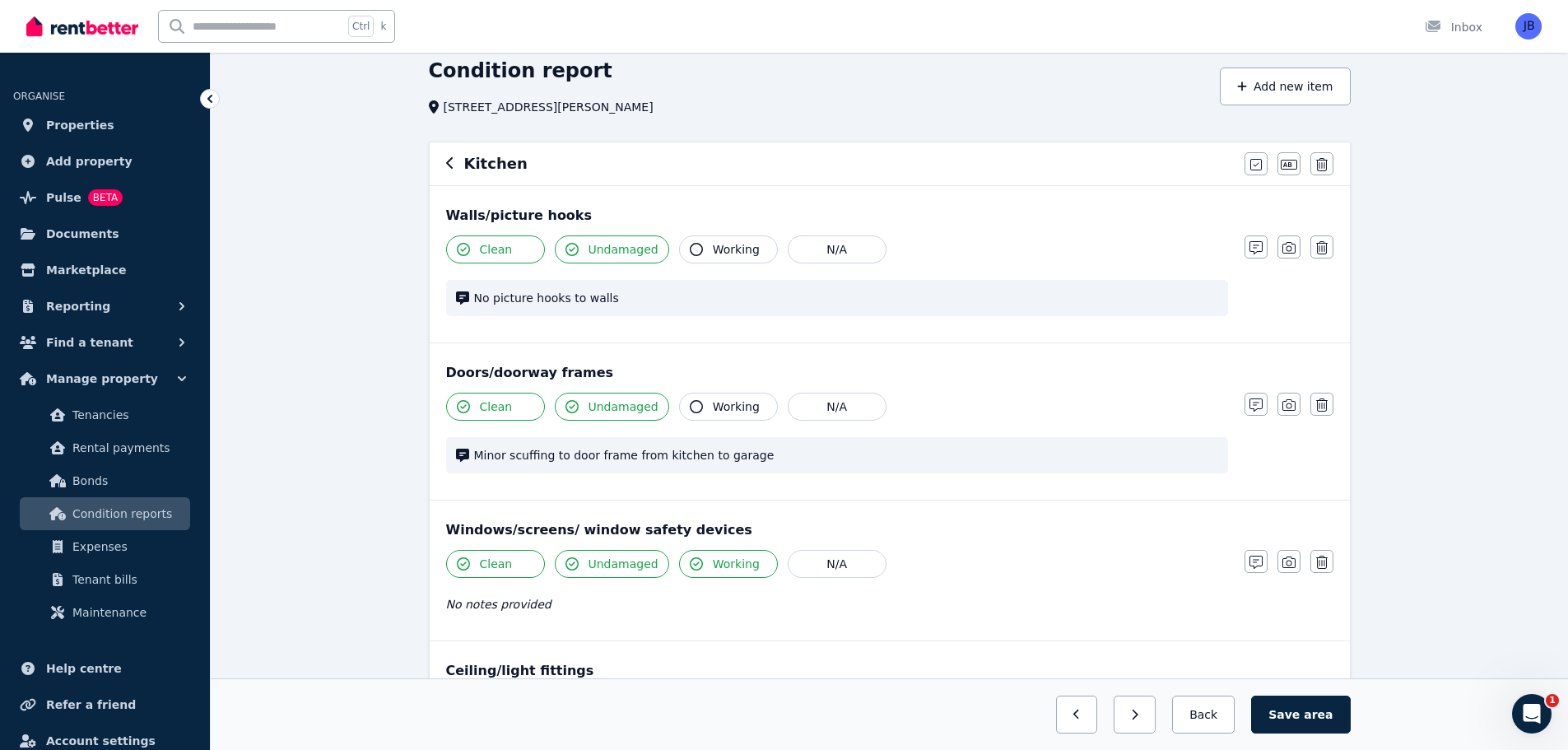
scroll to position [0, 0]
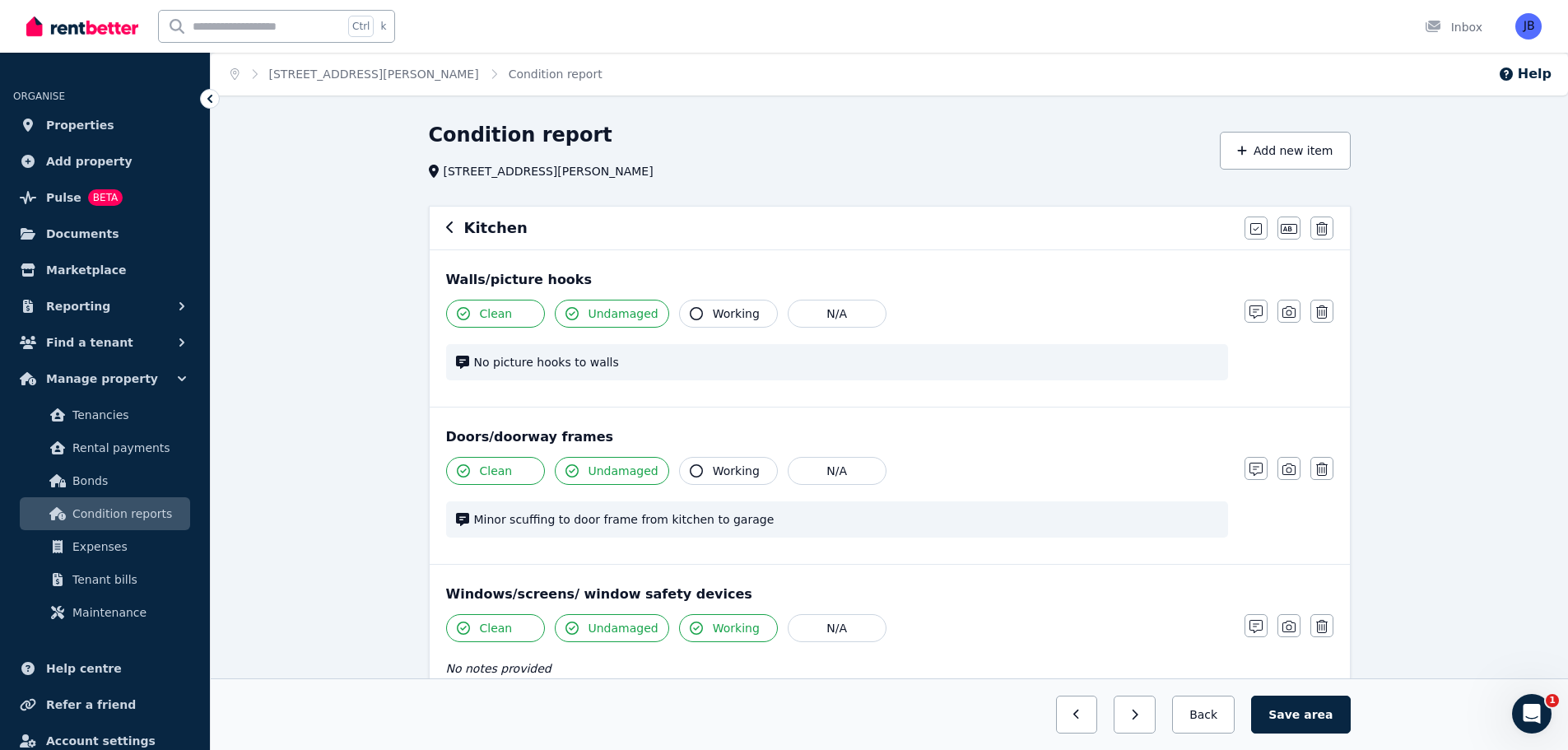
click at [475, 231] on h6 "Kitchen" at bounding box center [496, 228] width 63 height 23
click at [1303, 713] on button "Save area" at bounding box center [1300, 714] width 99 height 37
click at [449, 227] on icon "button" at bounding box center [449, 227] width 8 height 13
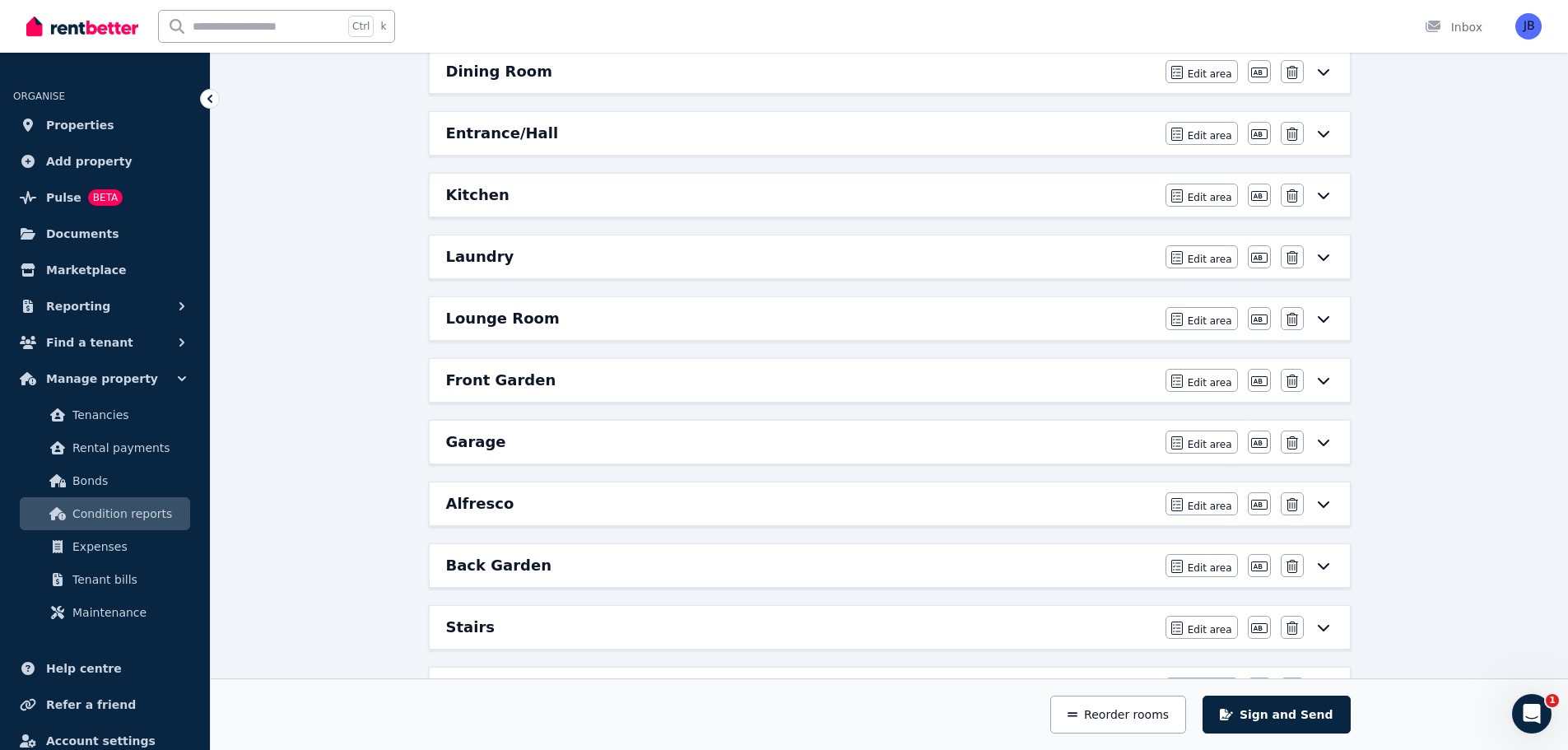
scroll to position [740, 0]
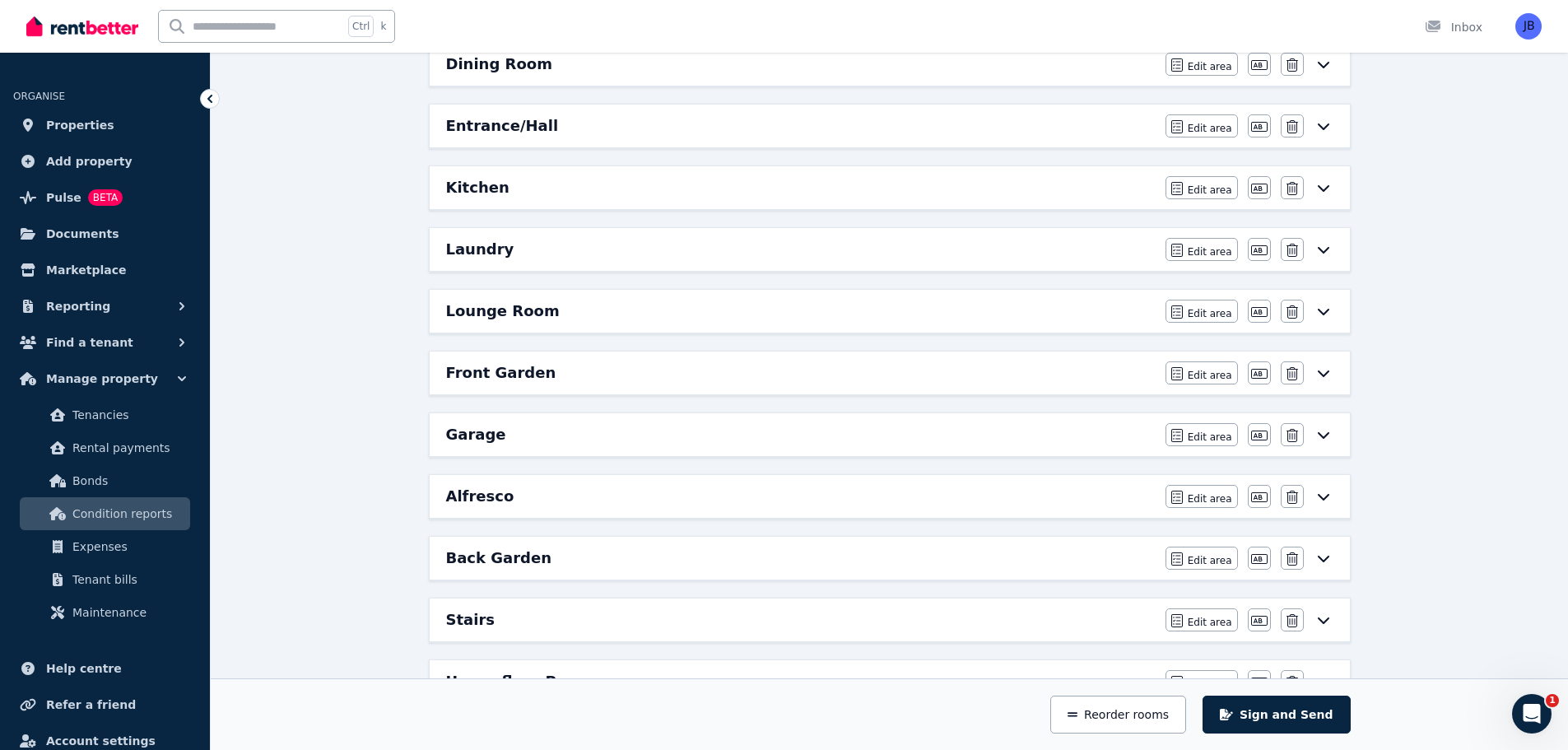
click at [516, 242] on div "Laundry" at bounding box center [800, 250] width 710 height 23
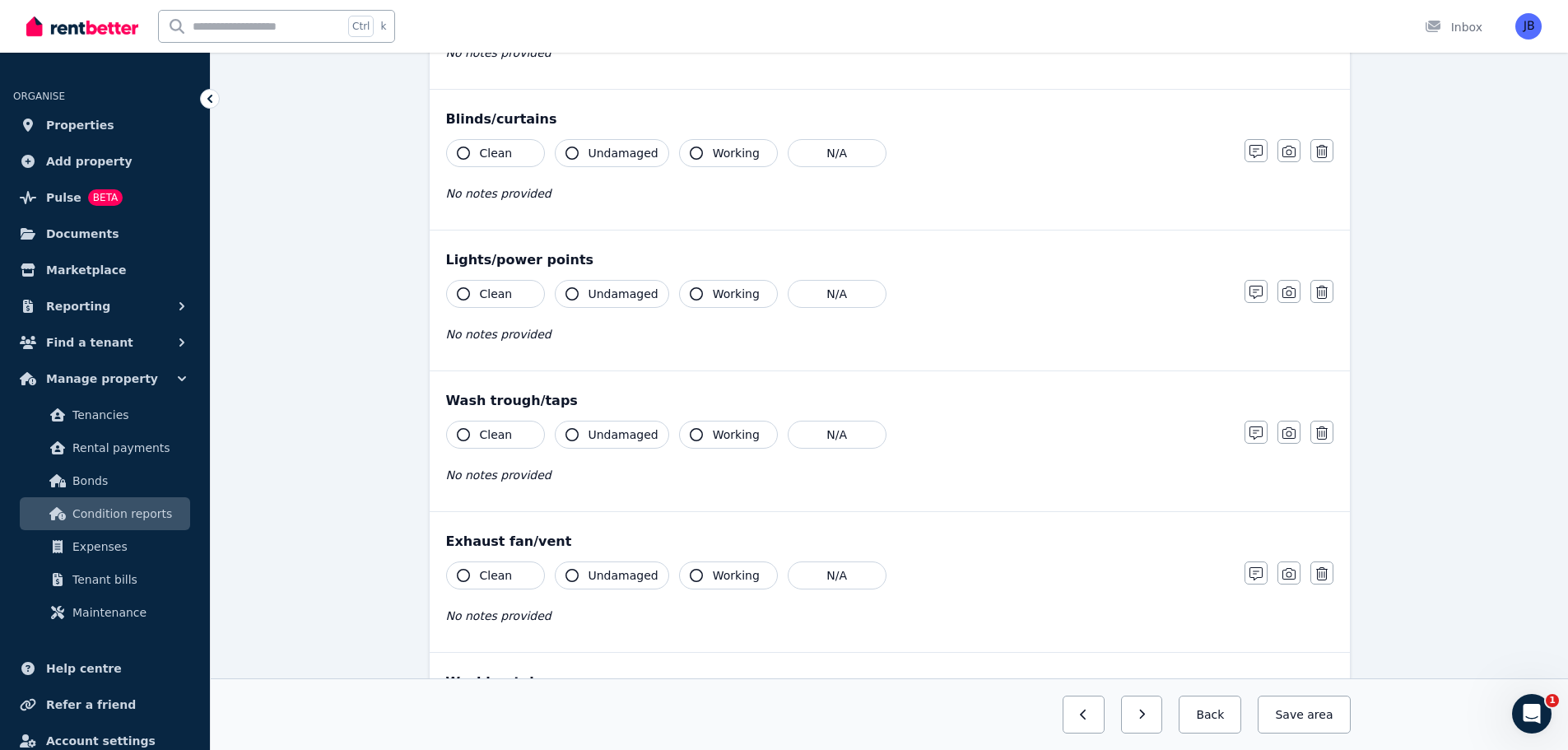
scroll to position [0, 0]
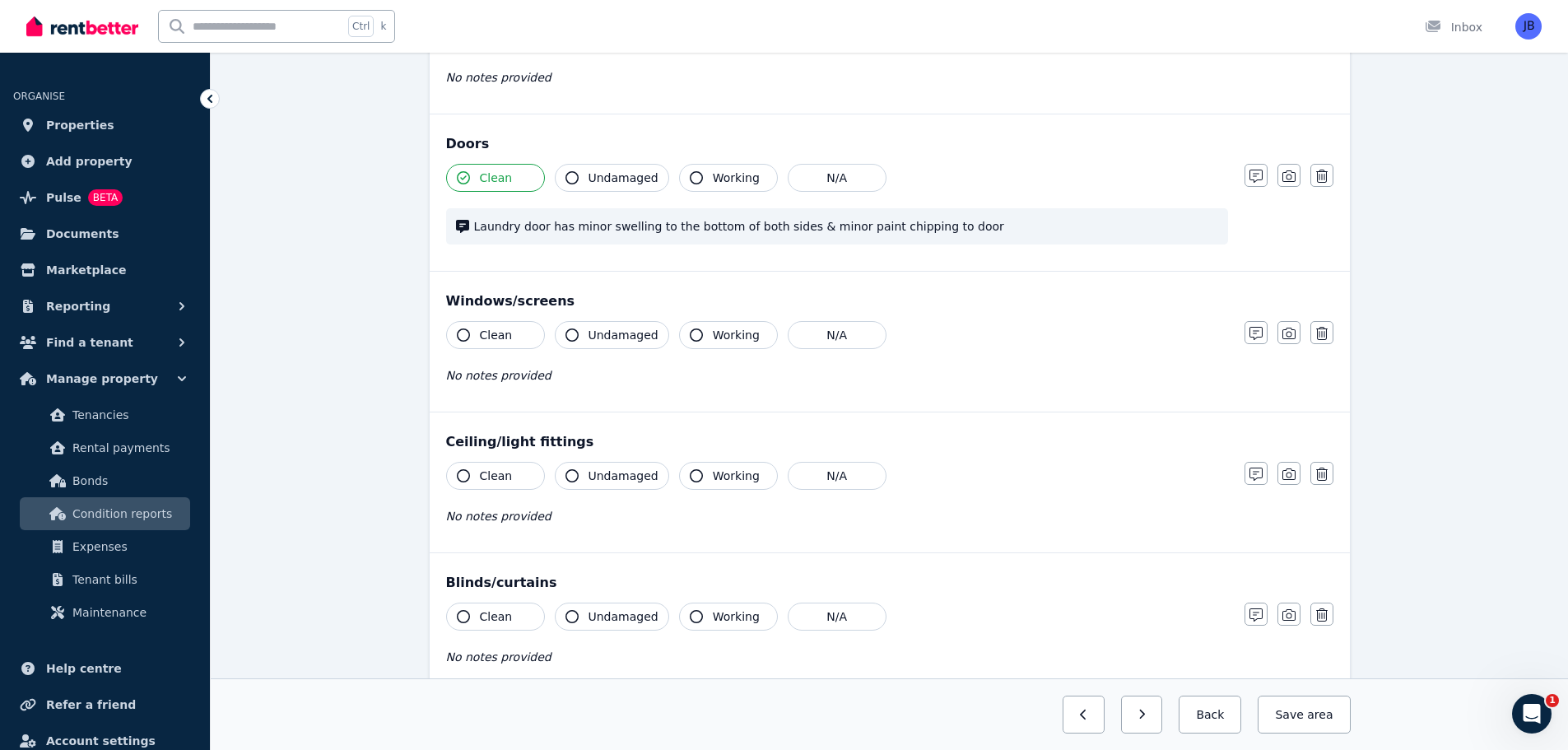
scroll to position [289, 0]
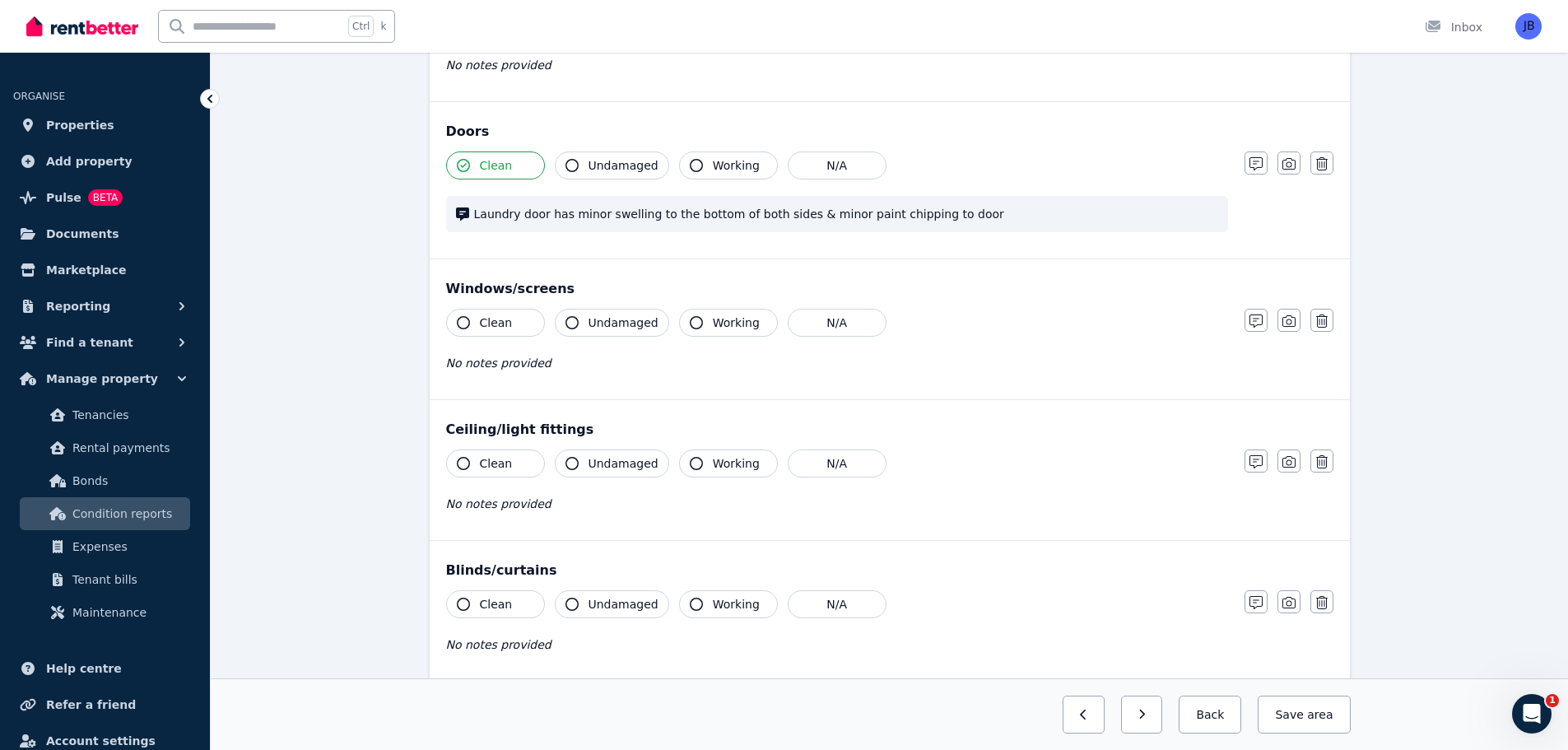
click at [1465, 328] on div "Condition report [STREET_ADDRESS][PERSON_NAME] Add new item Laundry Mark all it…" at bounding box center [889, 713] width 1357 height 1759
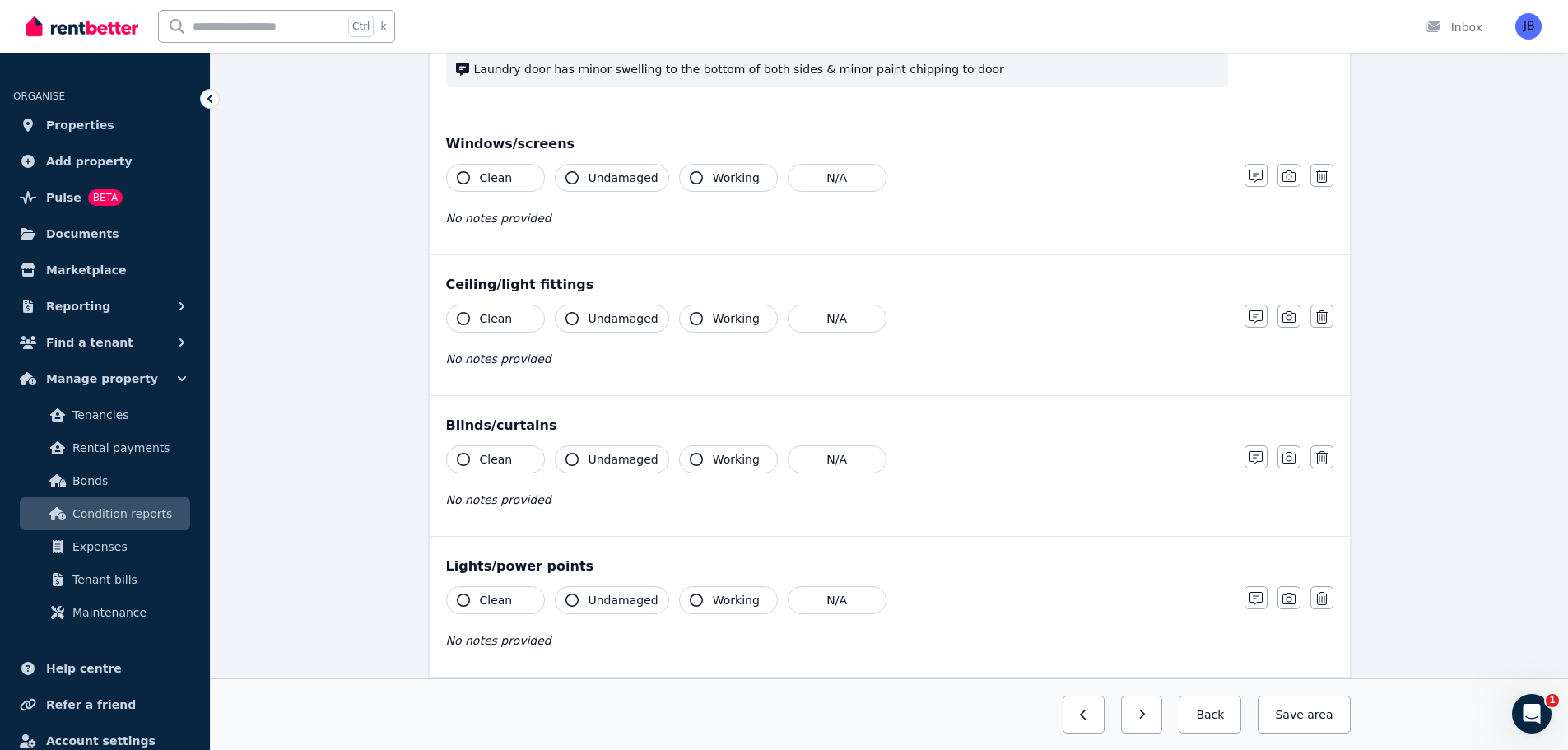
scroll to position [434, 0]
click at [458, 318] on icon "button" at bounding box center [463, 317] width 13 height 13
click at [572, 317] on icon "button" at bounding box center [571, 317] width 13 height 13
click at [690, 317] on icon "button" at bounding box center [696, 317] width 13 height 13
click at [1480, 338] on div "Condition report [STREET_ADDRESS][PERSON_NAME] Add new item Laundry Mark all it…" at bounding box center [889, 566] width 1357 height 1759
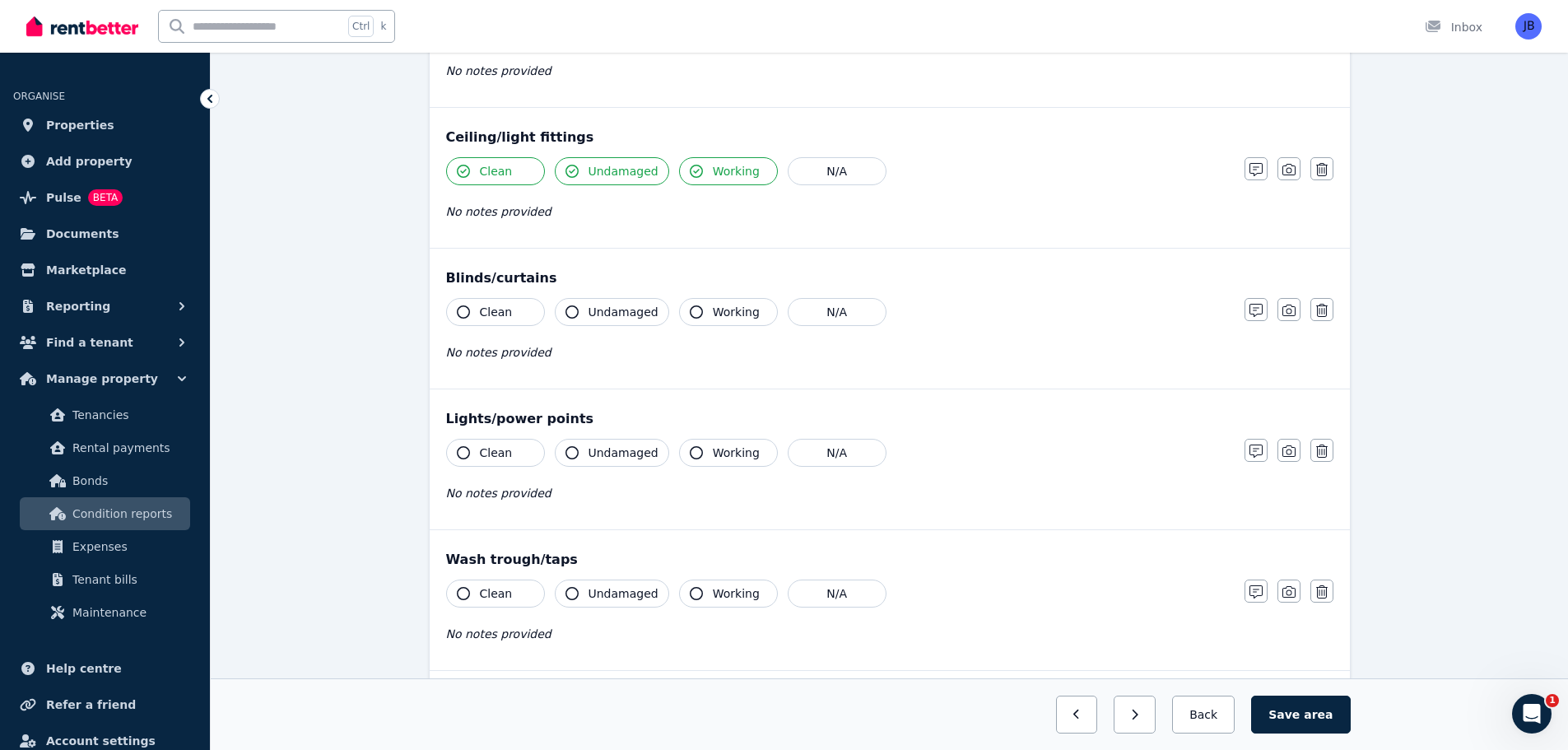
scroll to position [583, 0]
click at [832, 313] on button "N/A" at bounding box center [837, 309] width 99 height 28
click at [1473, 323] on div "Condition report [STREET_ADDRESS][PERSON_NAME] Add new item Laundry Mark all it…" at bounding box center [889, 418] width 1357 height 1759
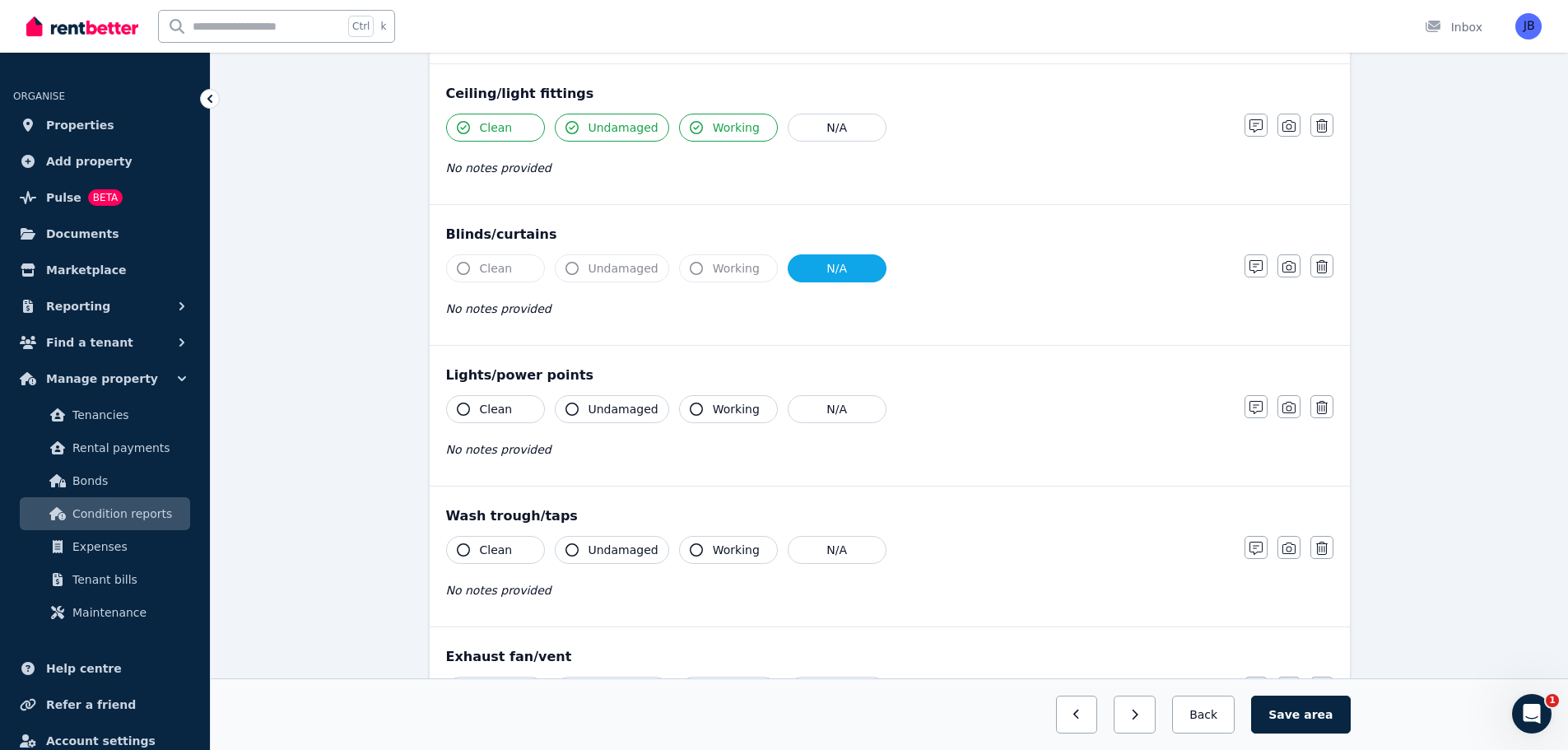
scroll to position [639, 0]
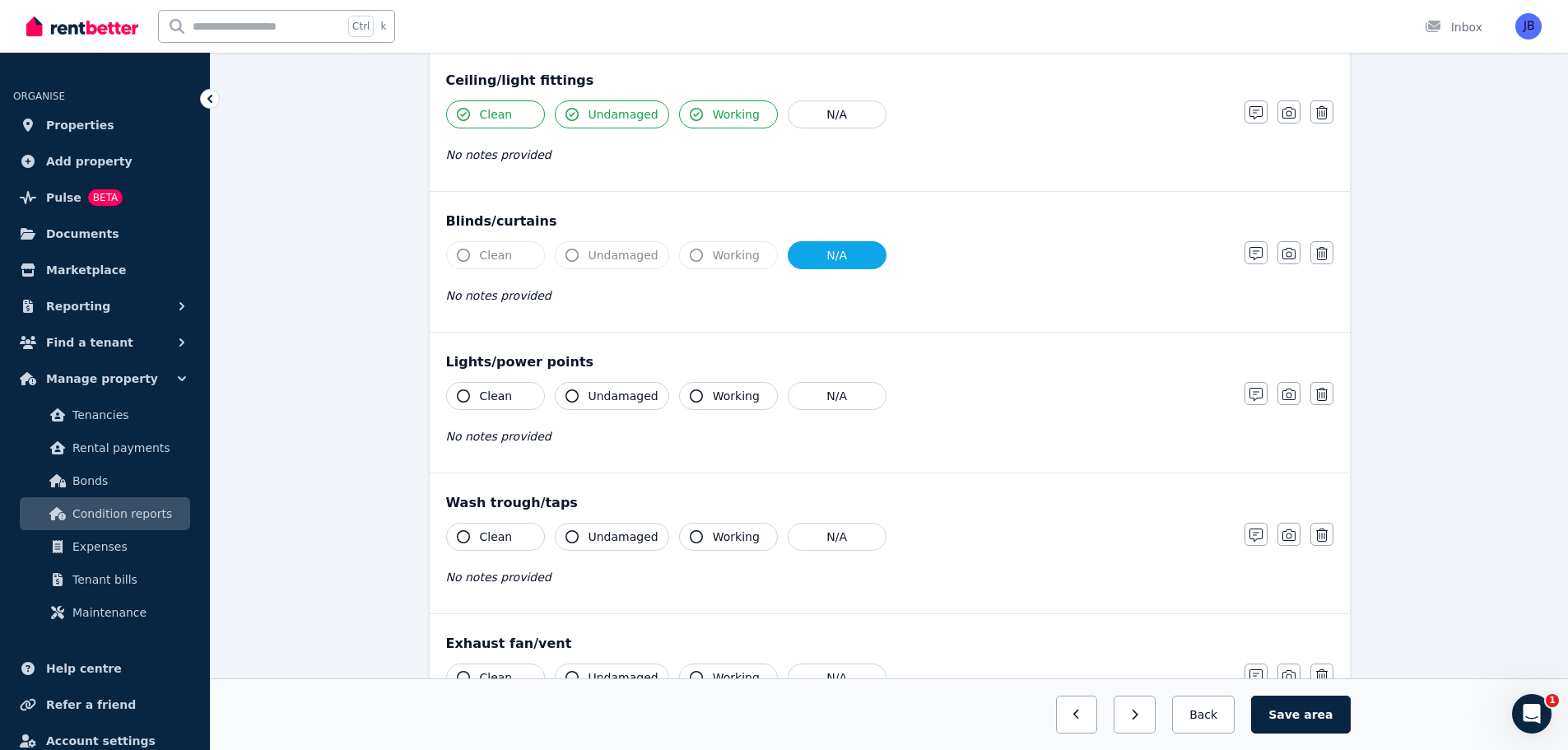
click at [462, 390] on icon "button" at bounding box center [463, 396] width 13 height 13
click at [569, 389] on button "Undamaged" at bounding box center [612, 395] width 114 height 28
click at [692, 392] on icon "button" at bounding box center [696, 396] width 13 height 13
click at [1477, 327] on div "Condition report [STREET_ADDRESS][PERSON_NAME] Add new item Laundry Mark all it…" at bounding box center [889, 363] width 1357 height 1759
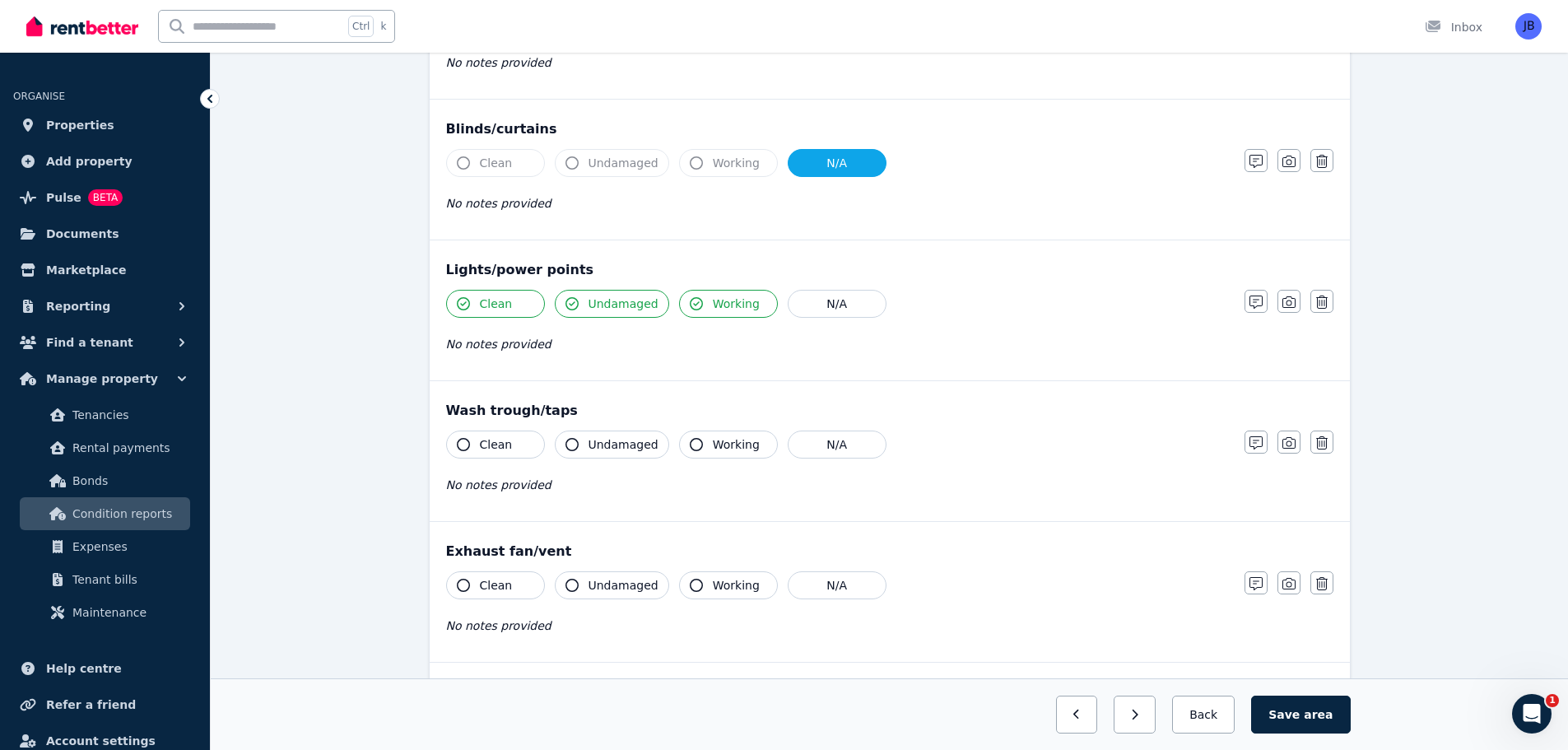
scroll to position [744, 0]
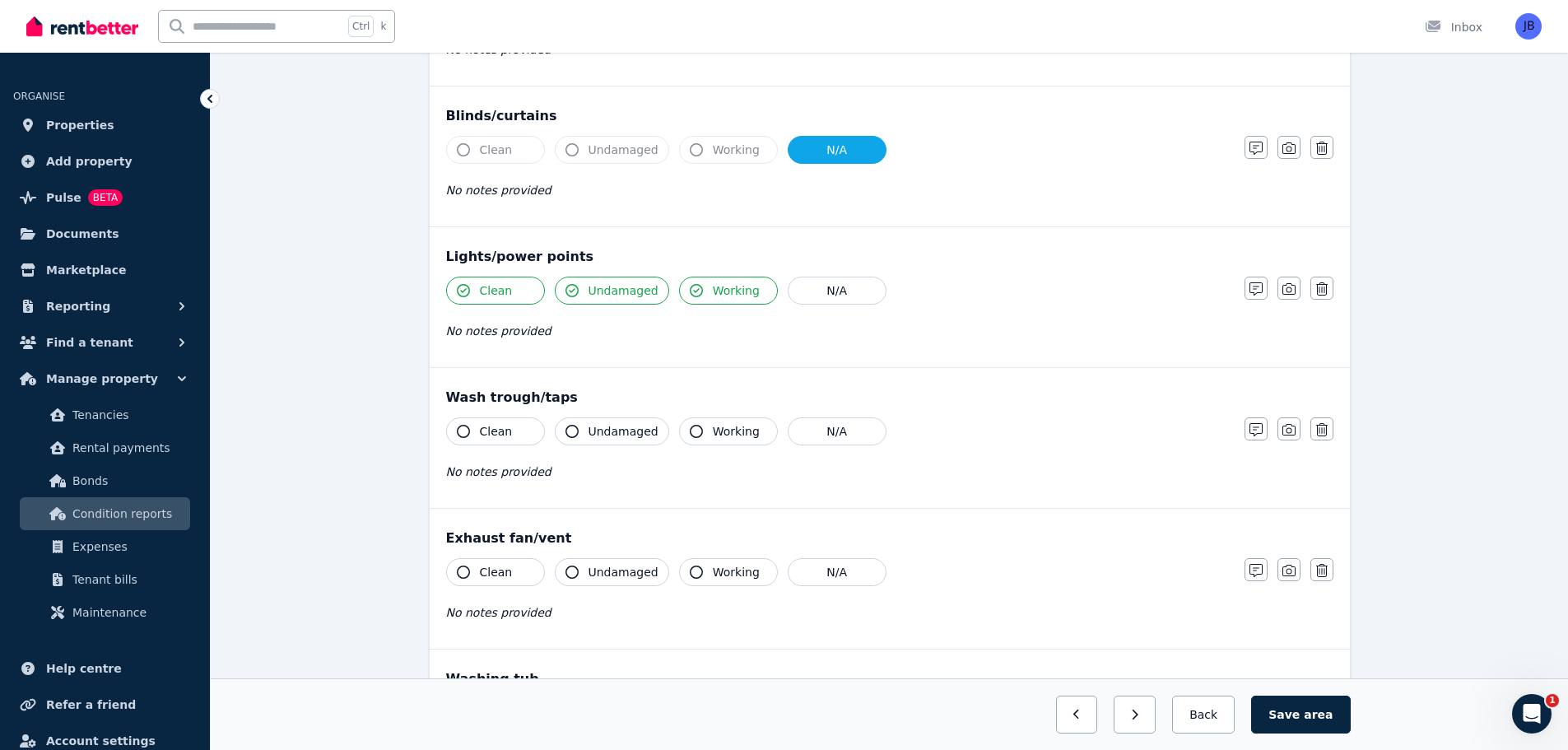
click at [464, 436] on icon "button" at bounding box center [463, 431] width 13 height 13
click at [460, 433] on icon "button" at bounding box center [463, 431] width 13 height 13
click at [473, 436] on button "Clean" at bounding box center [495, 431] width 99 height 28
click at [690, 433] on icon "button" at bounding box center [696, 431] width 13 height 13
click at [1256, 429] on icon "button" at bounding box center [1256, 430] width 13 height 13
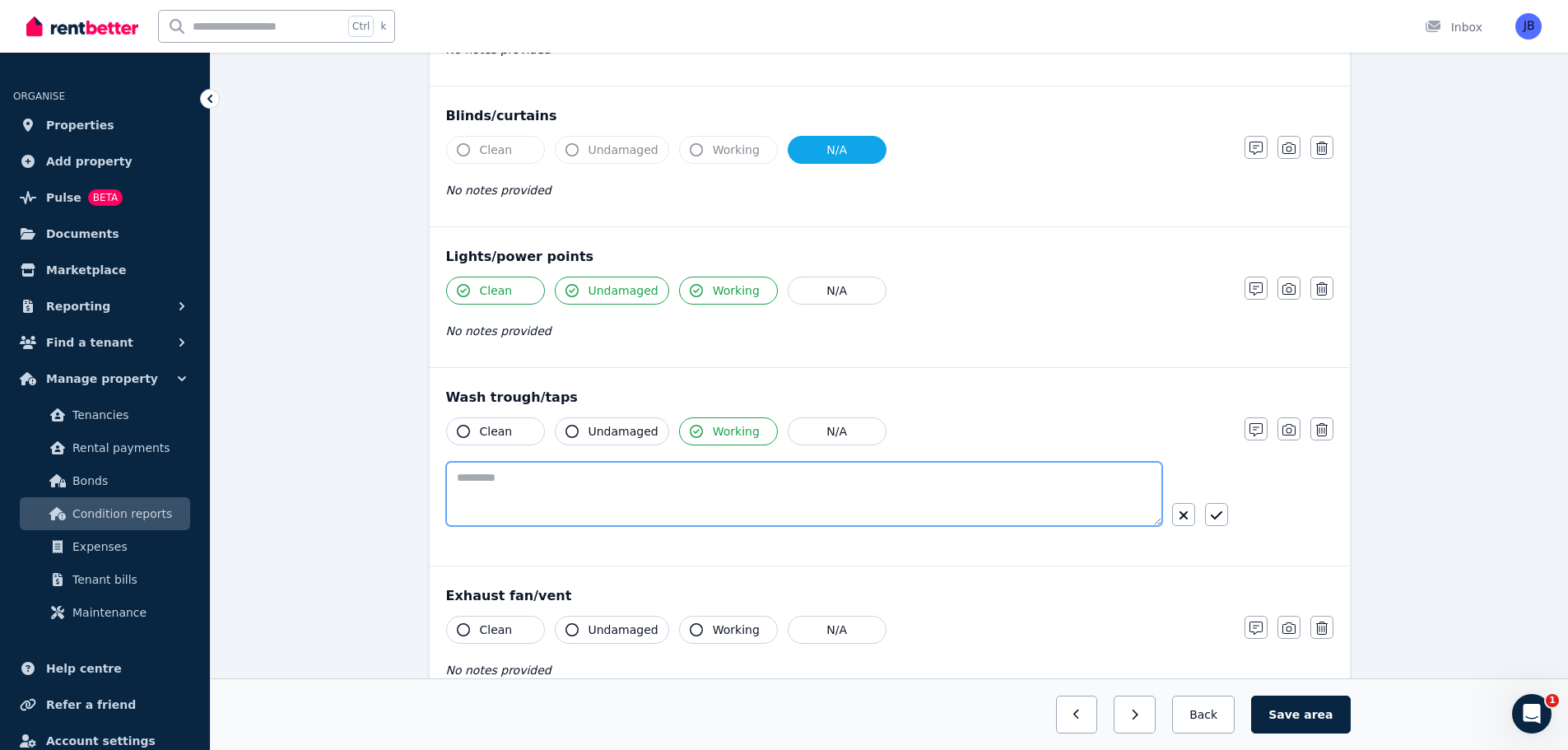
click at [579, 482] on textarea at bounding box center [803, 494] width 716 height 64
type textarea "**********"
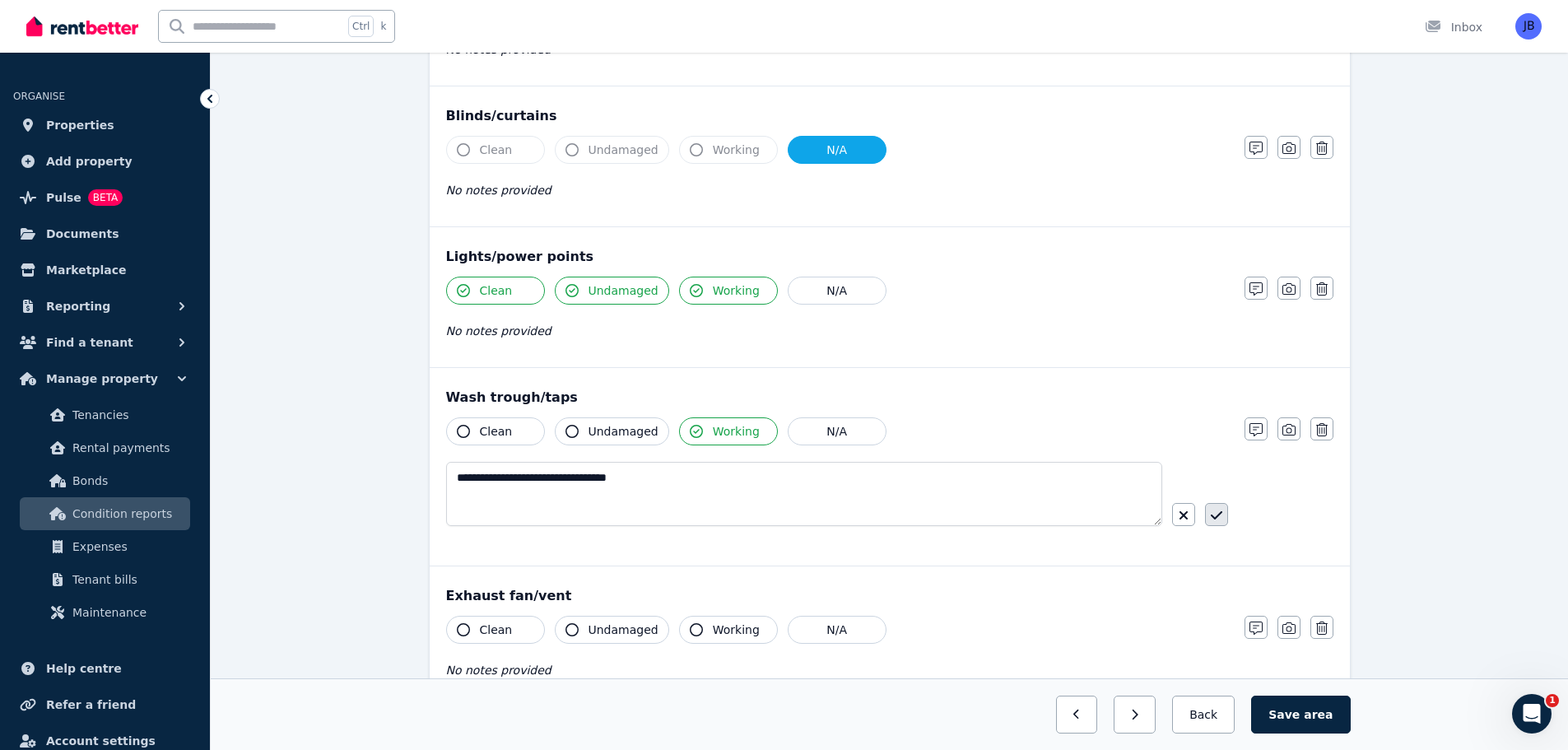
click at [1211, 518] on icon "button" at bounding box center [1216, 515] width 12 height 13
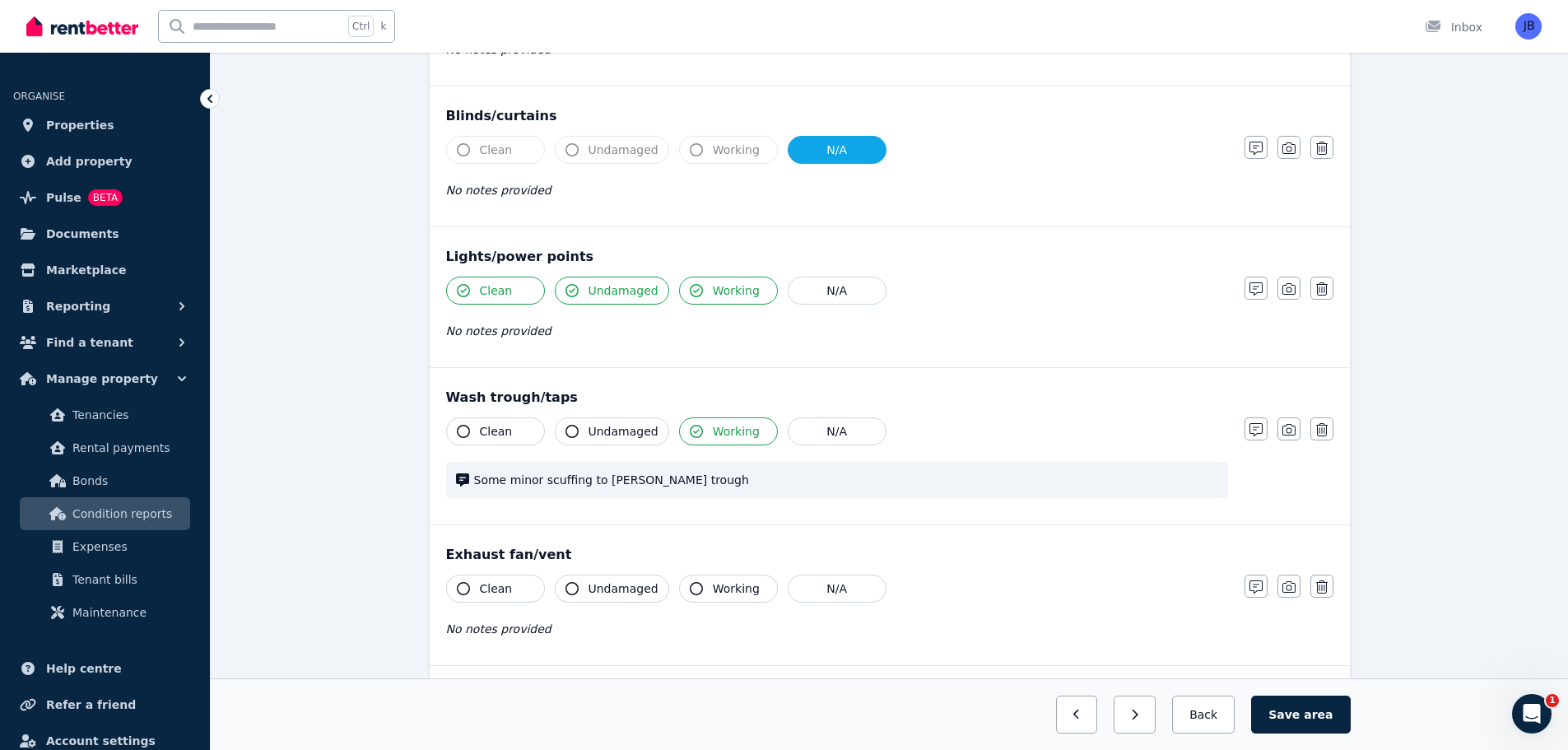
click at [460, 588] on icon "button" at bounding box center [463, 589] width 13 height 13
click at [572, 593] on icon "button" at bounding box center [571, 589] width 13 height 13
click at [692, 587] on icon "button" at bounding box center [696, 589] width 13 height 13
click at [1491, 279] on div "Condition report [STREET_ADDRESS][PERSON_NAME] Add new item Laundry Mark all it…" at bounding box center [889, 266] width 1357 height 1776
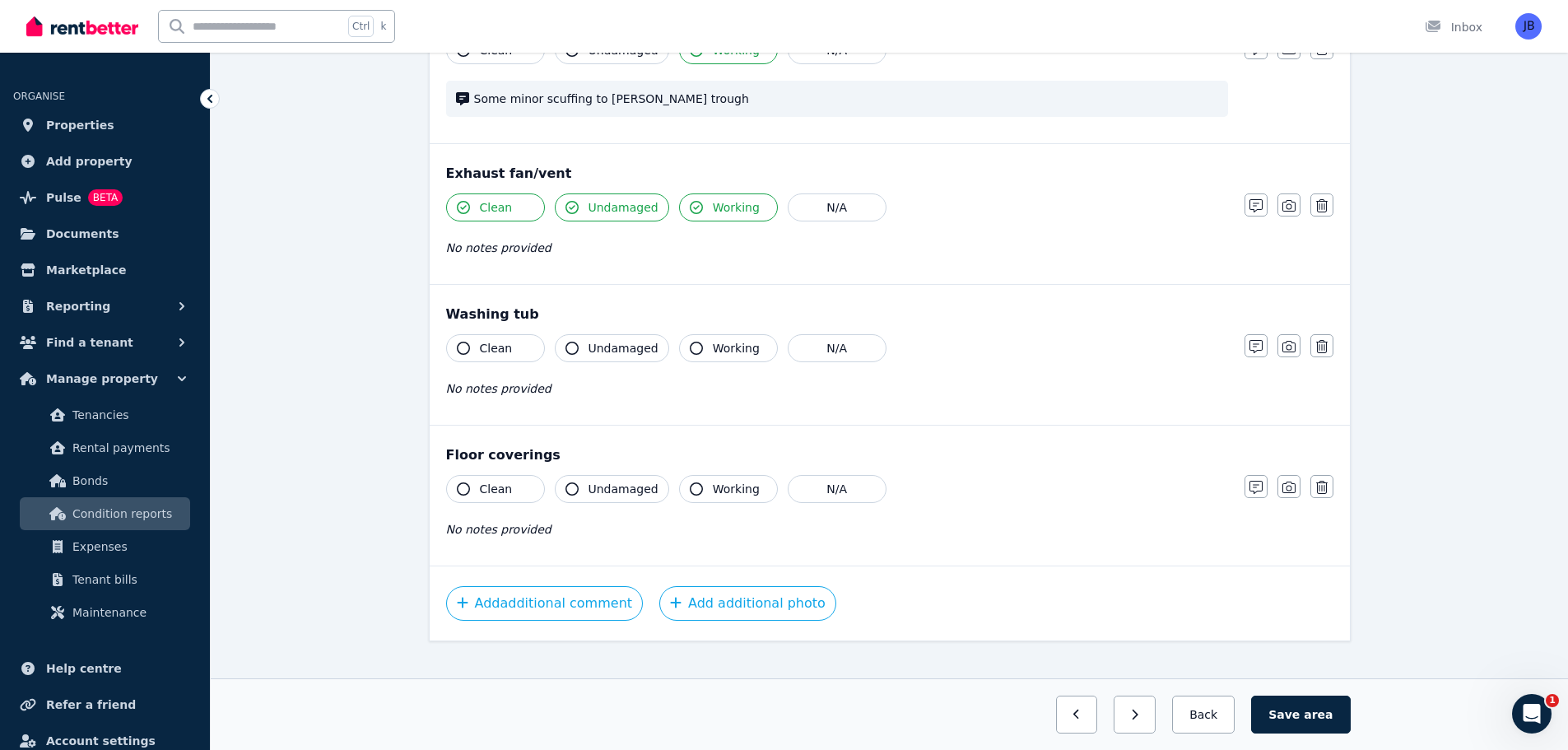
scroll to position [1147, 0]
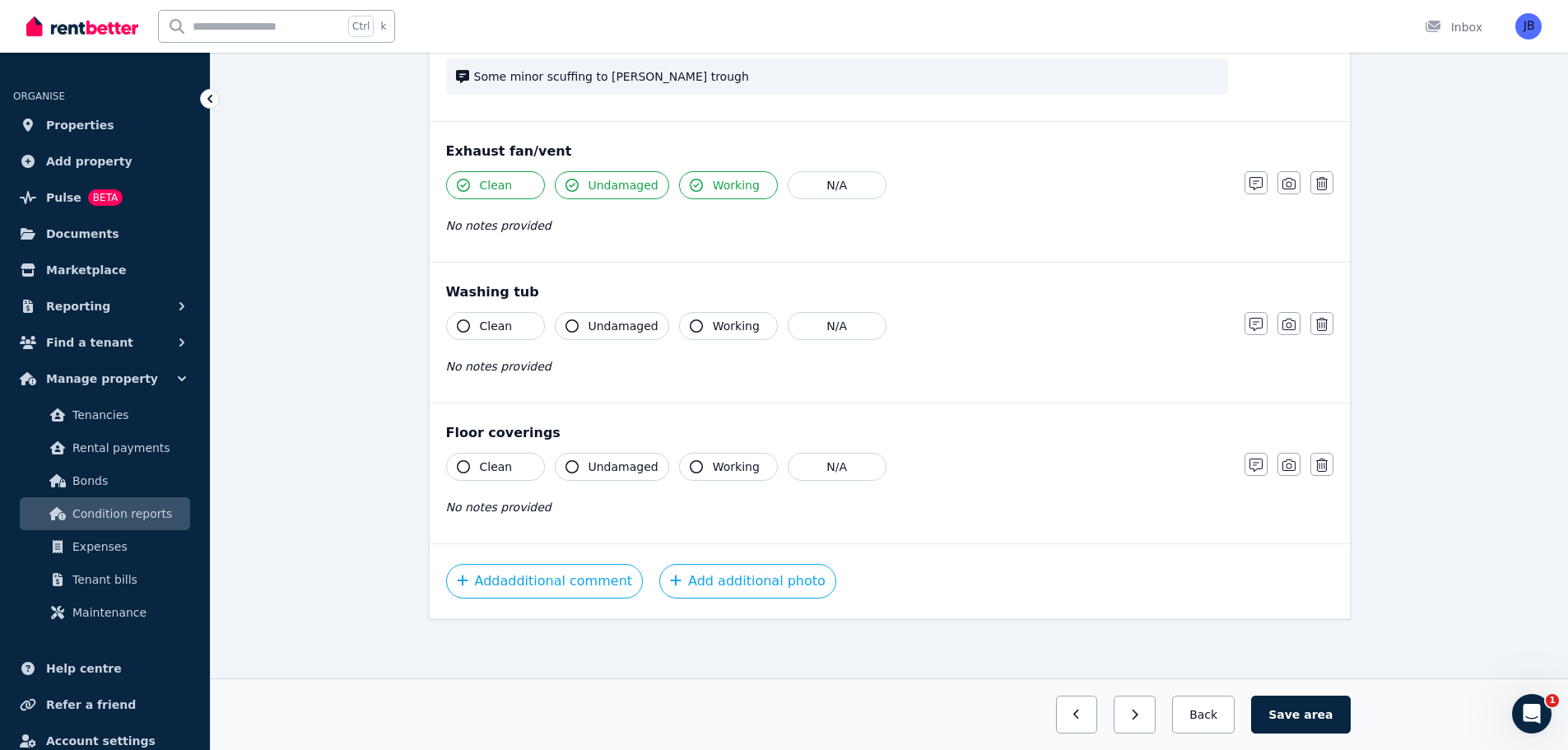
click at [462, 470] on icon "button" at bounding box center [463, 466] width 13 height 13
click at [570, 468] on icon "button" at bounding box center [571, 466] width 13 height 13
click at [1257, 462] on icon "button" at bounding box center [1256, 465] width 13 height 13
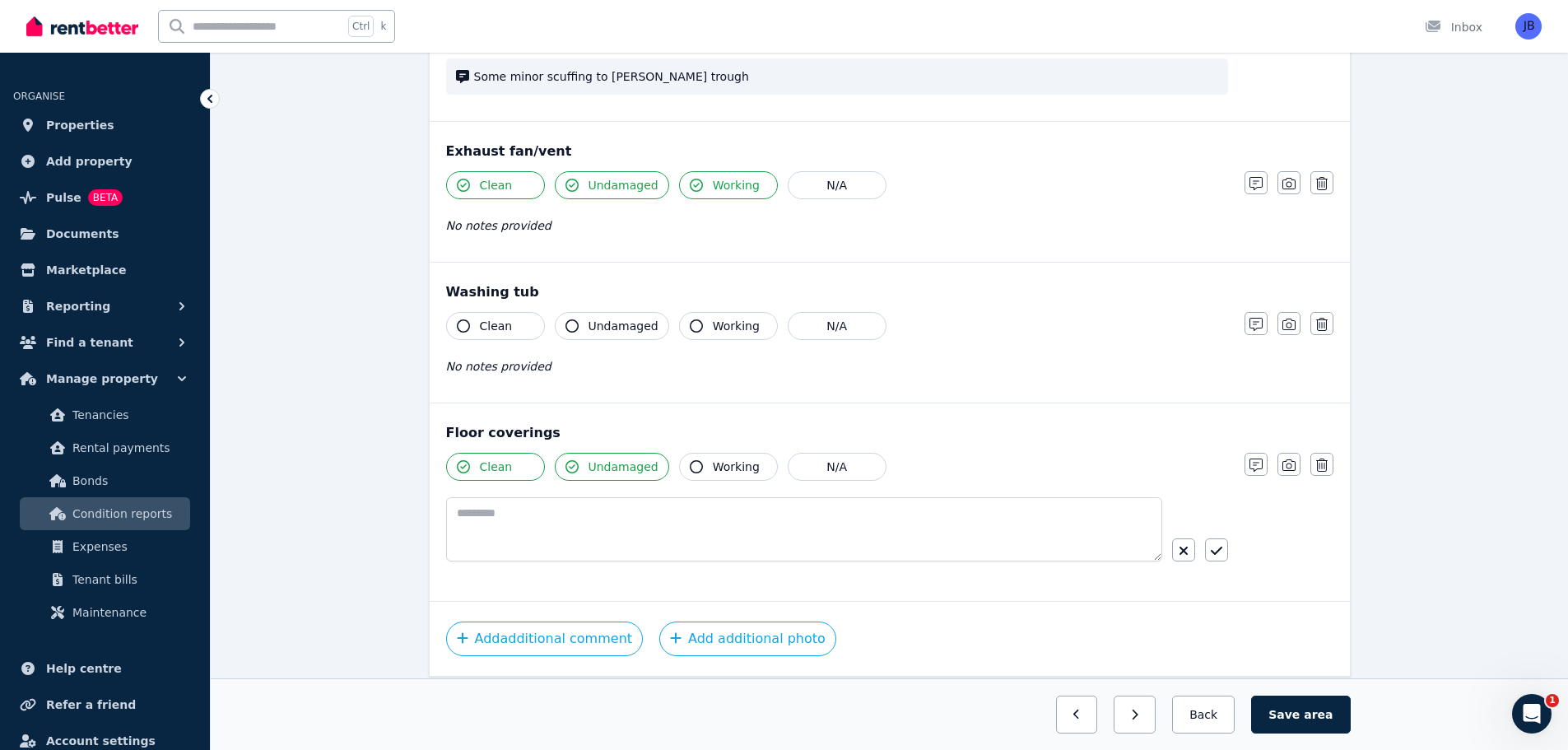
scroll to position [1205, 0]
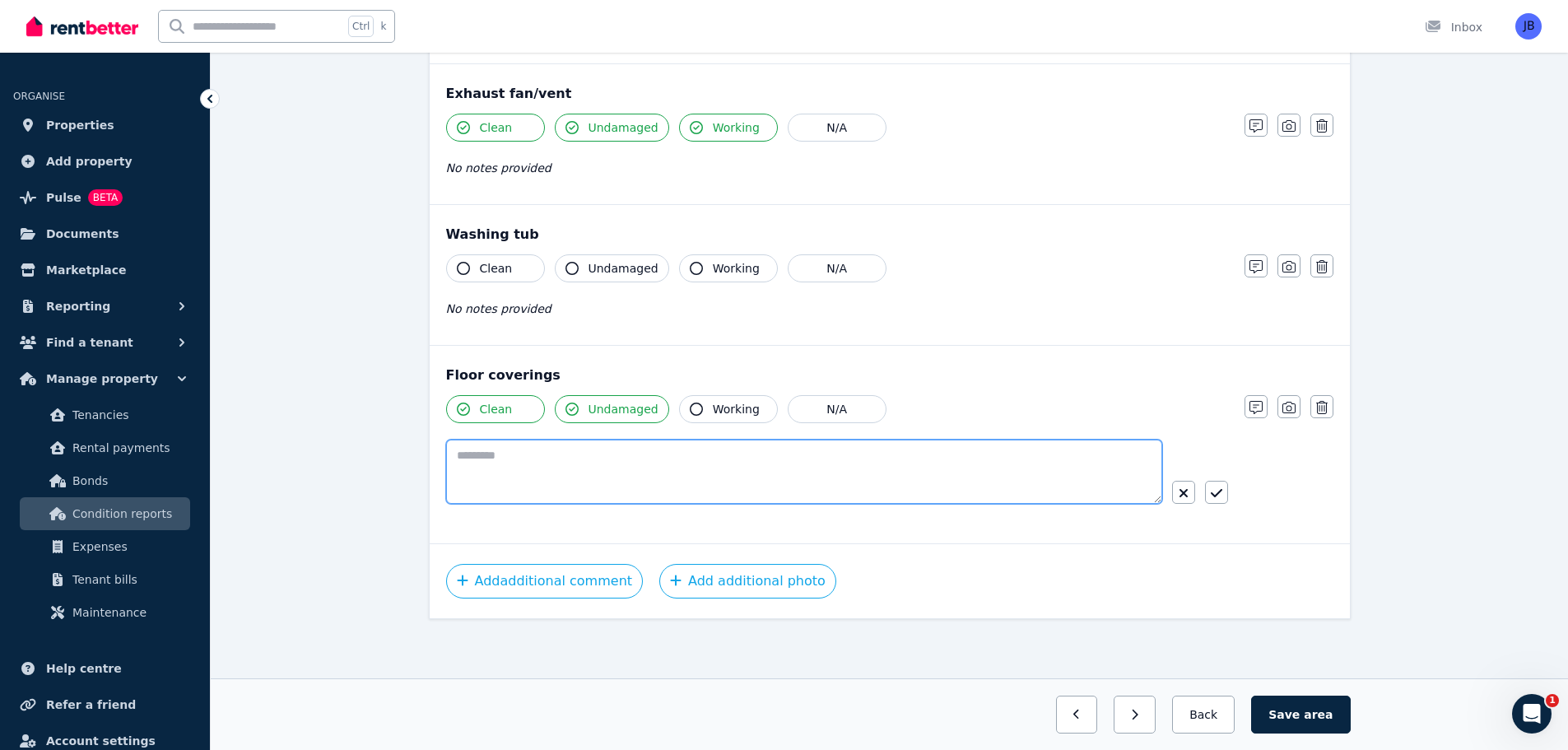
click at [521, 450] on textarea at bounding box center [803, 472] width 716 height 64
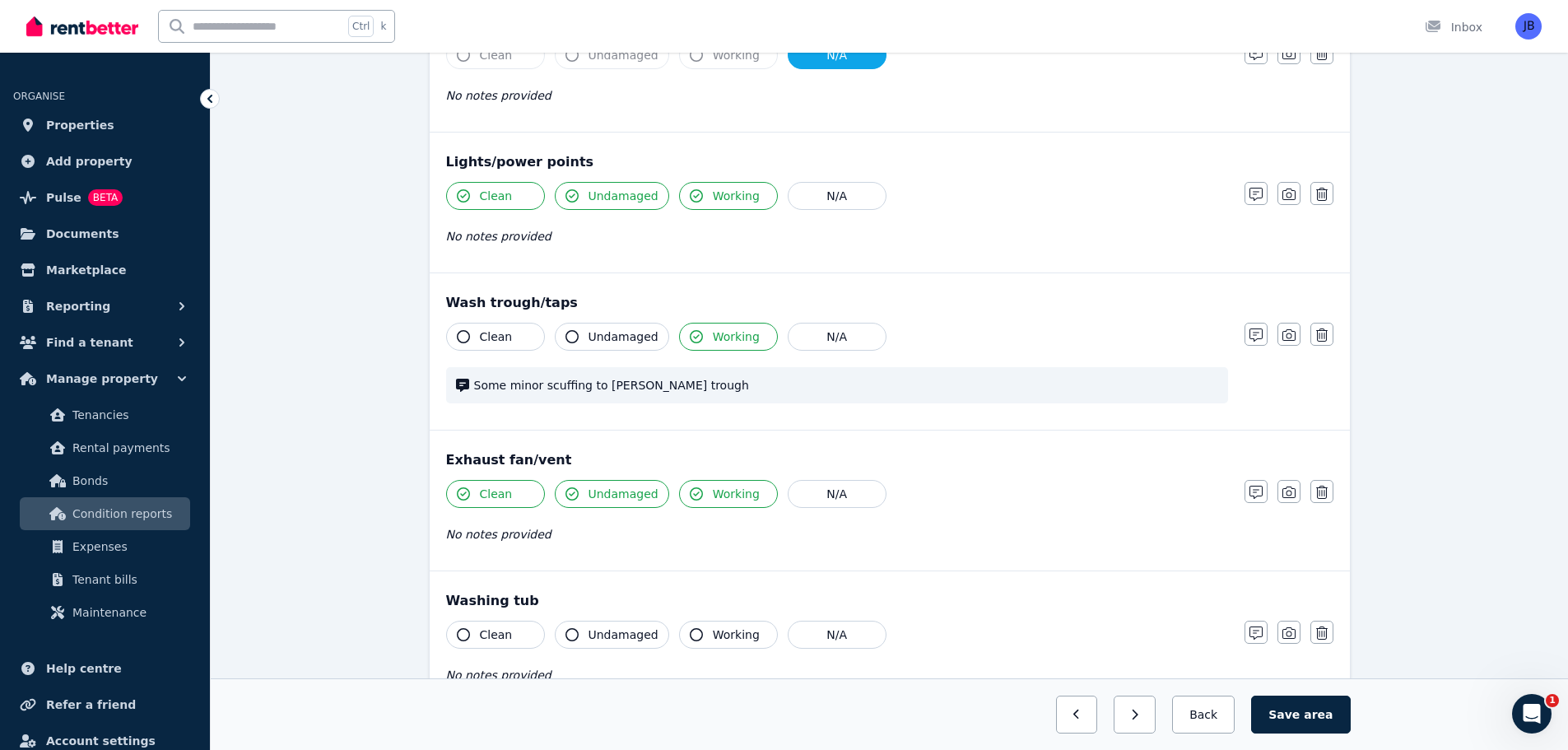
scroll to position [841, 0]
click at [1250, 333] on icon "button" at bounding box center [1256, 333] width 13 height 13
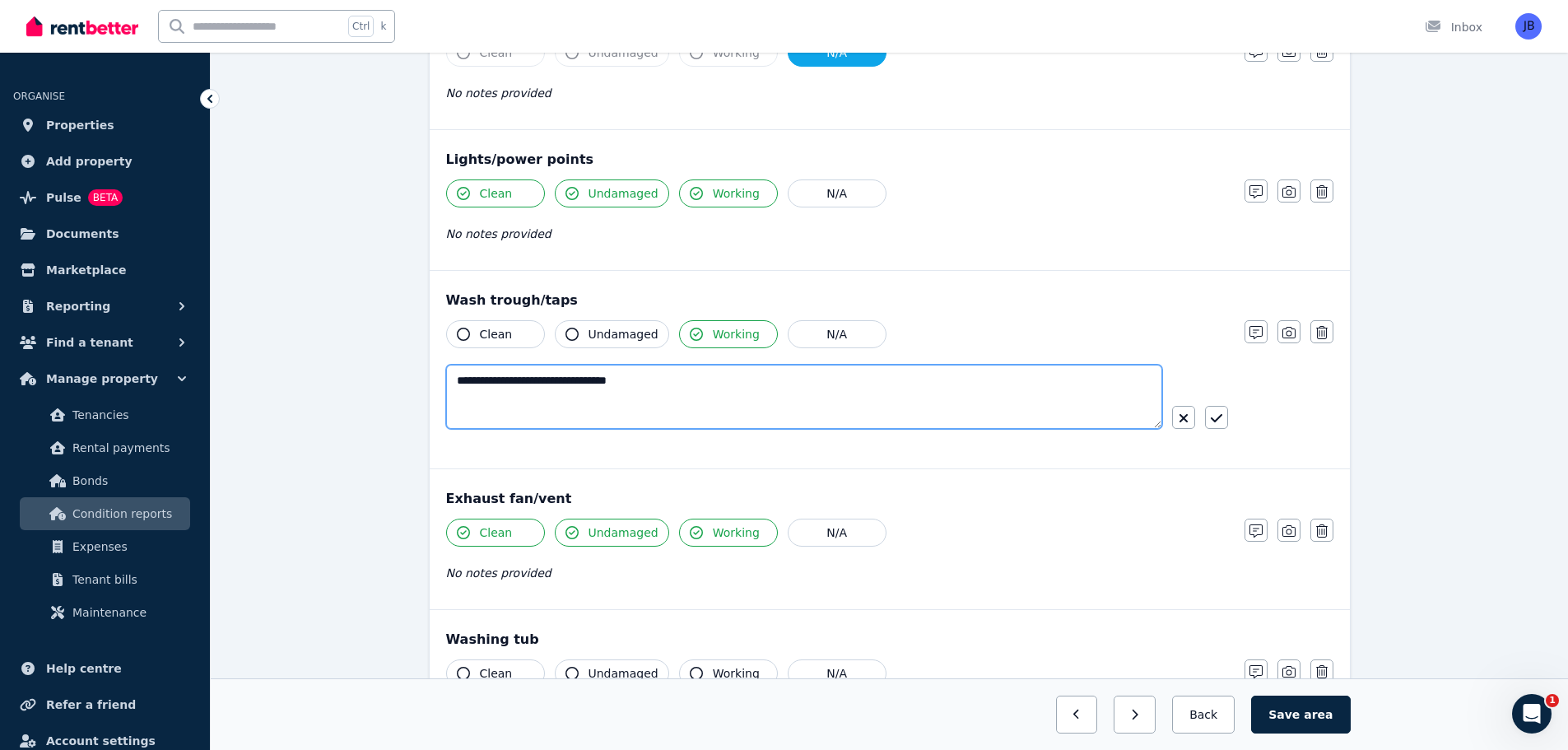
click at [678, 383] on textarea "**********" at bounding box center [803, 397] width 716 height 64
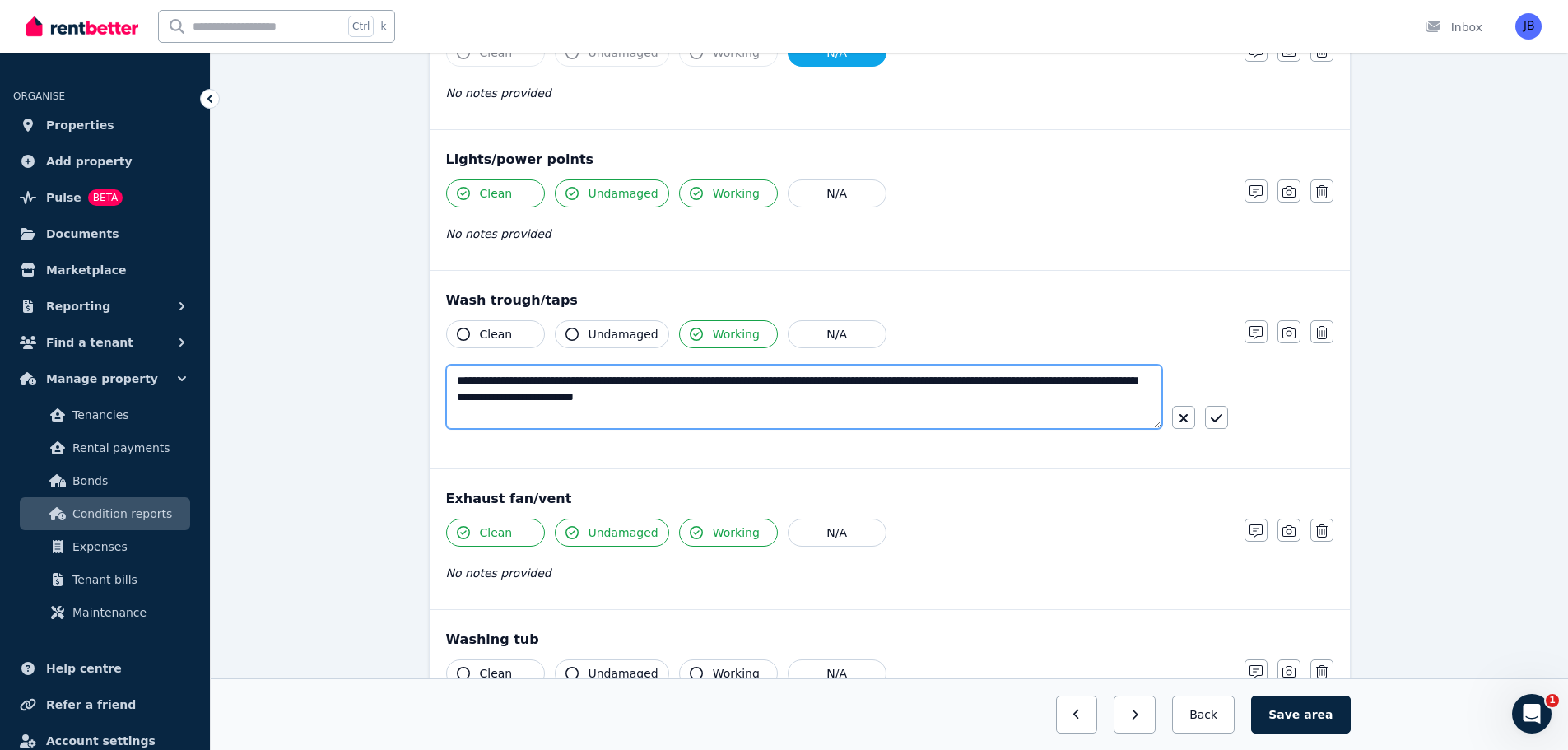
type textarea "**********"
click at [1164, 286] on div "**********" at bounding box center [890, 370] width 920 height 198
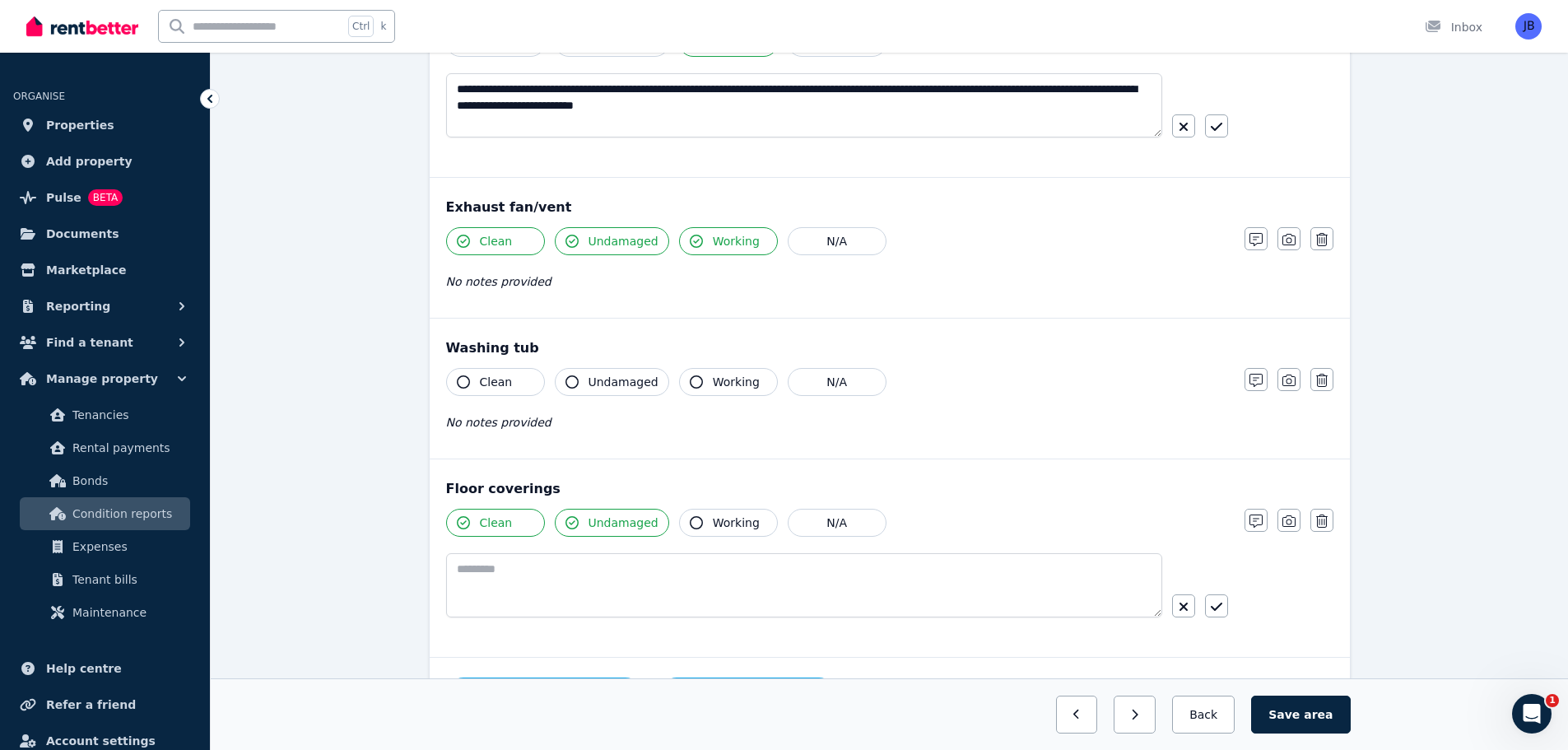
scroll to position [1246, 0]
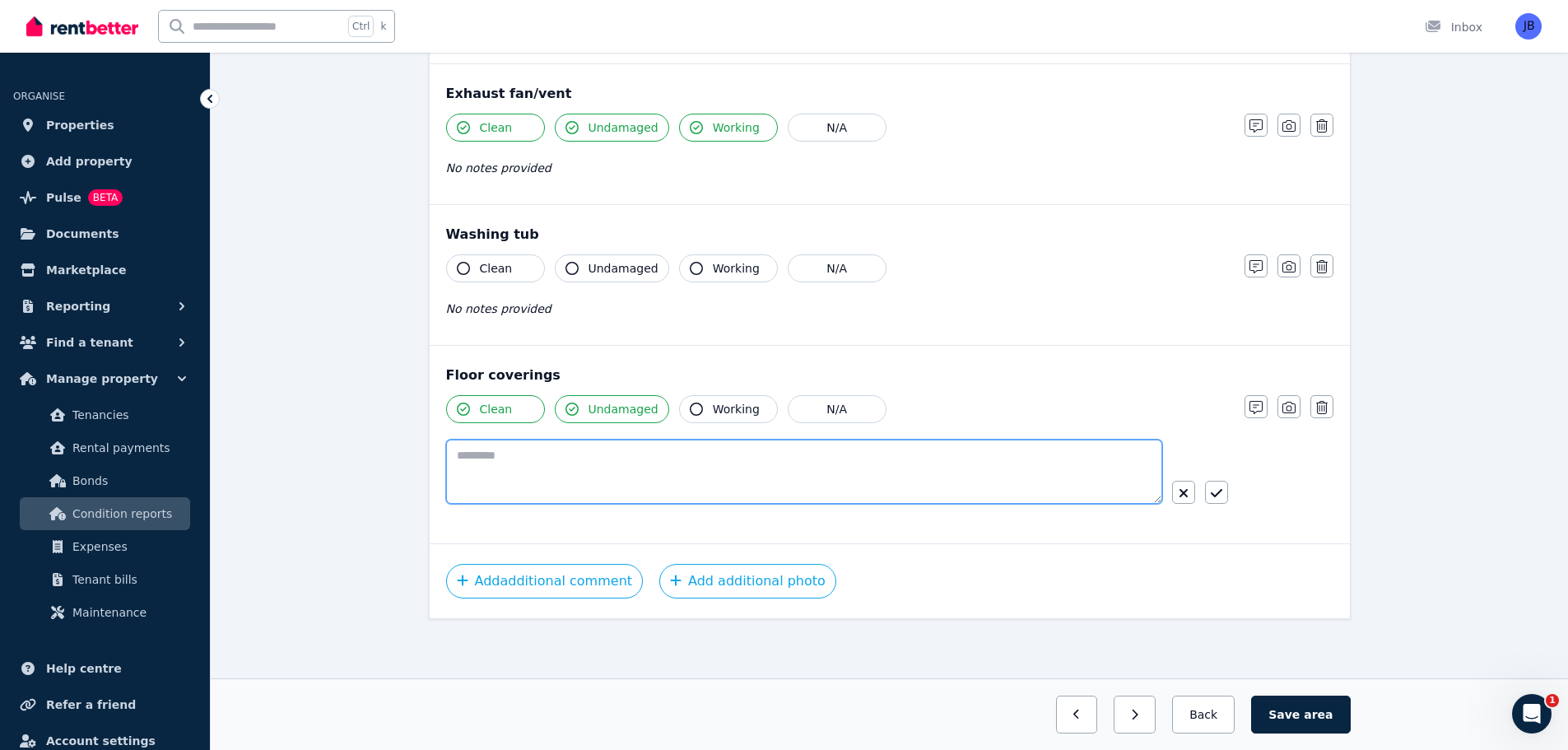
click at [471, 447] on textarea at bounding box center [803, 472] width 716 height 64
type textarea "*****"
click at [1288, 707] on button "Save area" at bounding box center [1300, 714] width 99 height 37
click at [1300, 714] on button "Save area" at bounding box center [1303, 714] width 92 height 37
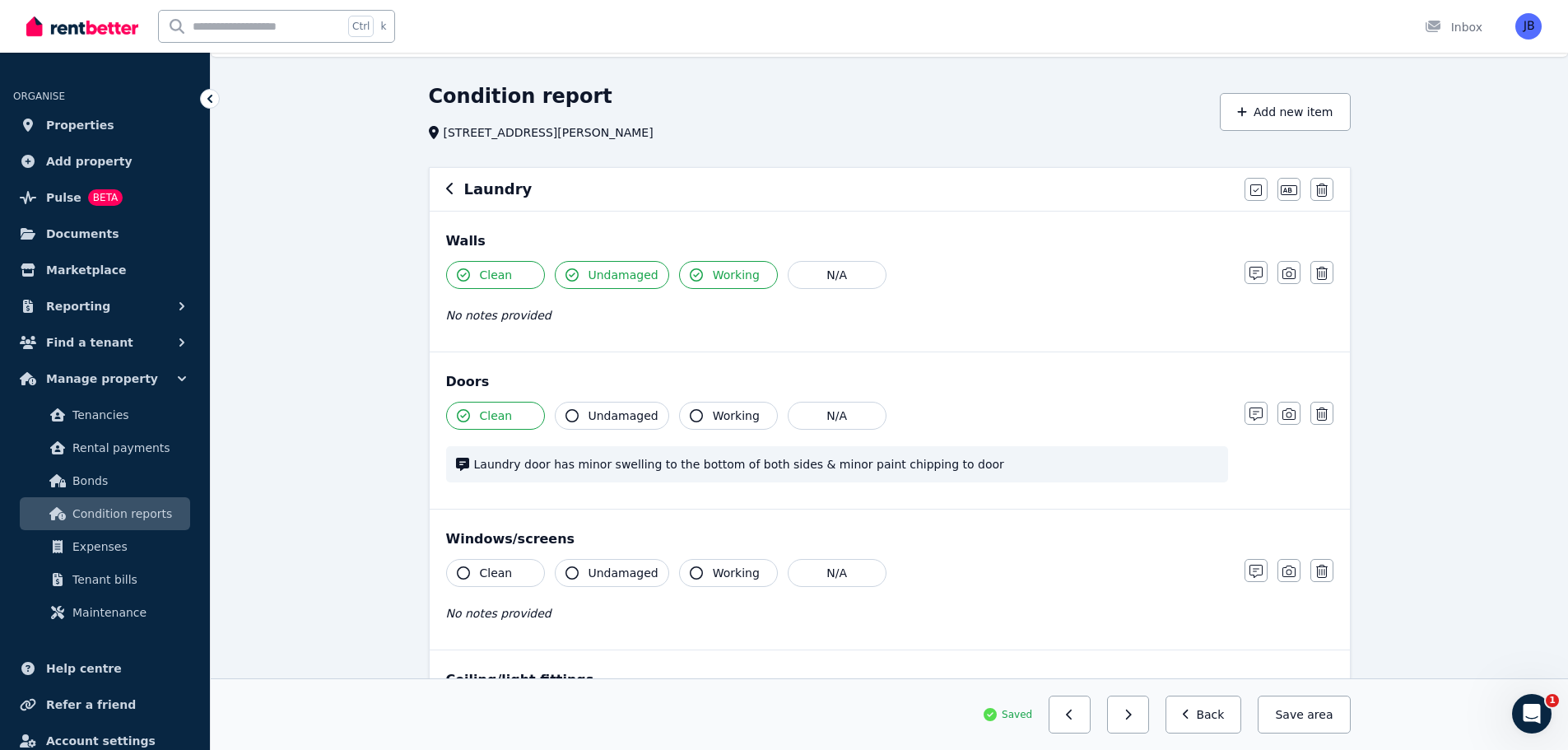
scroll to position [0, 0]
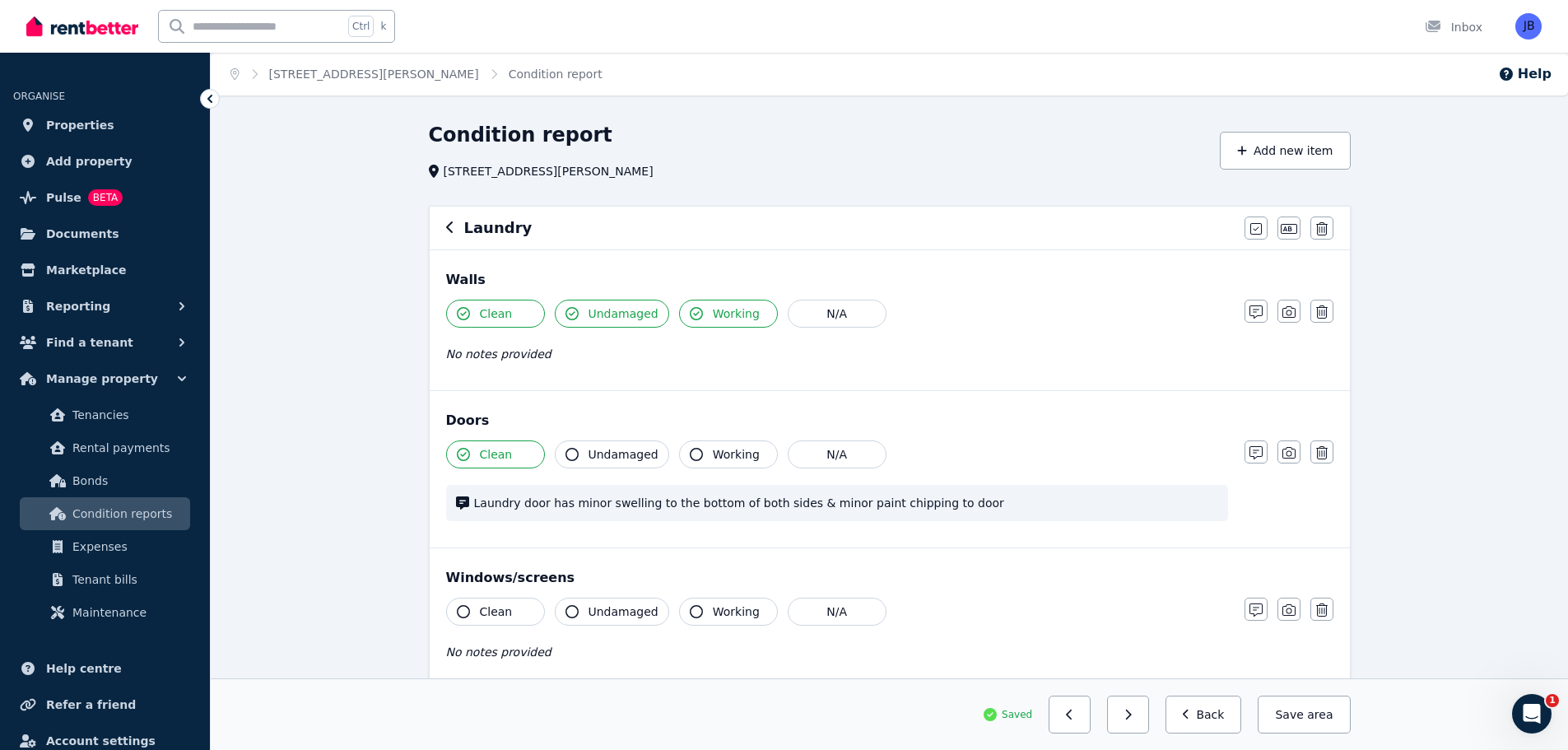
click at [450, 226] on icon "button" at bounding box center [449, 227] width 8 height 13
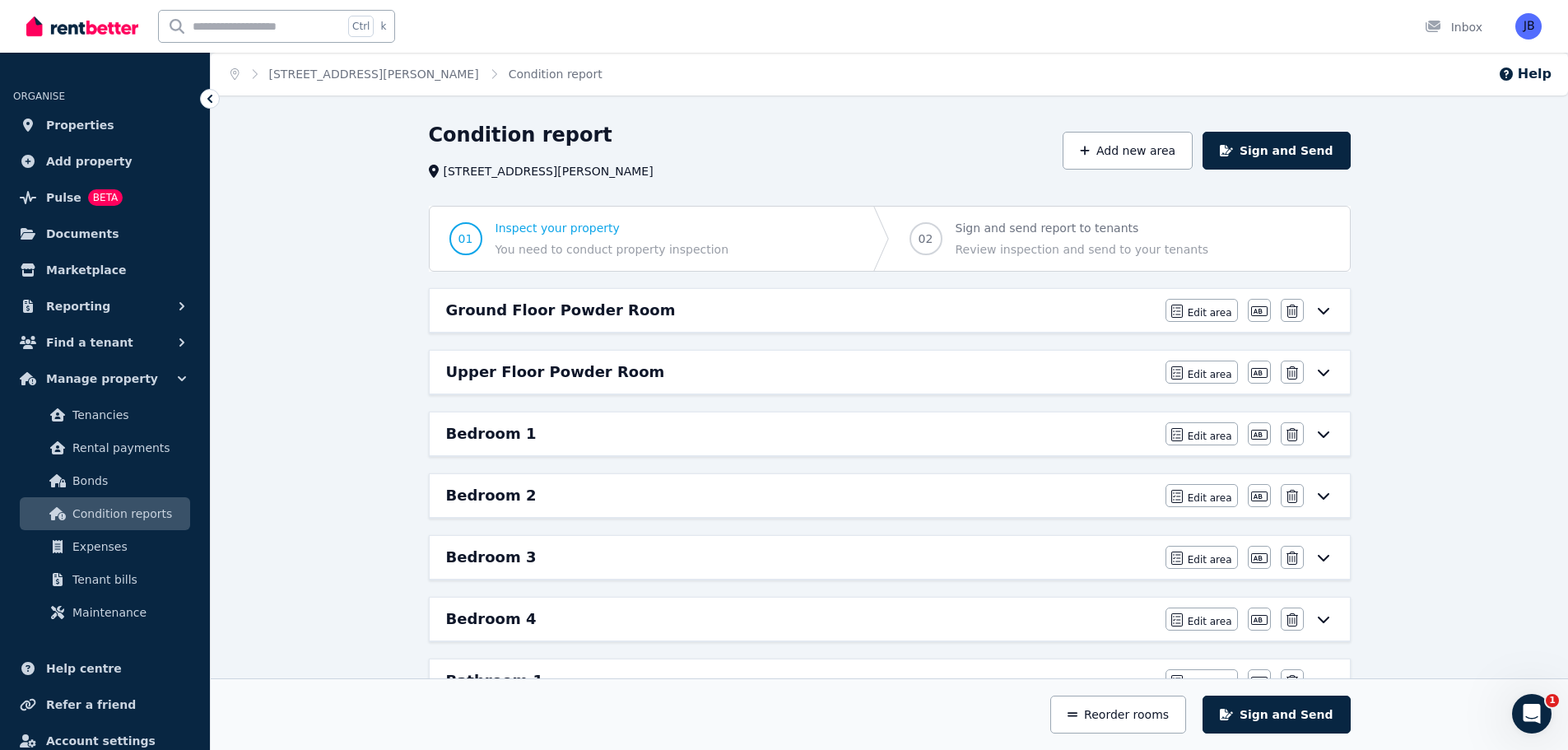
click at [1152, 149] on button "Add new area" at bounding box center [1128, 151] width 130 height 37
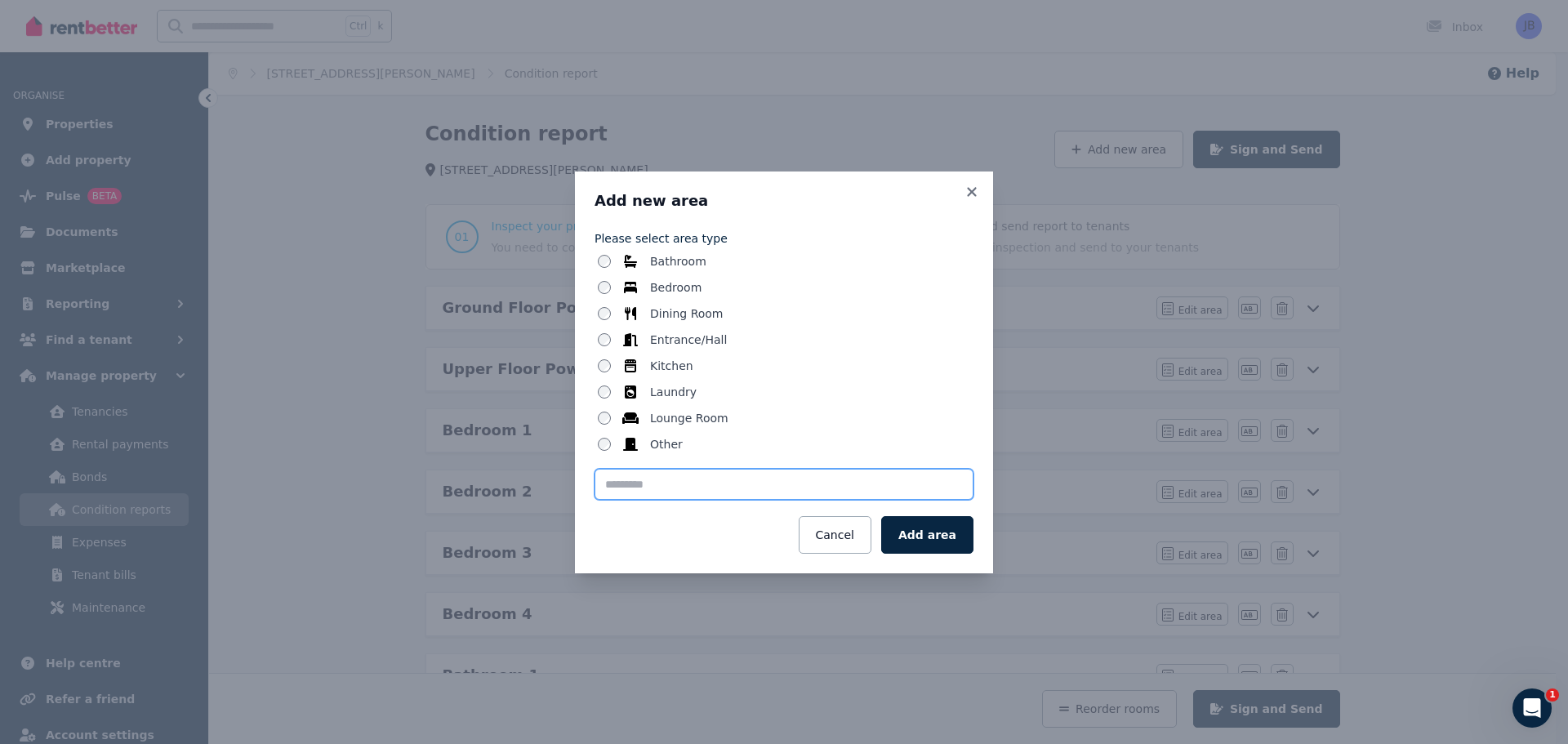
click at [716, 484] on input "text" at bounding box center [784, 484] width 379 height 31
type input "**********"
click at [946, 541] on button "Add area" at bounding box center [927, 535] width 92 height 37
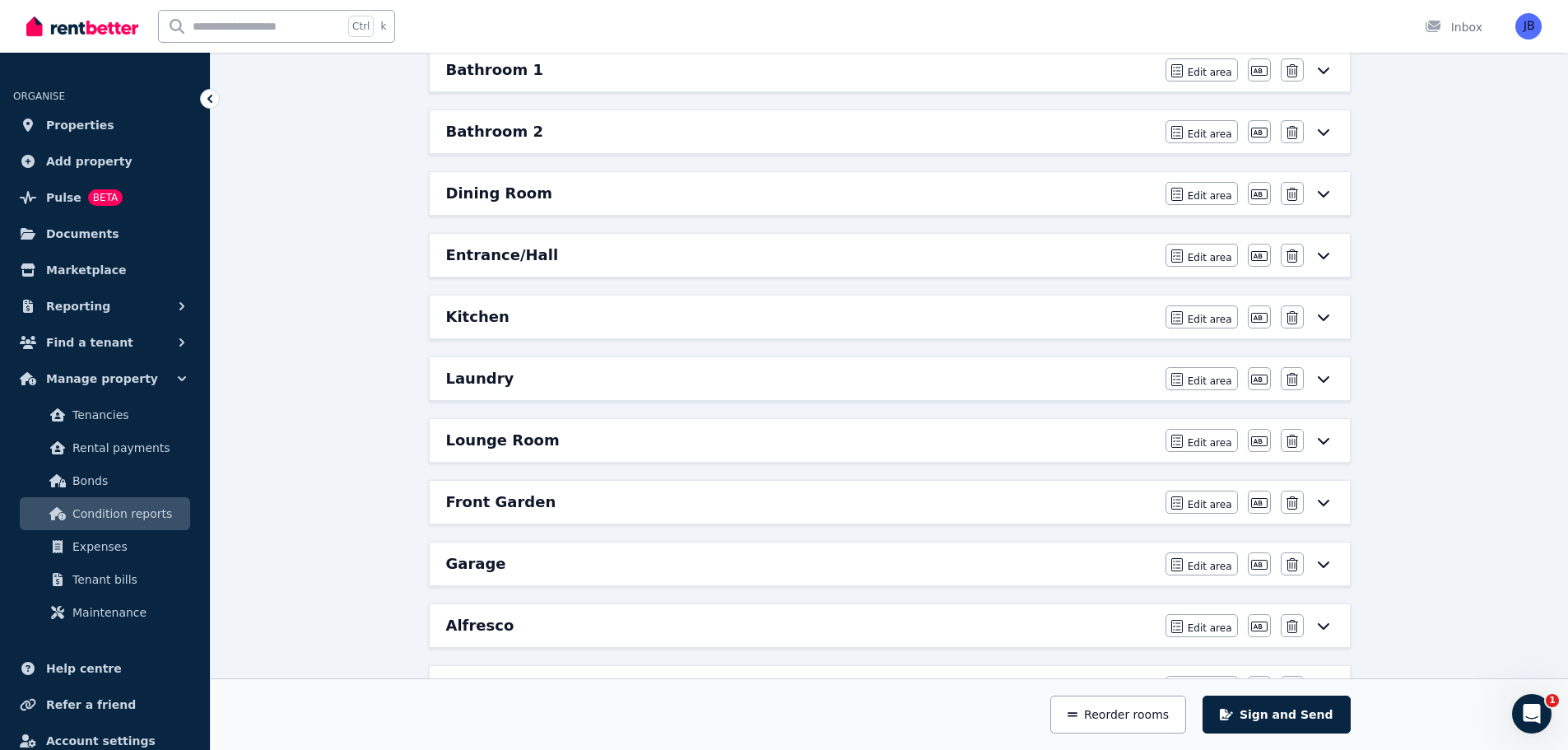
scroll to position [615, 0]
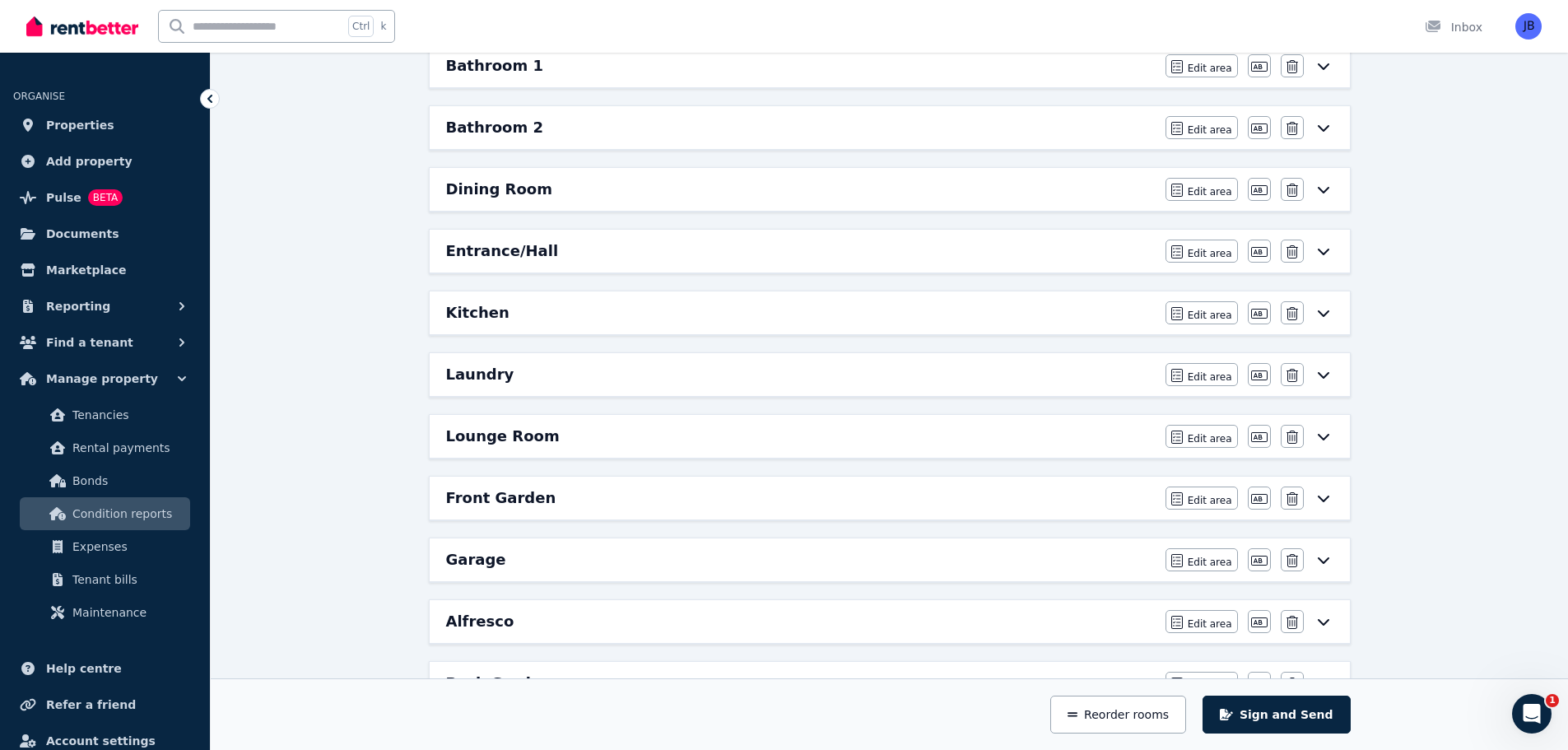
click at [485, 381] on h6 "Laundry" at bounding box center [480, 375] width 69 height 23
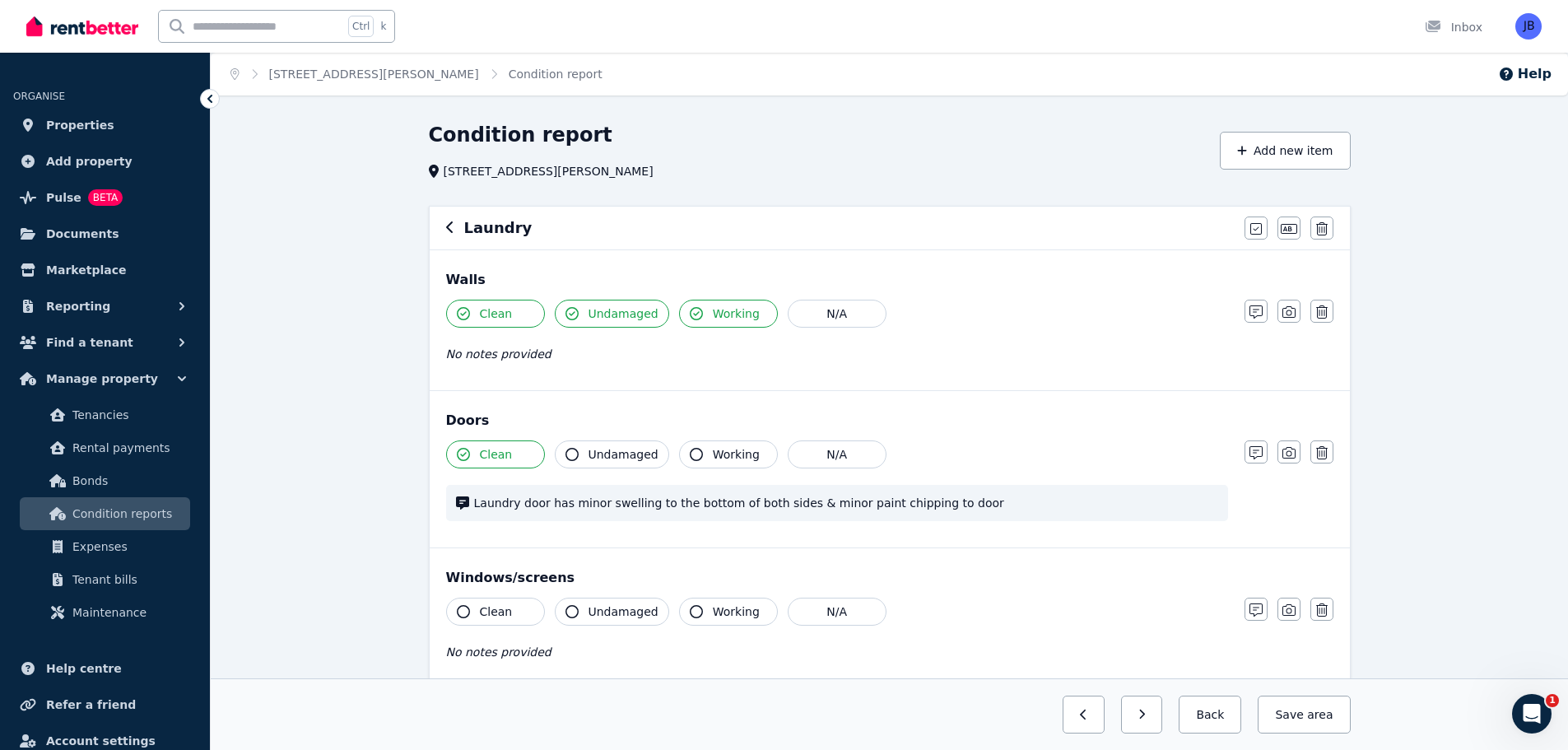
click at [1156, 306] on div "Clean Undamaged Working N/A" at bounding box center [836, 313] width 782 height 28
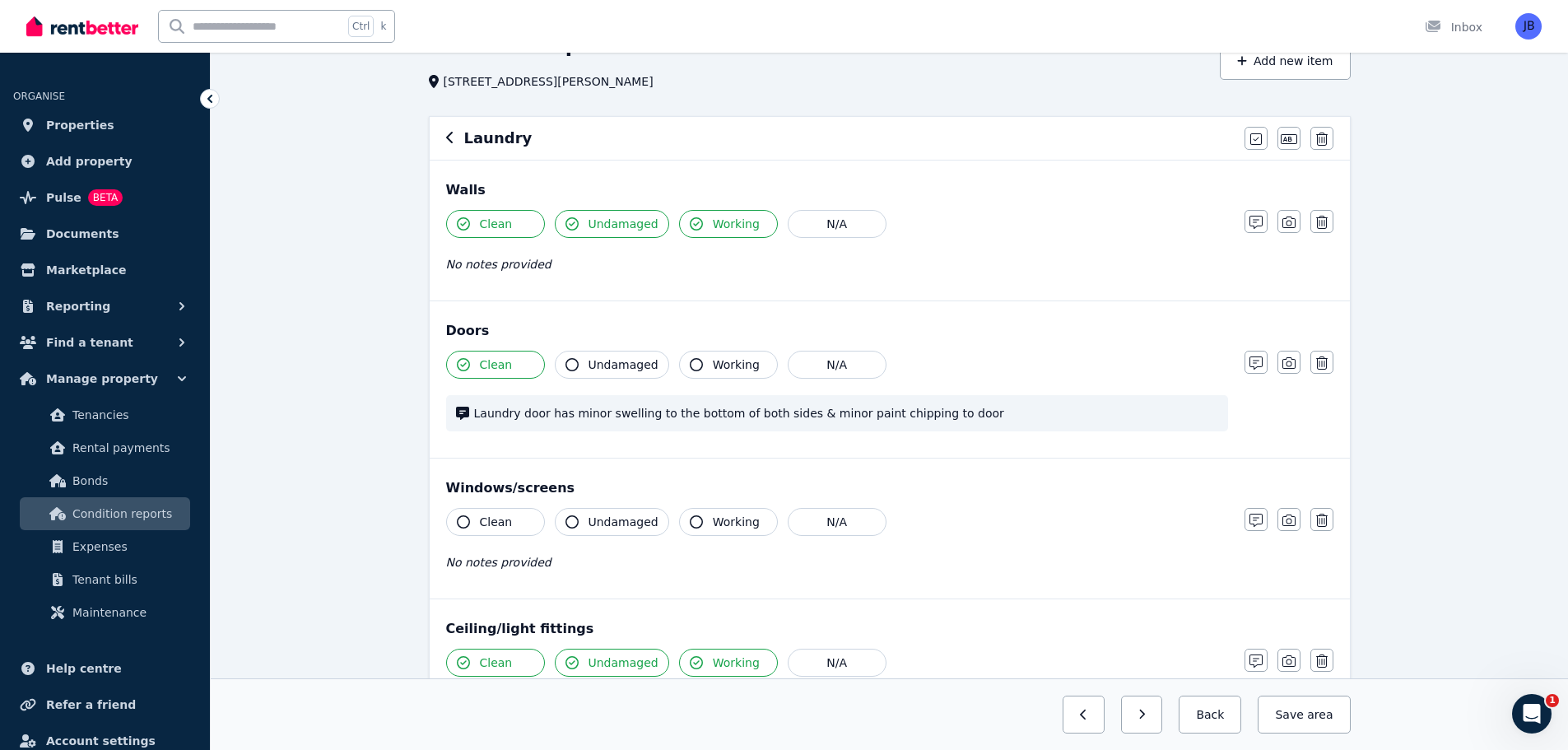
scroll to position [95, 0]
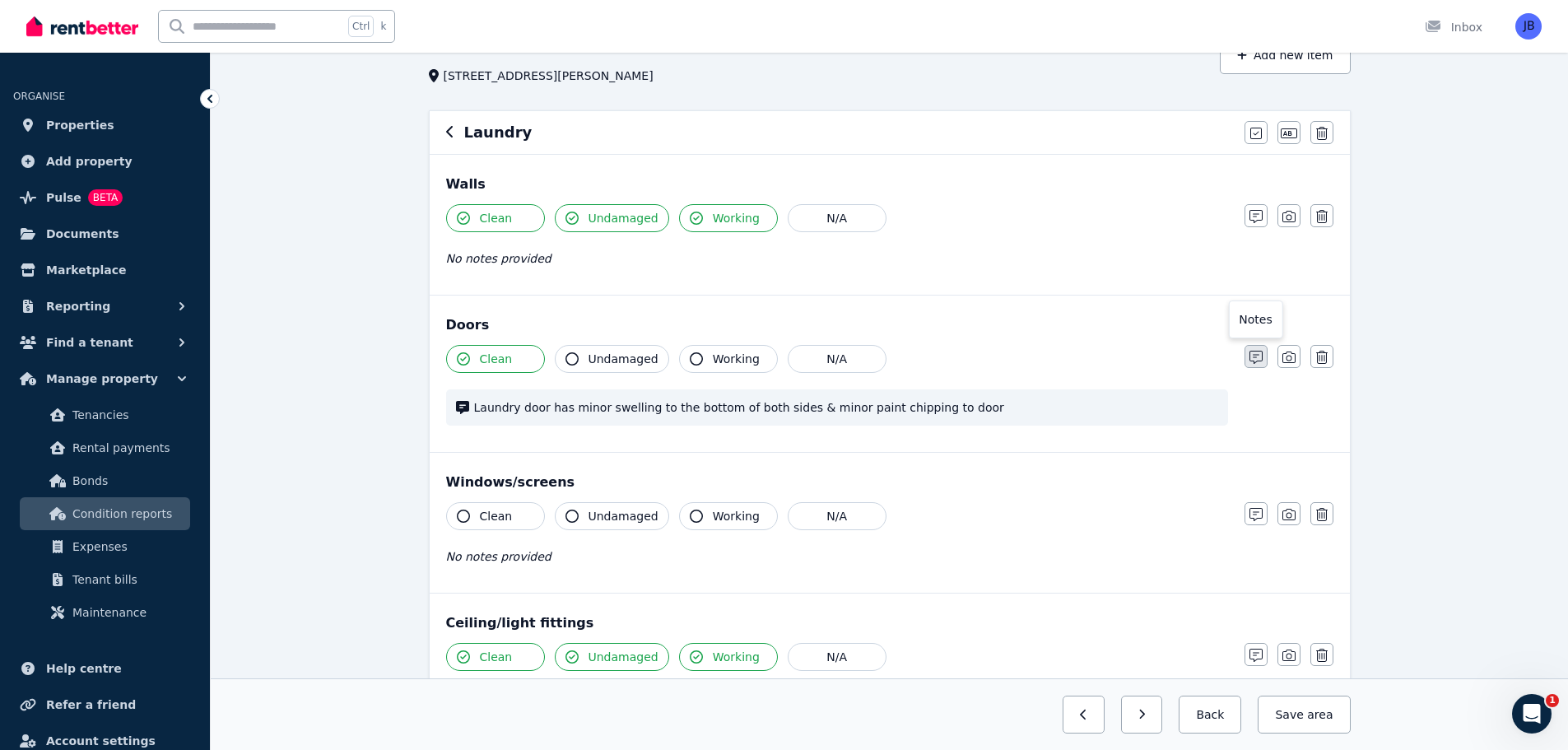
click at [1263, 348] on button "button" at bounding box center [1256, 357] width 23 height 23
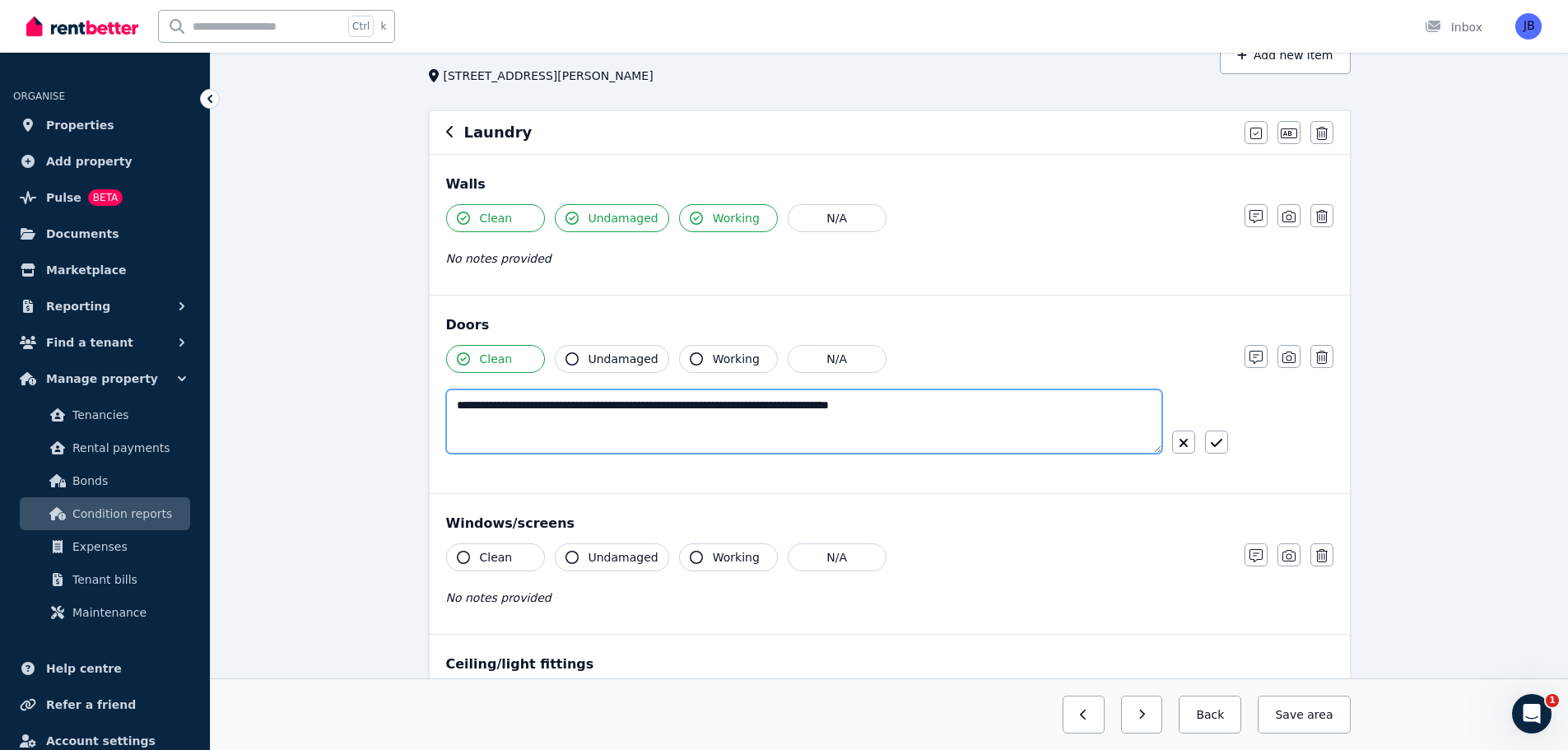
click at [935, 408] on textarea "**********" at bounding box center [803, 422] width 716 height 64
click at [525, 401] on textarea "**********" at bounding box center [803, 422] width 716 height 64
click at [1027, 402] on textarea "**********" at bounding box center [803, 422] width 716 height 64
click at [1097, 408] on textarea "**********" at bounding box center [803, 422] width 716 height 64
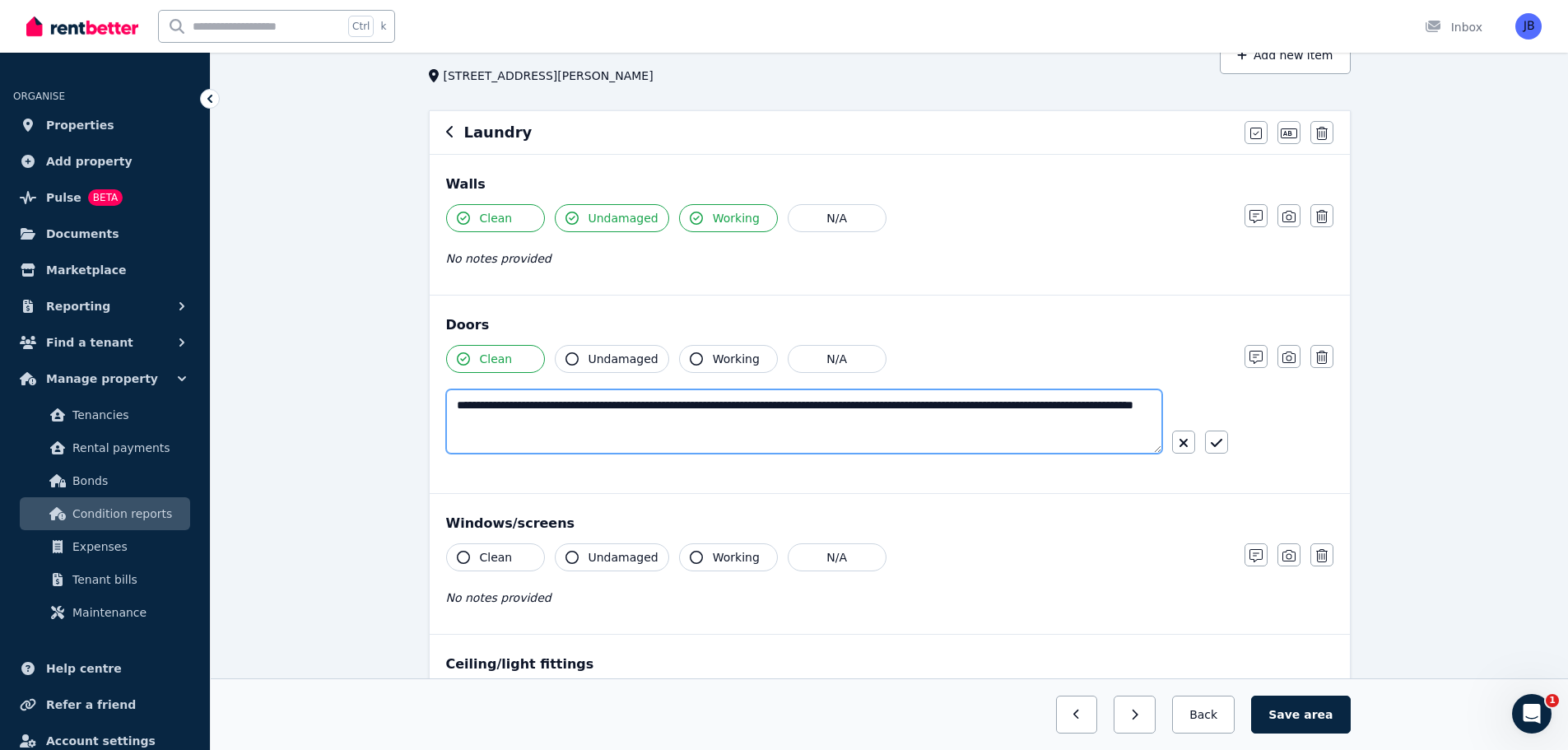
click at [638, 414] on textarea "**********" at bounding box center [803, 422] width 716 height 64
type textarea "**********"
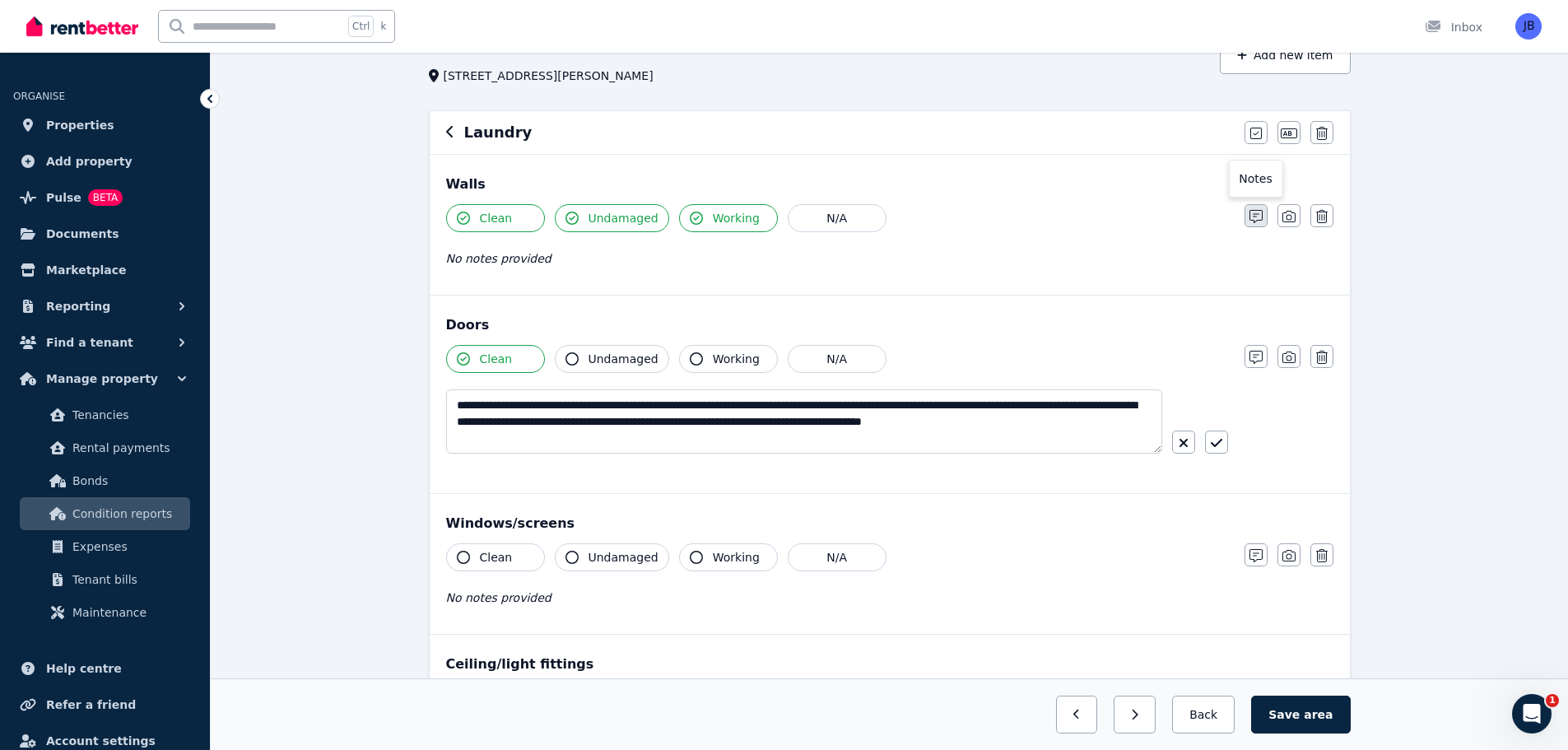
click at [1263, 220] on button "button" at bounding box center [1256, 216] width 23 height 23
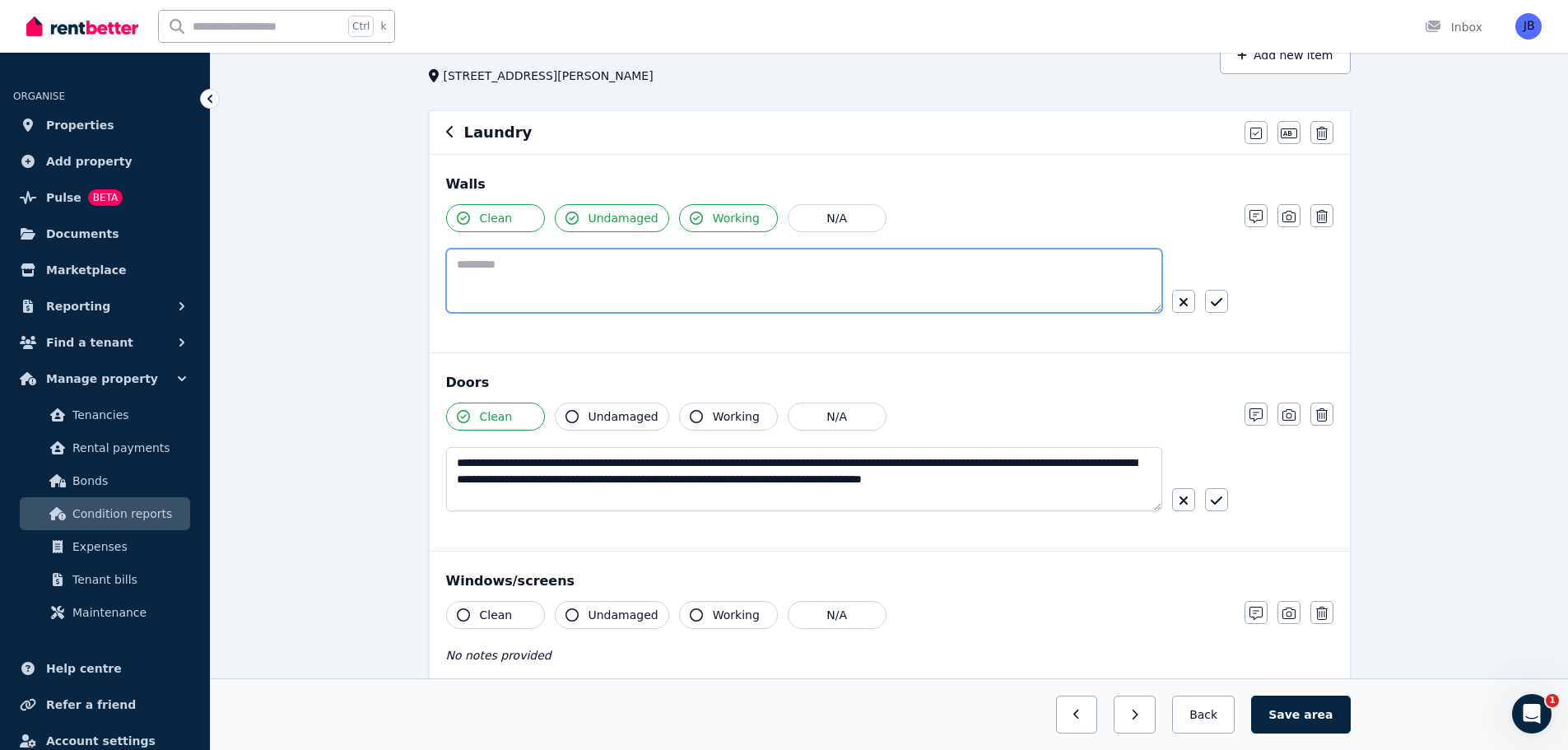
click at [617, 255] on textarea at bounding box center [803, 281] width 716 height 64
type textarea "**********"
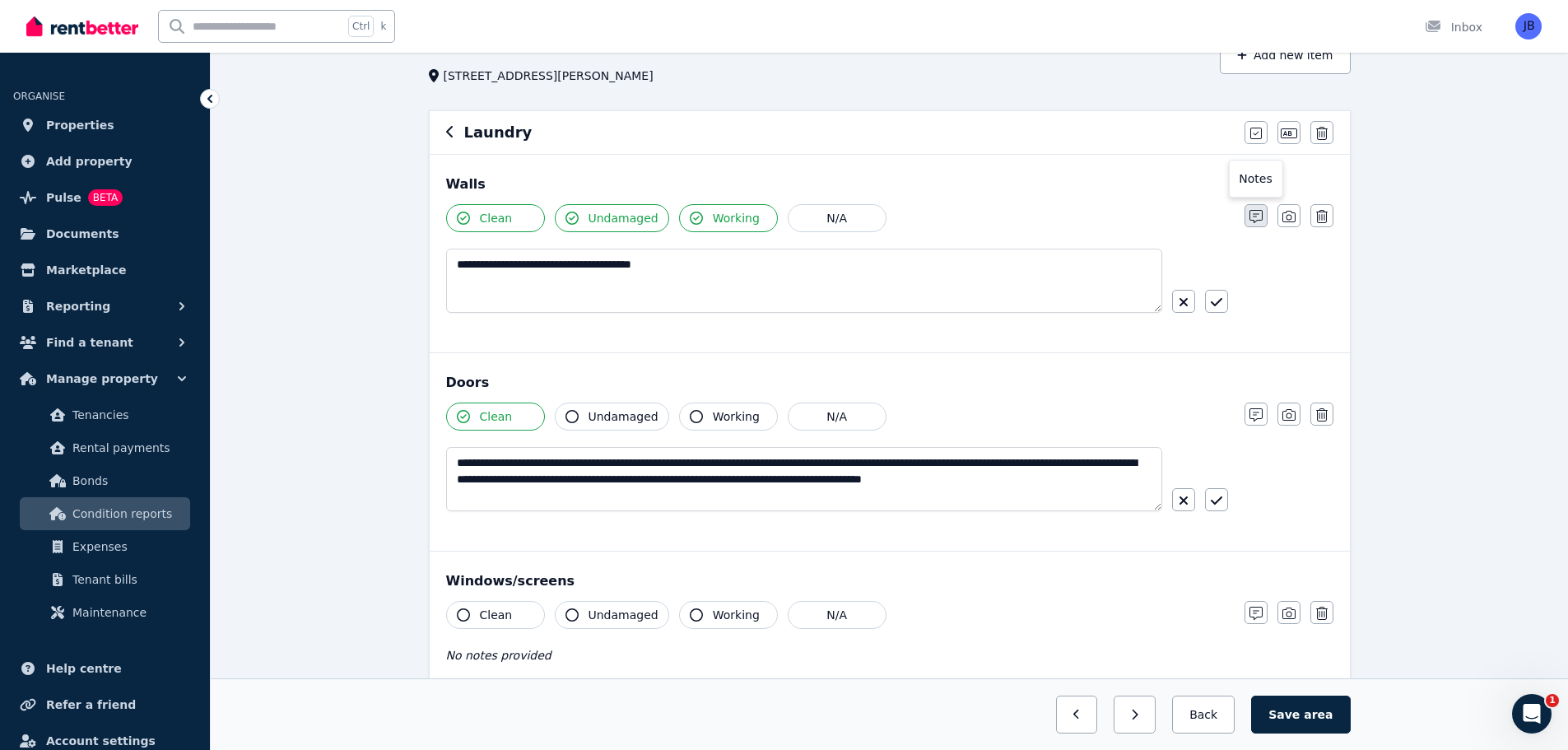
click at [1255, 220] on icon "button" at bounding box center [1256, 216] width 13 height 13
click at [1293, 701] on button "Save area" at bounding box center [1300, 714] width 99 height 37
click at [451, 135] on icon "button" at bounding box center [449, 131] width 8 height 13
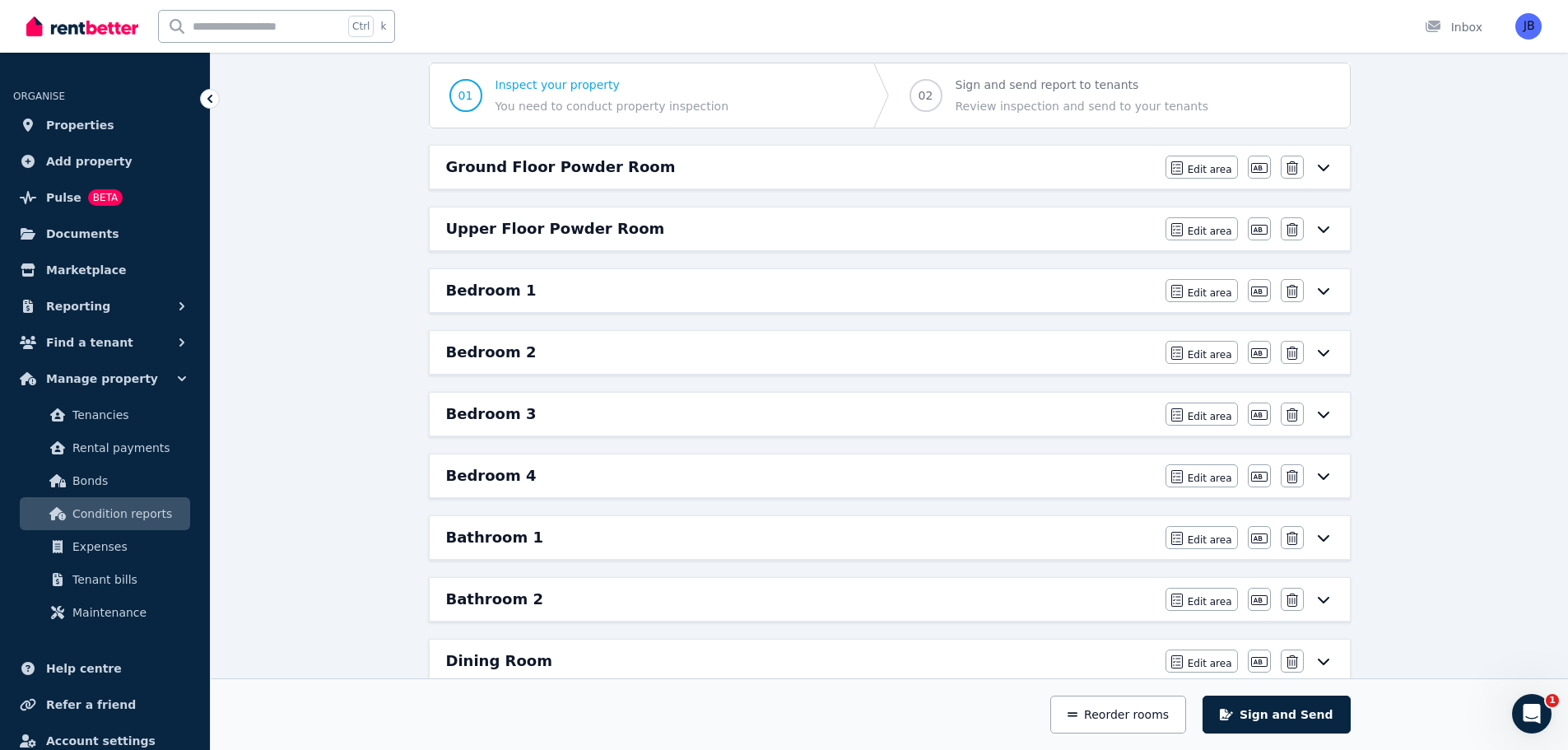
scroll to position [127, 0]
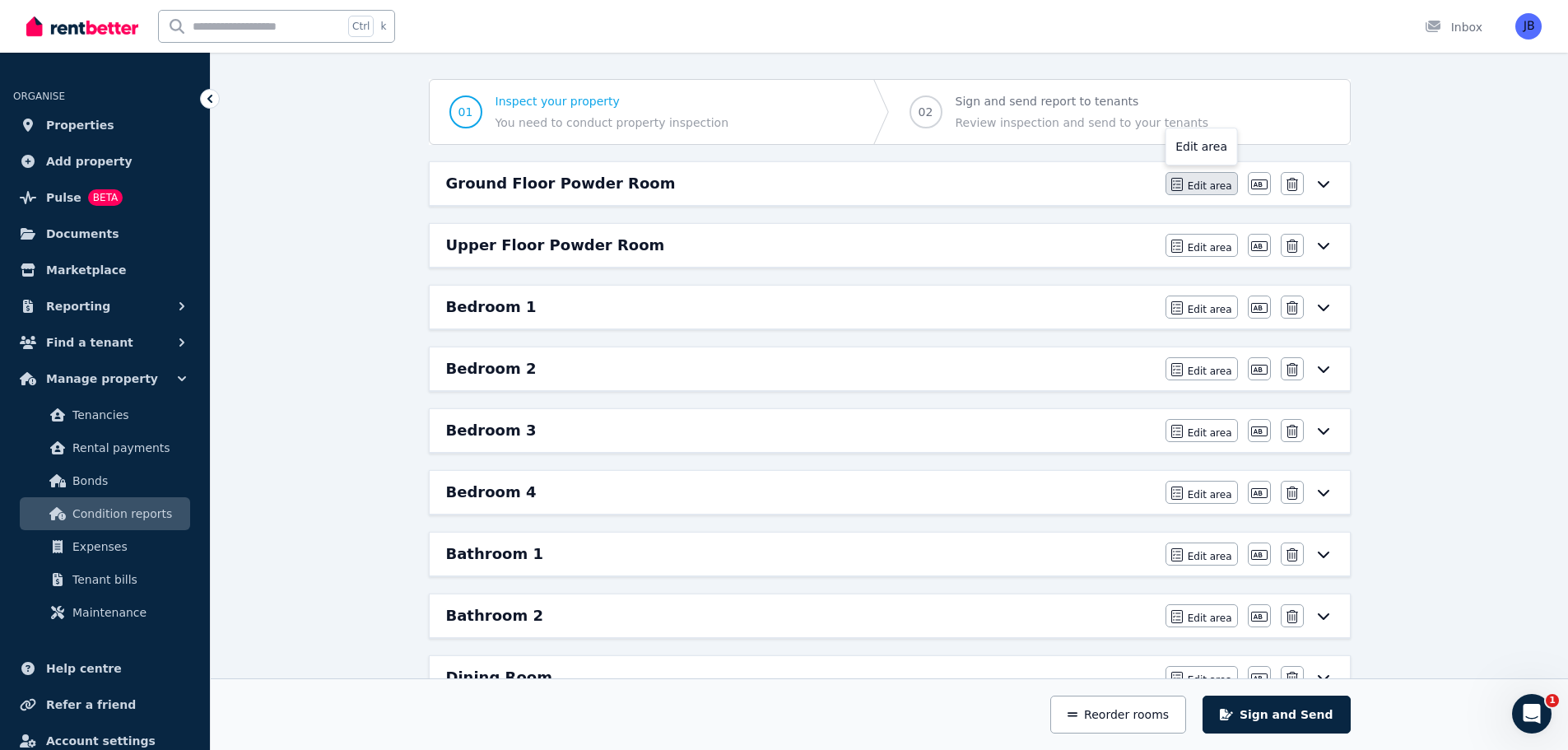
click at [1198, 188] on span "Edit area" at bounding box center [1210, 185] width 45 height 13
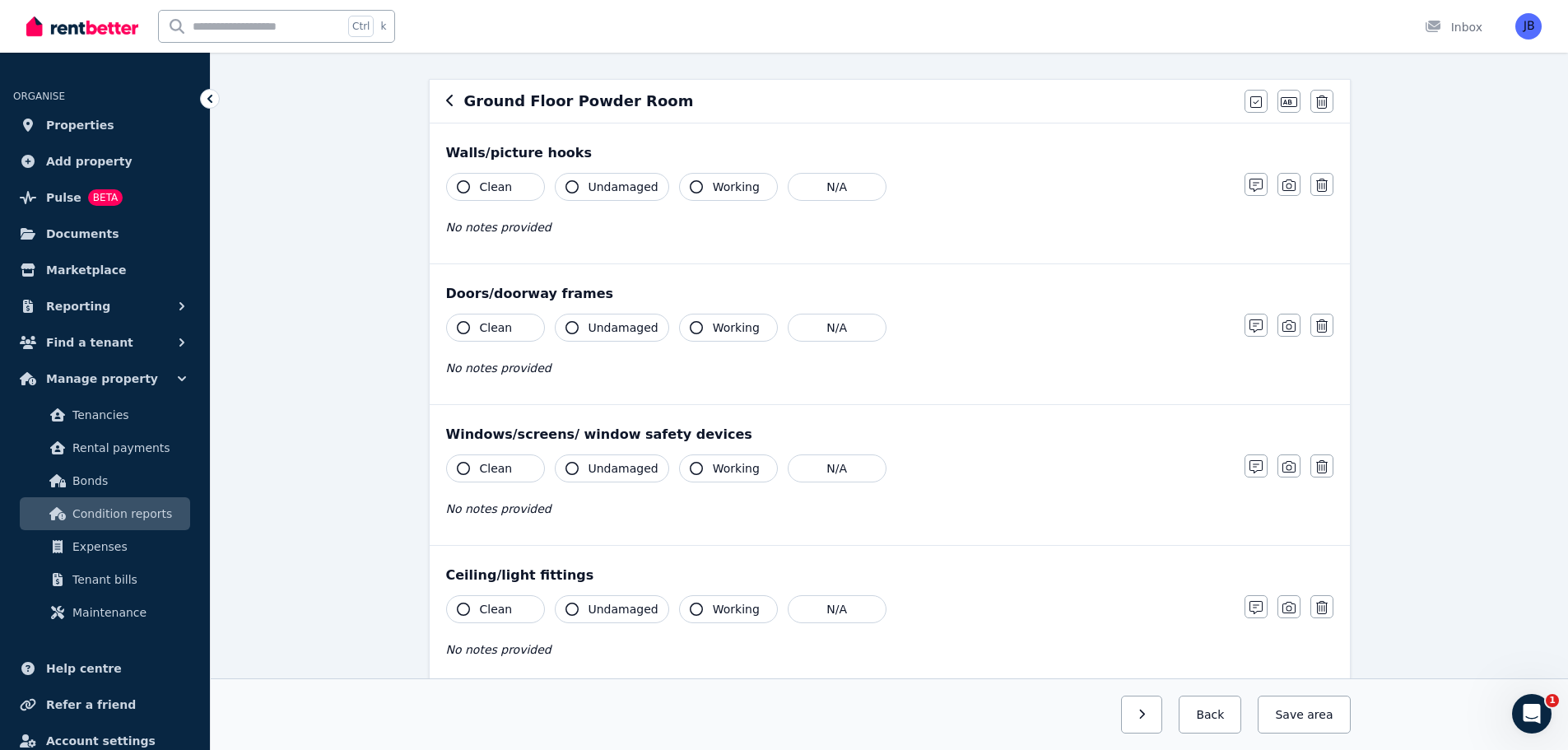
scroll to position [0, 0]
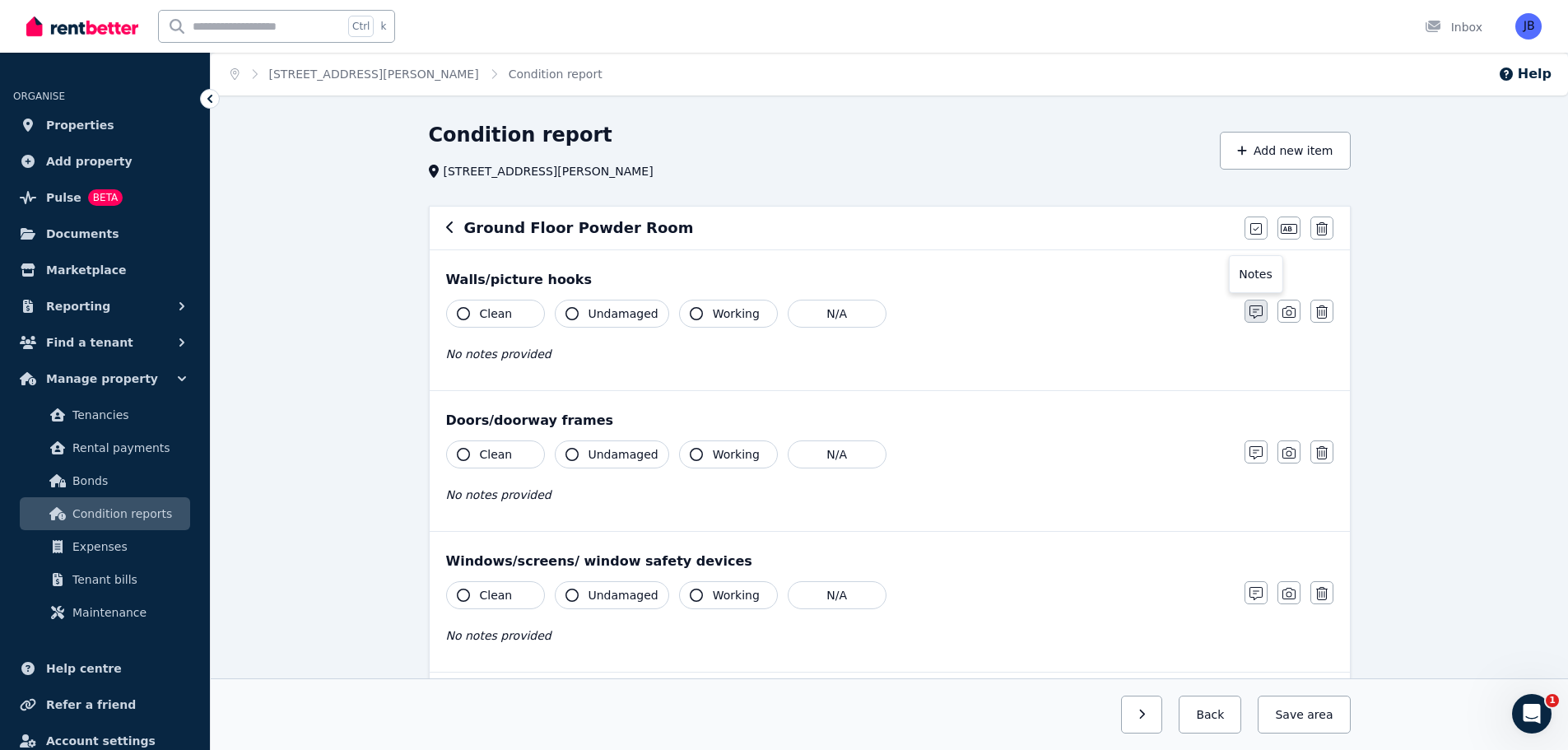
click at [1250, 311] on icon "button" at bounding box center [1256, 312] width 13 height 13
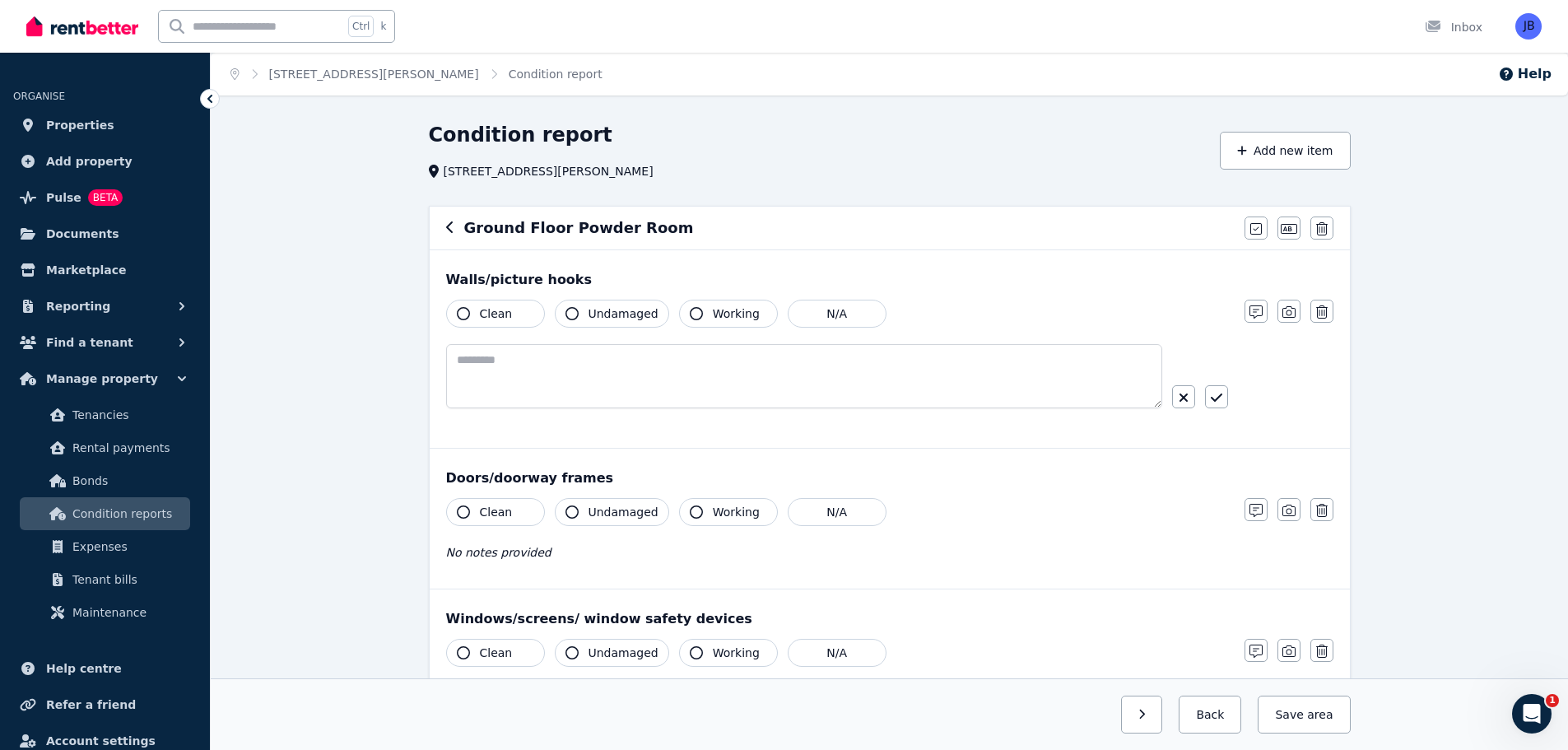
click at [463, 311] on icon "button" at bounding box center [463, 313] width 13 height 13
click at [569, 309] on icon "button" at bounding box center [571, 313] width 13 height 13
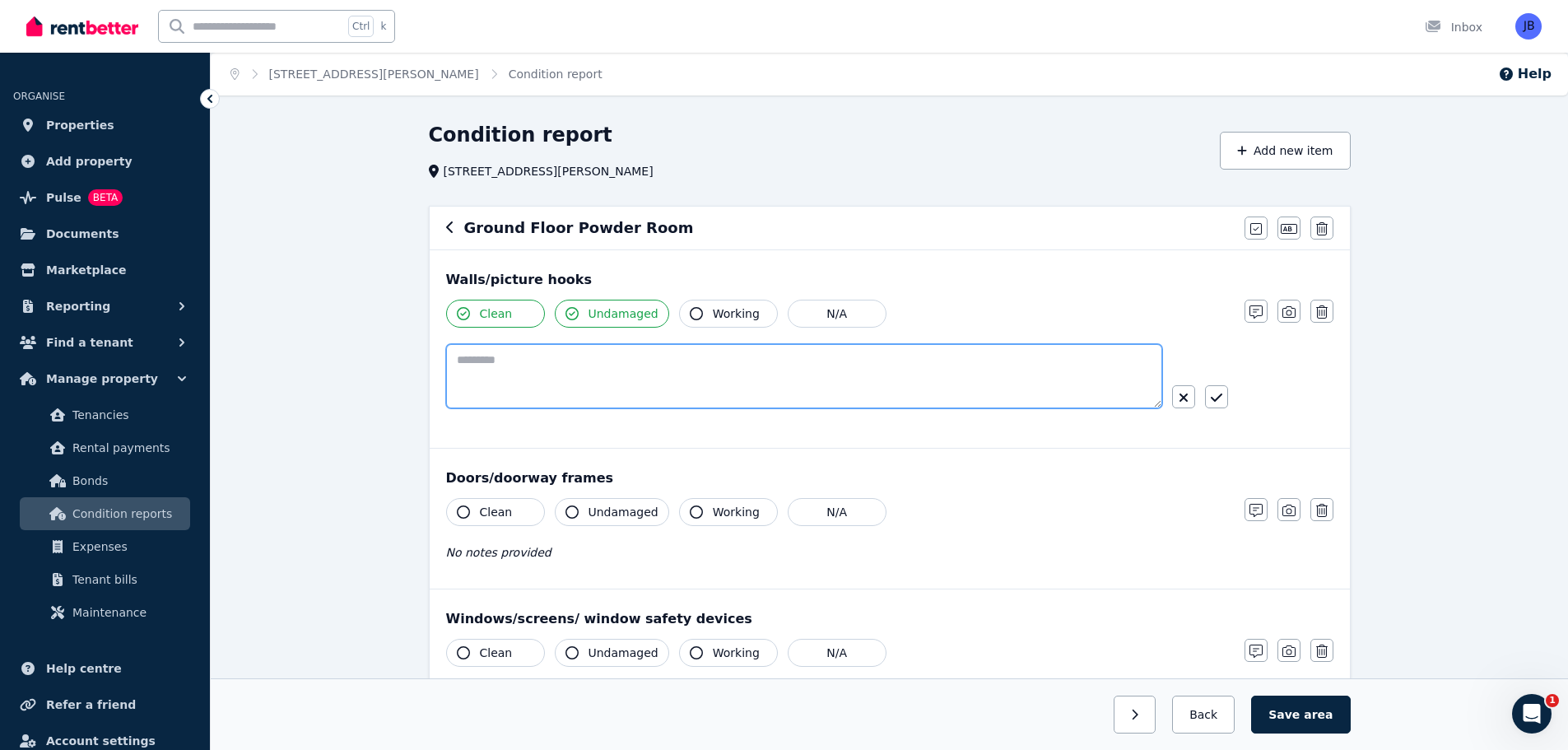
click at [508, 348] on textarea at bounding box center [803, 376] width 716 height 64
type textarea "**********"
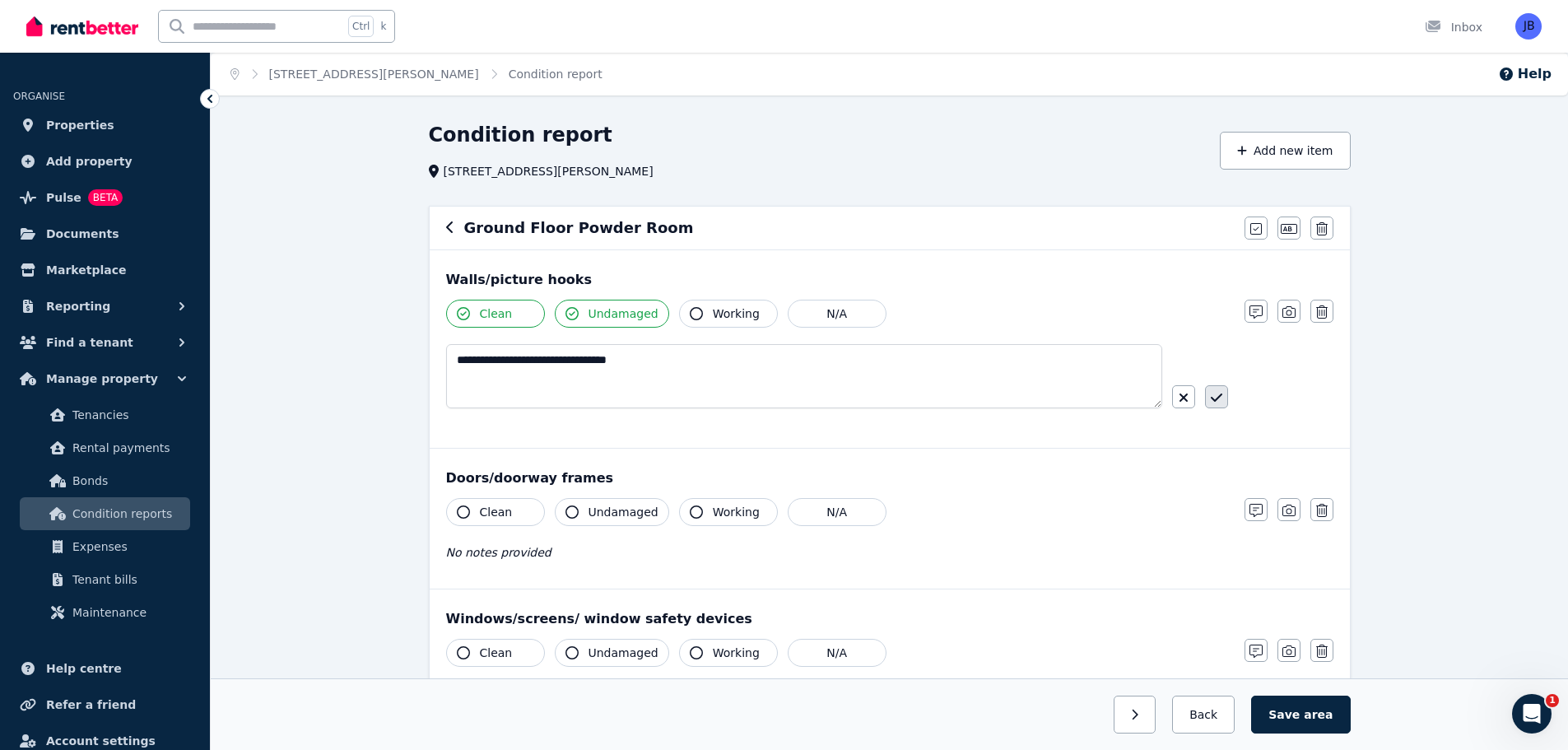
click at [1218, 400] on icon "button" at bounding box center [1215, 397] width 12 height 8
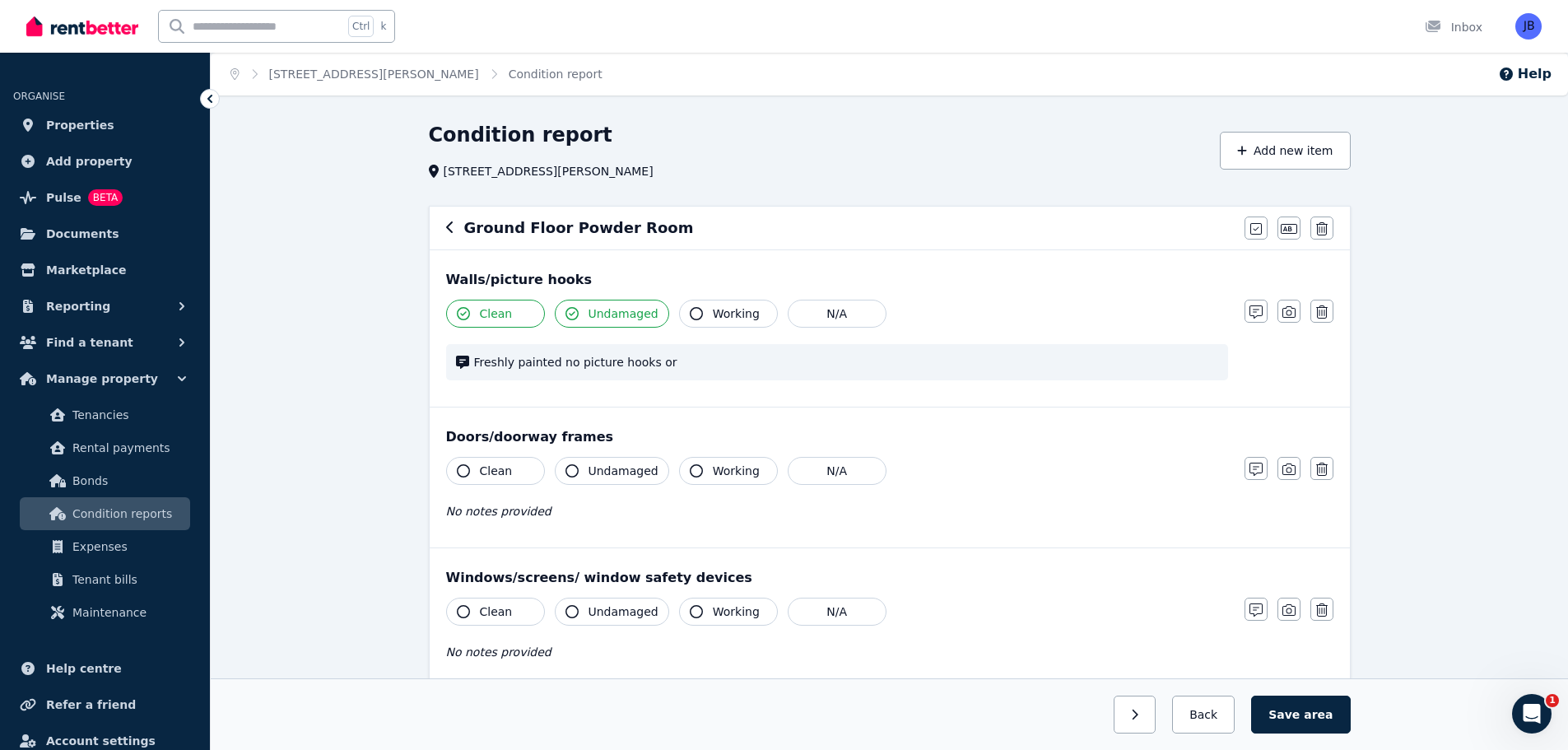
click at [471, 464] on button "Clean" at bounding box center [495, 470] width 99 height 28
click at [569, 471] on icon "button" at bounding box center [571, 471] width 13 height 13
click at [581, 467] on button "Undamaged" at bounding box center [612, 470] width 114 height 28
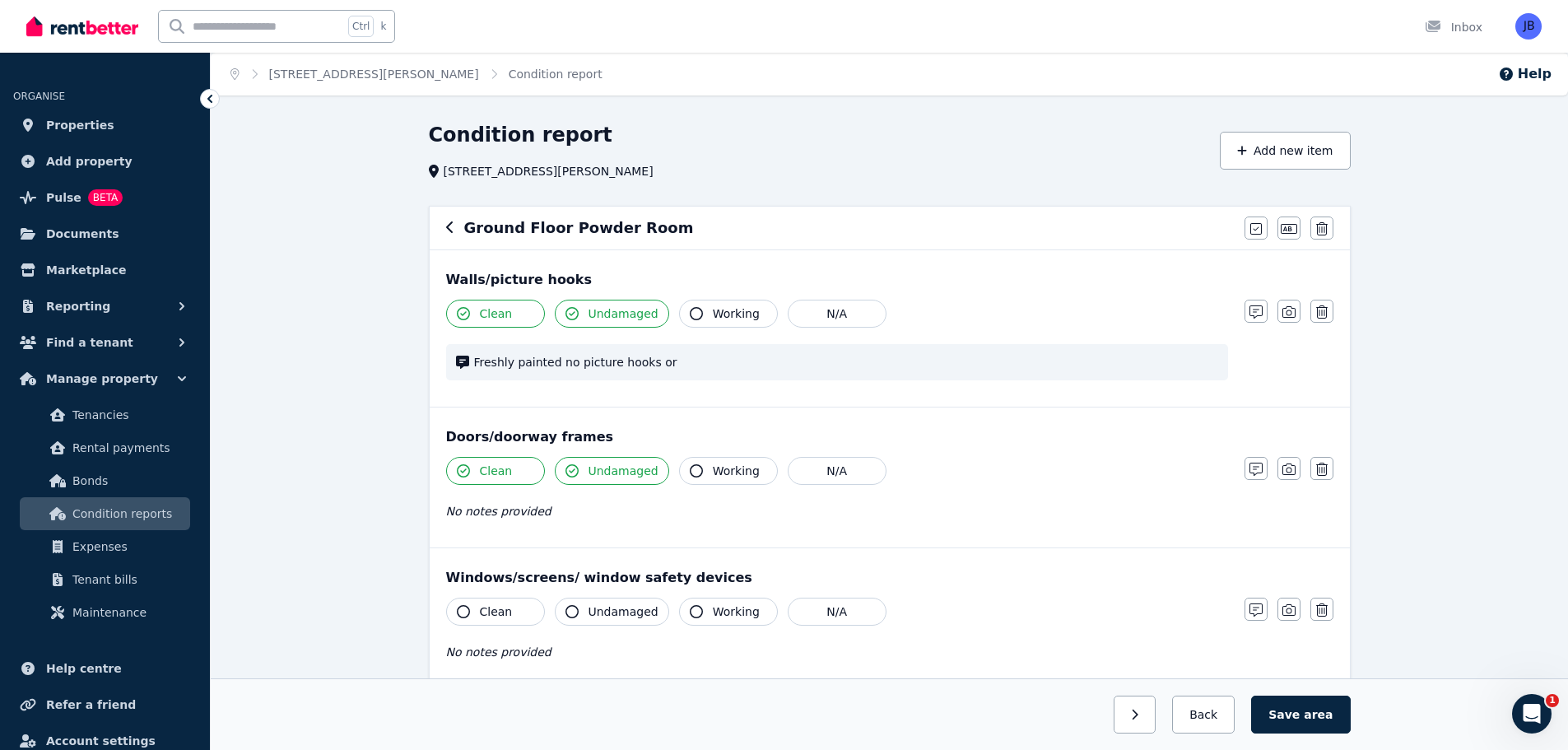
click at [581, 467] on button "Undamaged" at bounding box center [612, 470] width 114 height 28
click at [1343, 357] on div "Walls/picture hooks Clean Undamaged Working N/A Freshly painted no picture hook…" at bounding box center [890, 328] width 920 height 156
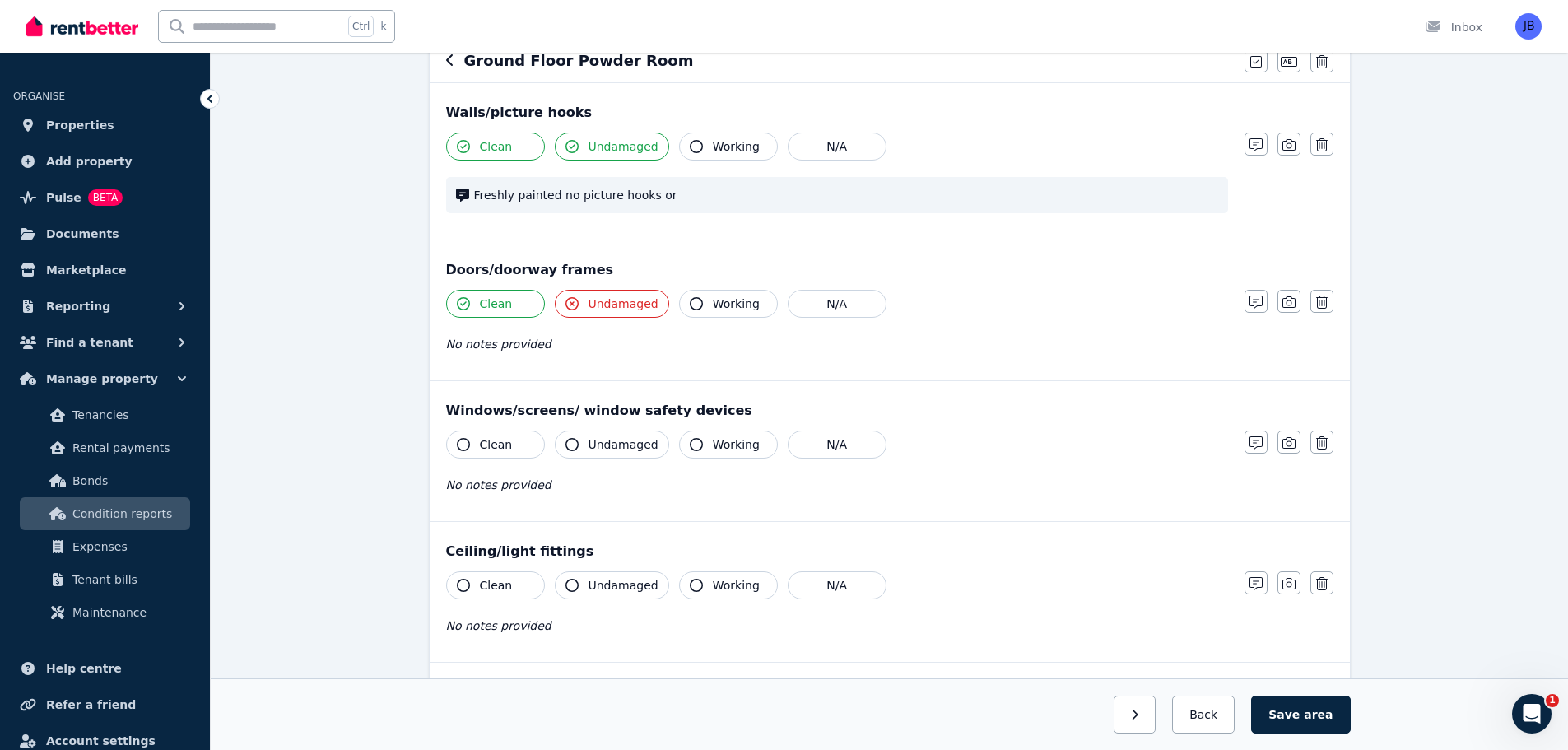
scroll to position [179, 0]
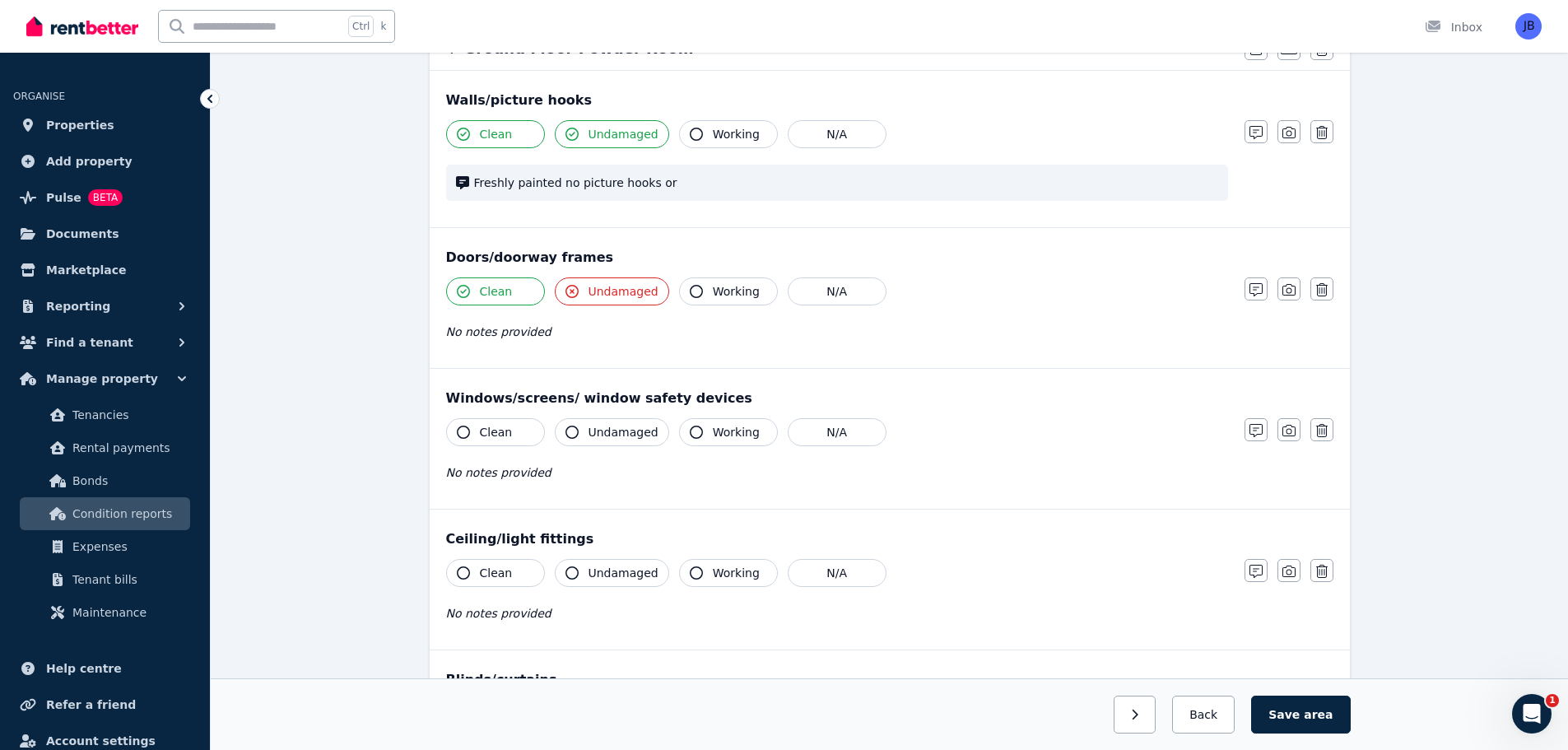
click at [457, 429] on icon "button" at bounding box center [463, 432] width 13 height 13
click at [576, 432] on icon "button" at bounding box center [571, 432] width 13 height 13
click at [690, 437] on icon "button" at bounding box center [696, 432] width 13 height 13
click at [1427, 367] on div "Condition report [STREET_ADDRESS][PERSON_NAME] Add new item Ground Floor Powder…" at bounding box center [889, 469] width 1357 height 1055
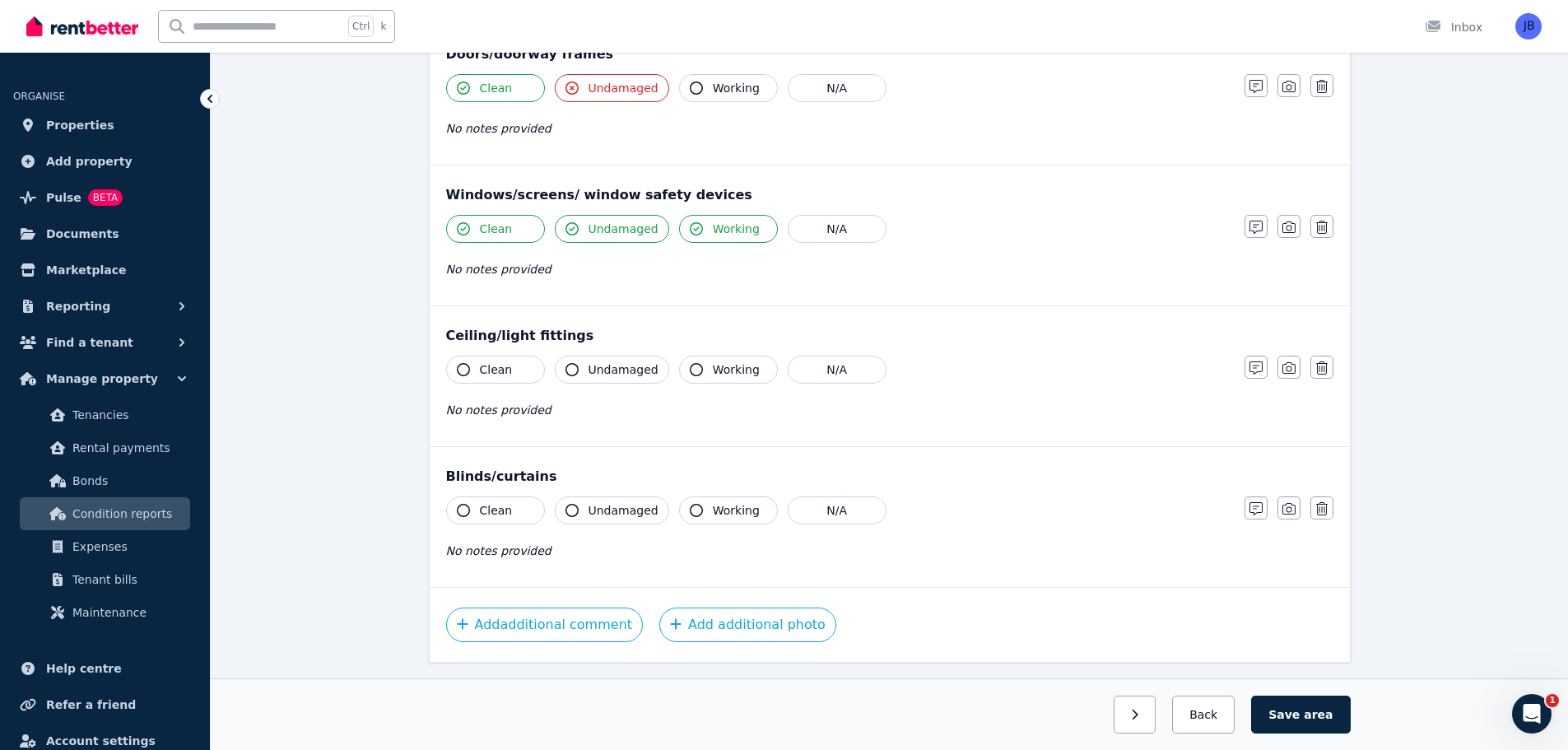
scroll to position [426, 0]
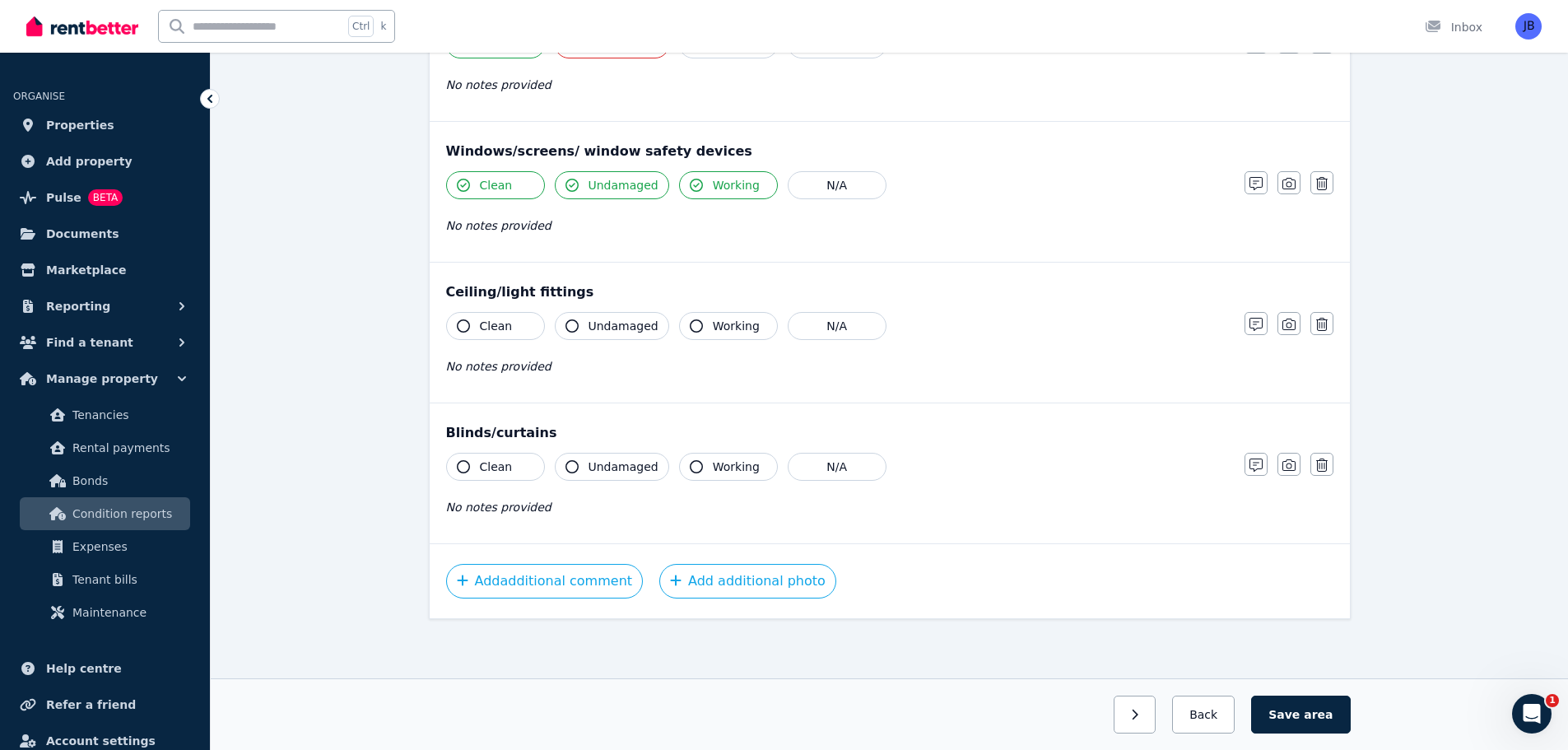
click at [462, 324] on icon "button" at bounding box center [463, 326] width 13 height 13
click at [575, 326] on icon "button" at bounding box center [571, 326] width 13 height 13
click at [1450, 342] on div "Condition report [STREET_ADDRESS][PERSON_NAME] Add new item Ground Floor Powder…" at bounding box center [889, 222] width 1357 height 1055
click at [1304, 706] on button "Save area" at bounding box center [1300, 714] width 99 height 37
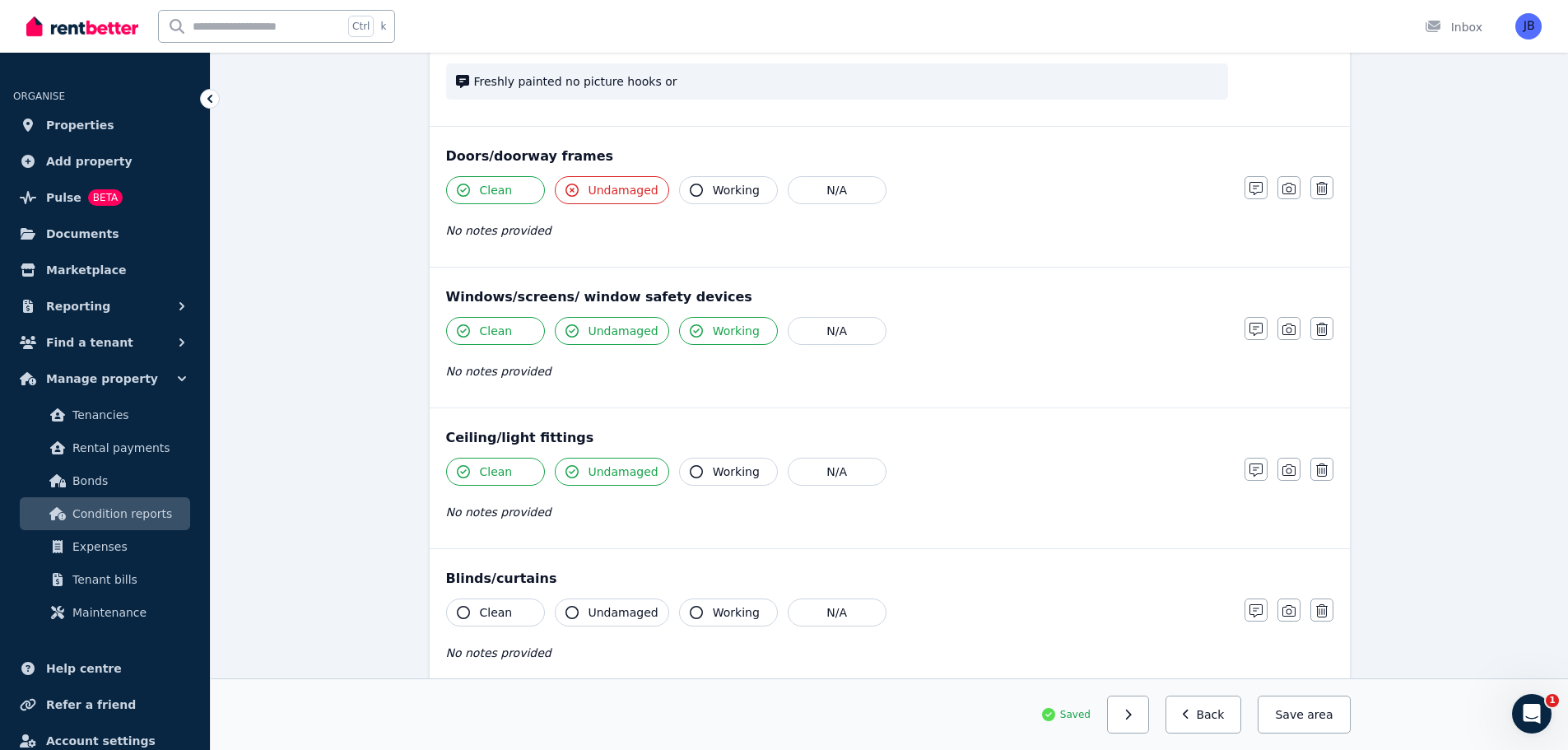
scroll to position [0, 0]
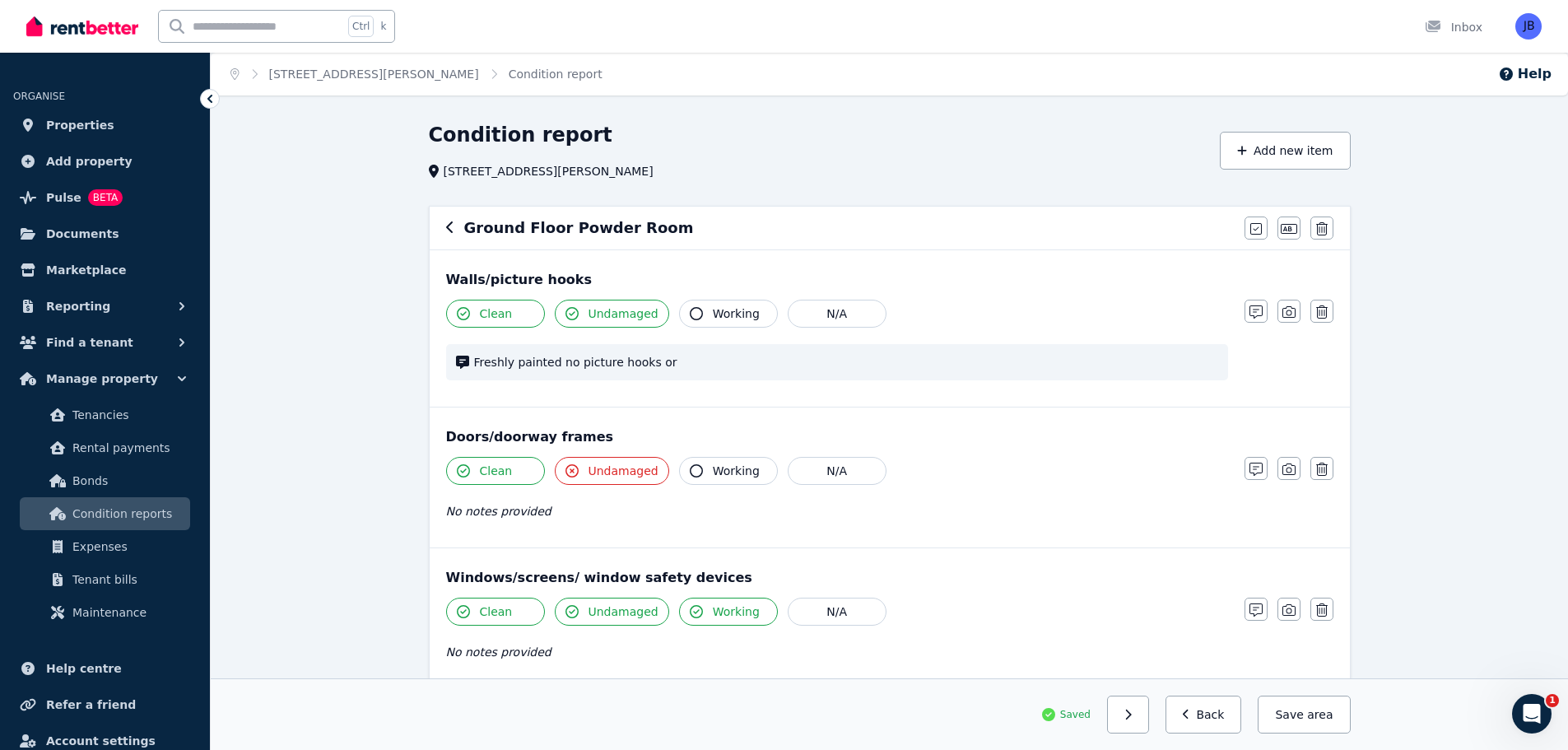
click at [454, 222] on icon "button" at bounding box center [449, 227] width 8 height 13
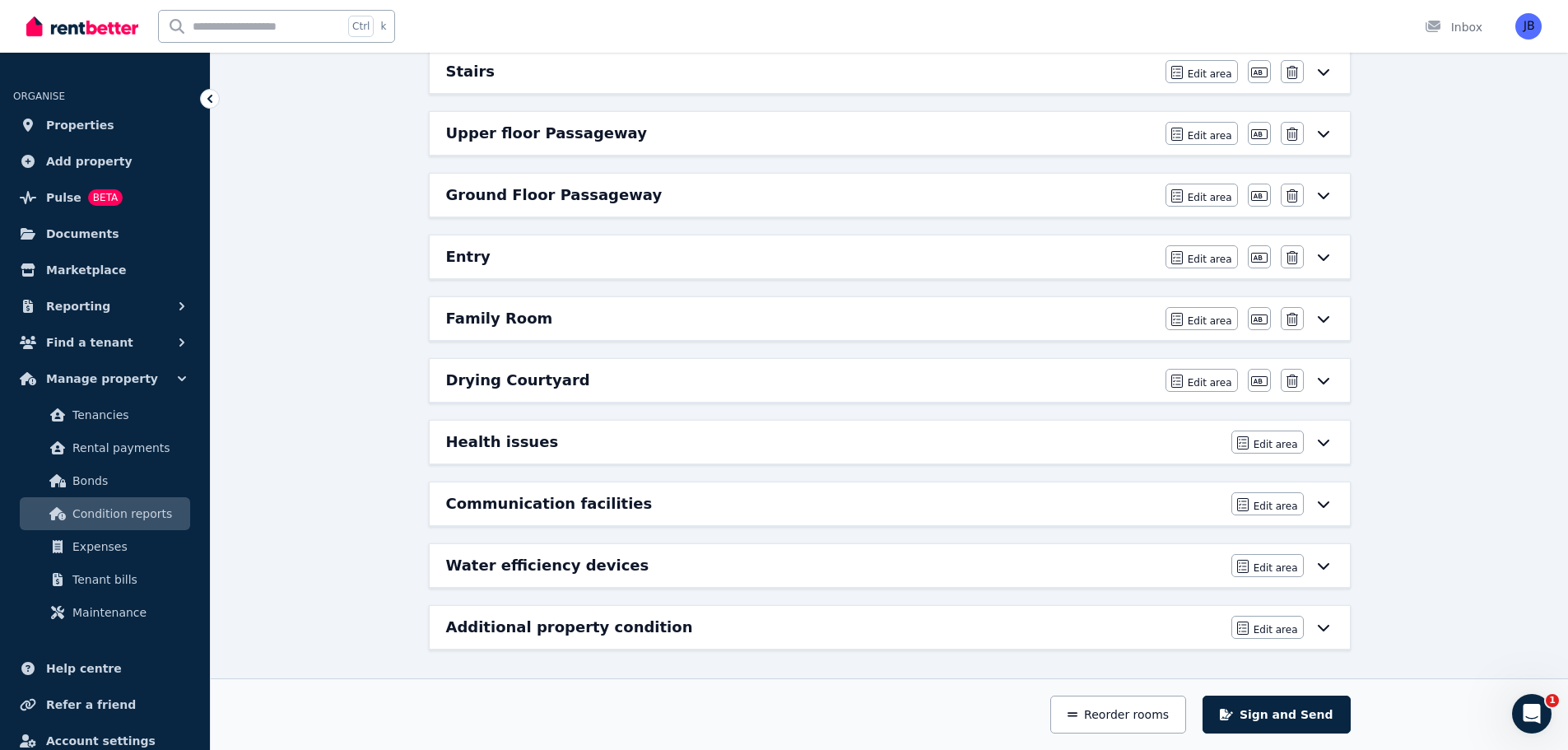
scroll to position [1290, 0]
click at [1196, 376] on span "Edit area" at bounding box center [1210, 381] width 45 height 13
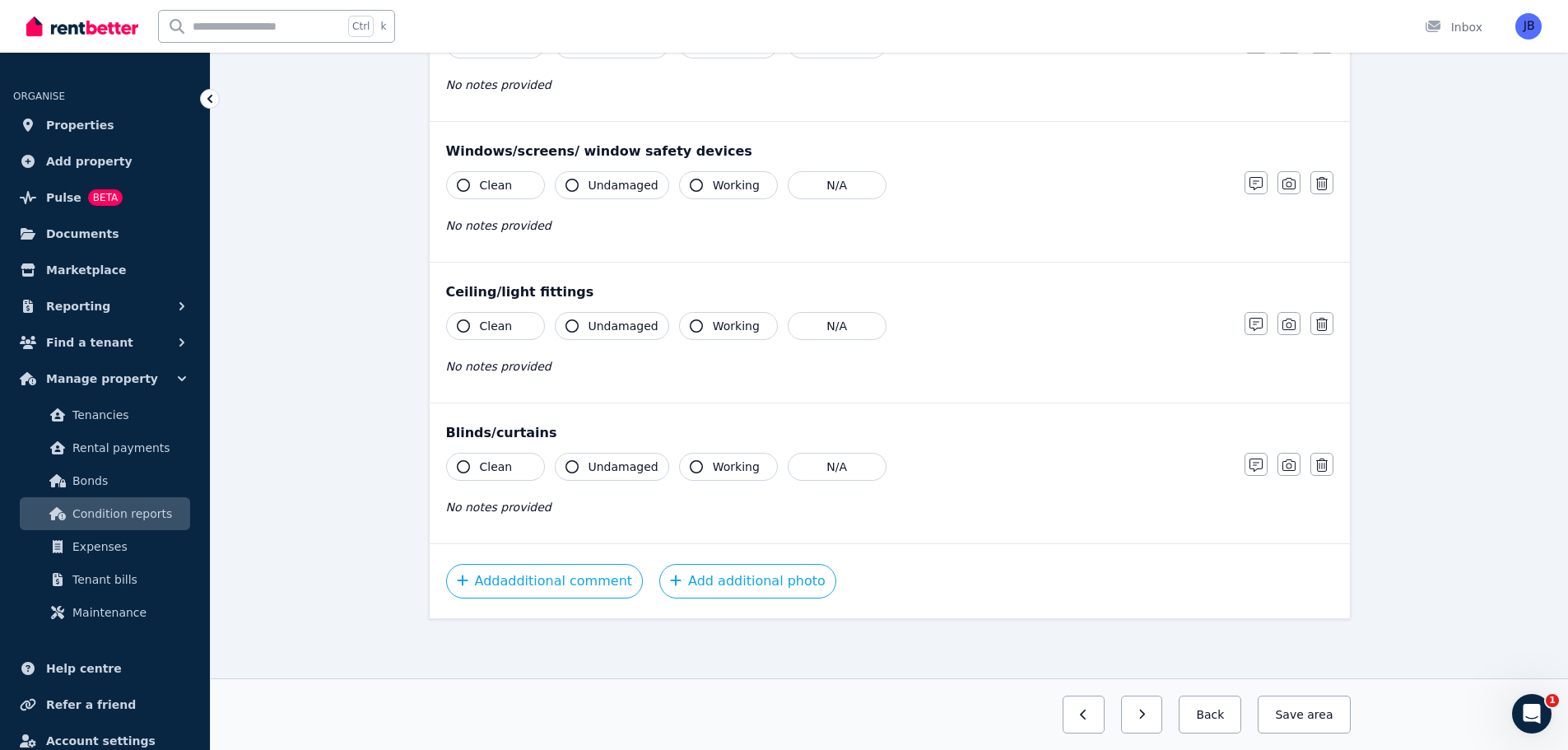
scroll to position [0, 0]
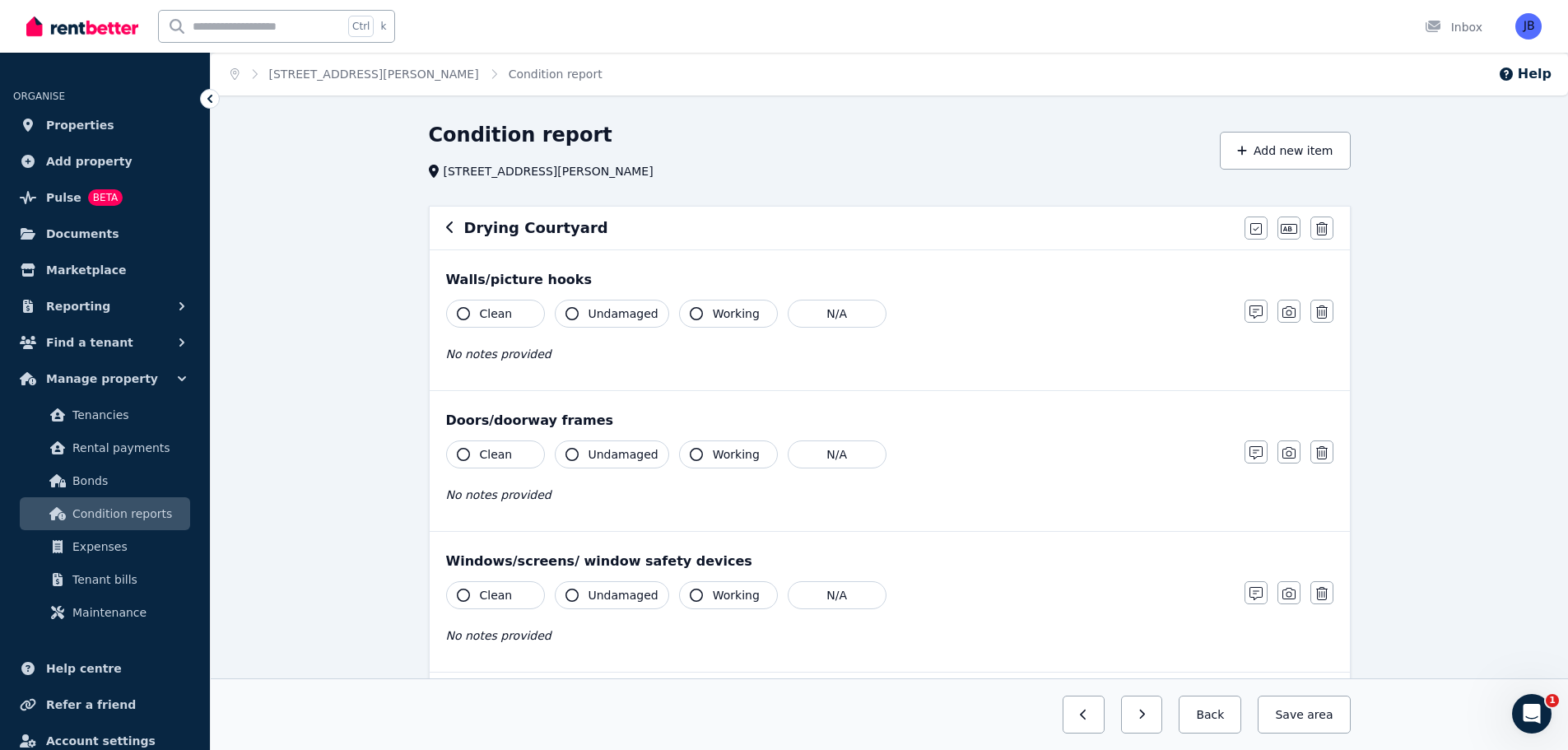
click at [1211, 318] on div "Clean Undamaged Working N/A" at bounding box center [836, 313] width 782 height 28
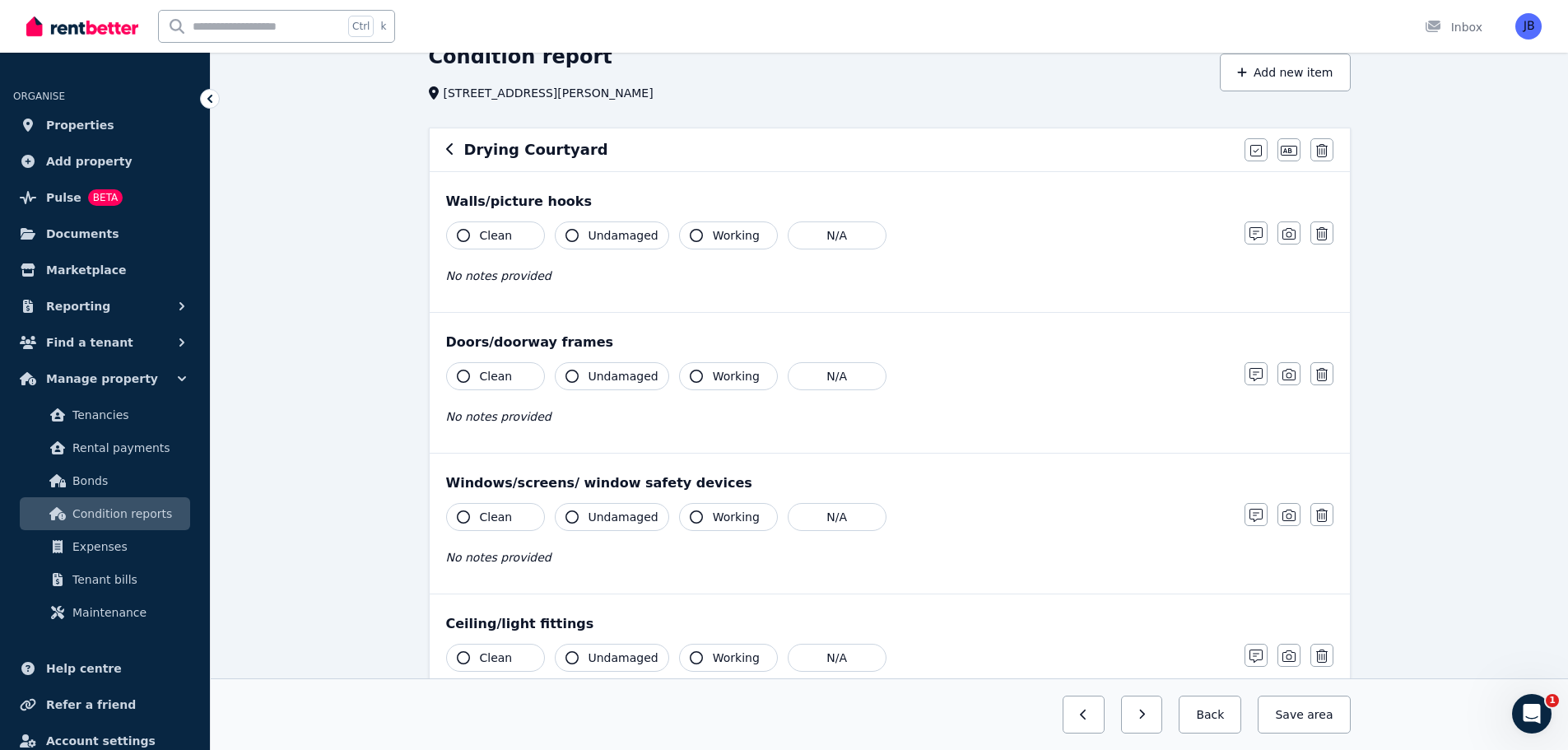
scroll to position [77, 0]
click at [1247, 231] on button "button" at bounding box center [1256, 235] width 23 height 23
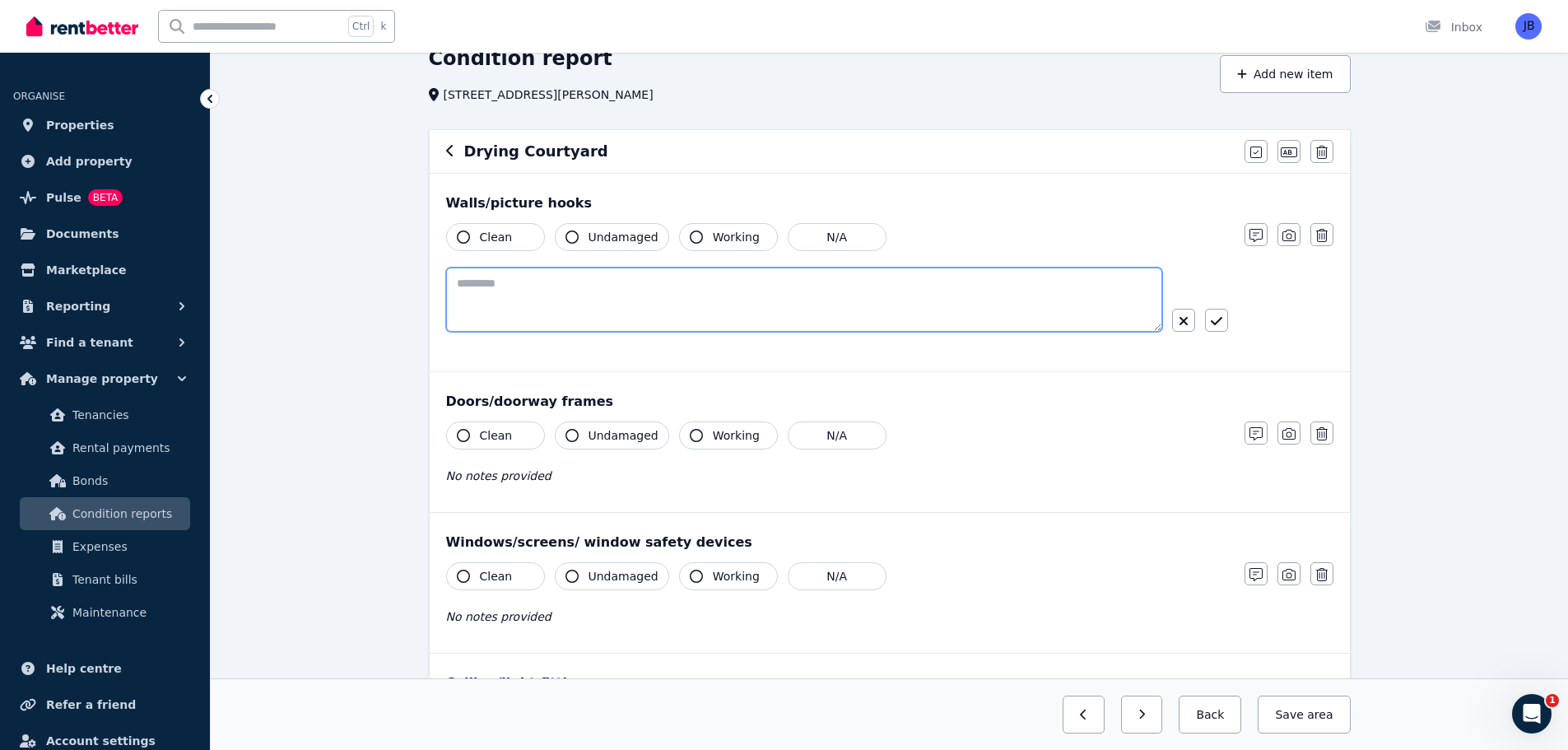
click at [566, 280] on textarea at bounding box center [803, 300] width 716 height 64
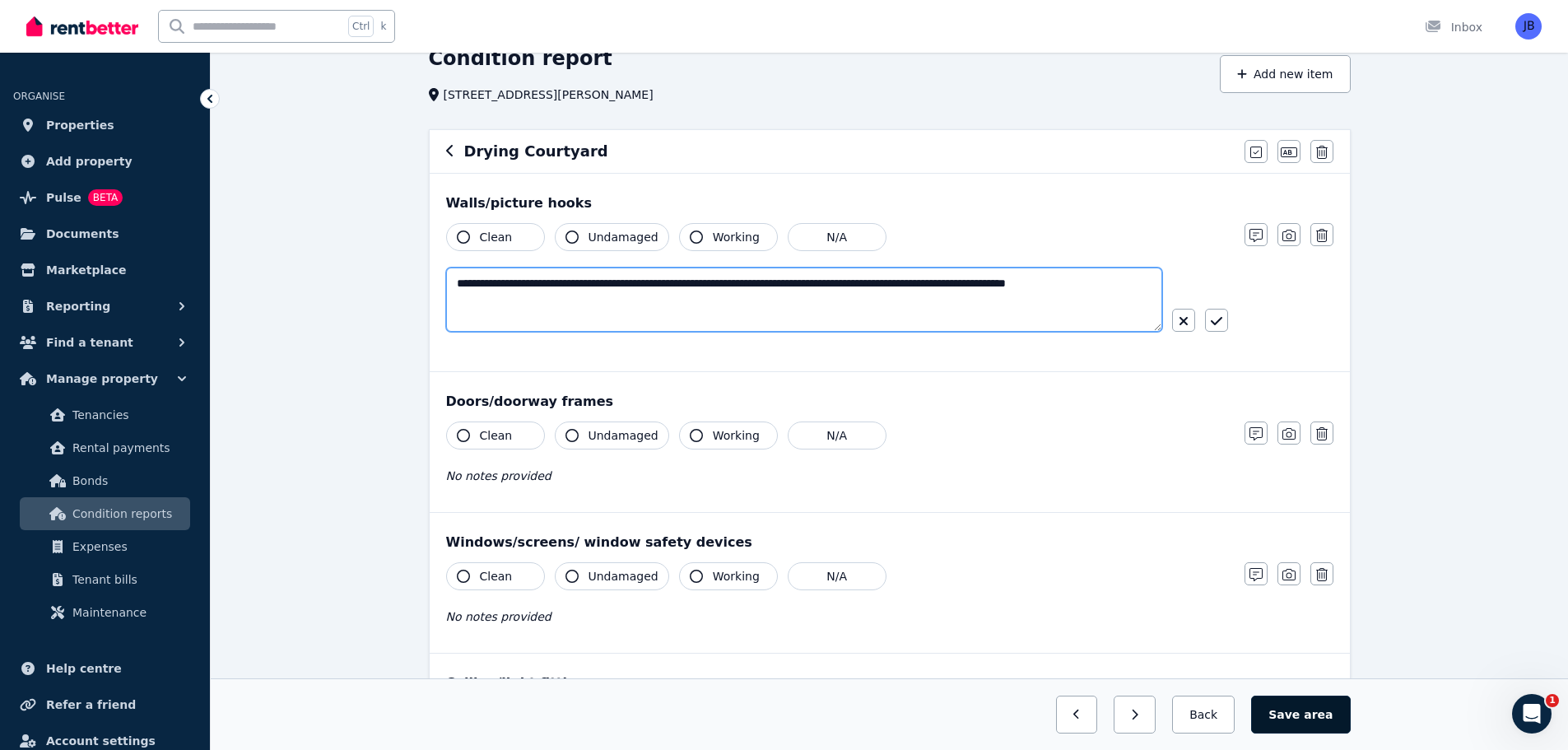
type textarea "**********"
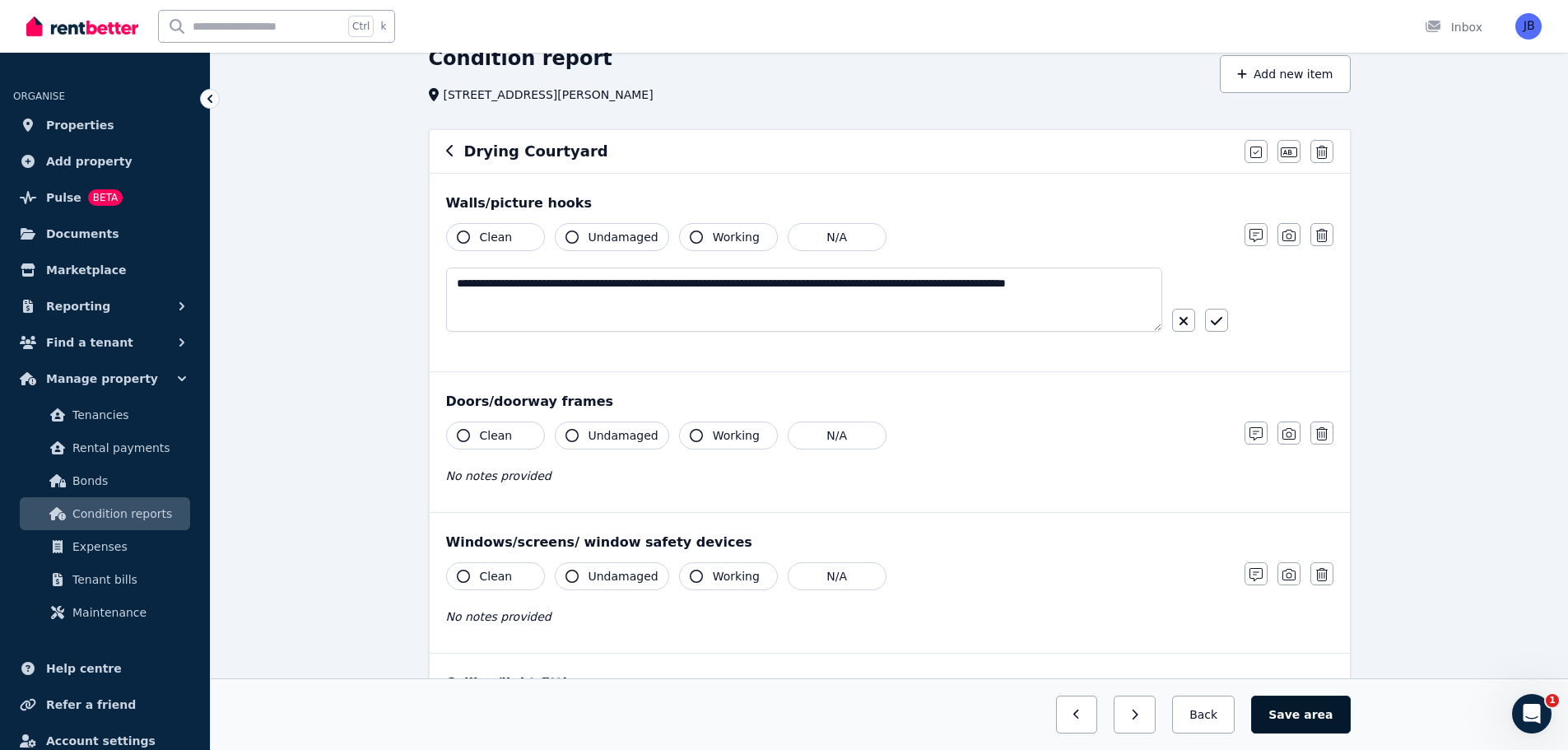
click at [1304, 713] on button "Save area" at bounding box center [1300, 714] width 99 height 37
click at [1298, 709] on button "Save area" at bounding box center [1303, 714] width 92 height 37
click at [448, 150] on icon "button" at bounding box center [448, 150] width 6 height 12
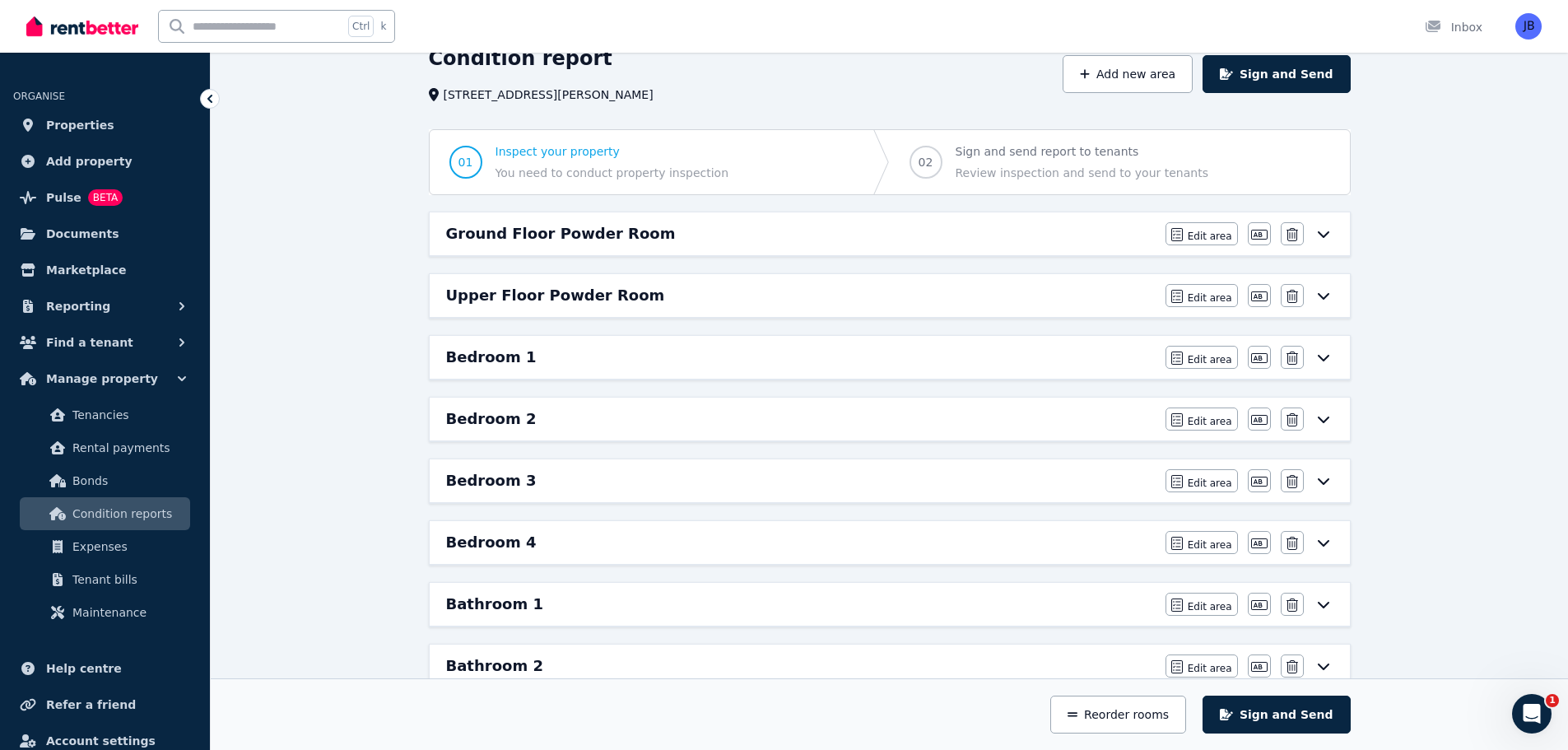
click at [498, 230] on h6 "Ground Floor Powder Room" at bounding box center [561, 234] width 230 height 23
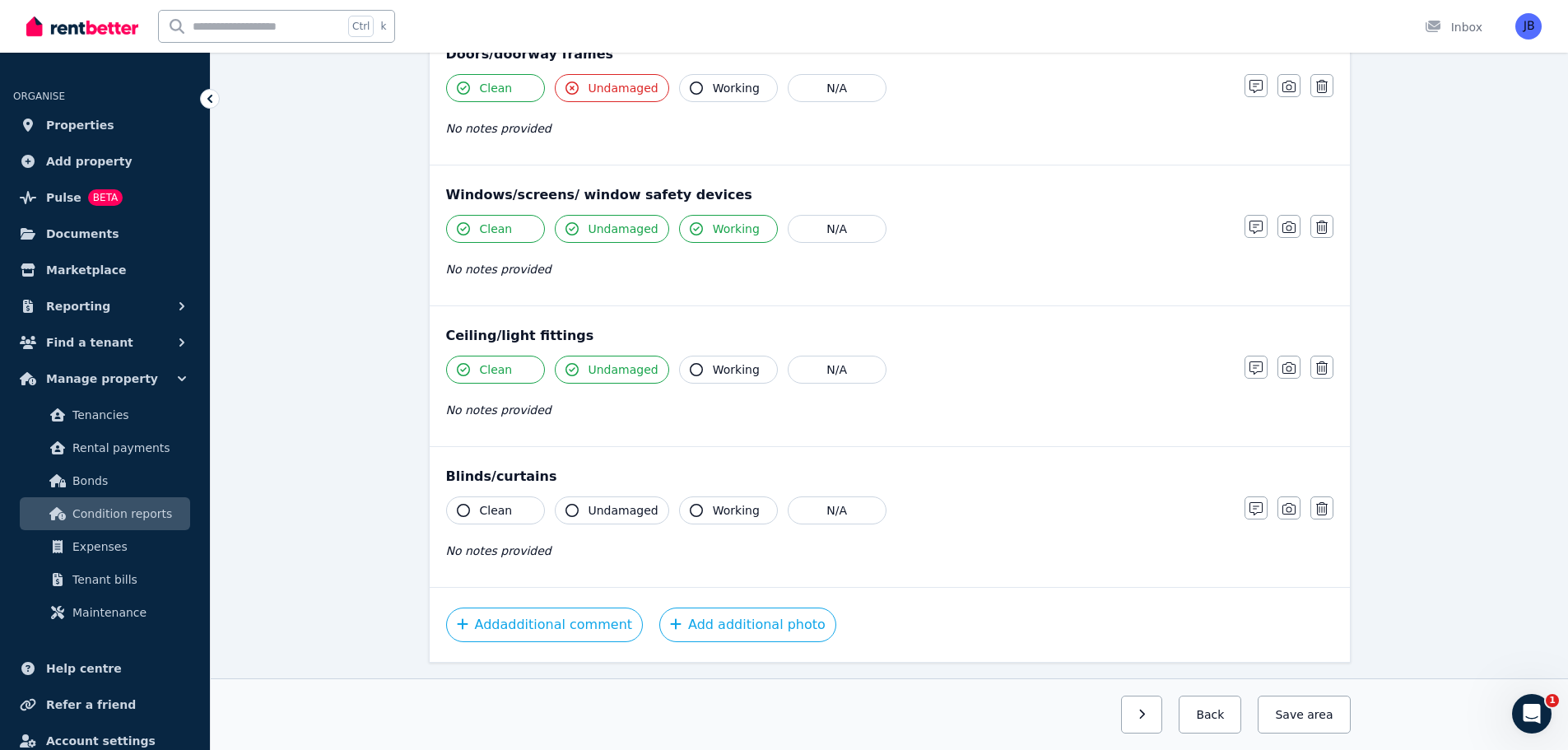
scroll to position [426, 0]
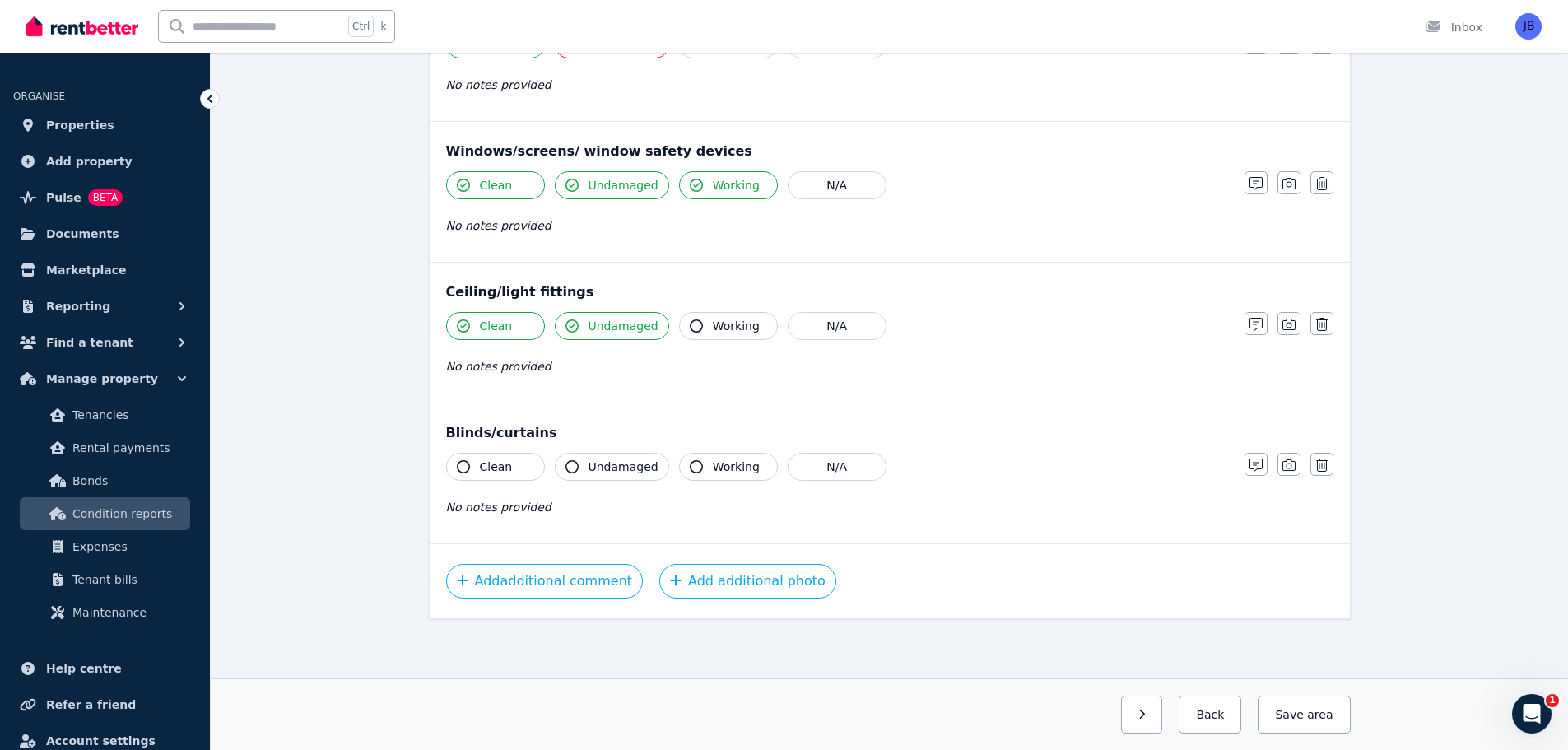
click at [1313, 217] on div "Clean Undamaged Working N/A No notes provided Notes Photo Delete" at bounding box center [889, 211] width 887 height 80
click at [1284, 396] on div "Ceiling/light fittings Clean Undamaged Working N/A No notes provided Notes Phot…" at bounding box center [890, 333] width 920 height 140
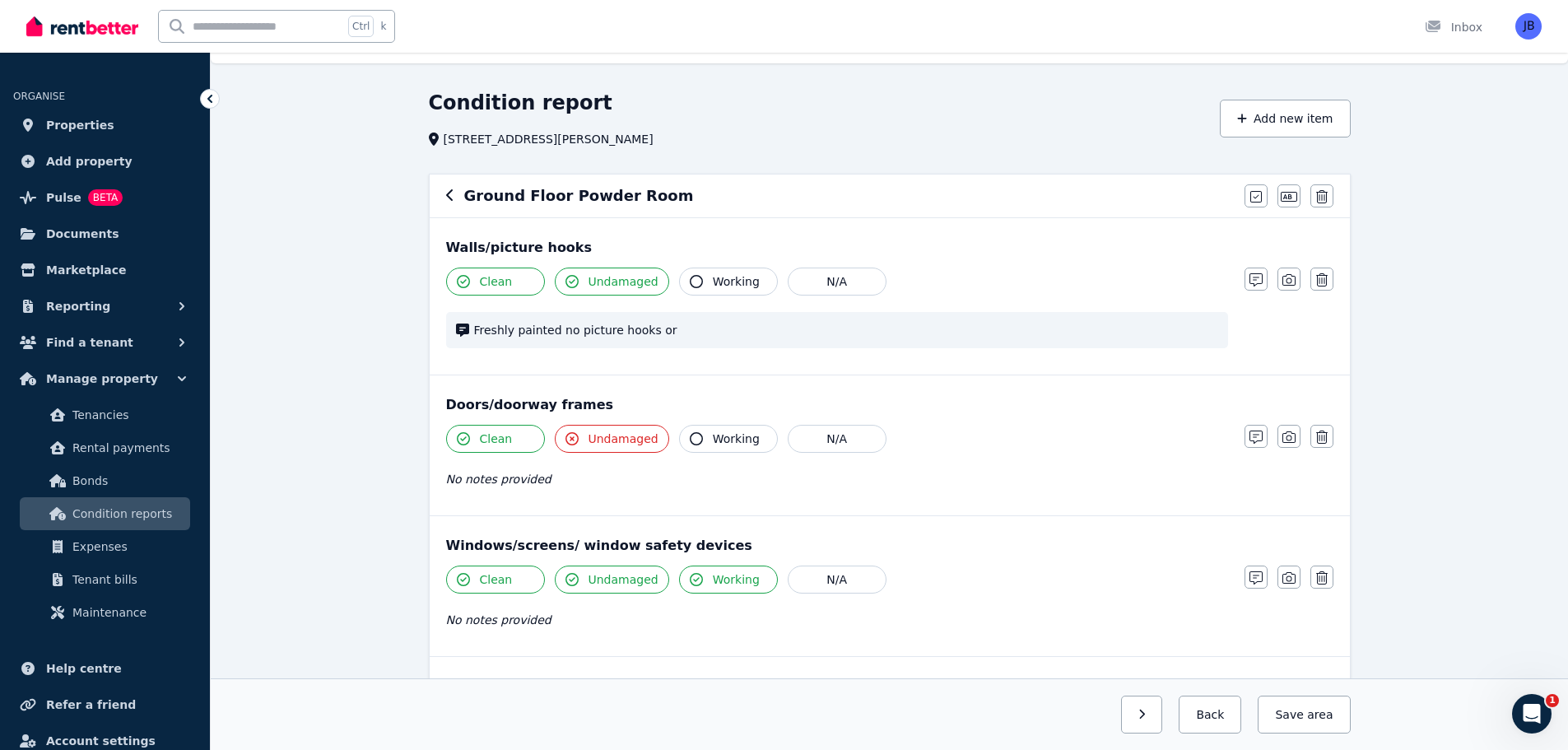
scroll to position [30, 0]
click at [1262, 121] on button "Add new item" at bounding box center [1285, 120] width 131 height 37
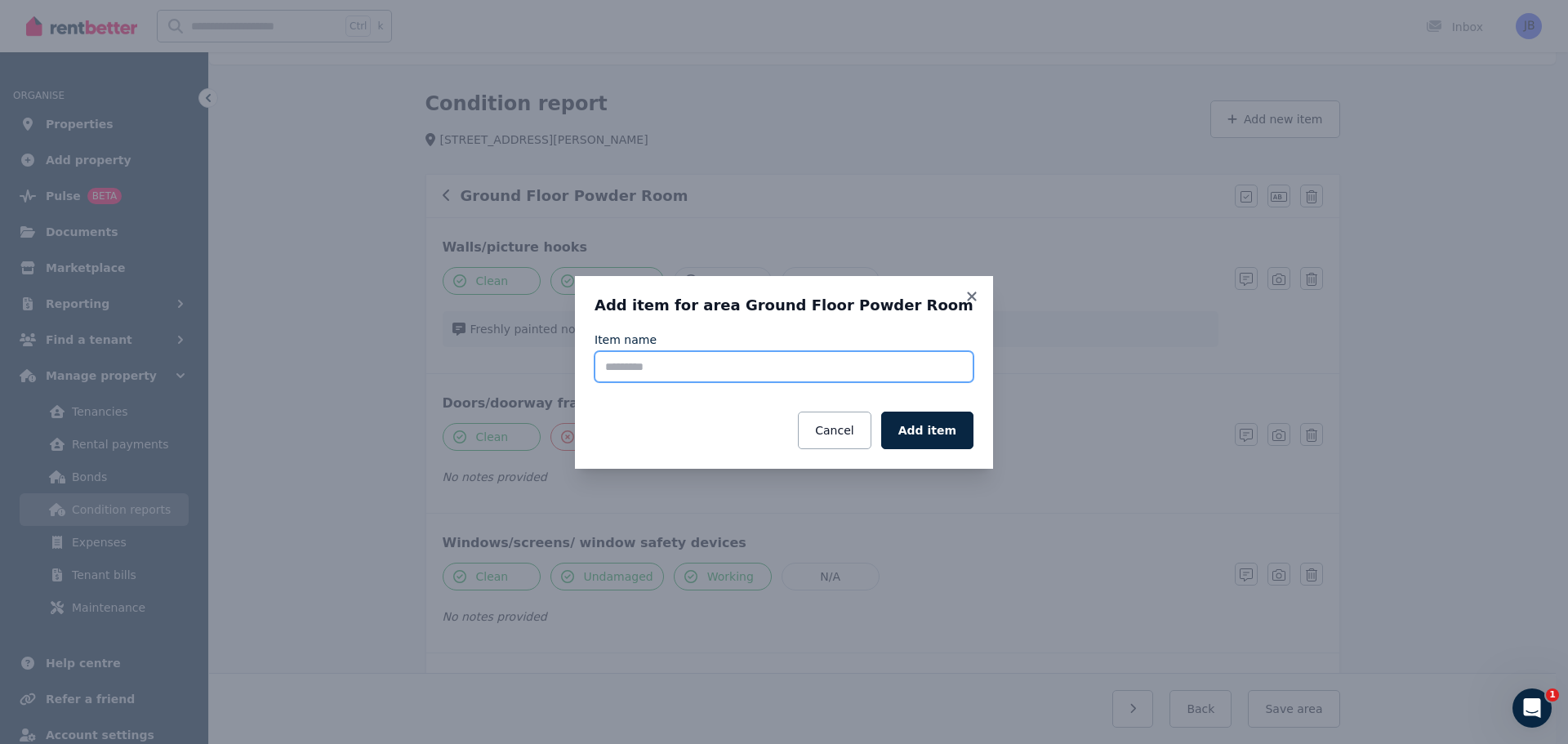
click at [690, 371] on input "Item name" at bounding box center [784, 366] width 379 height 31
type input "******"
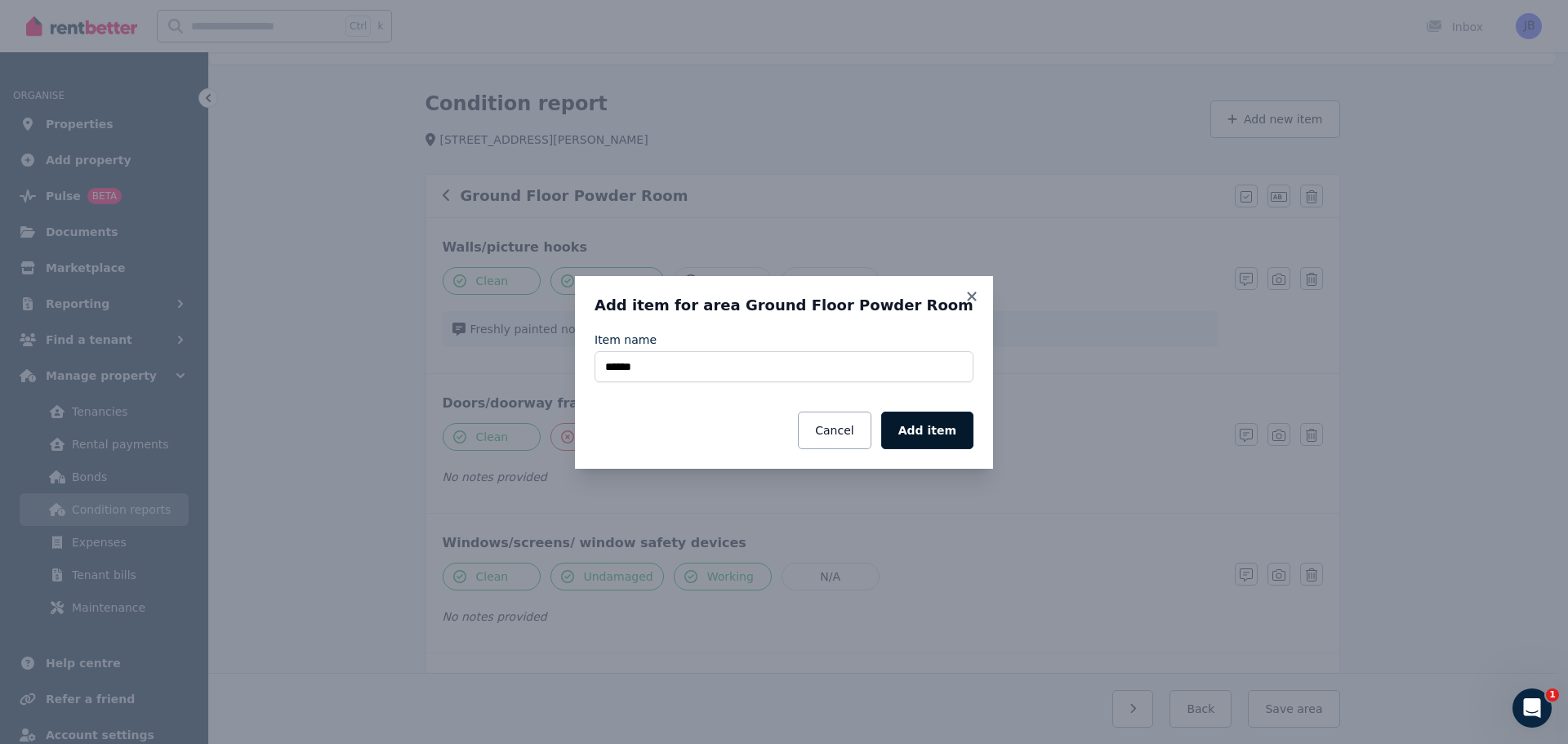
click at [930, 433] on button "Add item" at bounding box center [927, 430] width 92 height 37
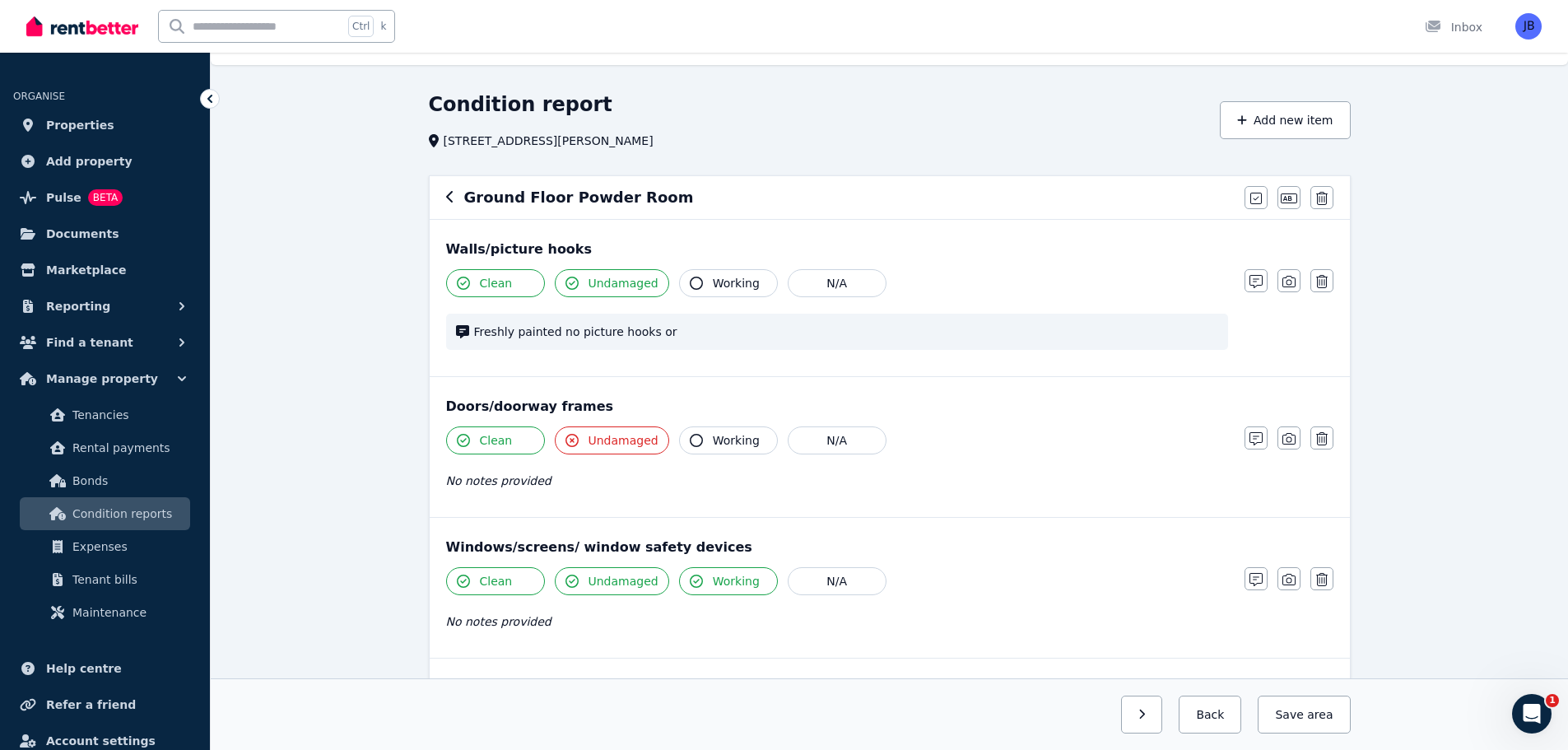
click at [1432, 344] on div "Condition report [STREET_ADDRESS][PERSON_NAME] Add new item Ground Floor Powder…" at bounding box center [889, 688] width 1357 height 1196
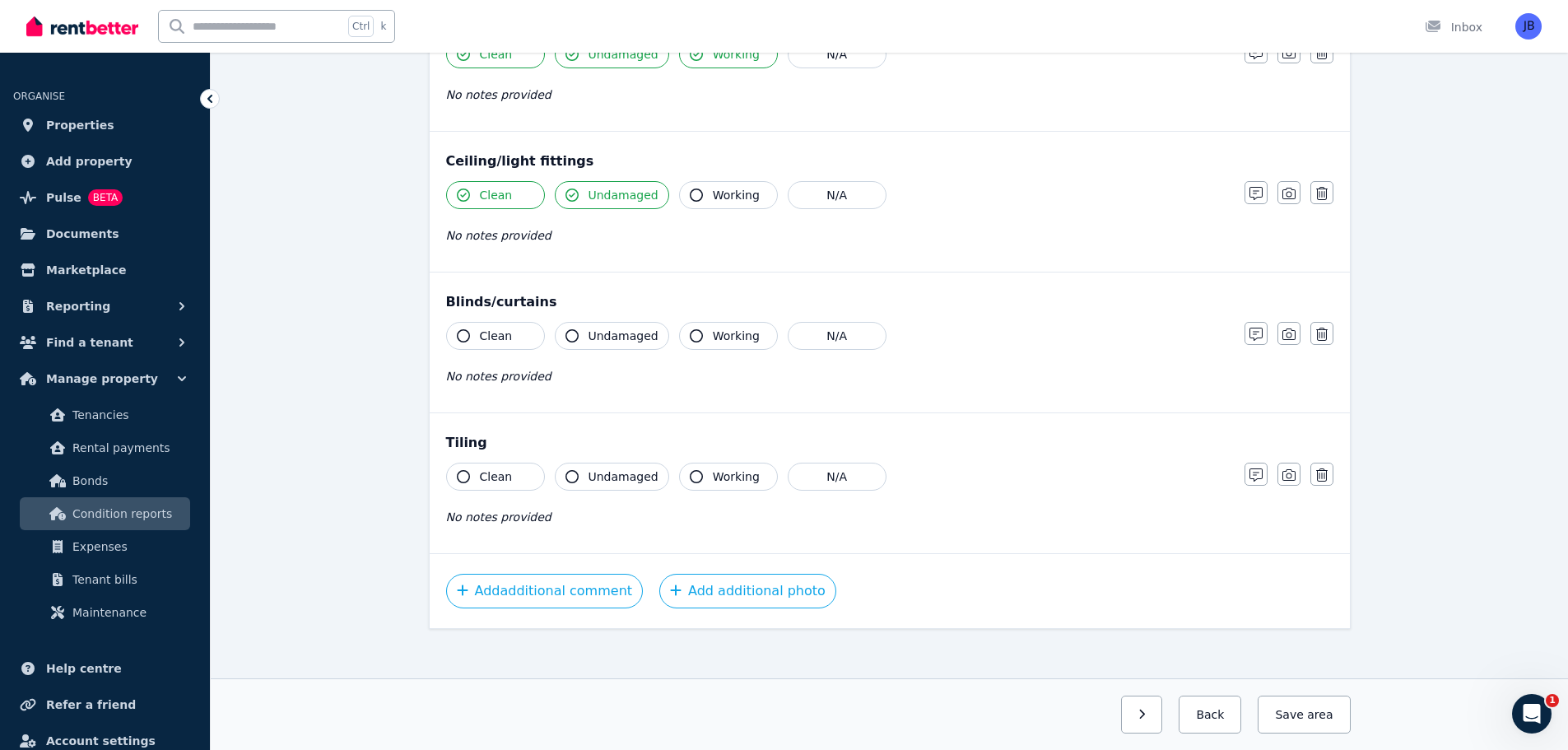
scroll to position [567, 0]
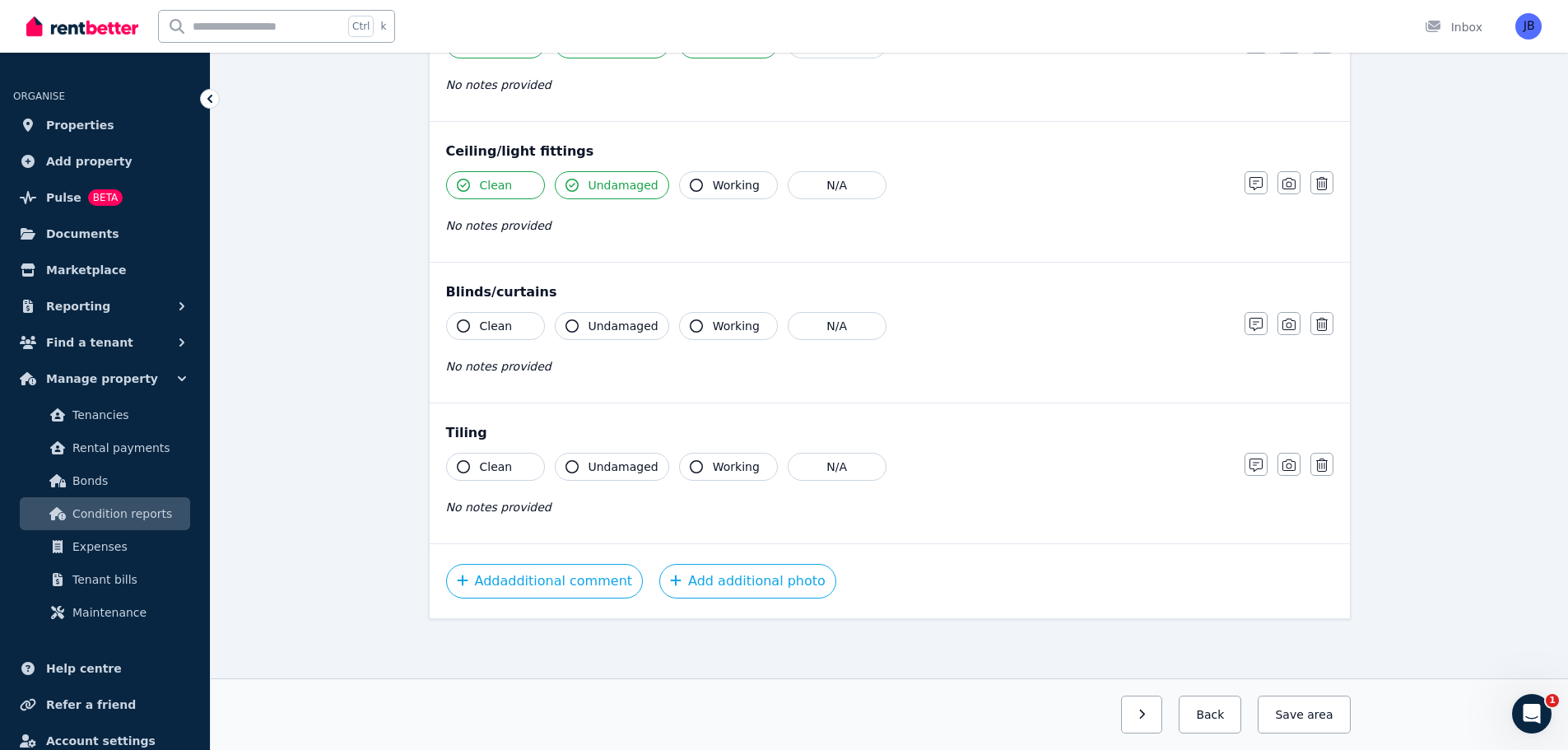
click at [447, 504] on span "No notes provided" at bounding box center [498, 507] width 105 height 13
click at [1250, 466] on icon "button" at bounding box center [1256, 465] width 13 height 13
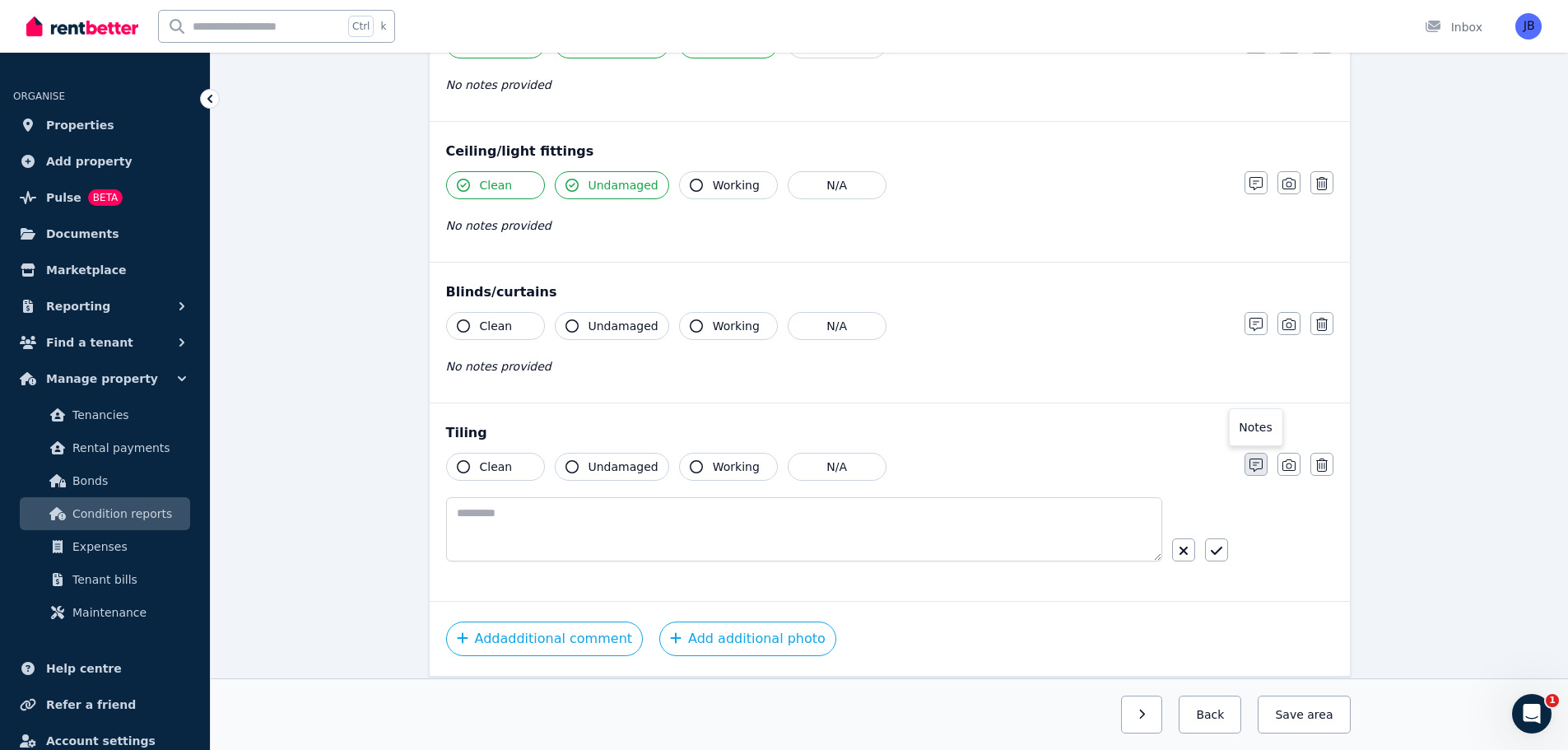
scroll to position [625, 0]
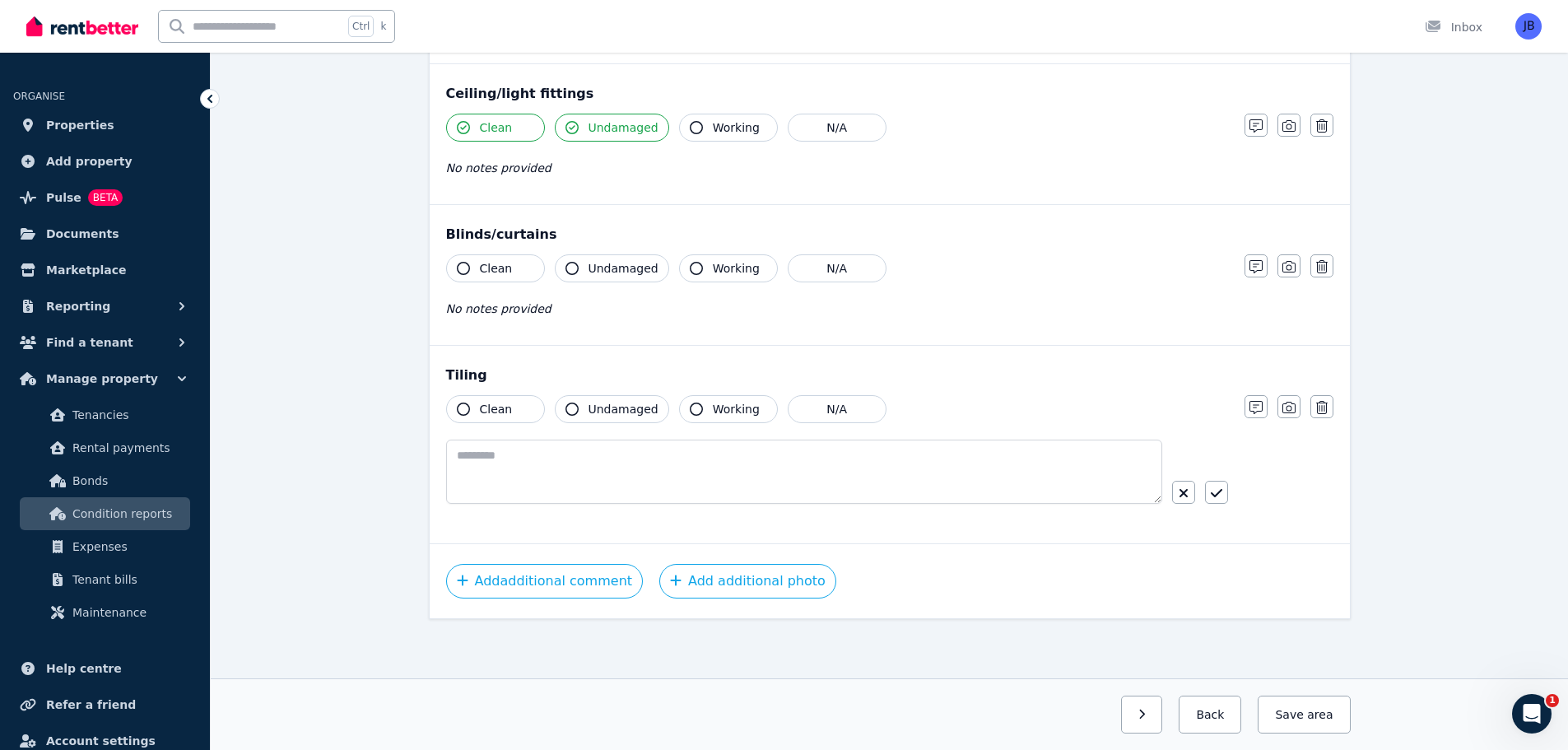
click at [466, 411] on icon "button" at bounding box center [463, 408] width 13 height 13
click at [572, 406] on icon "button" at bounding box center [571, 408] width 13 height 13
click at [499, 454] on textarea at bounding box center [803, 472] width 716 height 64
click at [1304, 713] on button "Save area" at bounding box center [1300, 714] width 99 height 37
click at [645, 573] on div "Add additional comment Add additional photo" at bounding box center [889, 581] width 887 height 35
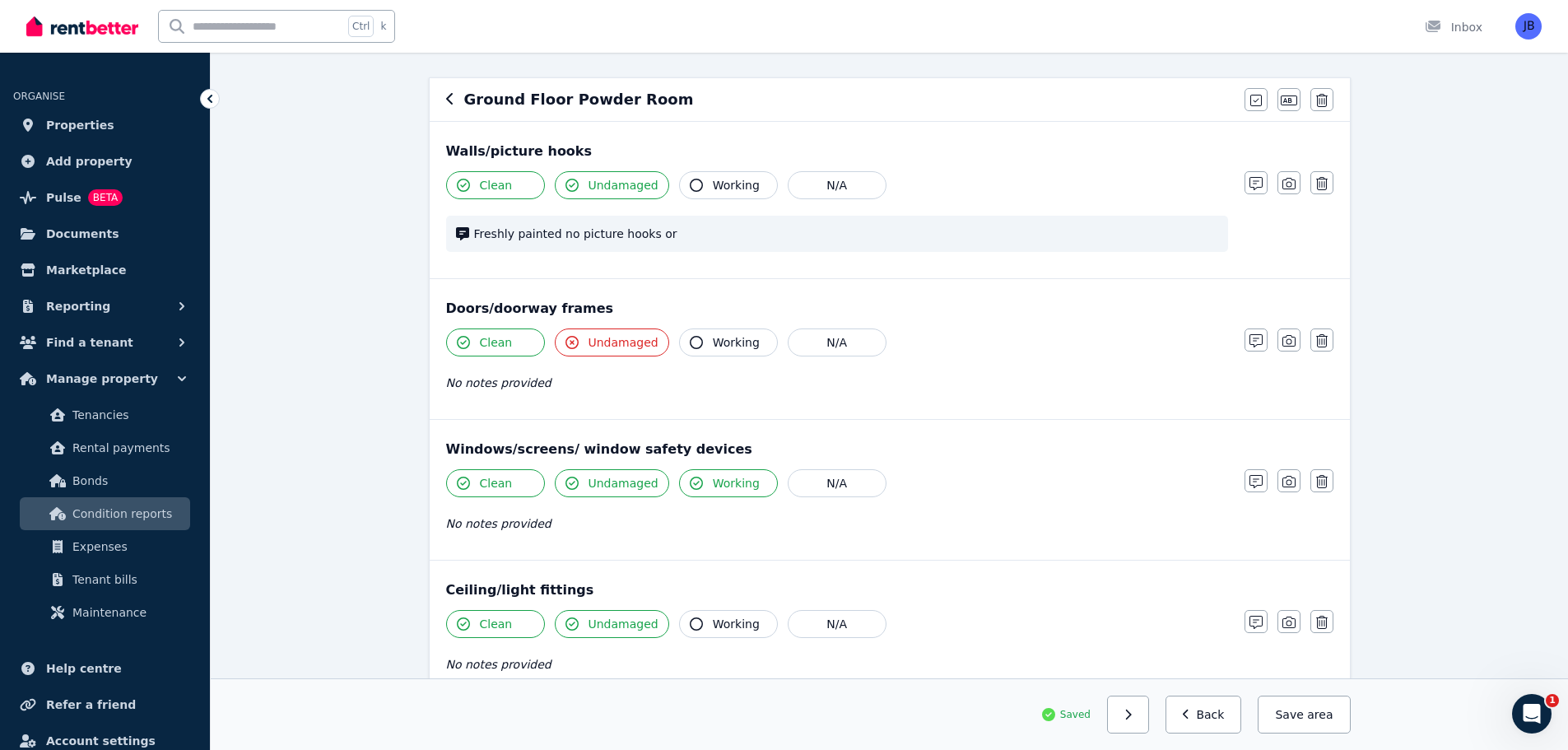
scroll to position [70, 0]
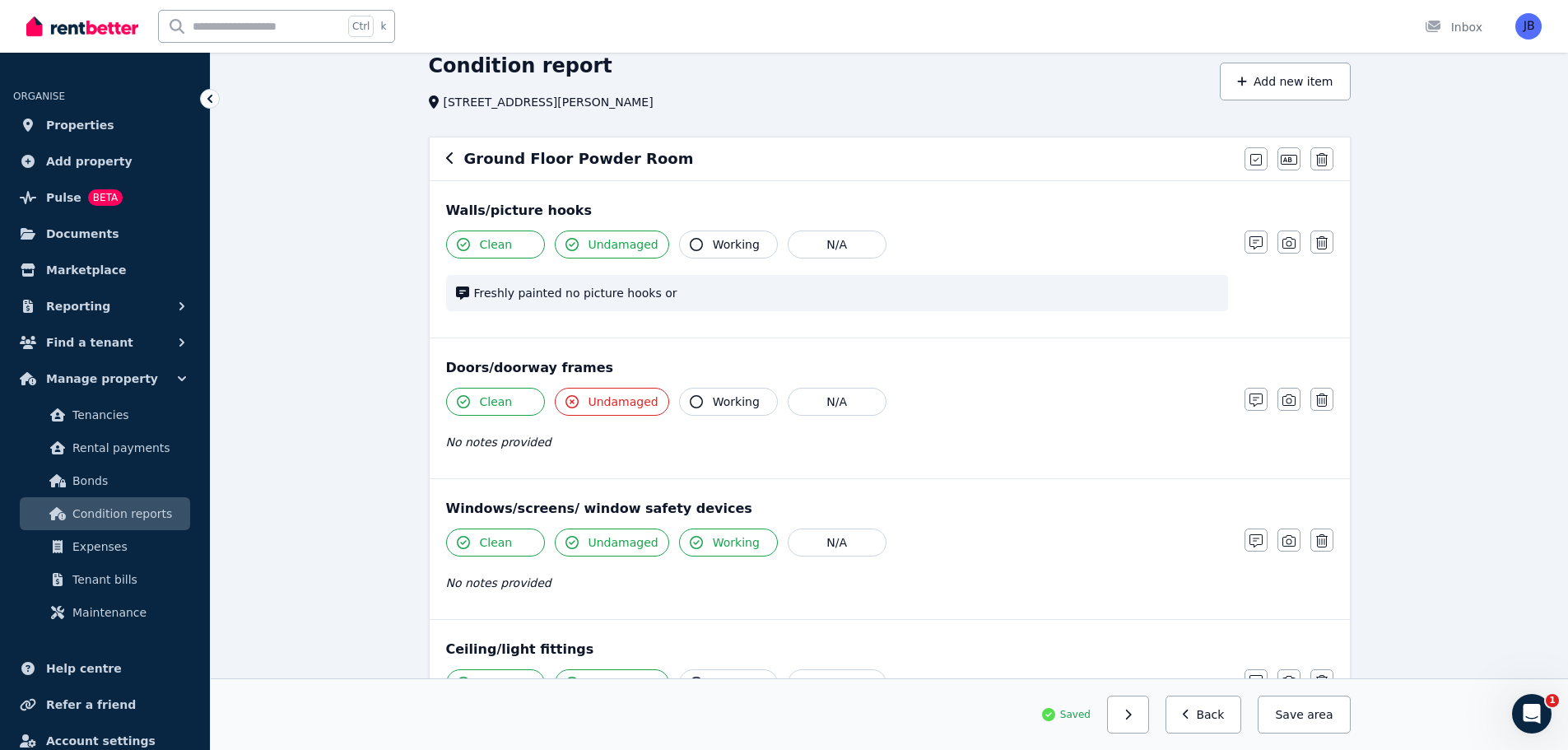
click at [448, 158] on icon "button" at bounding box center [449, 158] width 8 height 13
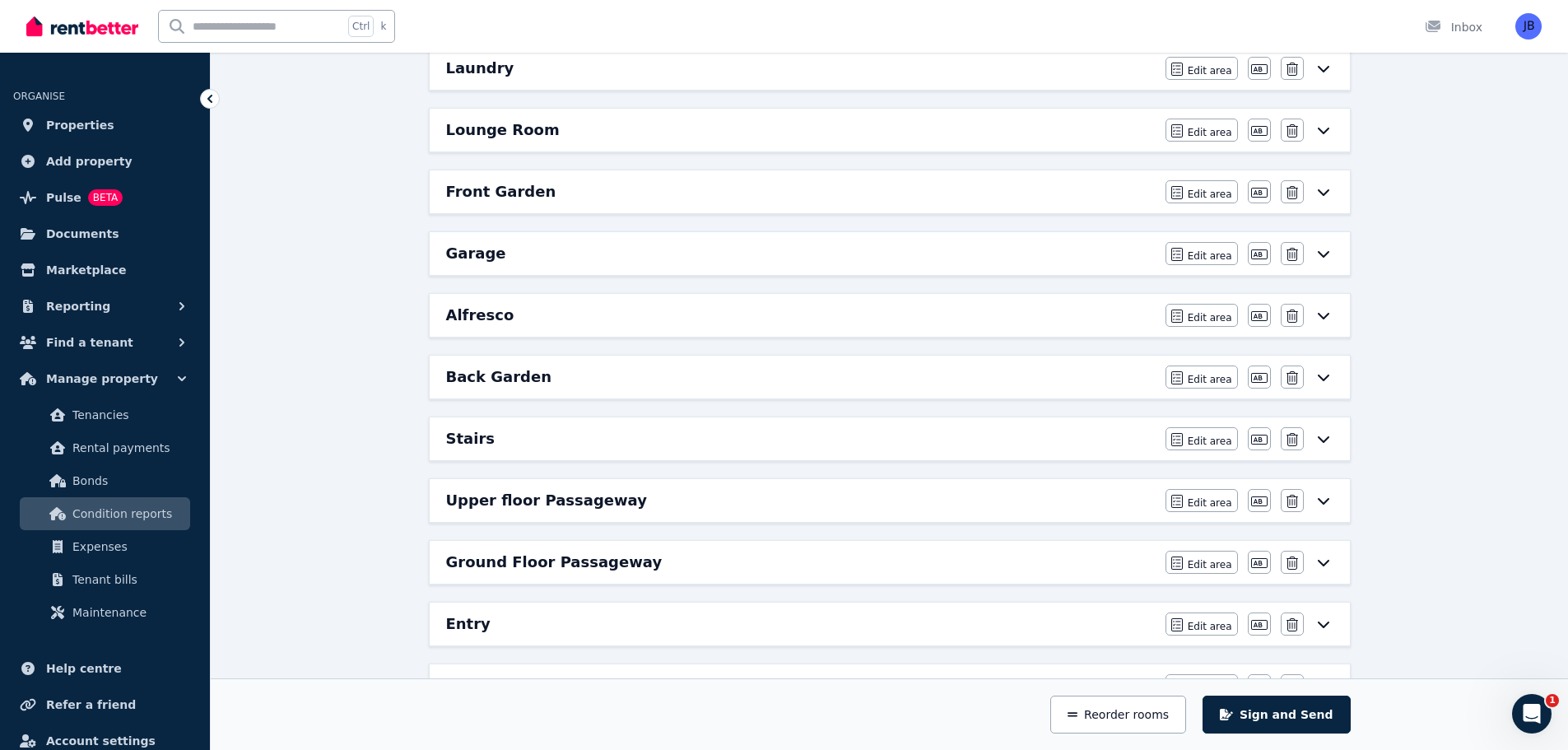
scroll to position [924, 0]
click at [1412, 306] on div "Condition report [STREET_ADDRESS] Add new area Sign and Send 01 Inspect your pr…" at bounding box center [889, 157] width 1357 height 1918
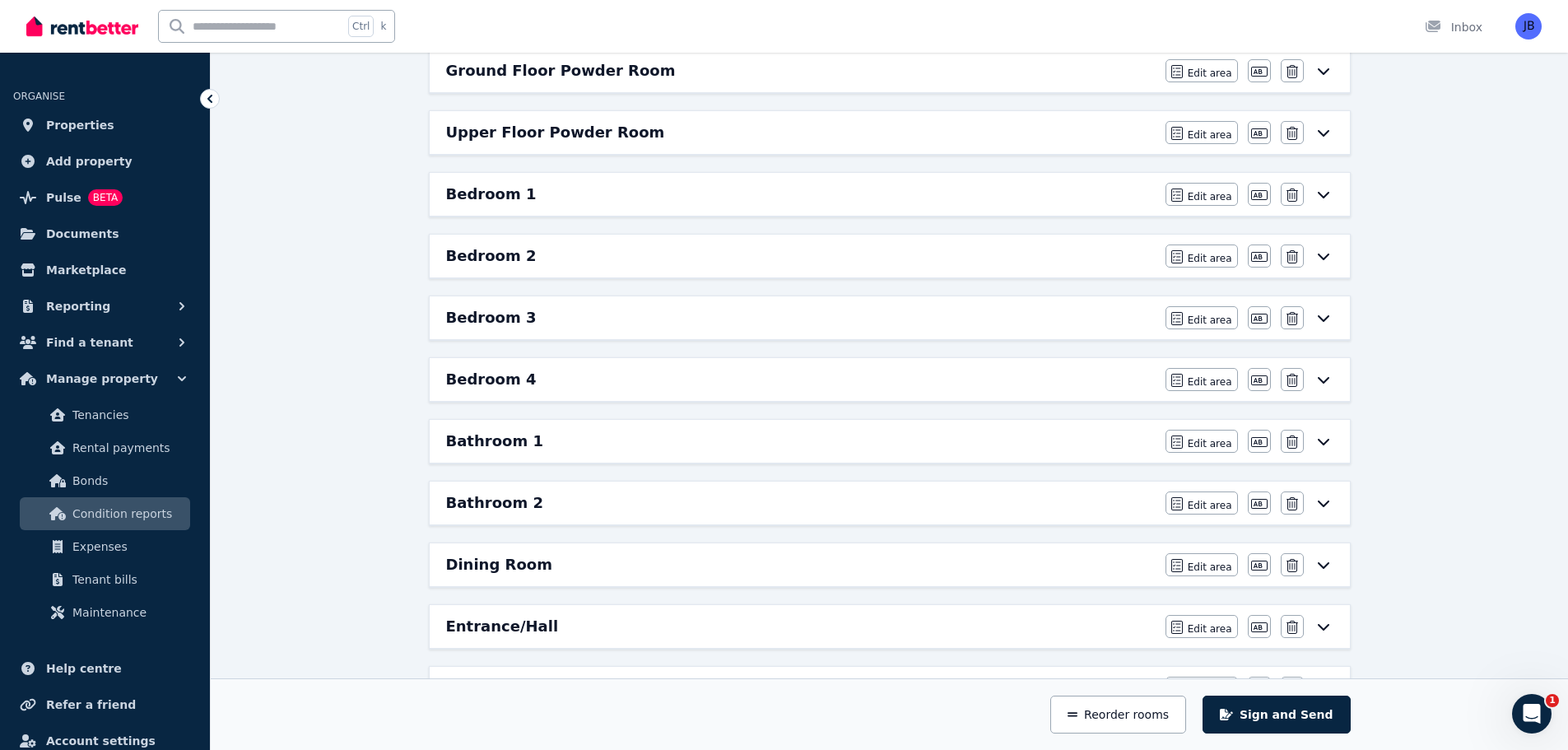
scroll to position [230, 0]
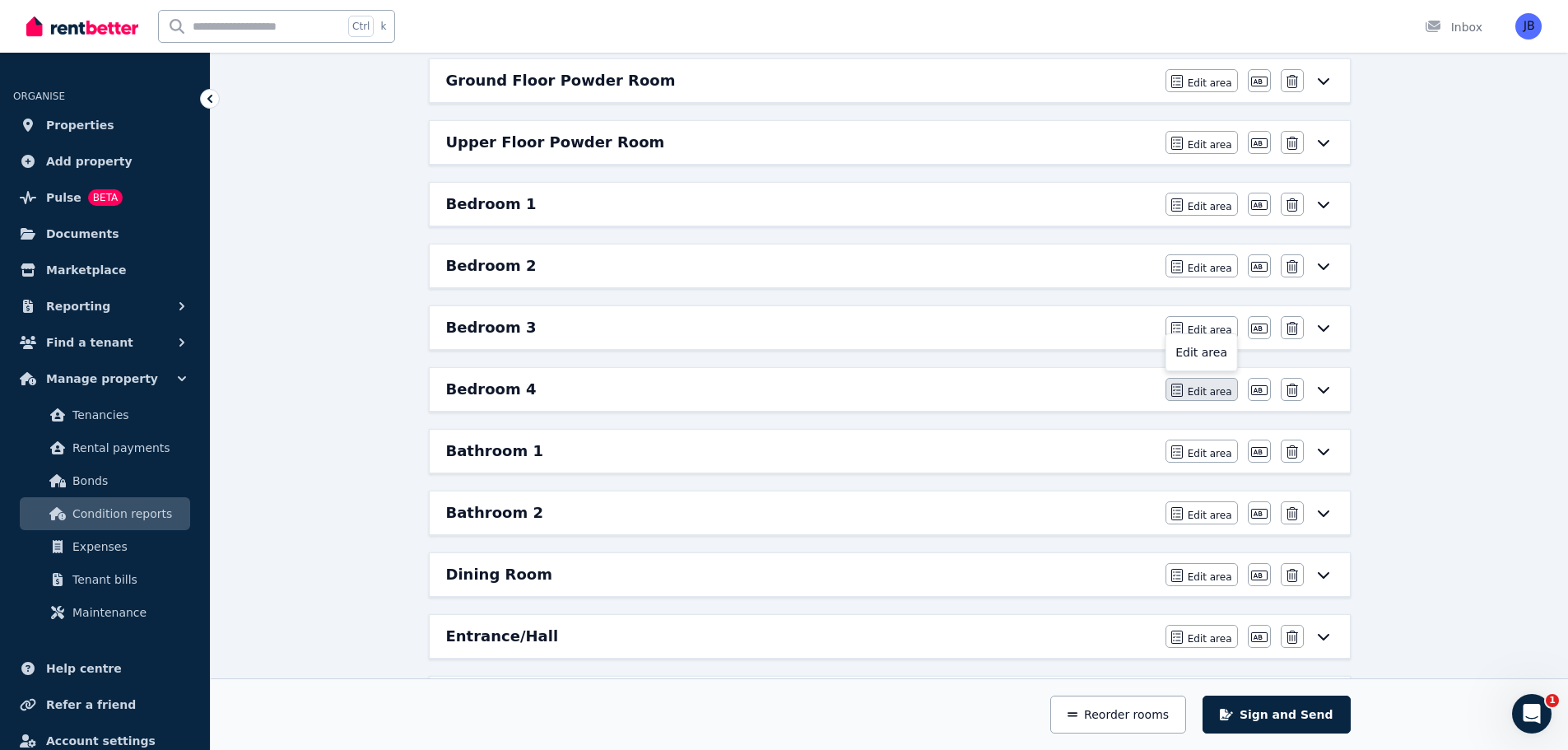
click at [1194, 391] on span "Edit area" at bounding box center [1210, 391] width 45 height 13
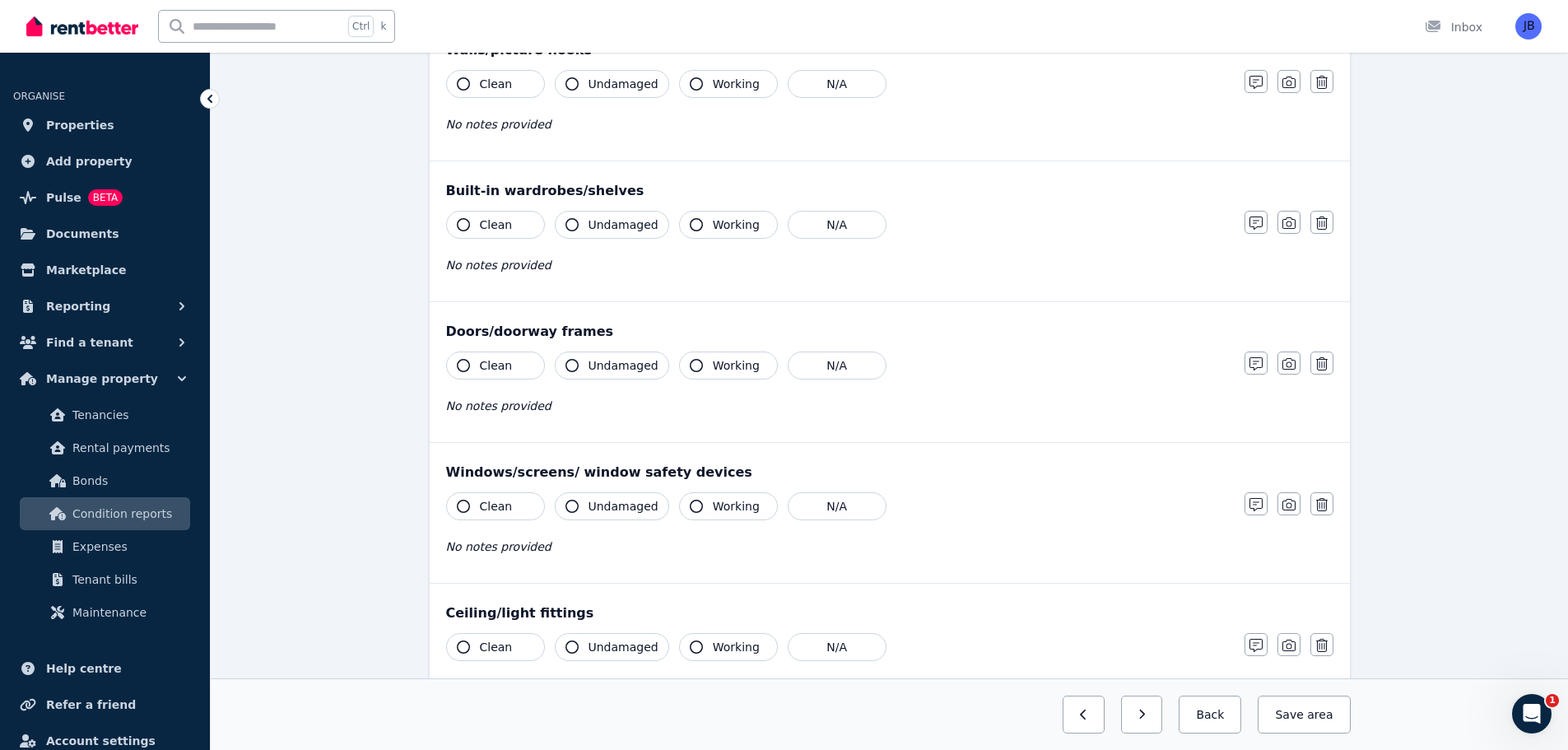
scroll to position [0, 0]
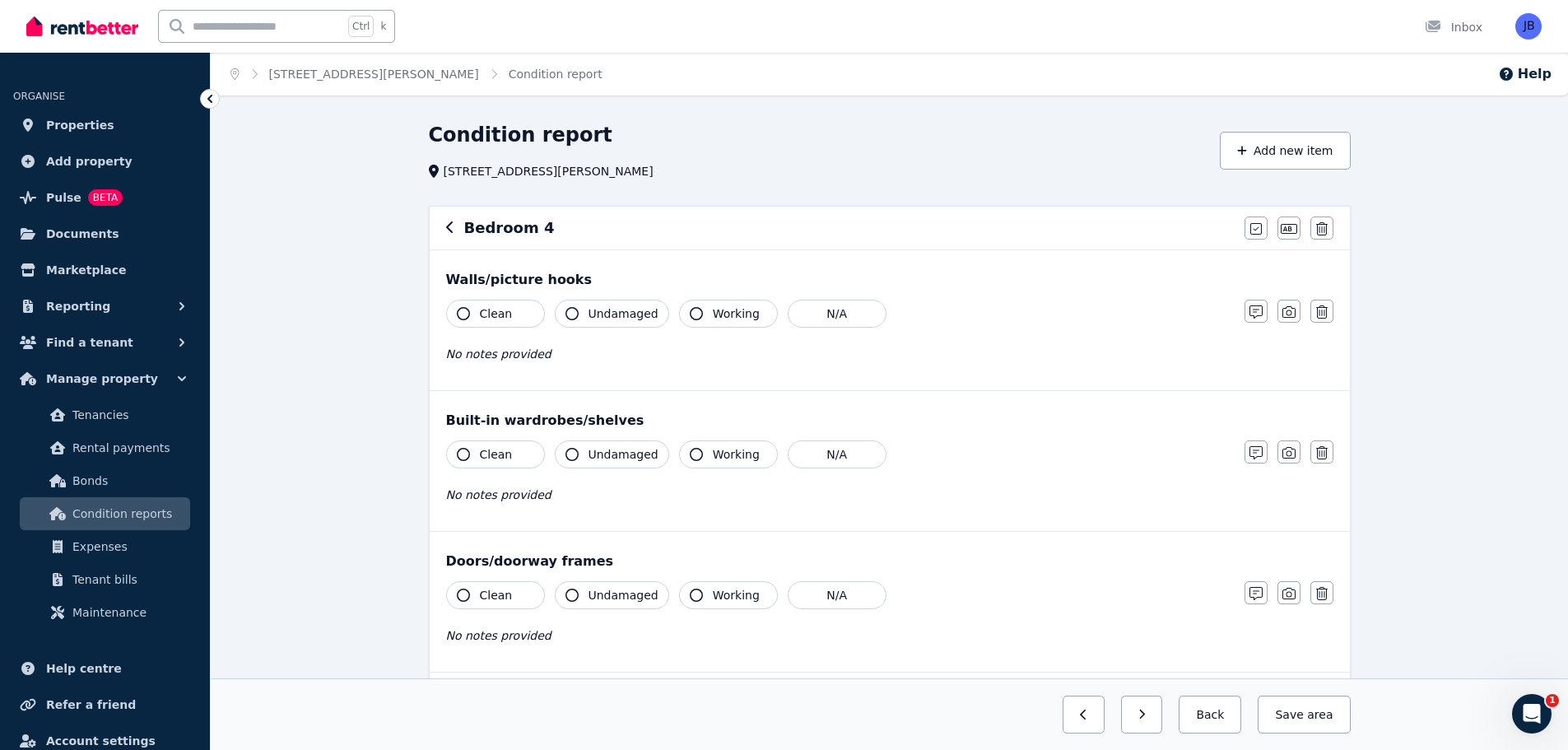
click at [450, 223] on icon "button" at bounding box center [449, 227] width 8 height 13
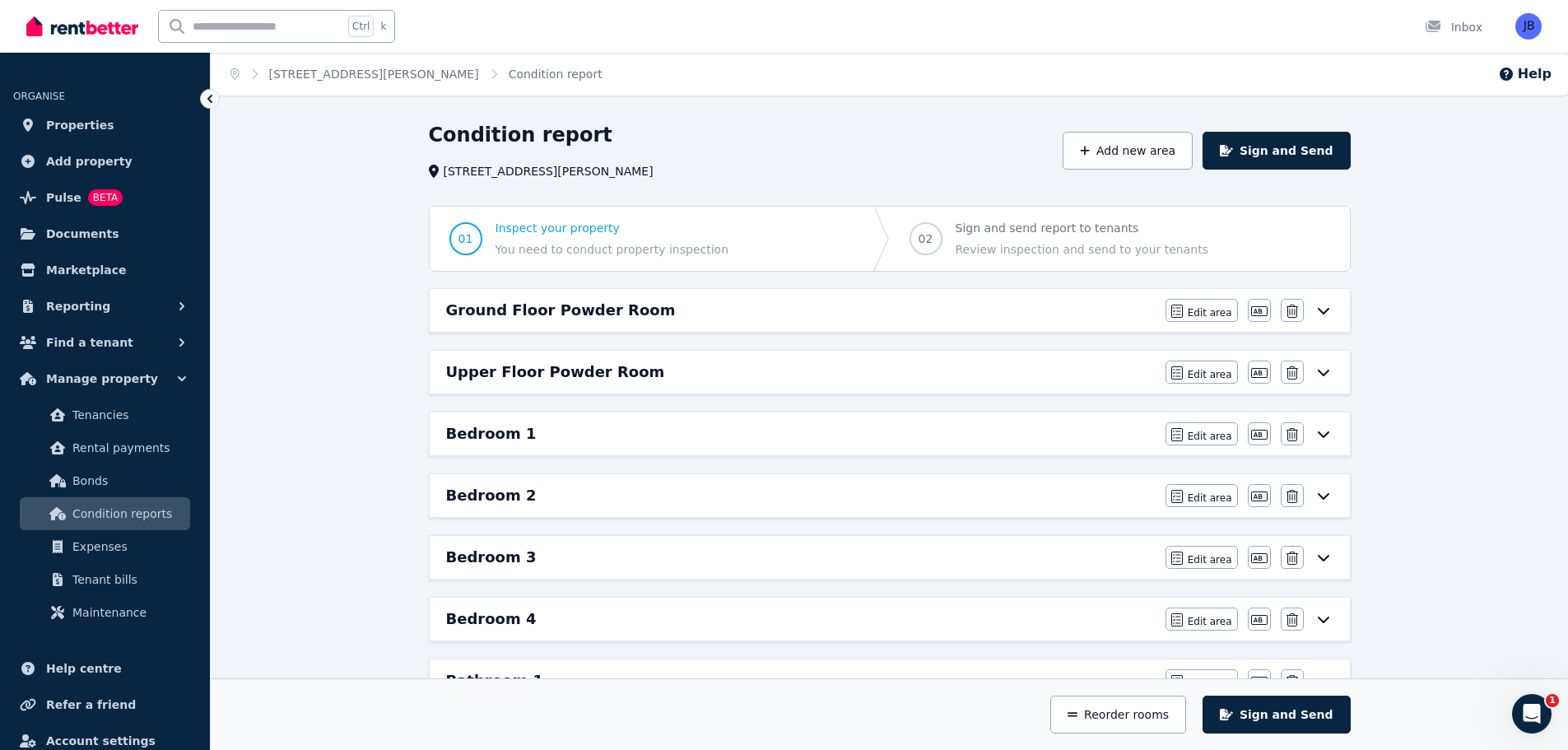
click at [1134, 144] on button "Add new area" at bounding box center [1128, 151] width 130 height 37
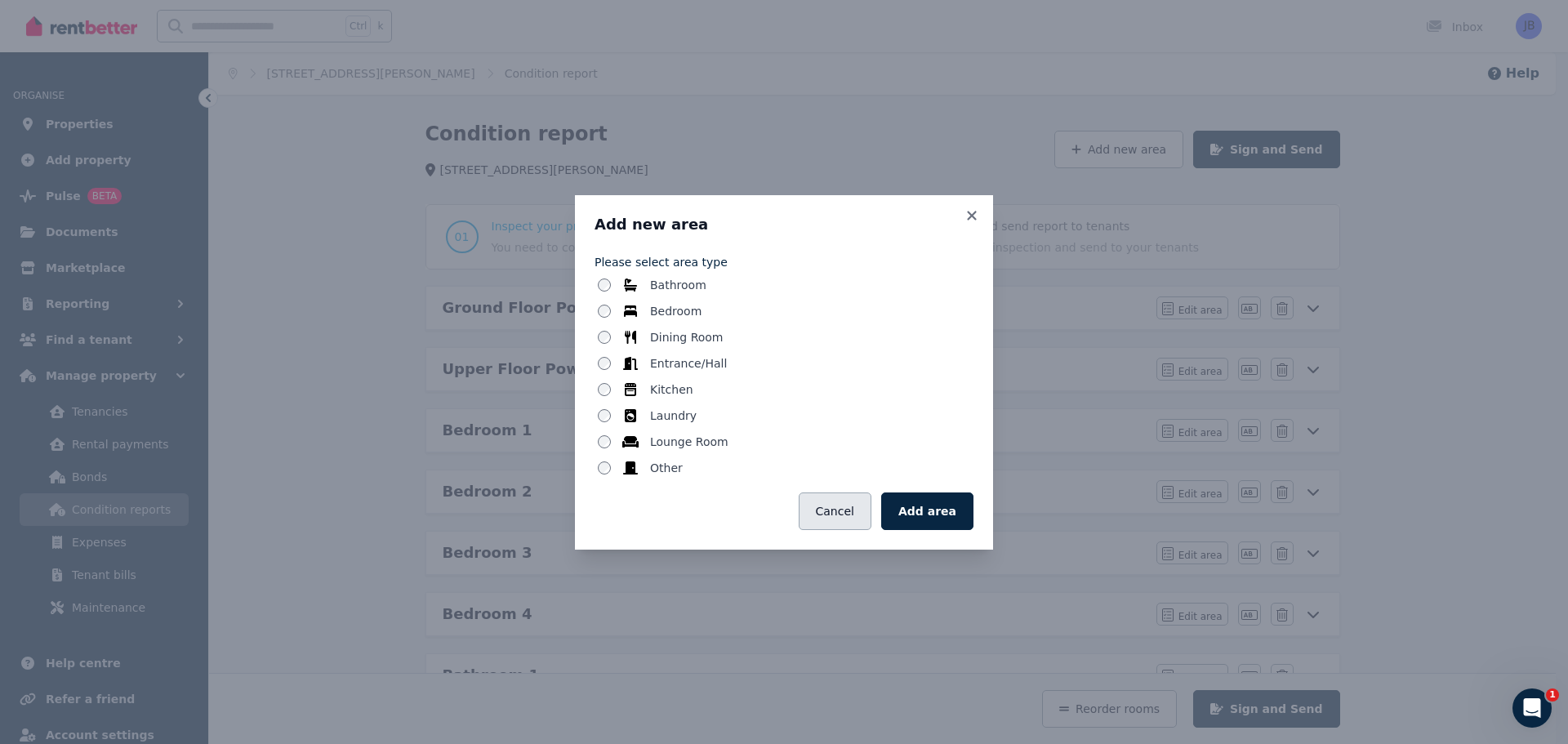
click at [855, 507] on button "Cancel" at bounding box center [835, 511] width 73 height 37
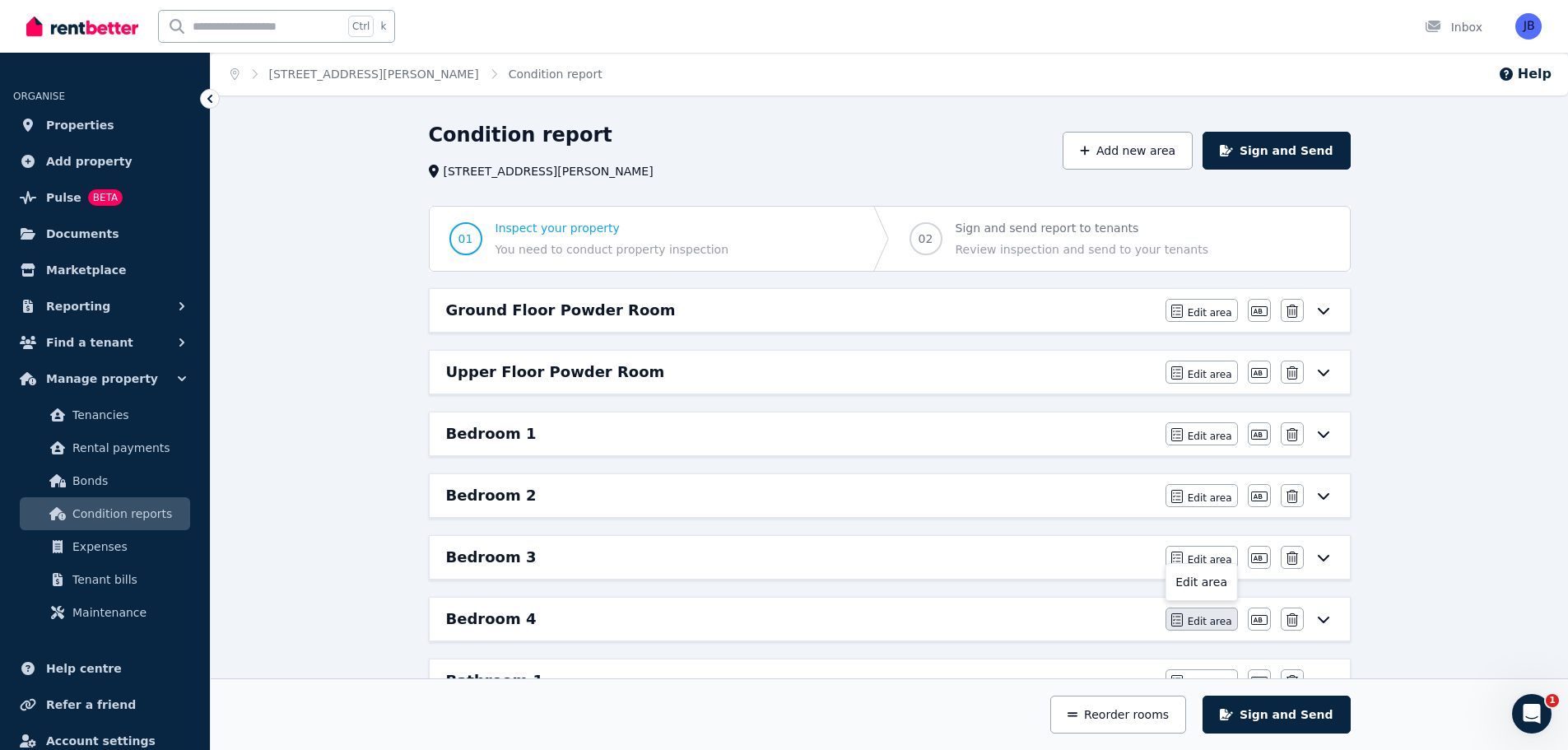
click at [1214, 608] on button "Edit area" at bounding box center [1201, 619] width 72 height 23
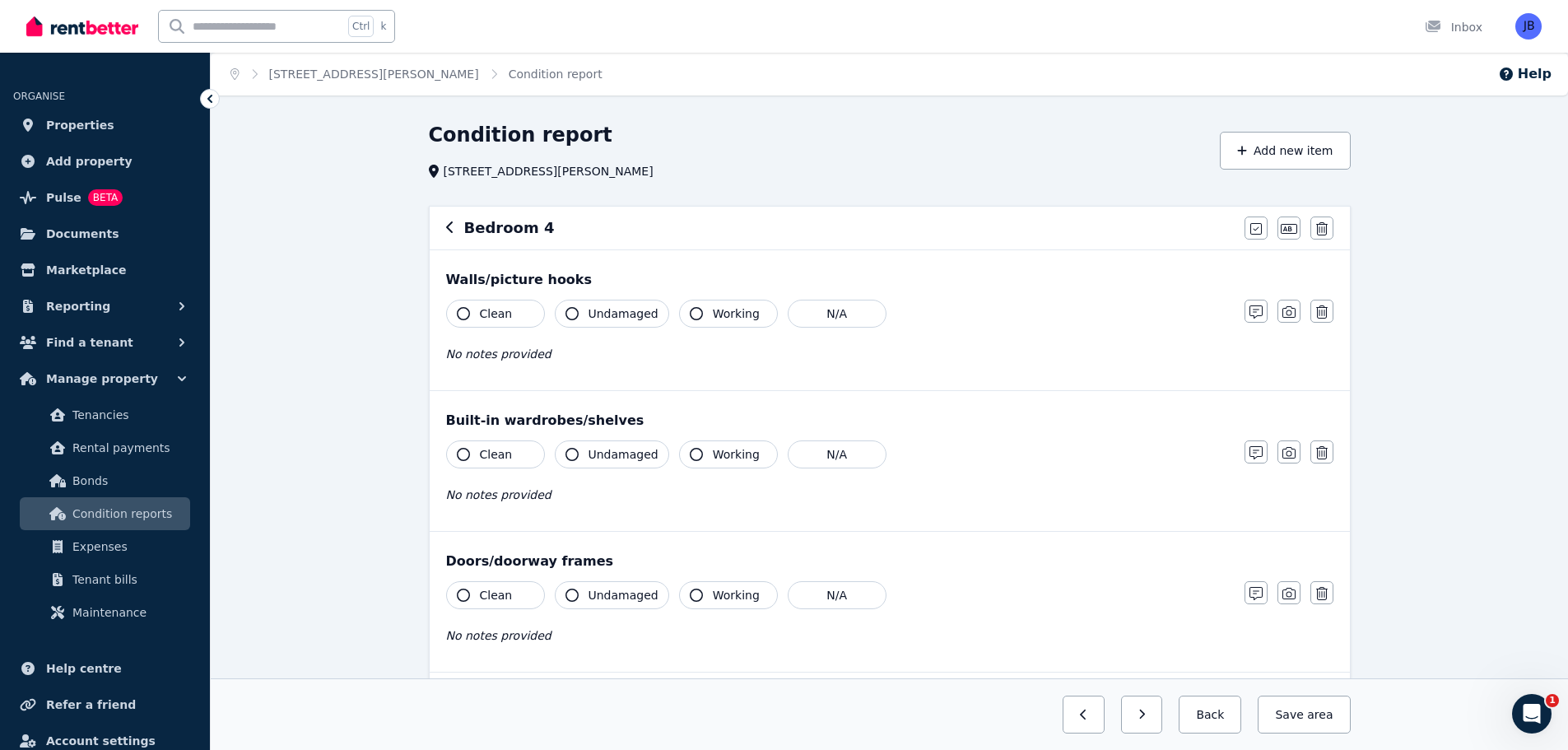
click at [497, 222] on h6 "Bedroom 4" at bounding box center [510, 228] width 91 height 23
click at [454, 227] on icon "button" at bounding box center [449, 227] width 8 height 13
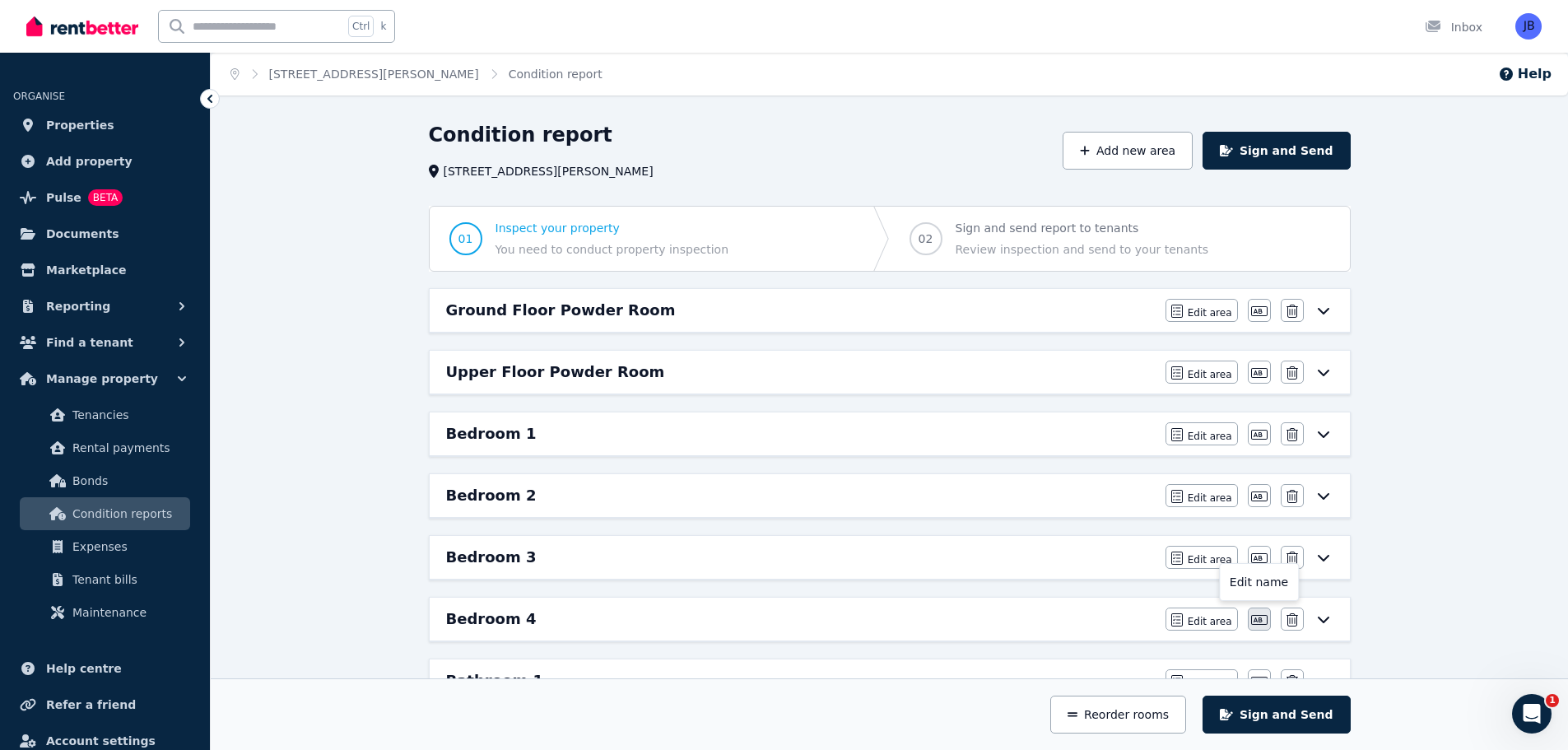
click at [1260, 623] on icon "button" at bounding box center [1259, 620] width 16 height 10
type input "*"
type input "**********"
click at [1320, 628] on icon "button" at bounding box center [1320, 623] width 12 height 8
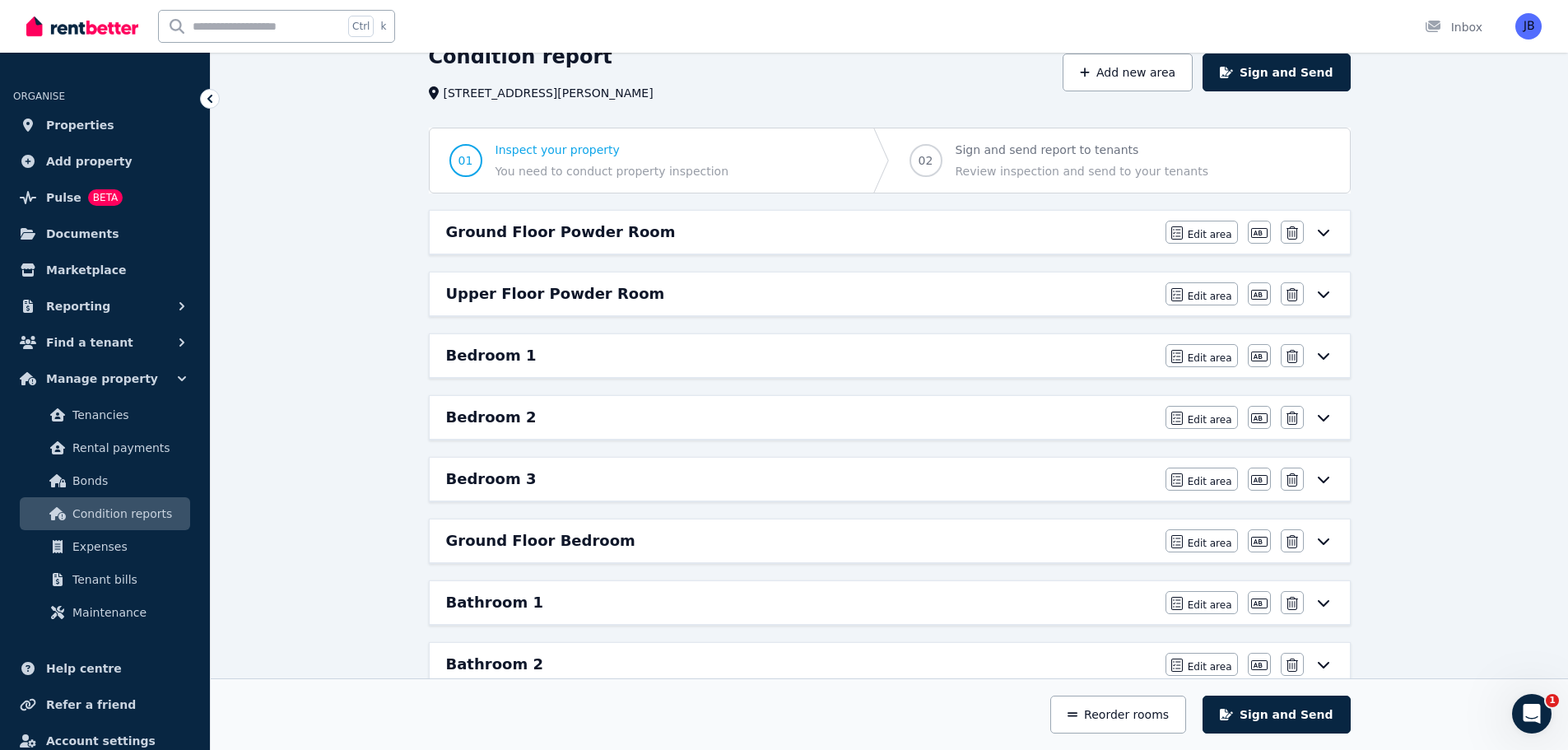
scroll to position [102, 0]
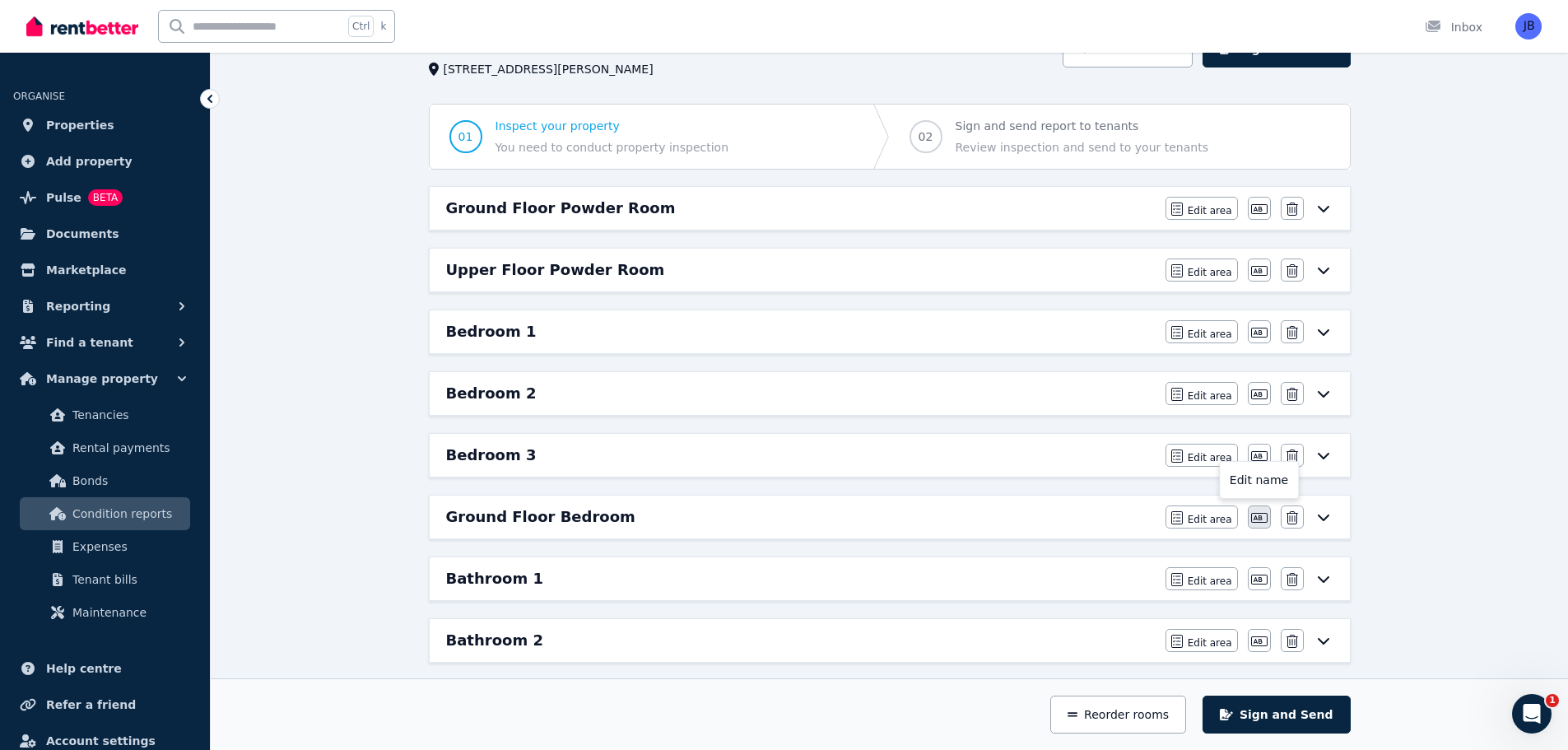
click at [1260, 515] on icon "button" at bounding box center [1259, 517] width 16 height 10
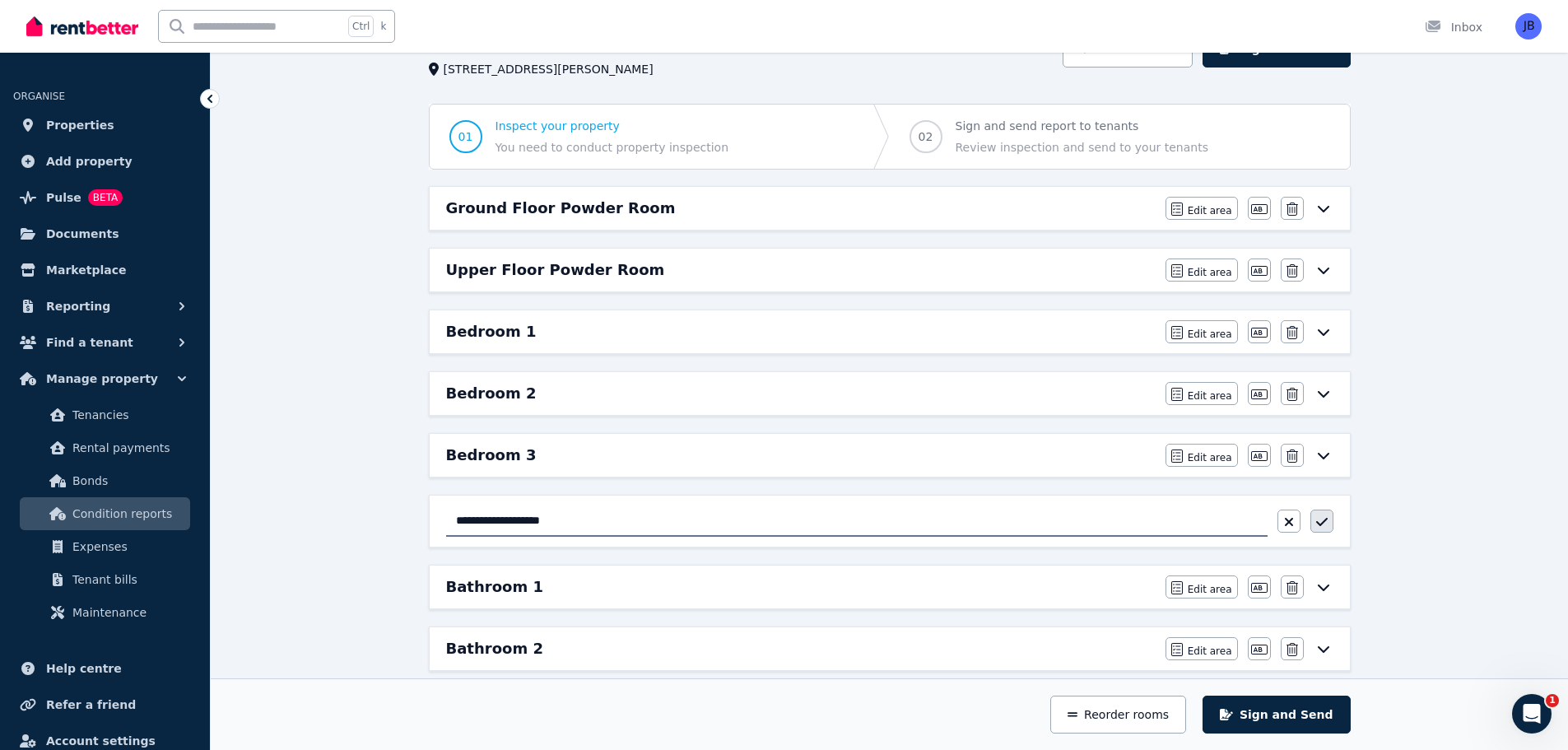
click at [1330, 513] on button "button" at bounding box center [1322, 522] width 23 height 23
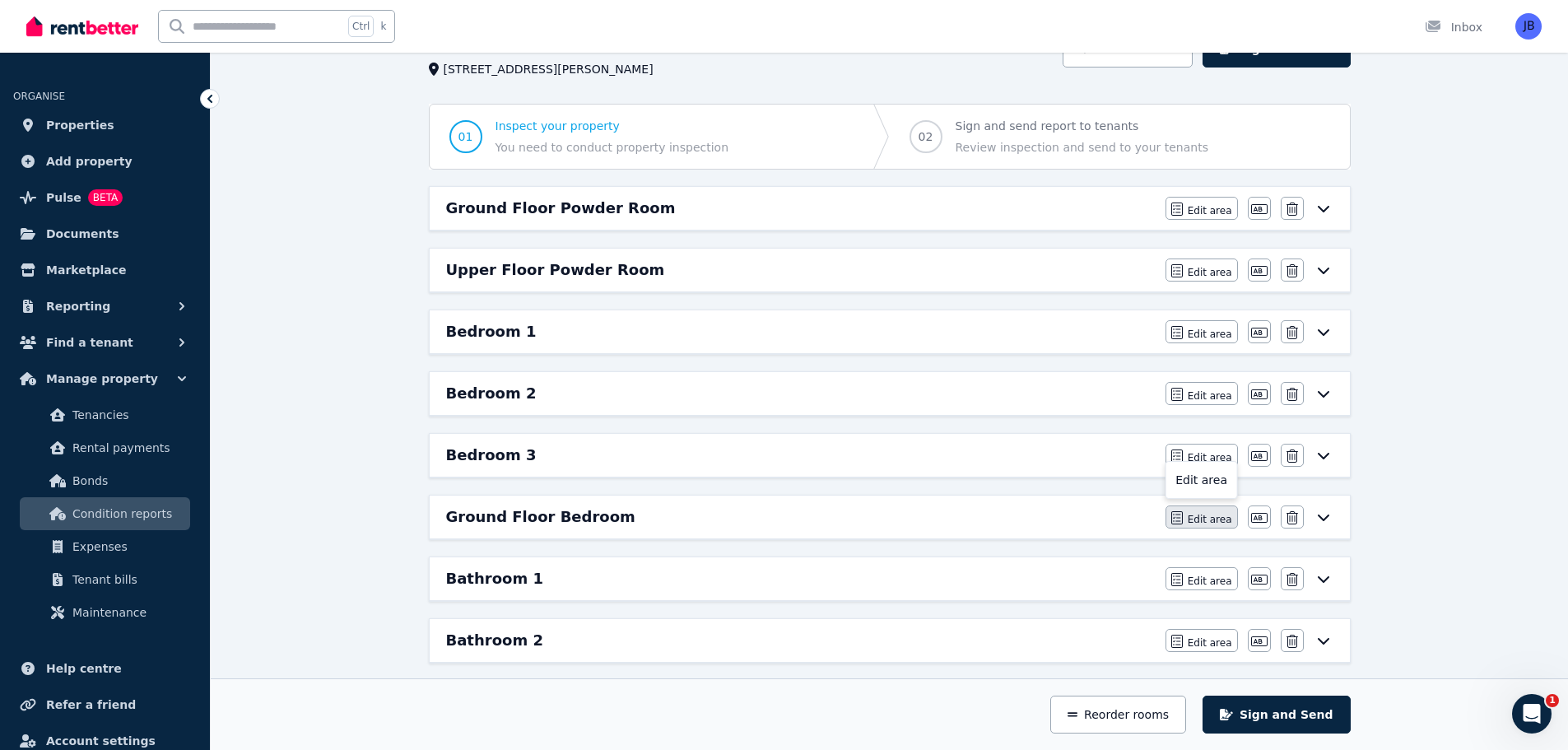
click at [1217, 508] on button "Edit area" at bounding box center [1201, 517] width 72 height 23
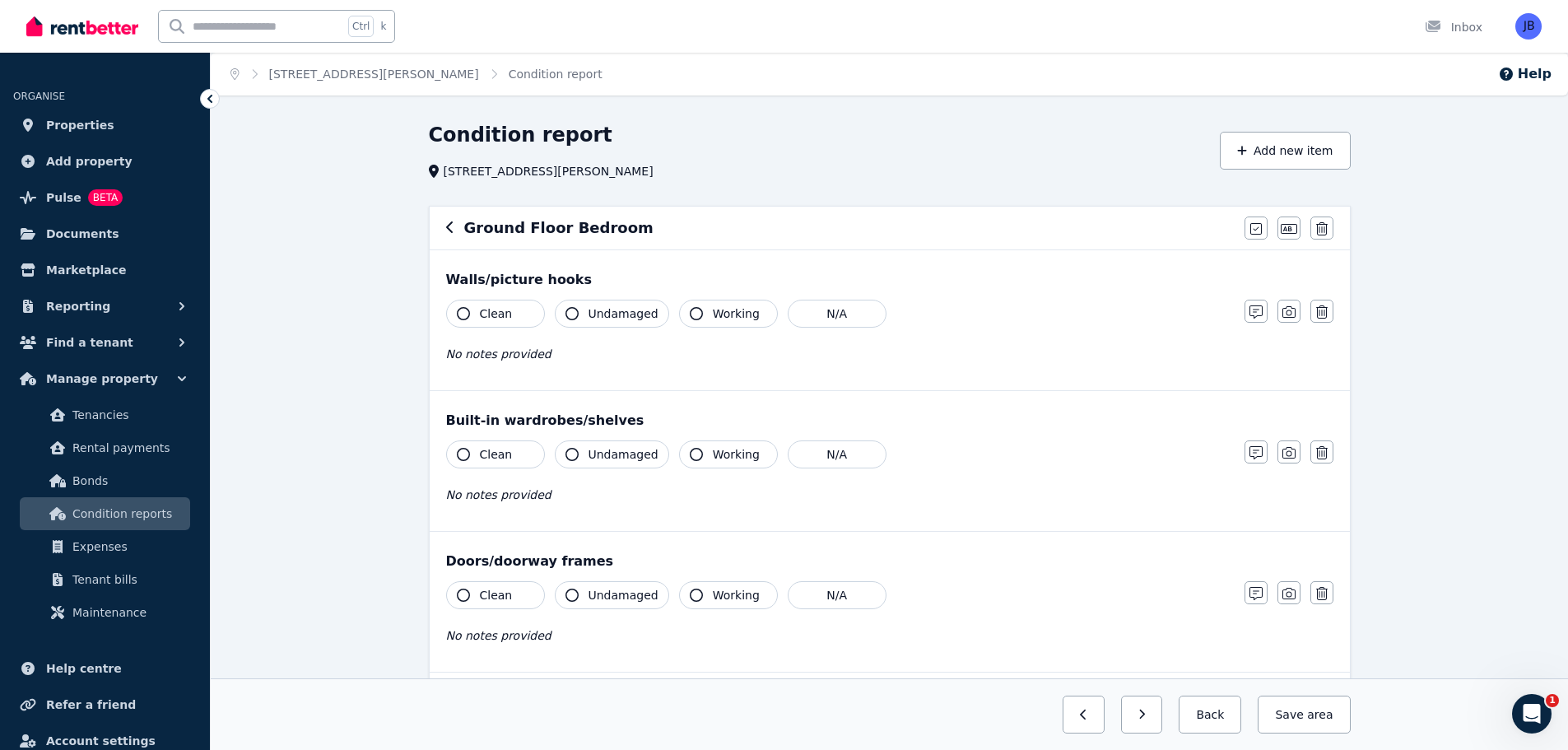
click at [458, 312] on icon "button" at bounding box center [463, 313] width 13 height 13
click at [563, 316] on button "Undamaged" at bounding box center [612, 313] width 114 height 28
click at [690, 312] on icon "button" at bounding box center [696, 313] width 13 height 13
click at [1255, 311] on icon "button" at bounding box center [1256, 312] width 13 height 13
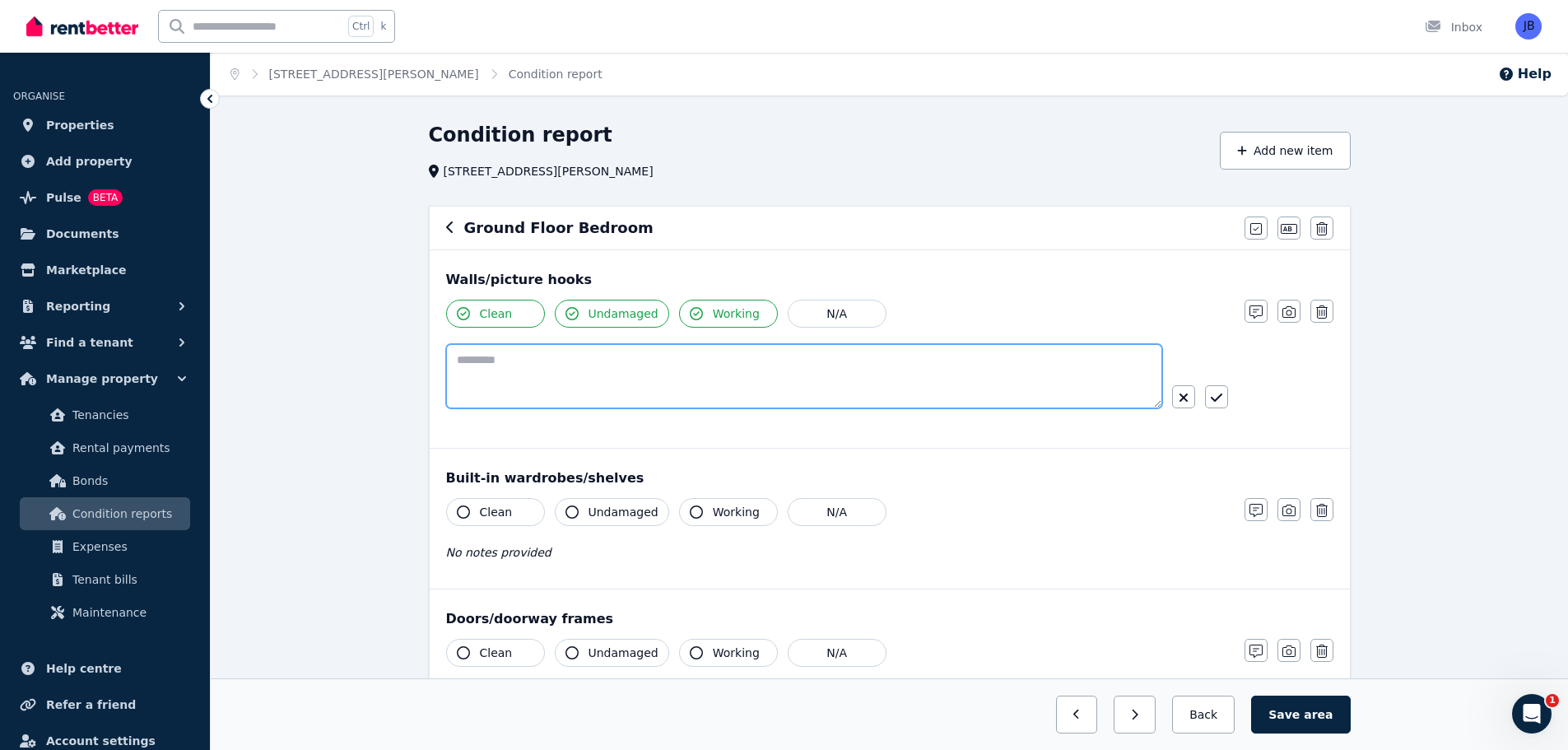
click at [467, 353] on textarea at bounding box center [803, 376] width 716 height 64
type textarea "**********"
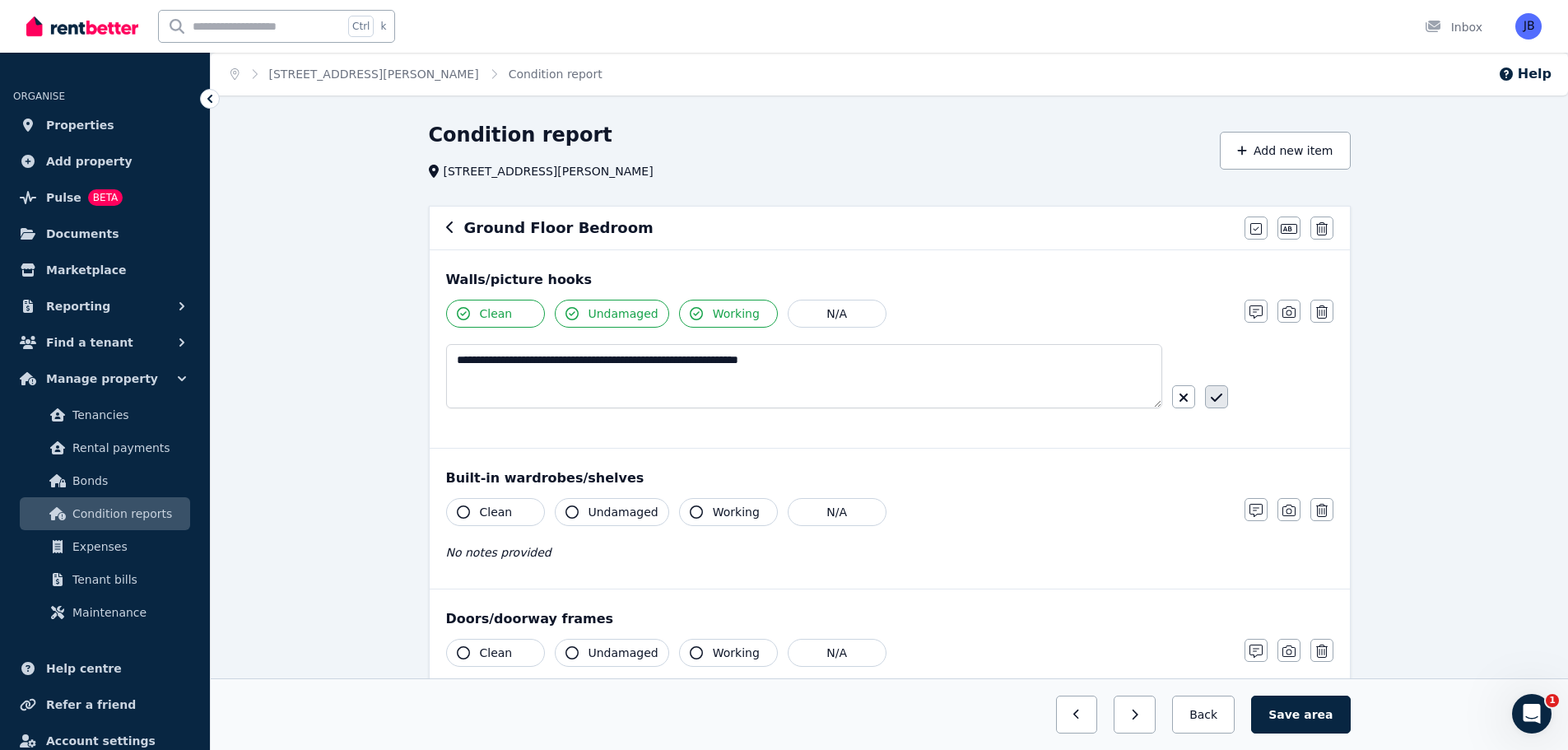
click at [1223, 397] on button "button" at bounding box center [1217, 397] width 23 height 23
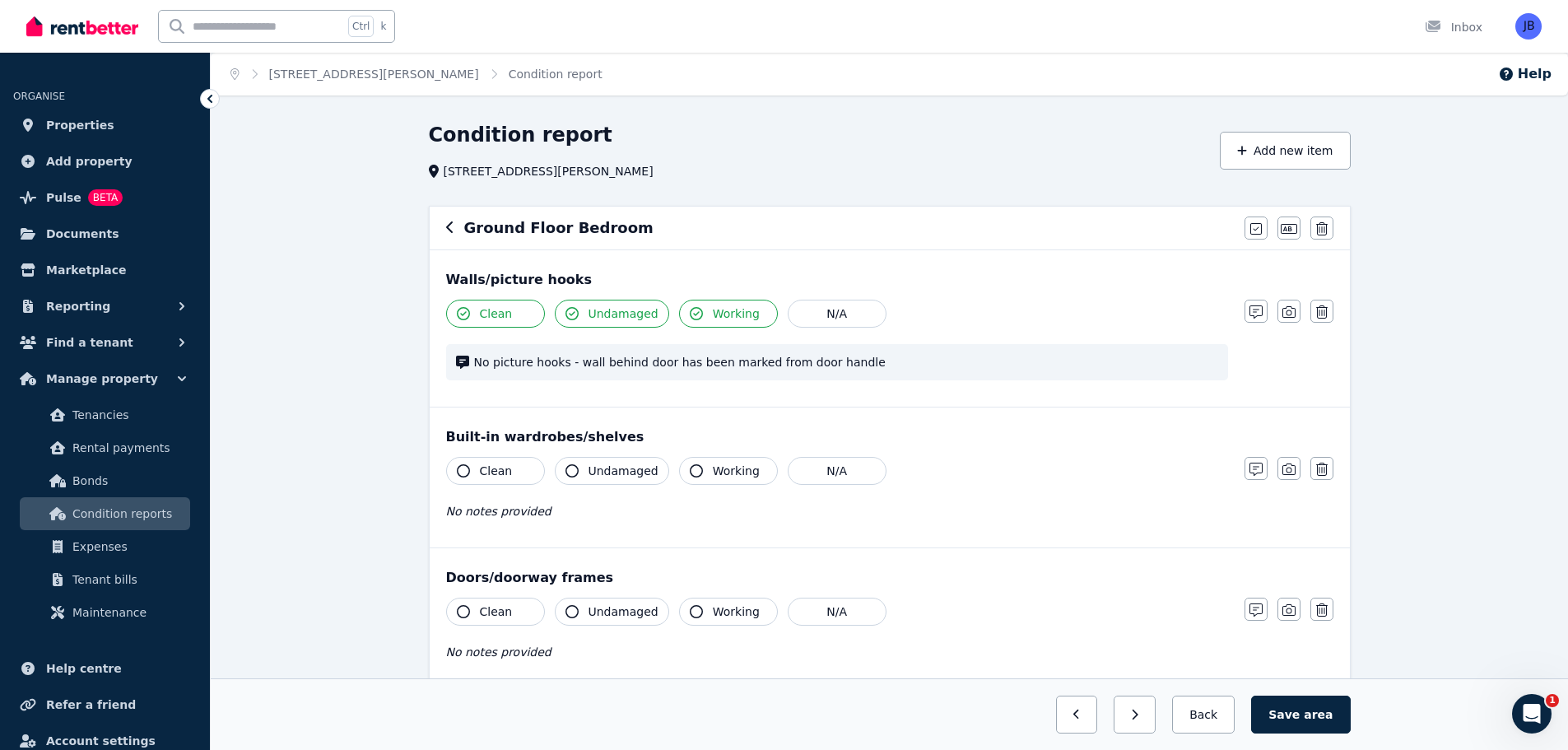
click at [1264, 349] on div "Clean Undamaged Working N/A No picture hooks - wall behind door has been marked…" at bounding box center [889, 348] width 887 height 97
click at [1252, 375] on div "Clean Undamaged Working N/A No picture hooks - wall behind door has been marked…" at bounding box center [889, 348] width 887 height 97
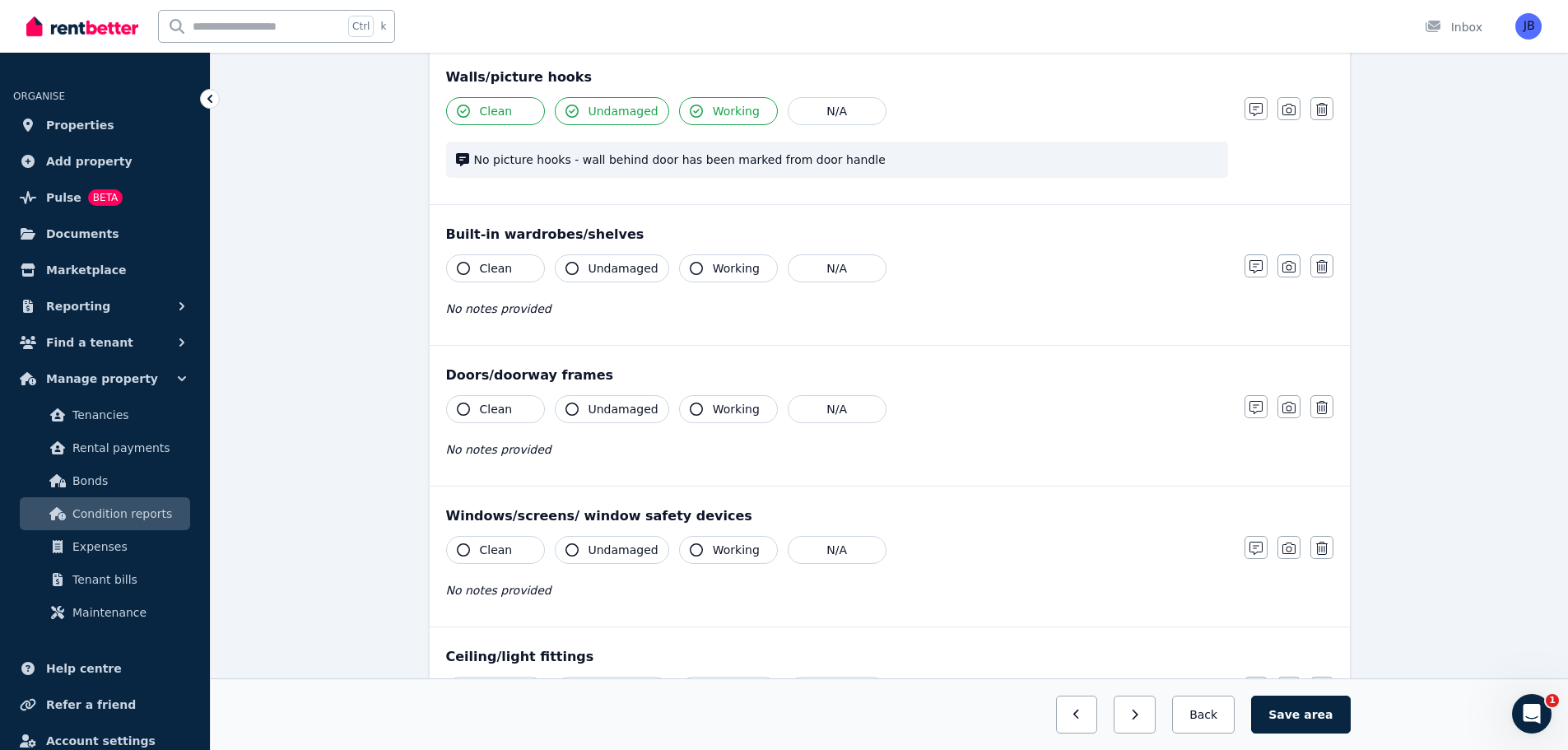
scroll to position [202, 0]
click at [462, 408] on icon "button" at bounding box center [463, 409] width 13 height 13
click at [573, 403] on icon "button" at bounding box center [571, 409] width 13 height 13
click at [690, 408] on icon "button" at bounding box center [696, 409] width 13 height 13
click at [1250, 408] on icon "button" at bounding box center [1256, 408] width 13 height 13
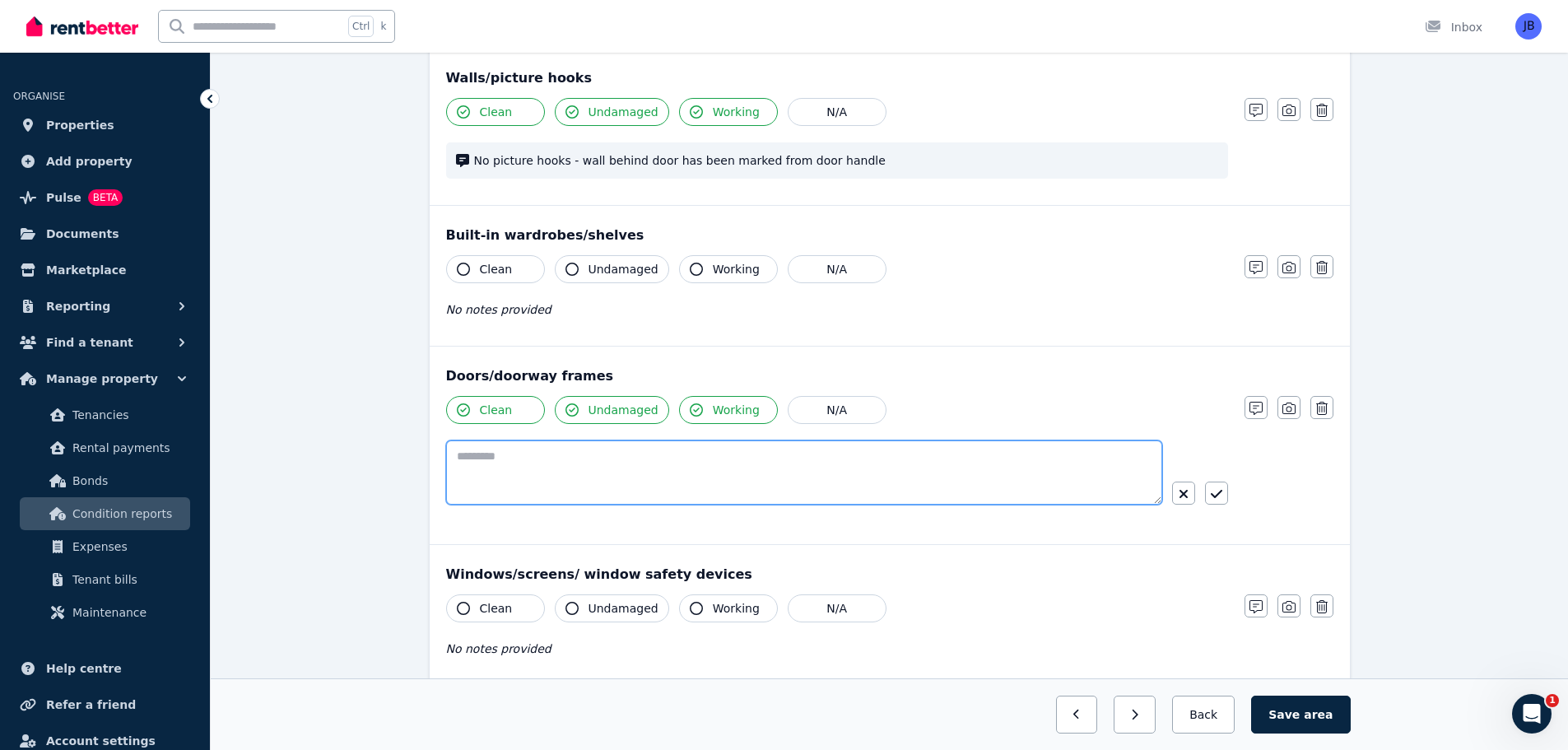
click at [588, 456] on textarea at bounding box center [803, 473] width 716 height 64
type textarea "**********"
click at [1215, 488] on button "button" at bounding box center [1217, 493] width 23 height 23
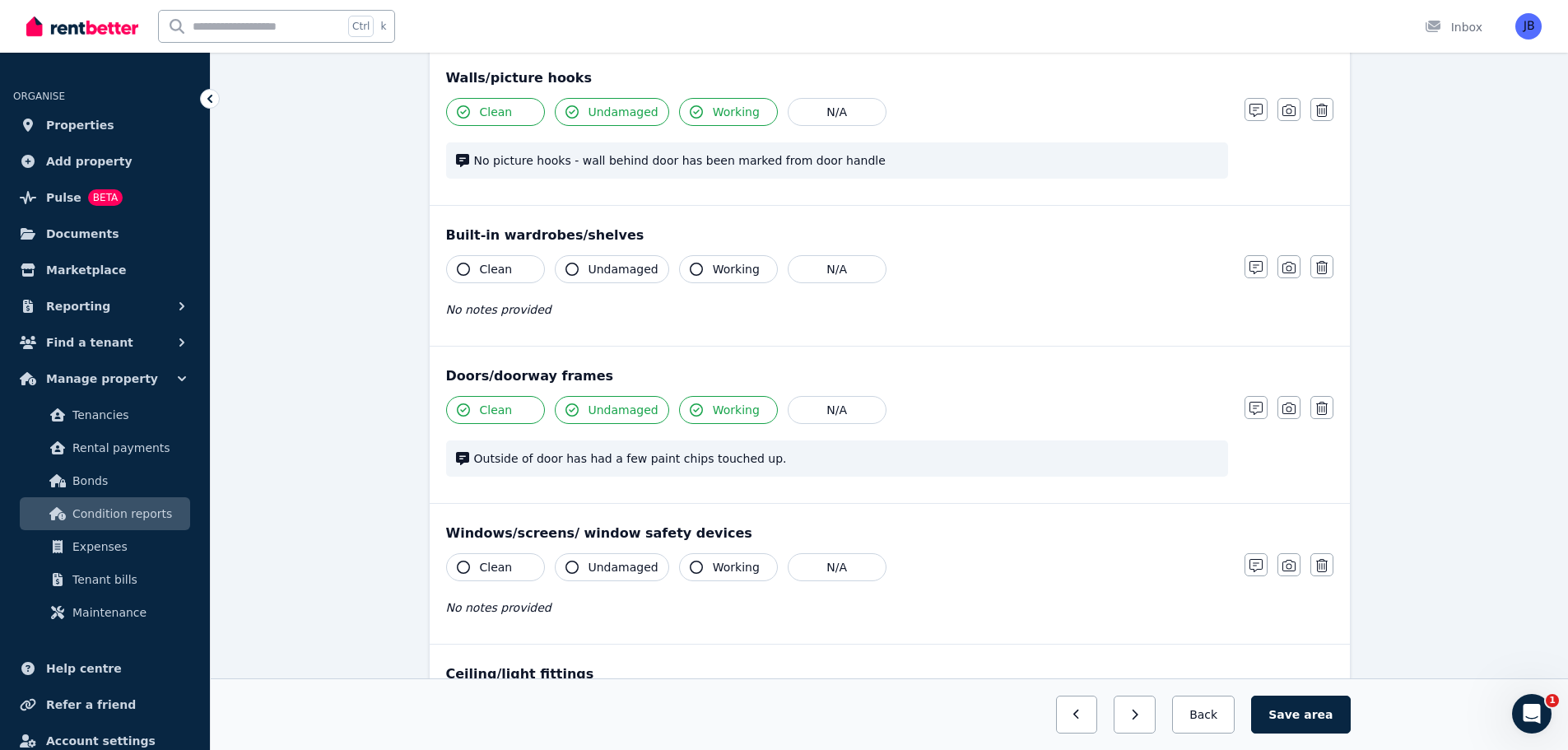
click at [1216, 260] on div "Clean Undamaged Working N/A" at bounding box center [836, 268] width 782 height 28
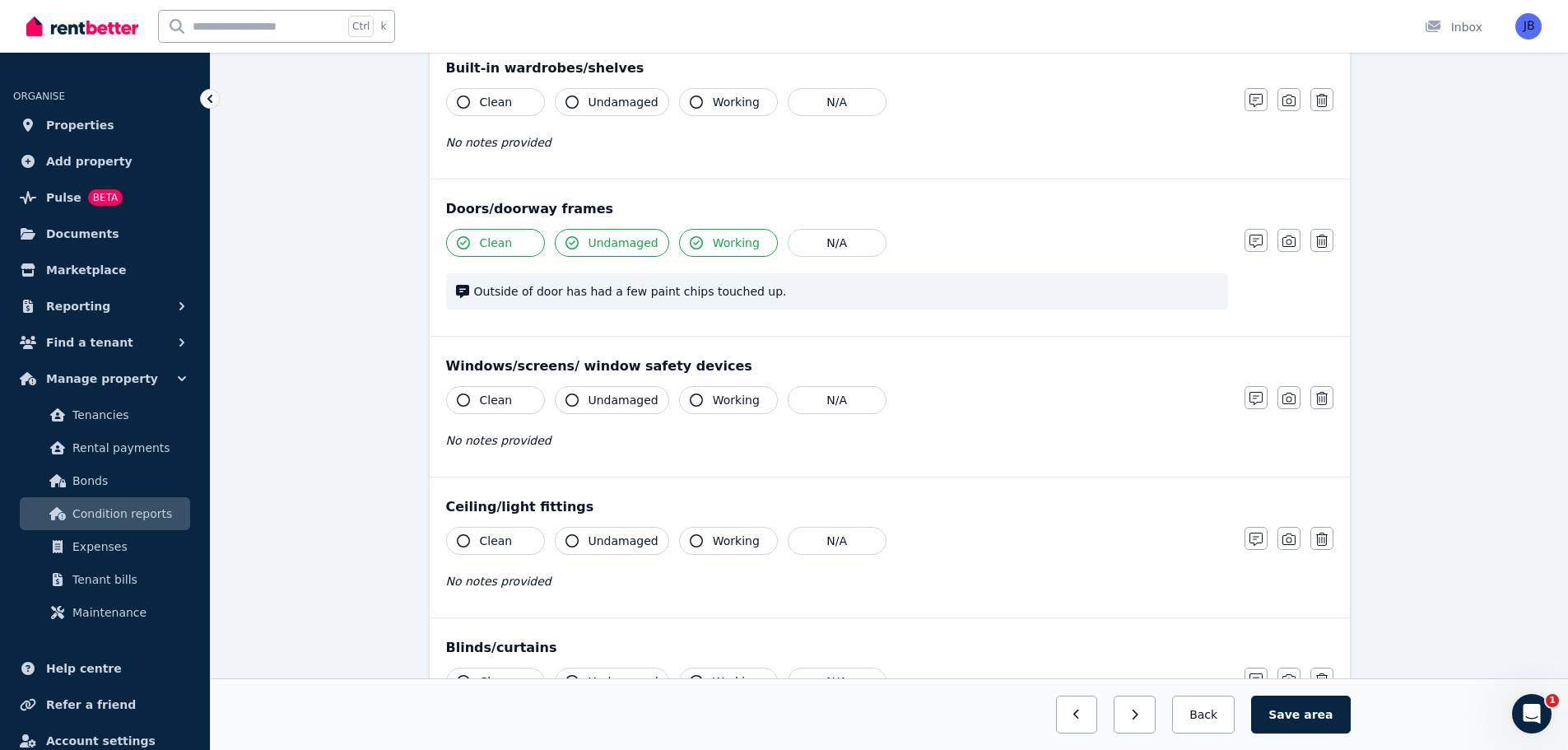
scroll to position [372, 0]
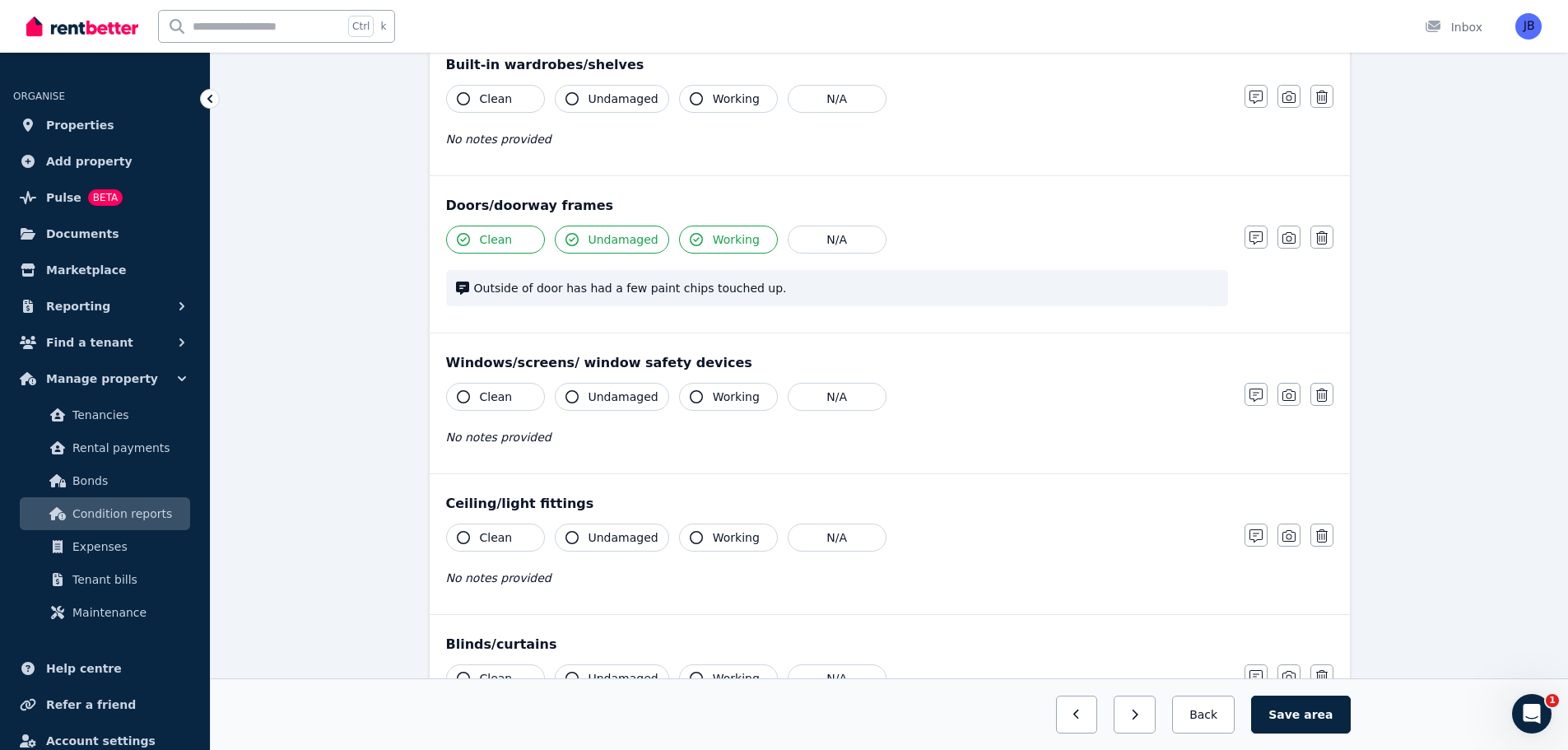
click at [465, 397] on icon "button" at bounding box center [463, 397] width 13 height 13
click at [571, 391] on icon "button" at bounding box center [571, 397] width 13 height 13
click at [690, 394] on icon "button" at bounding box center [696, 397] width 13 height 13
click at [1257, 393] on icon "button" at bounding box center [1256, 395] width 13 height 13
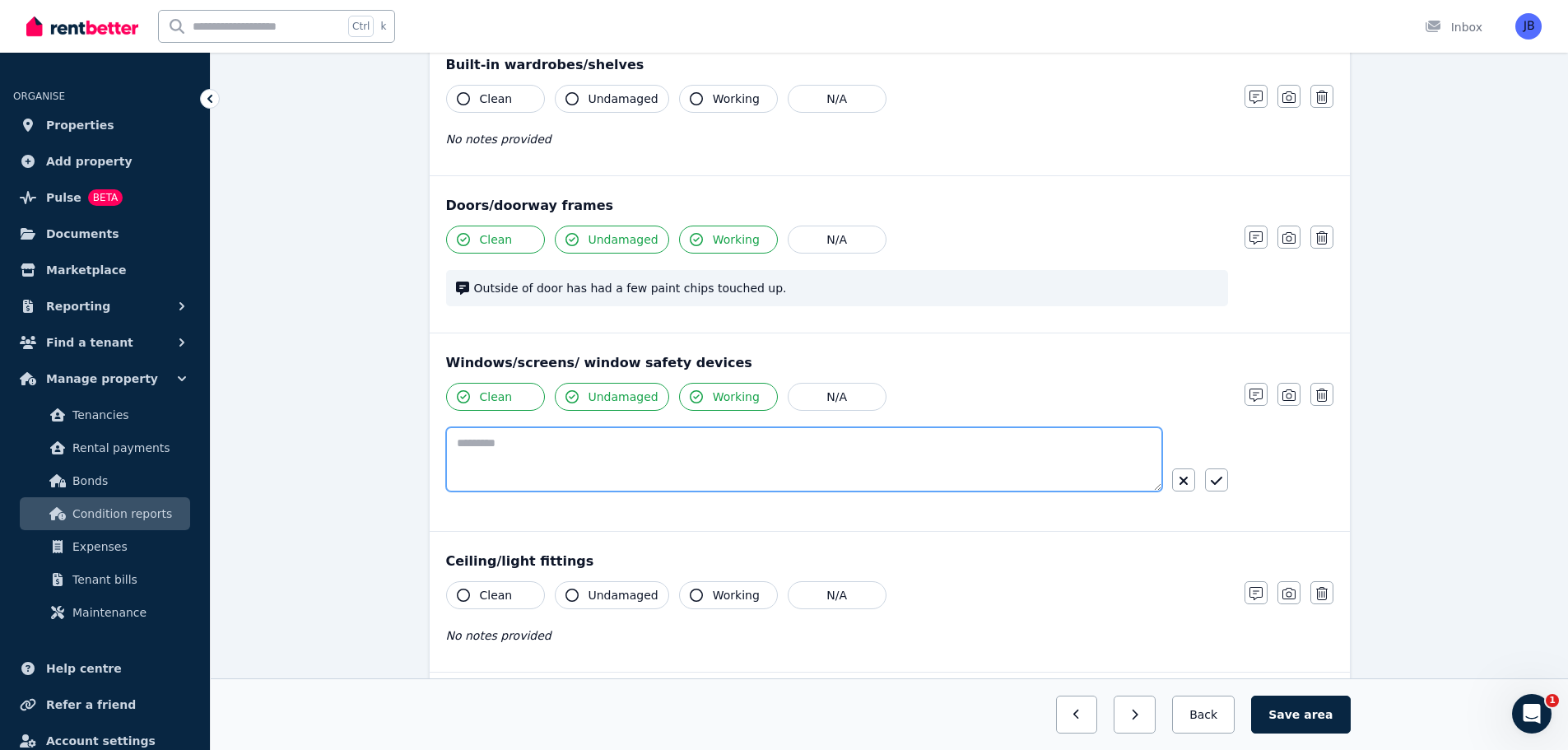
click at [468, 448] on textarea at bounding box center [803, 459] width 716 height 64
type textarea "**********"
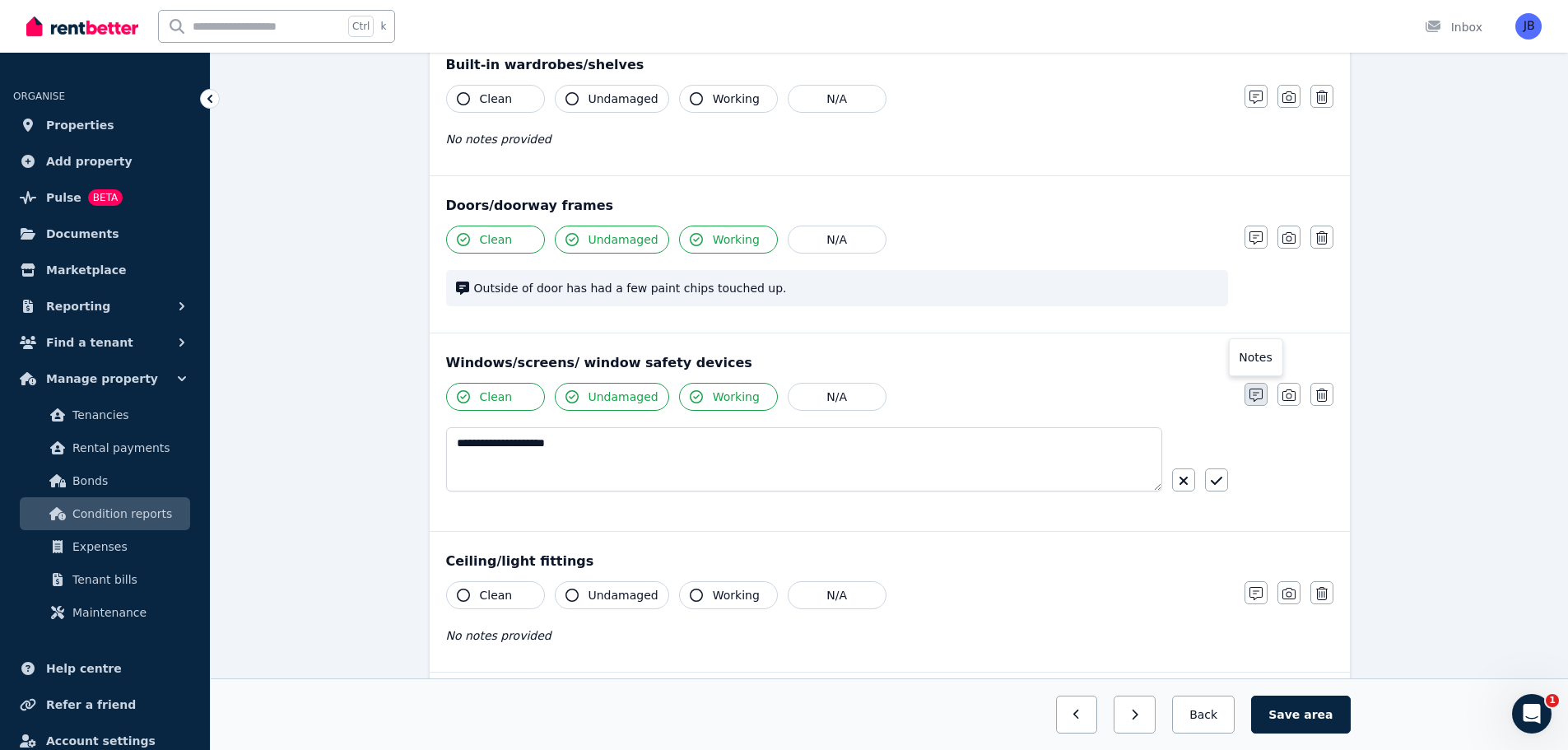
click at [1255, 402] on icon "button" at bounding box center [1256, 395] width 13 height 13
click at [1194, 324] on div "Doors/doorway frames Clean Undamaged Working N/A Outside of door has had a few …" at bounding box center [890, 254] width 920 height 156
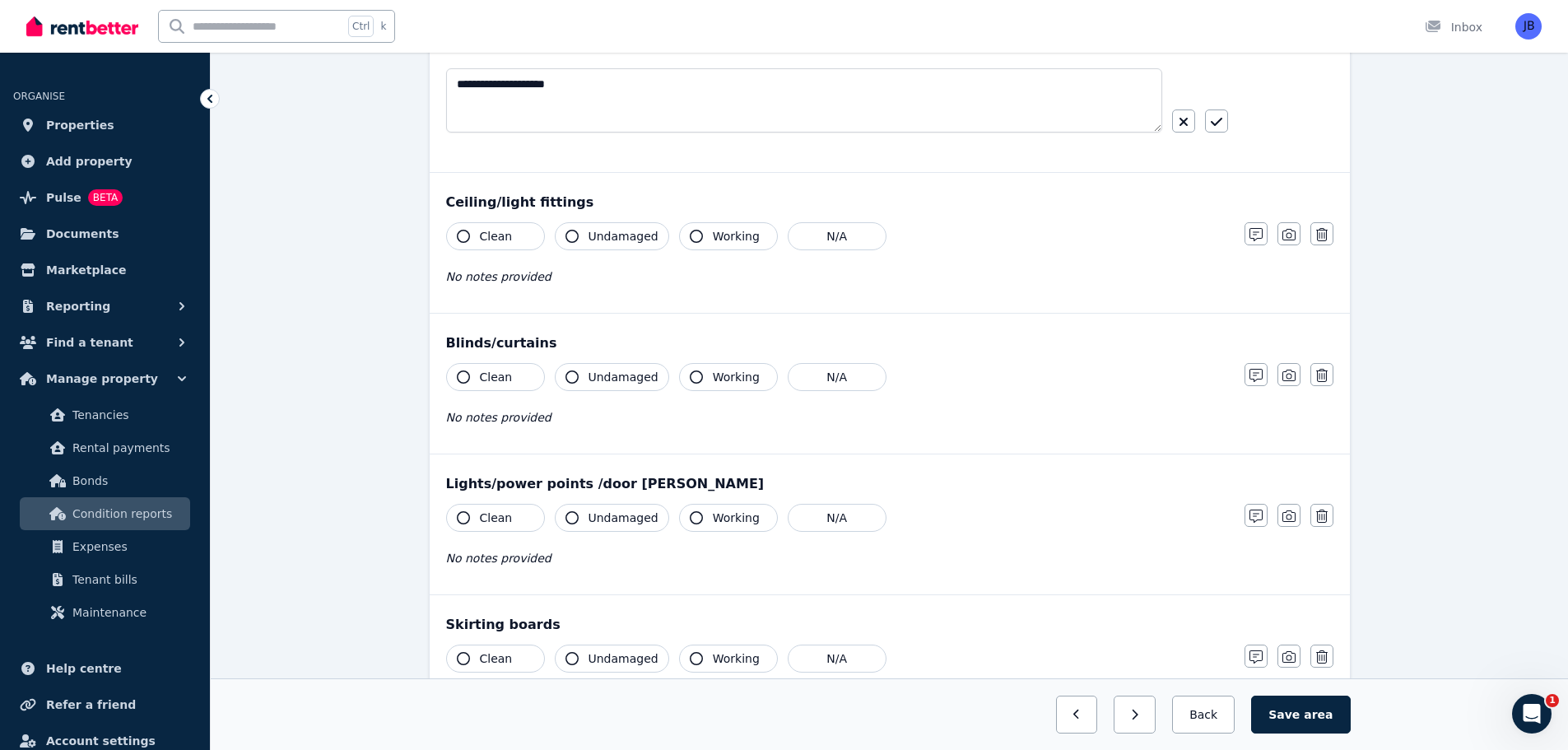
scroll to position [740, 0]
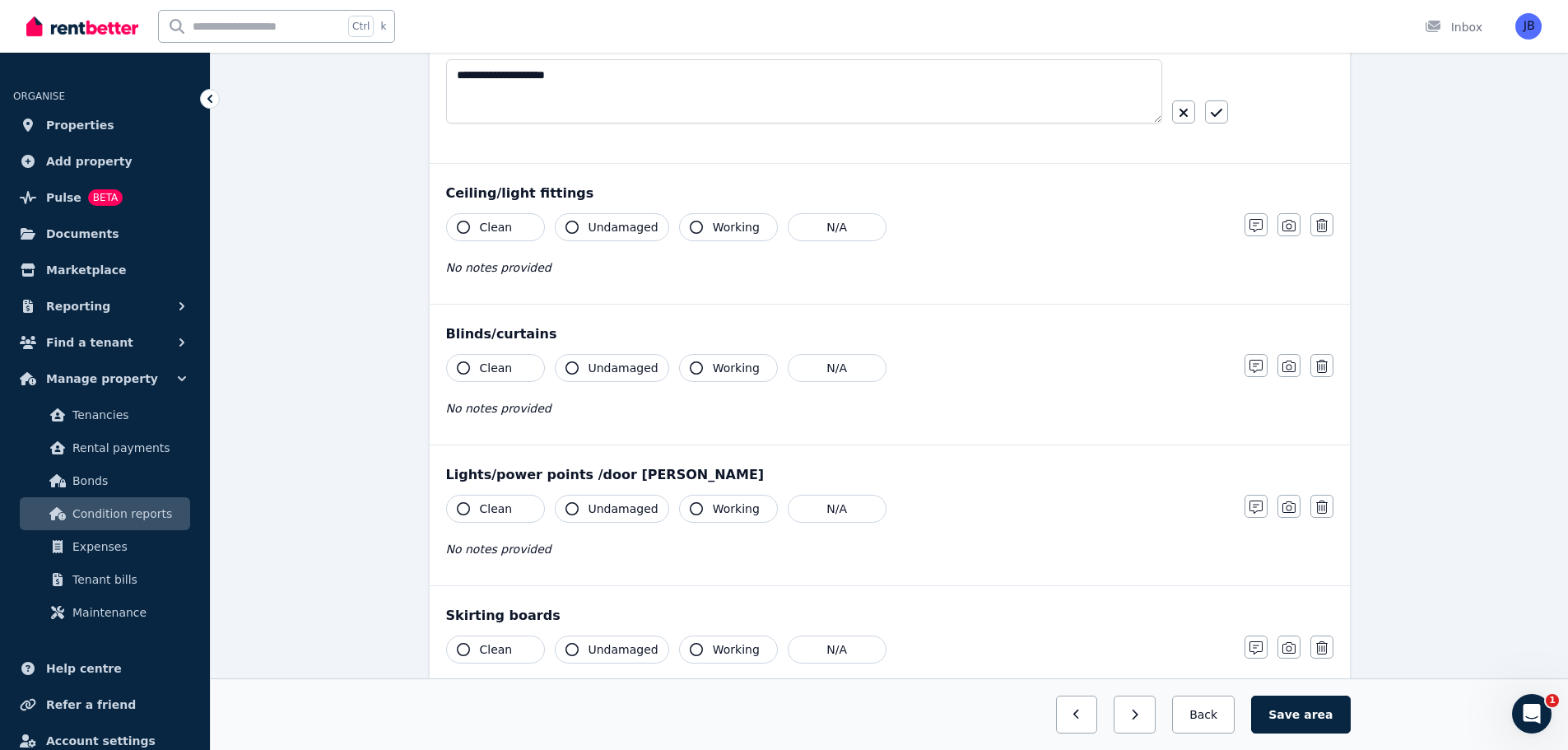
click at [456, 227] on icon "button" at bounding box center [463, 227] width 13 height 13
click at [569, 223] on icon "button" at bounding box center [571, 227] width 13 height 13
click at [690, 227] on icon "button" at bounding box center [696, 227] width 13 height 13
click at [462, 366] on icon "button" at bounding box center [463, 367] width 13 height 13
click at [564, 366] on button "Undamaged" at bounding box center [612, 367] width 114 height 28
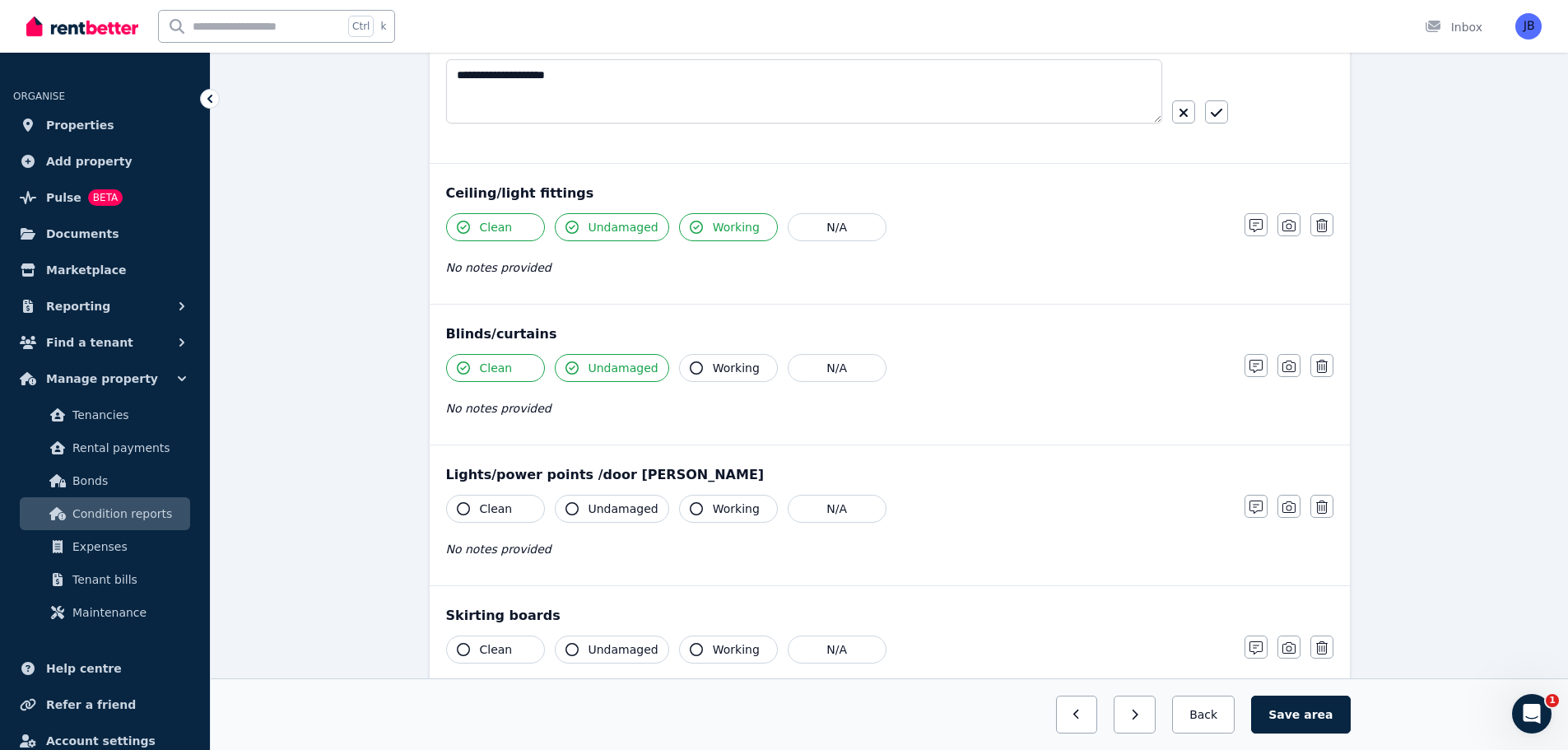
click at [690, 366] on icon "button" at bounding box center [696, 367] width 13 height 13
click at [459, 507] on icon "button" at bounding box center [463, 508] width 13 height 13
click at [573, 510] on icon "button" at bounding box center [571, 508] width 13 height 13
click at [690, 510] on icon "button" at bounding box center [696, 508] width 13 height 13
click at [1165, 338] on div "Blinds/curtains" at bounding box center [889, 334] width 887 height 20
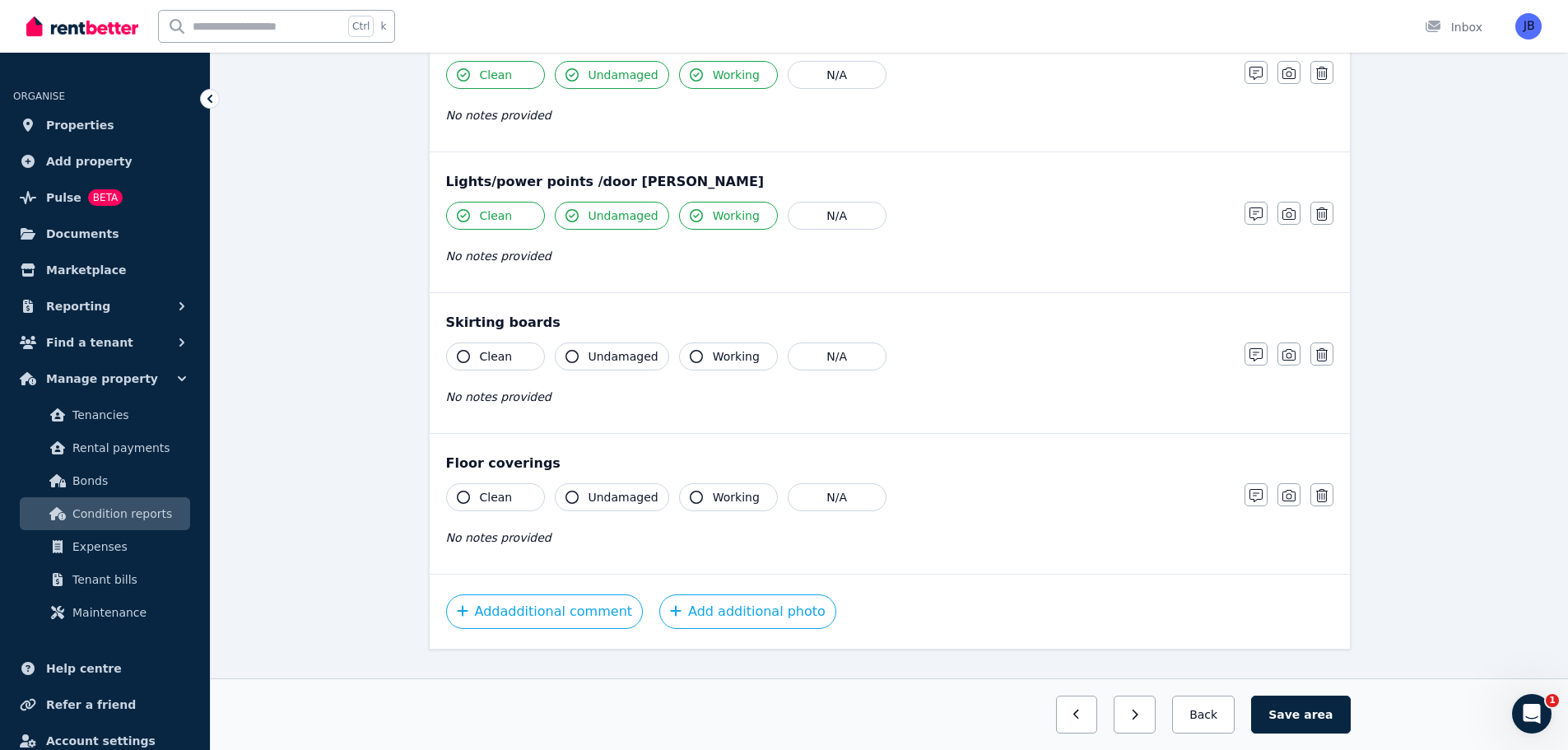
scroll to position [1038, 0]
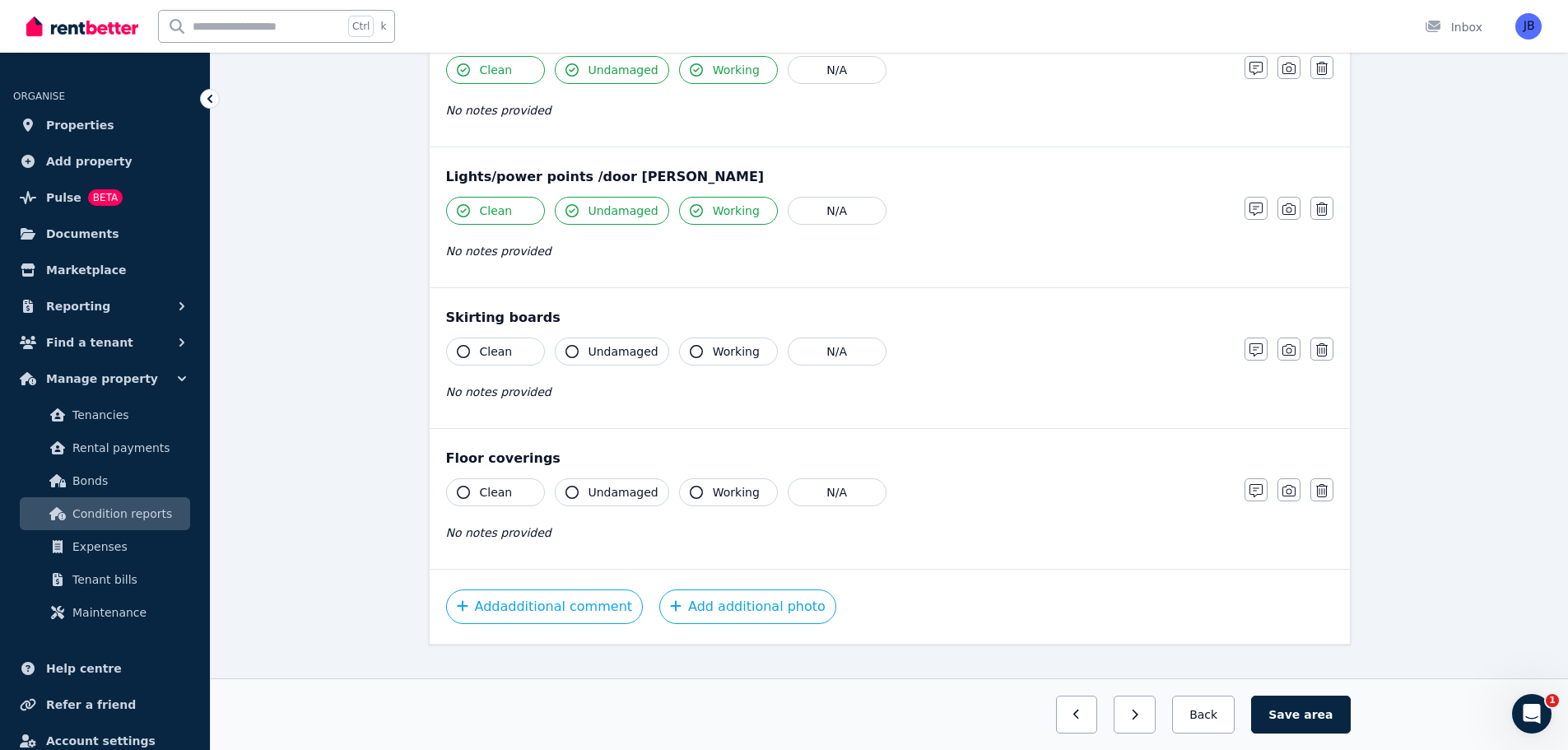
click at [464, 353] on icon "button" at bounding box center [463, 351] width 13 height 13
click at [1250, 344] on icon "button" at bounding box center [1256, 350] width 13 height 13
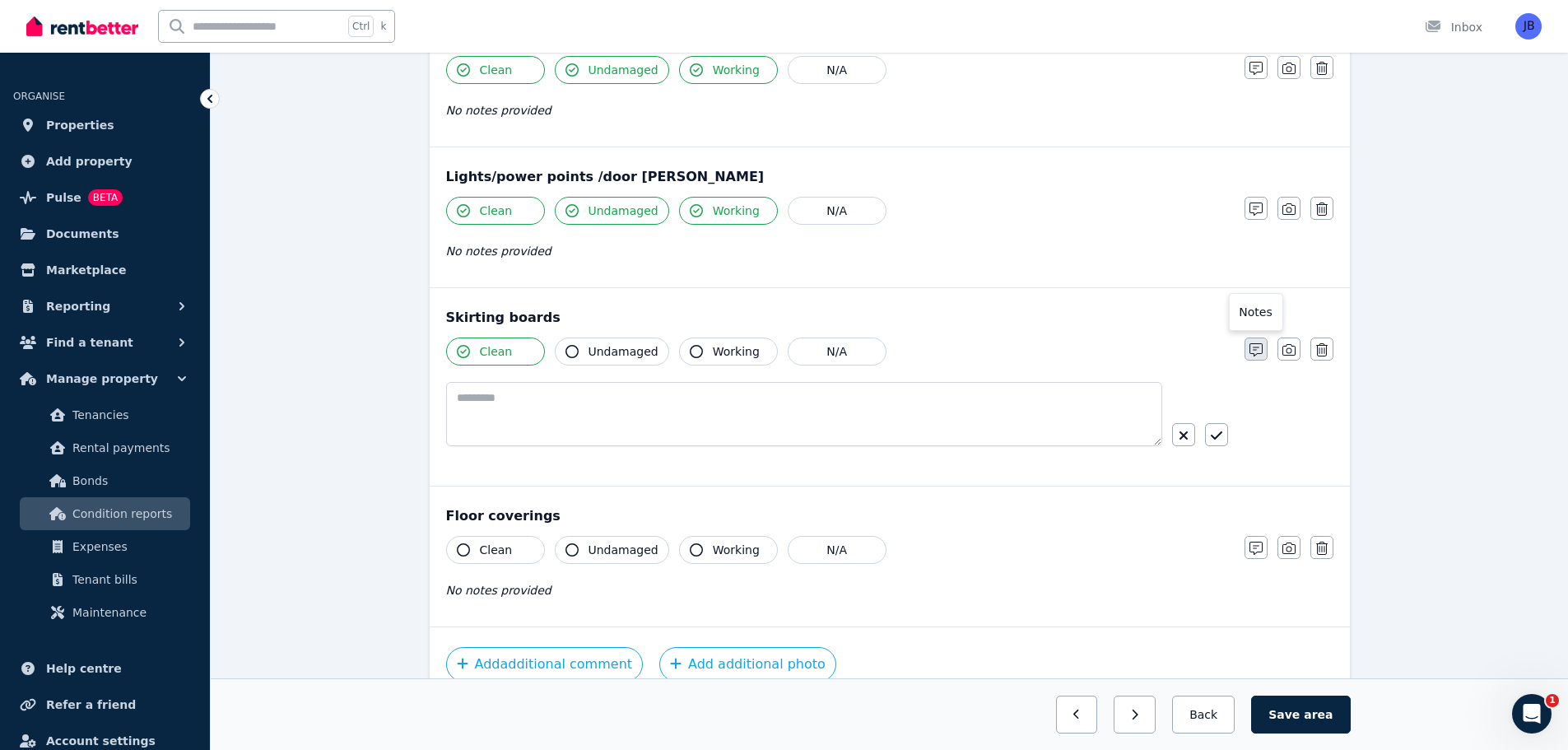
scroll to position [1096, 0]
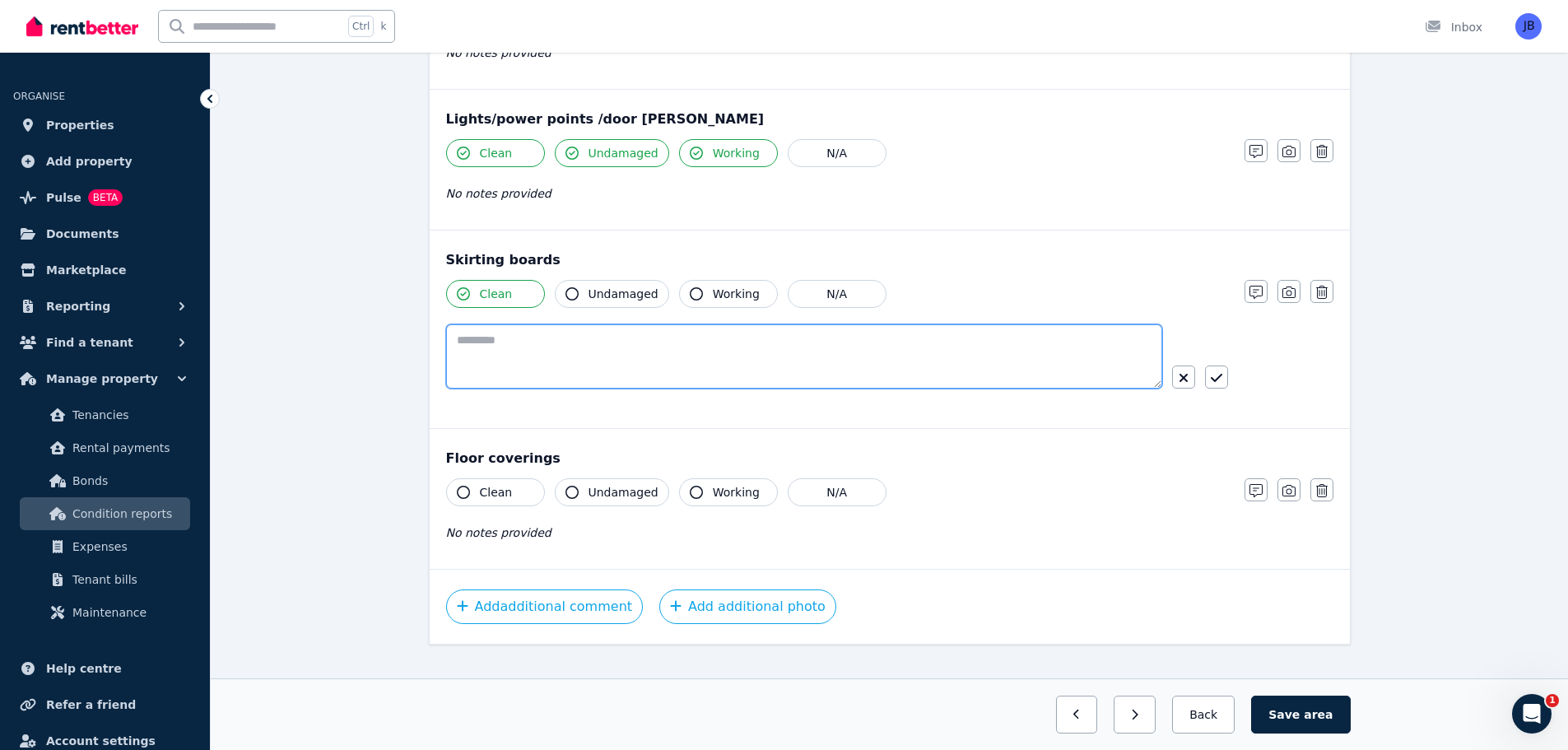
click at [487, 330] on textarea at bounding box center [803, 357] width 716 height 64
type textarea "**********"
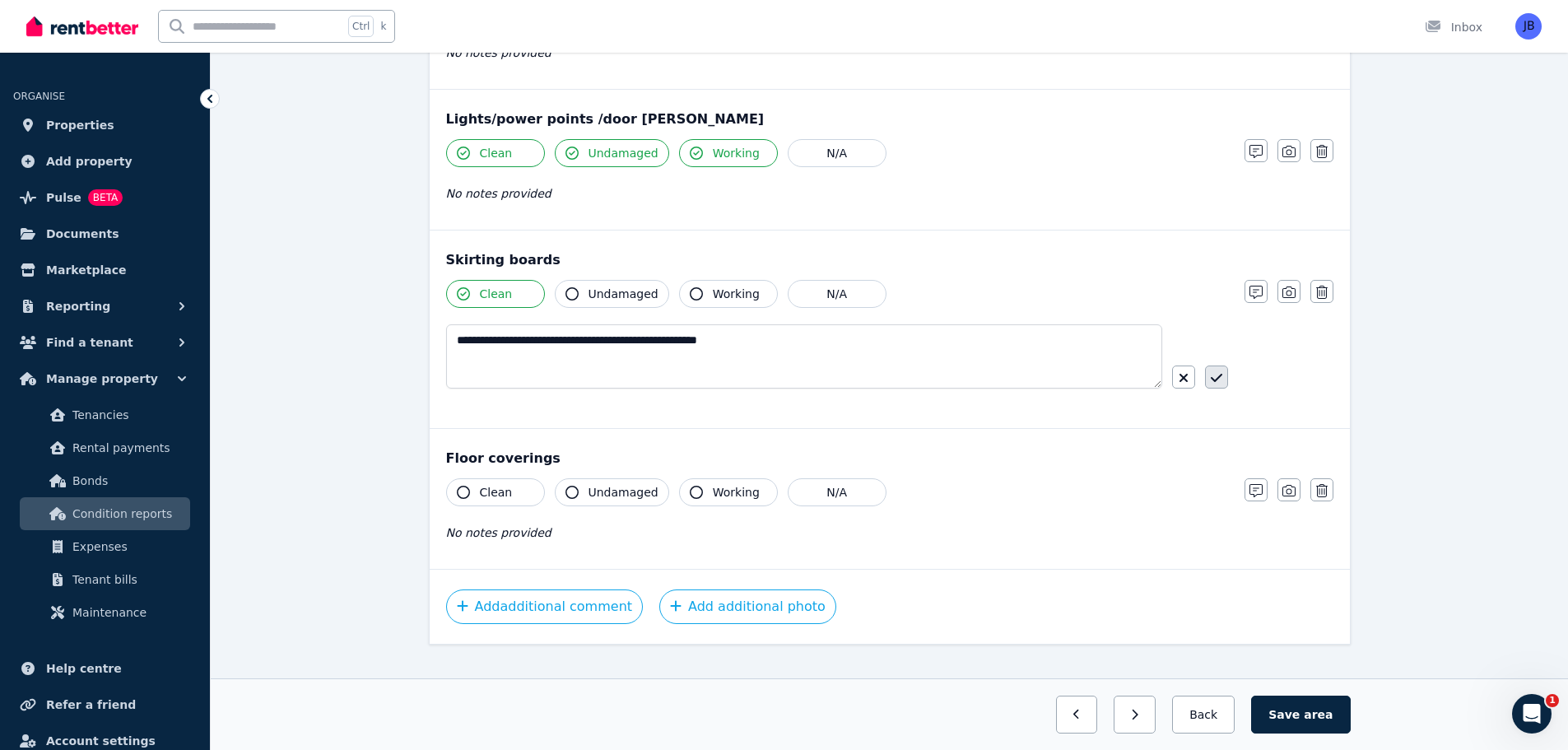
click at [1215, 375] on icon "button" at bounding box center [1216, 377] width 12 height 13
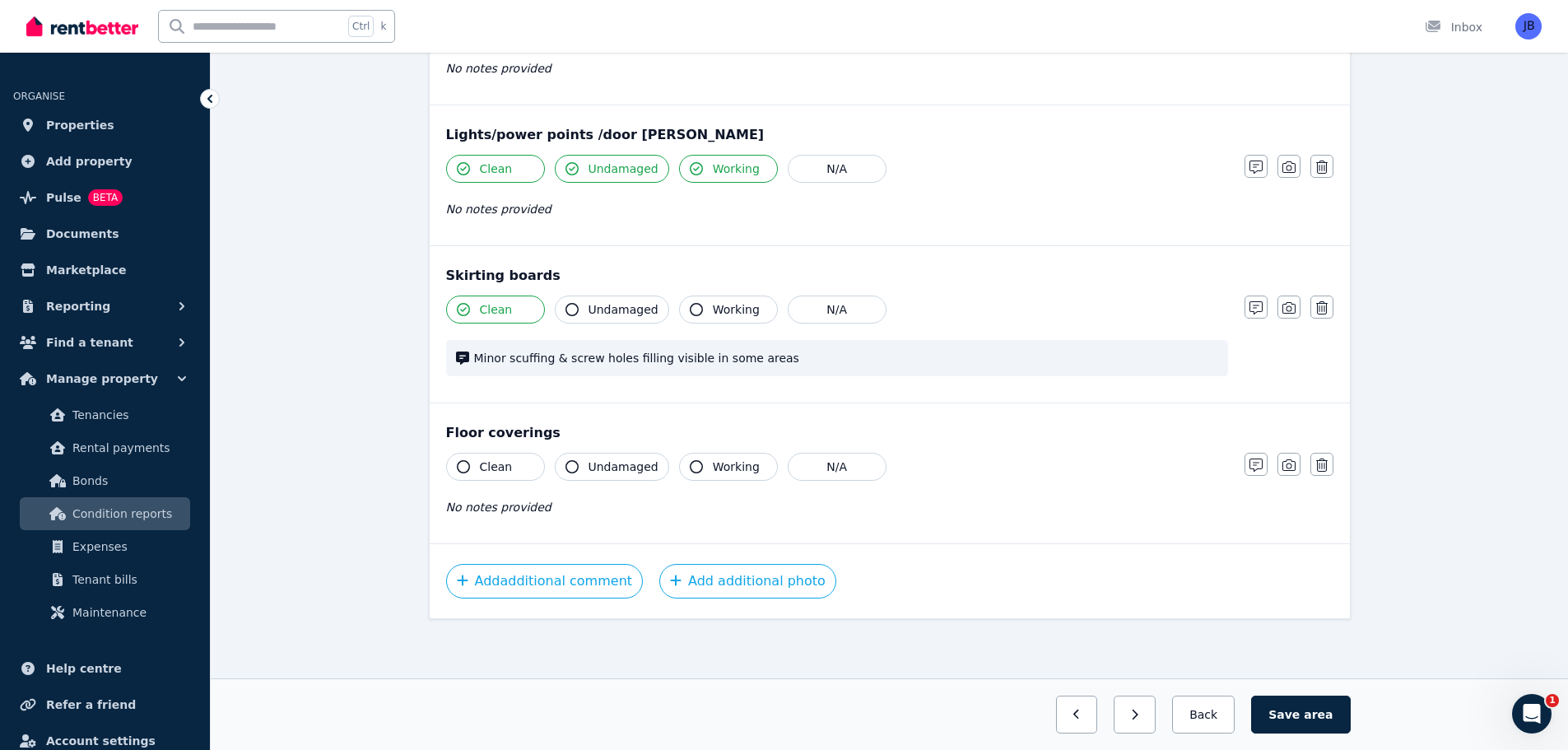
scroll to position [1055, 0]
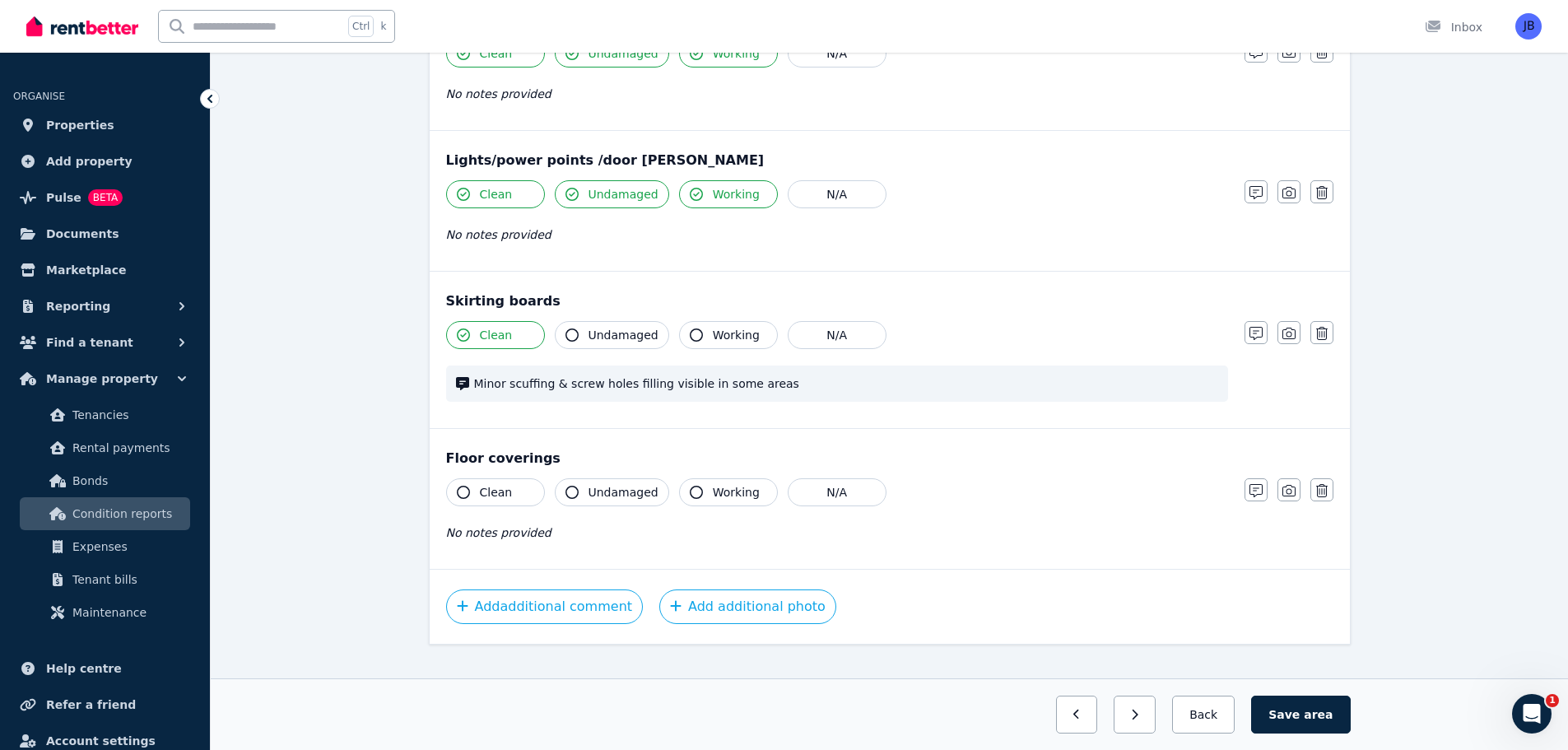
click at [465, 489] on icon "button" at bounding box center [463, 492] width 13 height 13
click at [569, 485] on button "Undamaged" at bounding box center [612, 491] width 114 height 28
click at [1174, 383] on span "Minor scuffing & screw holes filling visible in some areas" at bounding box center [846, 383] width 744 height 16
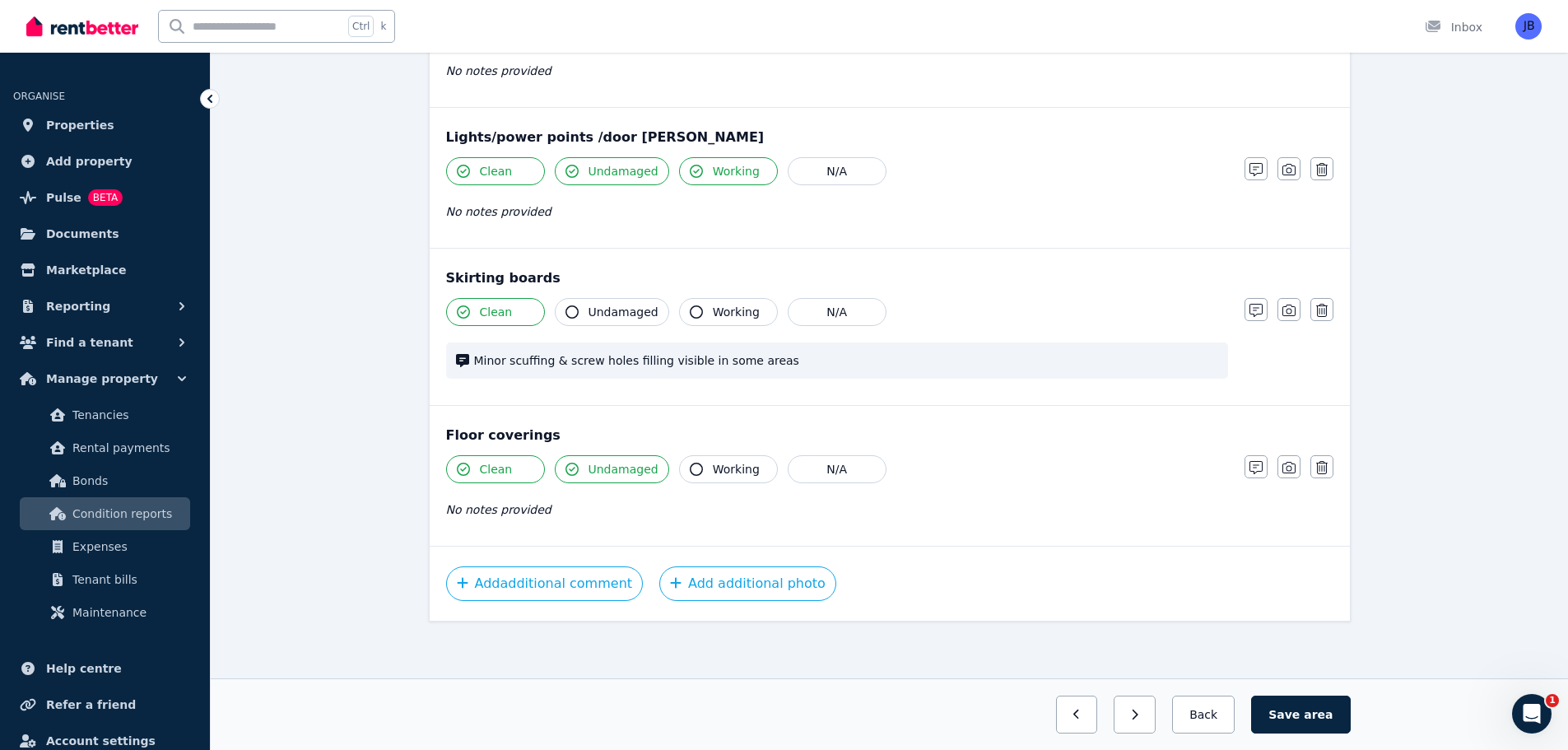
scroll to position [1080, 0]
click at [693, 557] on div "Add additional comment Add additional photo" at bounding box center [890, 581] width 920 height 75
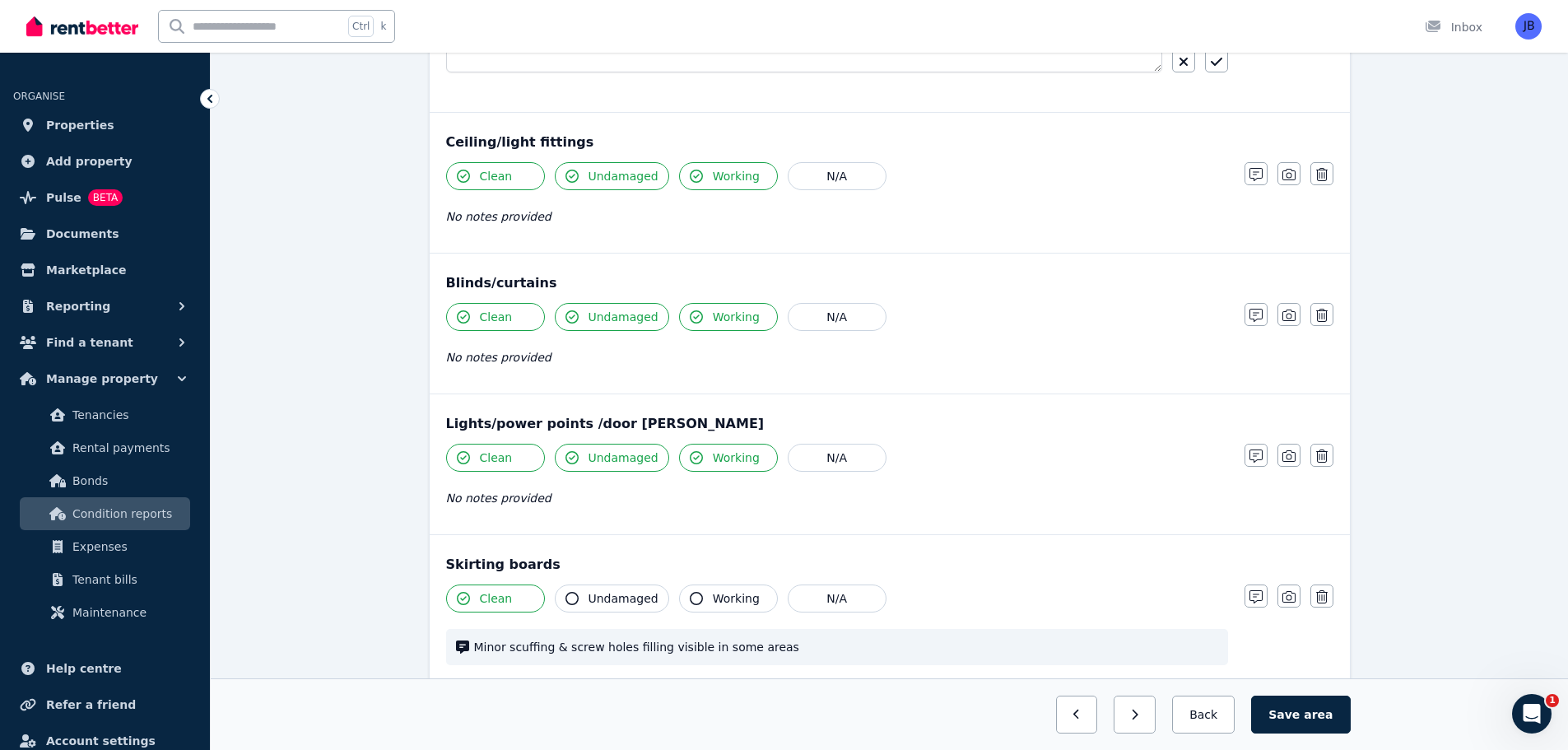
scroll to position [789, 0]
drag, startPoint x: 1252, startPoint y: 312, endPoint x: 519, endPoint y: 356, distance: 734.3
click at [519, 356] on div "Clean Undamaged Working N/A No notes provided Notes Photo Delete" at bounding box center [889, 345] width 887 height 80
click at [460, 366] on span "No notes provided" at bounding box center [498, 359] width 105 height 13
click at [456, 357] on span "No notes provided" at bounding box center [498, 359] width 105 height 13
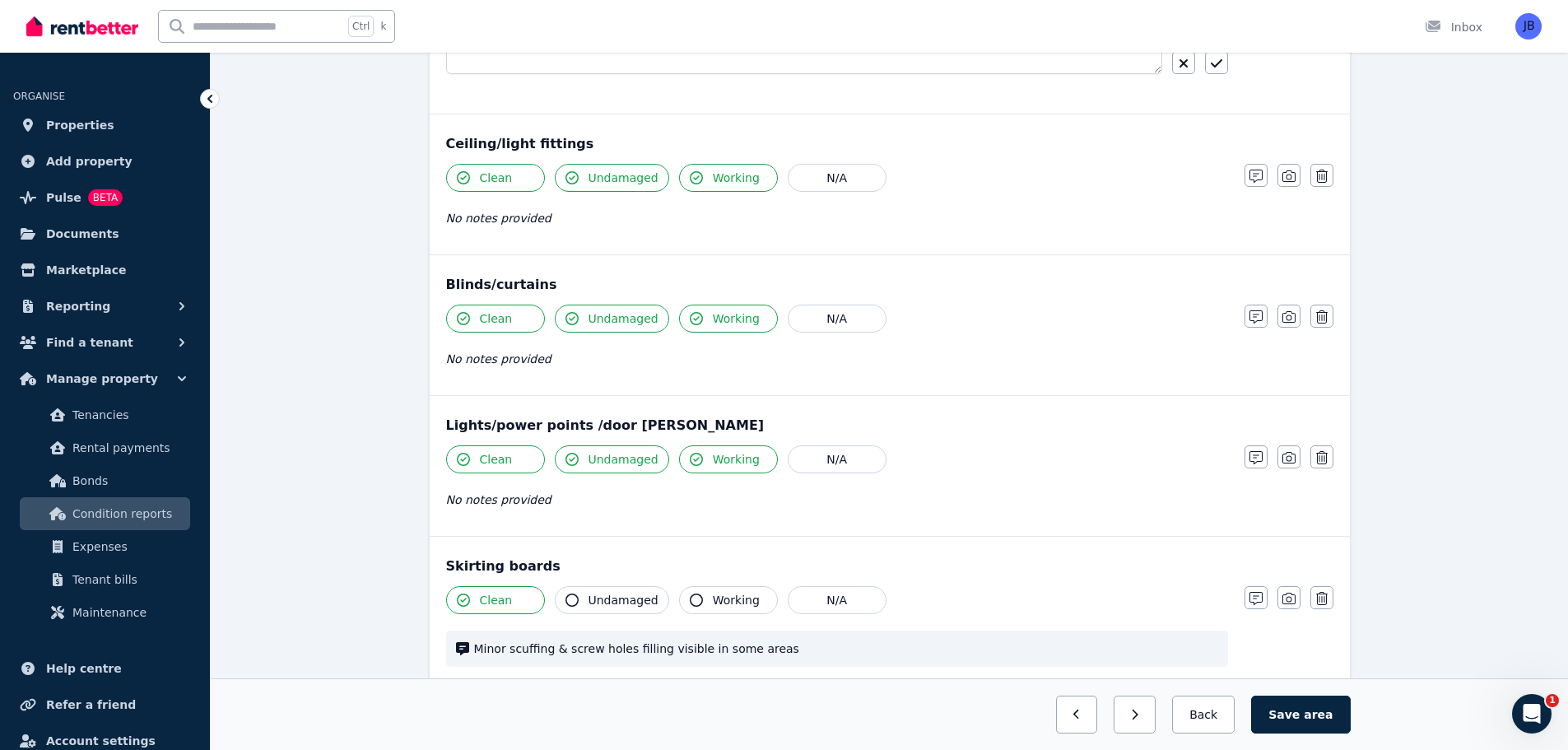
drag, startPoint x: 1256, startPoint y: 310, endPoint x: 573, endPoint y: 290, distance: 683.3
click at [573, 290] on div "Blinds/curtains Clean Undamaged Working N/A No notes provided Notes Photo Delete" at bounding box center [890, 325] width 920 height 140
click at [1252, 313] on icon "button" at bounding box center [1256, 317] width 13 height 13
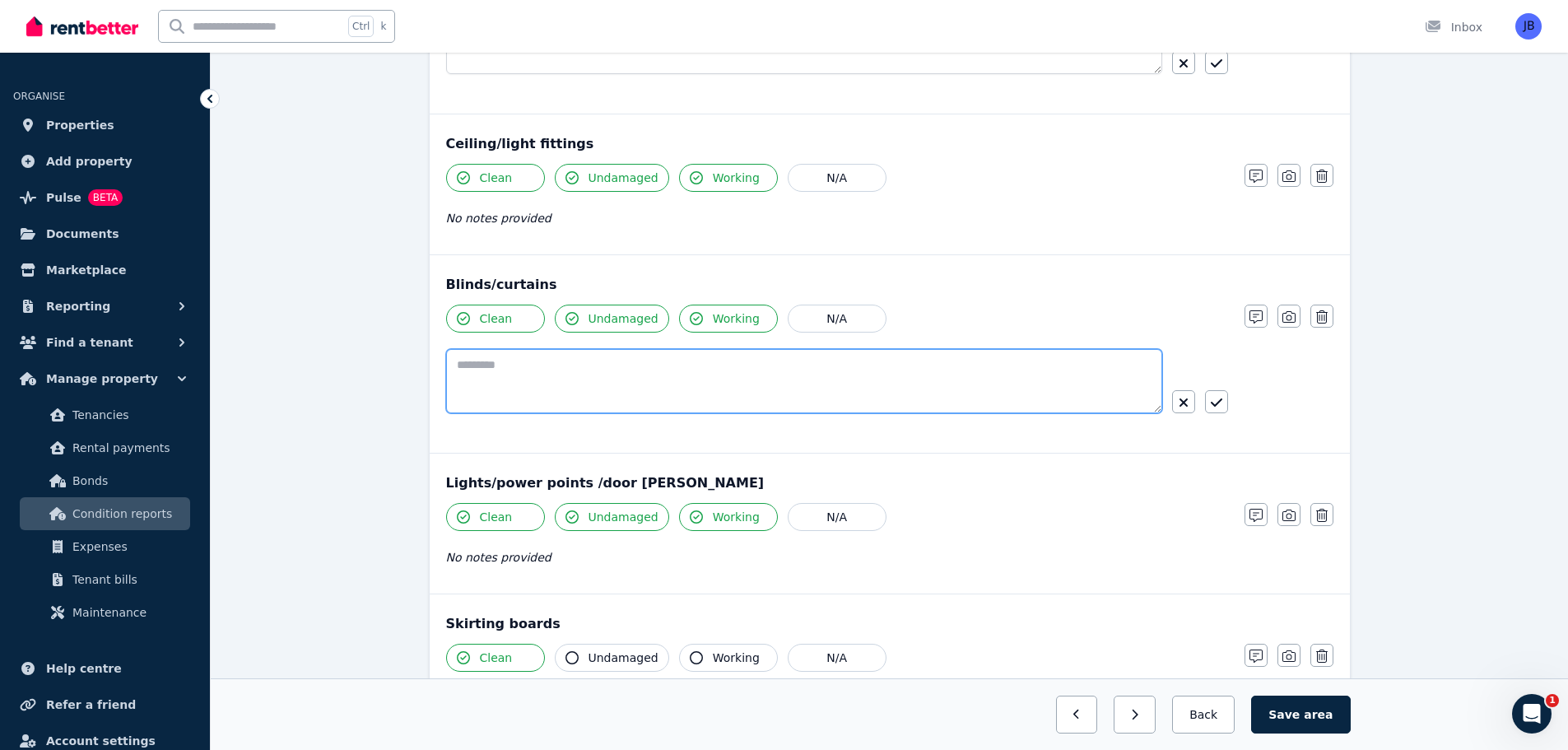
click at [623, 359] on textarea at bounding box center [803, 381] width 716 height 64
type textarea "**********"
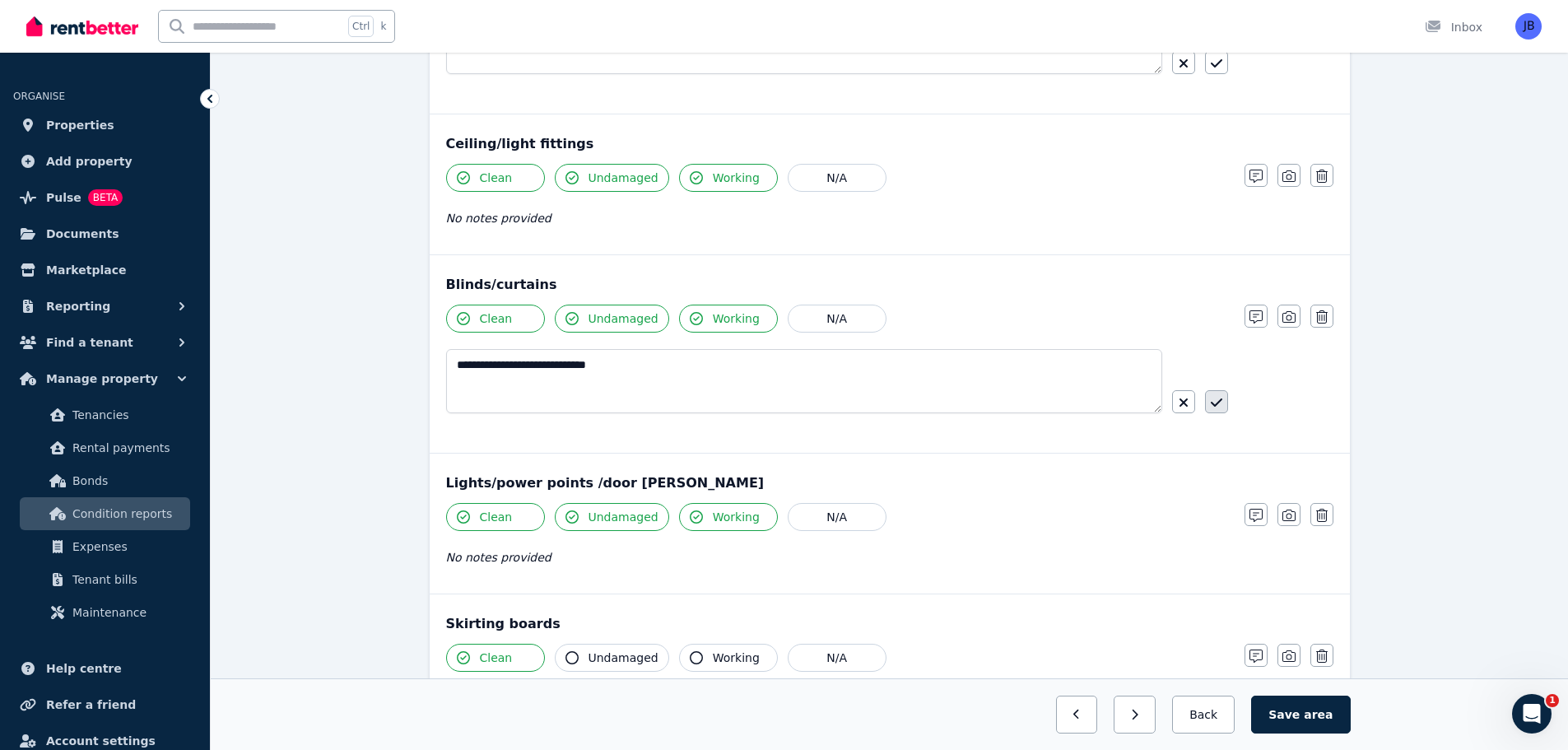
click at [1213, 401] on icon "button" at bounding box center [1216, 402] width 12 height 13
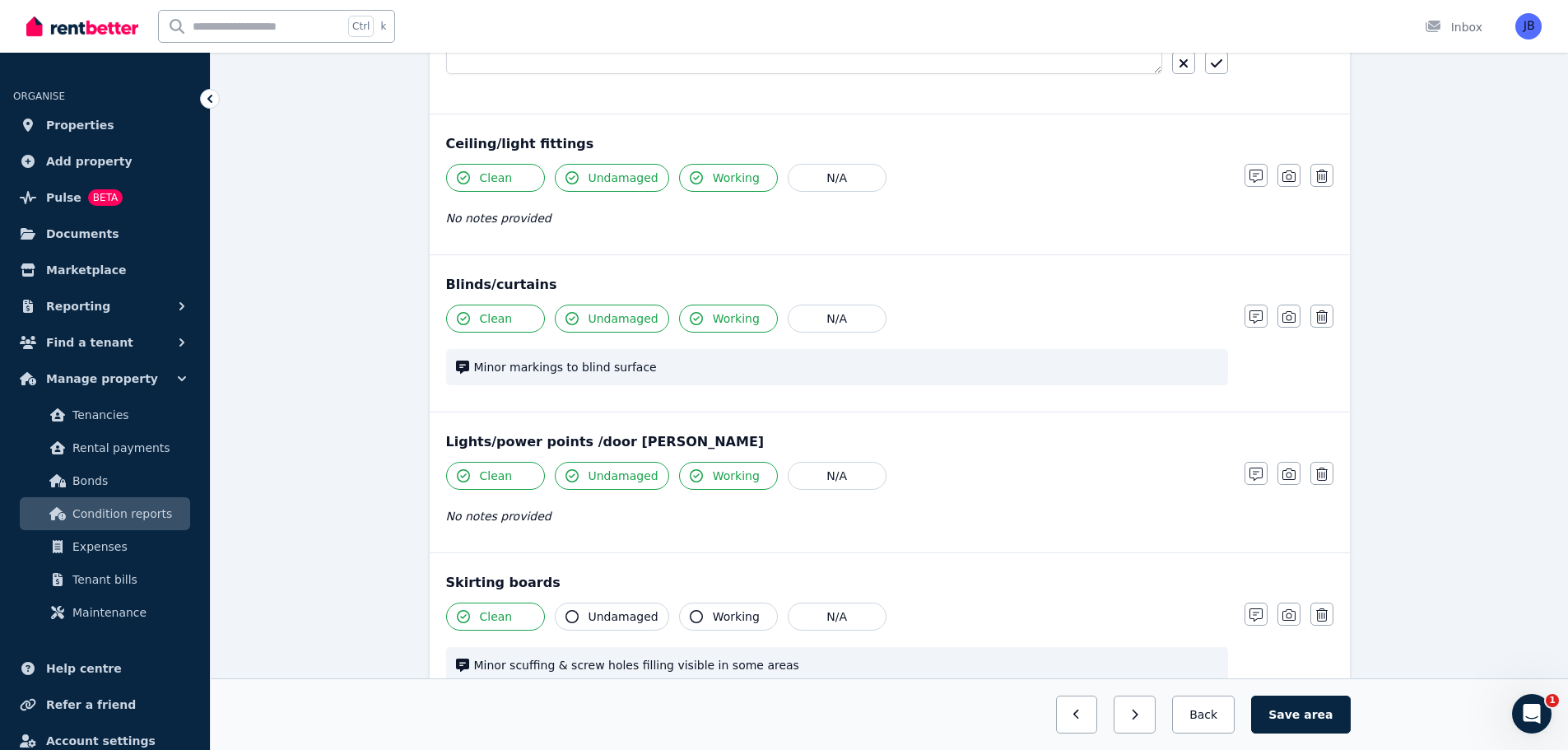
click at [1420, 274] on div "**********" at bounding box center [889, 194] width 1357 height 1725
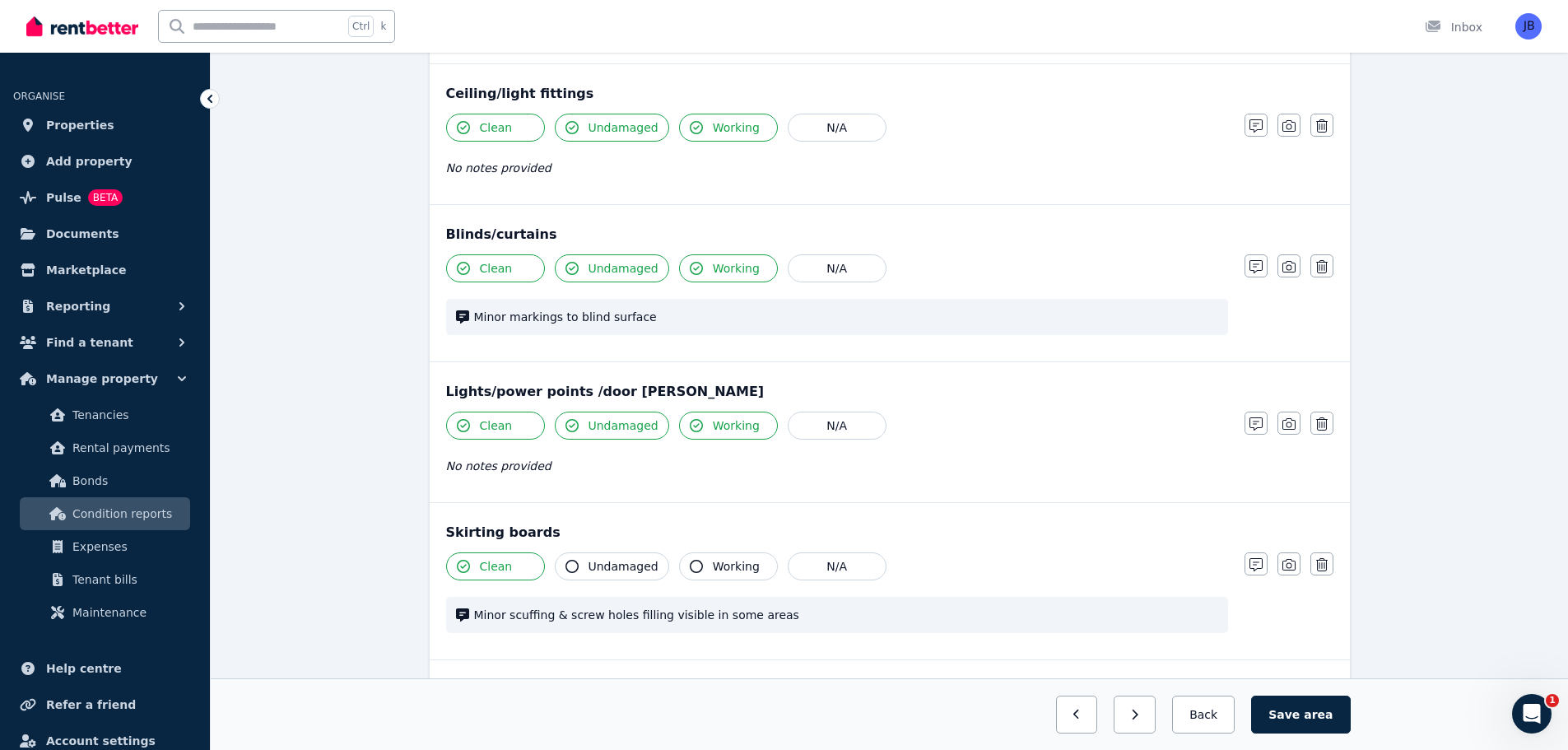
scroll to position [843, 0]
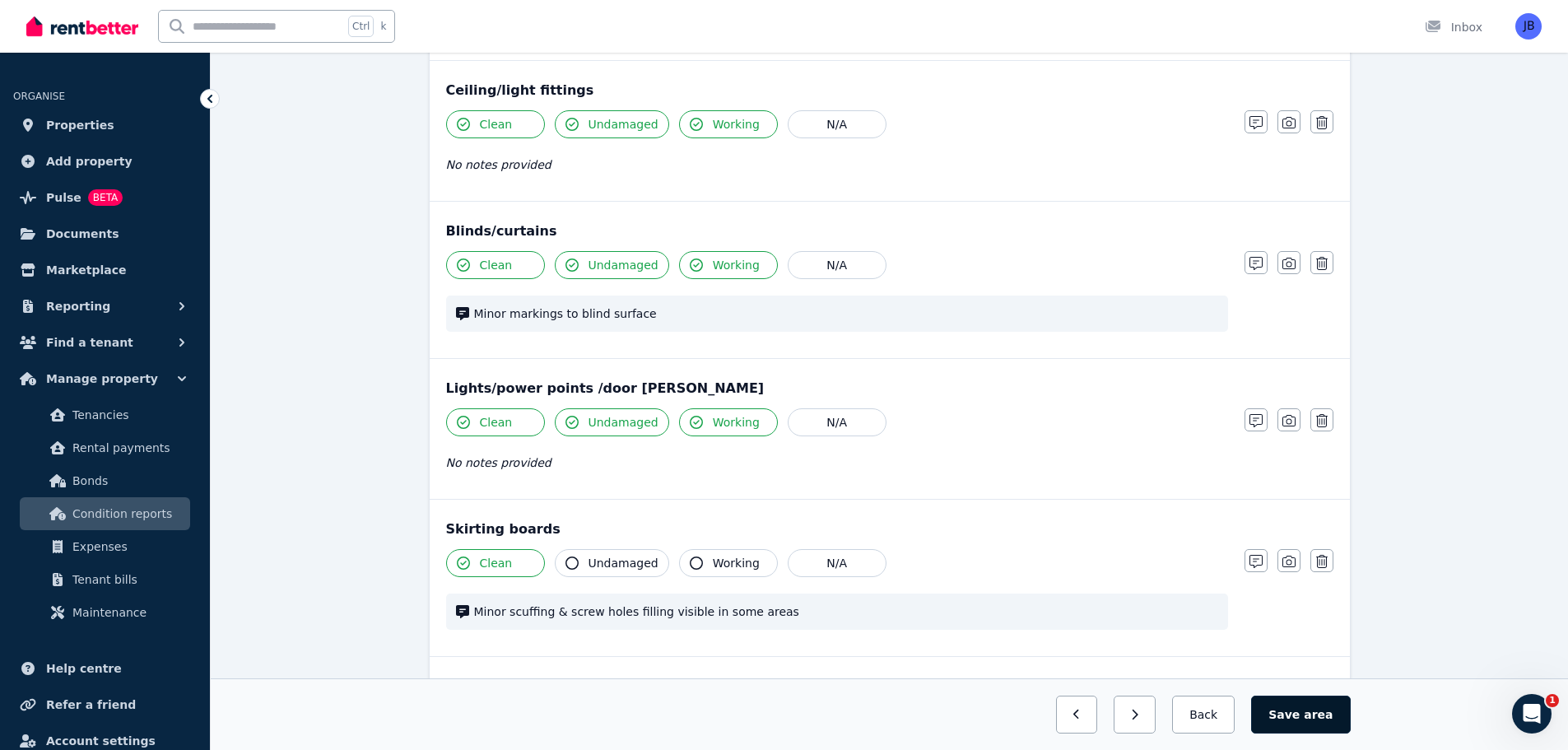
click at [1296, 708] on button "Save area" at bounding box center [1300, 714] width 99 height 37
click at [1456, 161] on div "**********" at bounding box center [889, 141] width 1357 height 1725
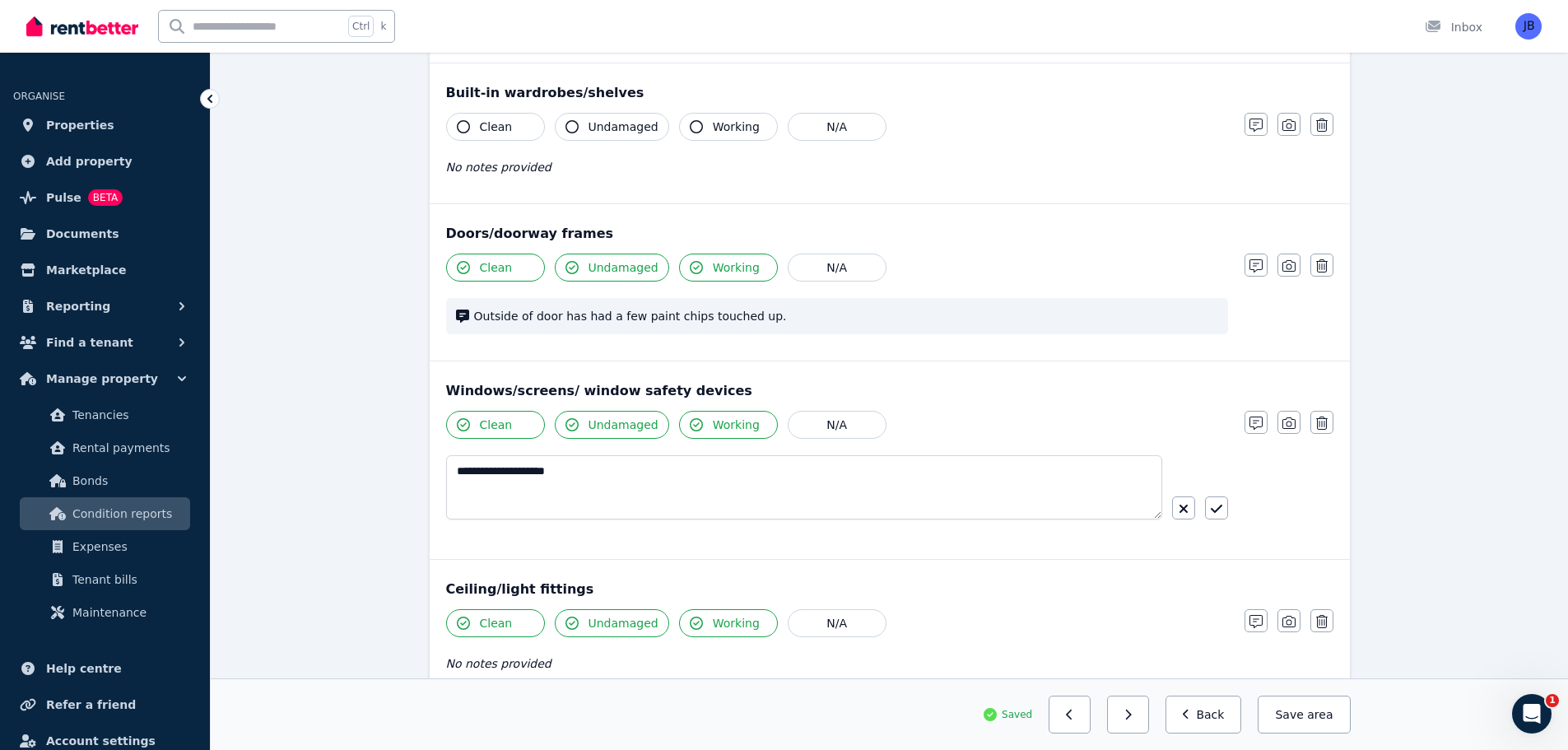
scroll to position [0, 0]
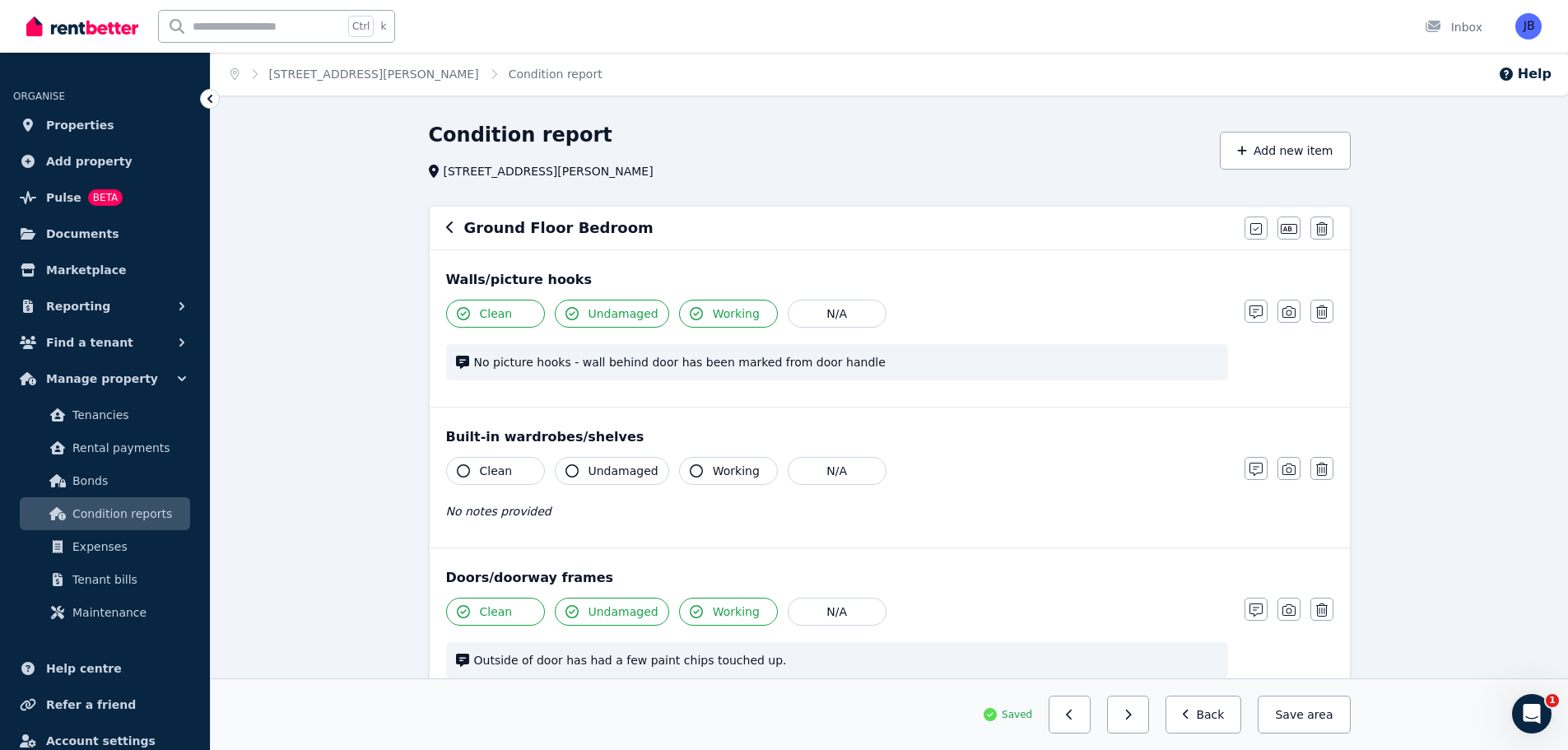
click at [448, 225] on icon "button" at bounding box center [449, 227] width 8 height 13
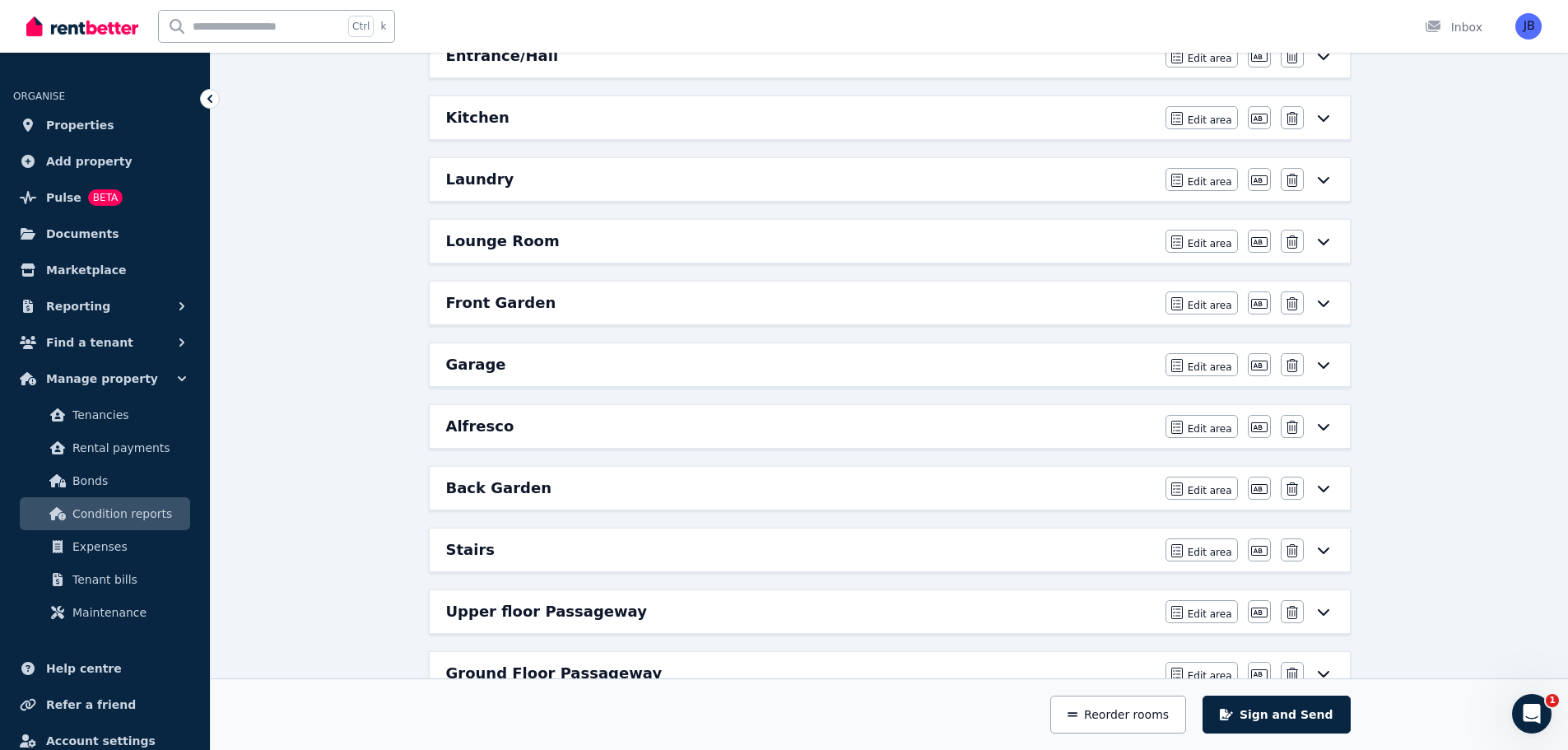
scroll to position [805, 0]
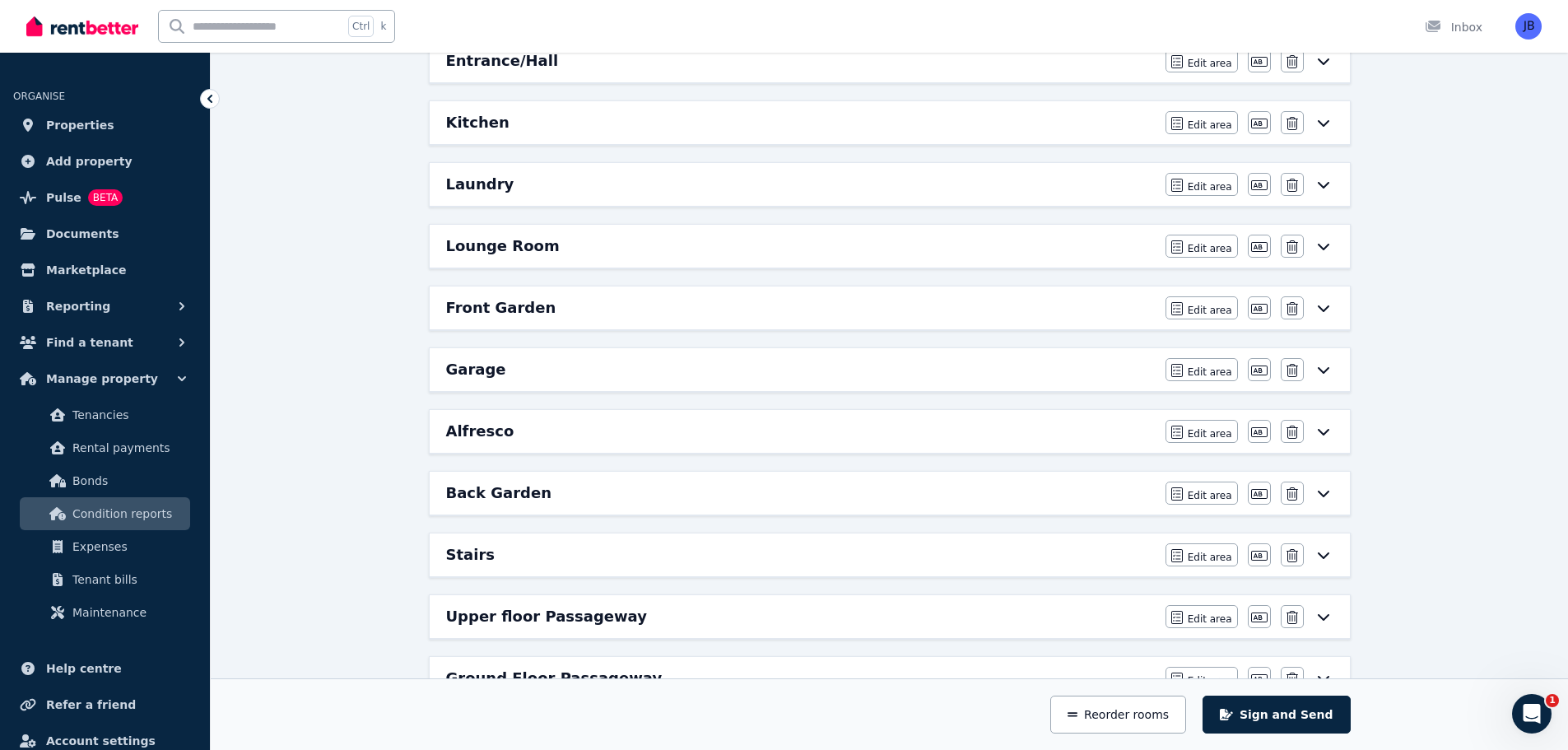
click at [466, 557] on h6 "Stairs" at bounding box center [470, 555] width 48 height 23
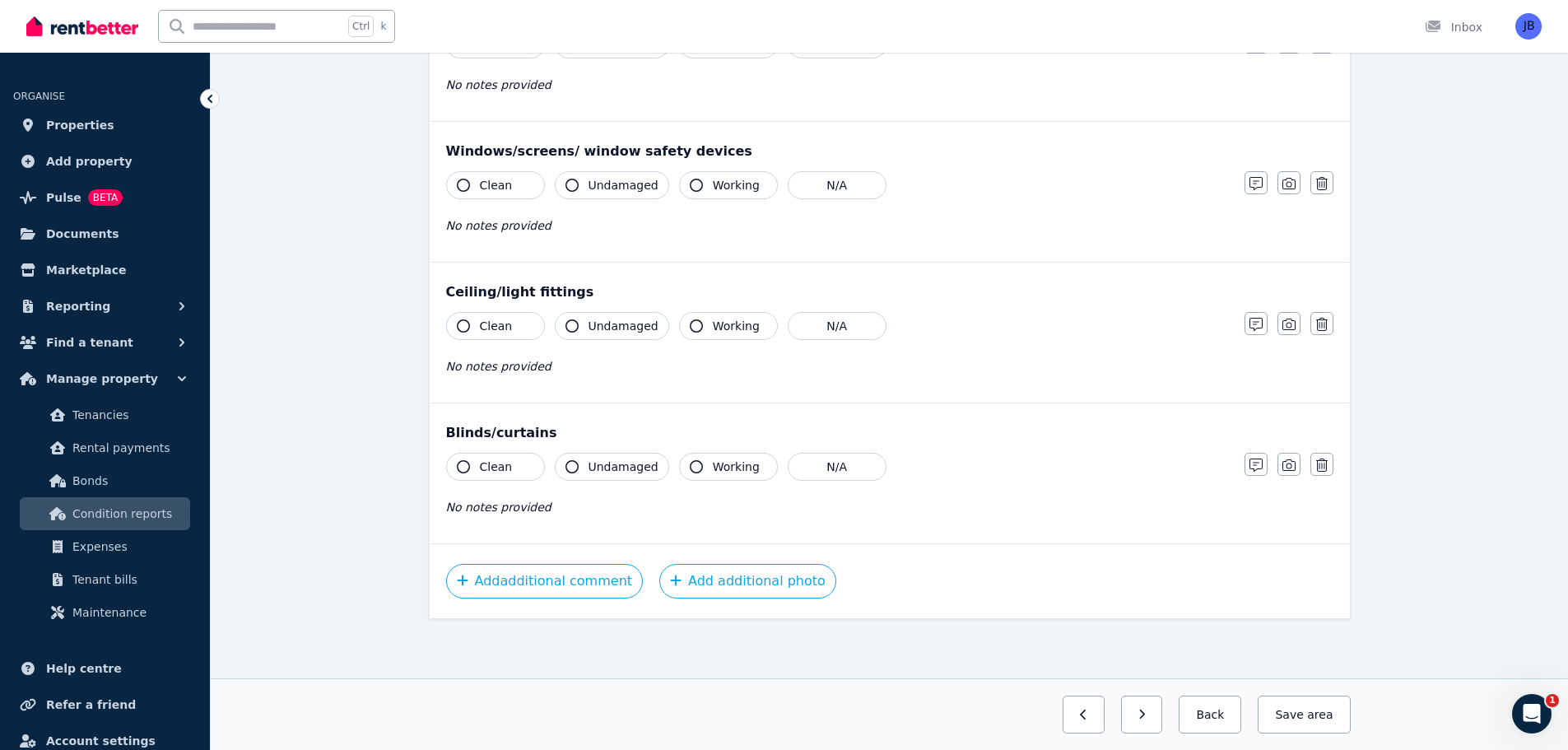
scroll to position [0, 0]
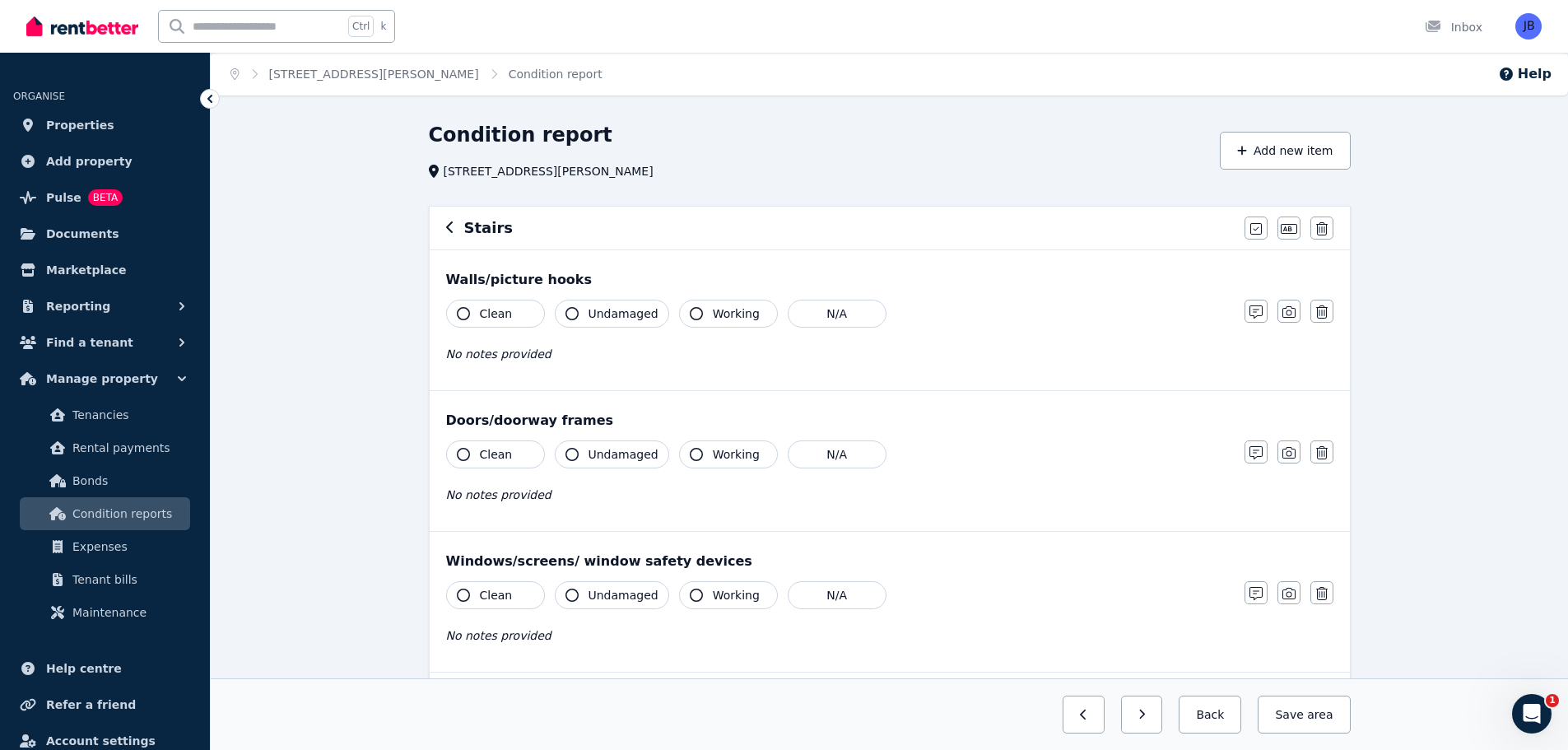
click at [447, 221] on icon "button" at bounding box center [449, 227] width 8 height 13
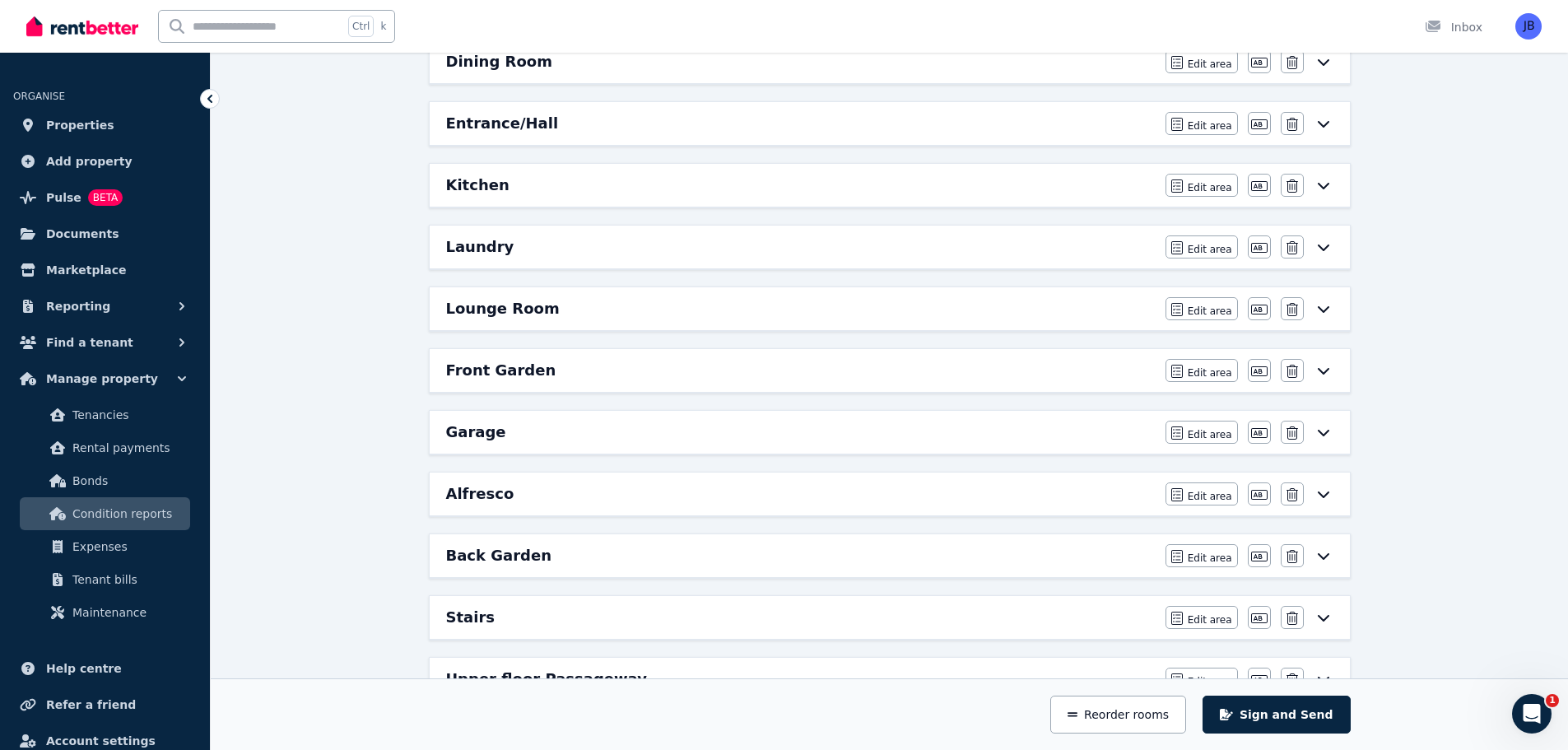
scroll to position [773, 0]
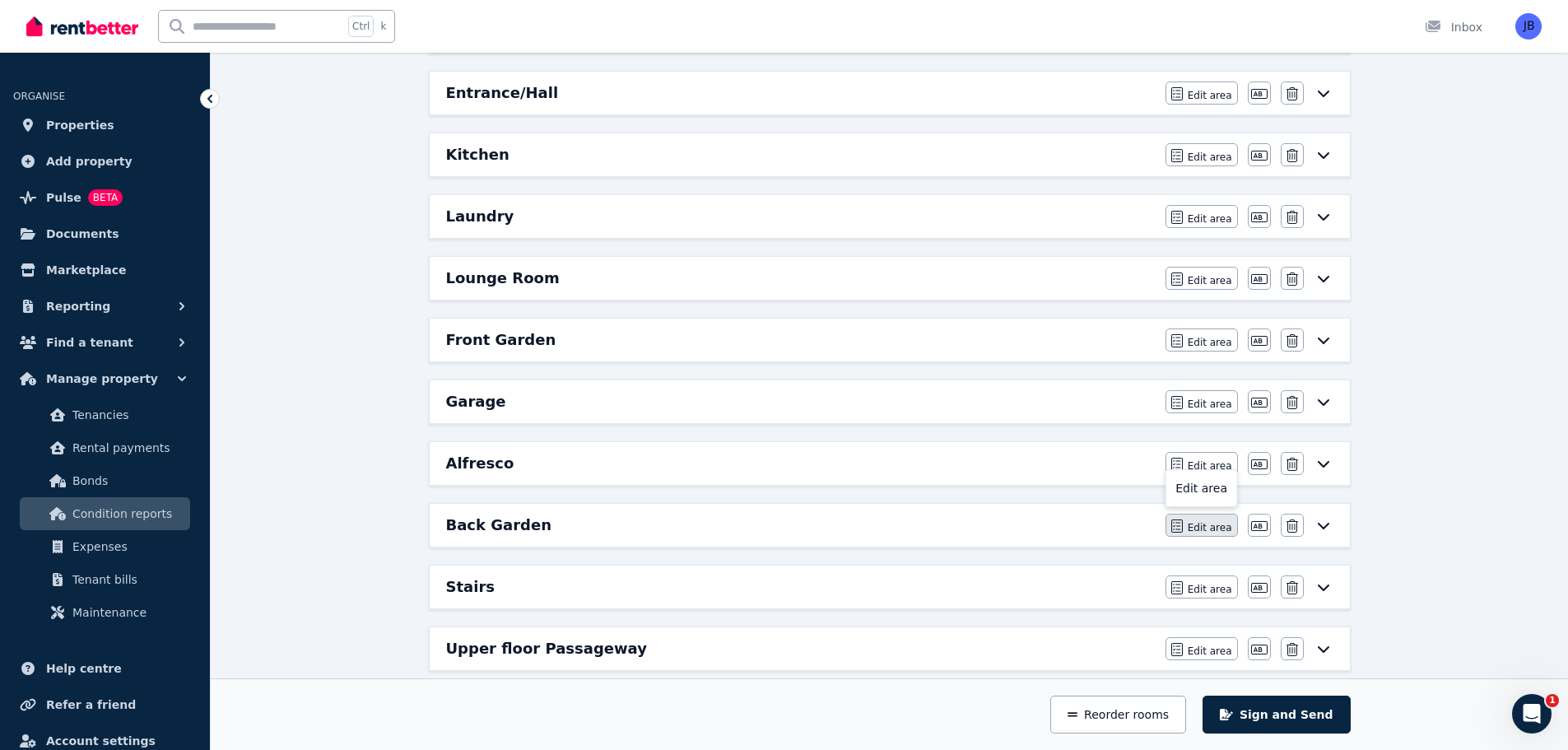
click at [1183, 530] on icon "button" at bounding box center [1177, 526] width 12 height 13
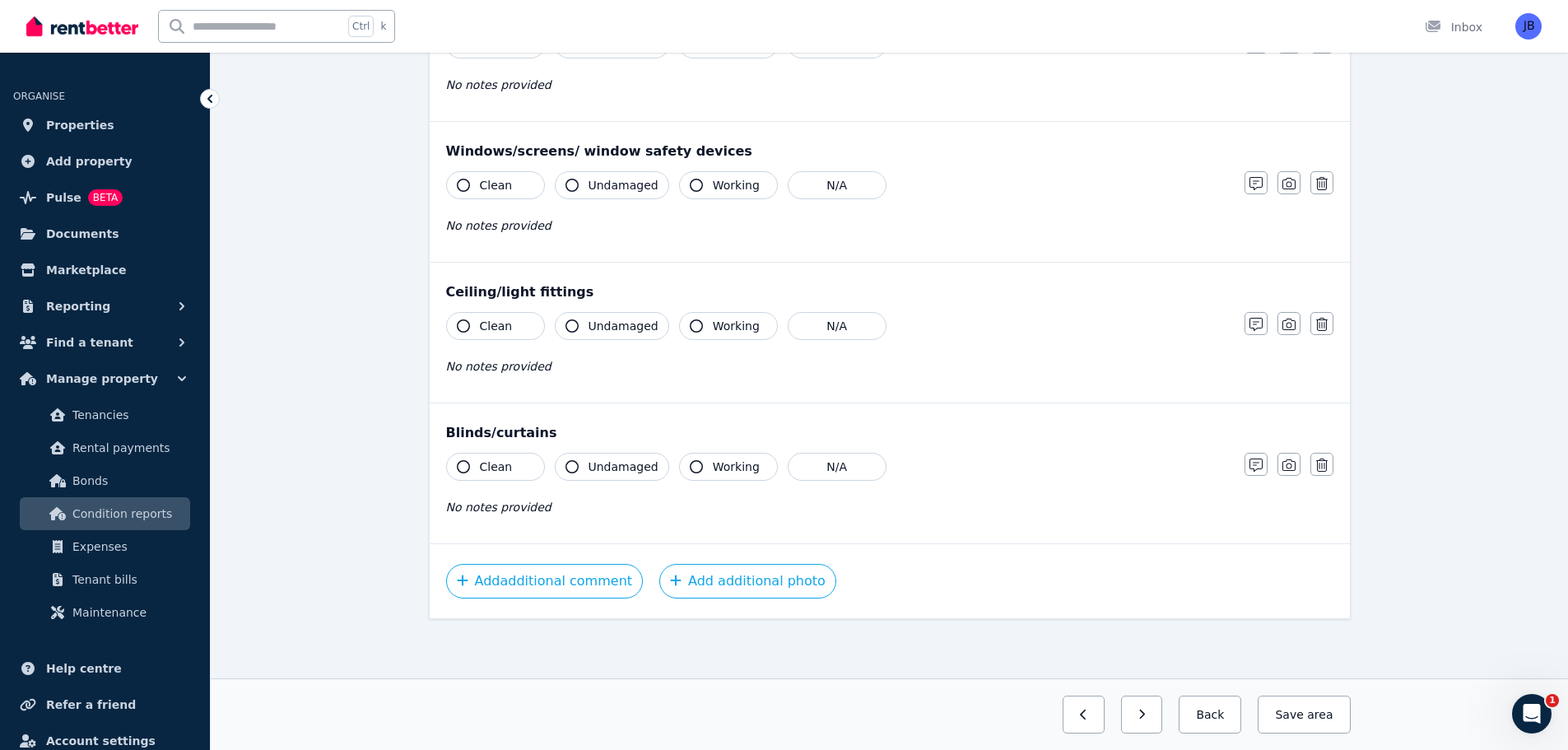
scroll to position [0, 0]
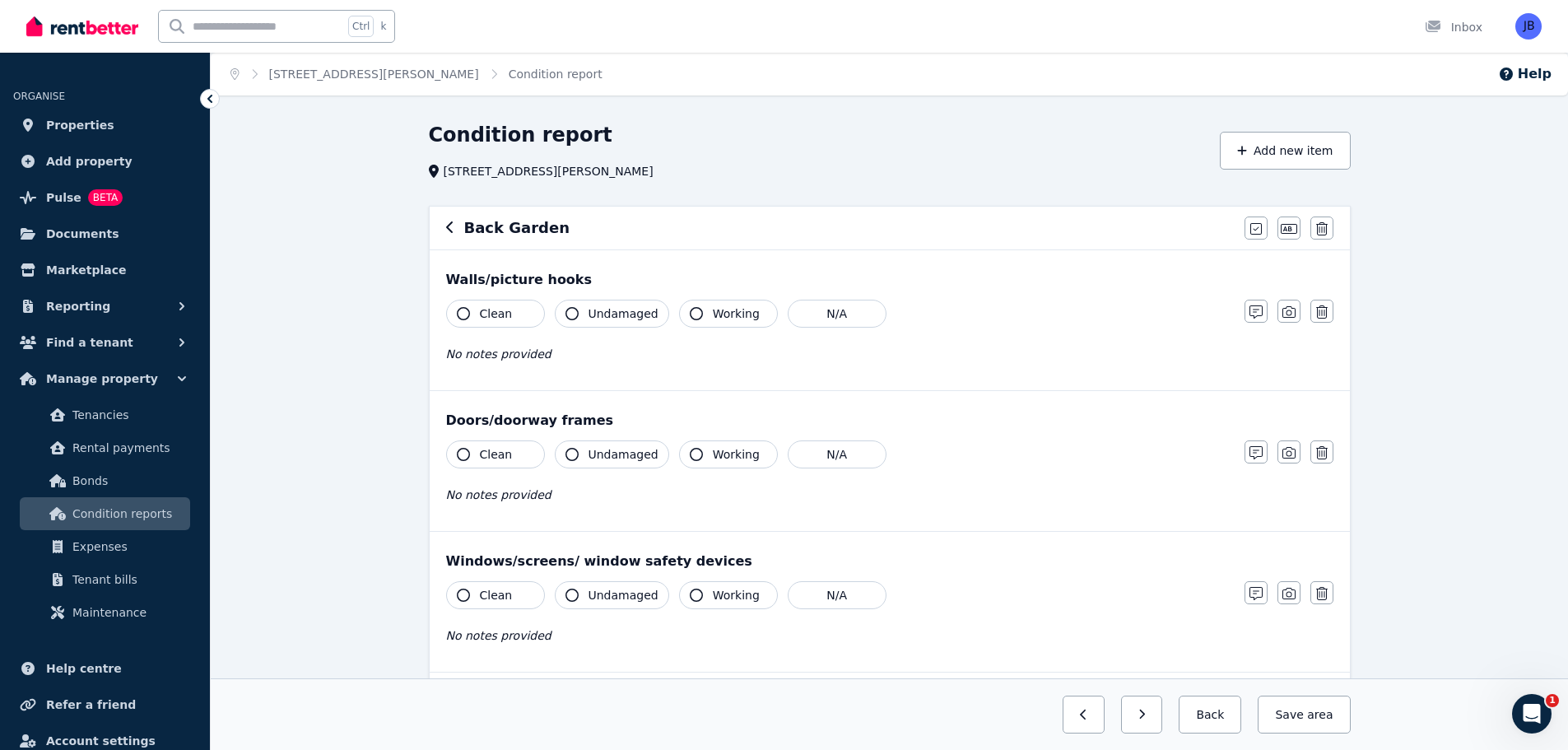
click at [1435, 369] on div "Condition report [STREET_ADDRESS][PERSON_NAME] Add new item Back Garden Mark al…" at bounding box center [889, 641] width 1357 height 1038
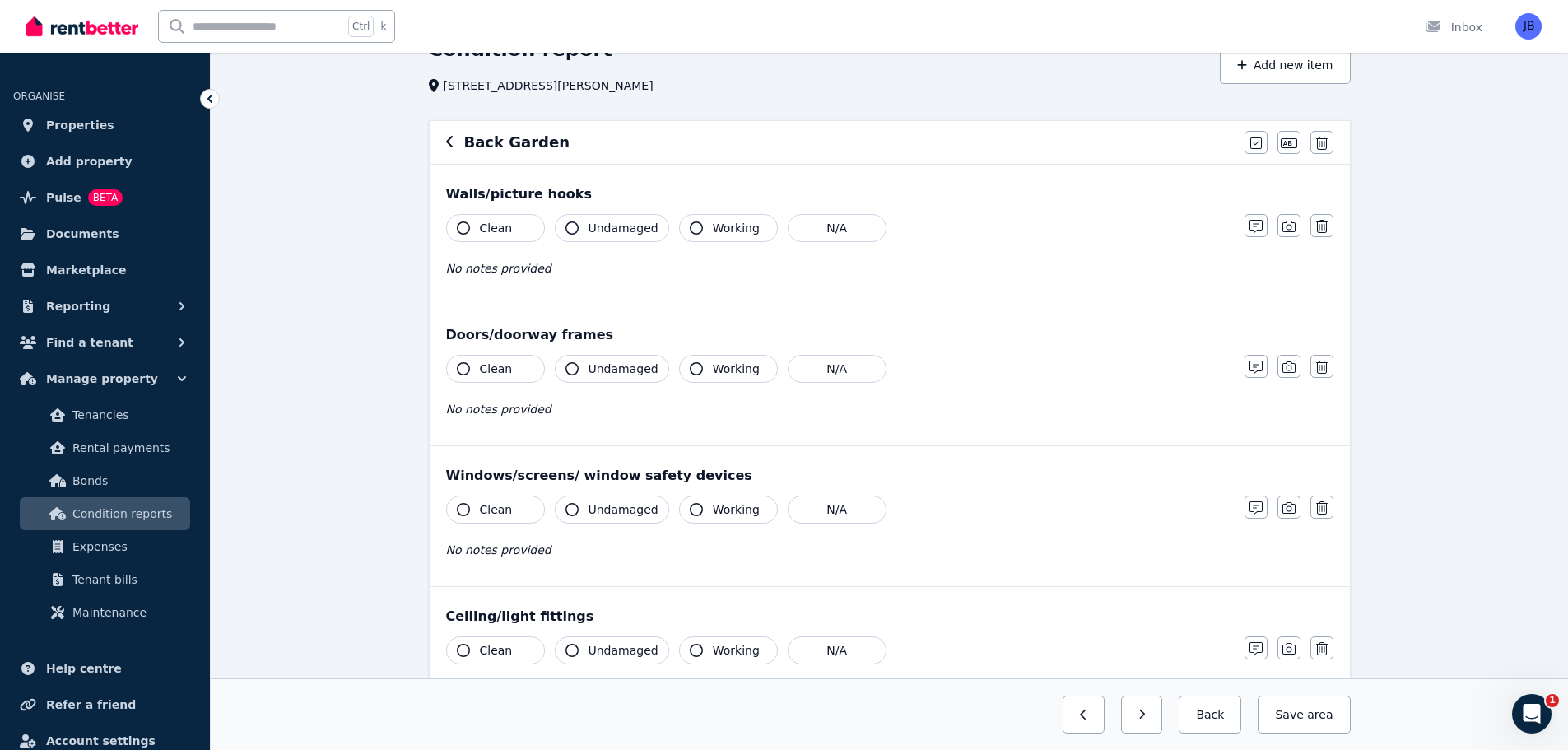
scroll to position [87, 0]
click at [1433, 365] on div "Condition report [STREET_ADDRESS][PERSON_NAME] Add new item Back Garden Mark al…" at bounding box center [889, 554] width 1357 height 1038
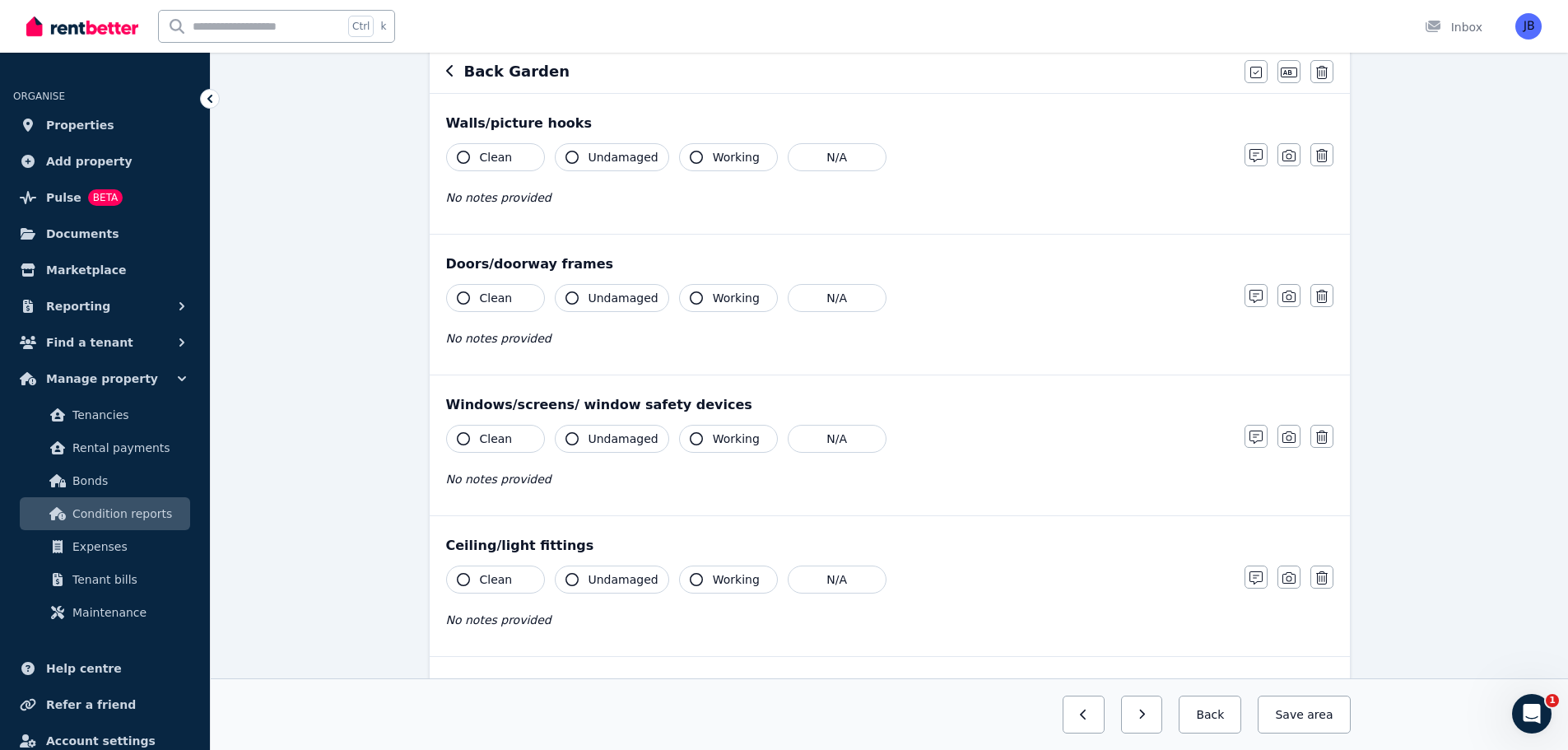
scroll to position [154, 0]
click at [1250, 304] on icon "button" at bounding box center [1256, 299] width 13 height 13
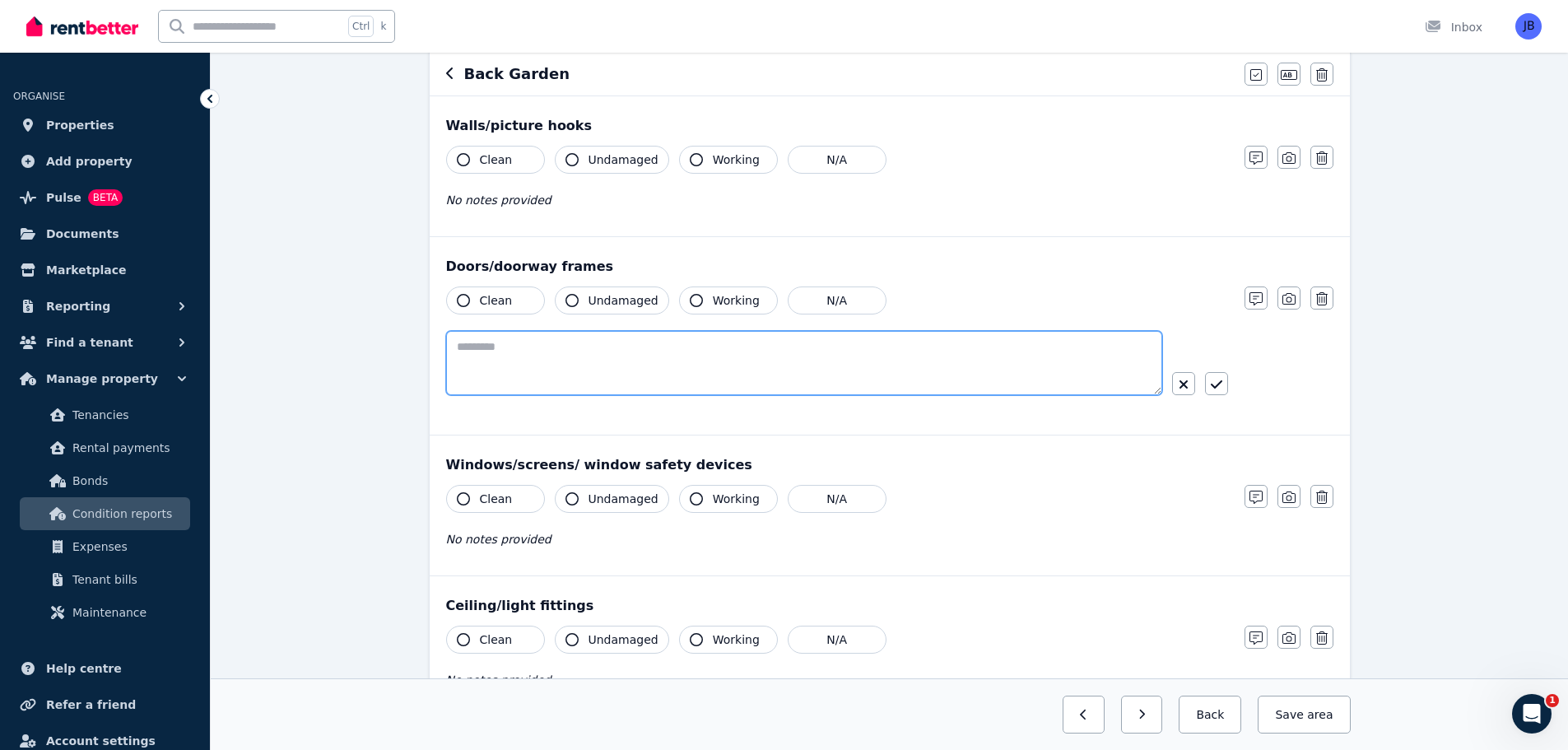
click at [613, 343] on textarea at bounding box center [803, 363] width 716 height 64
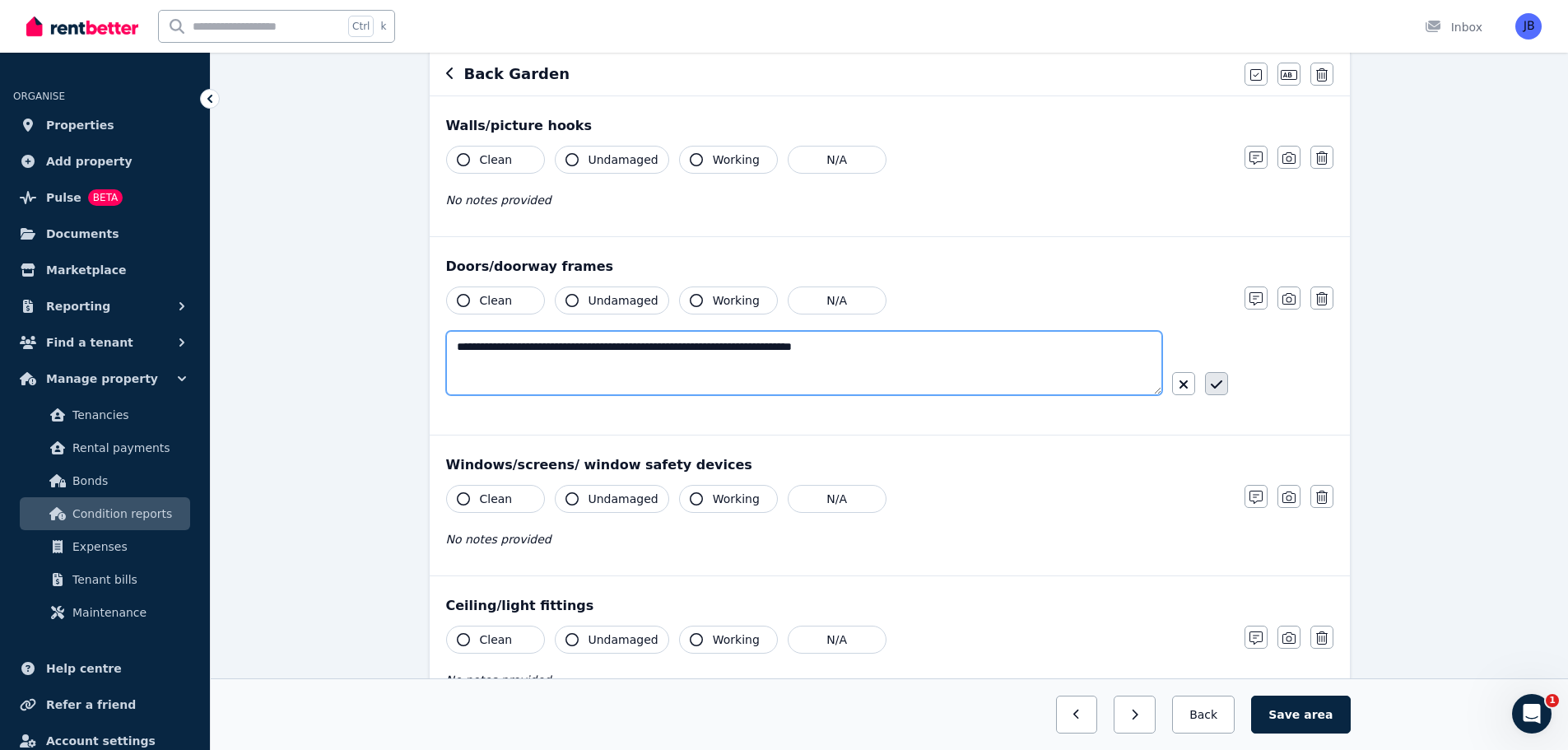
type textarea "**********"
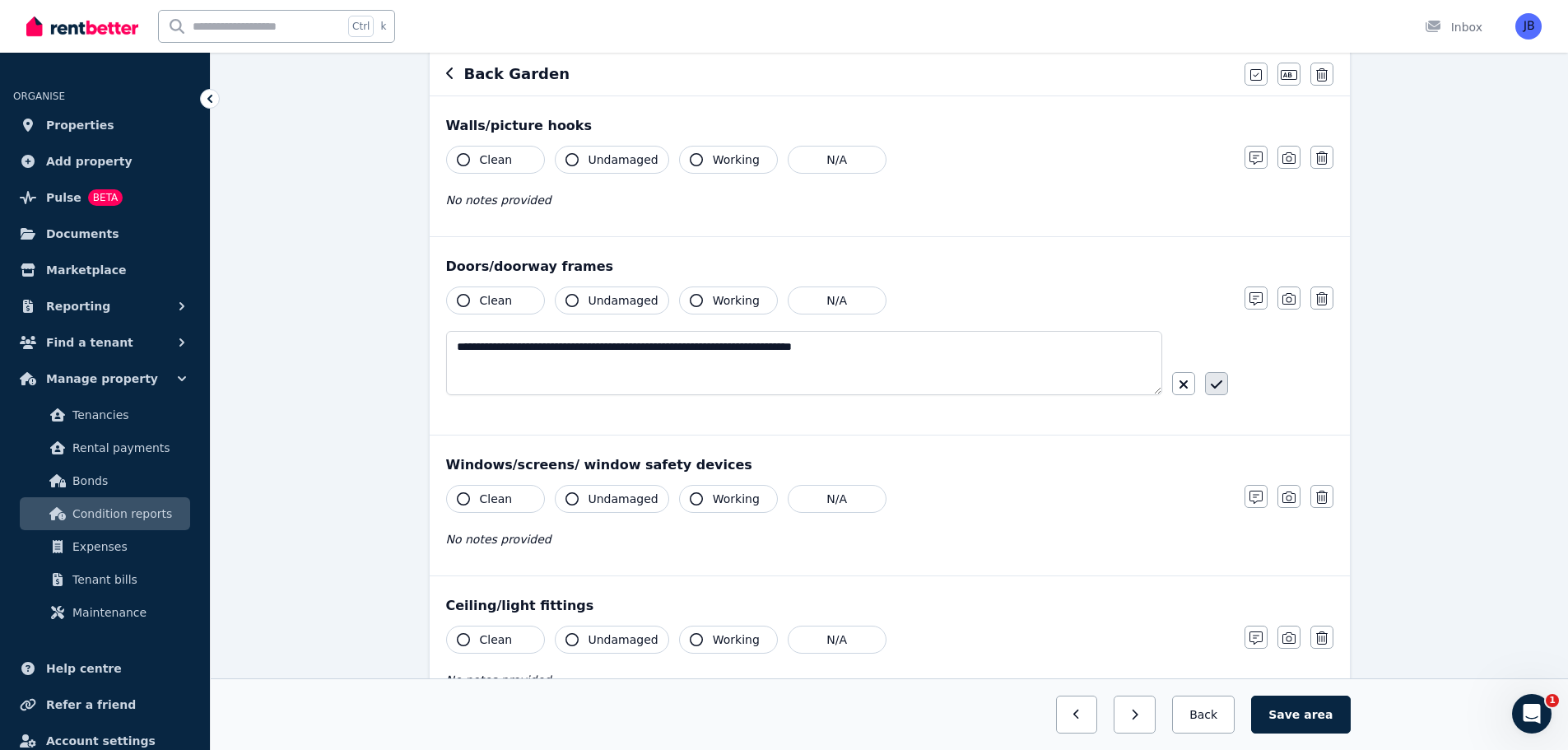
click at [1215, 380] on icon "button" at bounding box center [1216, 384] width 12 height 13
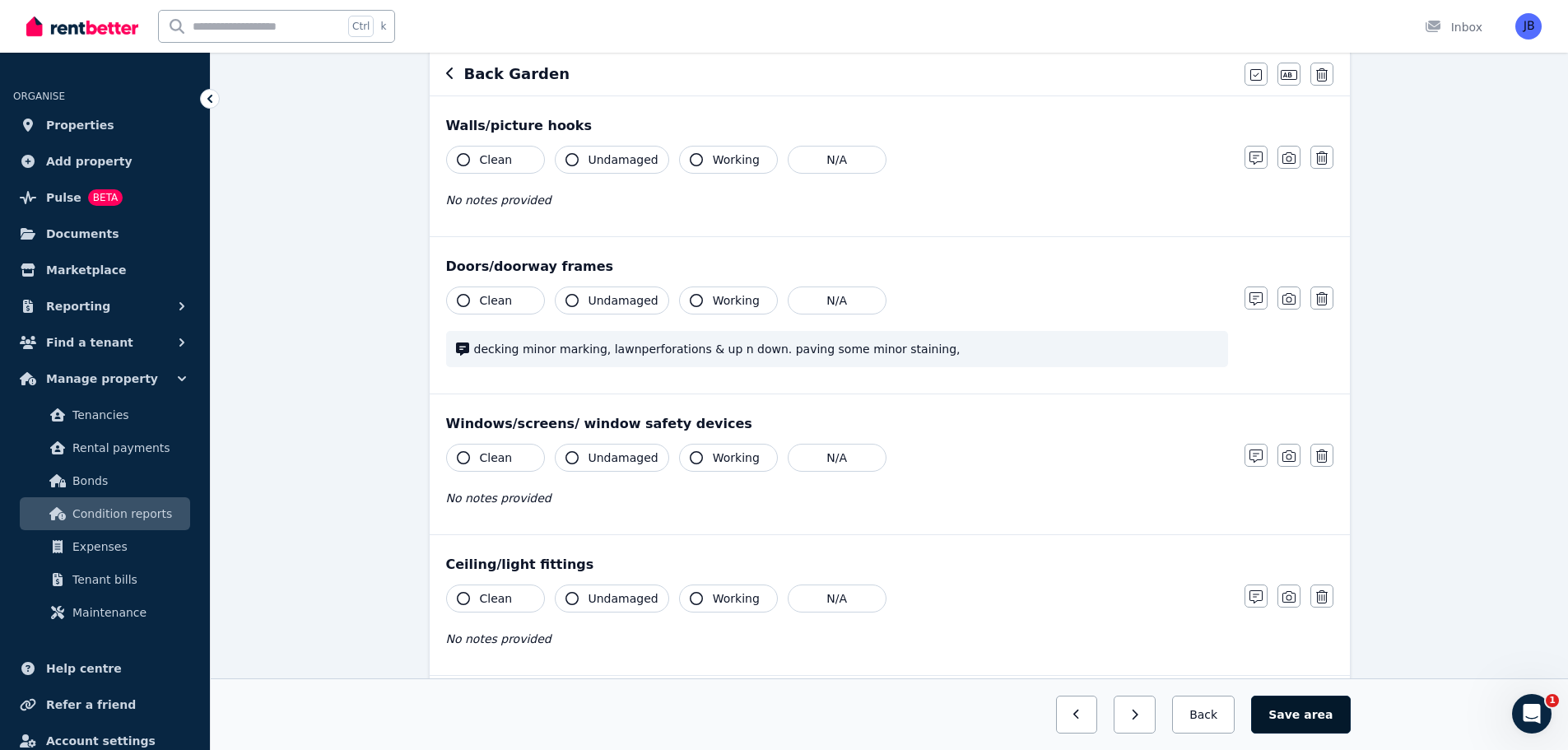
click at [1305, 711] on button "Save area" at bounding box center [1300, 714] width 99 height 37
click at [945, 473] on div "Clean Undamaged Working N/A No notes provided" at bounding box center [836, 484] width 782 height 80
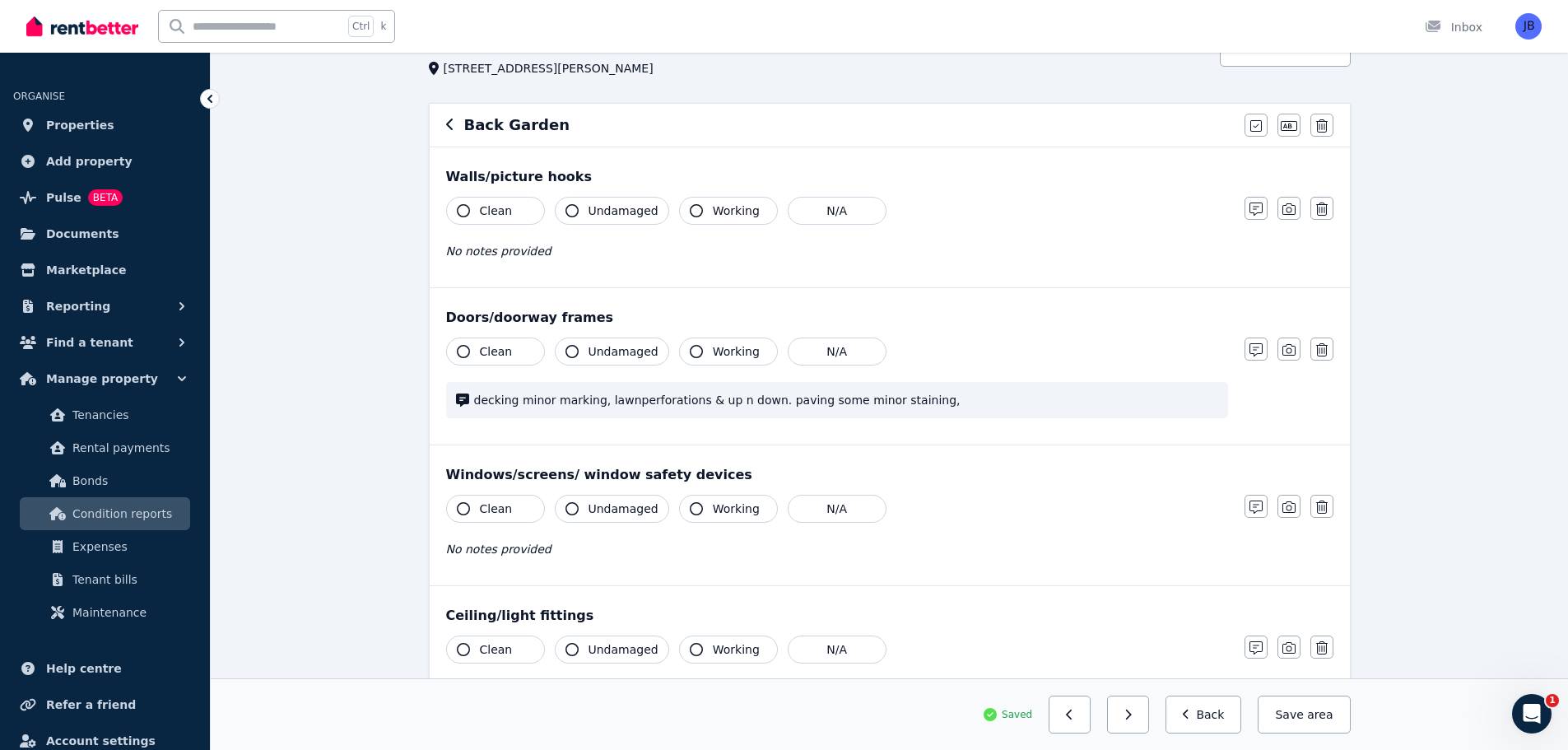
scroll to position [0, 0]
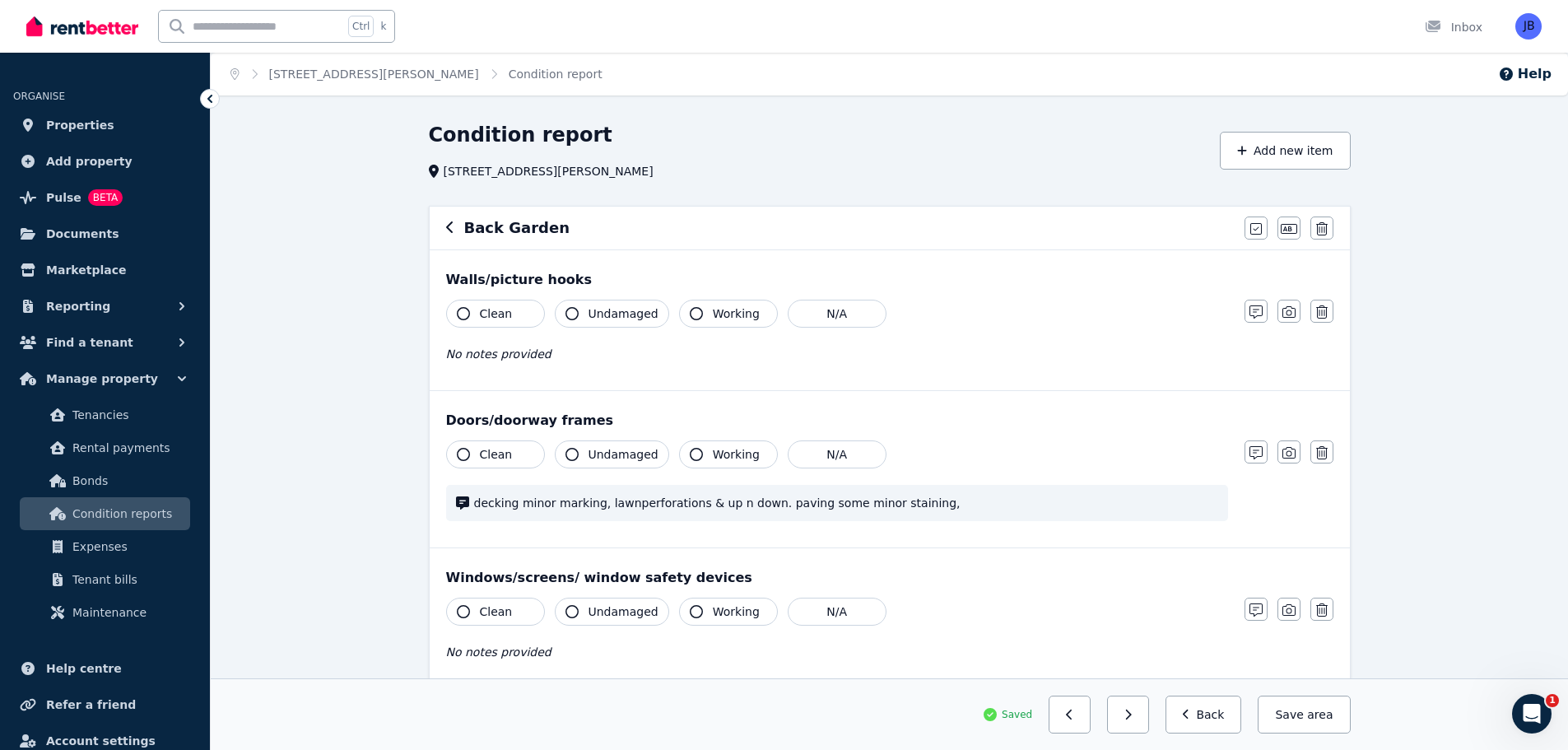
click at [447, 223] on icon "button" at bounding box center [449, 227] width 8 height 13
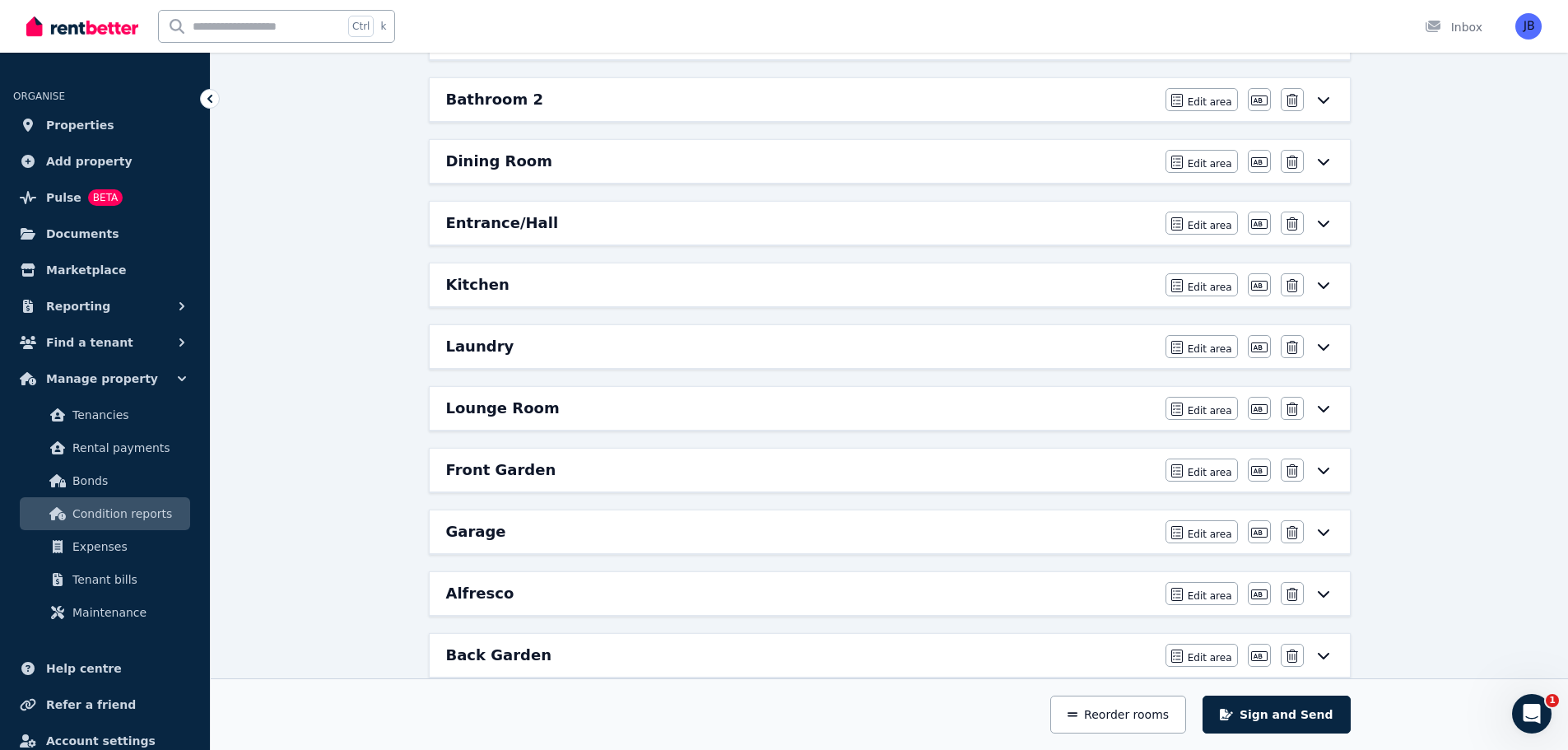
scroll to position [650, 0]
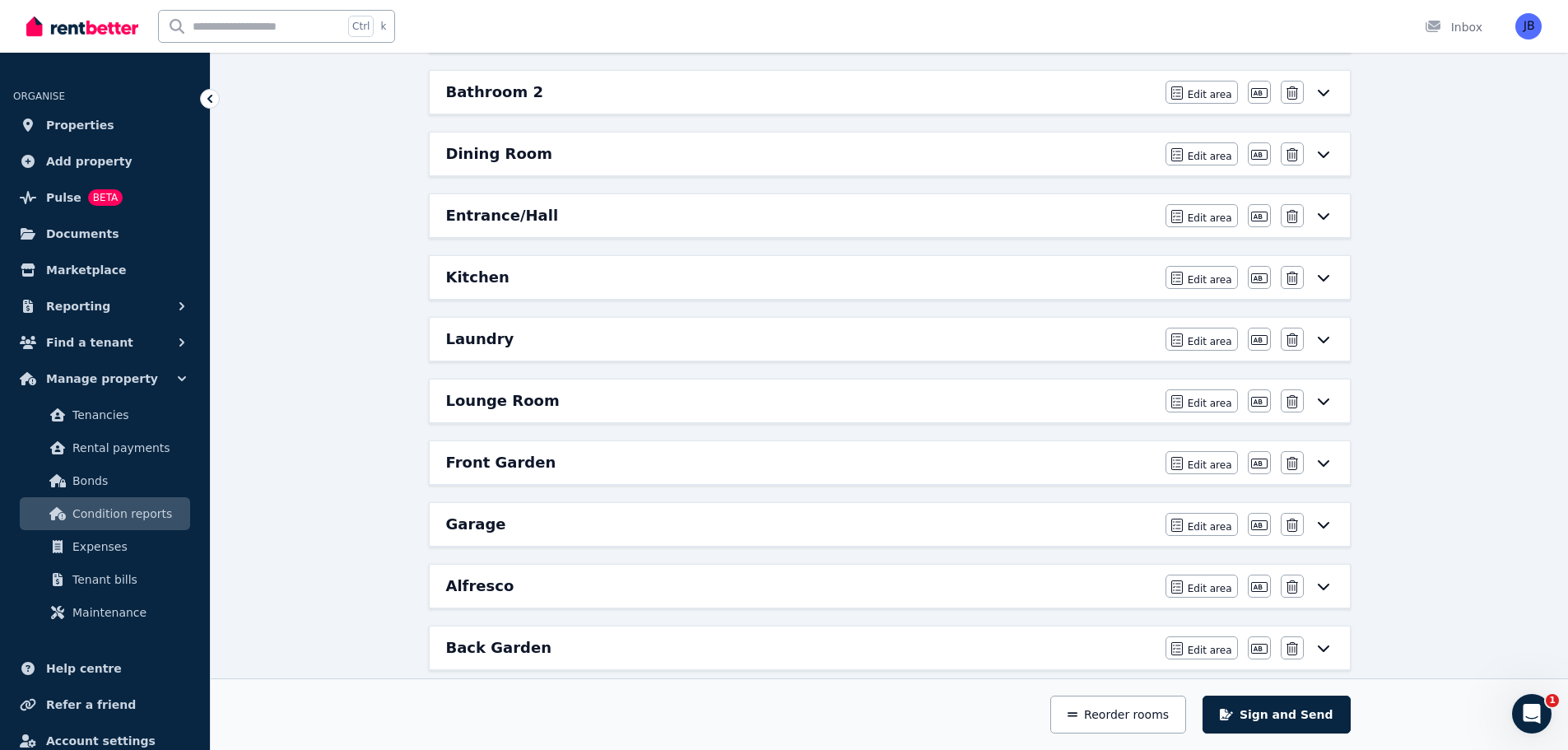
click at [486, 516] on h6 "Garage" at bounding box center [475, 524] width 60 height 23
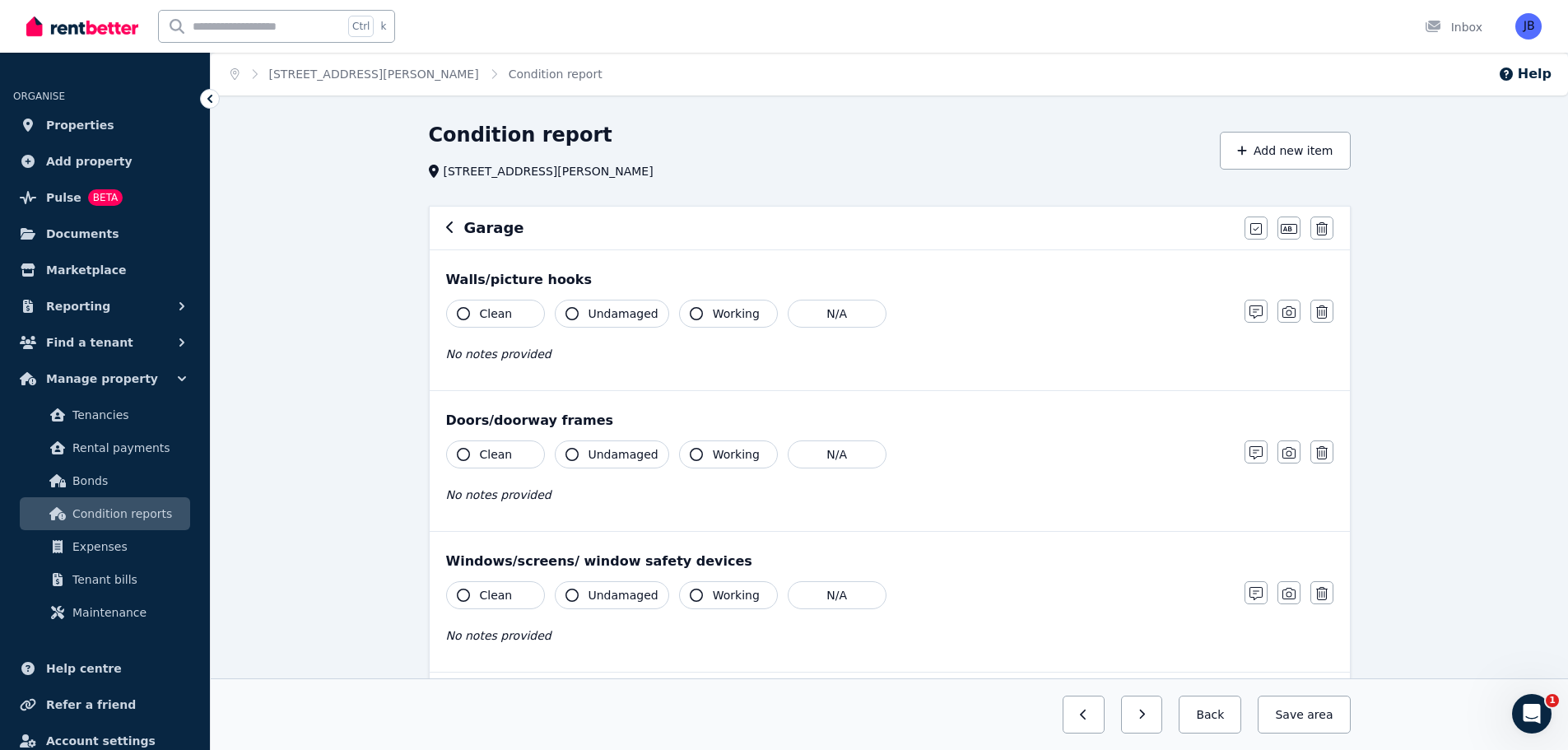
click at [1424, 364] on div "Condition report [STREET_ADDRESS][PERSON_NAME] Add new item Garage Mark all ite…" at bounding box center [889, 641] width 1357 height 1038
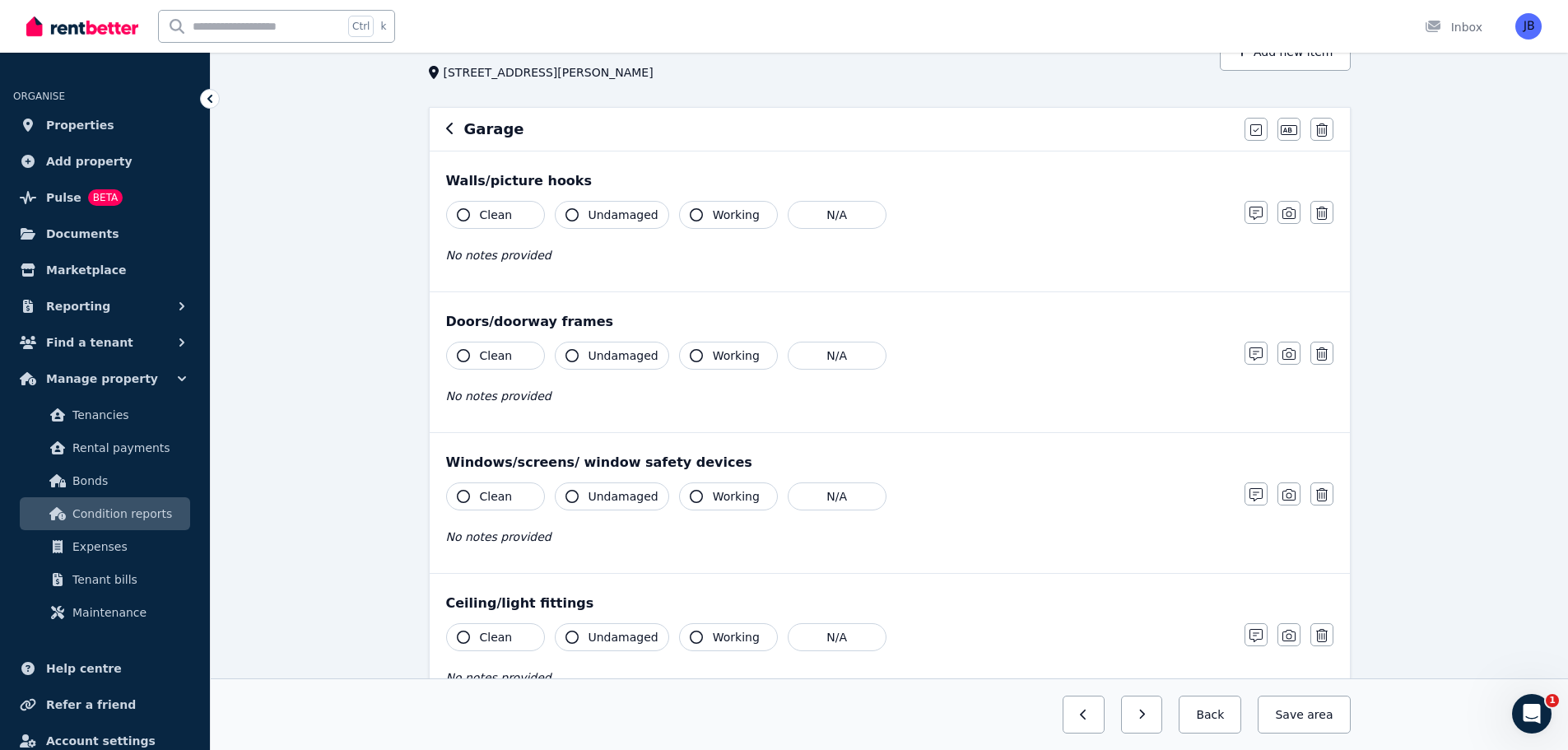
scroll to position [102, 0]
click at [1250, 207] on icon "button" at bounding box center [1256, 210] width 13 height 13
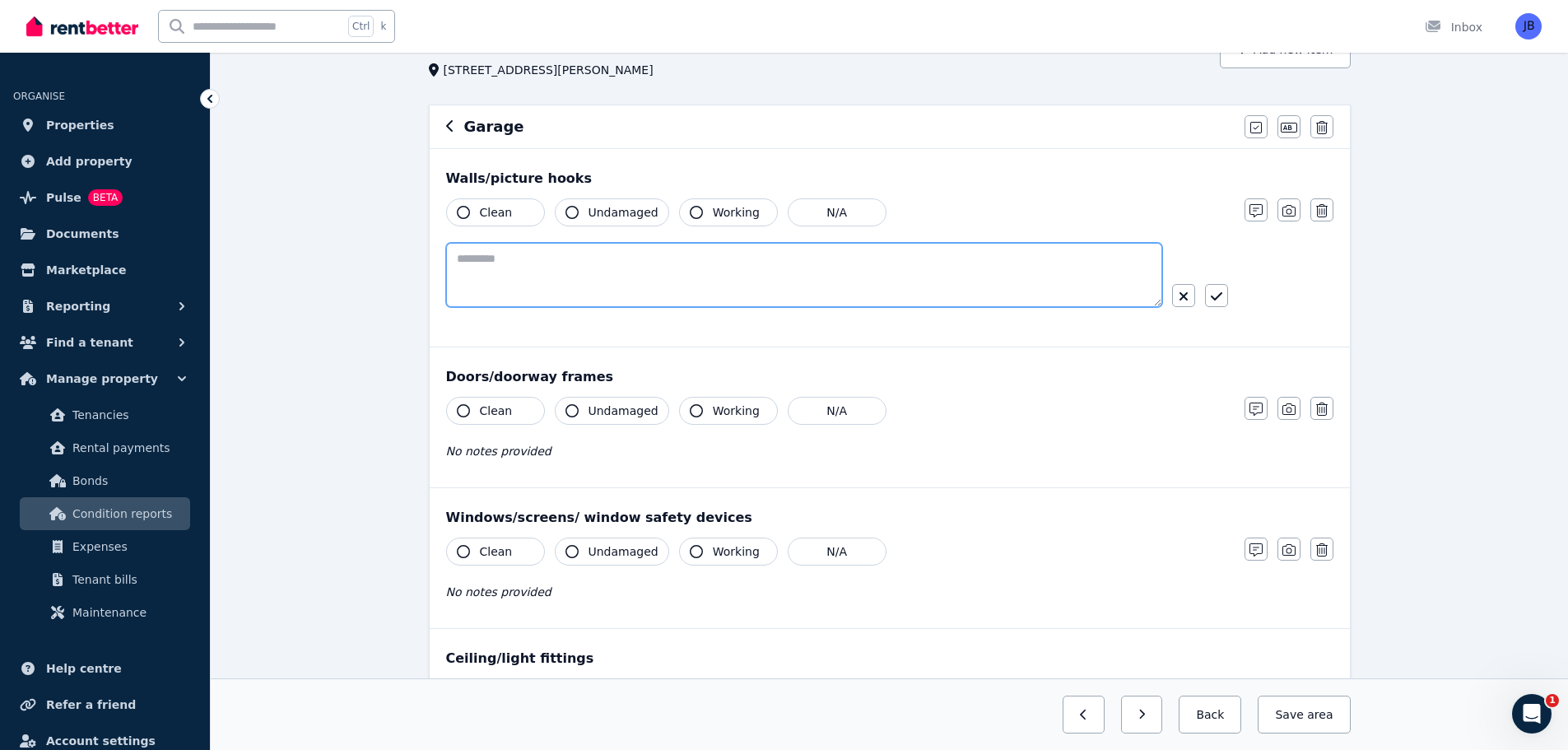
click at [542, 260] on textarea at bounding box center [803, 275] width 716 height 64
type textarea "**********"
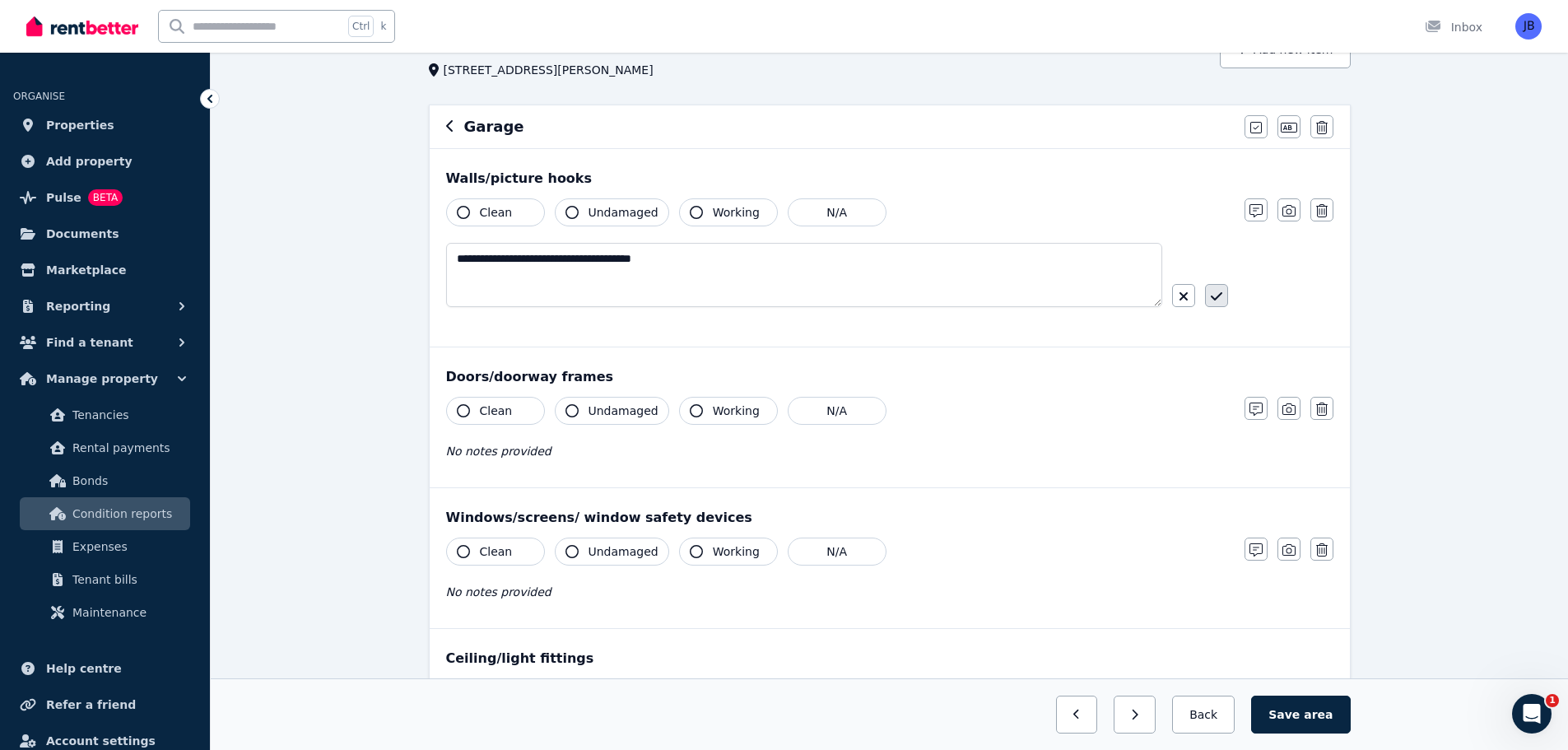
click at [1218, 299] on icon "button" at bounding box center [1216, 296] width 12 height 13
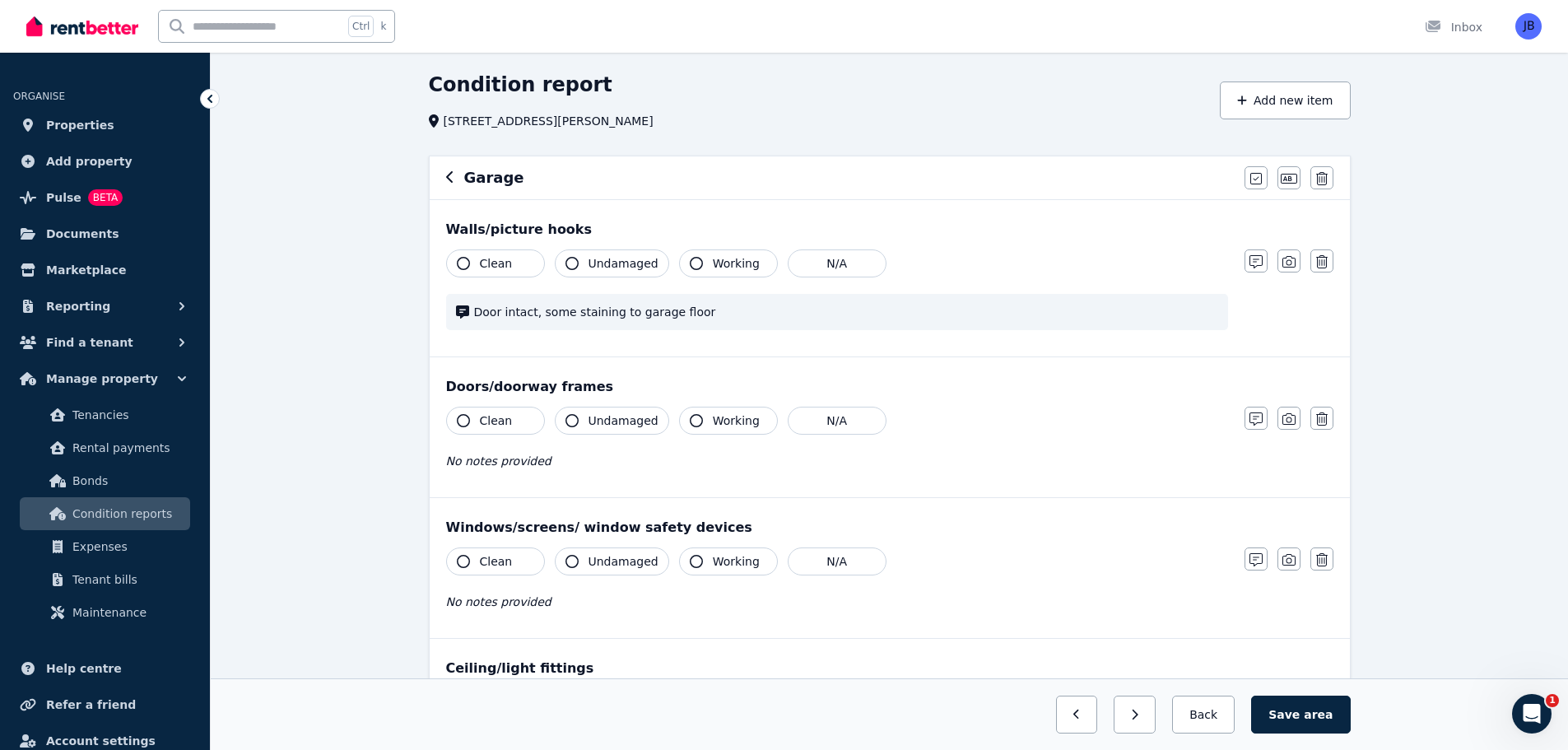
scroll to position [0, 0]
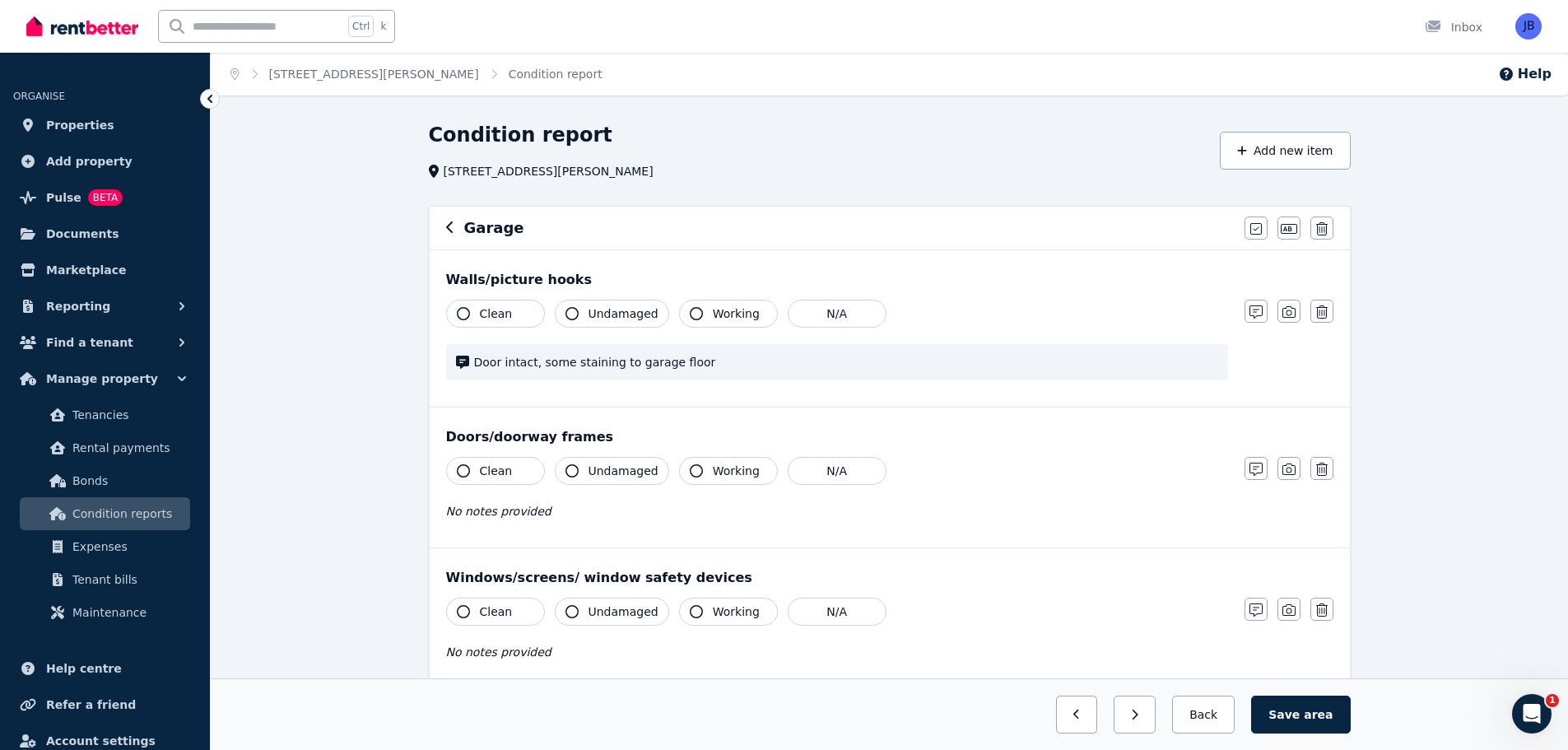
click at [446, 227] on icon "button" at bounding box center [449, 227] width 8 height 13
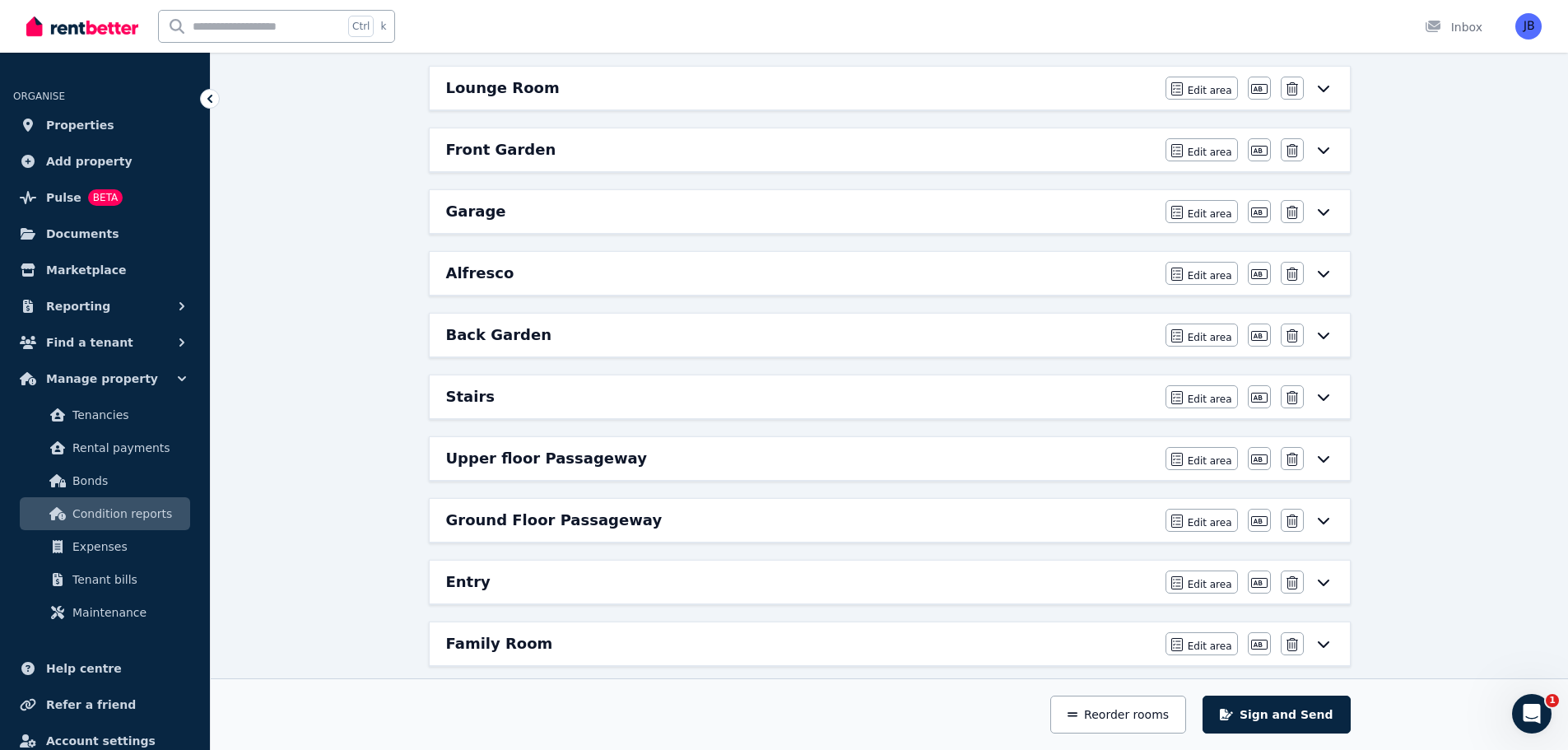
scroll to position [964, 0]
click at [460, 385] on h6 "Stairs" at bounding box center [470, 396] width 48 height 23
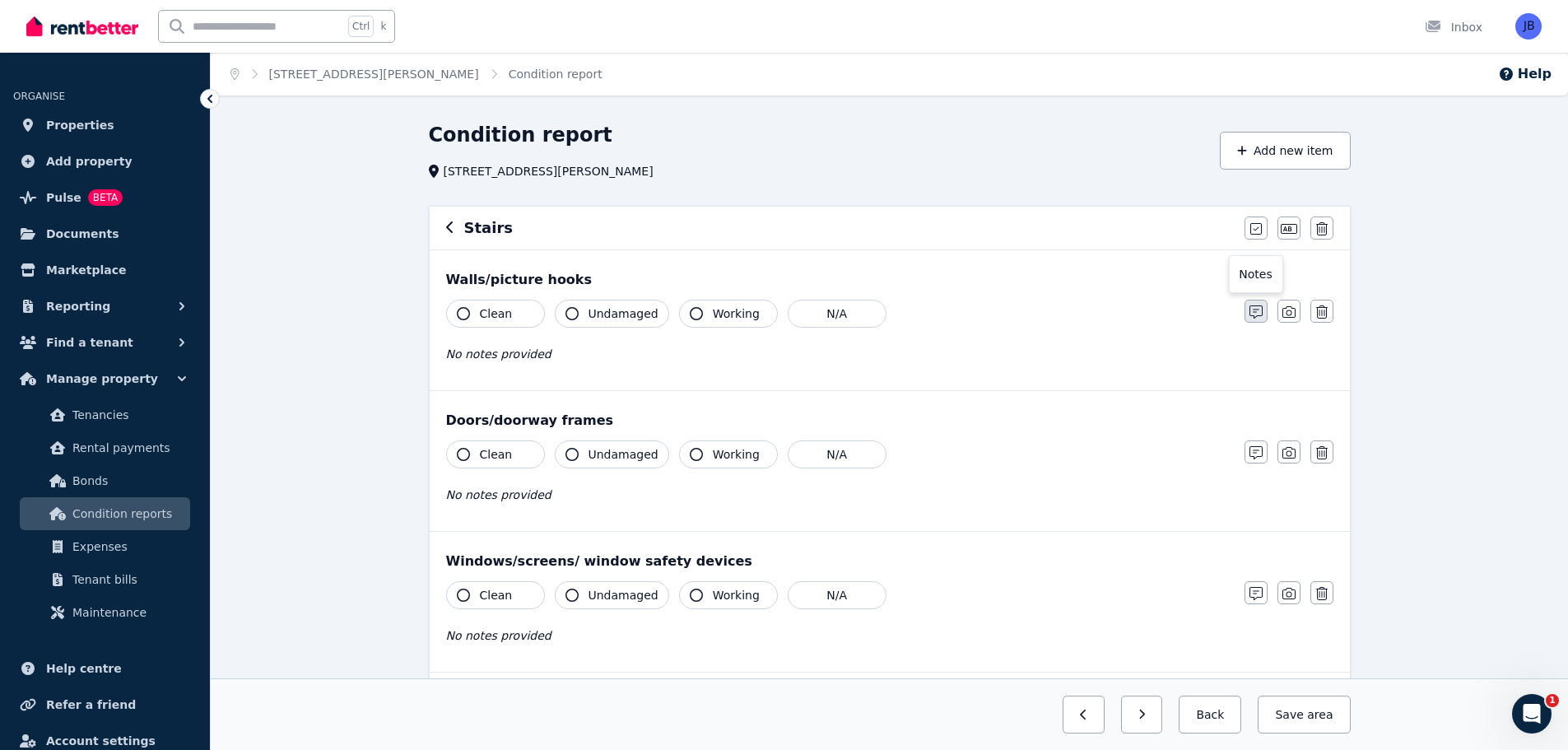
click at [1256, 314] on icon "button" at bounding box center [1256, 312] width 13 height 13
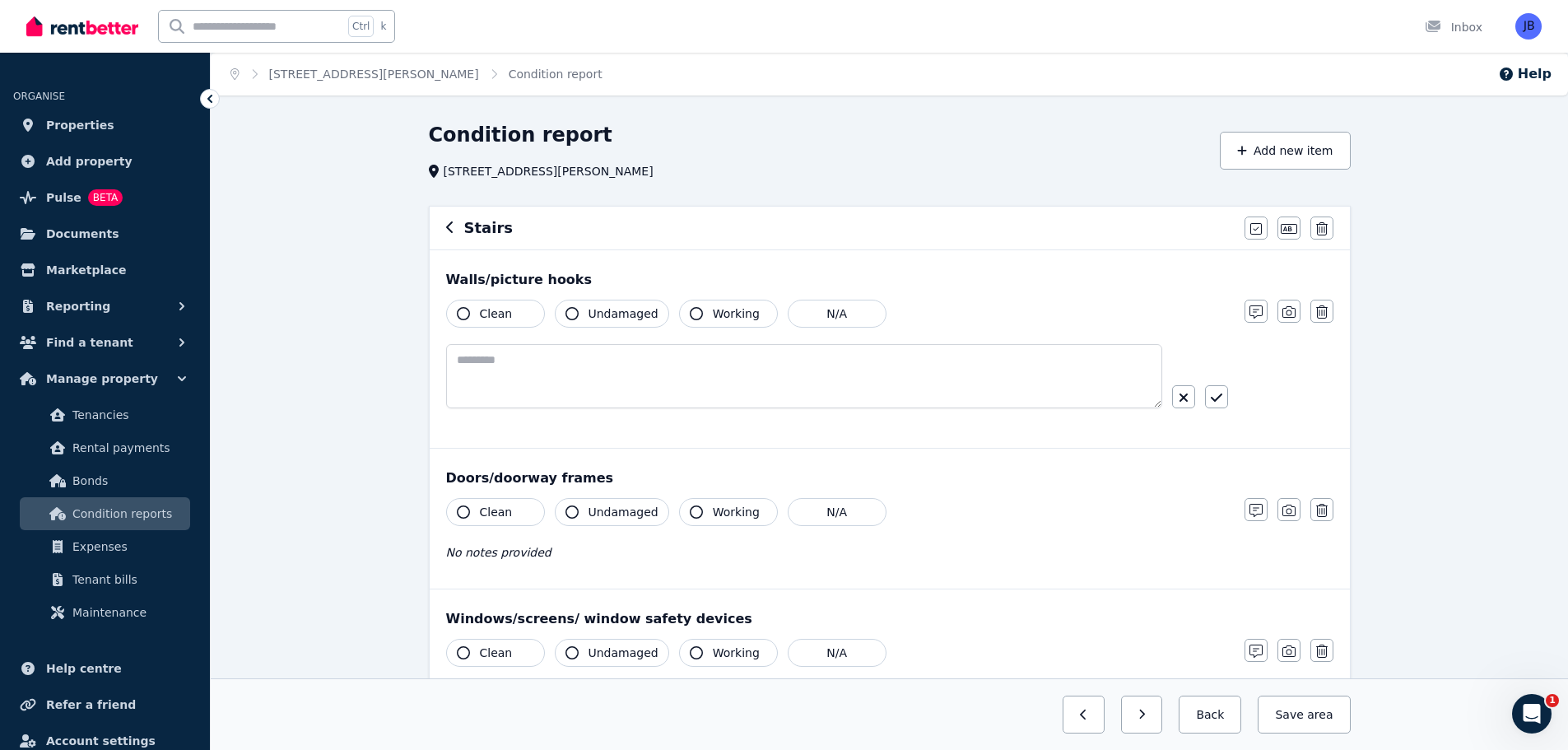
click at [643, 341] on div "Clean Undamaged Working N/A" at bounding box center [836, 368] width 782 height 138
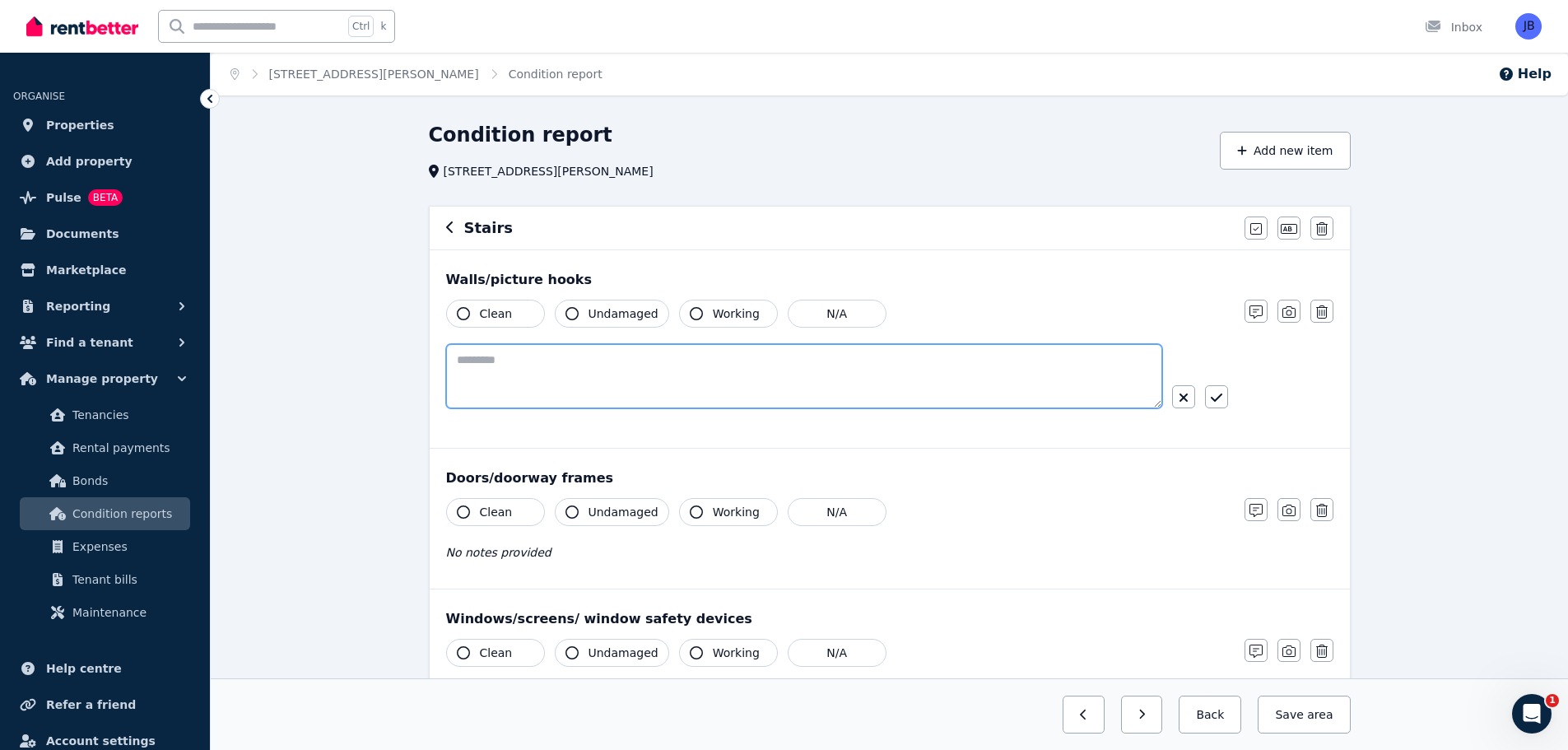
click at [642, 352] on textarea at bounding box center [803, 376] width 716 height 64
type textarea "**********"
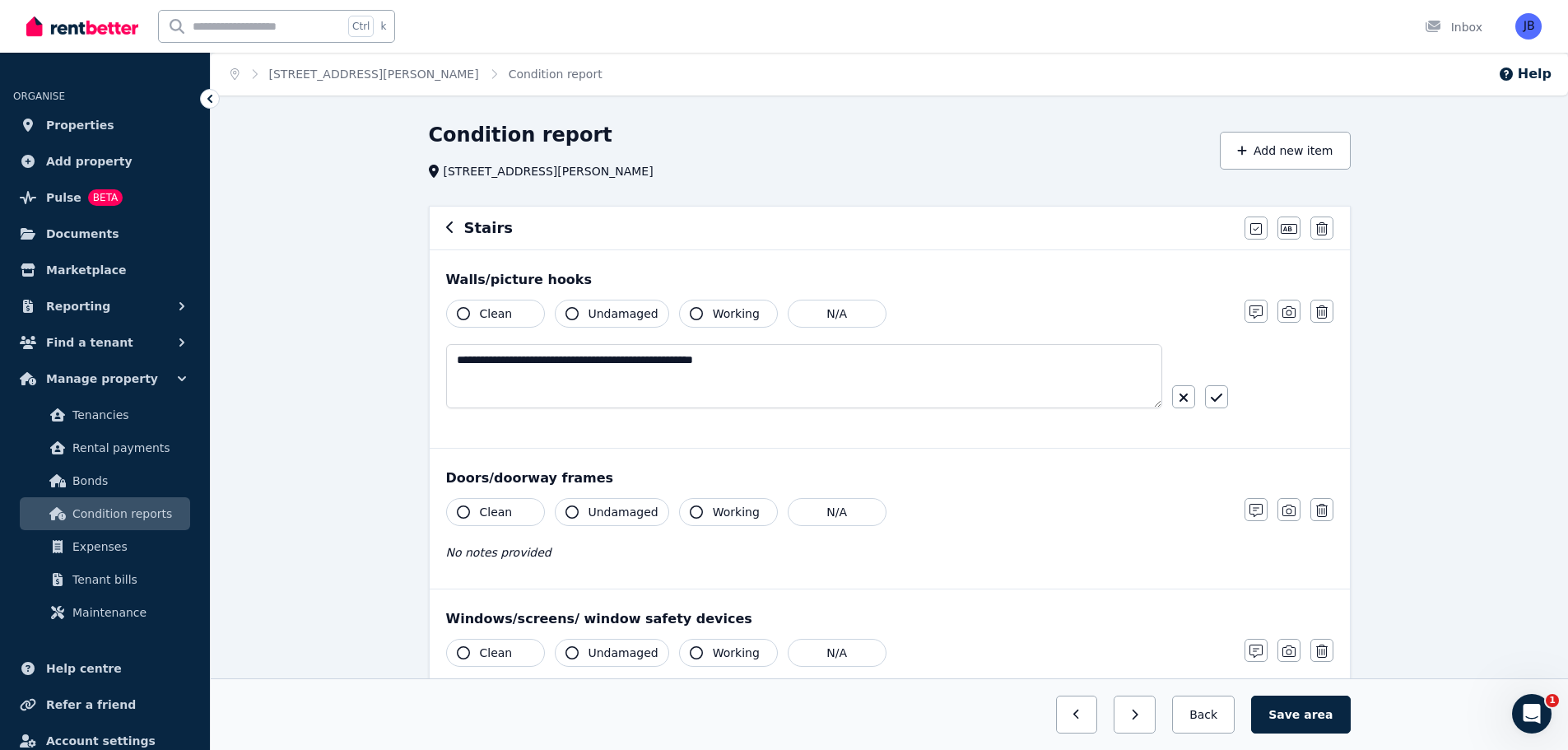
click at [1330, 397] on div "**********" at bounding box center [889, 368] width 887 height 138
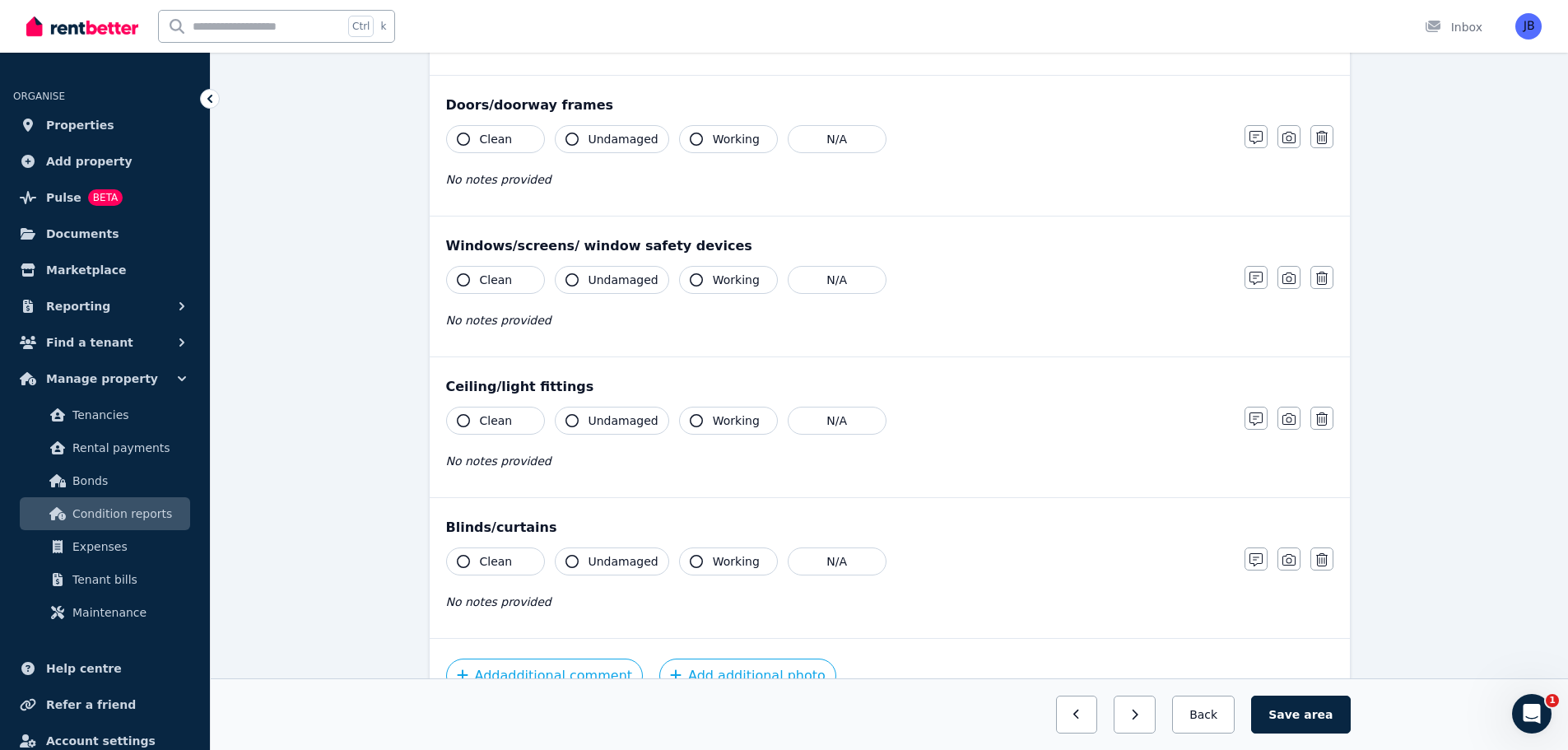
scroll to position [376, 0]
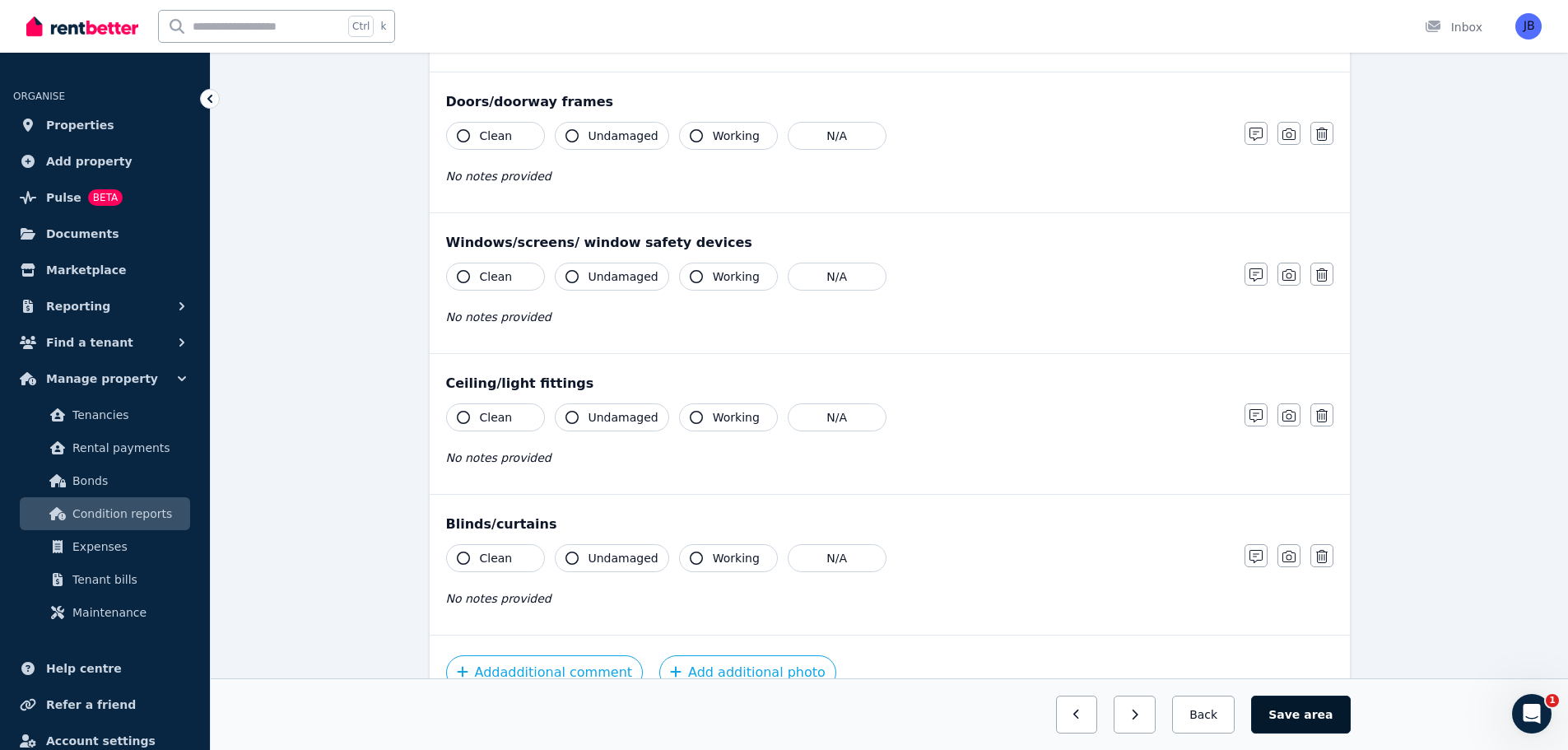
click at [1292, 714] on button "Save area" at bounding box center [1300, 714] width 99 height 37
click at [1443, 262] on div "**********" at bounding box center [889, 293] width 1357 height 1094
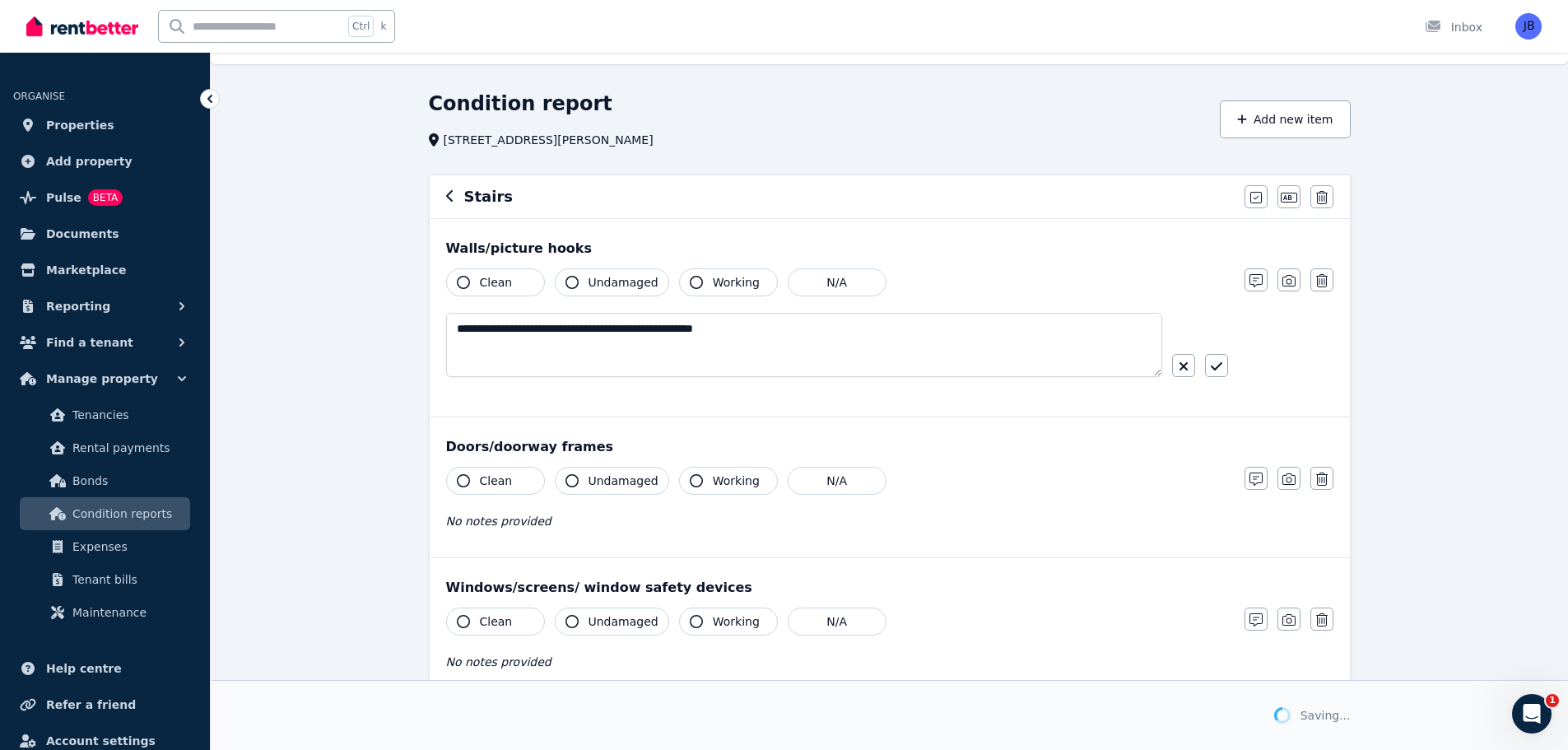
scroll to position [0, 0]
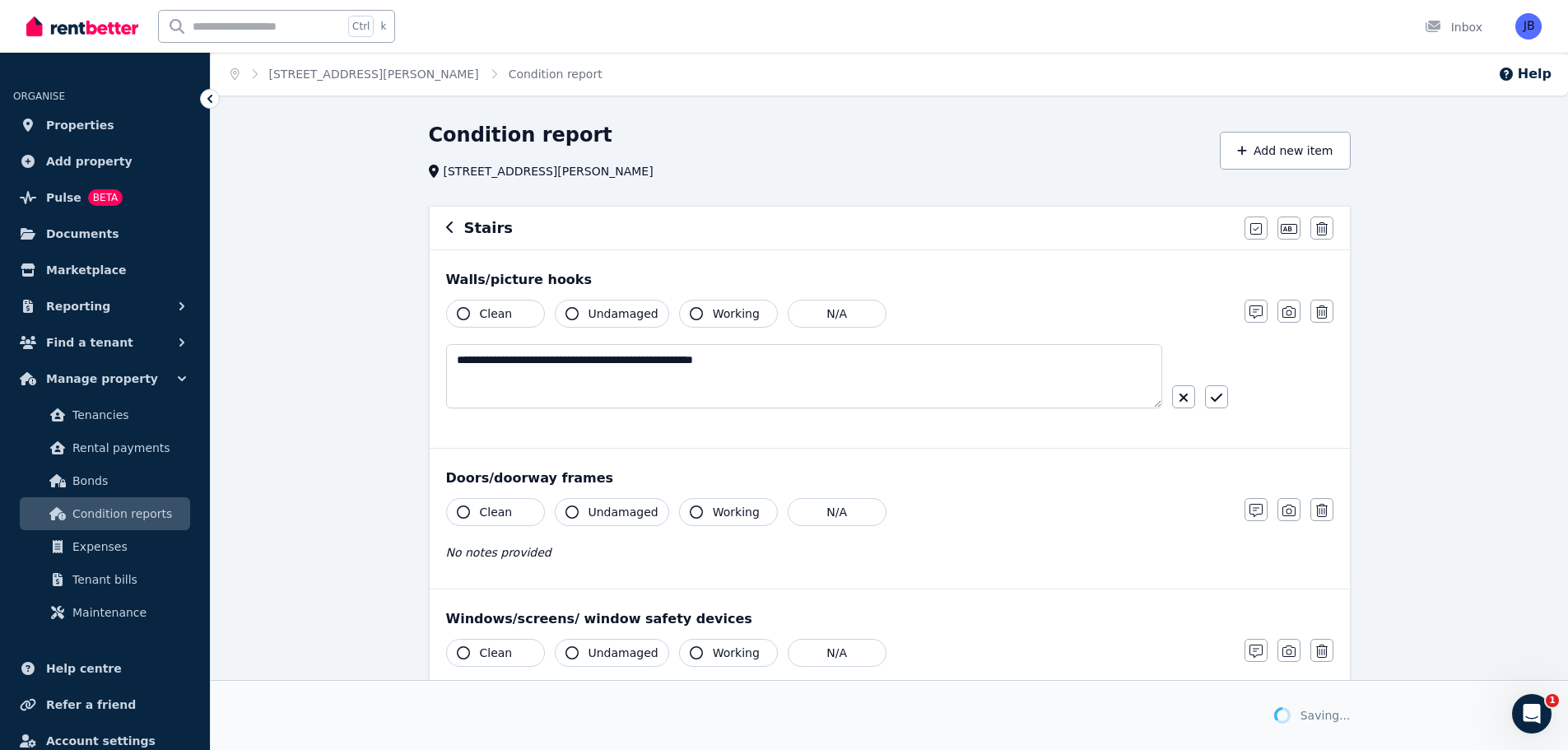
click at [450, 225] on icon "button" at bounding box center [448, 227] width 6 height 12
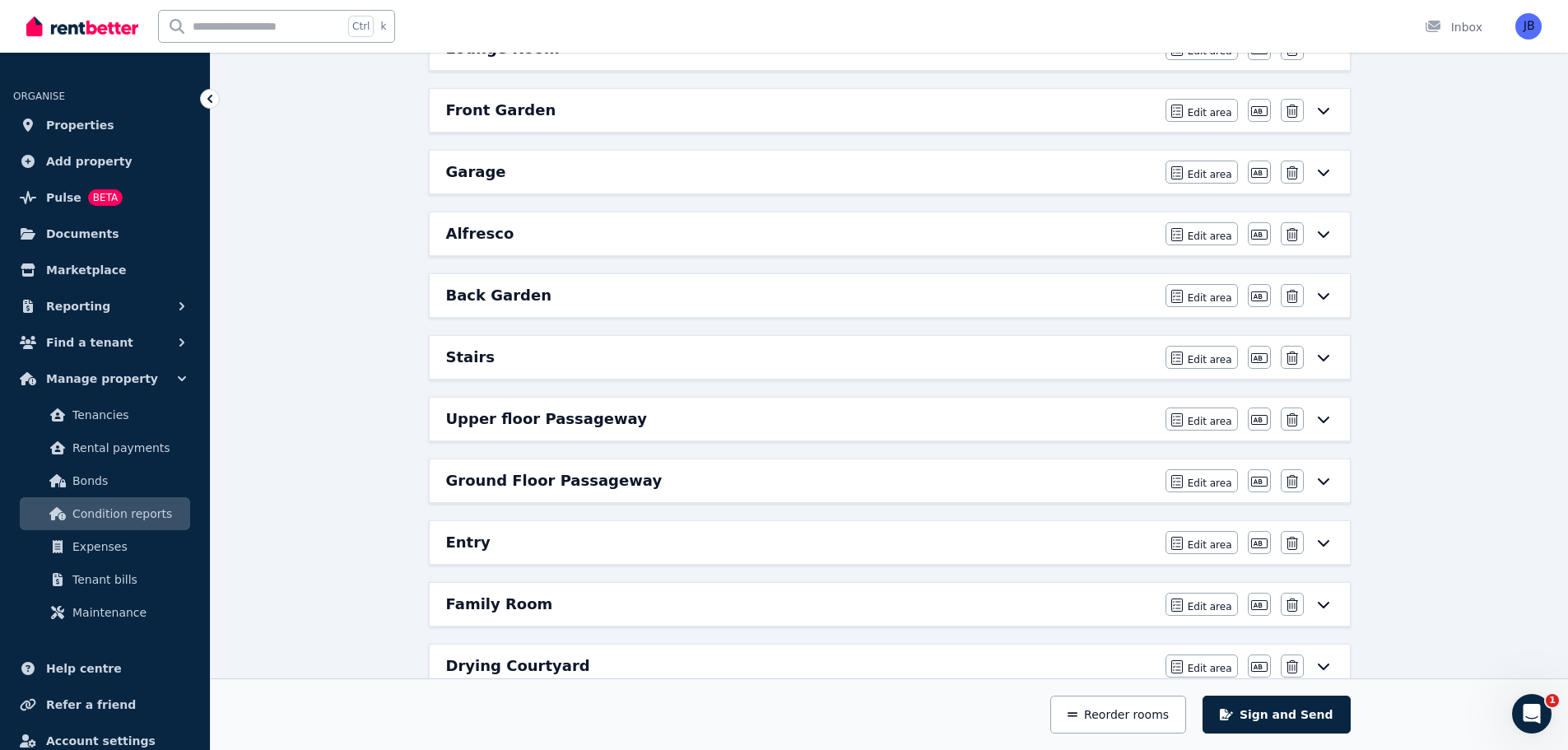
scroll to position [1010, 0]
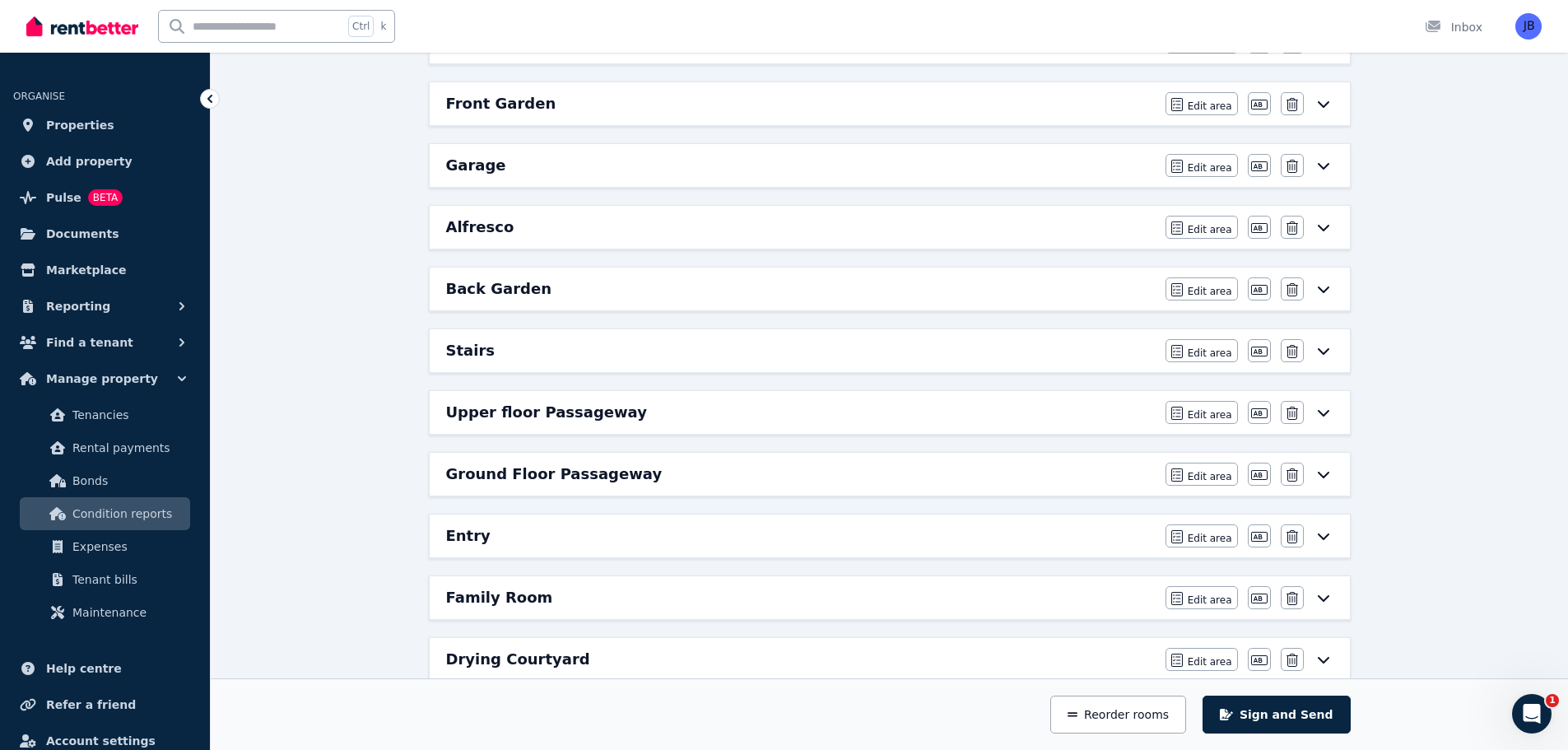
click at [478, 423] on h6 "Upper floor Passageway" at bounding box center [546, 413] width 201 height 23
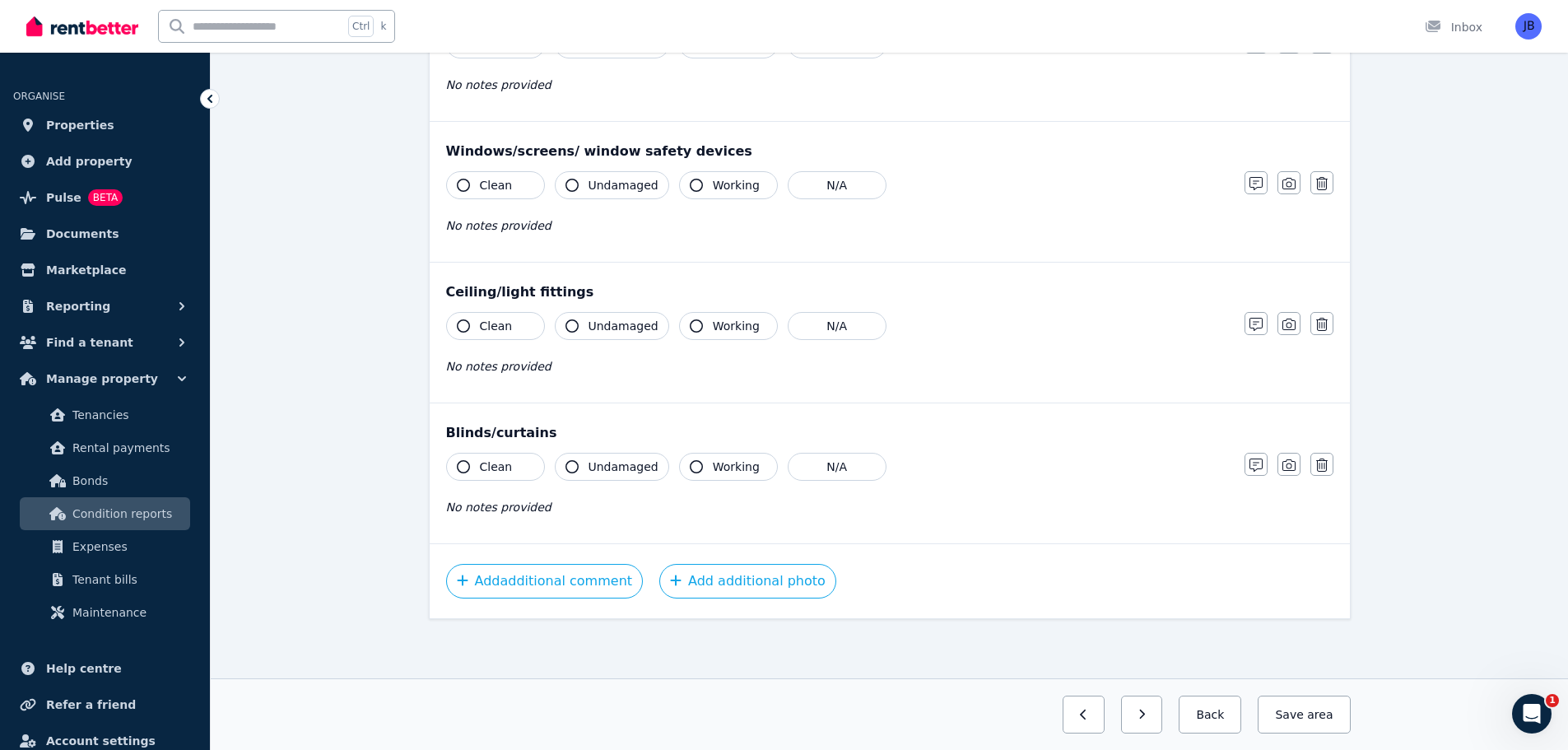
scroll to position [0, 0]
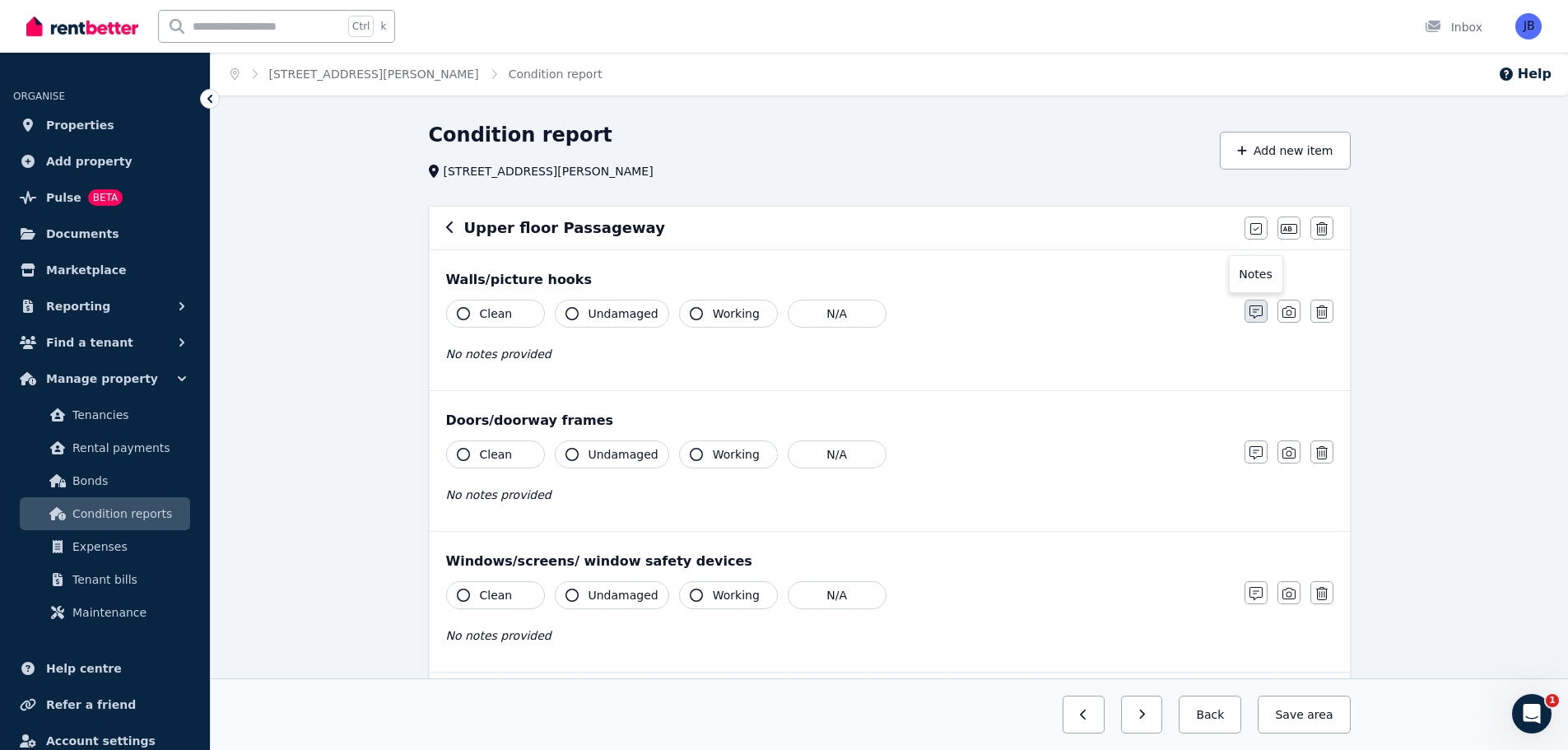
click at [1258, 312] on icon "button" at bounding box center [1256, 312] width 13 height 13
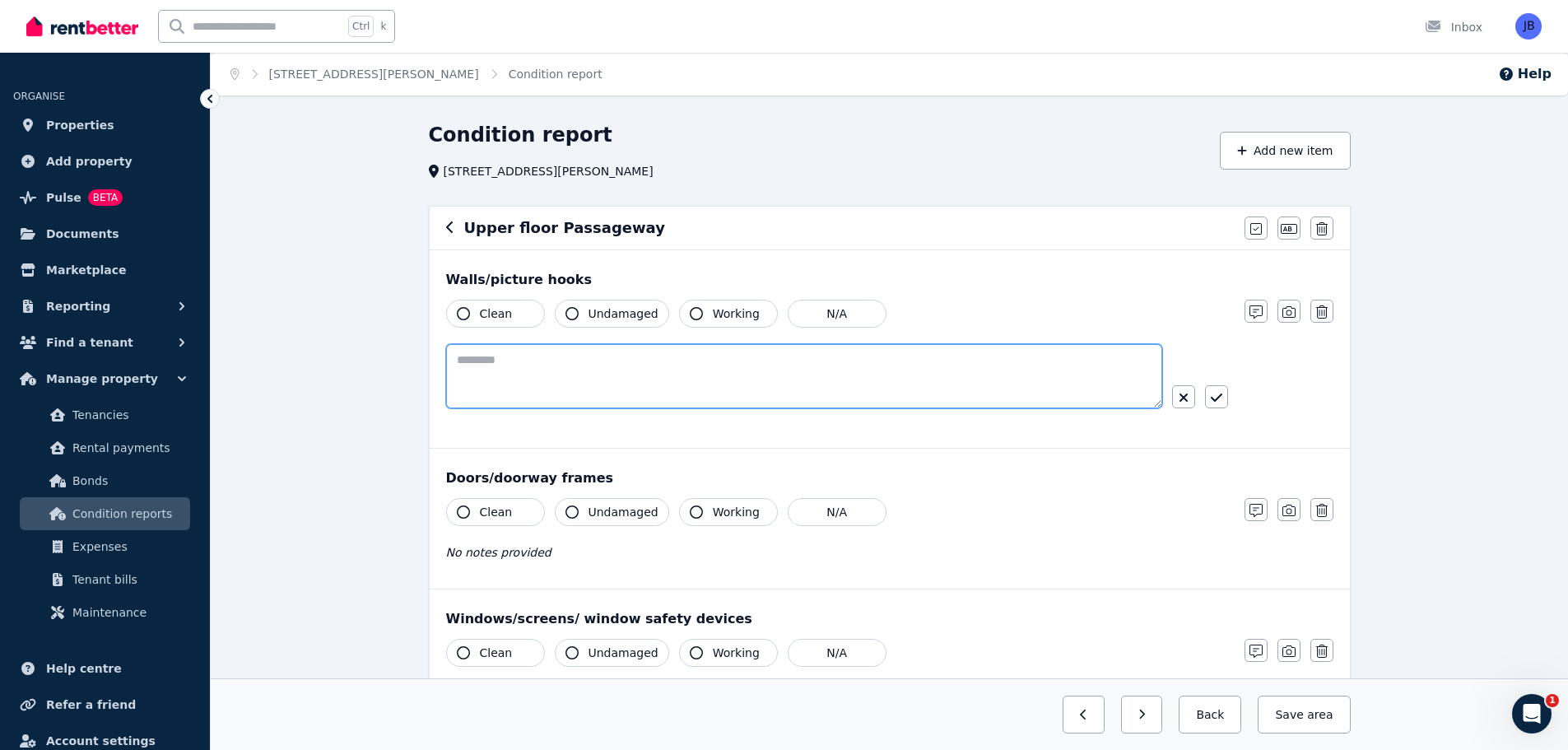
click at [531, 356] on textarea at bounding box center [803, 376] width 716 height 64
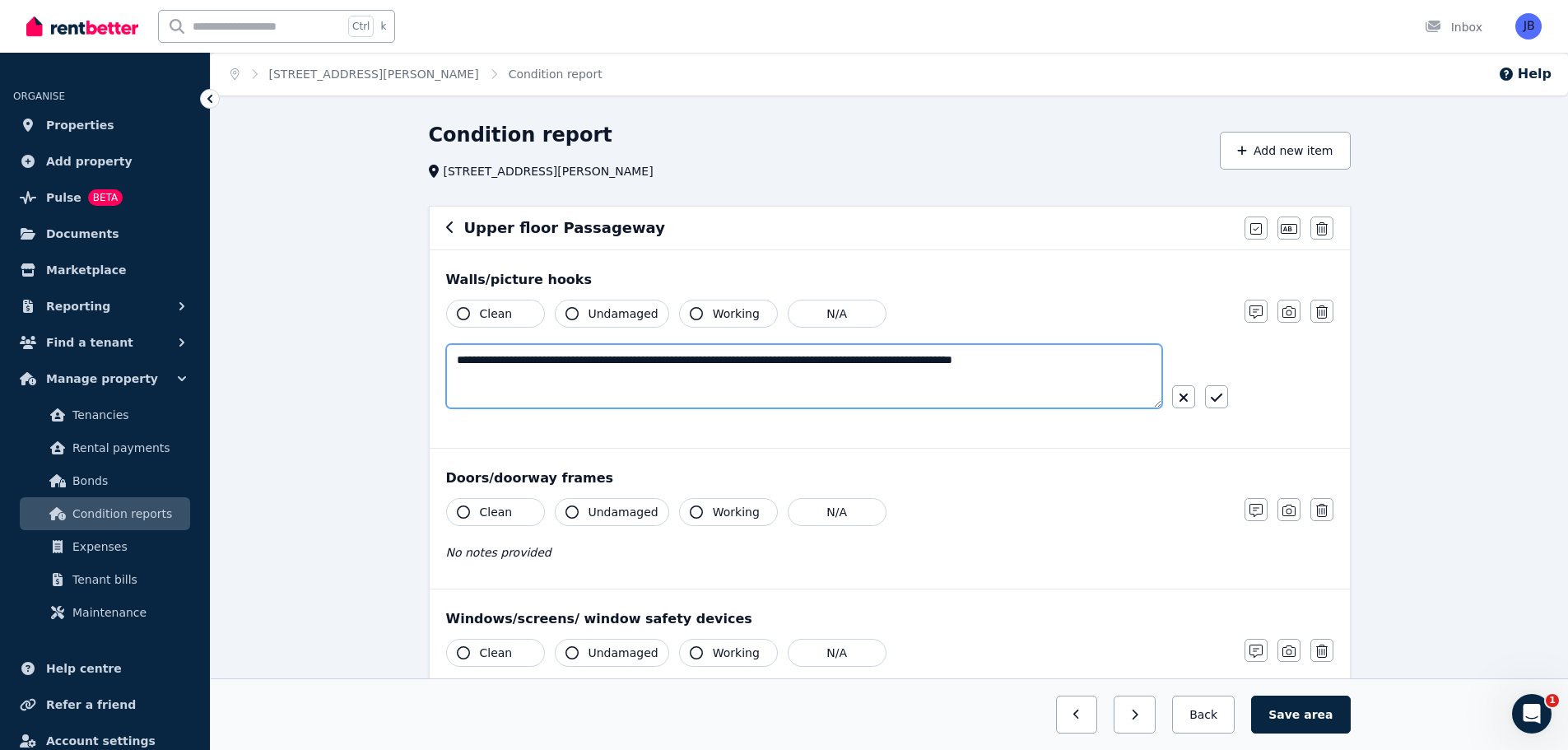
type textarea "**********"
click at [447, 234] on icon "button" at bounding box center [449, 227] width 8 height 13
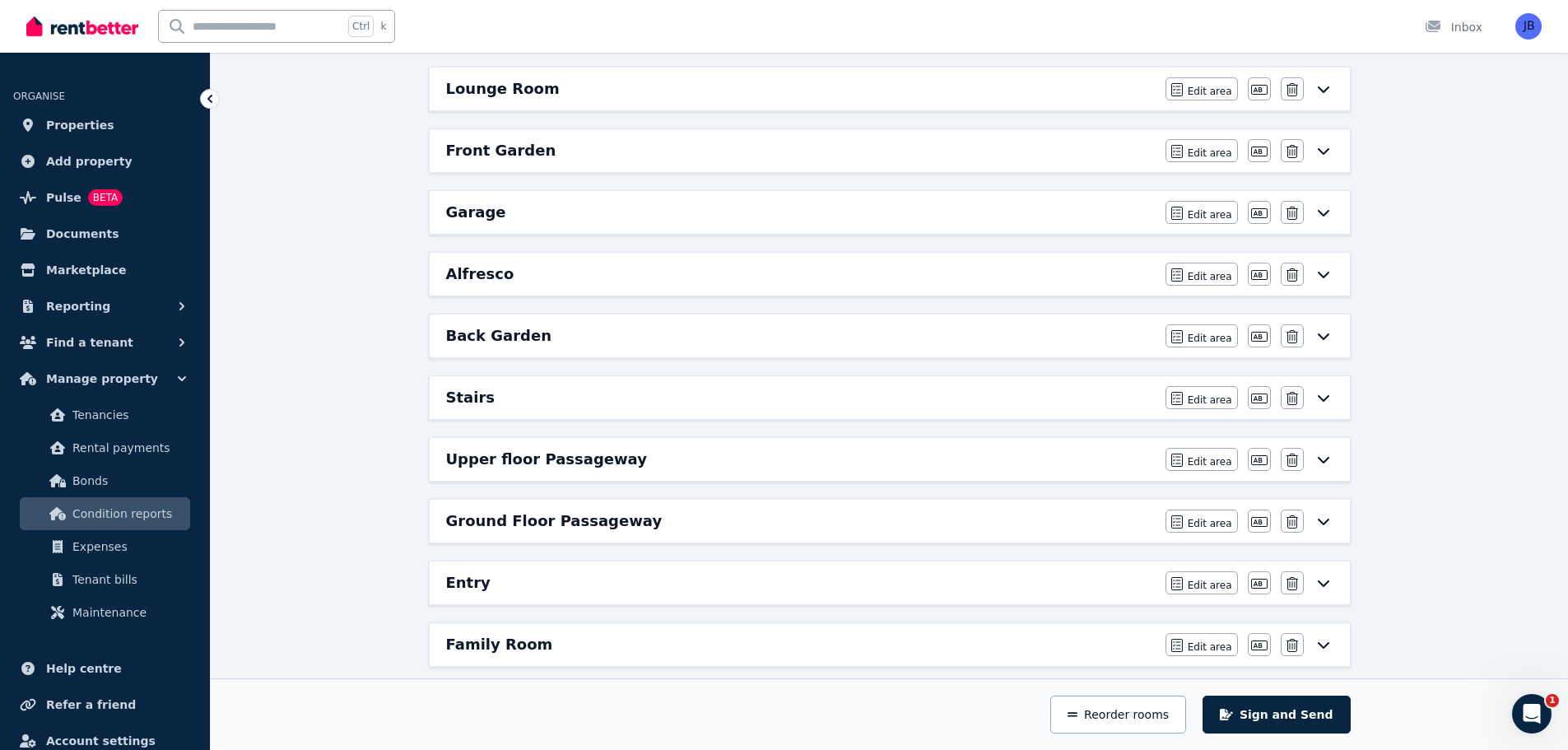
scroll to position [973, 0]
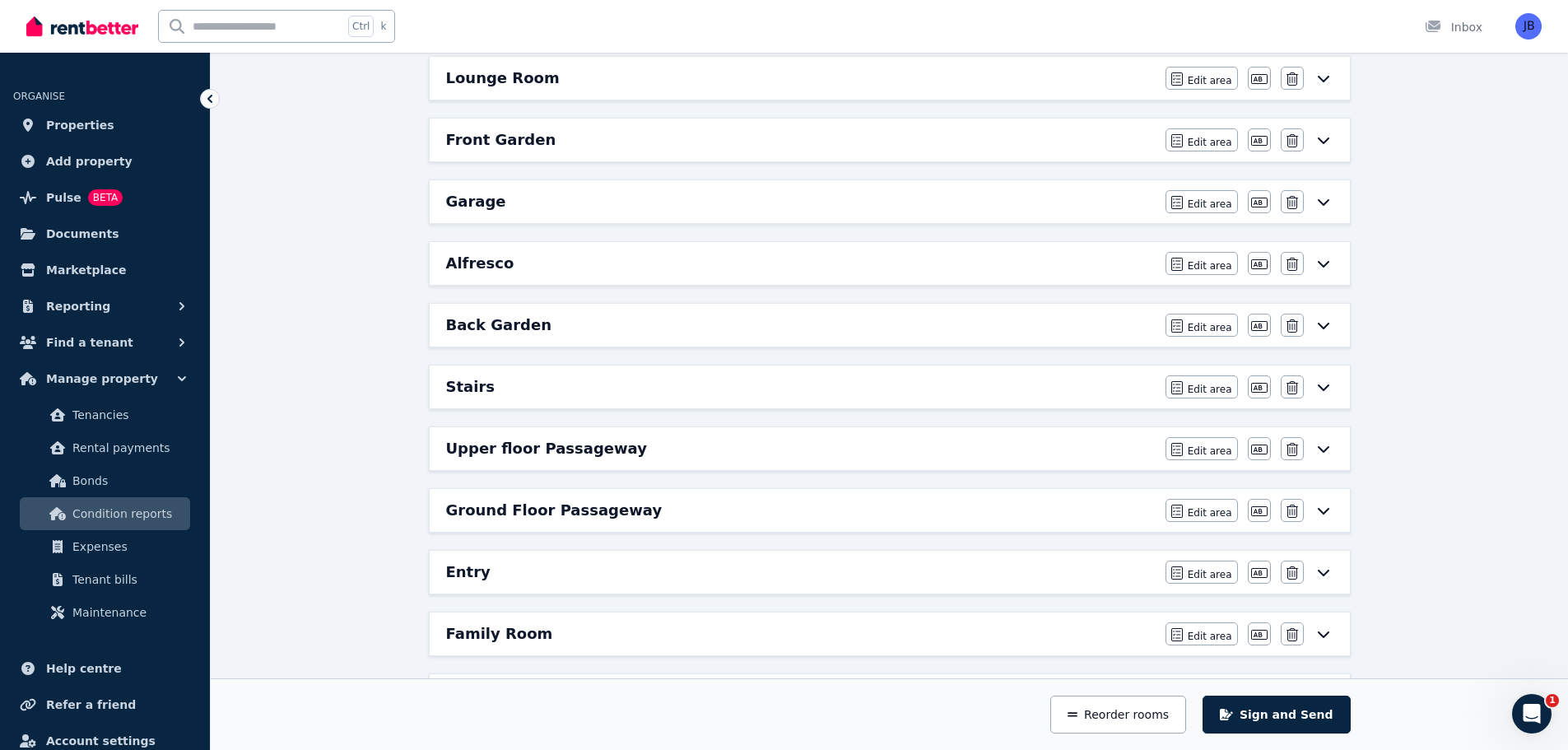
click at [475, 456] on h6 "Upper floor Passageway" at bounding box center [546, 449] width 201 height 23
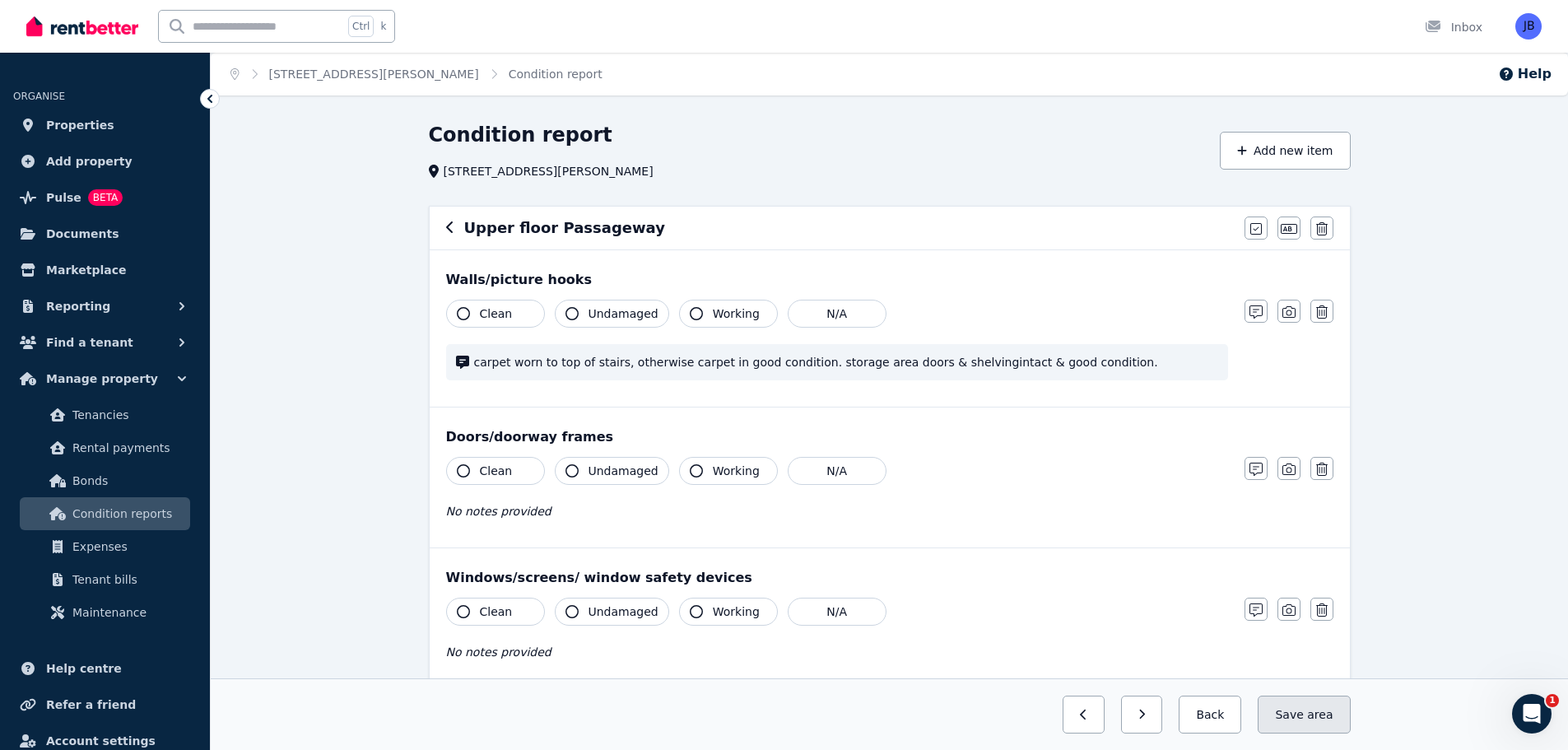
click at [1313, 713] on span "area" at bounding box center [1319, 714] width 26 height 16
click at [1451, 553] on div "Condition report [STREET_ADDRESS][PERSON_NAME] Add new item Upper floor Passage…" at bounding box center [889, 649] width 1357 height 1055
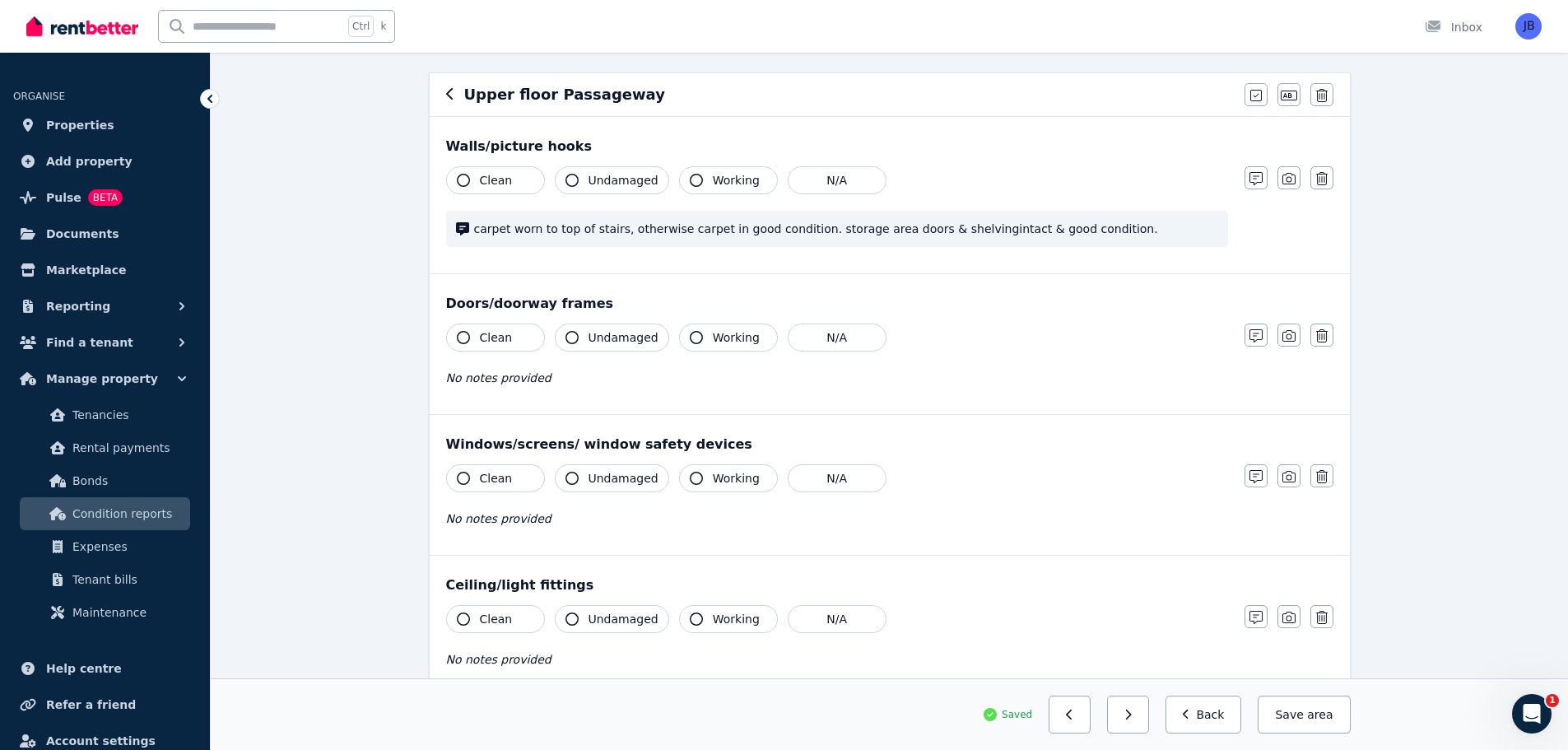
scroll to position [135, 0]
click at [1319, 706] on span "area" at bounding box center [1319, 714] width 26 height 16
click at [449, 94] on div "Upper floor Passageway Mark all items as good Edit name Delete" at bounding box center [890, 93] width 920 height 43
click at [449, 94] on icon "button" at bounding box center [449, 92] width 8 height 13
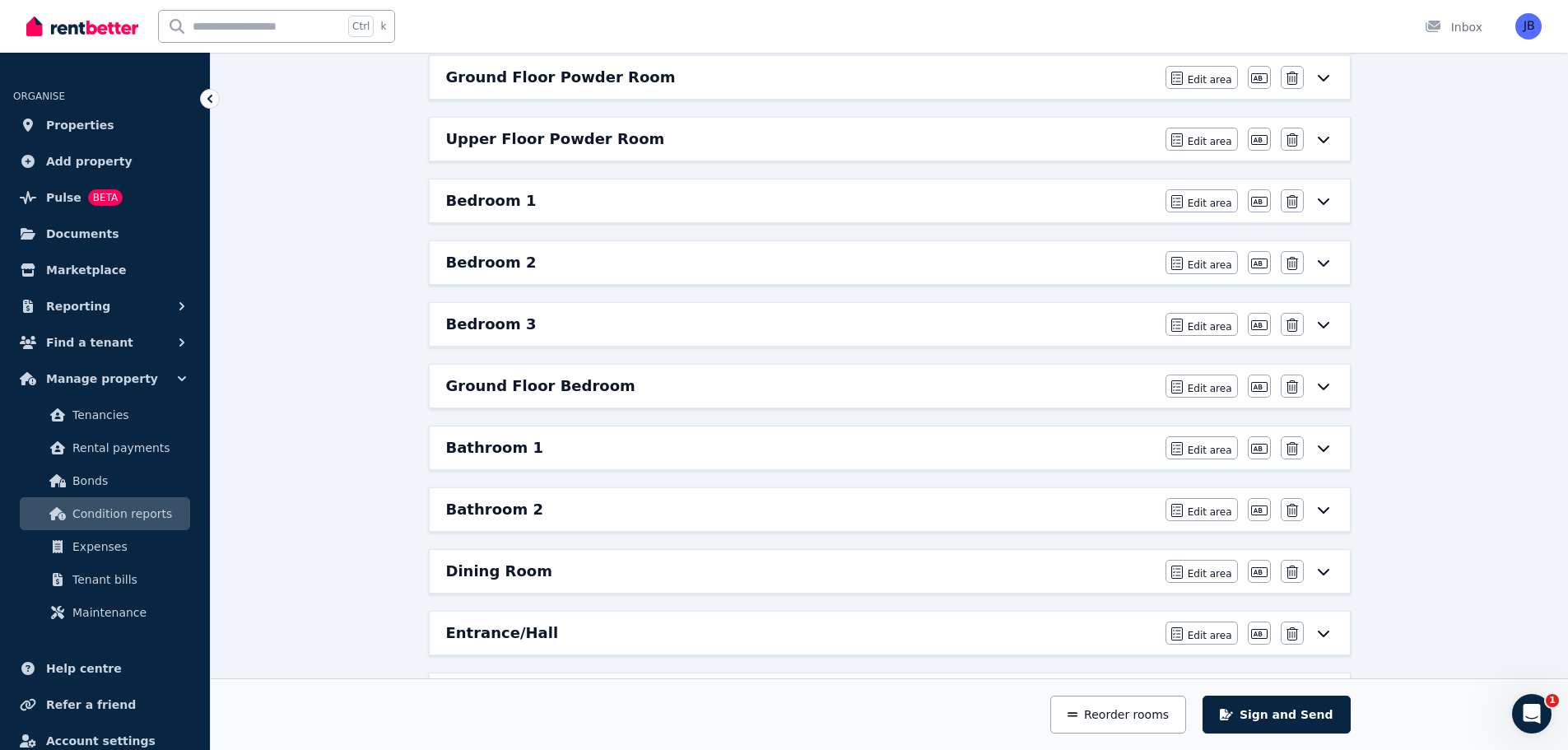
scroll to position [227, 0]
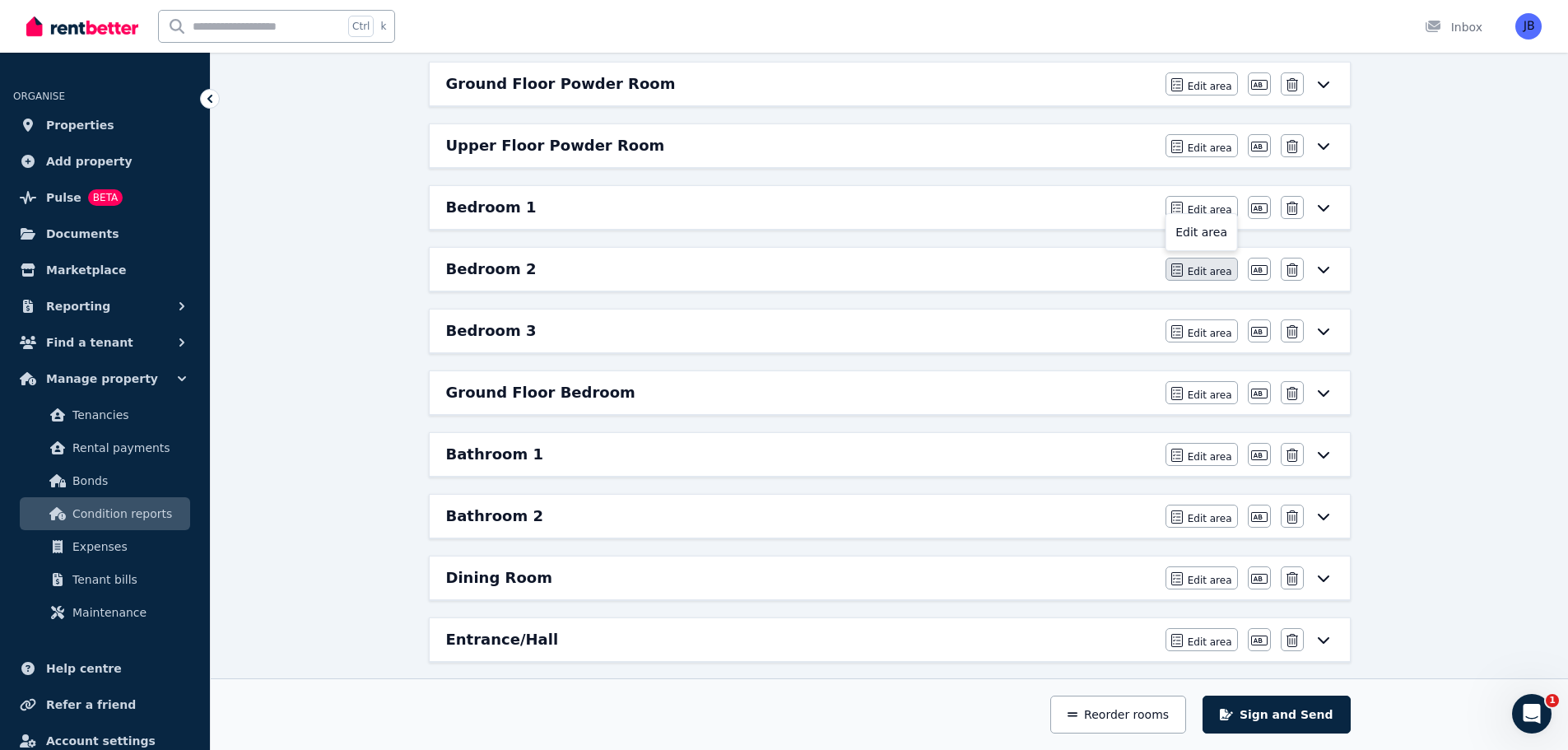
click at [1183, 270] on icon "button" at bounding box center [1177, 269] width 12 height 13
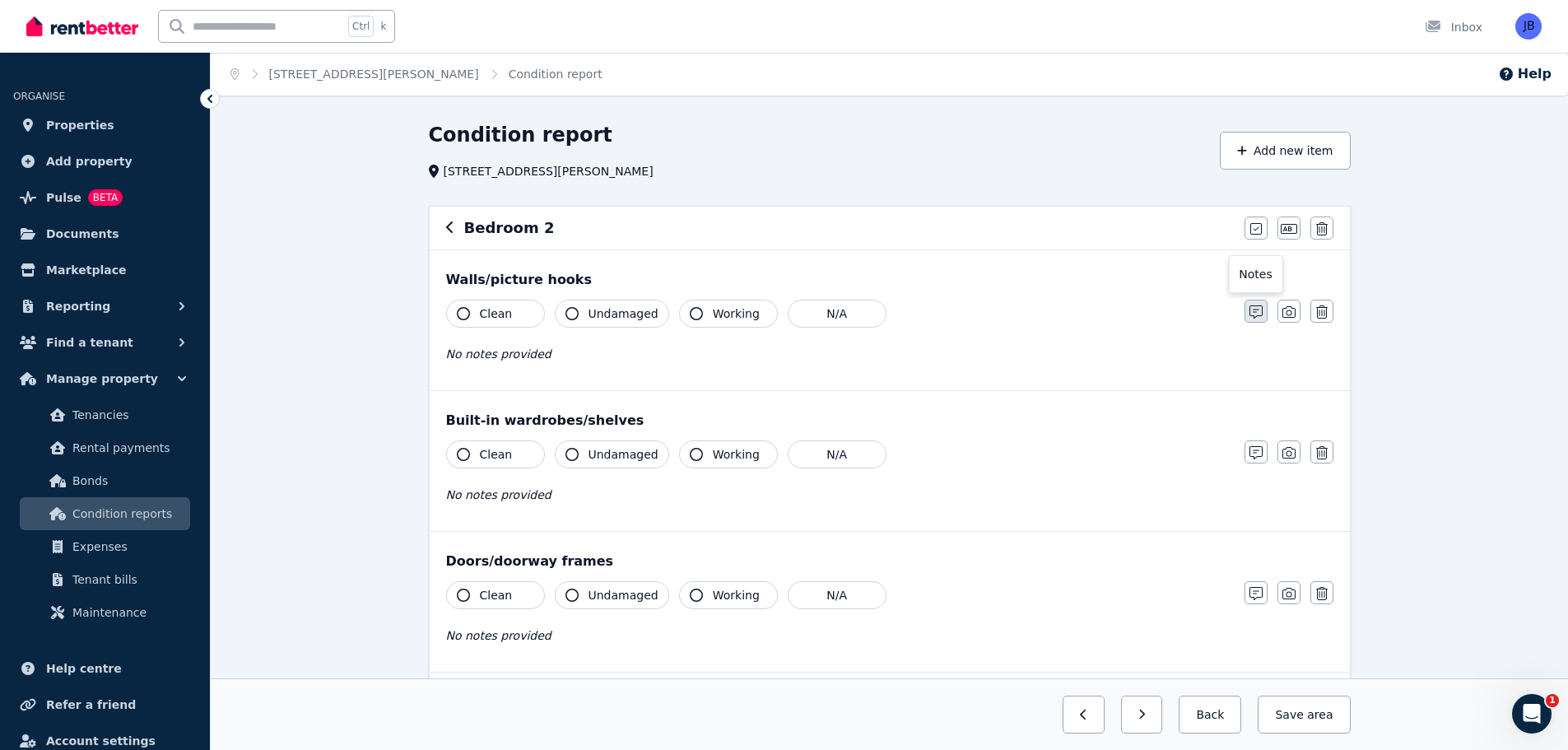
click at [1253, 317] on icon "button" at bounding box center [1256, 312] width 13 height 13
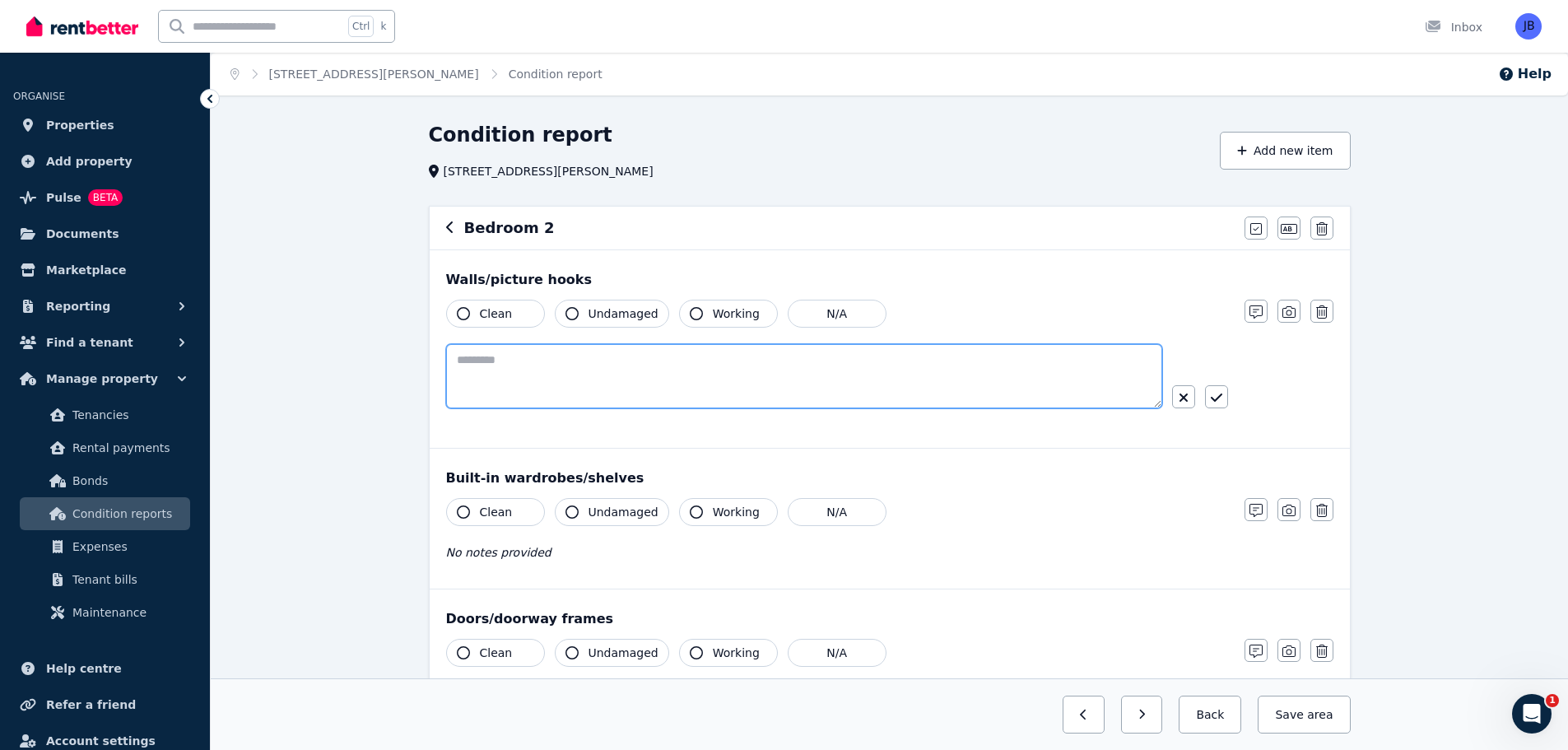
click at [589, 353] on textarea at bounding box center [803, 376] width 716 height 64
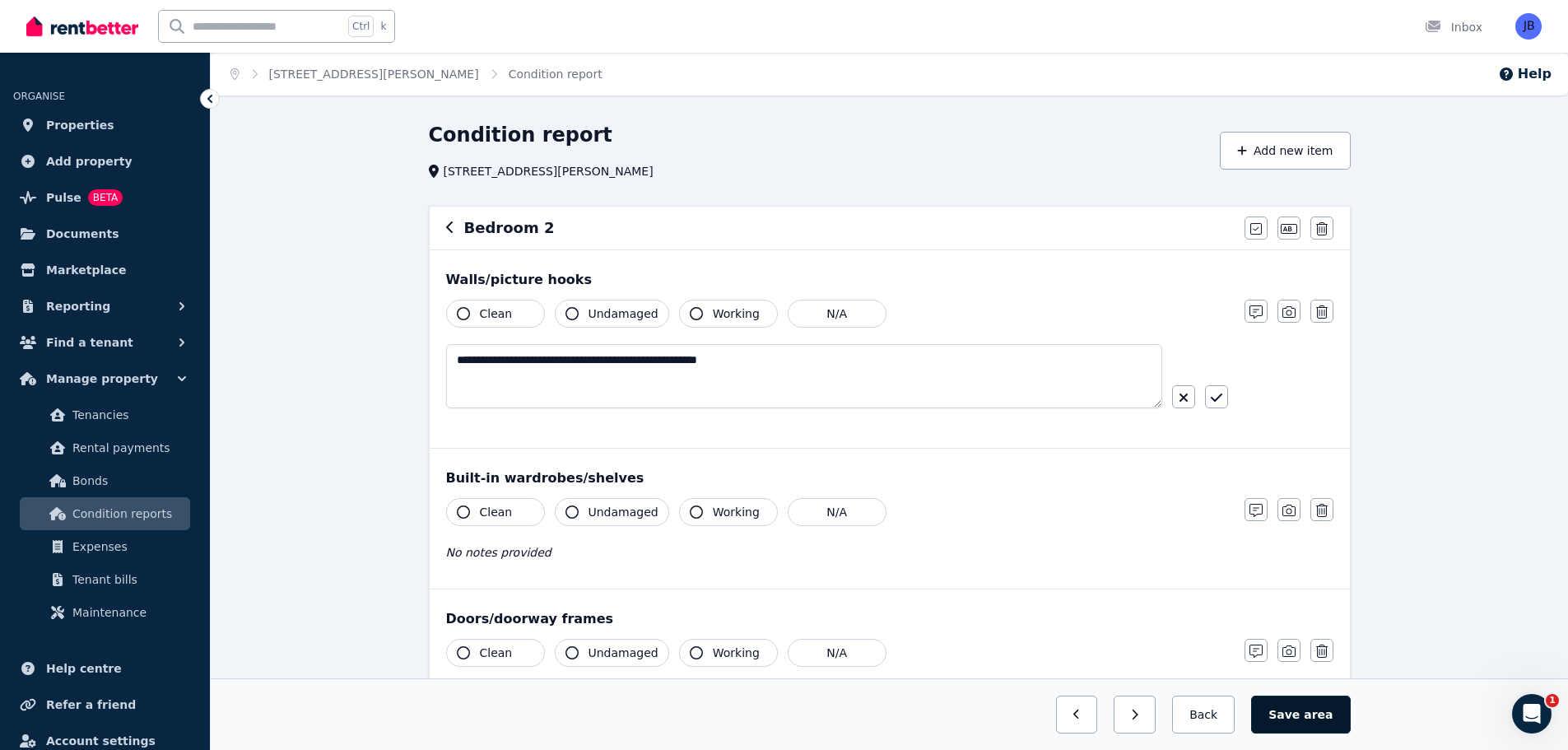
click at [1295, 711] on button "Save area" at bounding box center [1300, 714] width 99 height 37
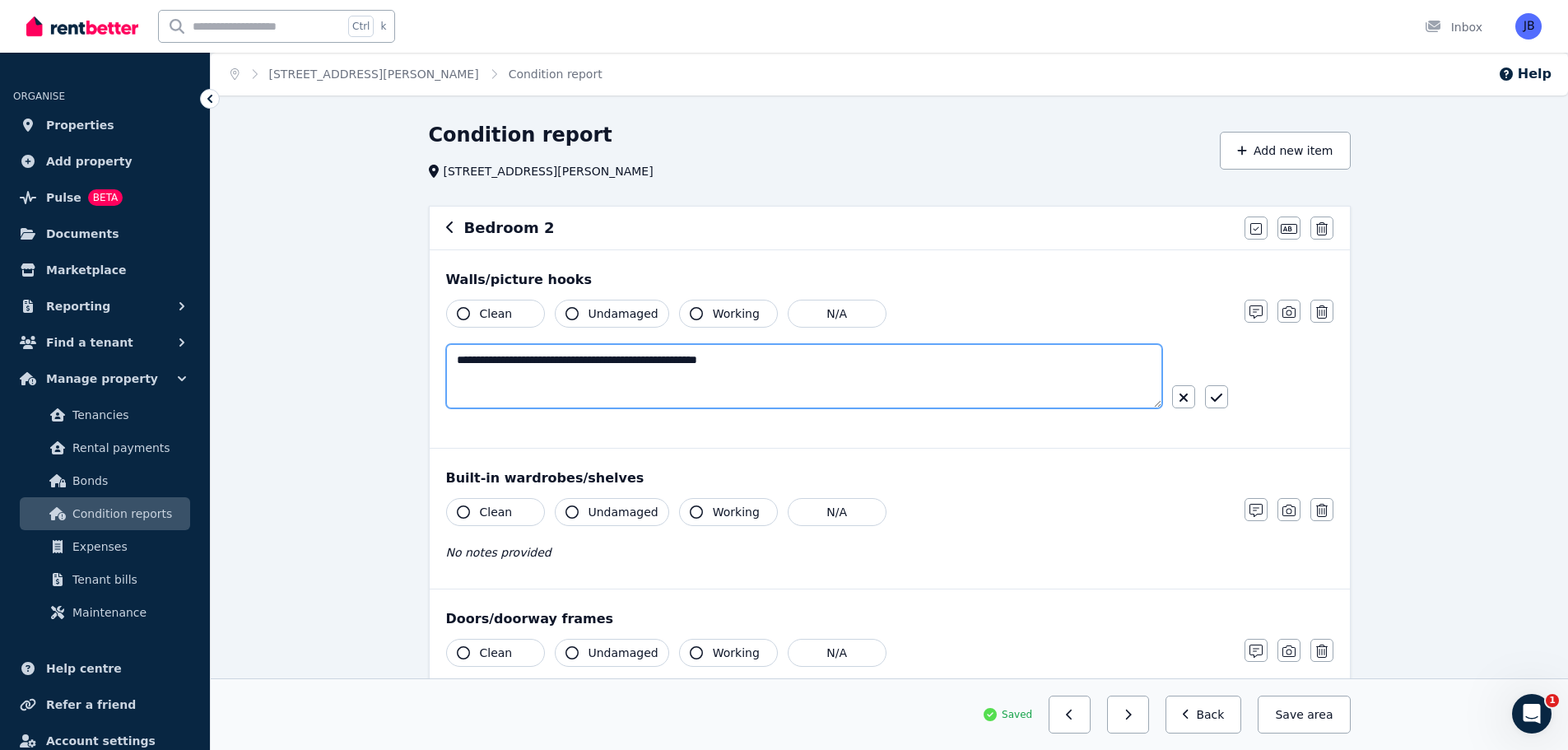
click at [842, 367] on textarea "**********" at bounding box center [803, 376] width 716 height 64
type textarea "**********"
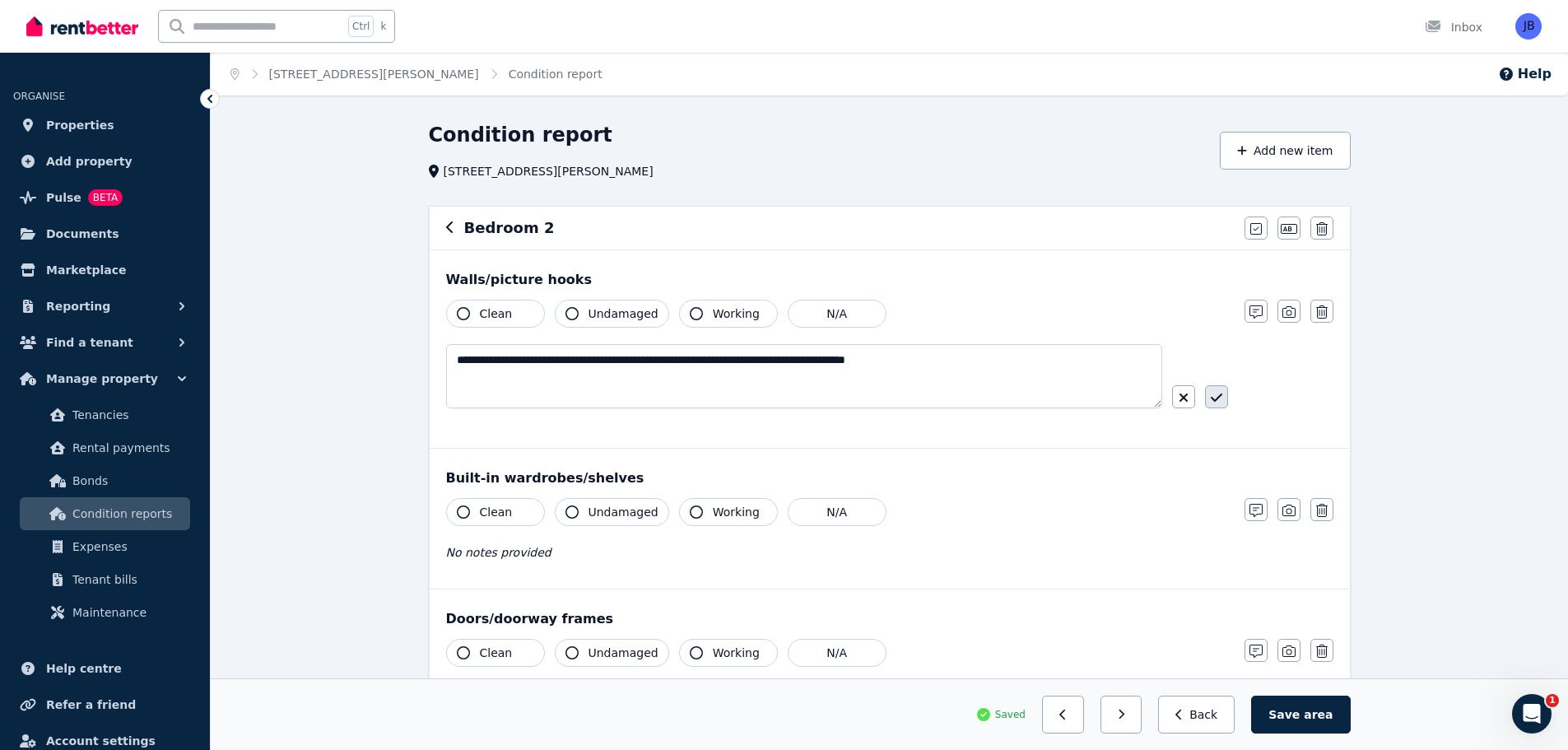
click at [1221, 399] on icon "button" at bounding box center [1216, 398] width 12 height 13
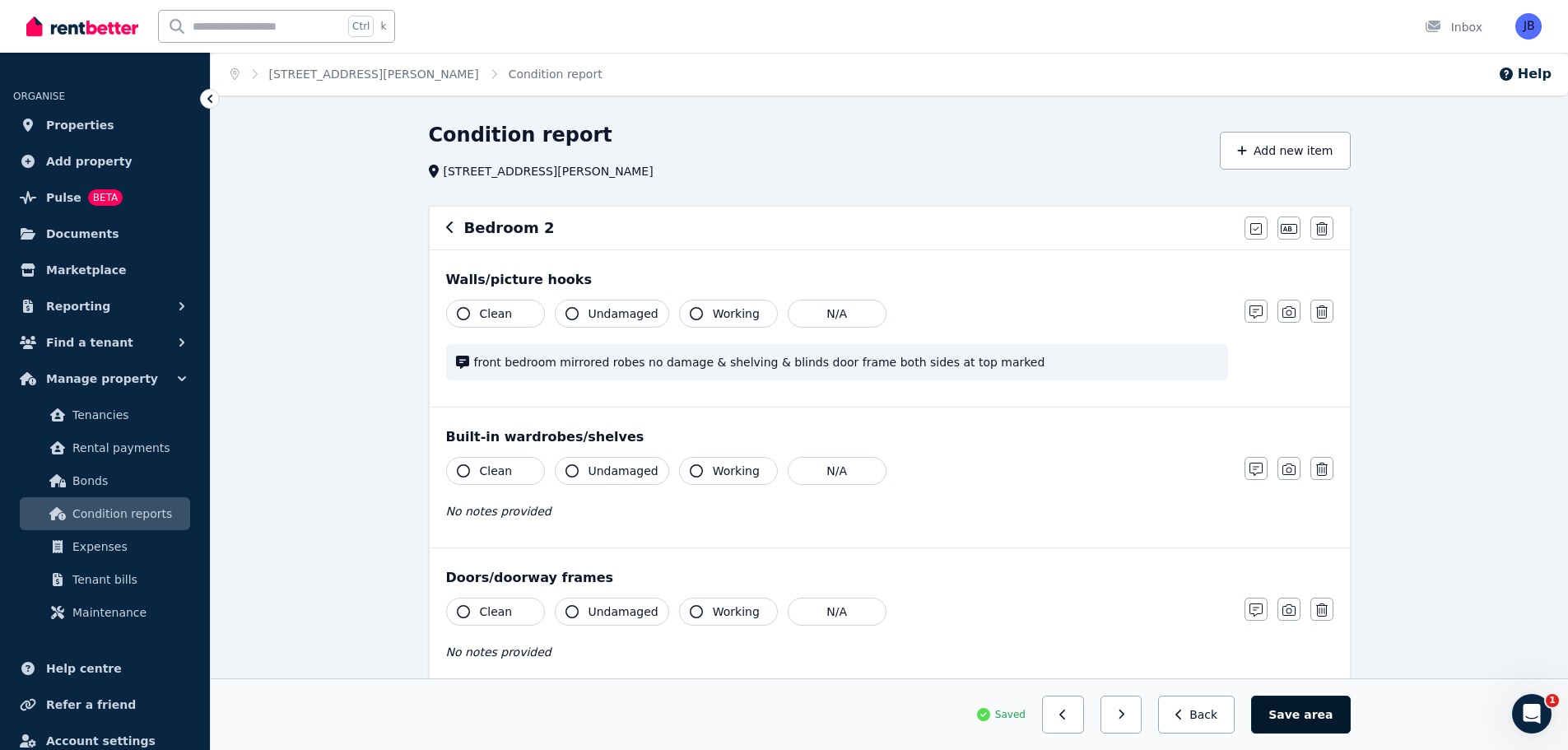
click at [1323, 713] on span "area" at bounding box center [1318, 714] width 29 height 16
click at [446, 220] on button "button" at bounding box center [449, 228] width 8 height 20
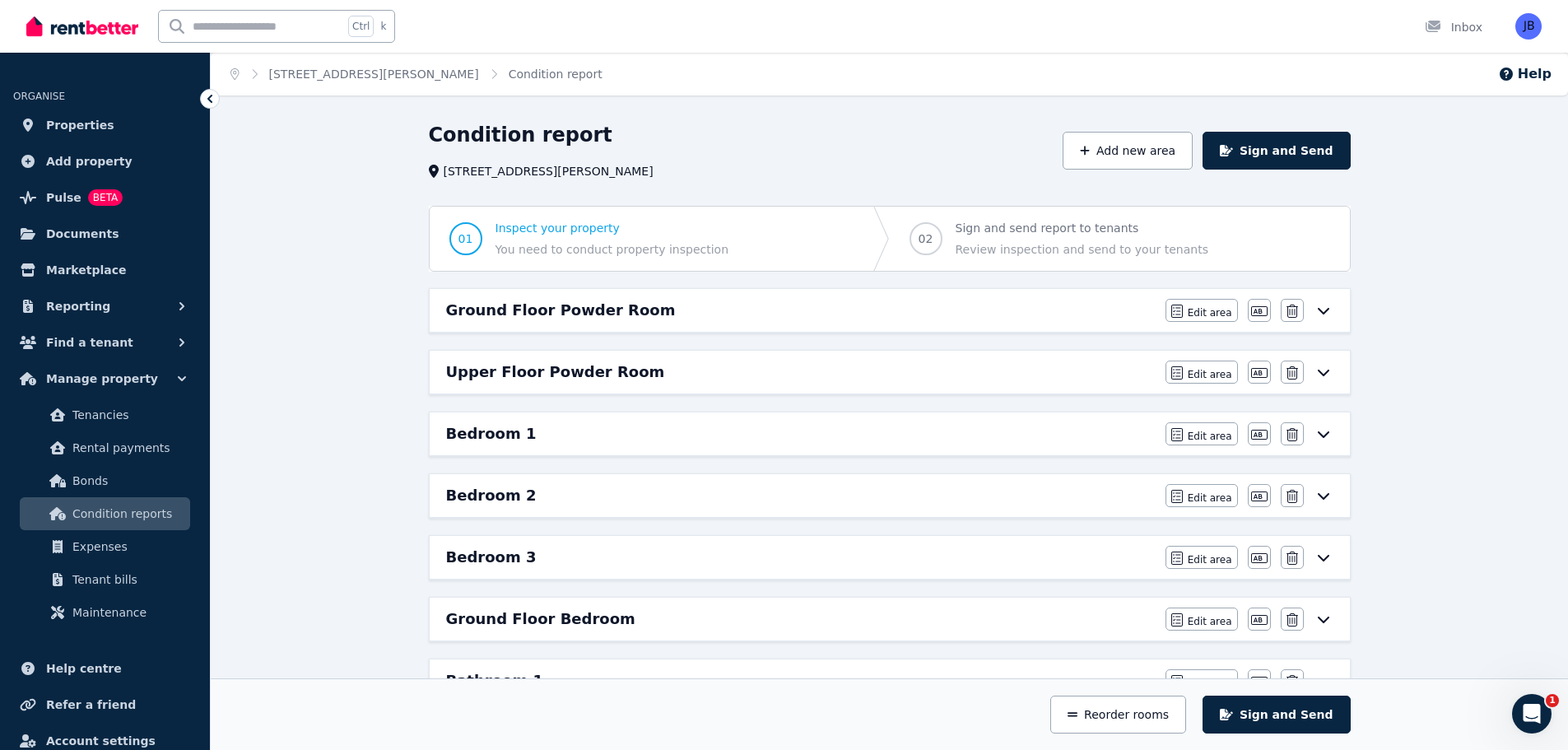
click at [505, 560] on h6 "Bedroom 3" at bounding box center [491, 557] width 91 height 23
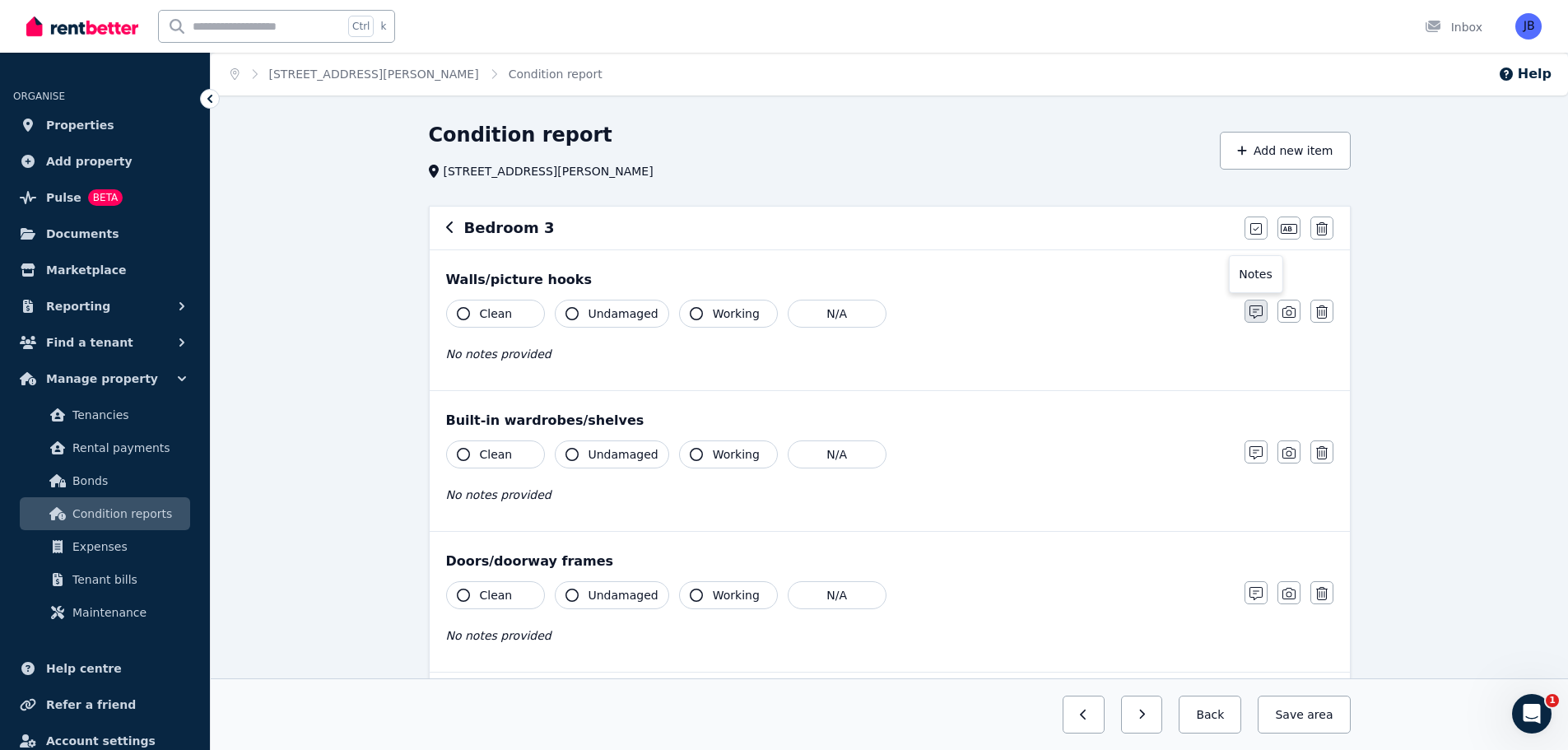
click at [1248, 309] on button "button" at bounding box center [1256, 311] width 23 height 23
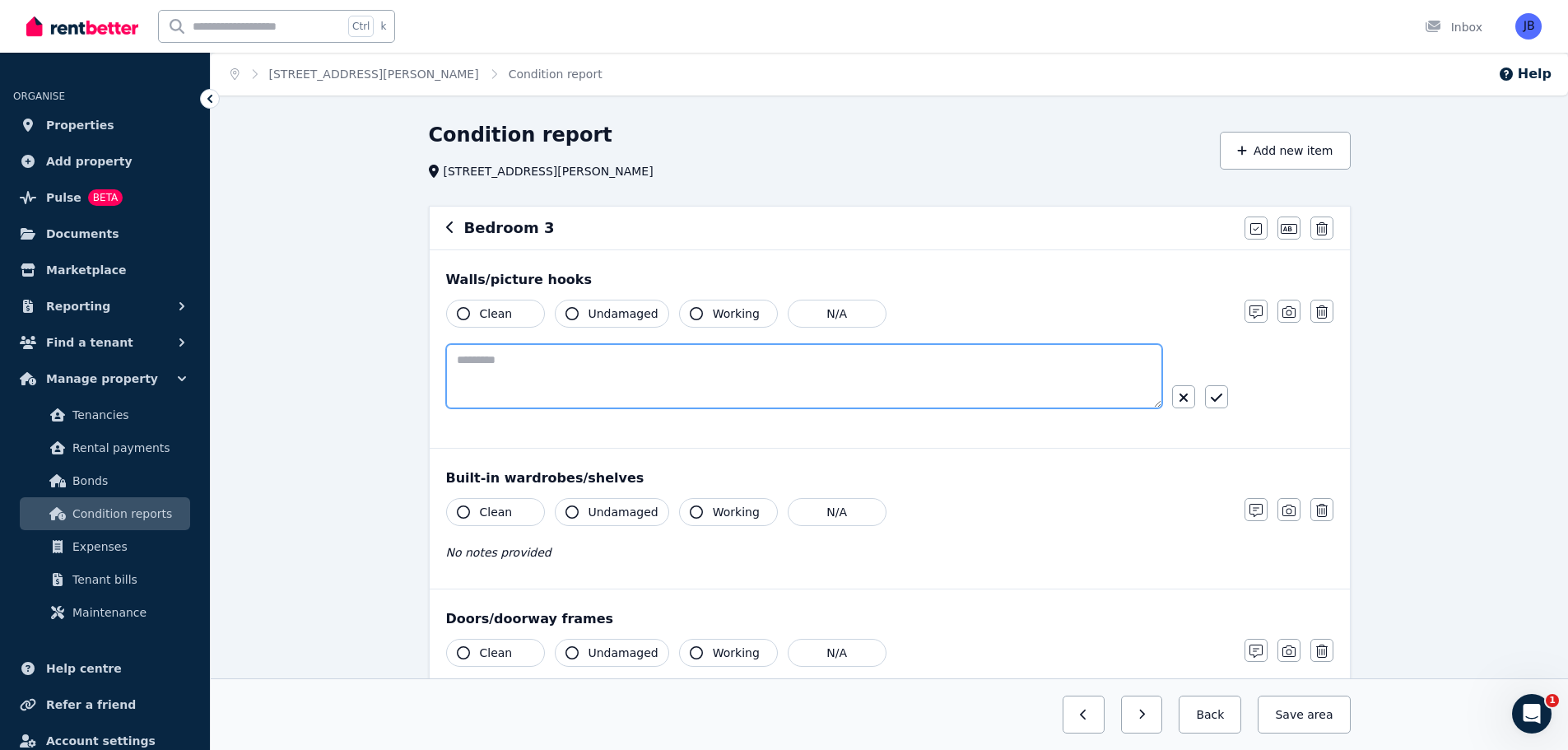
click at [707, 366] on textarea at bounding box center [803, 376] width 716 height 64
type textarea "**********"
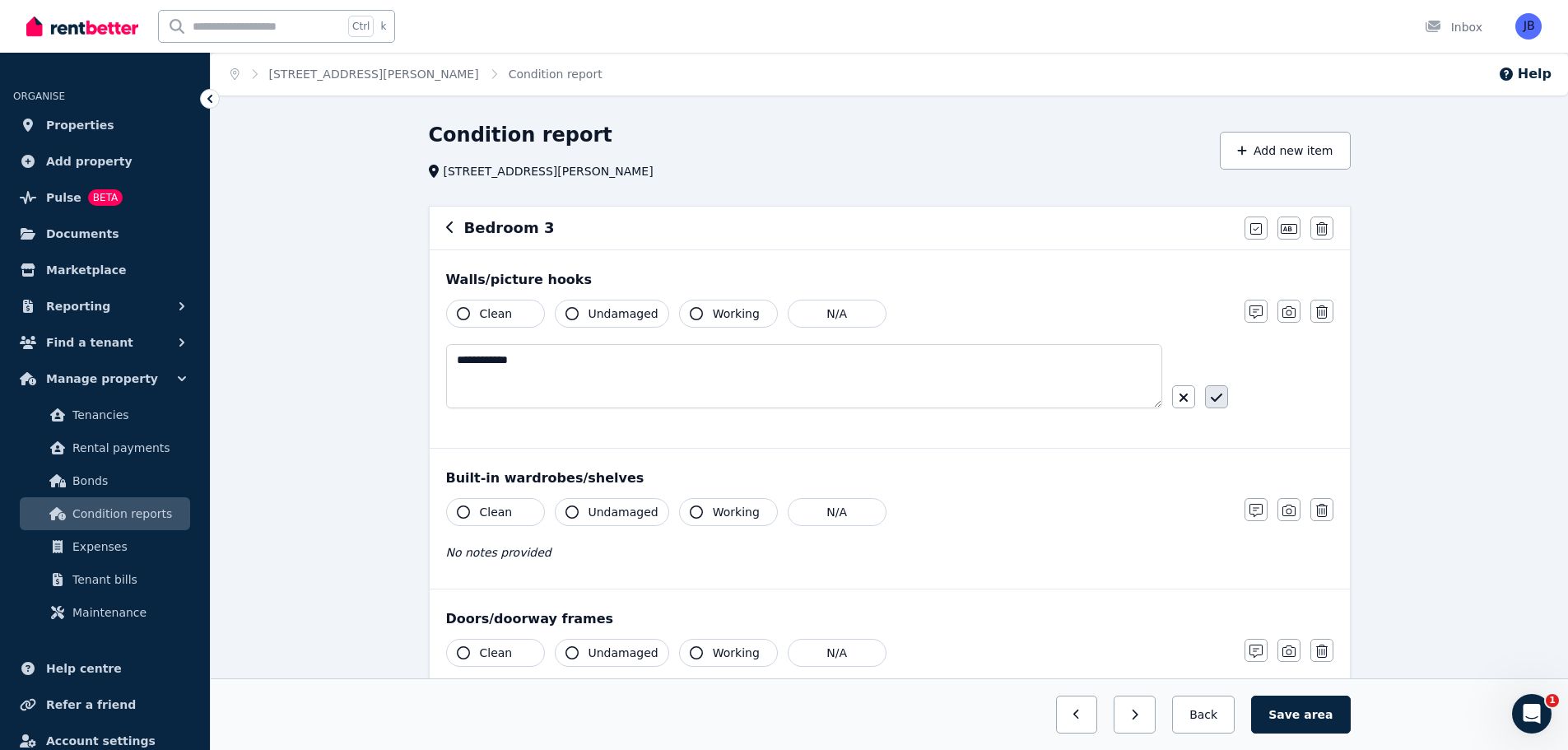
click at [1214, 393] on icon "button" at bounding box center [1216, 398] width 12 height 13
